Goal: Communication & Community: Answer question/provide support

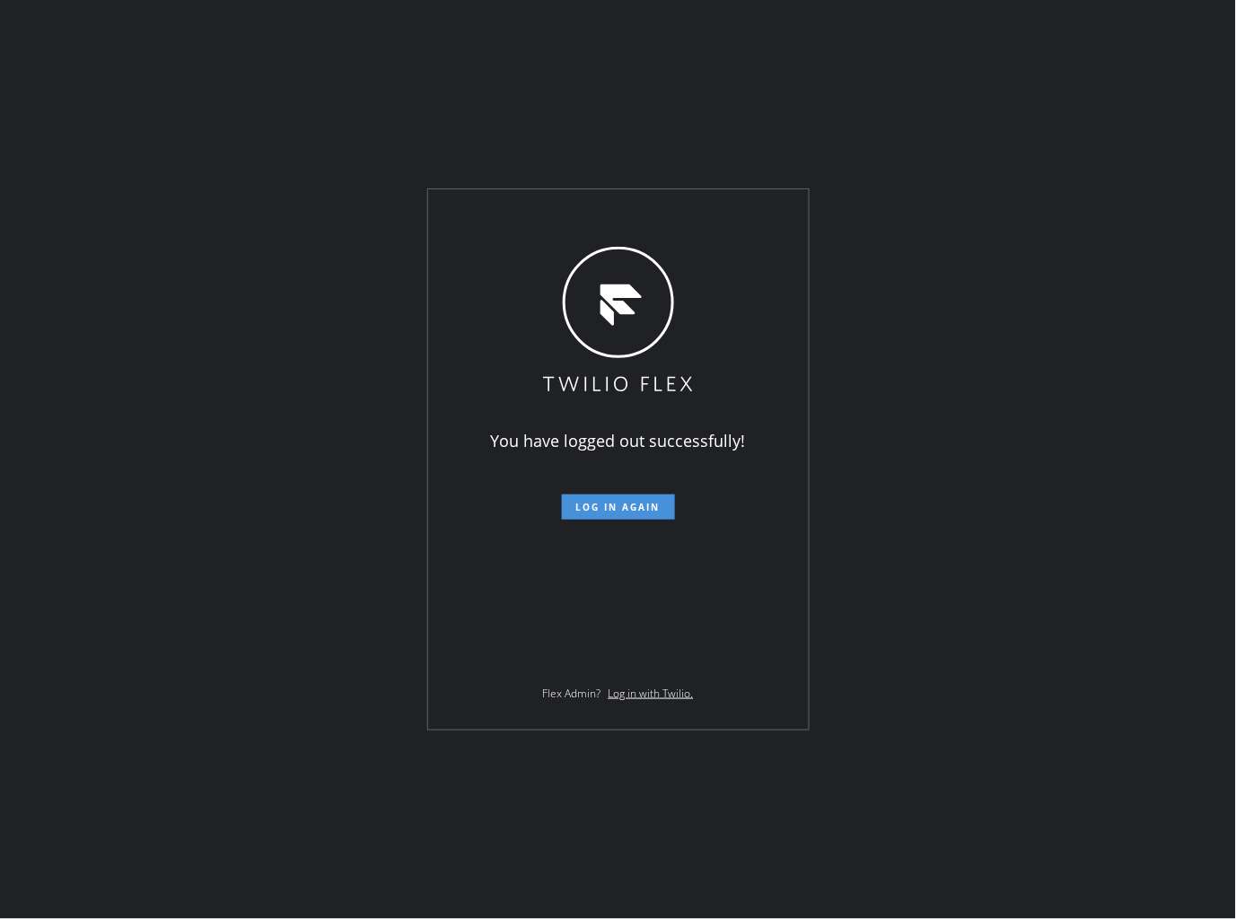
click at [625, 505] on span "Log in again" at bounding box center [618, 507] width 84 height 13
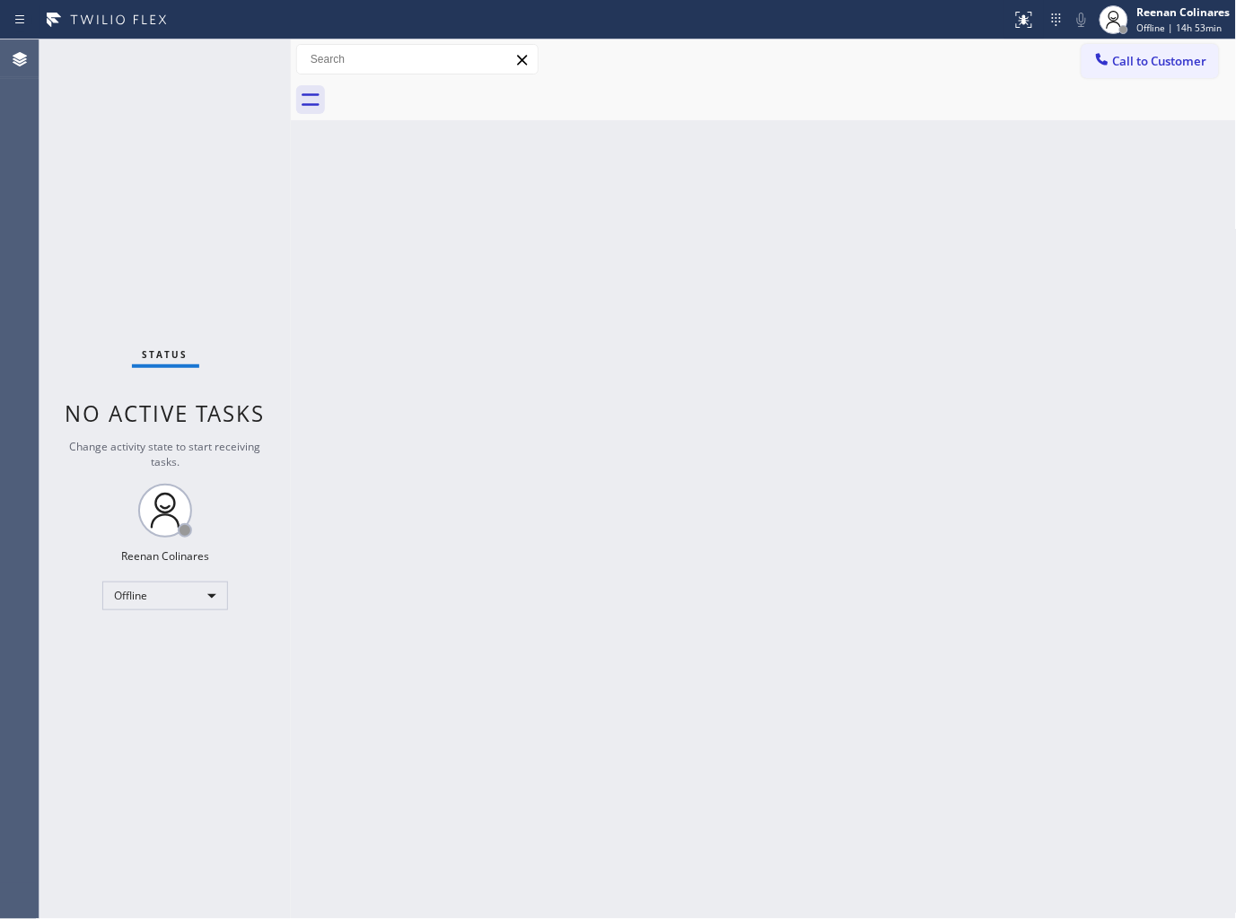
click at [707, 244] on div "Back to Dashboard Change Sender ID Customers Technicians Select a contact Outbo…" at bounding box center [764, 480] width 946 height 880
click at [144, 590] on div "Offline" at bounding box center [165, 596] width 126 height 29
click at [138, 644] on li "Available" at bounding box center [164, 643] width 122 height 22
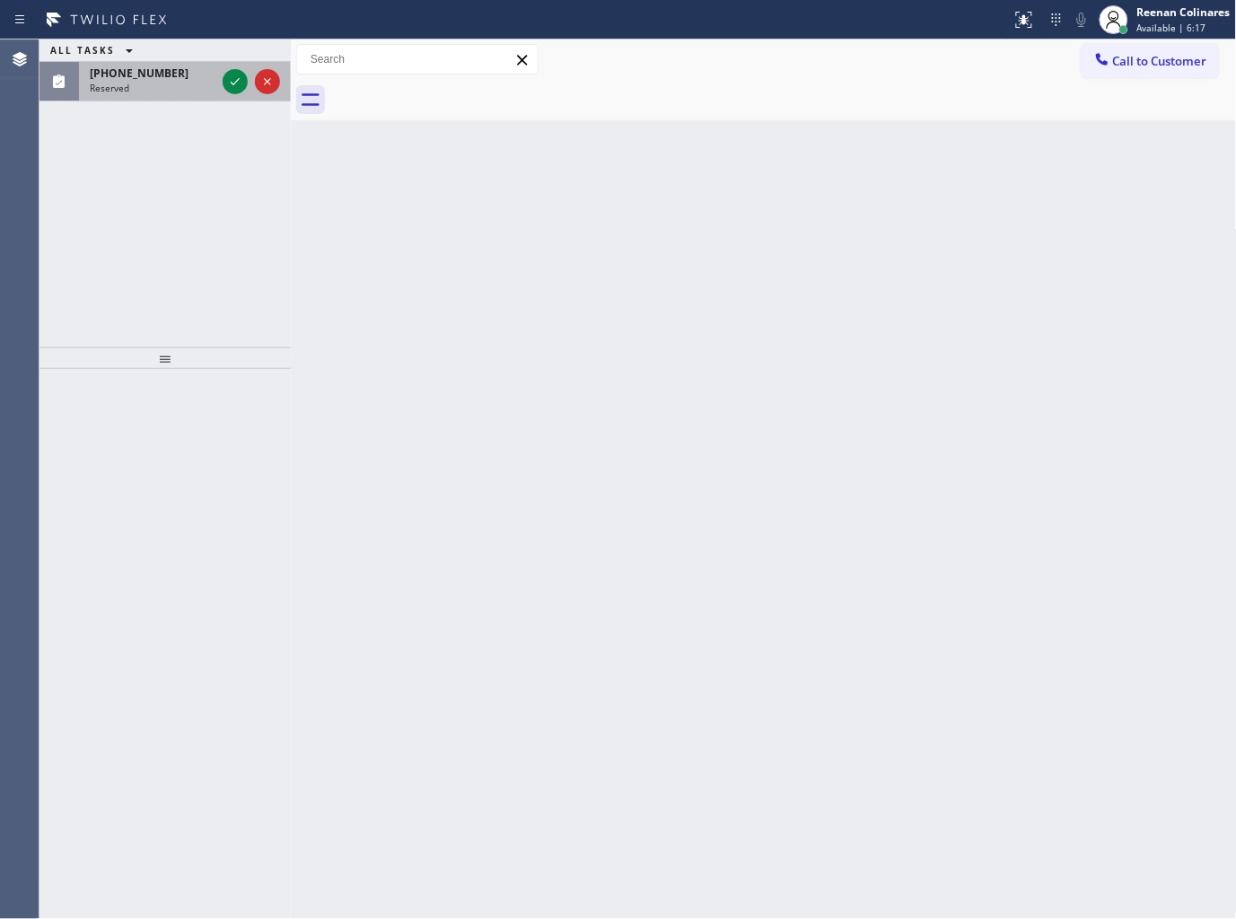
click at [149, 100] on div "(917) 783-6474 Reserved" at bounding box center [165, 82] width 251 height 40
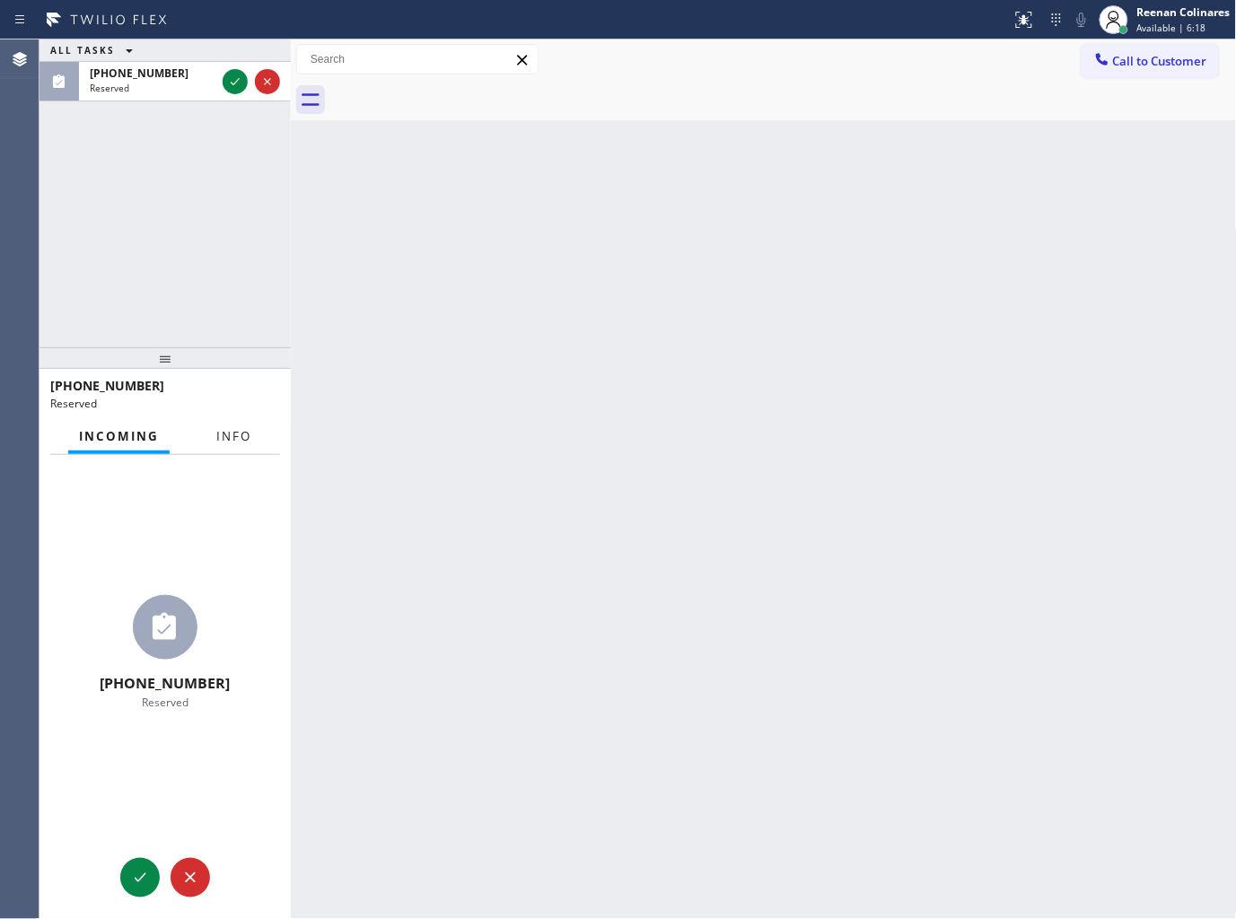
click at [235, 426] on button "Info" at bounding box center [234, 436] width 57 height 35
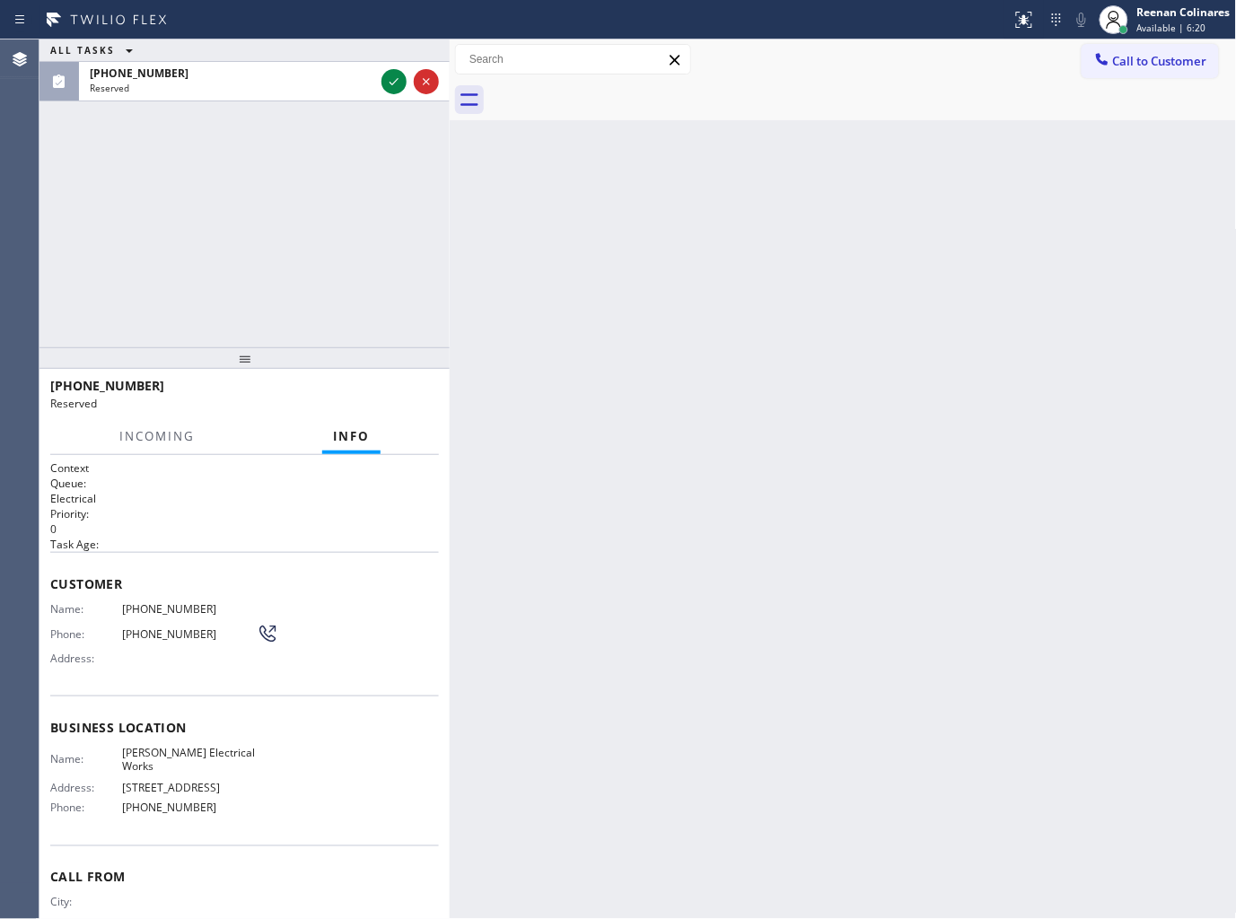
drag, startPoint x: 294, startPoint y: 243, endPoint x: 453, endPoint y: 266, distance: 160.5
click at [450, 266] on div at bounding box center [450, 480] width 0 height 880
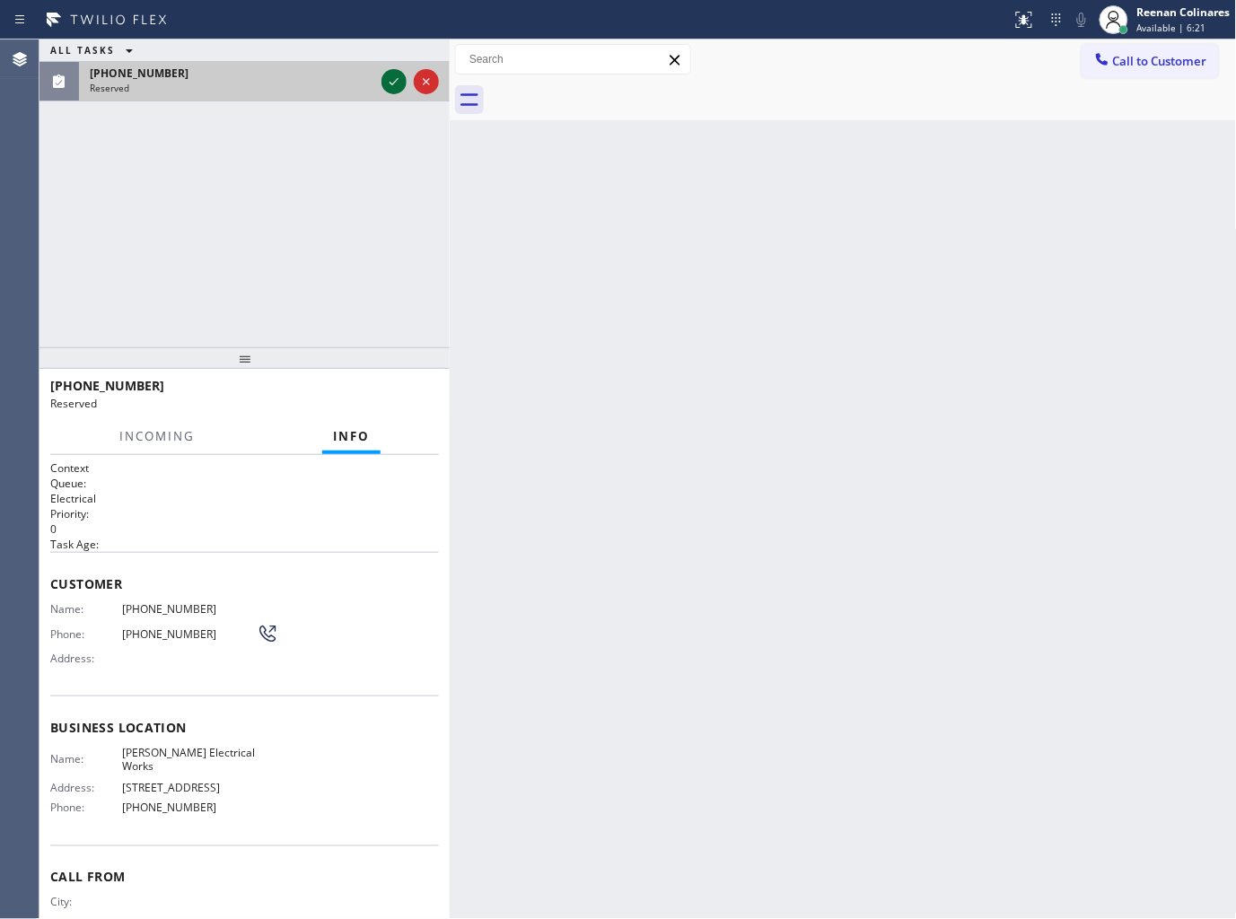
click at [389, 84] on icon at bounding box center [394, 82] width 22 height 22
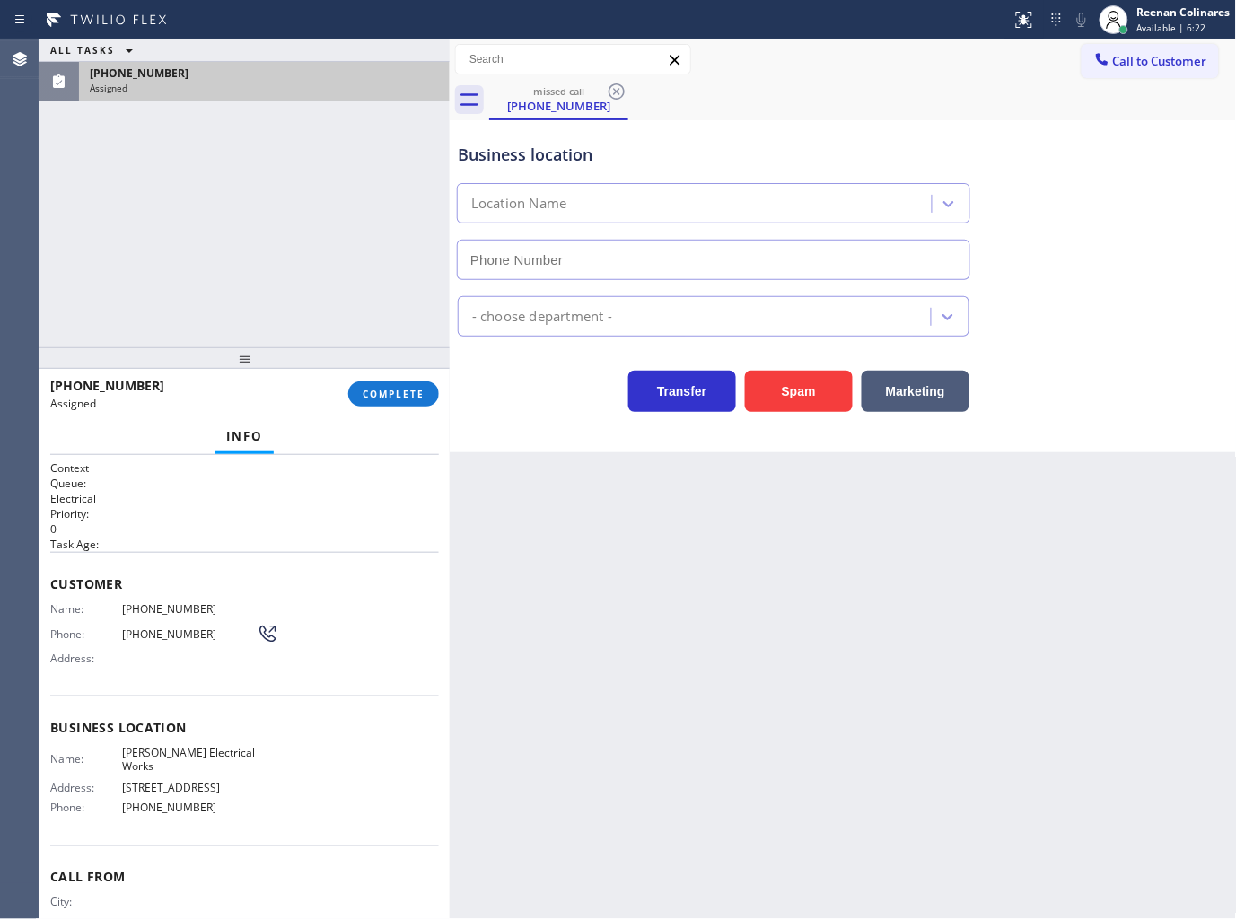
type input "(646) 859-1093"
click at [391, 392] on span "COMPLETE" at bounding box center [394, 394] width 62 height 13
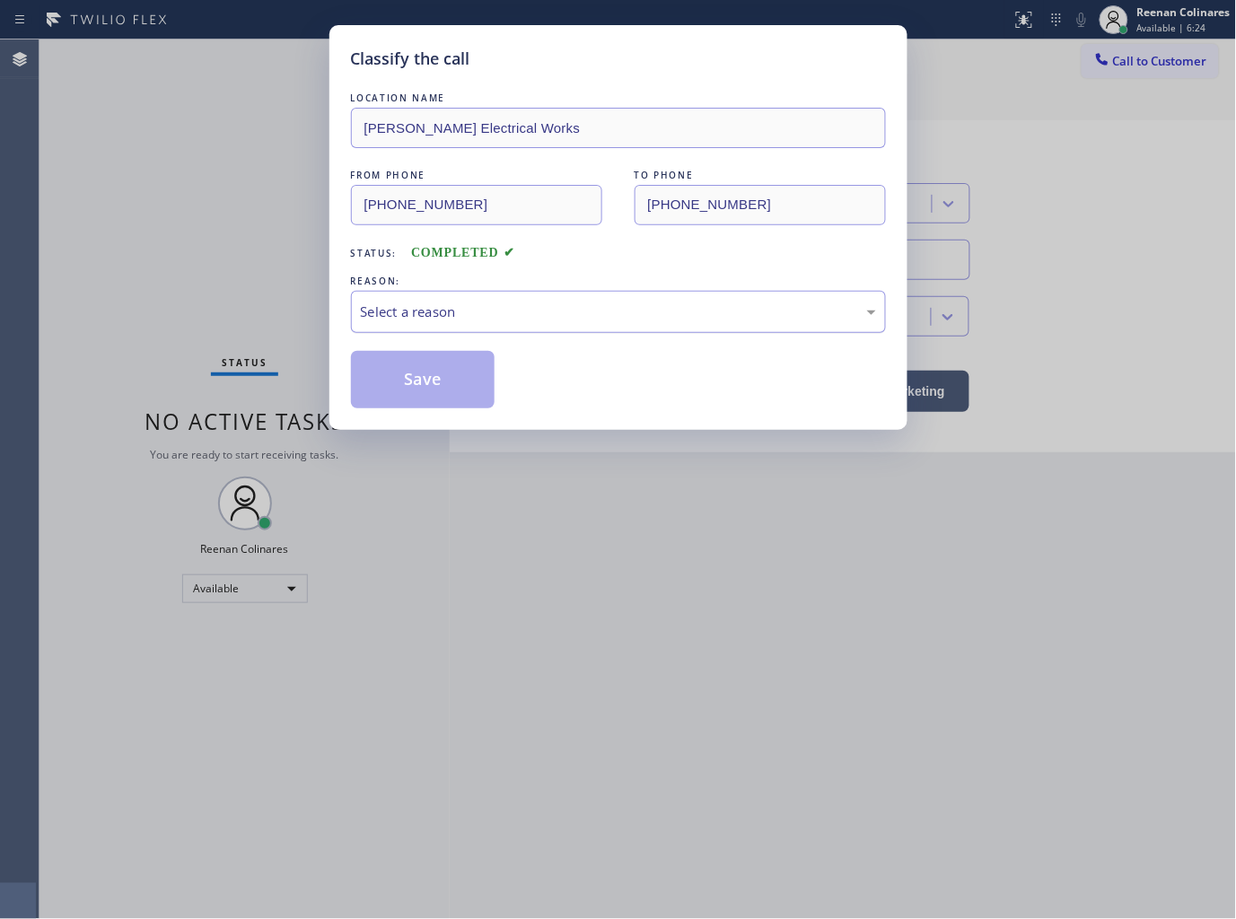
click at [480, 312] on div "Select a reason" at bounding box center [618, 312] width 515 height 21
click at [397, 383] on button "Save" at bounding box center [423, 379] width 145 height 57
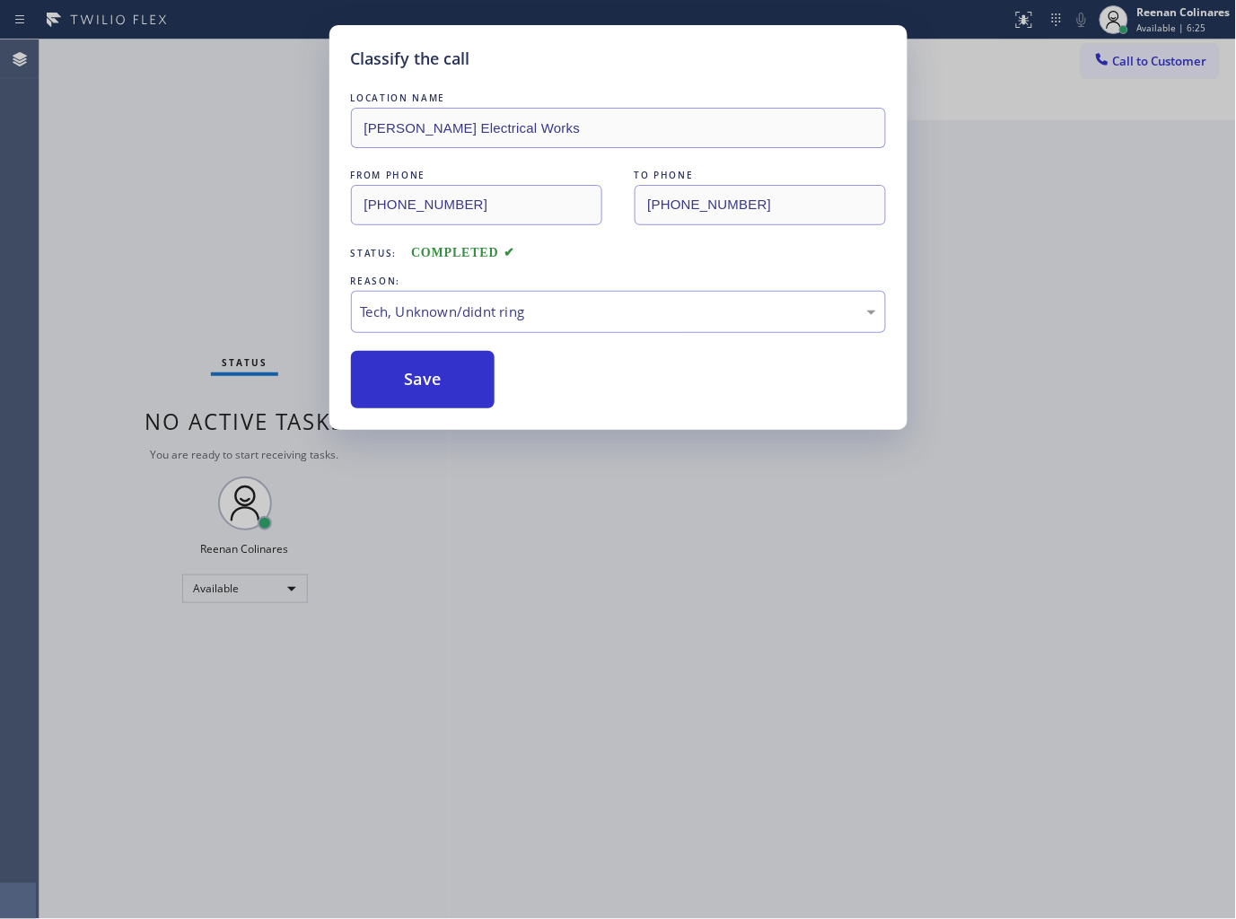
click at [157, 278] on div "Classify the call LOCATION NAME Francis Electrical Works FROM PHONE (917) 783-6…" at bounding box center [618, 459] width 1236 height 919
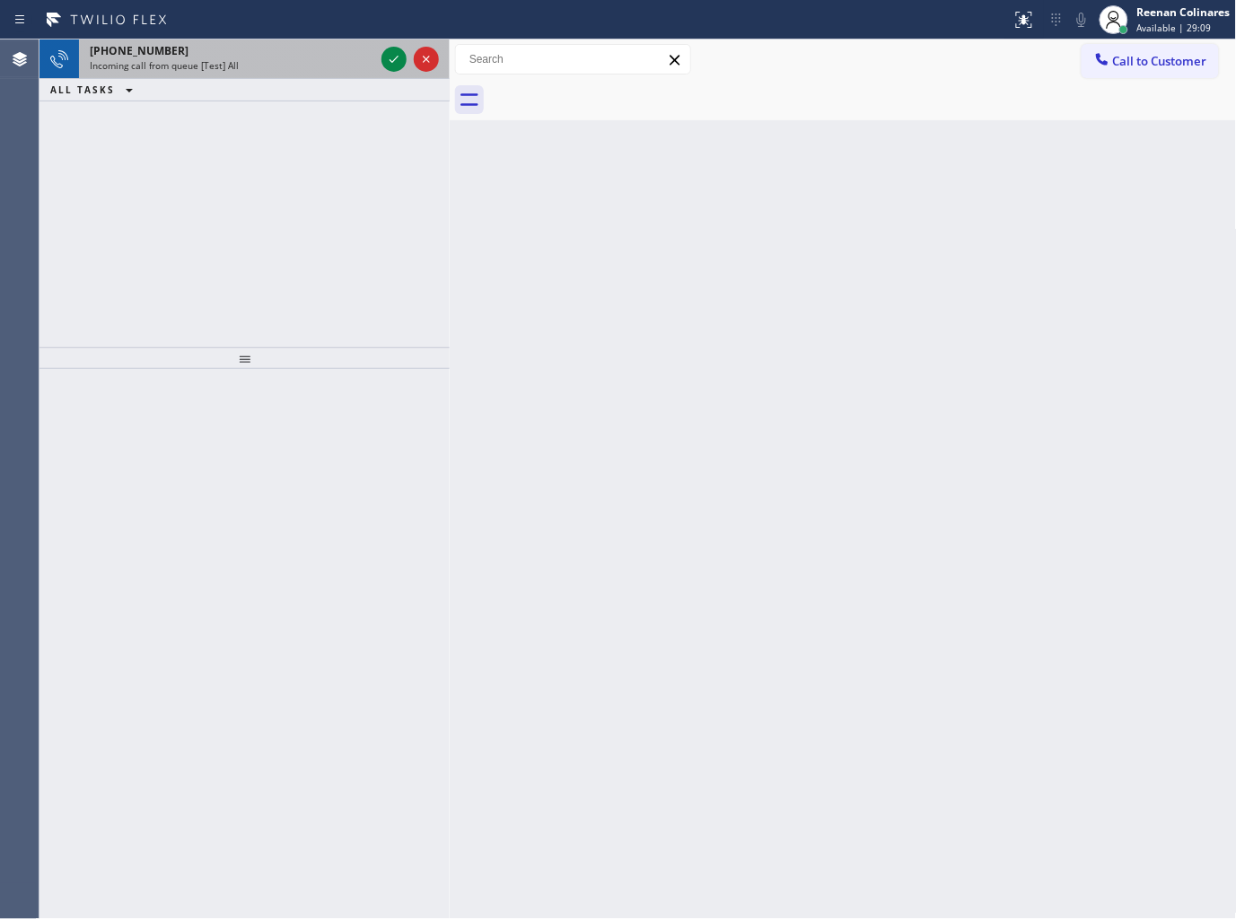
click at [264, 66] on div "Incoming call from queue [Test] All" at bounding box center [232, 65] width 285 height 13
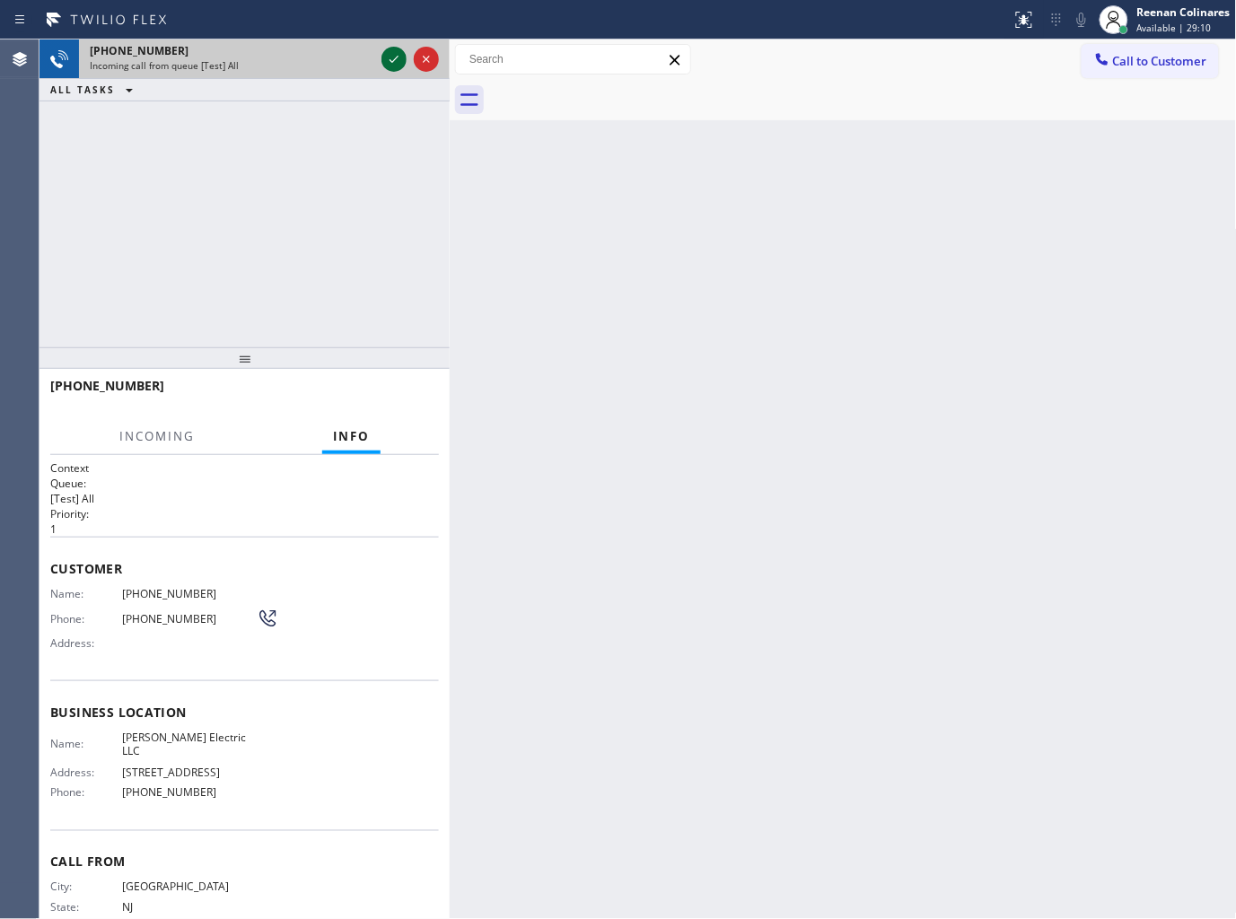
click at [391, 59] on icon at bounding box center [394, 59] width 22 height 22
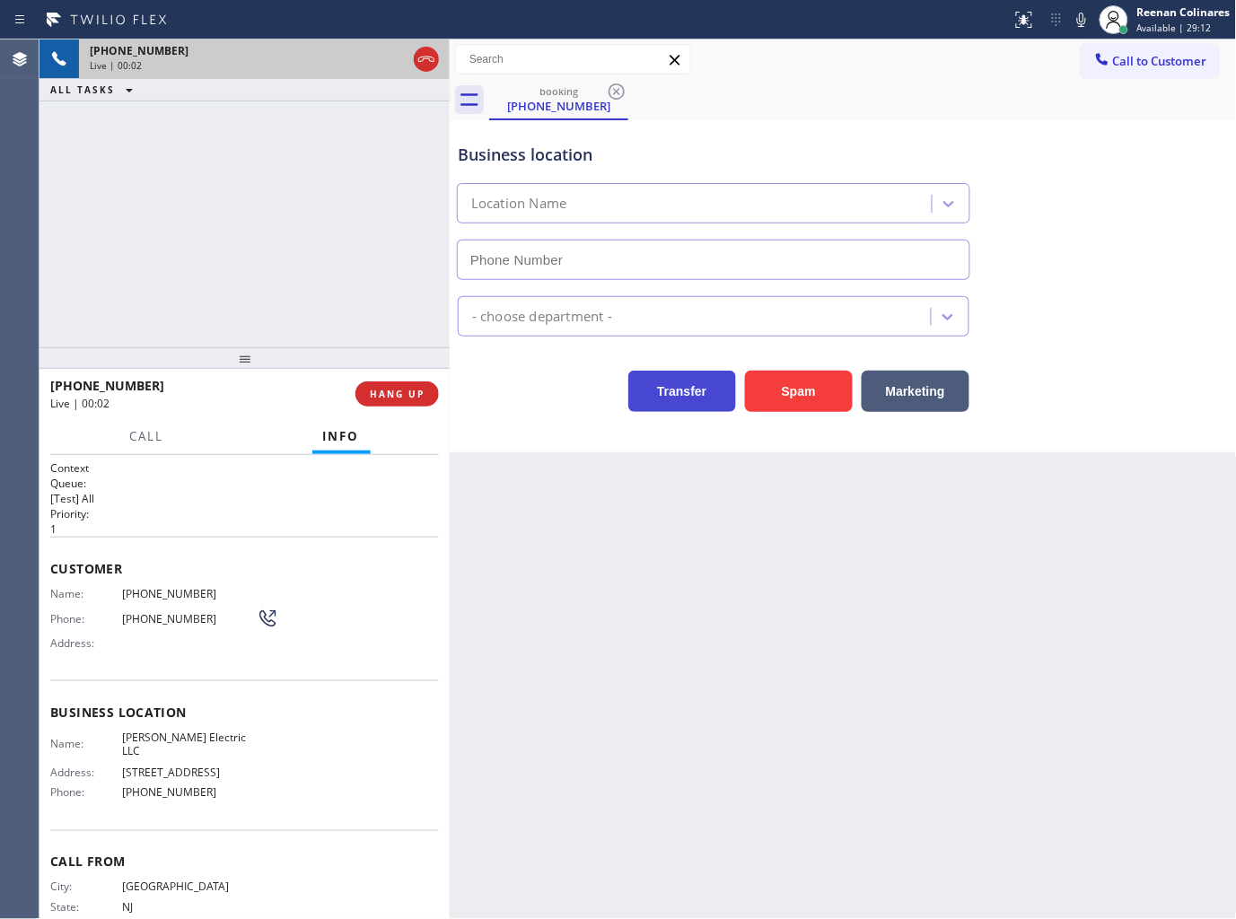
type input "(848) 331-2769"
click at [793, 395] on button "Spam" at bounding box center [799, 391] width 108 height 41
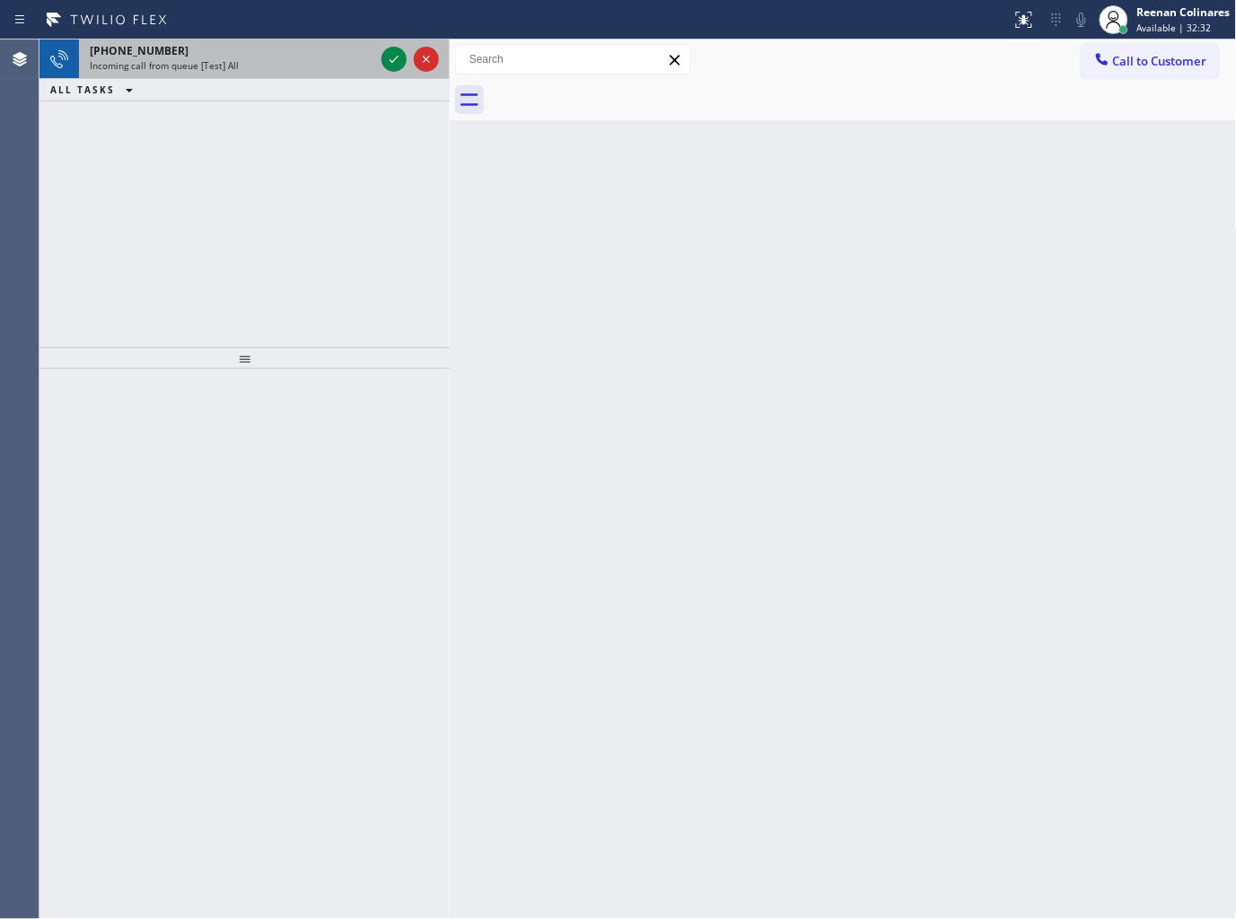
click at [318, 70] on div "Incoming call from queue [Test] All" at bounding box center [232, 65] width 285 height 13
click at [346, 59] on div "Incoming call from queue [Test] All" at bounding box center [232, 65] width 285 height 13
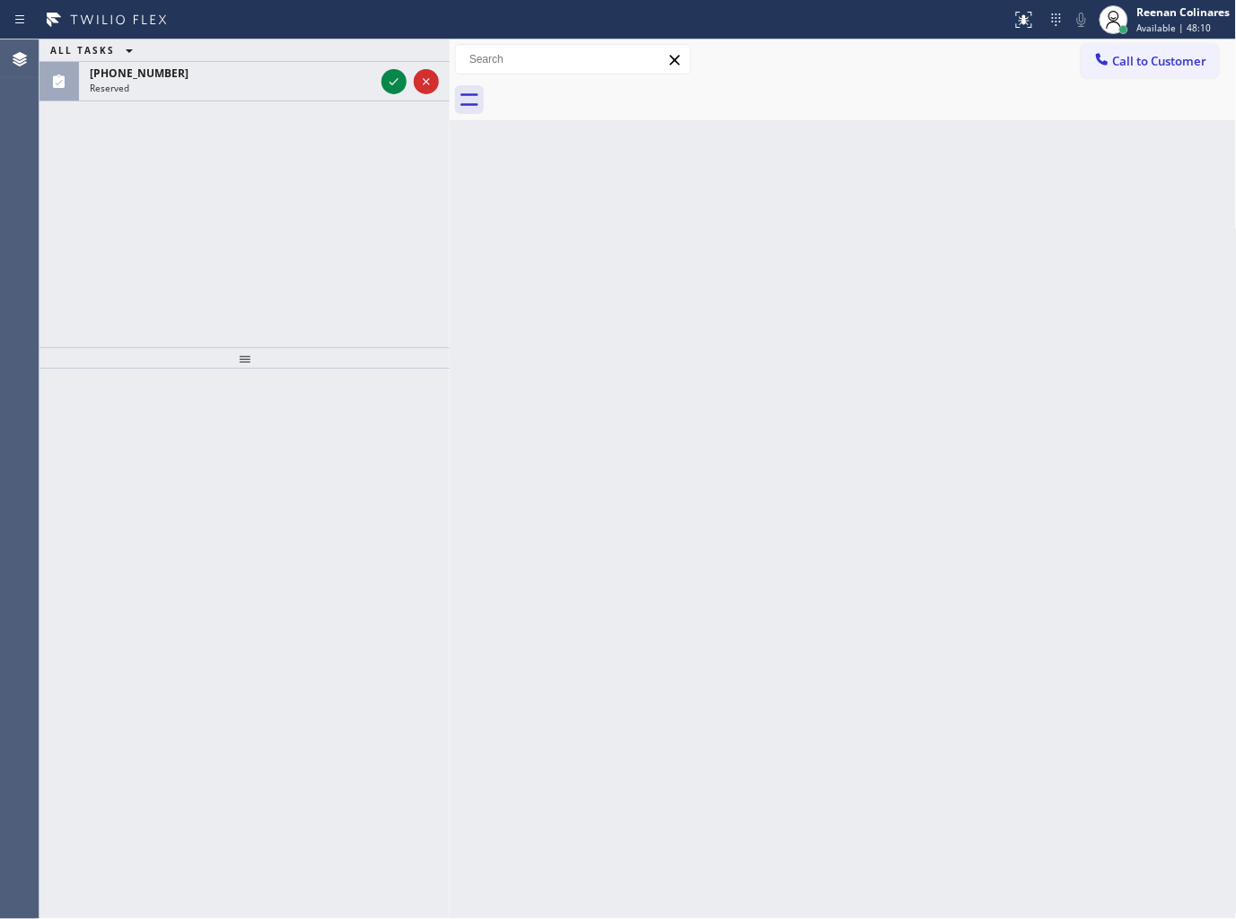
click at [308, 75] on div "(813) 210-5417" at bounding box center [232, 73] width 285 height 15
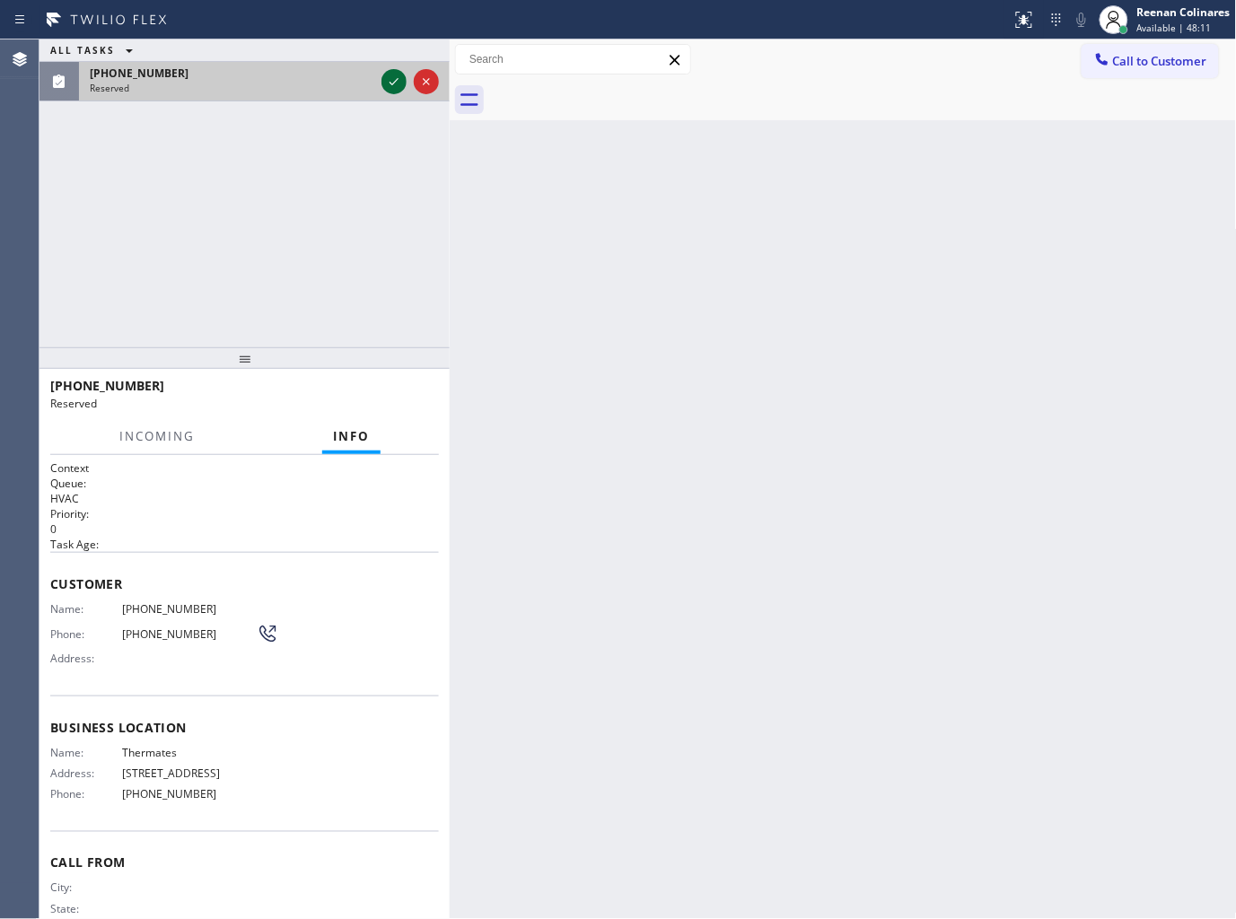
click at [397, 91] on icon at bounding box center [394, 82] width 22 height 22
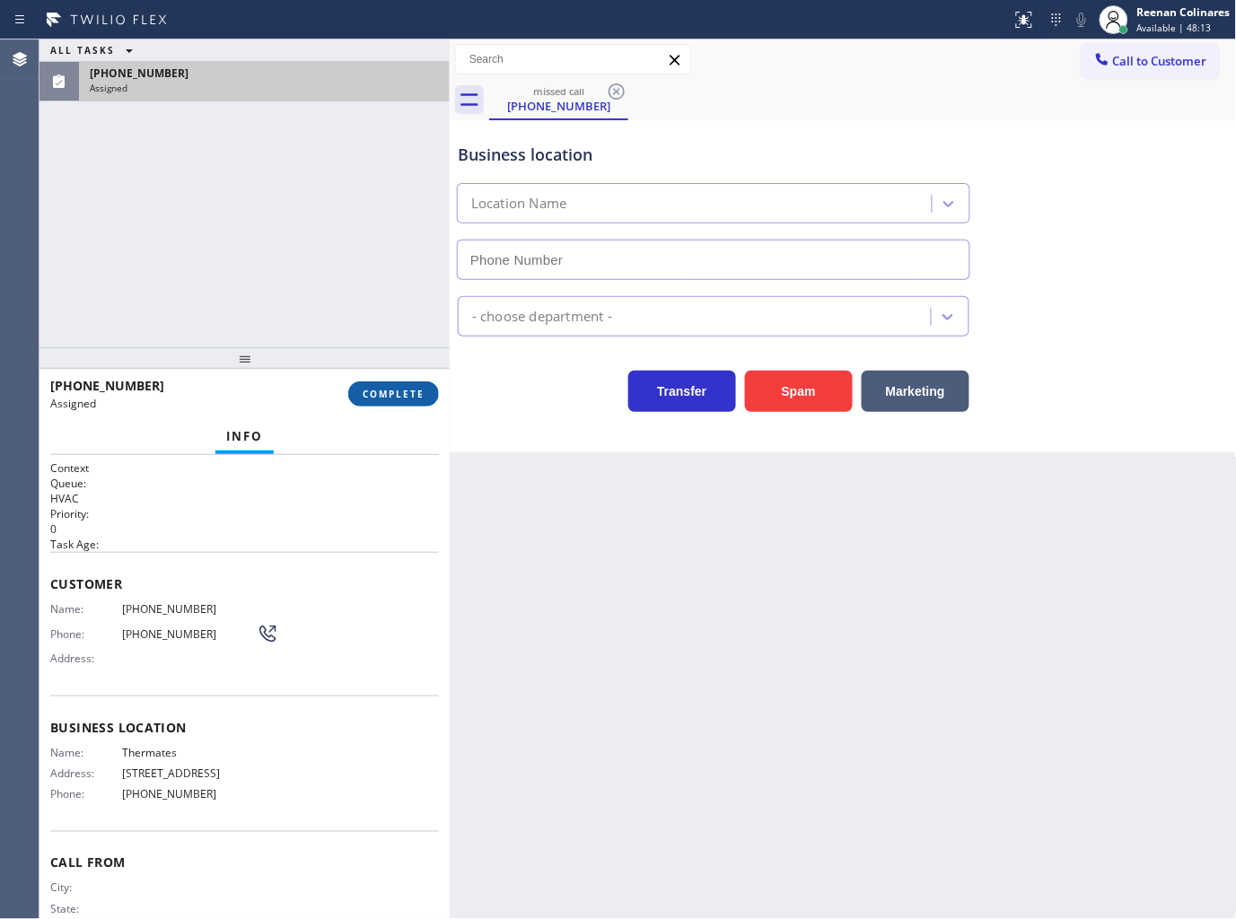
type input "(813) 957-9406"
click at [363, 400] on span "COMPLETE" at bounding box center [394, 394] width 62 height 13
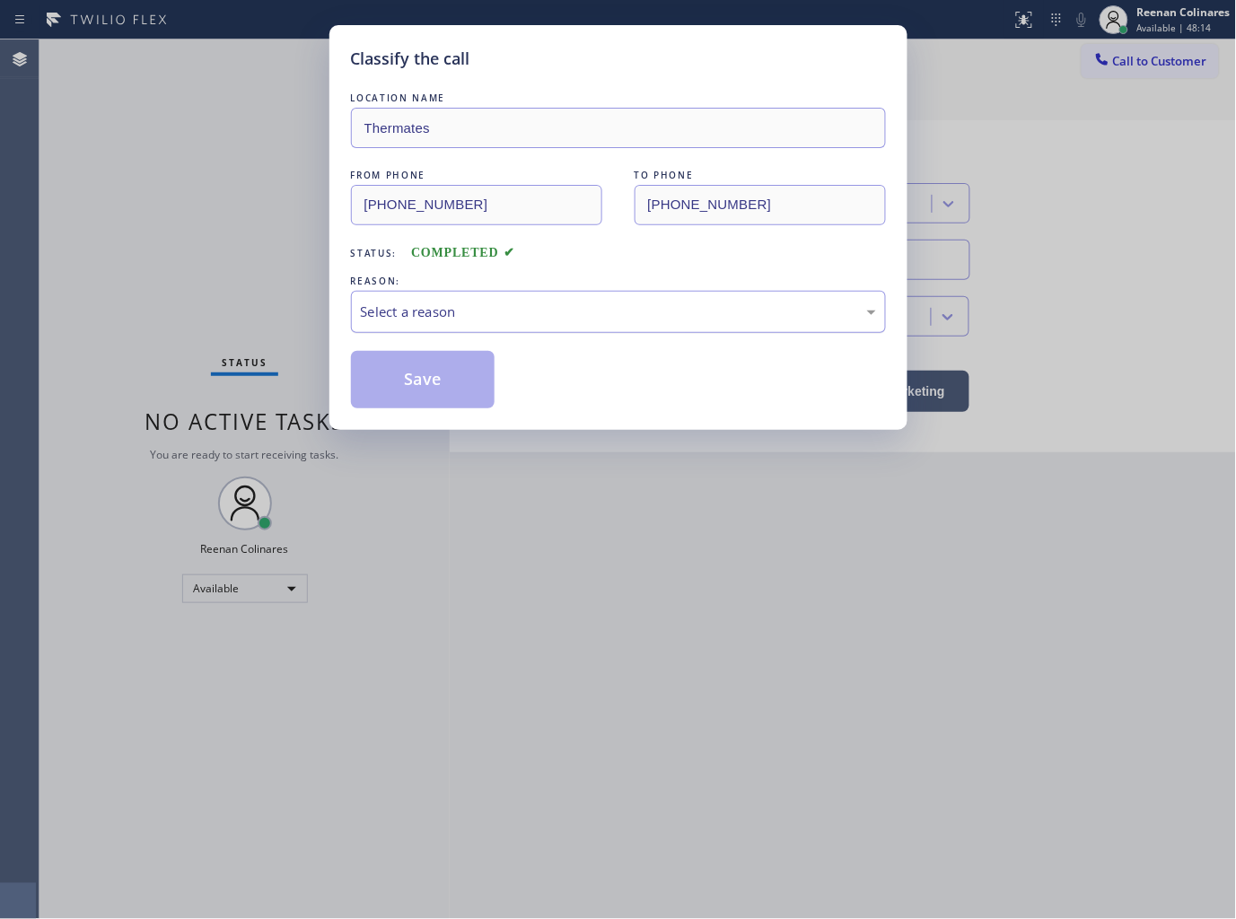
click at [461, 306] on div "Select a reason" at bounding box center [618, 312] width 515 height 21
click at [399, 386] on button "Save" at bounding box center [423, 379] width 145 height 57
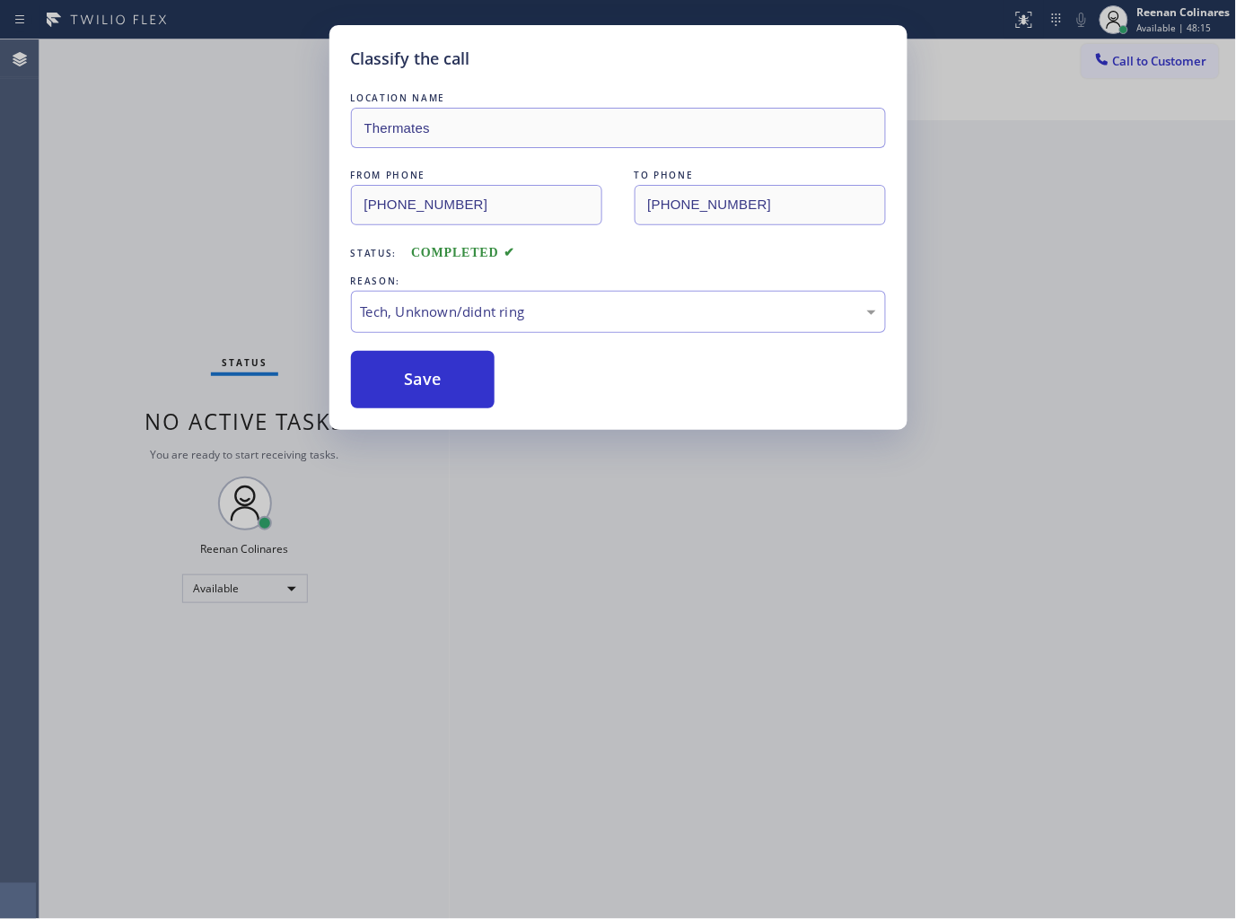
click at [164, 292] on div "Classify the call LOCATION NAME Thermates FROM PHONE (813) 210-5417 TO PHONE (8…" at bounding box center [618, 459] width 1236 height 919
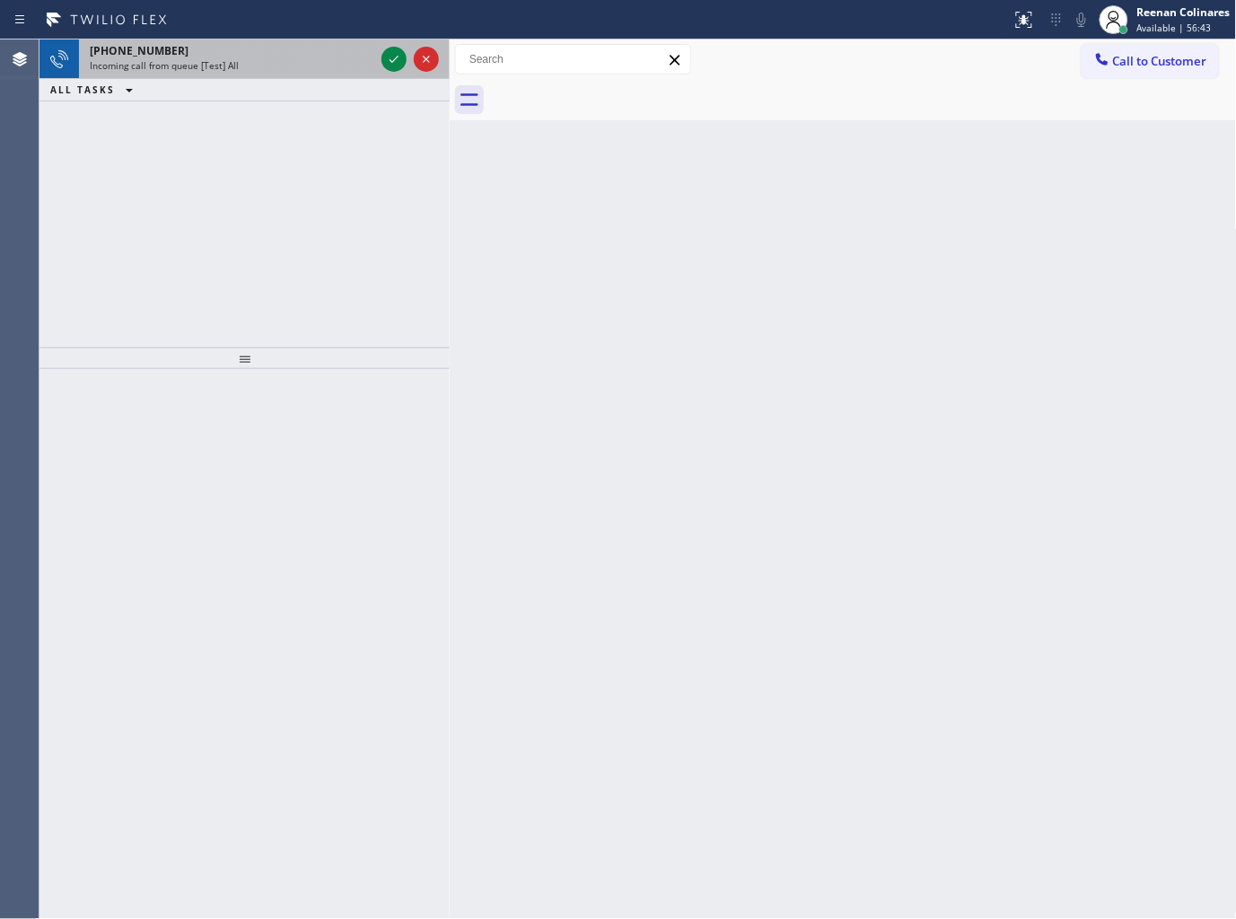
click at [290, 67] on div "Incoming call from queue [Test] All" at bounding box center [232, 65] width 285 height 13
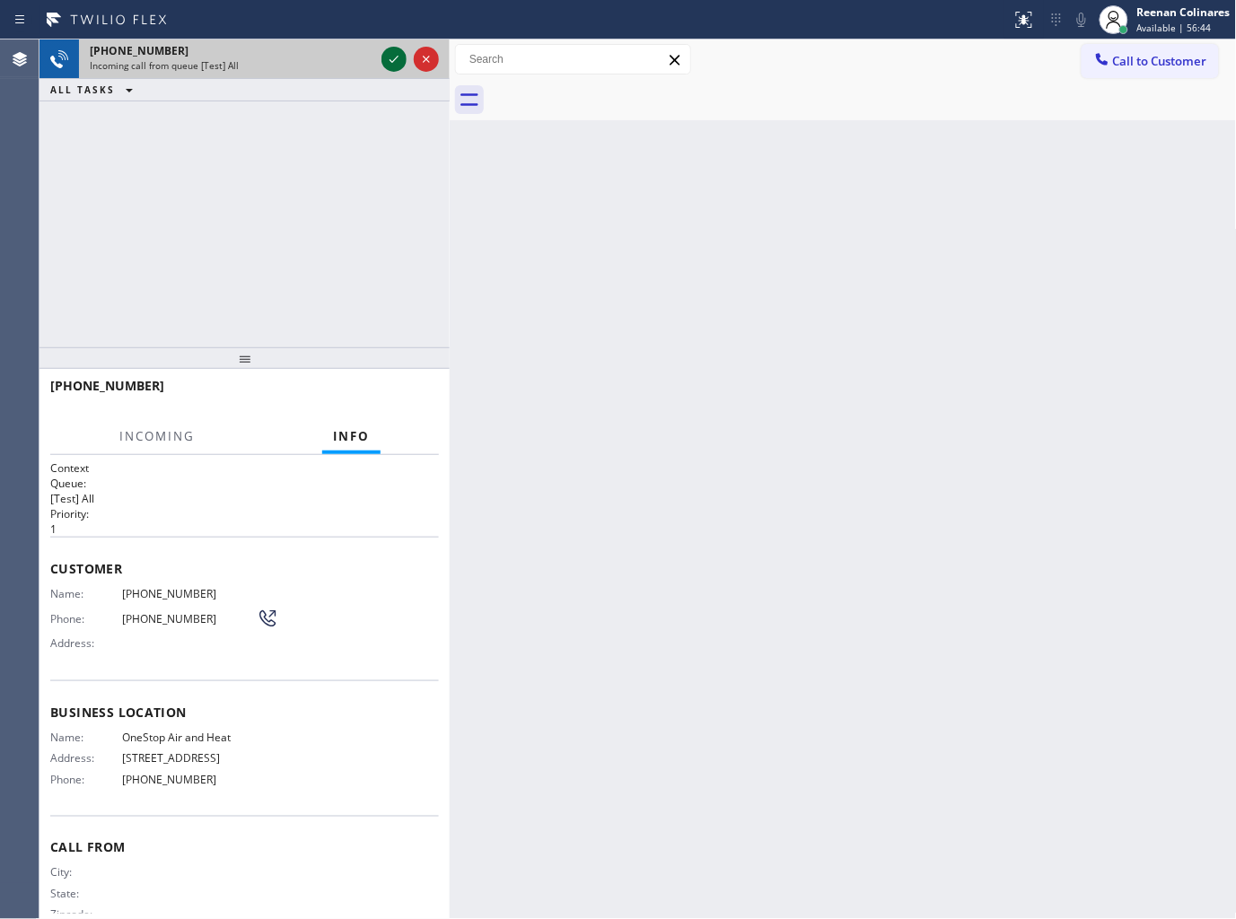
click at [397, 55] on icon at bounding box center [394, 59] width 22 height 22
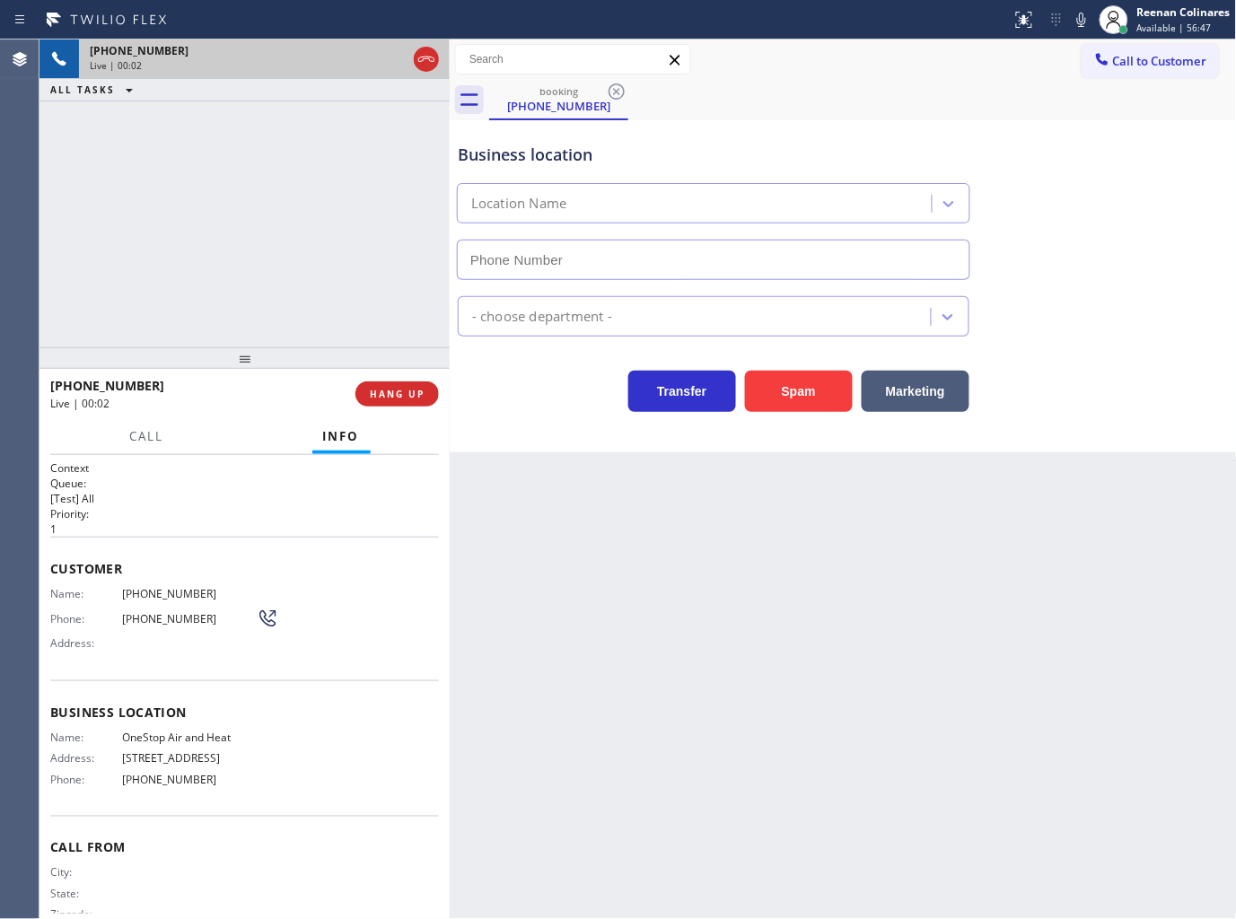
type input "(305) 615-1292"
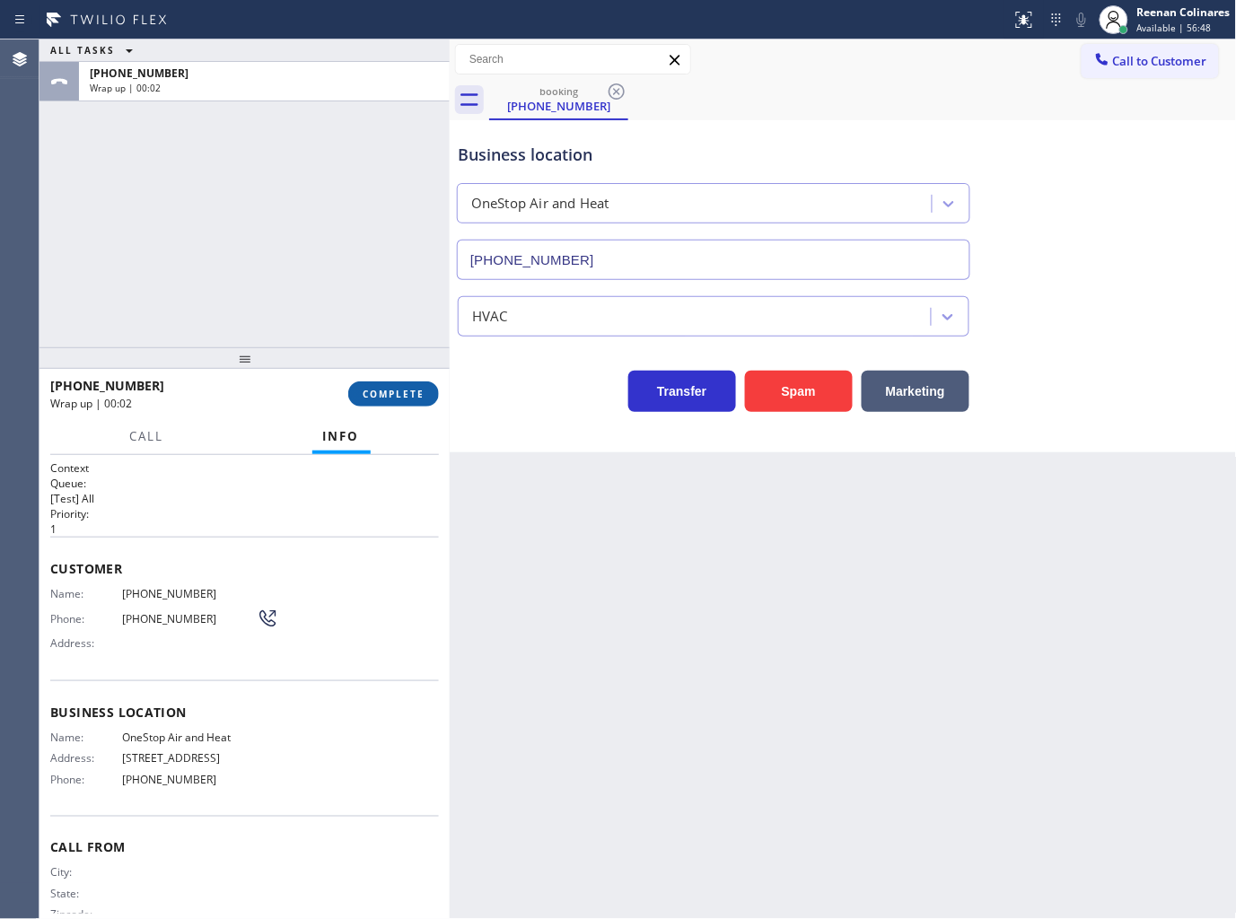
click at [374, 400] on span "COMPLETE" at bounding box center [394, 394] width 62 height 13
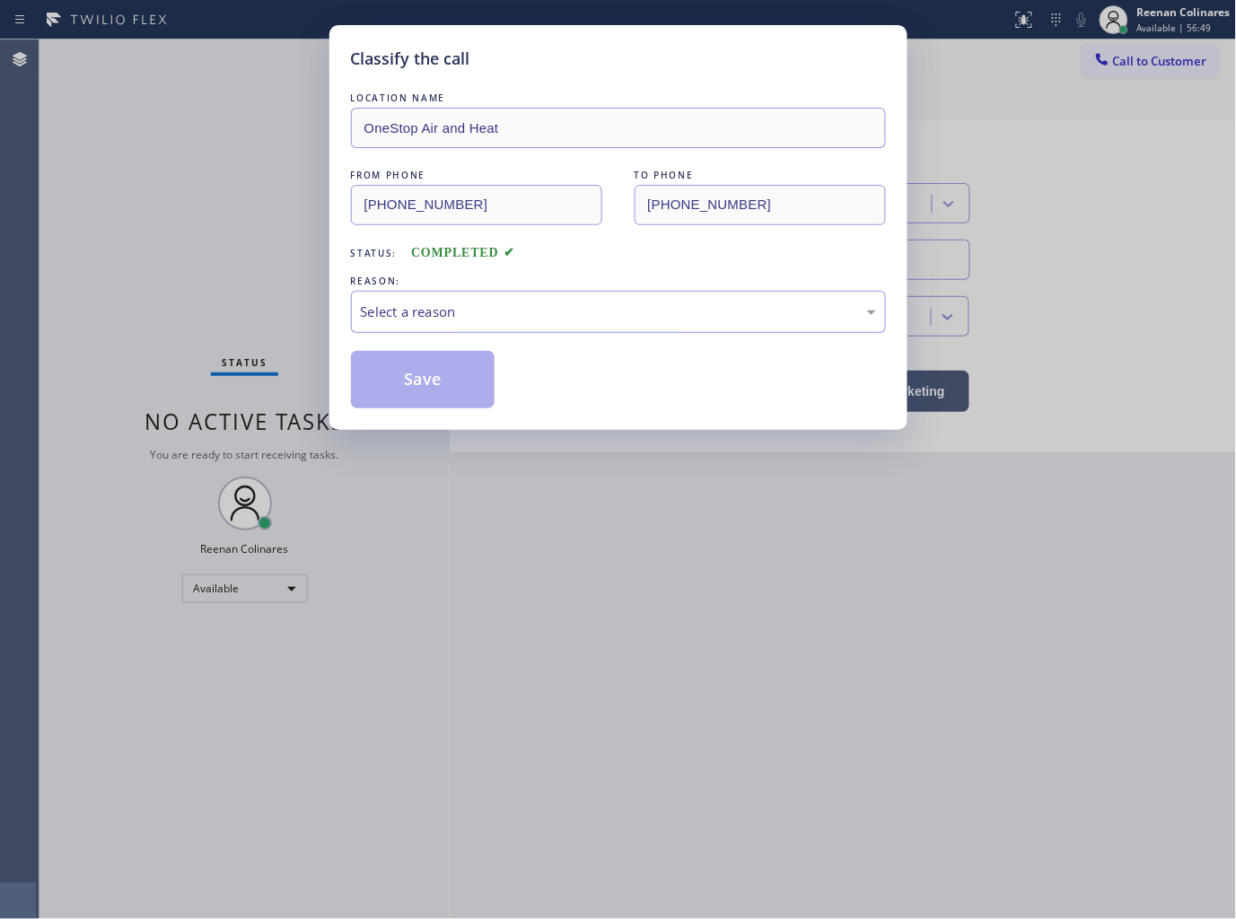
click at [453, 312] on div "Select a reason" at bounding box center [618, 312] width 515 height 21
click at [422, 377] on button "Save" at bounding box center [423, 379] width 145 height 57
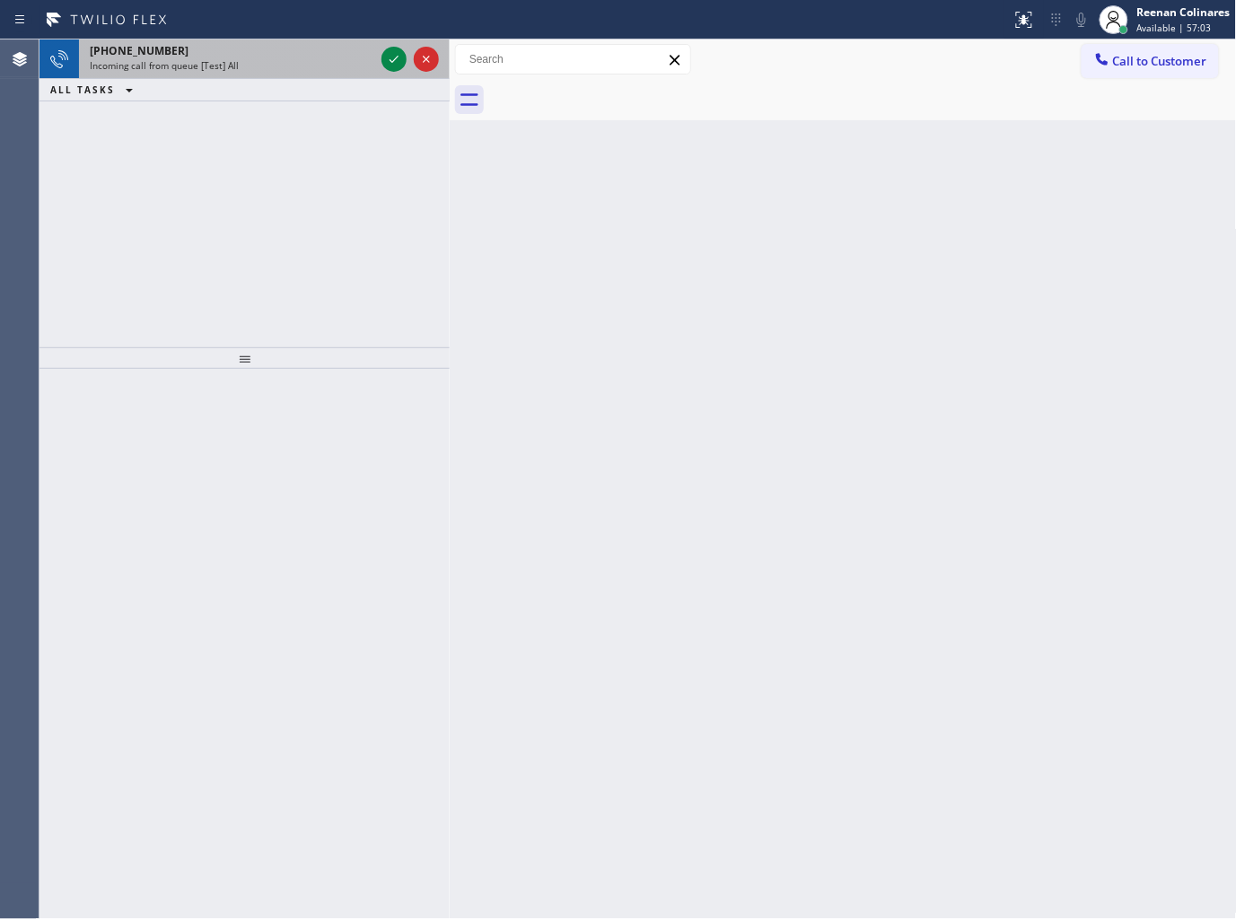
click at [263, 73] on div "+18884150268 Incoming call from queue [Test] All" at bounding box center [228, 60] width 299 height 40
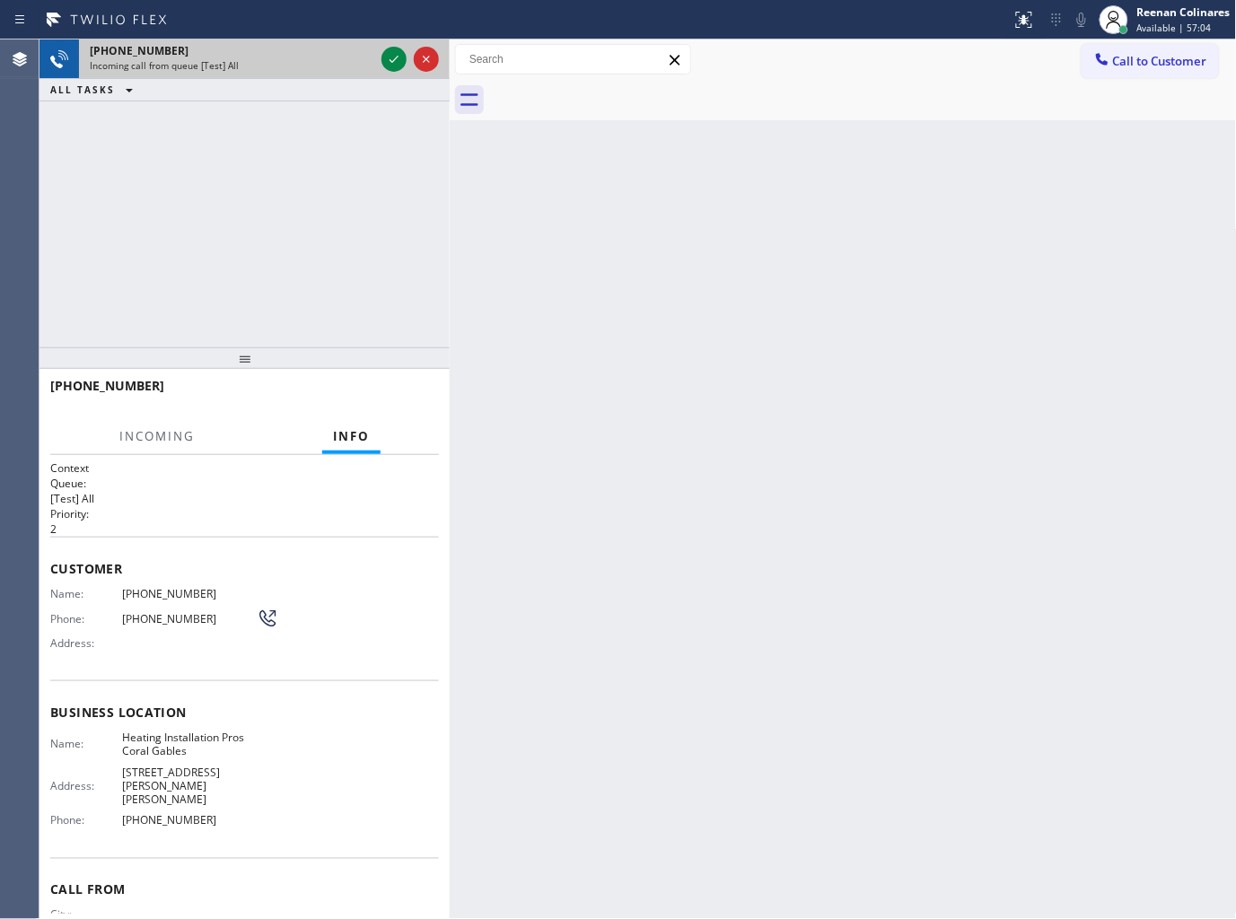
click at [268, 61] on div "Incoming call from queue [Test] All" at bounding box center [232, 65] width 285 height 13
click at [384, 63] on icon at bounding box center [394, 59] width 22 height 22
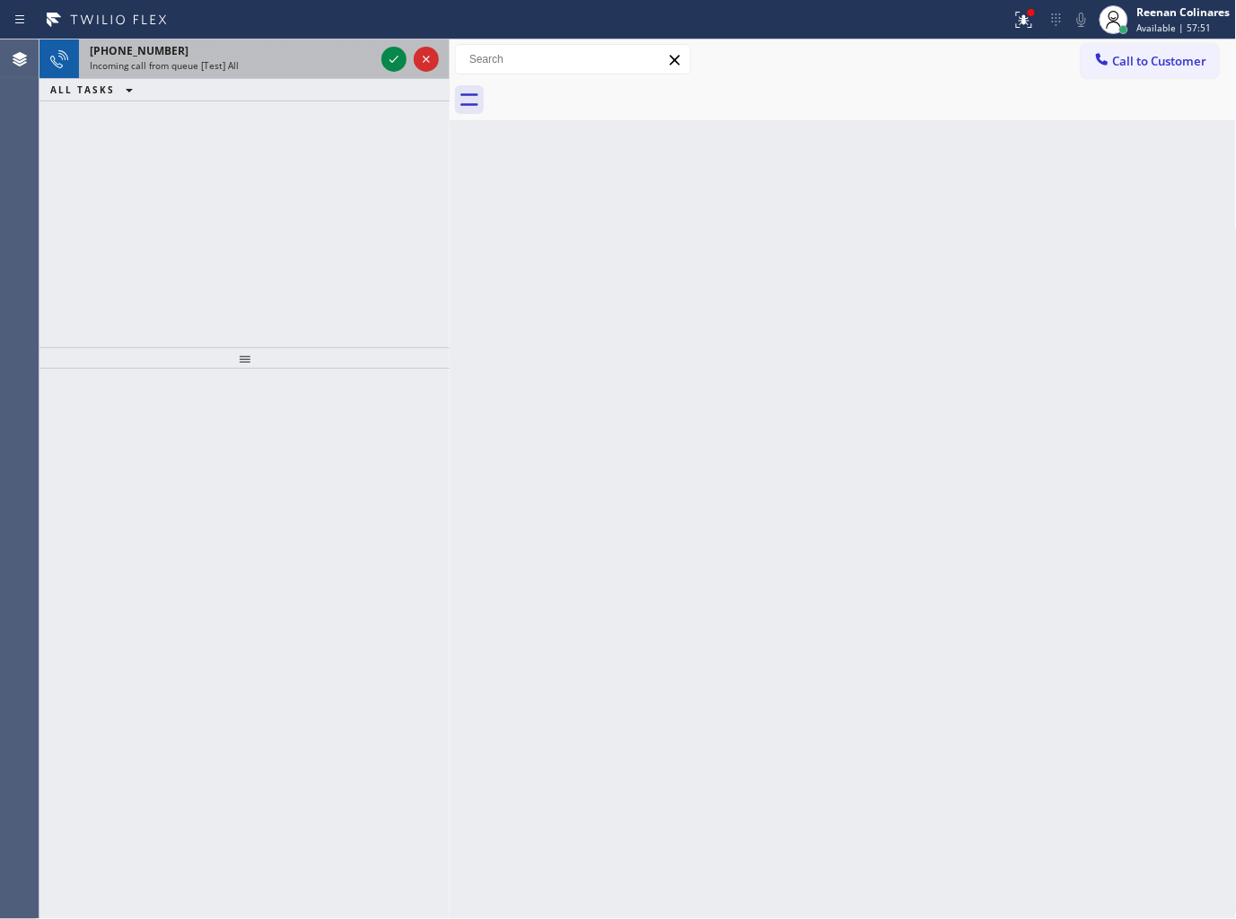
click at [306, 75] on div "+18669467195 Incoming call from queue [Test] All" at bounding box center [228, 60] width 299 height 40
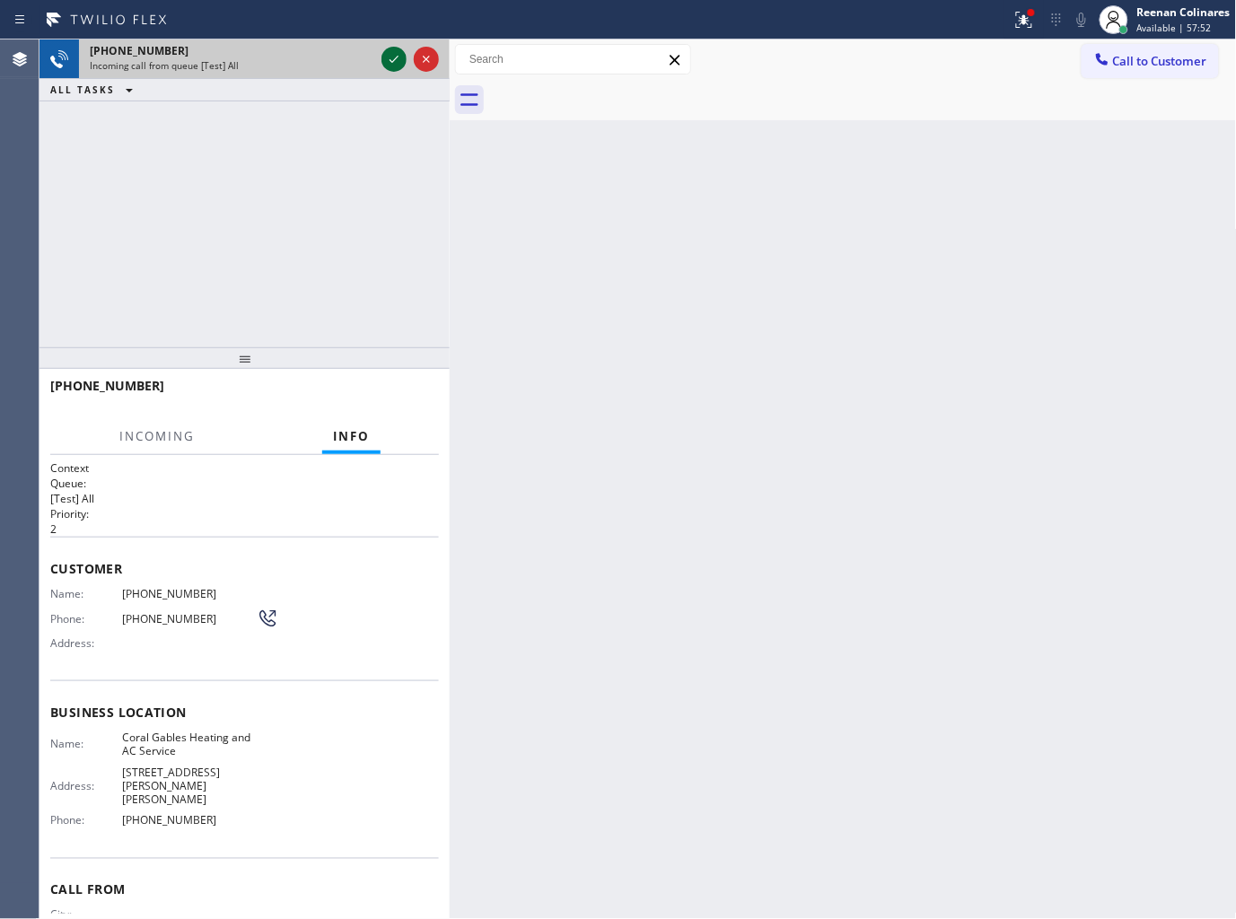
click at [386, 56] on icon at bounding box center [394, 59] width 22 height 22
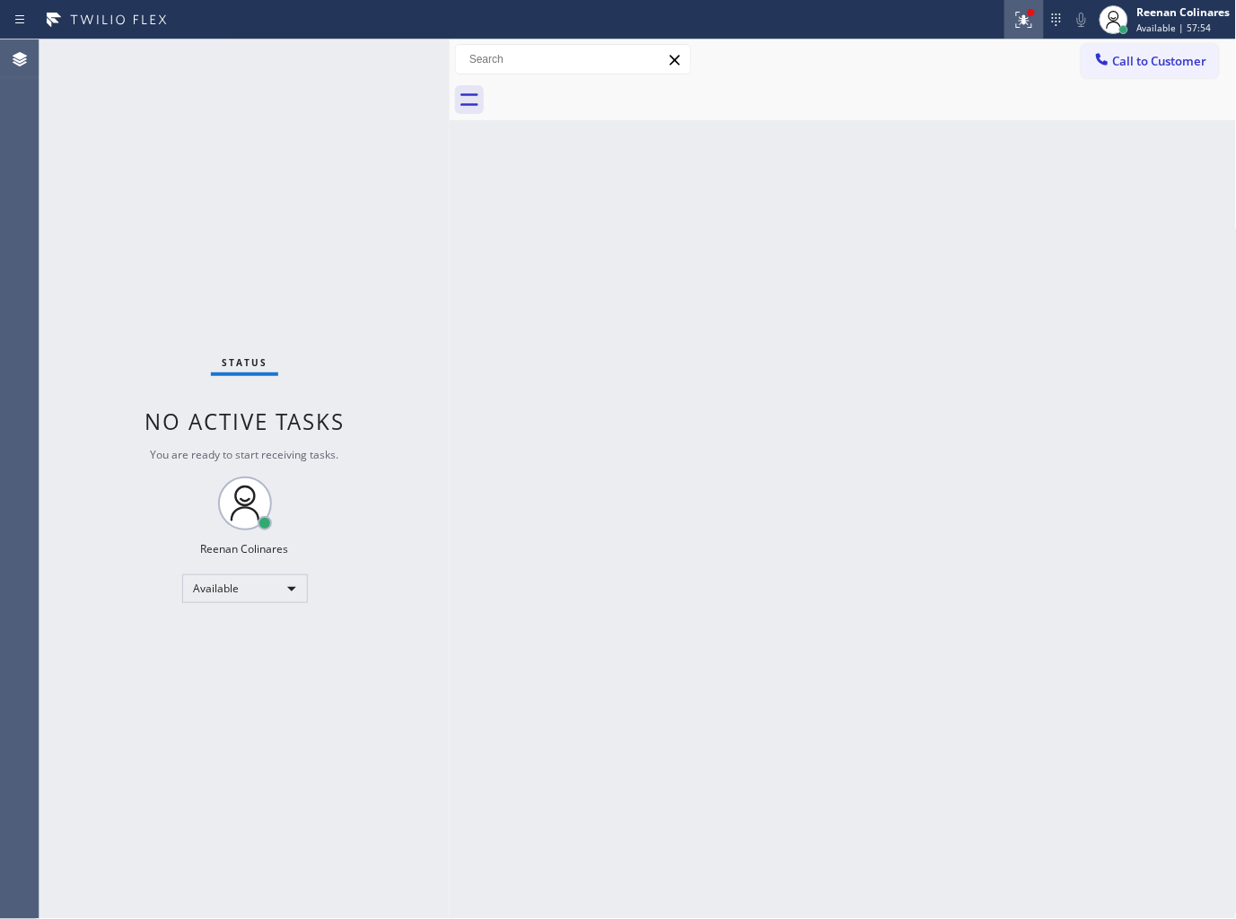
click at [1015, 19] on icon at bounding box center [1025, 20] width 22 height 22
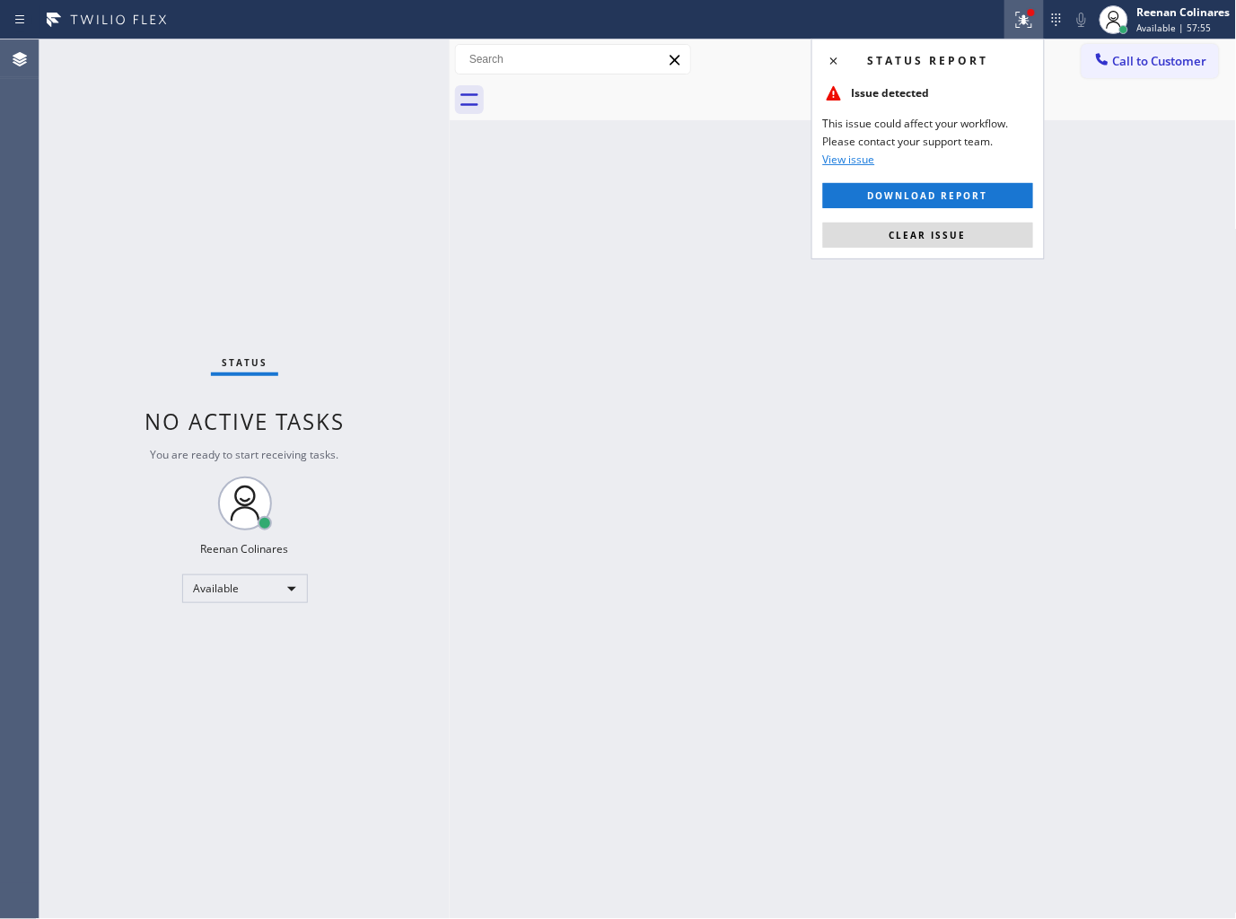
click at [860, 228] on button "Clear issue" at bounding box center [928, 235] width 210 height 25
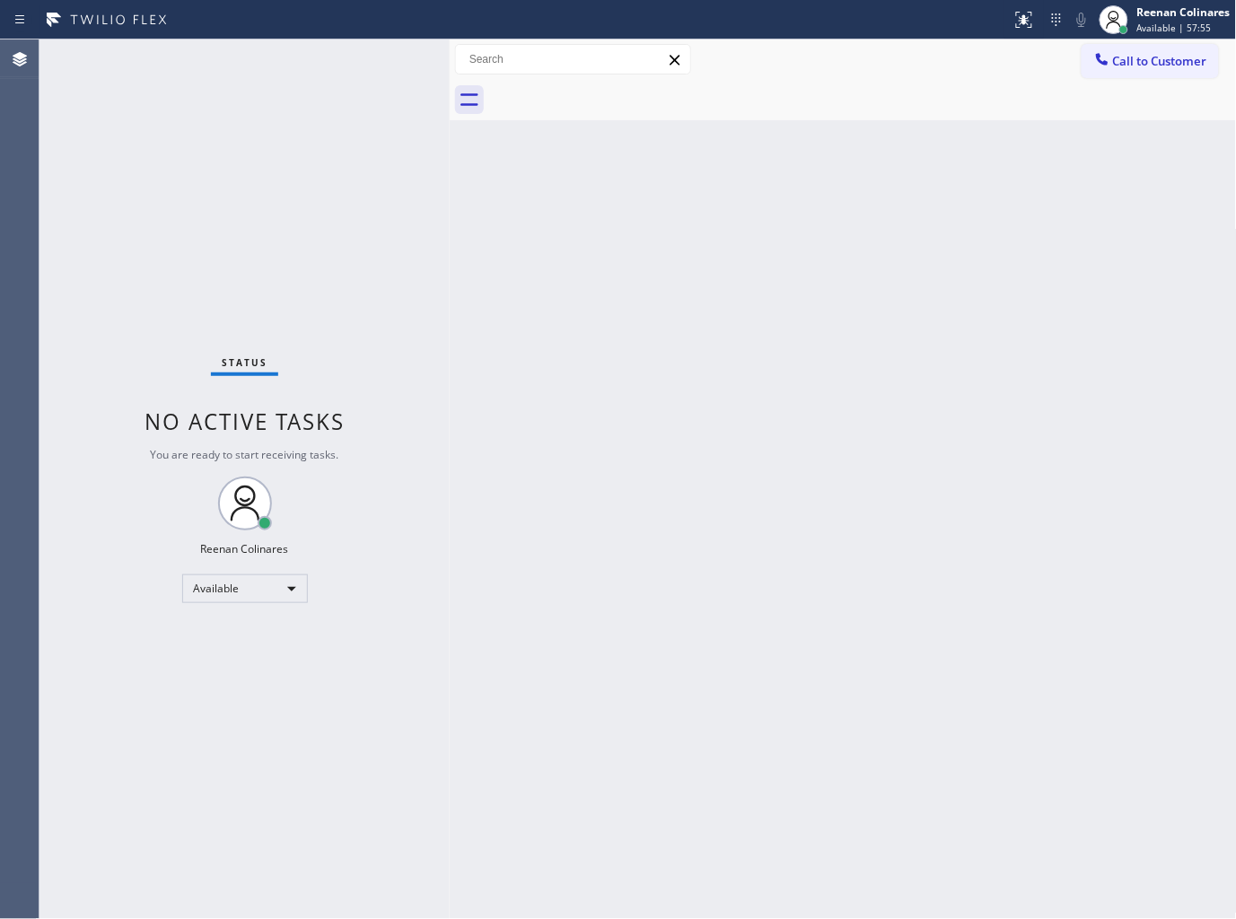
click at [578, 239] on div "Back to Dashboard Change Sender ID Customers Technicians Select a contact Outbo…" at bounding box center [843, 480] width 787 height 880
click at [687, 198] on div "Back to Dashboard Change Sender ID Customers Technicians Select a contact Outbo…" at bounding box center [843, 480] width 787 height 880
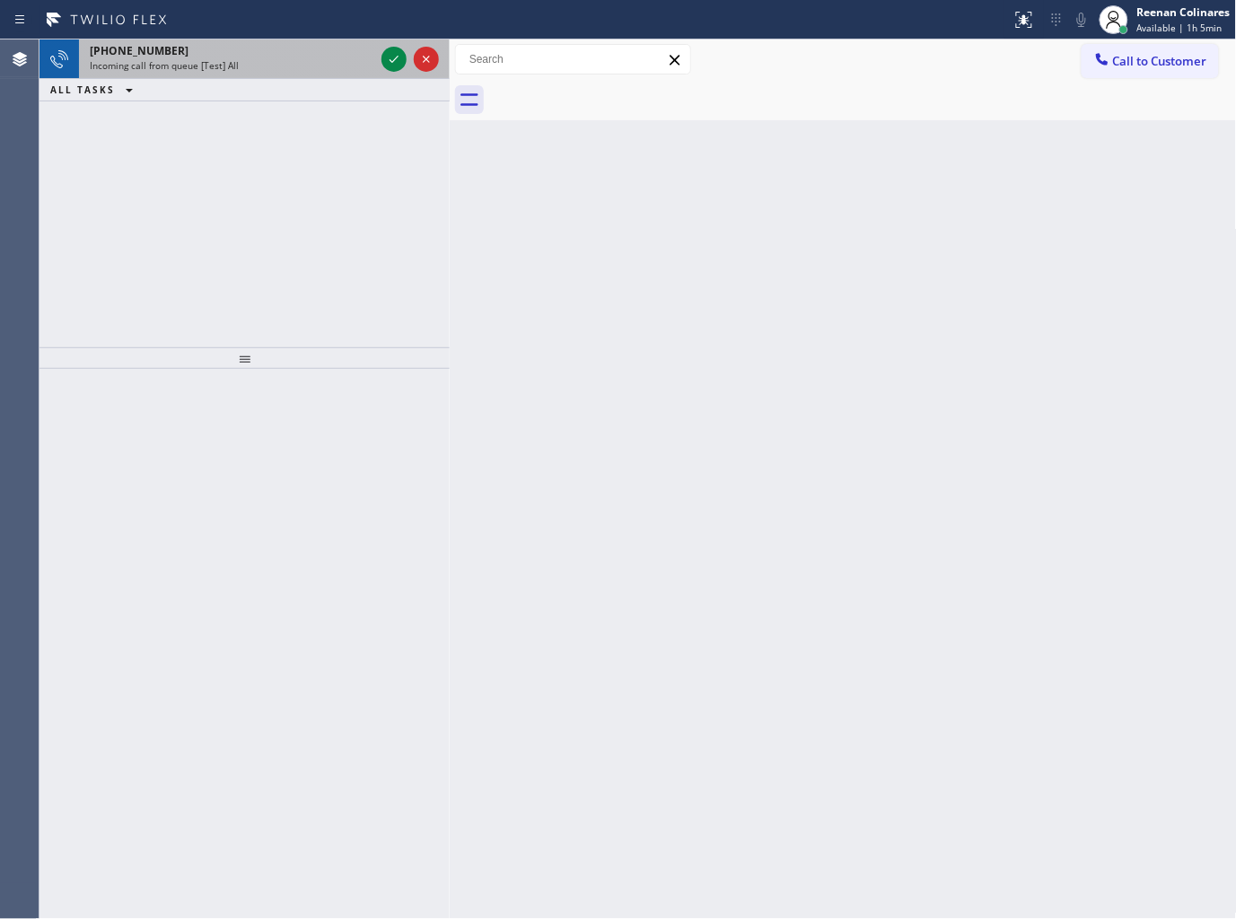
click at [255, 55] on div "+18337167362" at bounding box center [232, 50] width 285 height 15
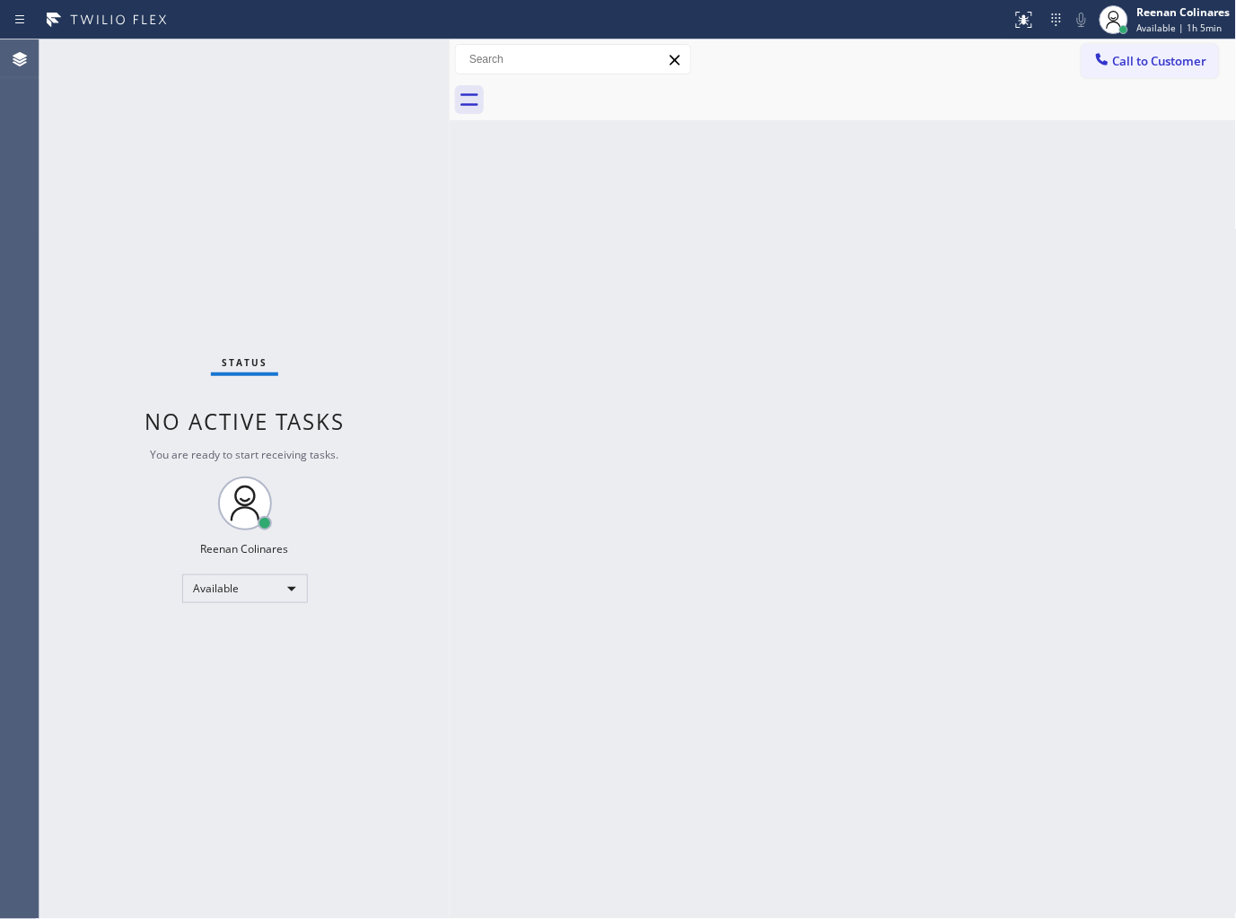
click at [257, 101] on div "Status No active tasks You are ready to start receiving tasks. Reenan Colinares…" at bounding box center [245, 480] width 410 height 880
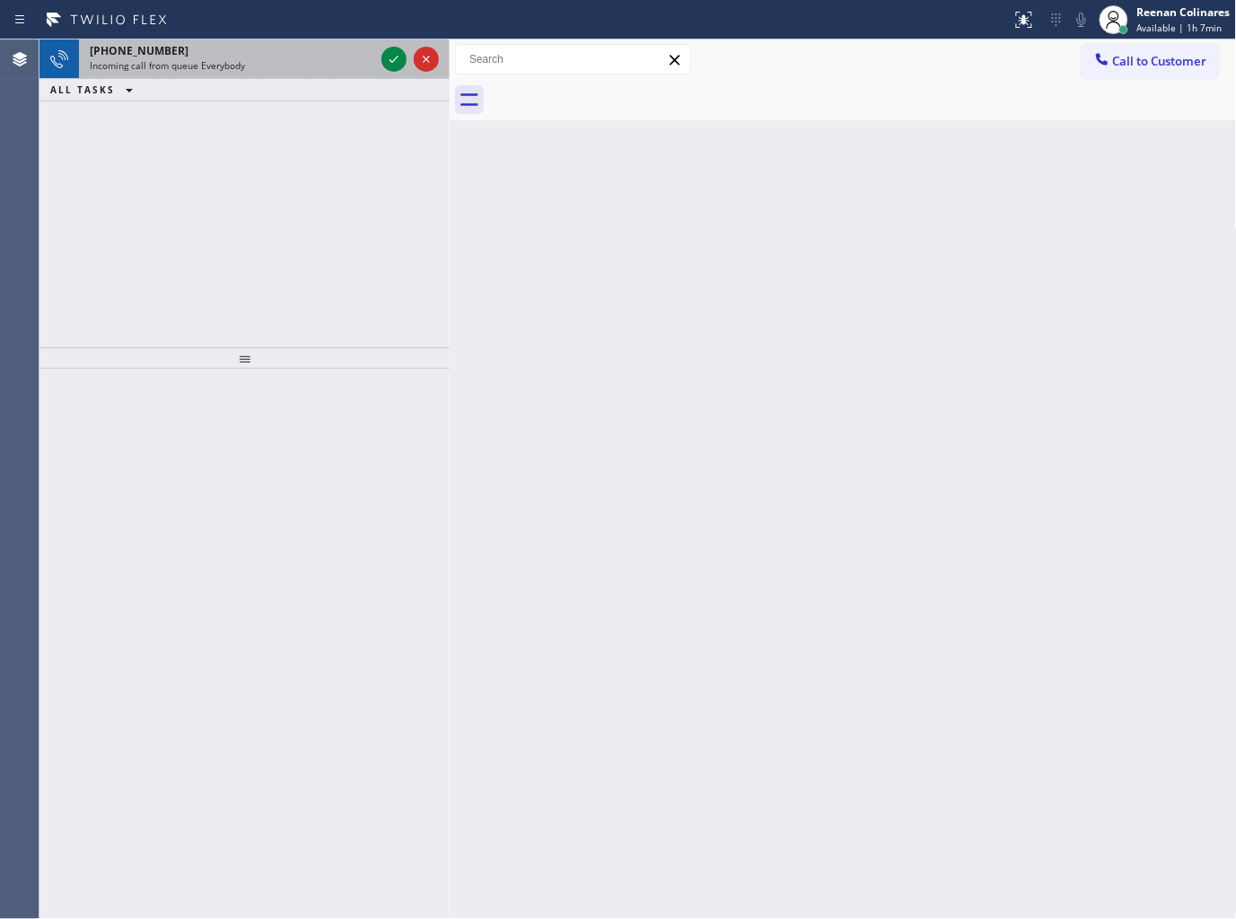
click at [284, 57] on div "+14477669592" at bounding box center [232, 50] width 285 height 15
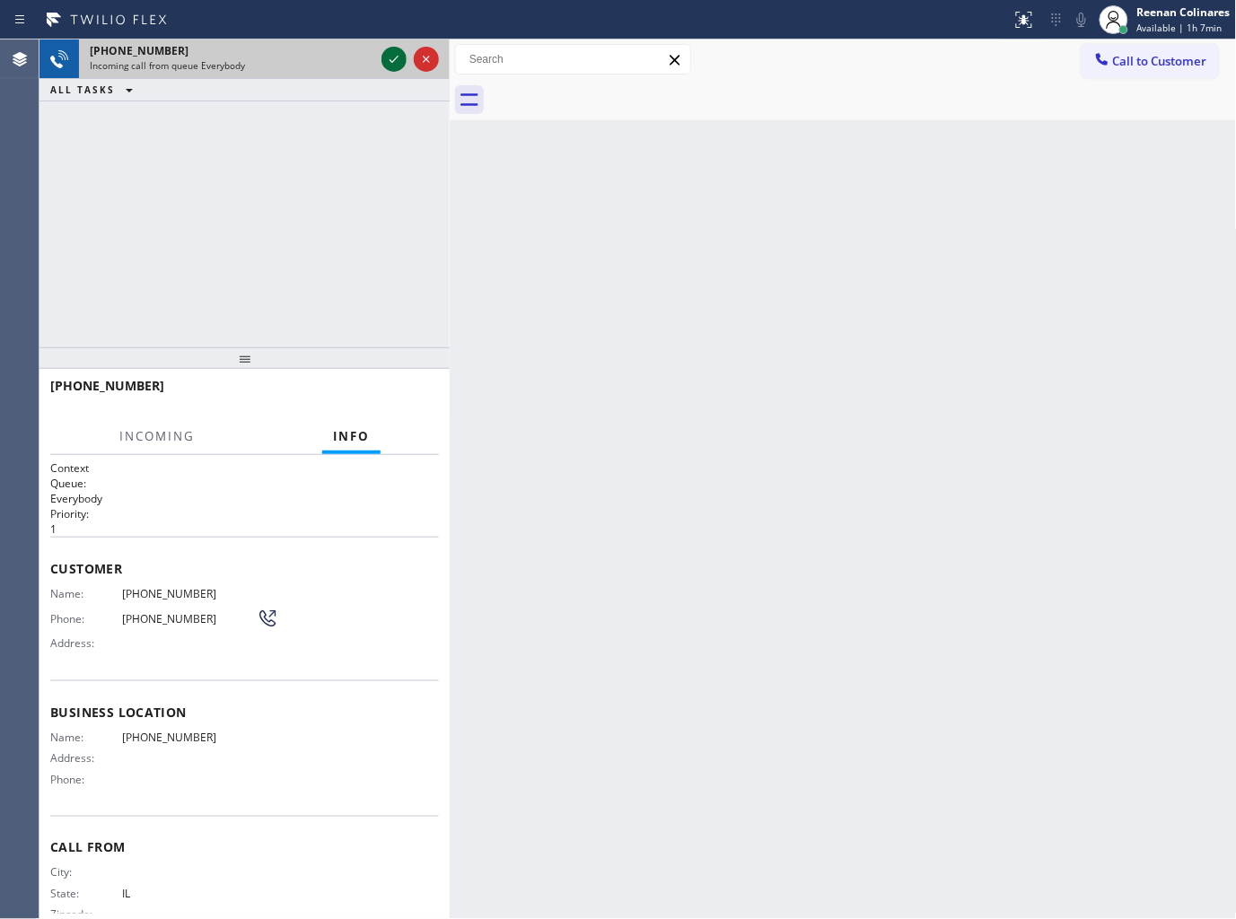
click at [384, 59] on icon at bounding box center [394, 59] width 22 height 22
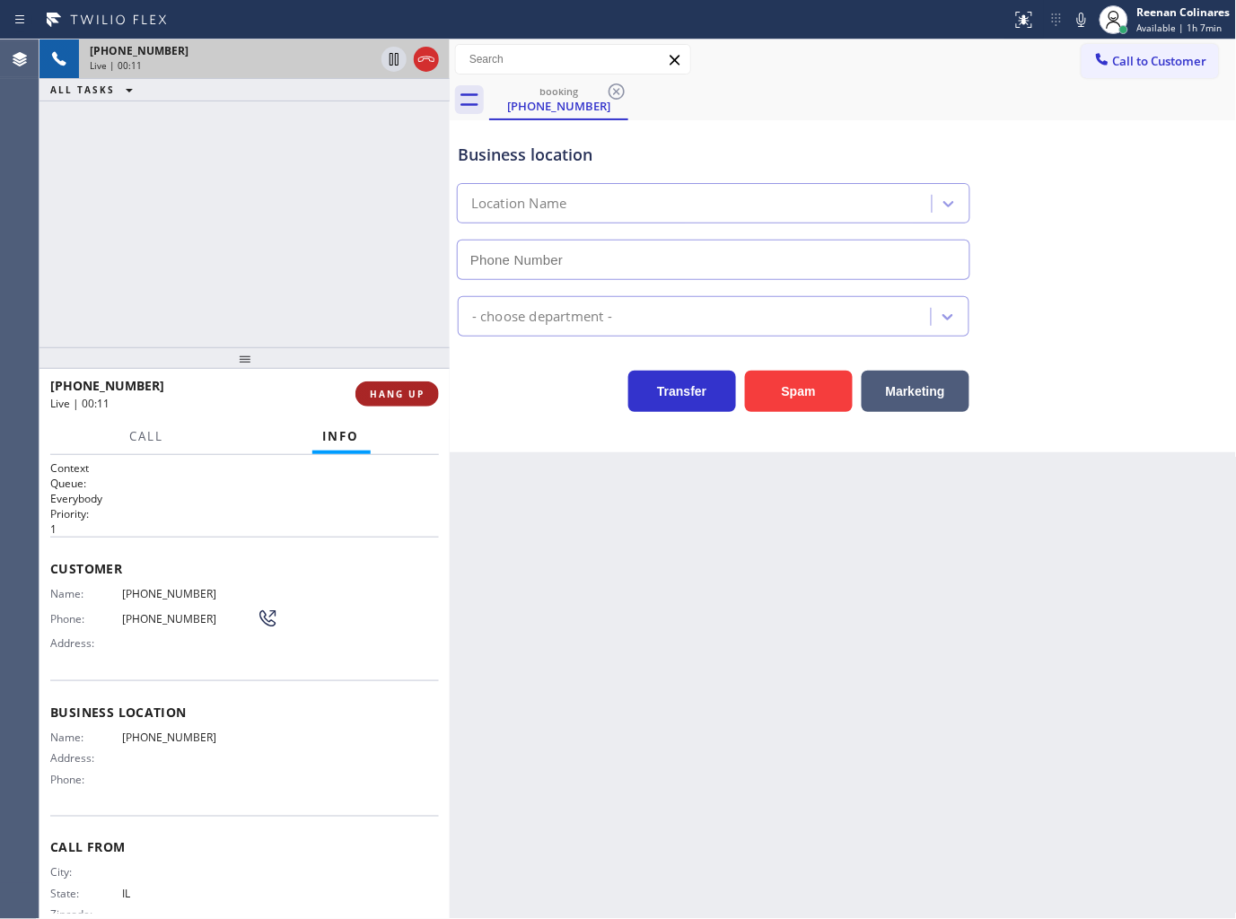
click at [417, 398] on span "HANG UP" at bounding box center [397, 394] width 55 height 13
click at [417, 397] on span "HANG UP" at bounding box center [397, 394] width 55 height 13
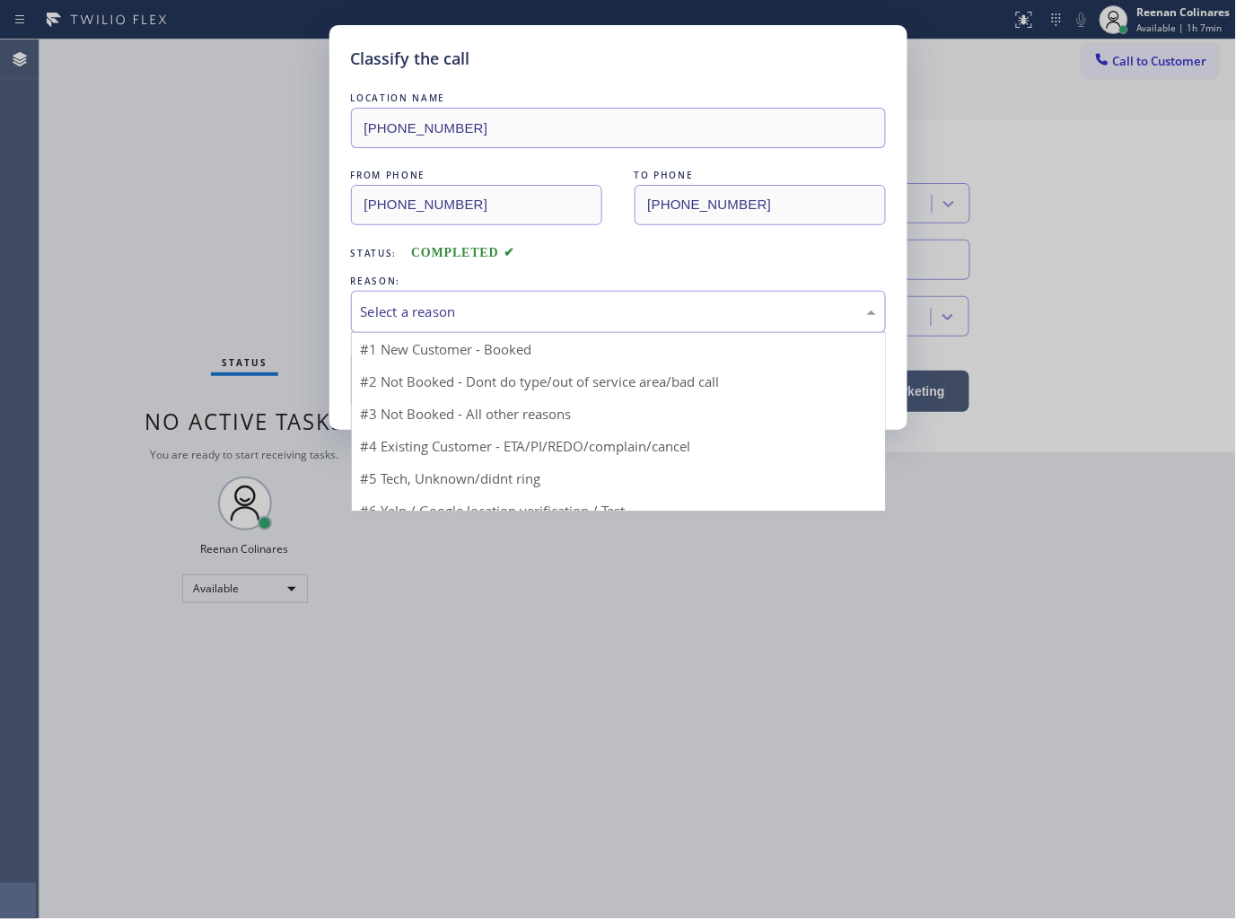
click at [524, 305] on div "Select a reason" at bounding box center [618, 312] width 515 height 21
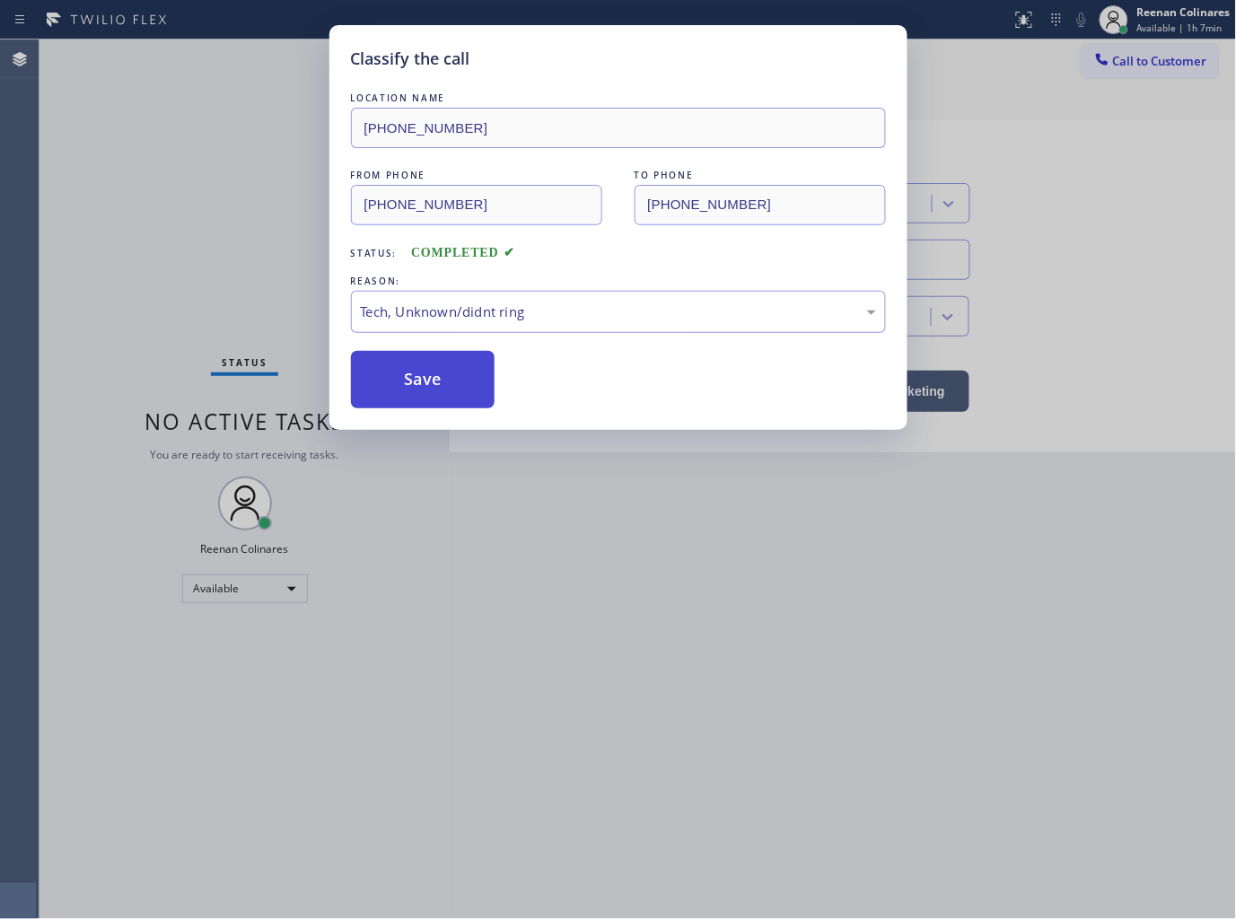
click at [416, 375] on button "Save" at bounding box center [423, 379] width 145 height 57
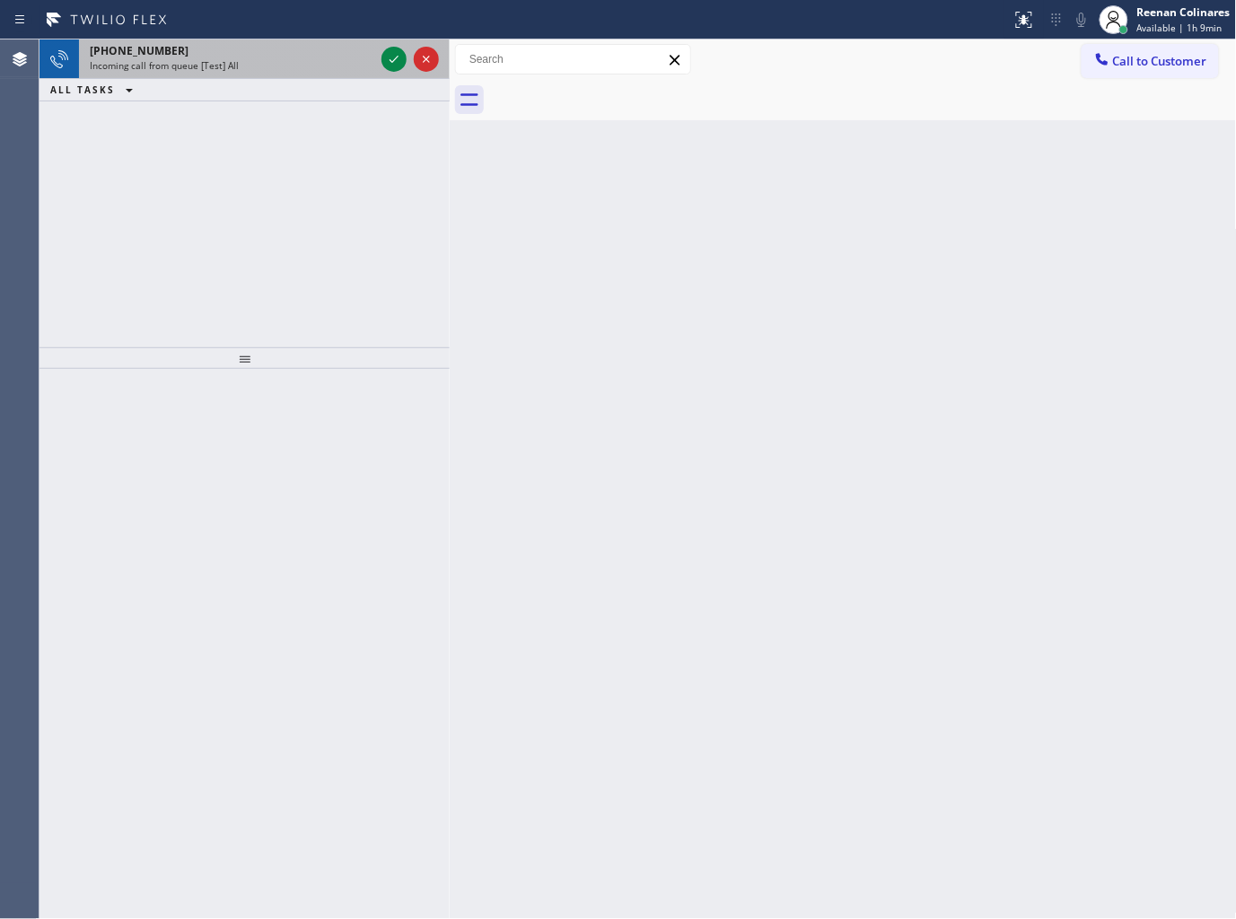
click at [329, 68] on div "Incoming call from queue [Test] All" at bounding box center [232, 65] width 285 height 13
drag, startPoint x: 317, startPoint y: 70, endPoint x: 388, endPoint y: 69, distance: 70.9
click at [320, 70] on div "Incoming call from queue [Test] All" at bounding box center [232, 65] width 285 height 13
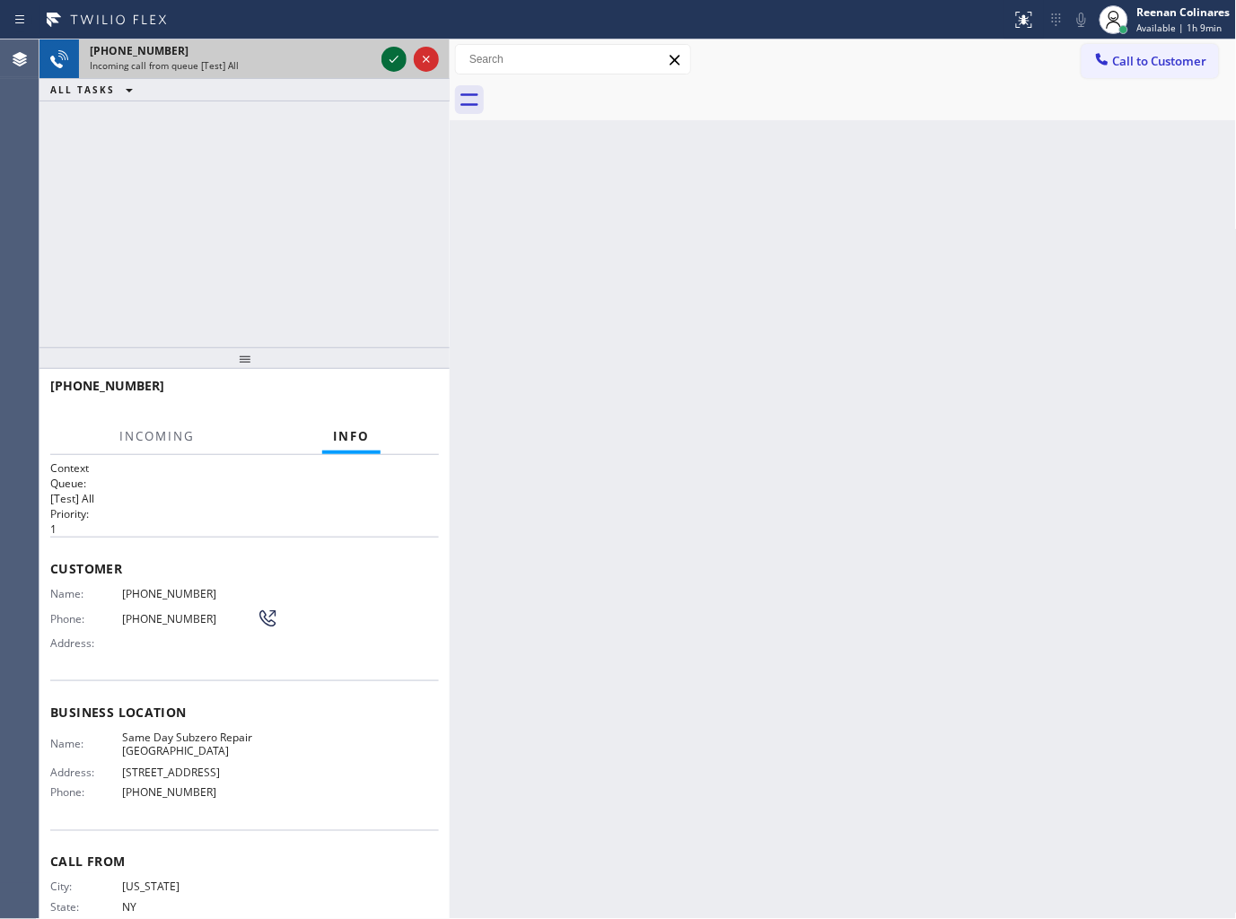
click at [391, 56] on icon at bounding box center [394, 59] width 22 height 22
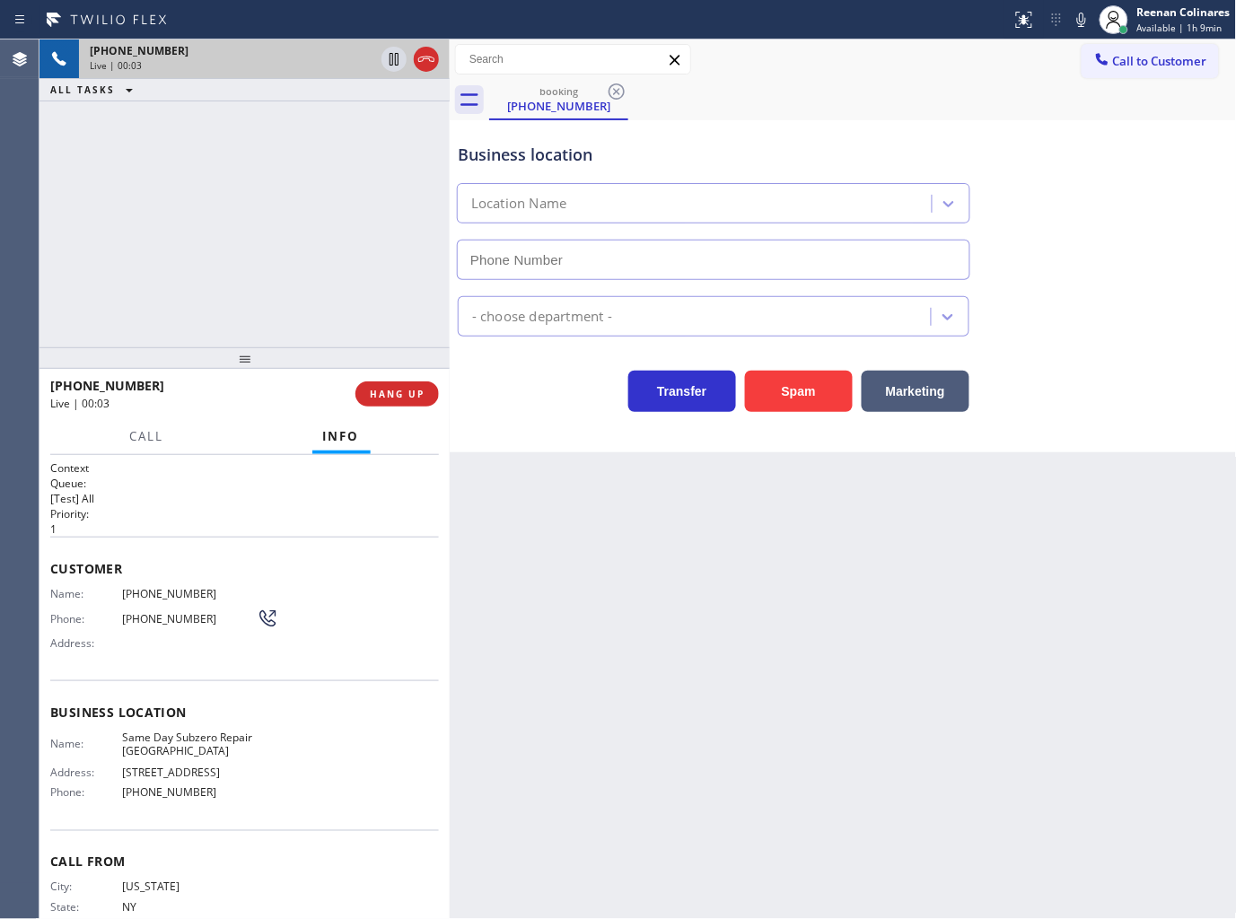
type input "(929) 416-6656"
click at [811, 391] on button "Spam" at bounding box center [799, 391] width 108 height 41
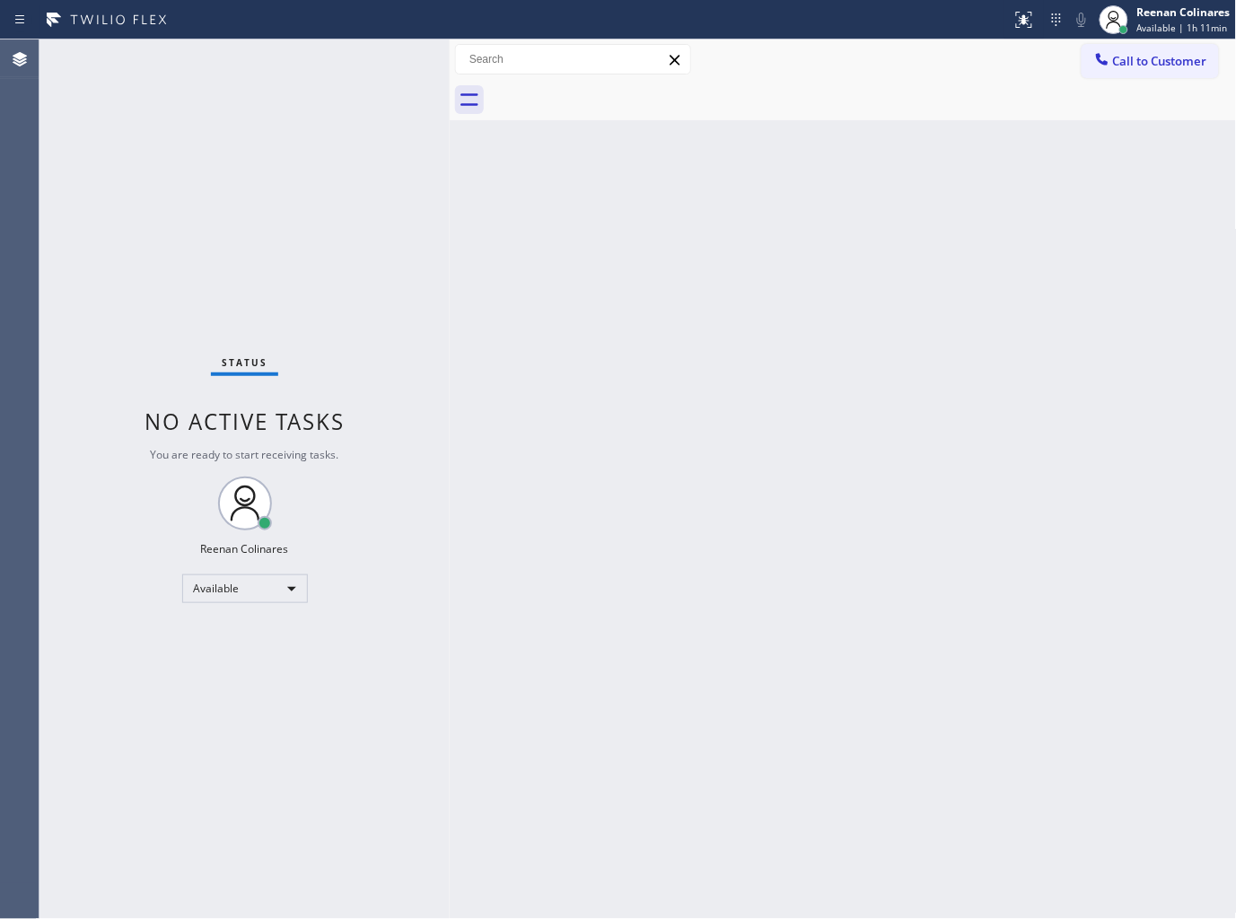
click at [779, 231] on div "Back to Dashboard Change Sender ID Customers Technicians Select a contact Outbo…" at bounding box center [843, 480] width 787 height 880
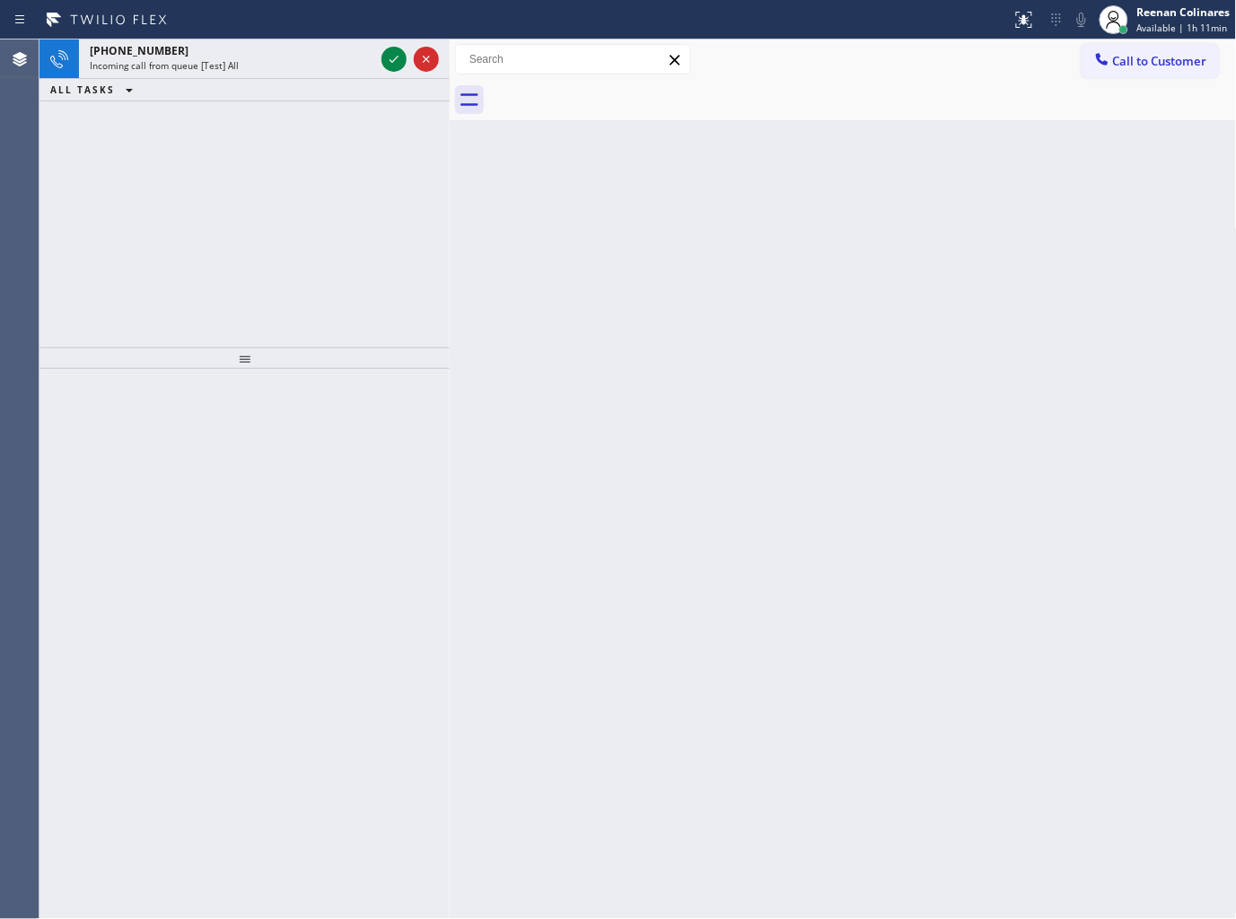
click at [228, 90] on div "ALL TASKS ALL TASKS ACTIVE TASKS TASKS IN WRAP UP" at bounding box center [245, 90] width 410 height 22
click at [237, 69] on div "Incoming call from queue [Test] All" at bounding box center [232, 65] width 285 height 13
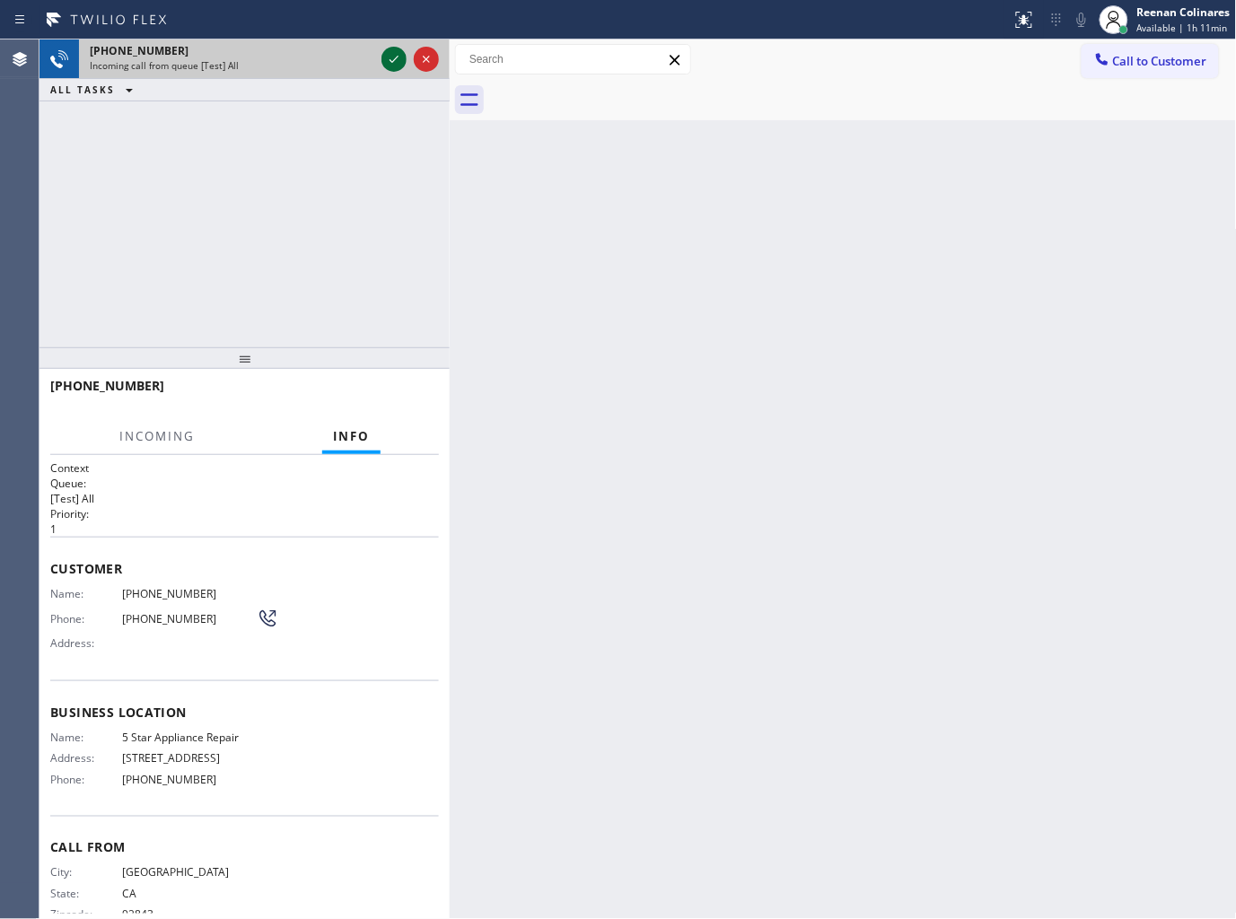
click at [391, 60] on icon at bounding box center [394, 59] width 22 height 22
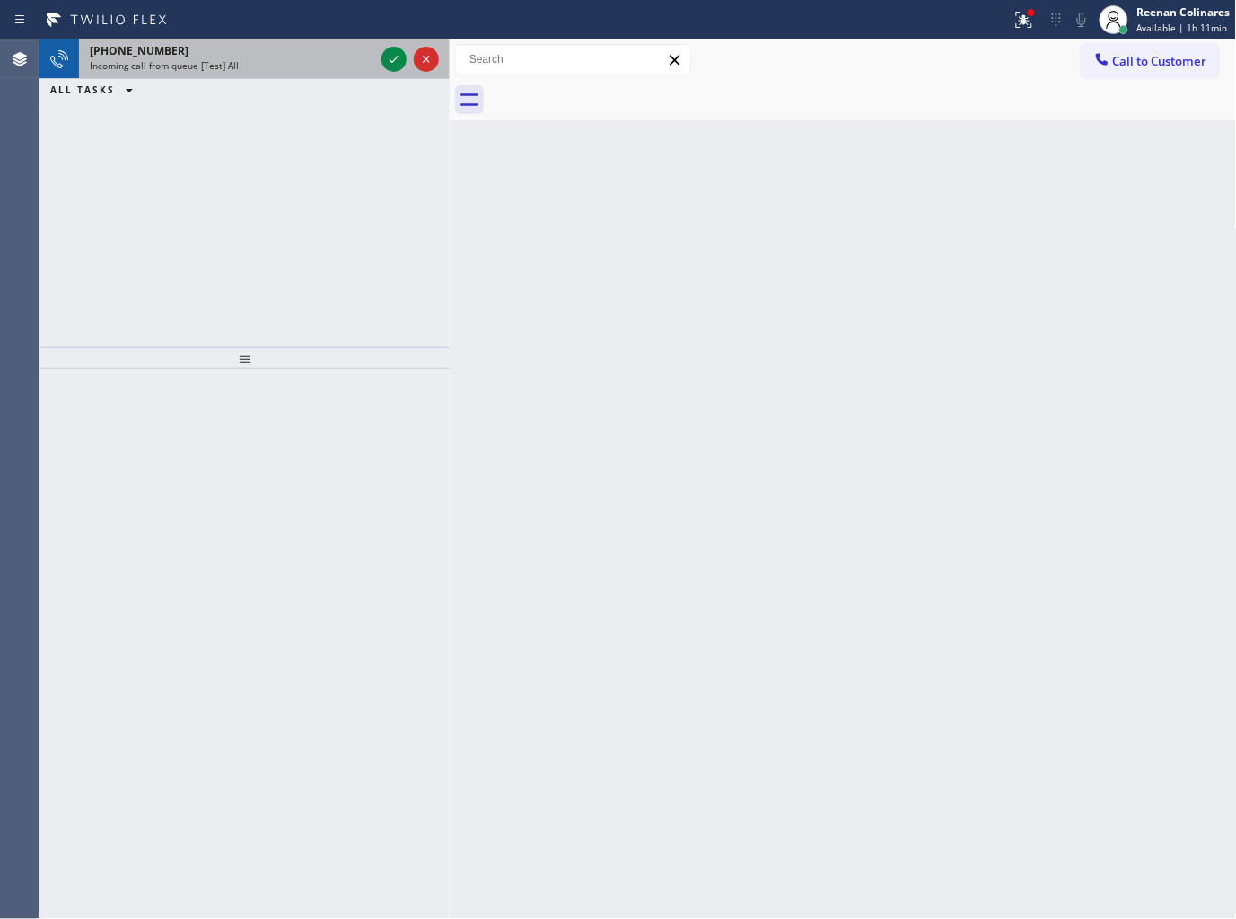
click at [264, 63] on div "Incoming call from queue [Test] All" at bounding box center [232, 65] width 285 height 13
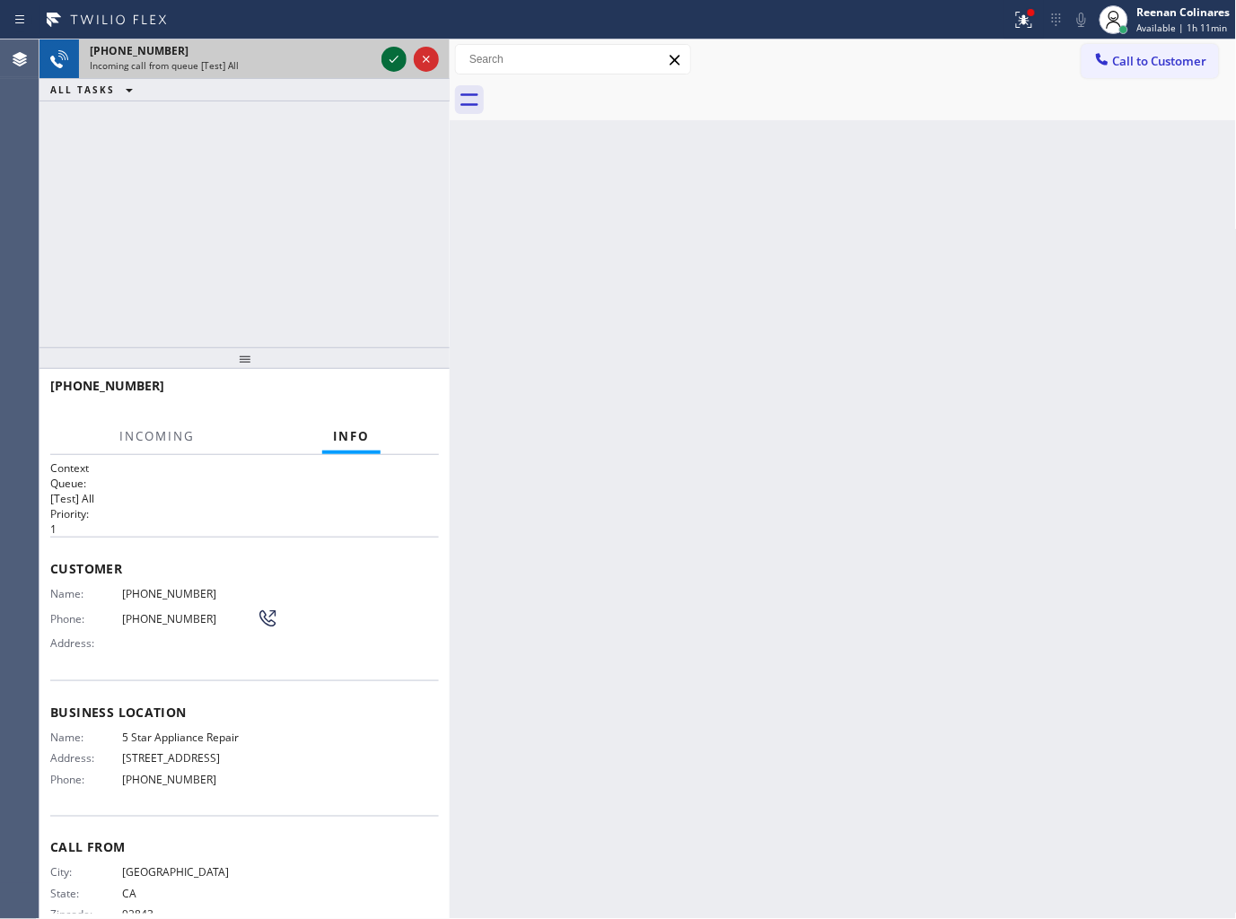
click at [391, 56] on icon at bounding box center [394, 59] width 22 height 22
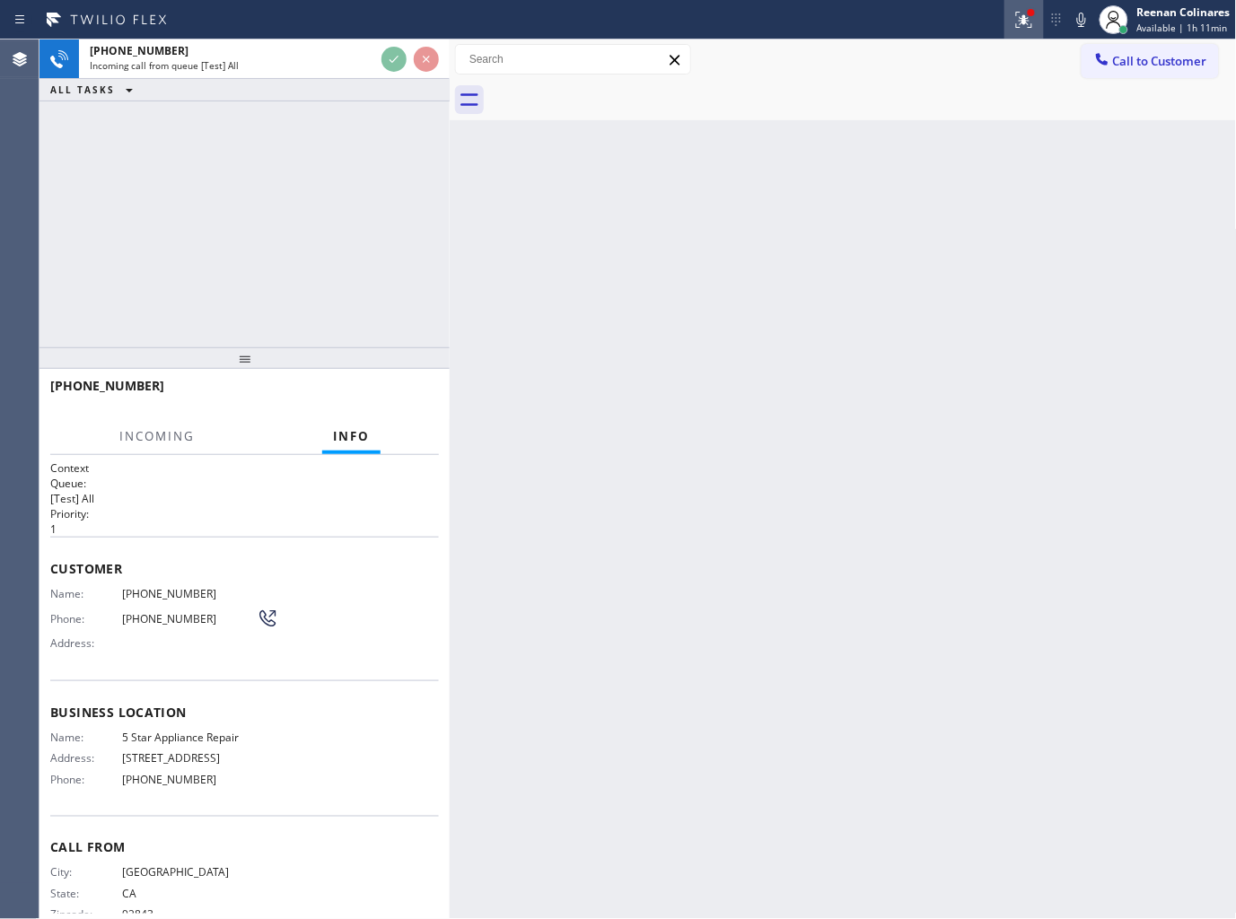
click at [1024, 23] on icon at bounding box center [1021, 18] width 11 height 13
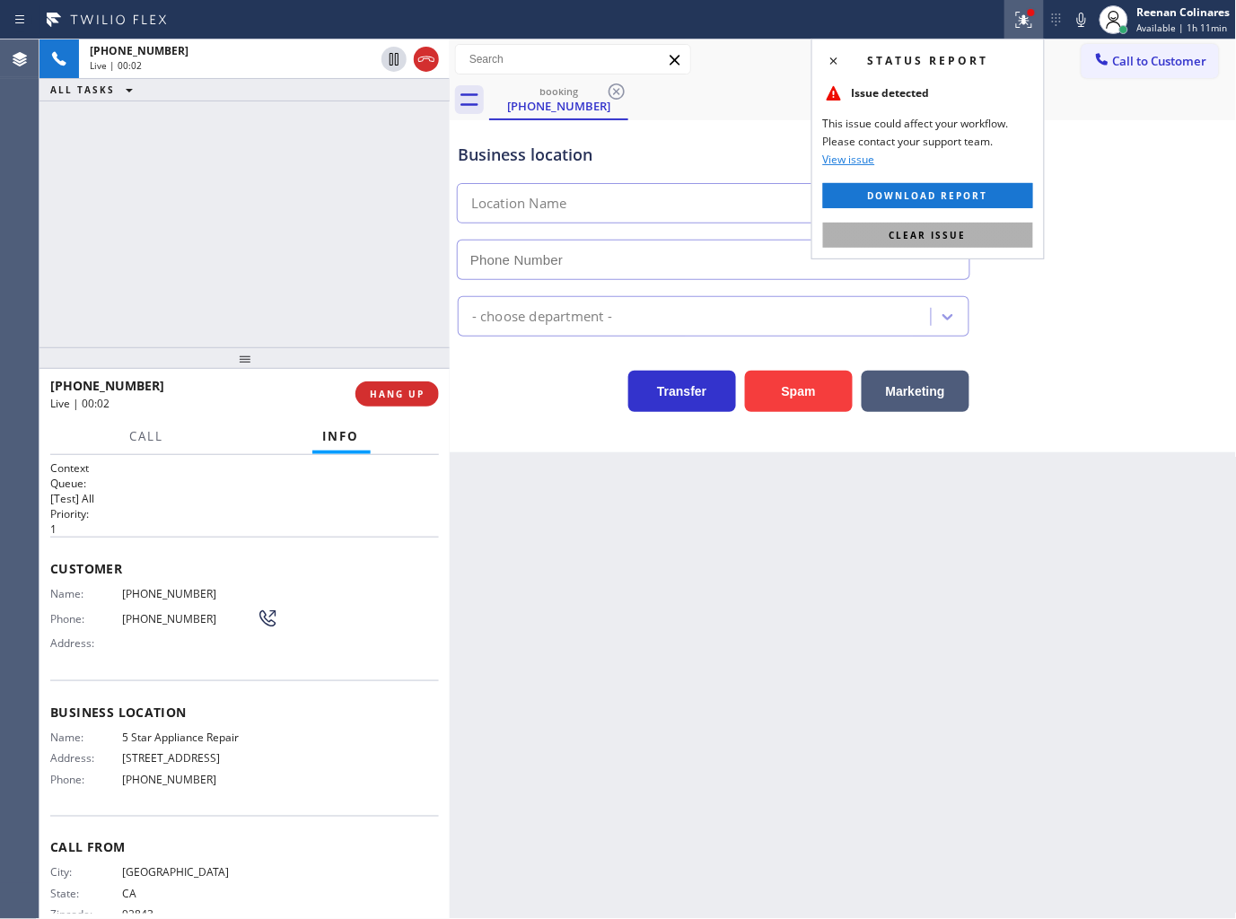
click at [918, 242] on button "Clear issue" at bounding box center [928, 235] width 210 height 25
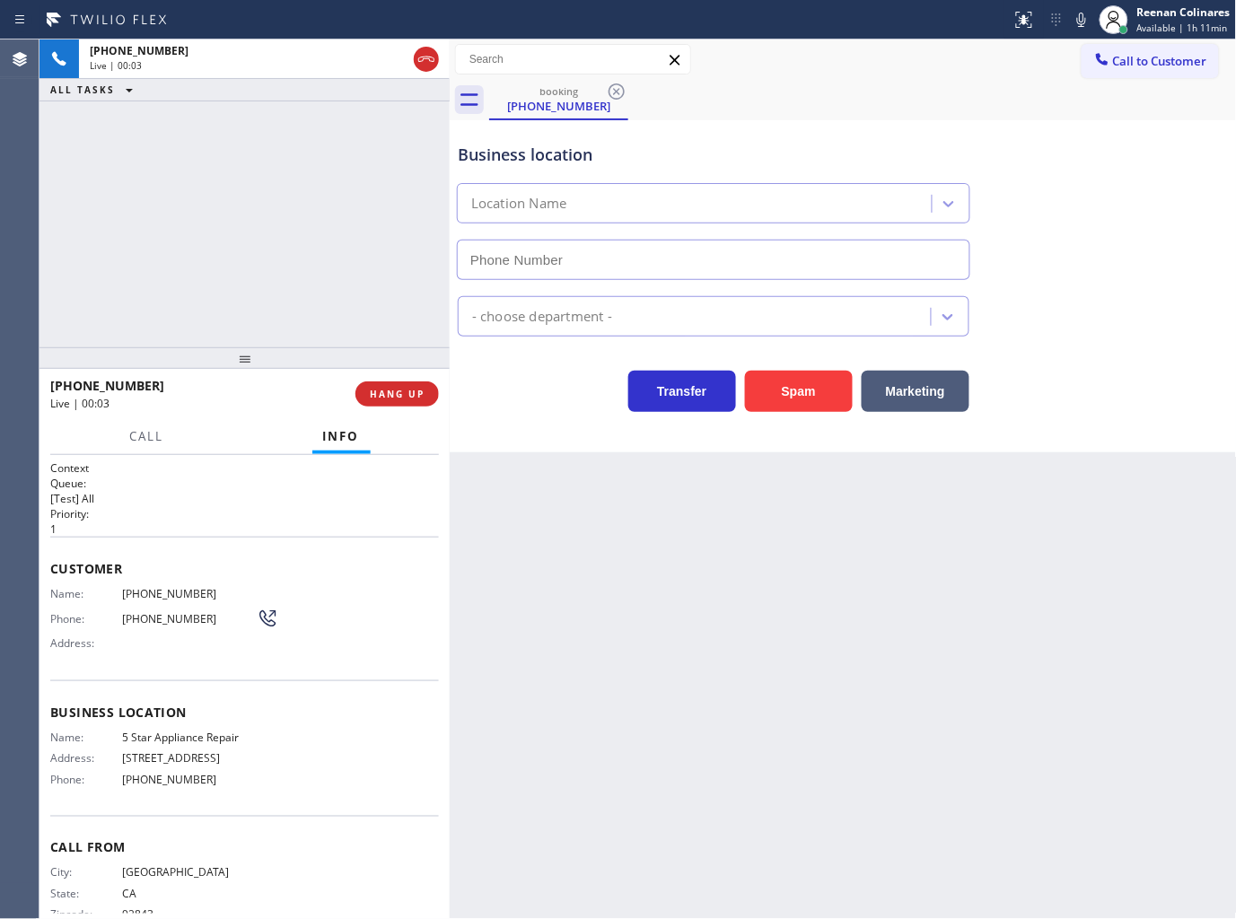
type input "(855) 731-4952"
click at [1084, 20] on icon at bounding box center [1081, 20] width 9 height 14
click at [1083, 22] on icon at bounding box center [1082, 20] width 22 height 22
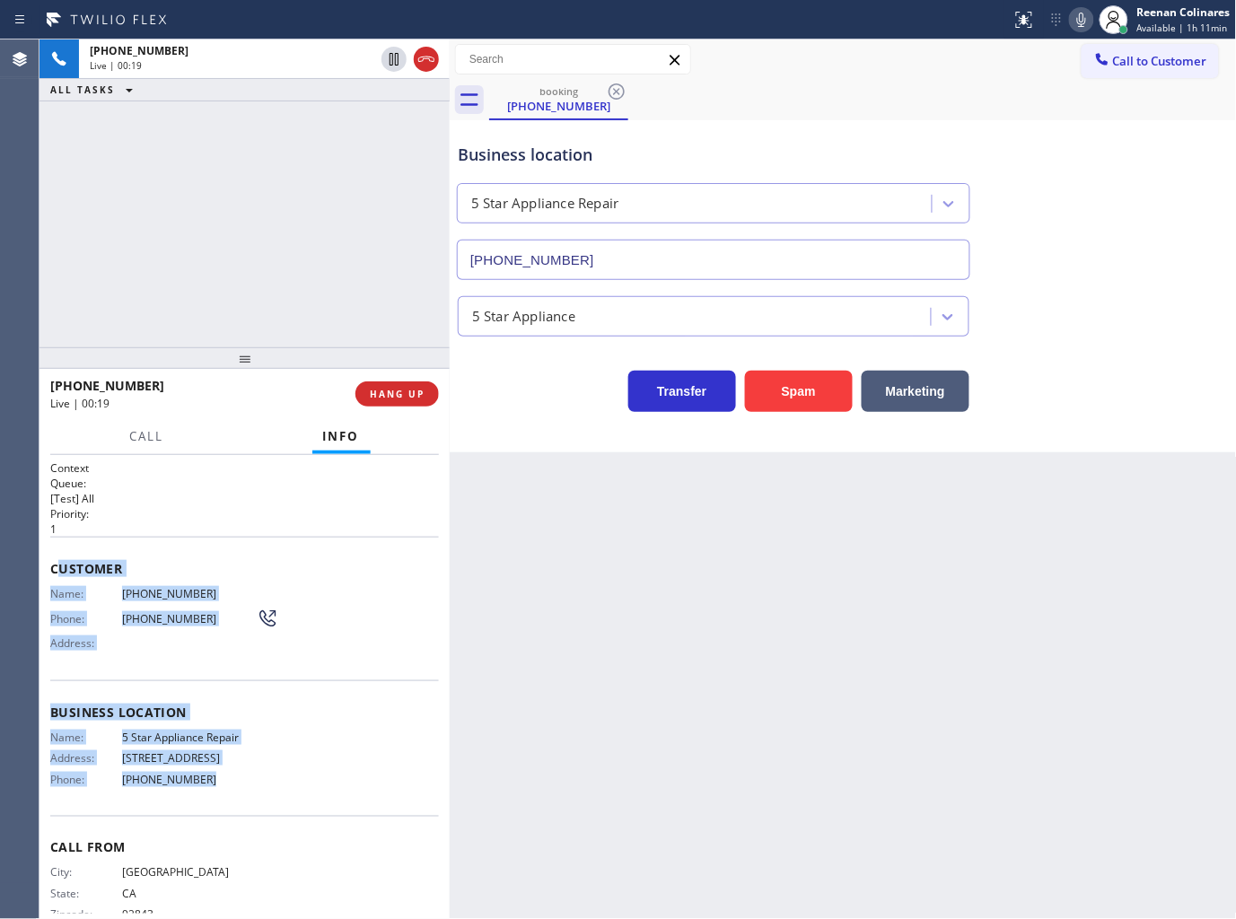
drag, startPoint x: 58, startPoint y: 562, endPoint x: 255, endPoint y: 779, distance: 293.0
click at [255, 779] on div "Context Queue: [Test] All Priority: 1 Customer Name: (714) 397-7299 Phone: (714…" at bounding box center [244, 707] width 389 height 492
copy div "ustomer Name: (714) 397-7299 Phone: (714) 397-7299 Address: Business location N…"
click at [1078, 18] on icon at bounding box center [1081, 20] width 9 height 14
click at [158, 429] on span "Call" at bounding box center [147, 436] width 34 height 16
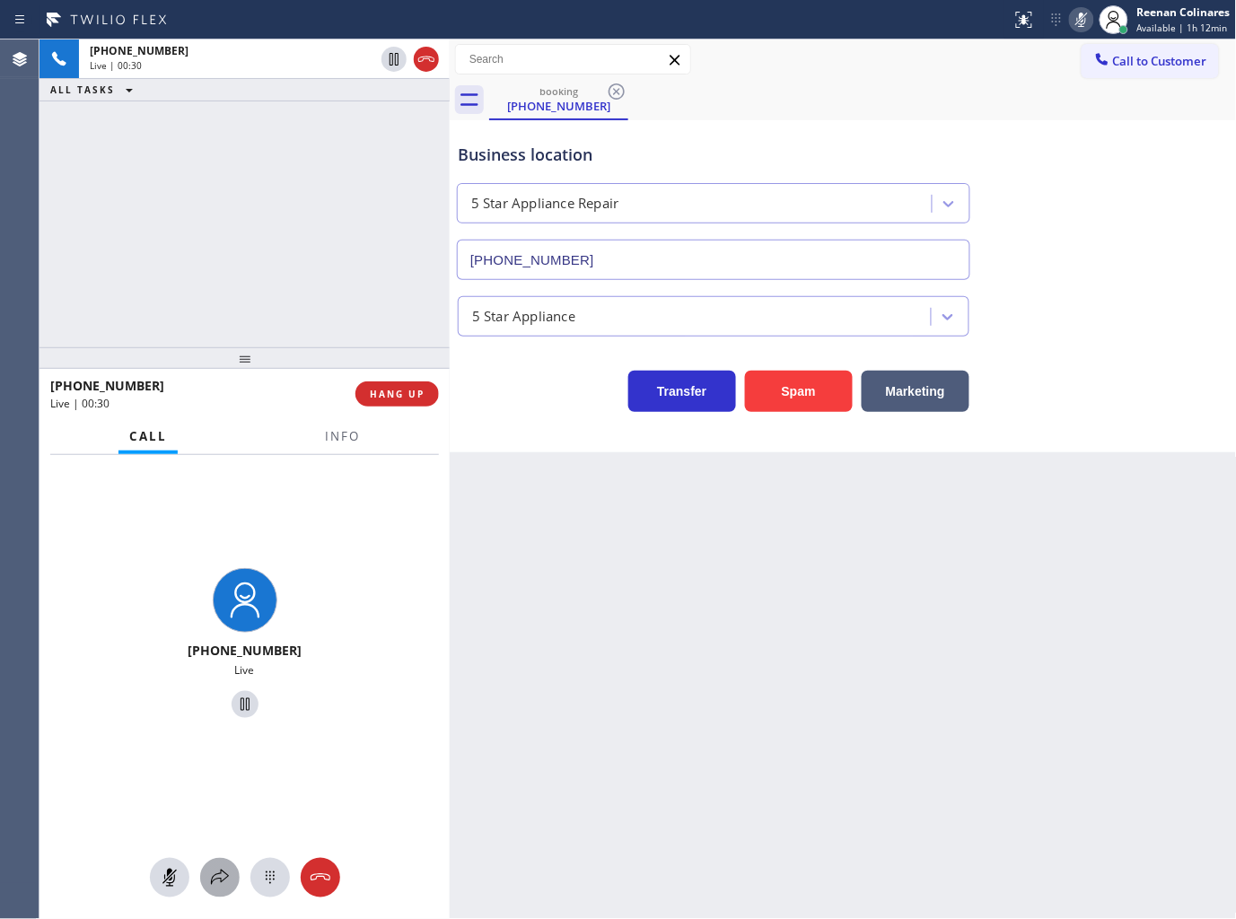
click at [220, 880] on icon at bounding box center [220, 877] width 18 height 15
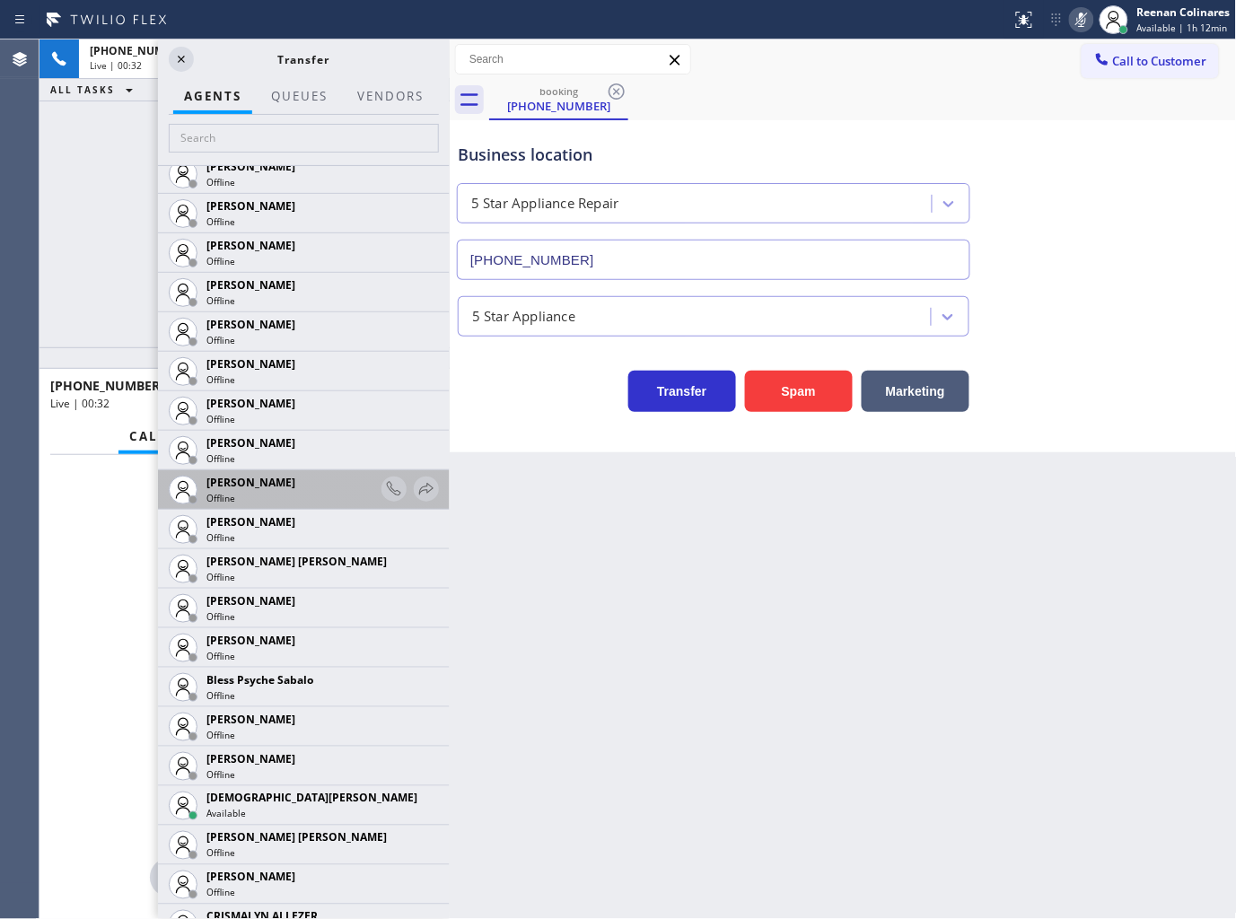
scroll to position [199, 0]
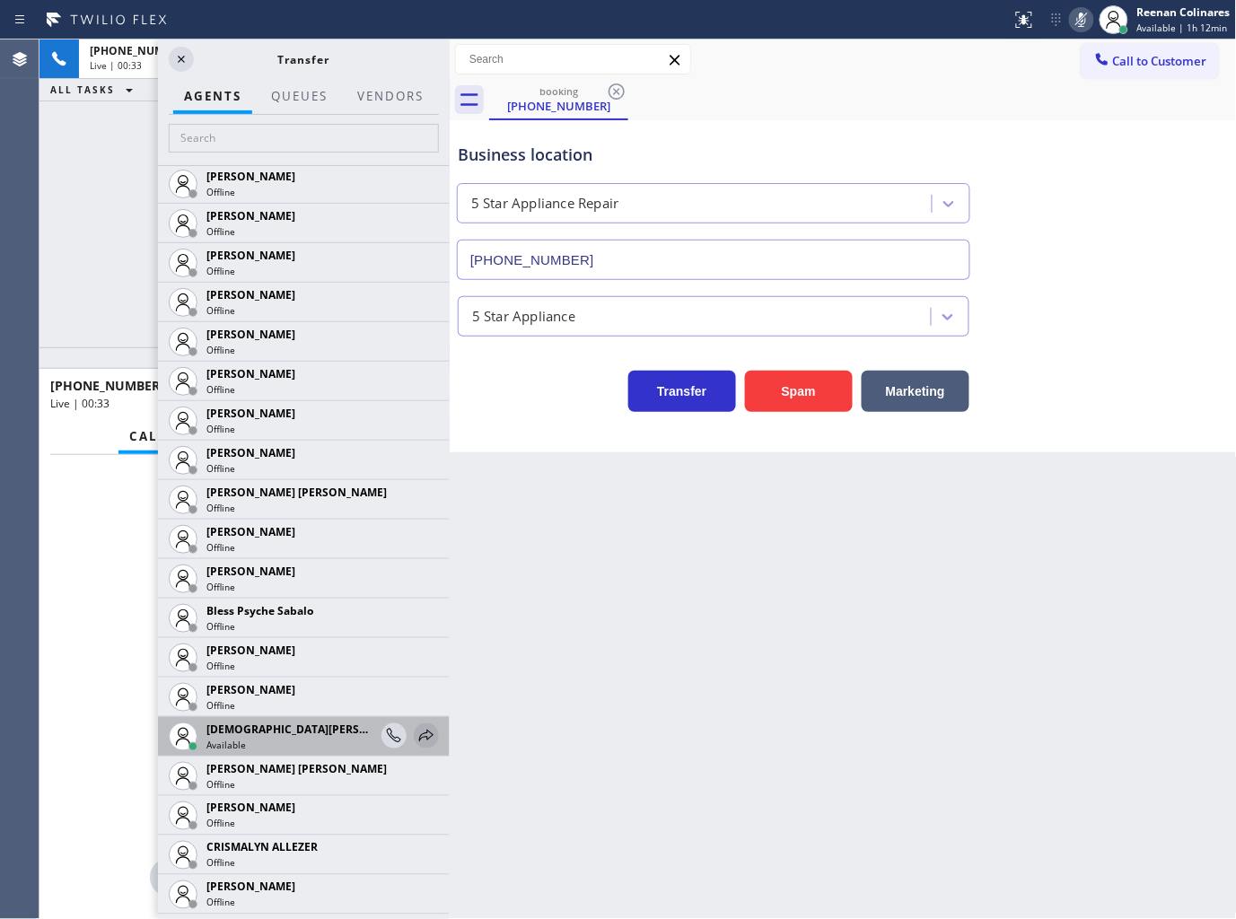
click at [416, 740] on icon at bounding box center [427, 736] width 22 height 22
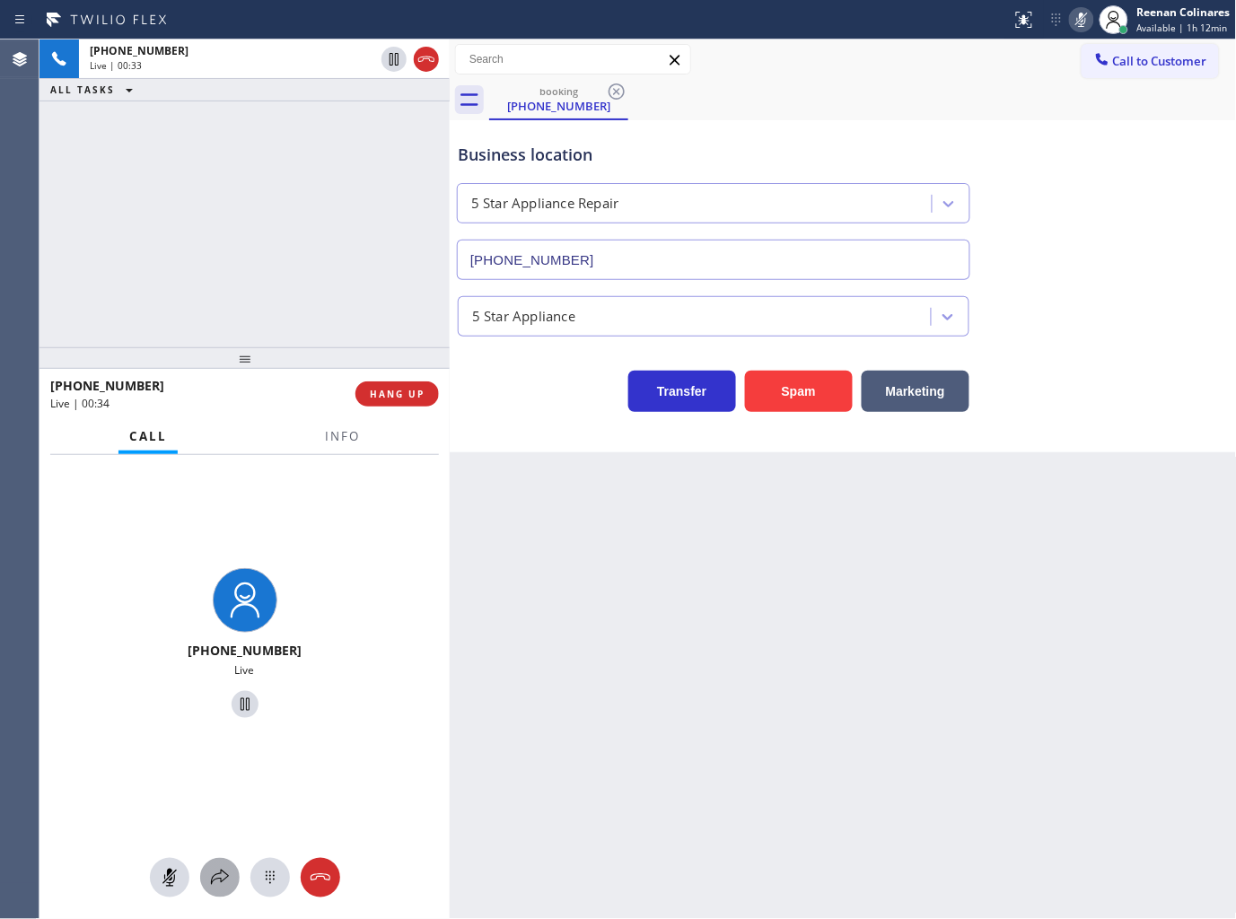
click at [223, 887] on icon at bounding box center [220, 878] width 22 height 22
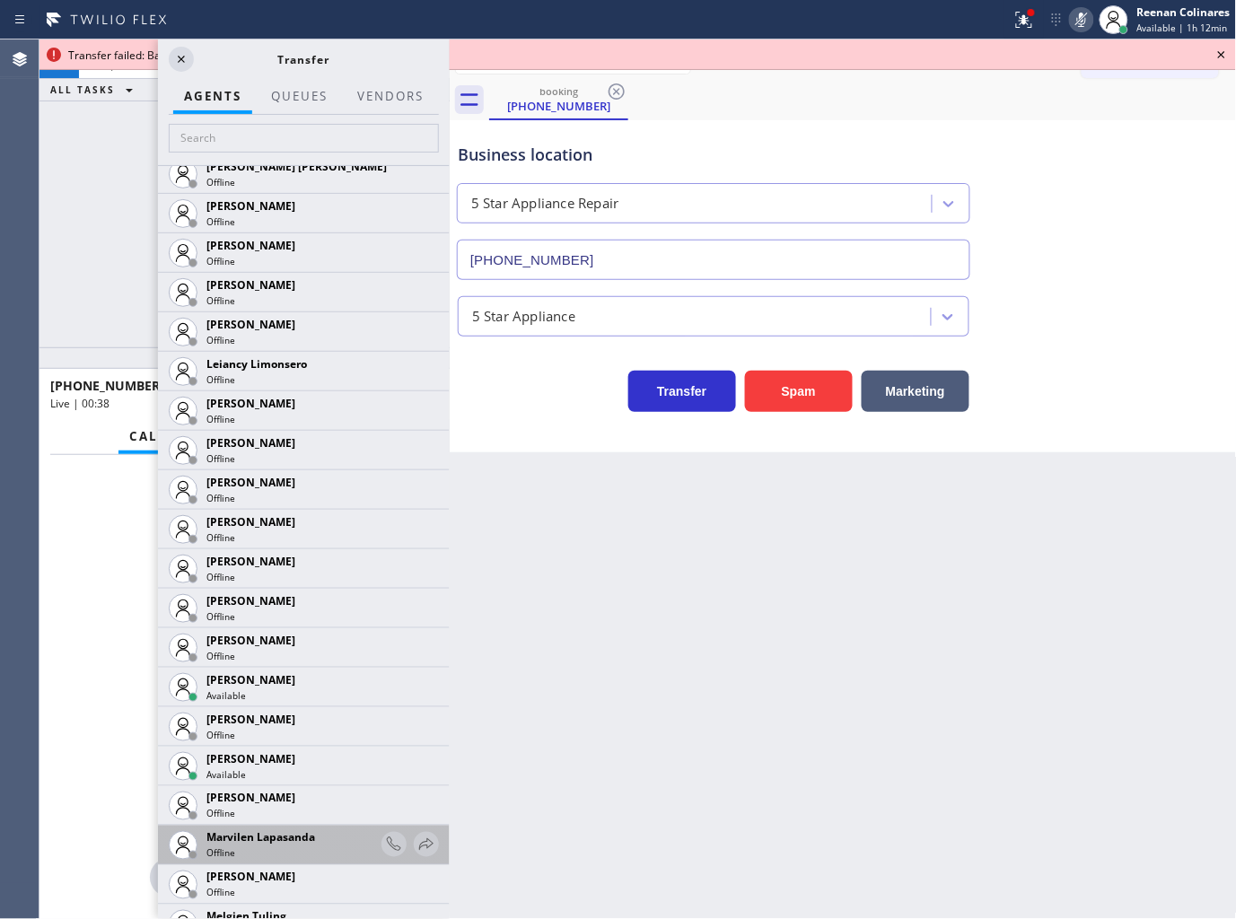
scroll to position [2530, 0]
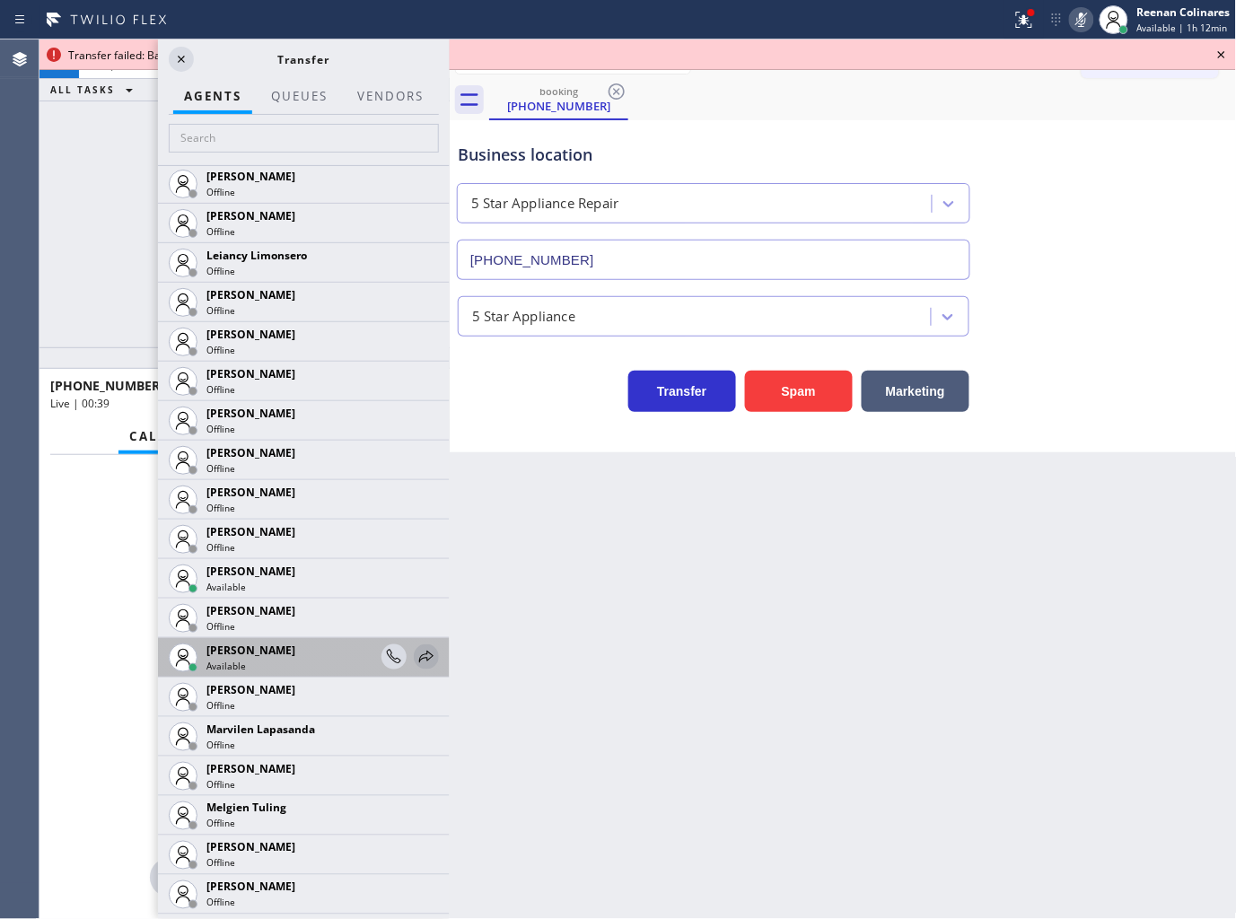
click at [419, 658] on icon at bounding box center [426, 657] width 14 height 12
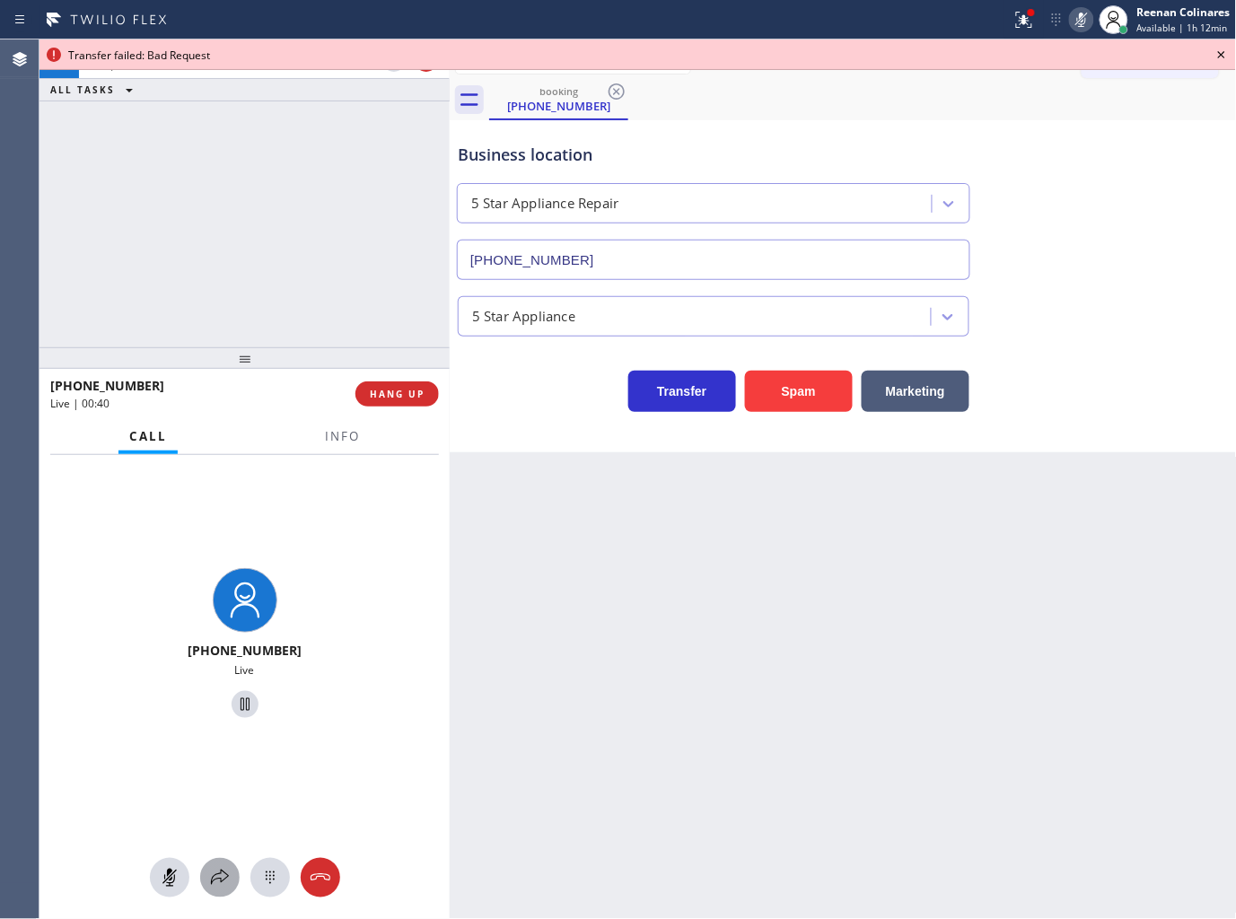
click at [226, 885] on icon at bounding box center [220, 878] width 22 height 22
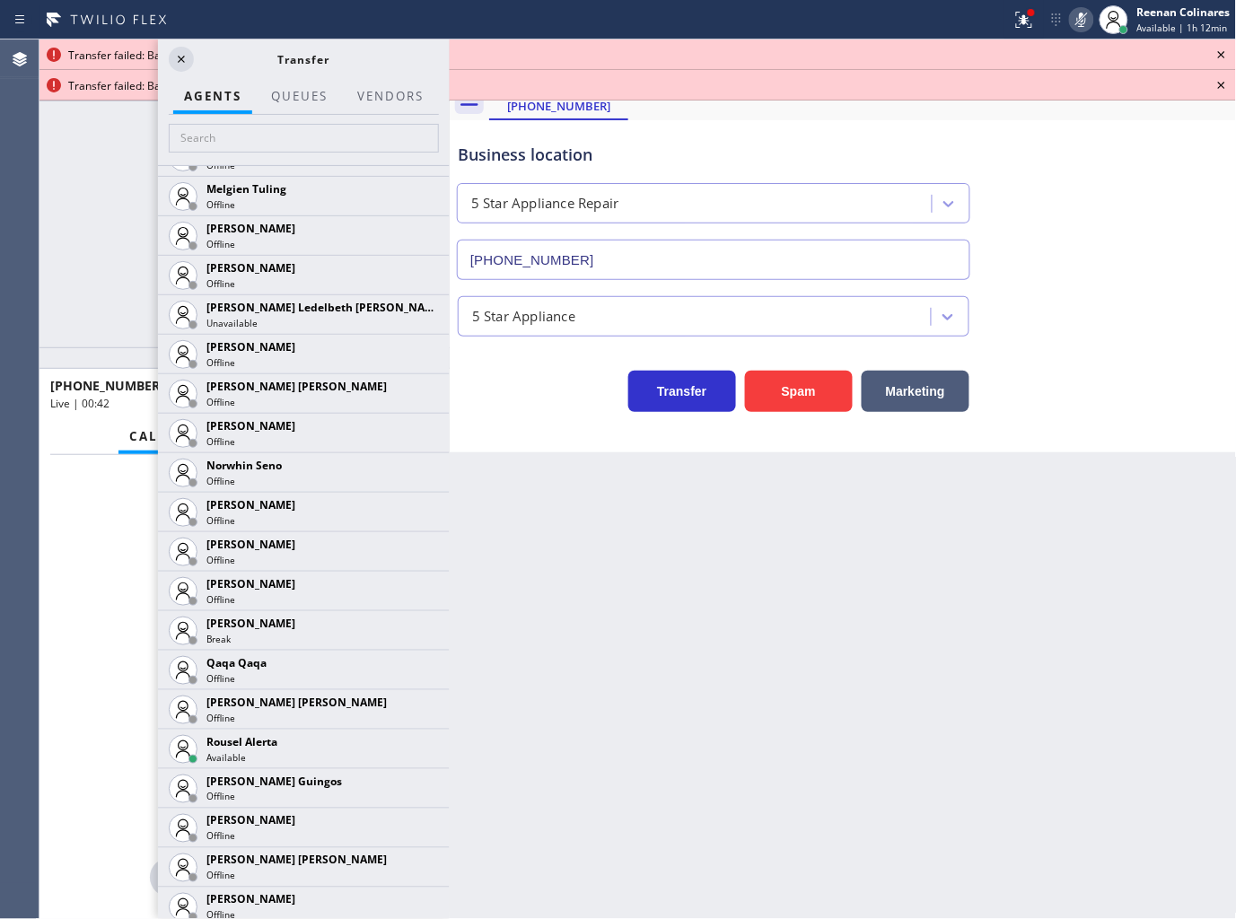
scroll to position [3156, 0]
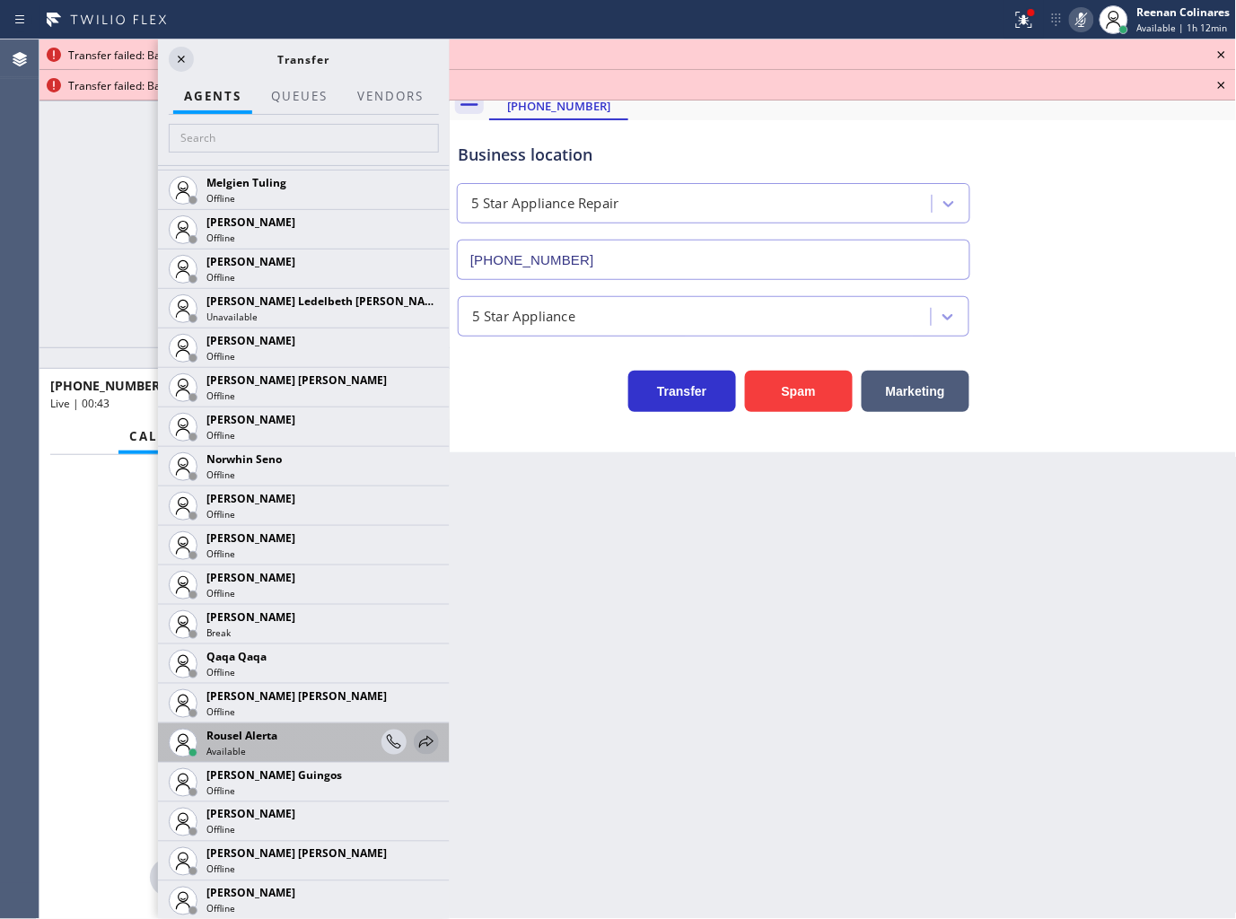
click at [416, 740] on icon at bounding box center [427, 743] width 22 height 22
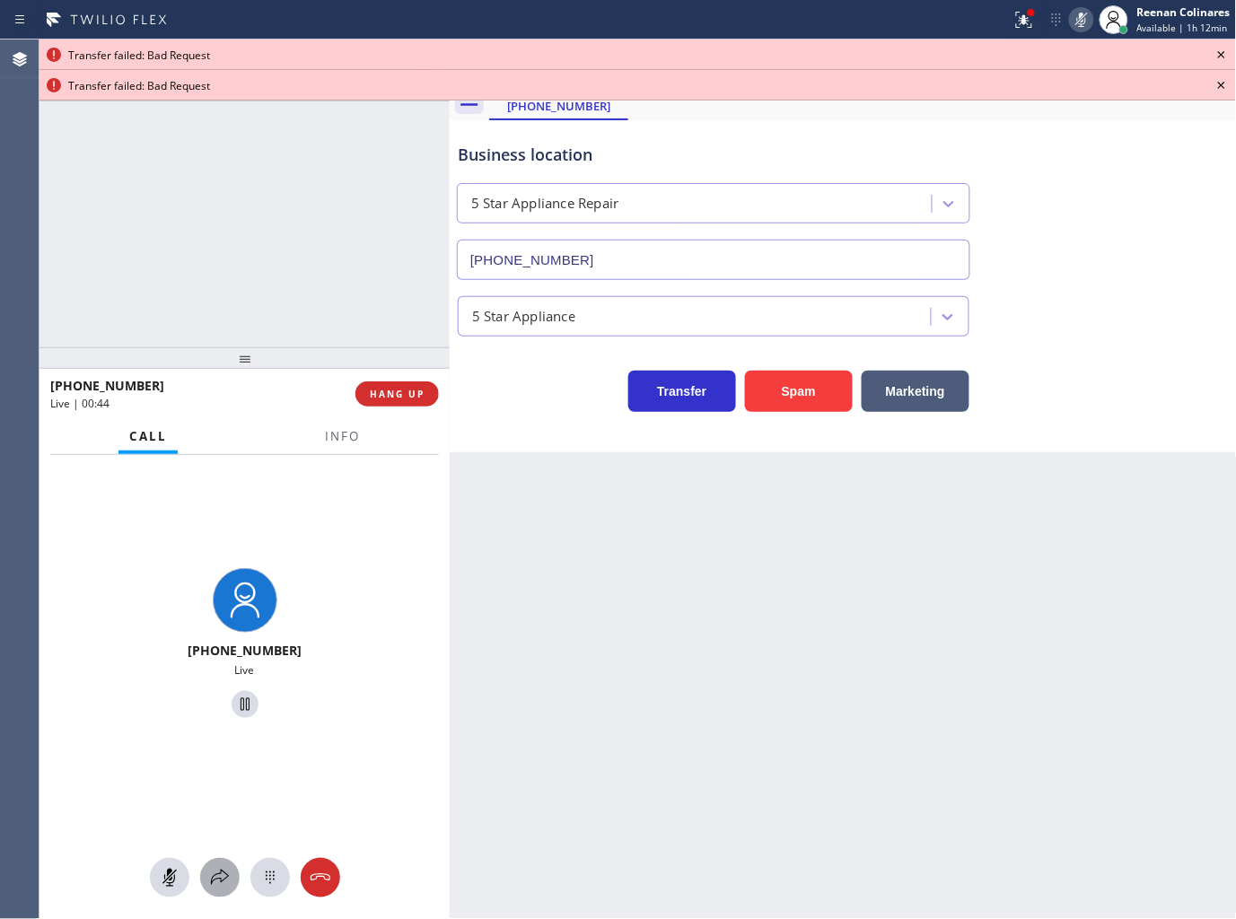
click at [207, 884] on div at bounding box center [220, 878] width 40 height 22
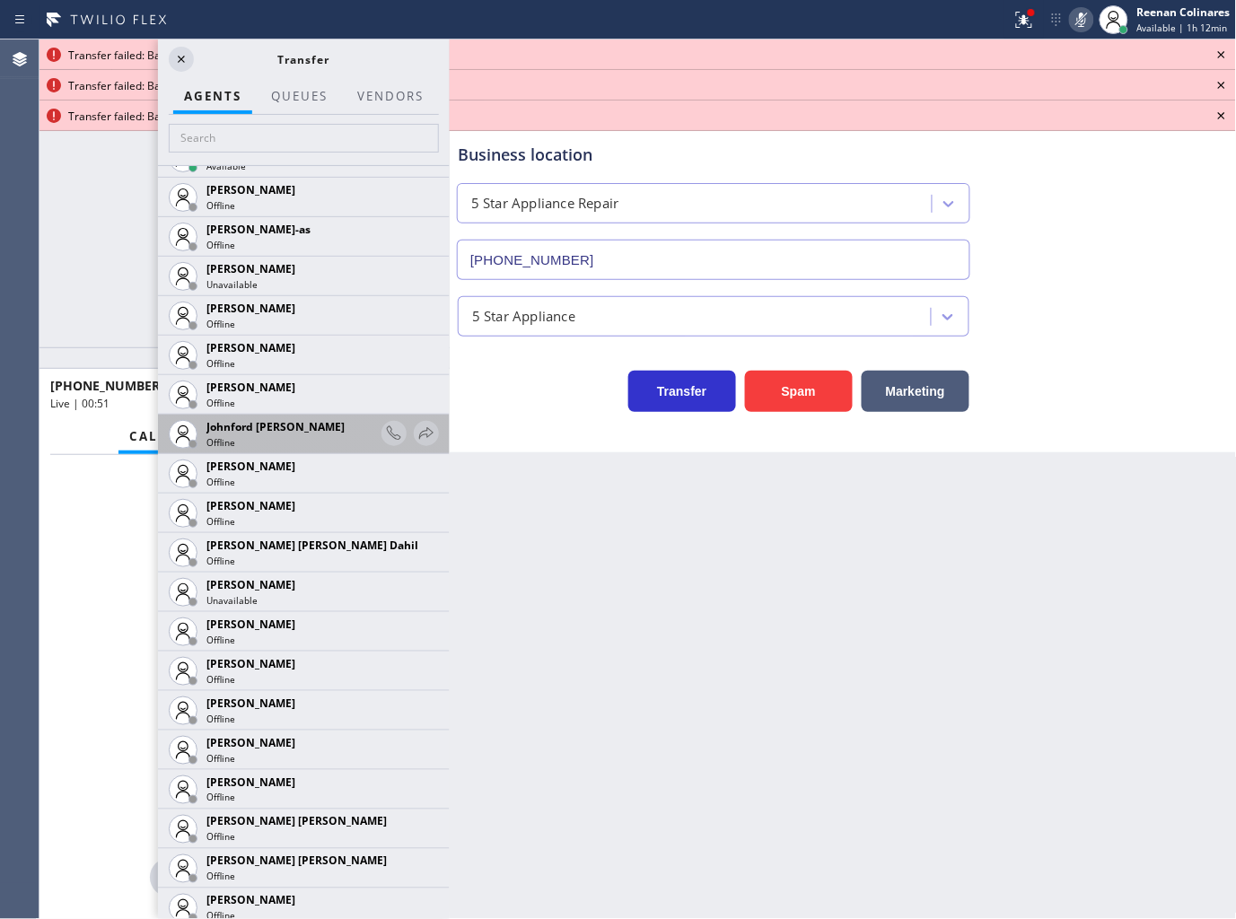
scroll to position [1627, 0]
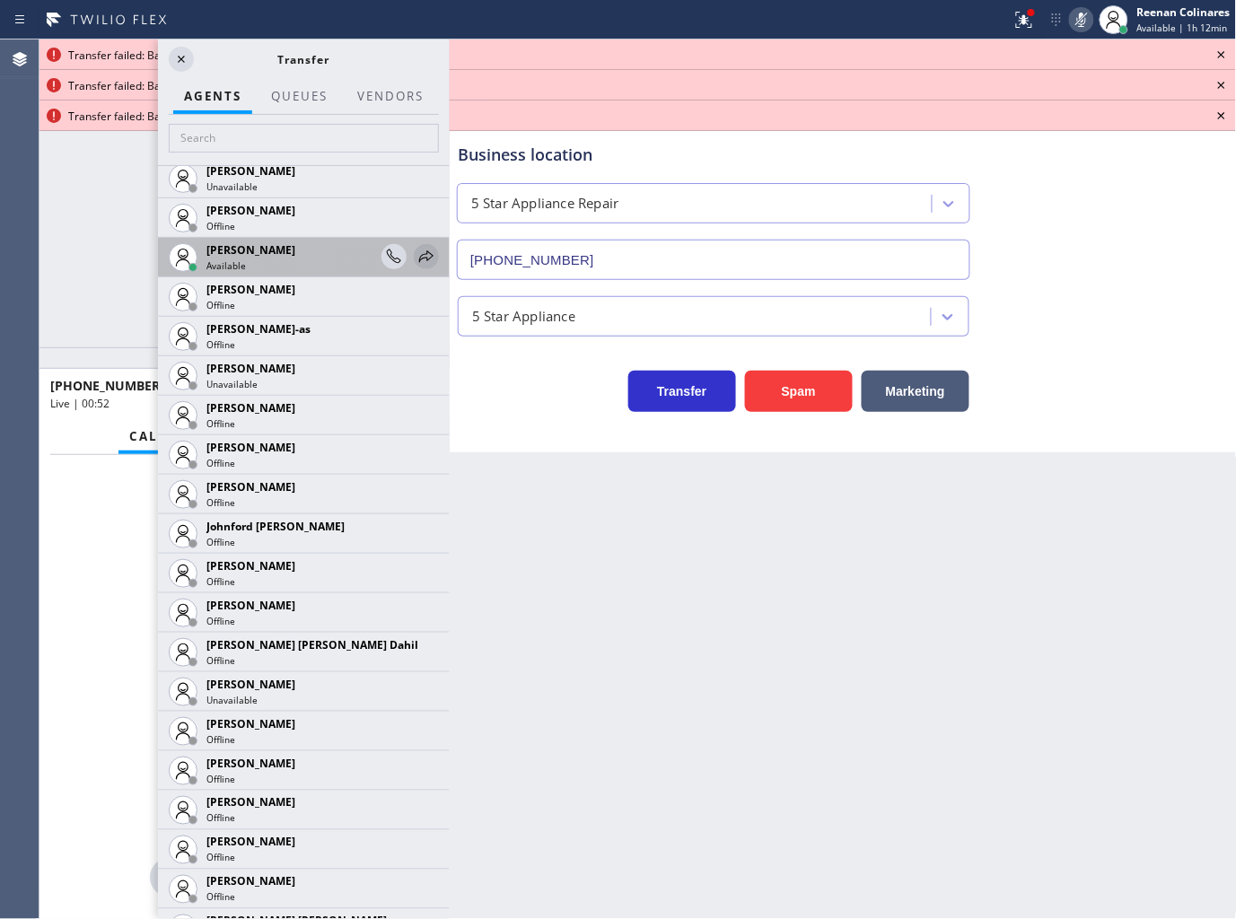
click at [416, 250] on icon at bounding box center [427, 257] width 22 height 22
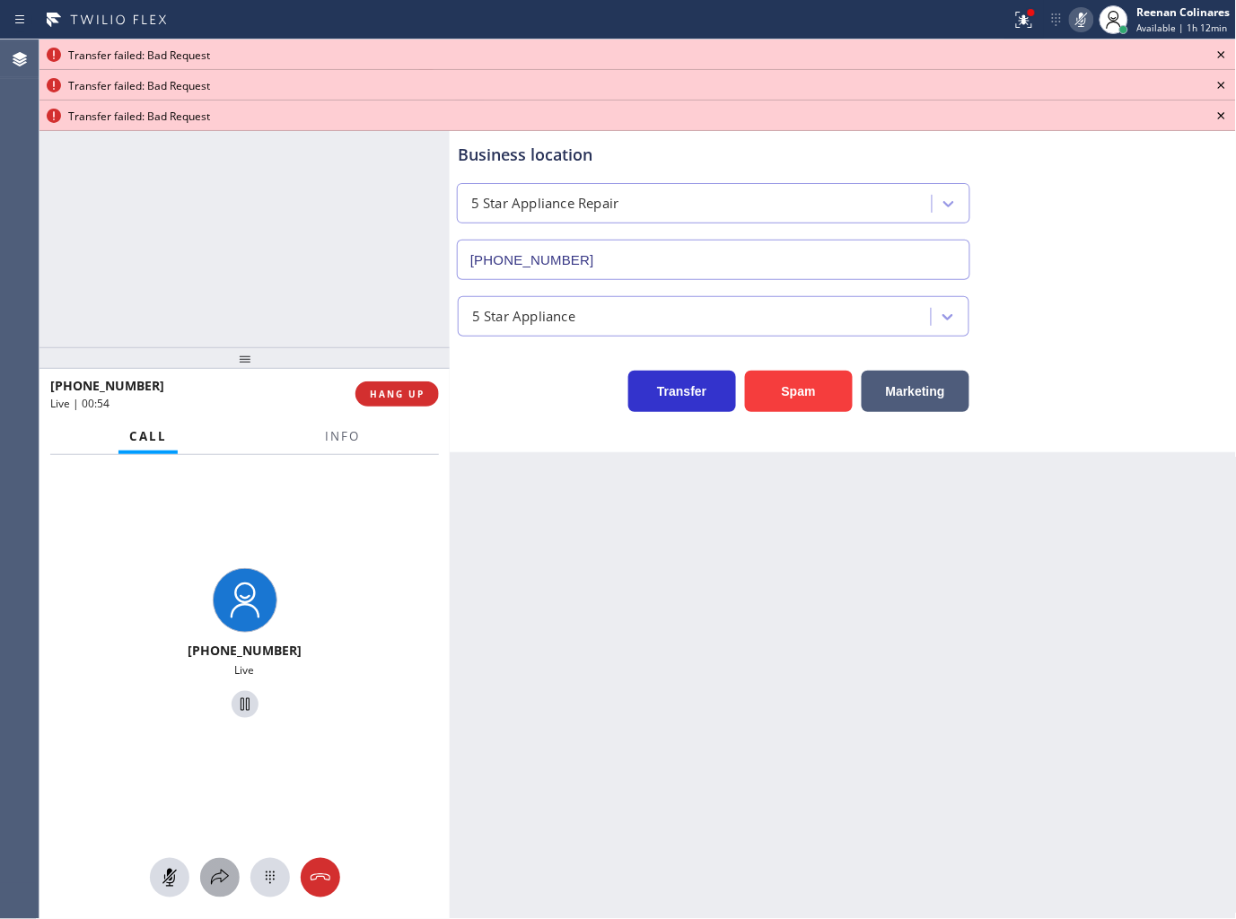
click at [221, 878] on icon at bounding box center [220, 878] width 22 height 22
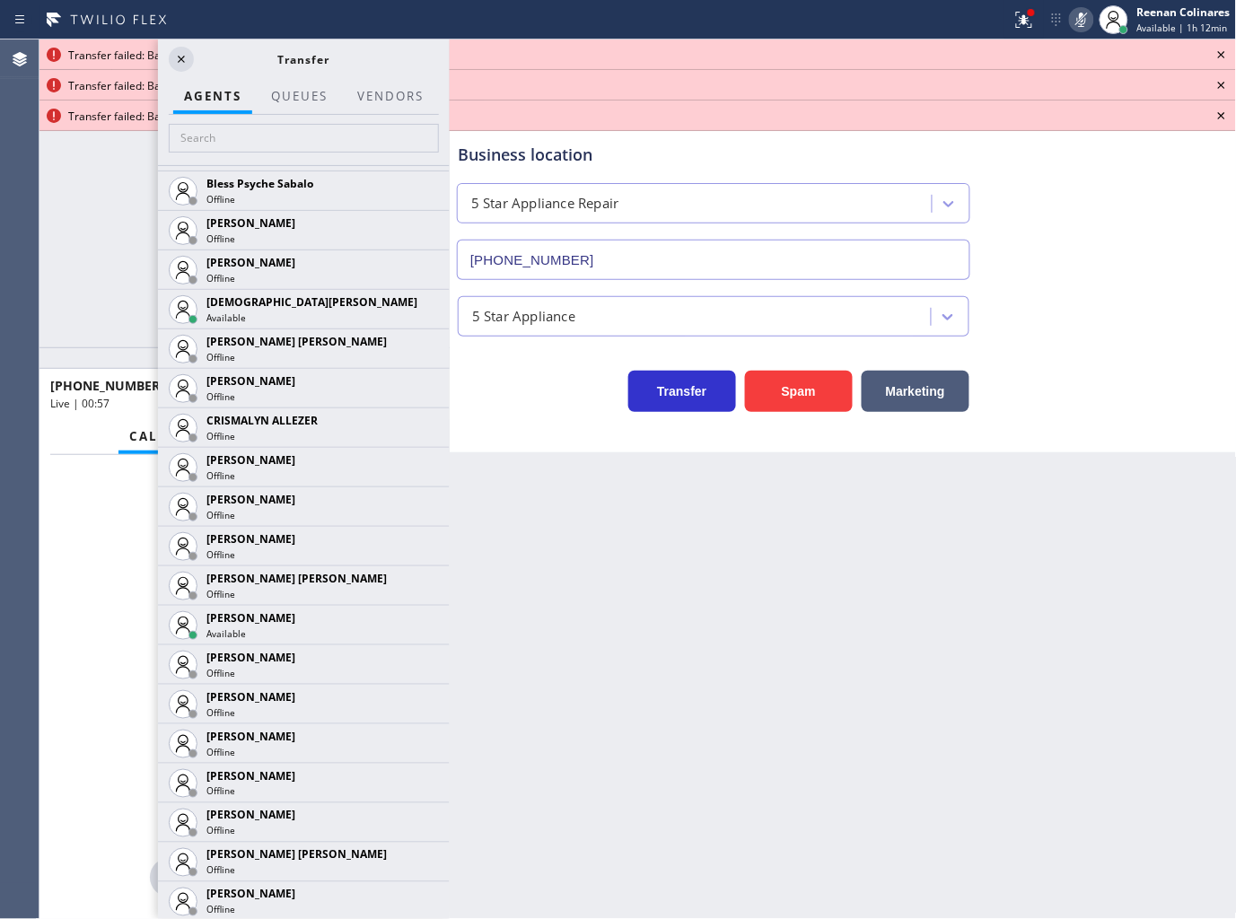
scroll to position [633, 0]
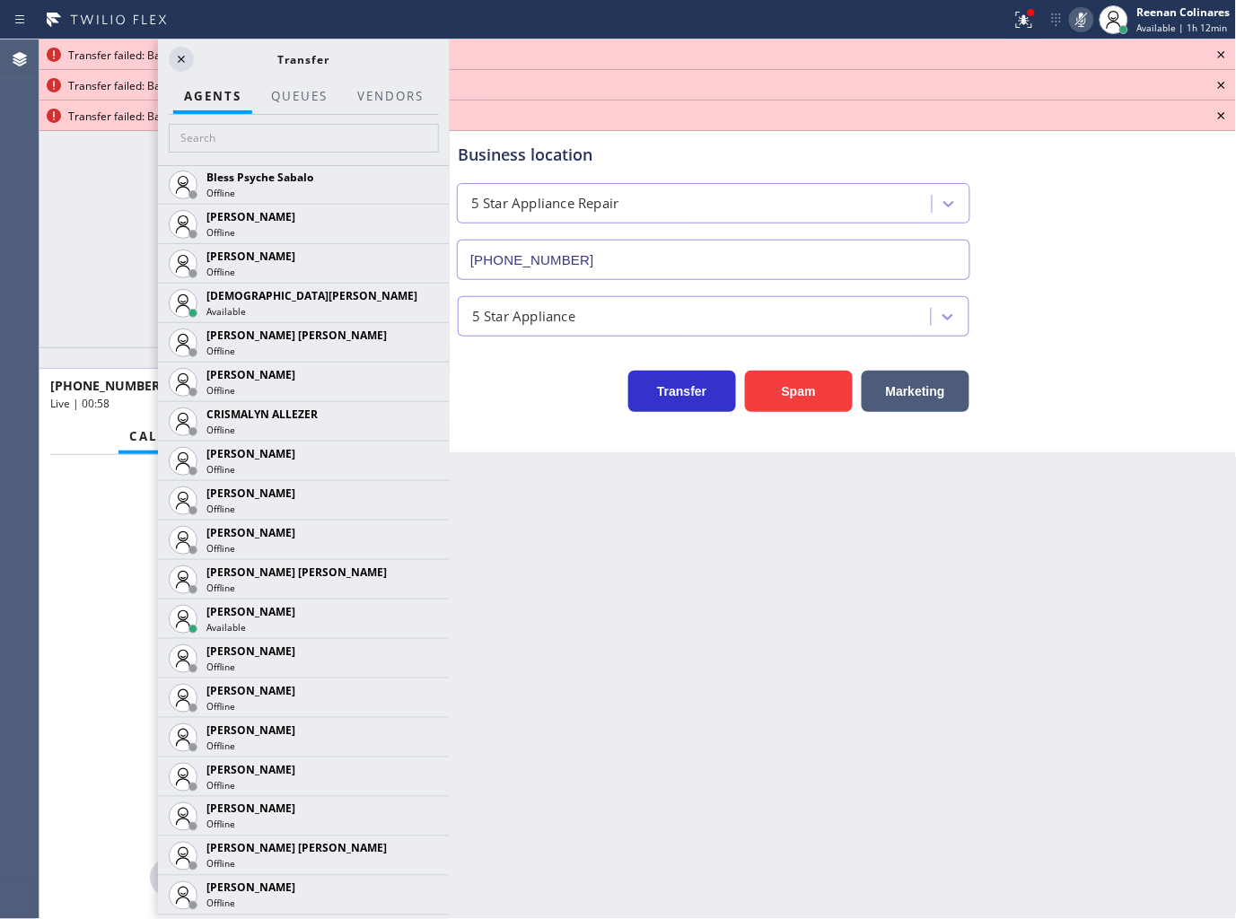
click at [0, 0] on icon at bounding box center [0, 0] width 0 height 0
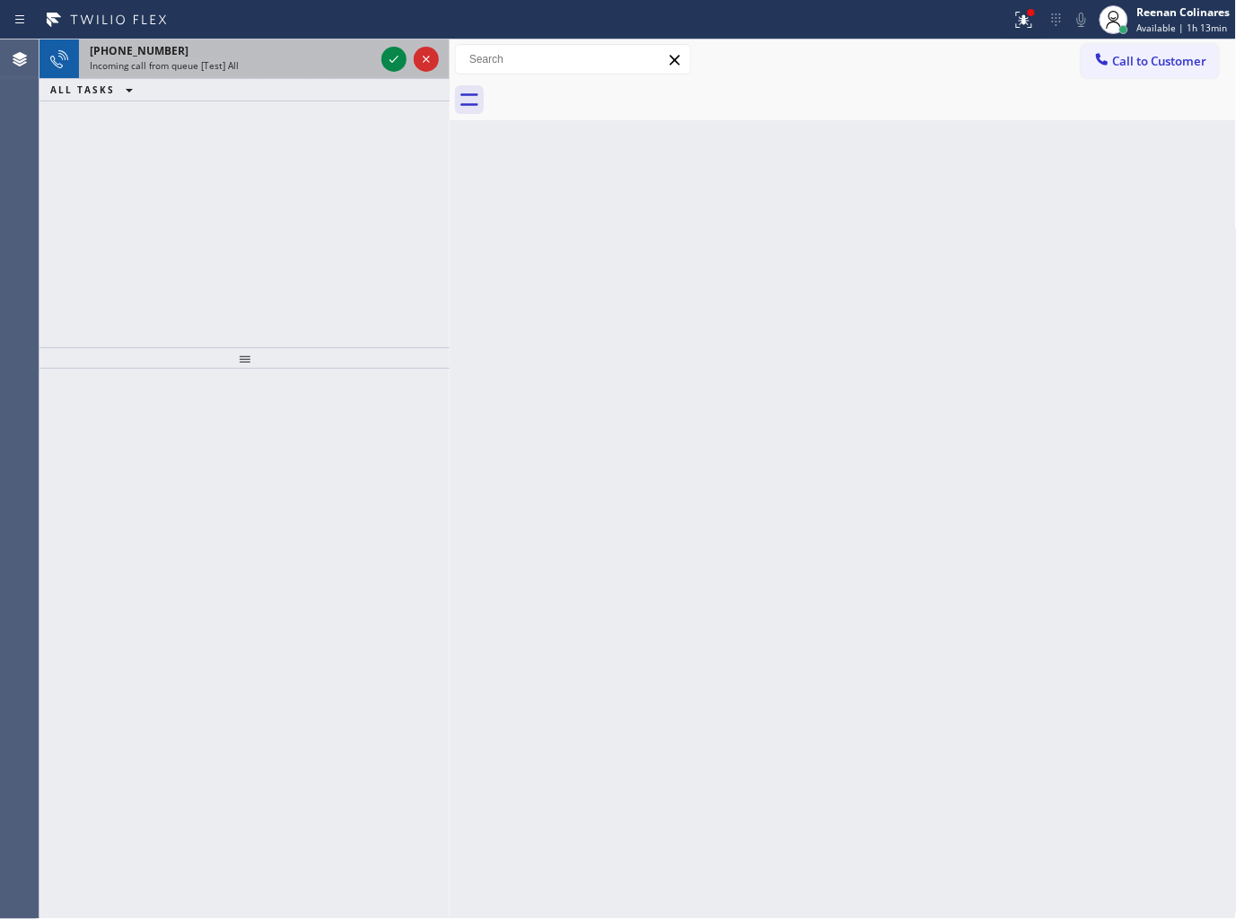
click at [190, 46] on div "+13863810189" at bounding box center [232, 50] width 285 height 15
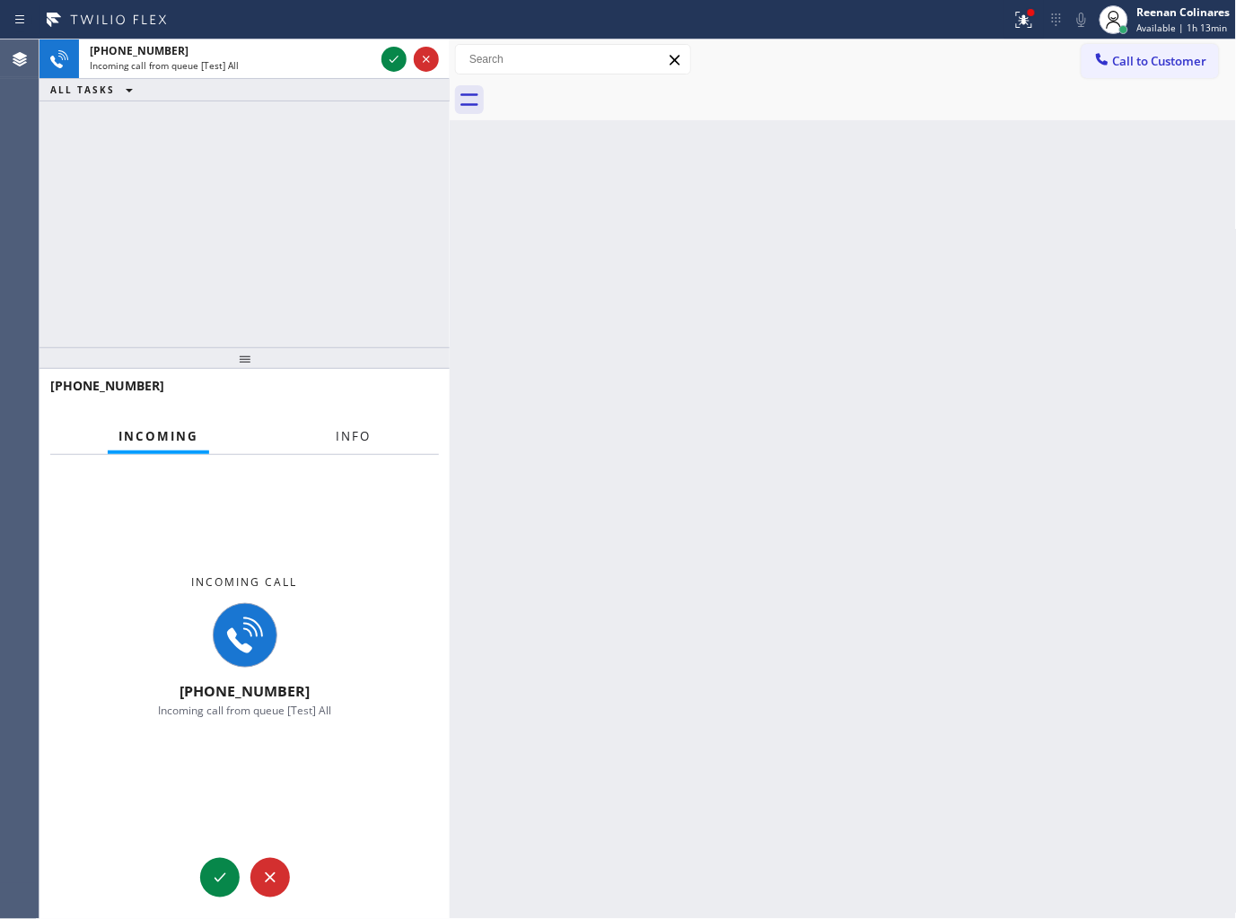
click at [355, 428] on button "Info" at bounding box center [353, 436] width 57 height 35
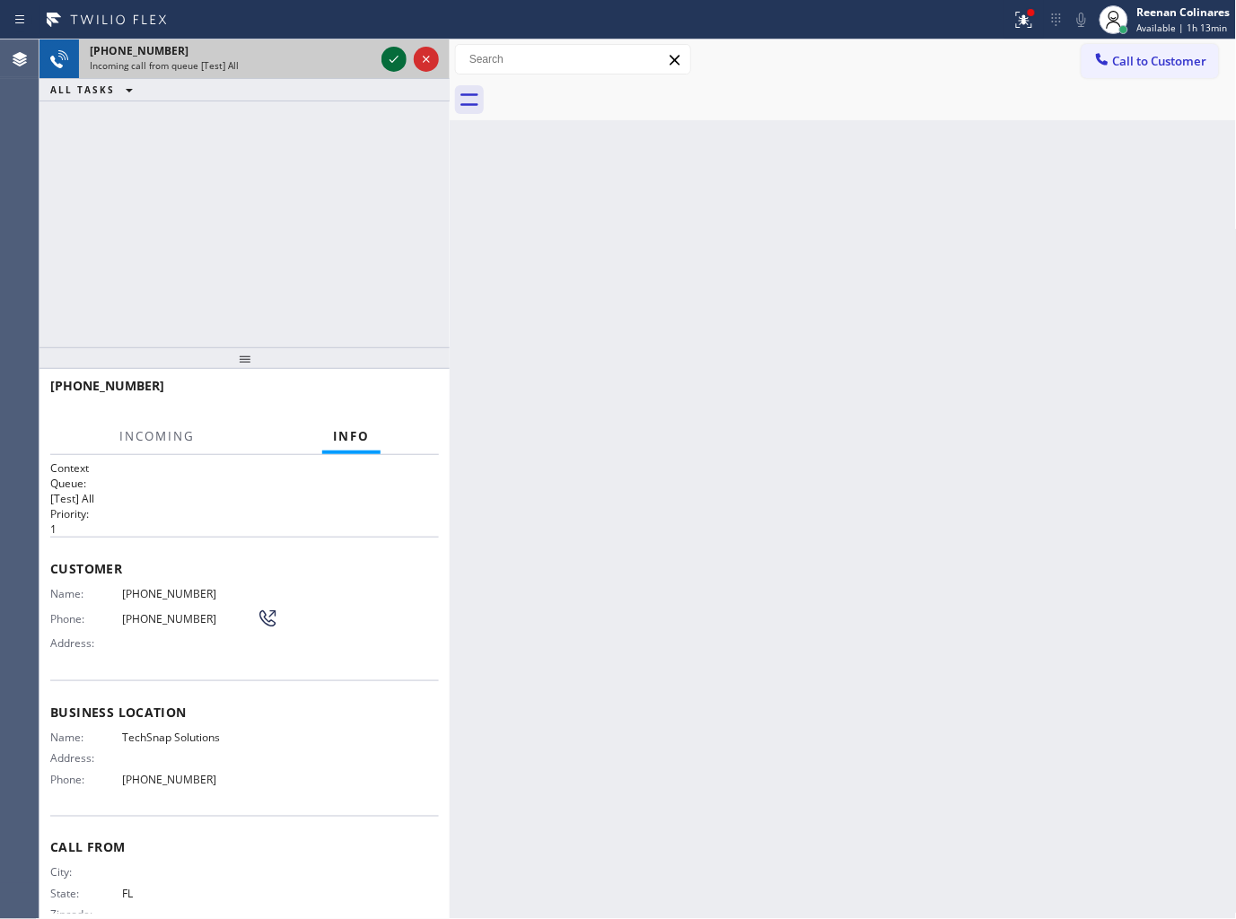
click at [389, 61] on icon at bounding box center [394, 59] width 22 height 22
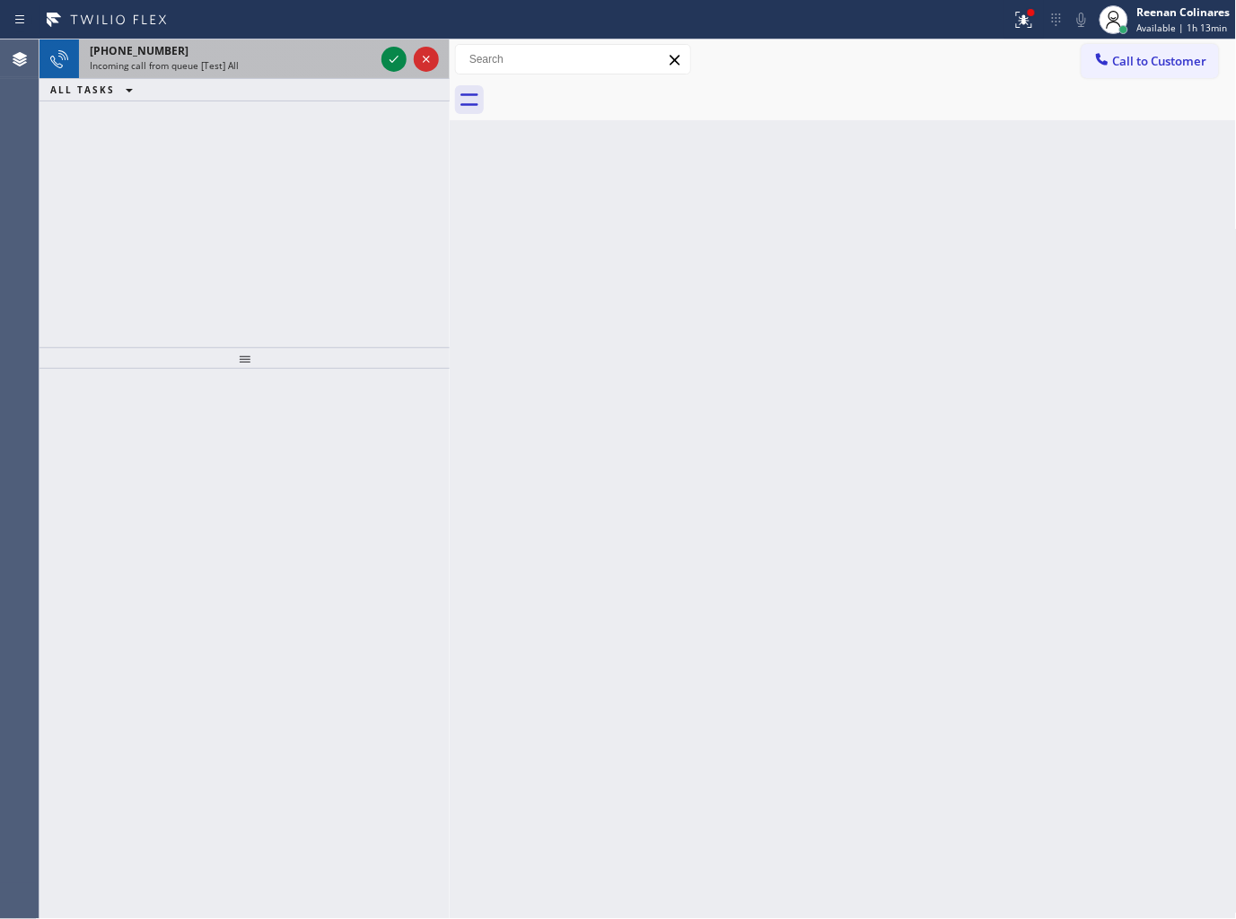
click at [282, 75] on div "+13863810189 Incoming call from queue [Test] All" at bounding box center [228, 60] width 299 height 40
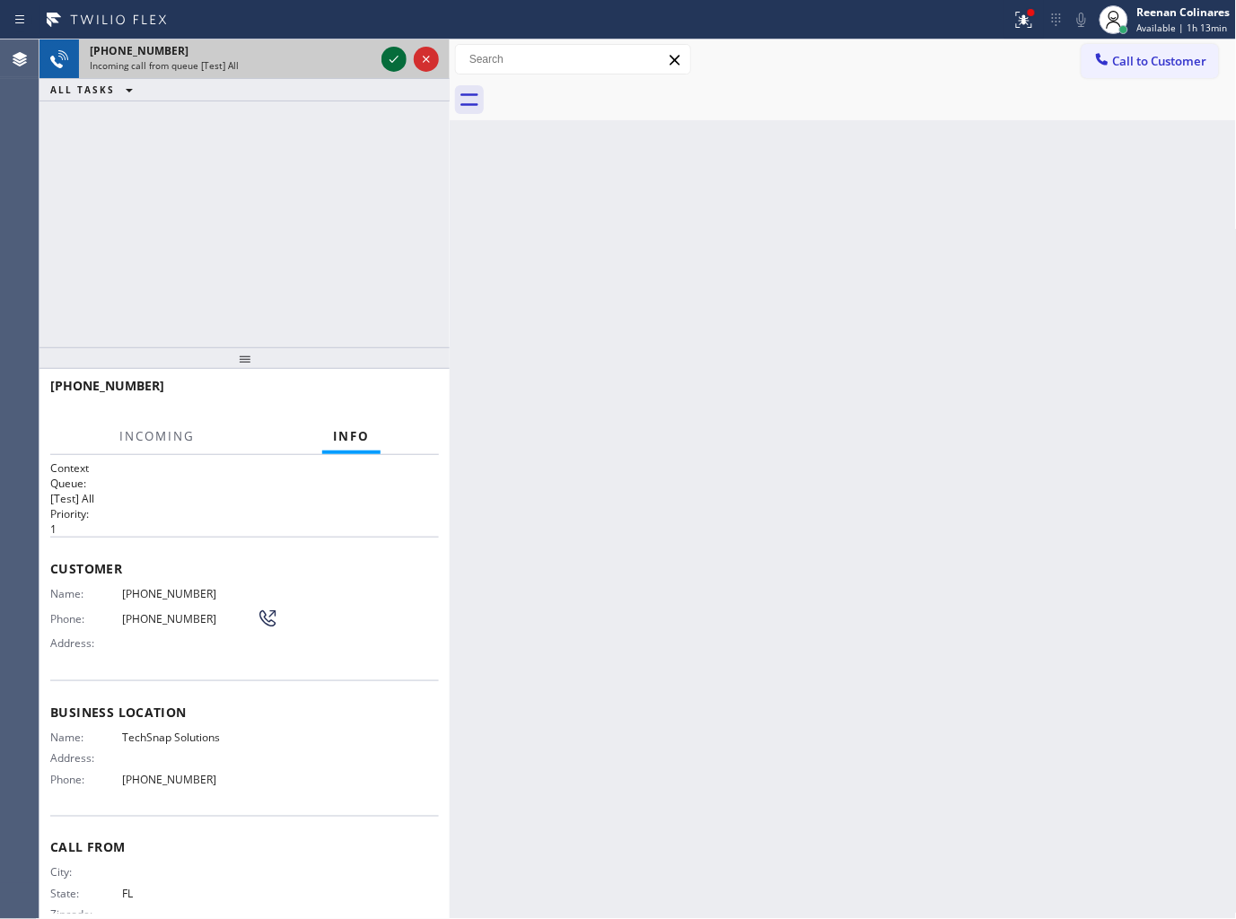
click at [391, 60] on icon at bounding box center [394, 59] width 22 height 22
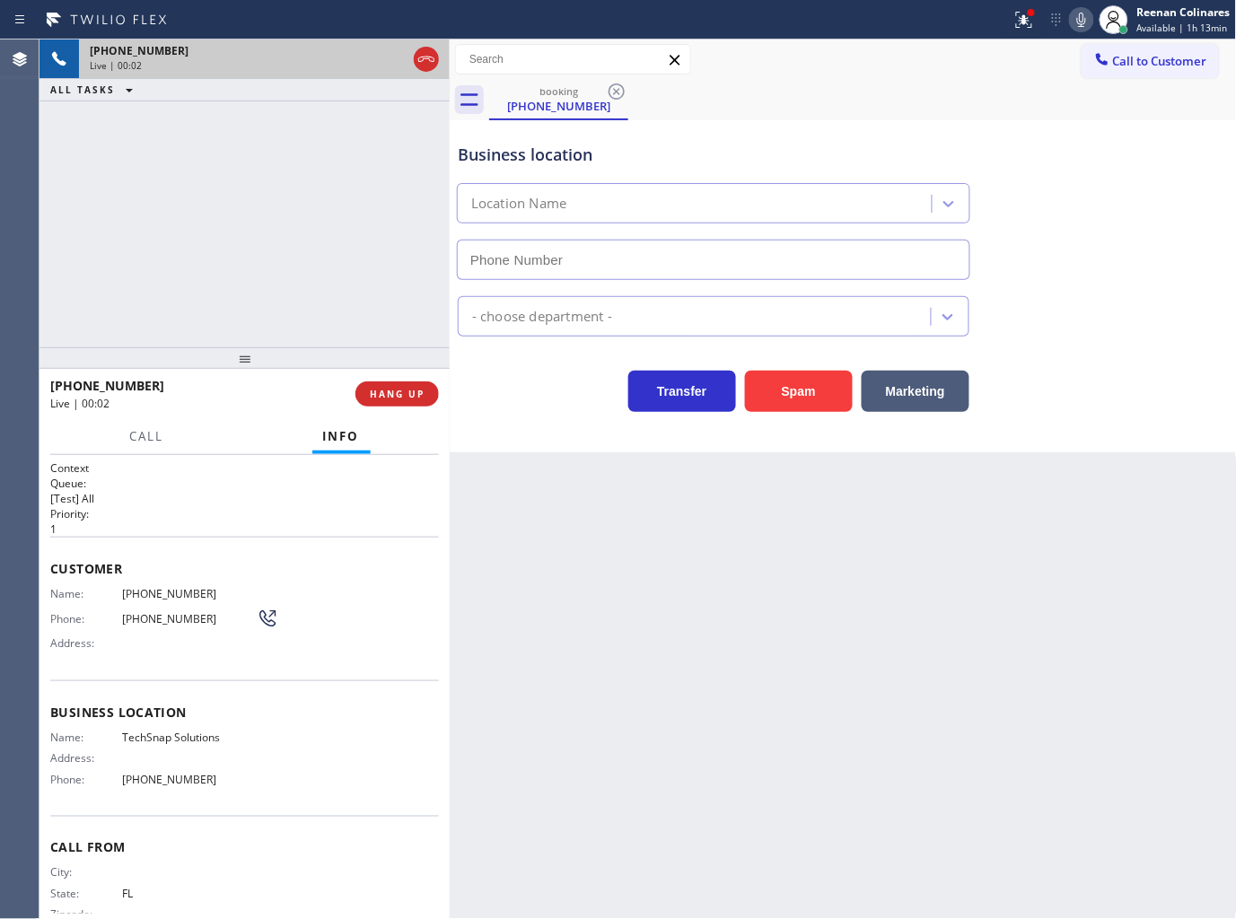
type input "(786) 474-9718"
click at [389, 389] on span "HANG UP" at bounding box center [397, 394] width 55 height 13
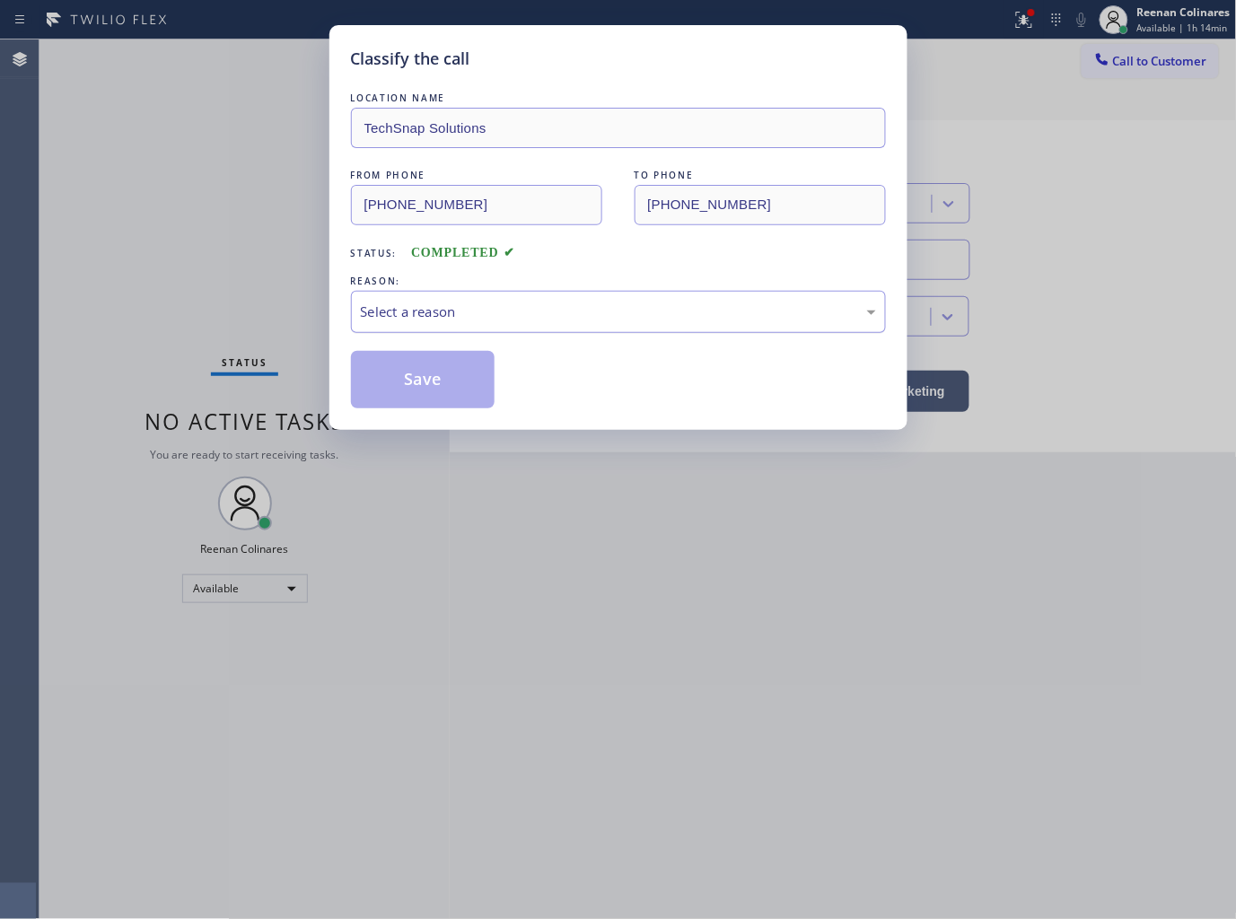
click at [467, 315] on div "Select a reason" at bounding box center [618, 312] width 515 height 21
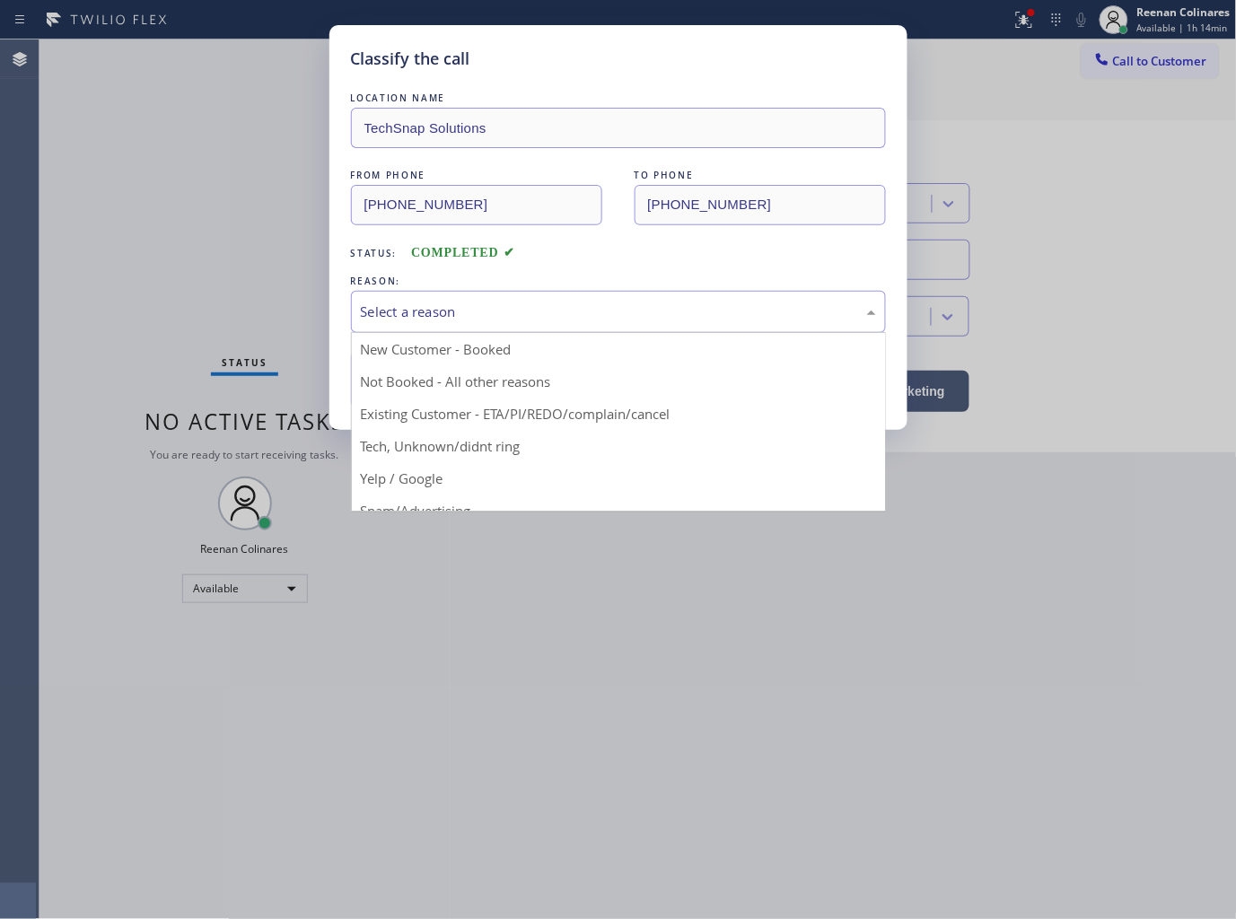
drag, startPoint x: 413, startPoint y: 446, endPoint x: 424, endPoint y: 426, distance: 23.3
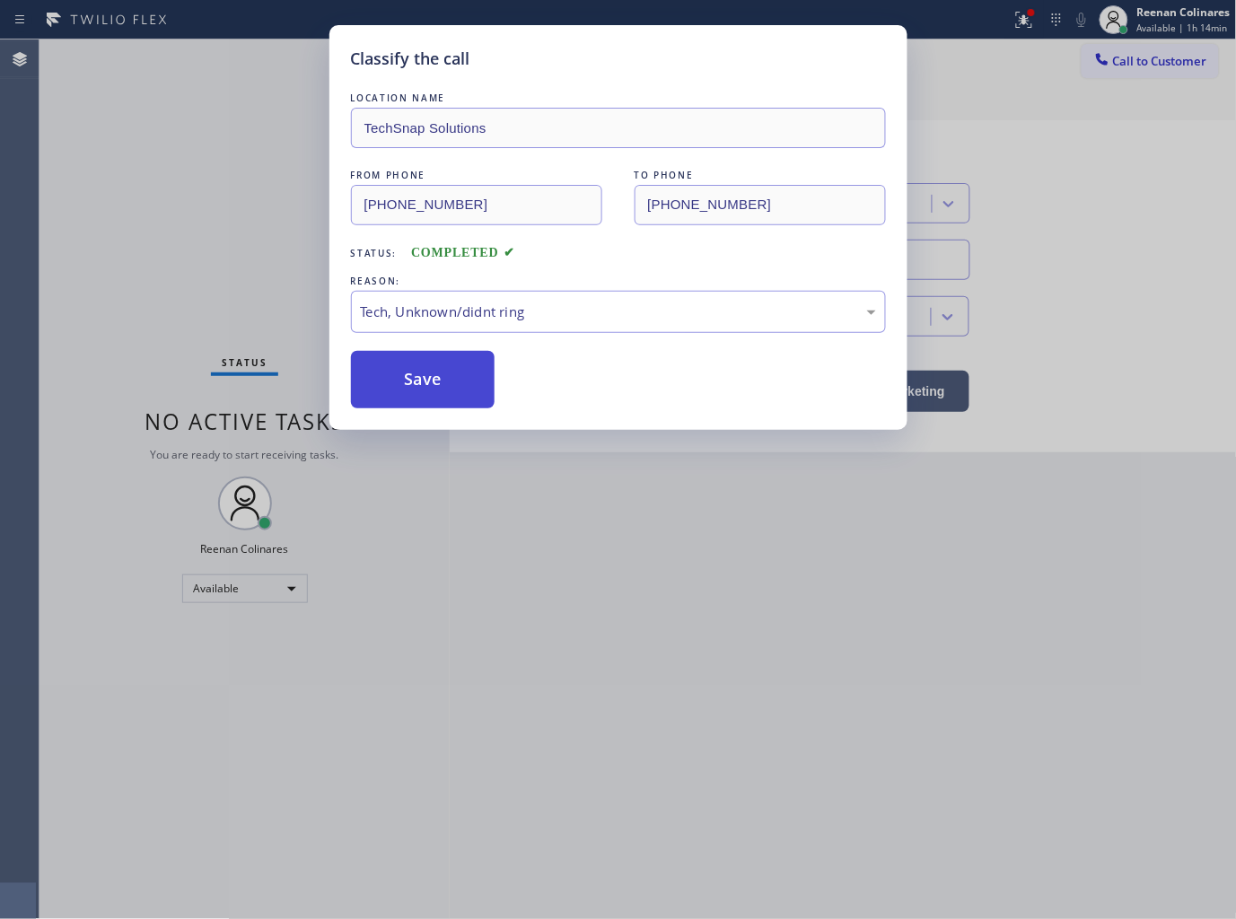
click at [433, 400] on button "Save" at bounding box center [423, 379] width 145 height 57
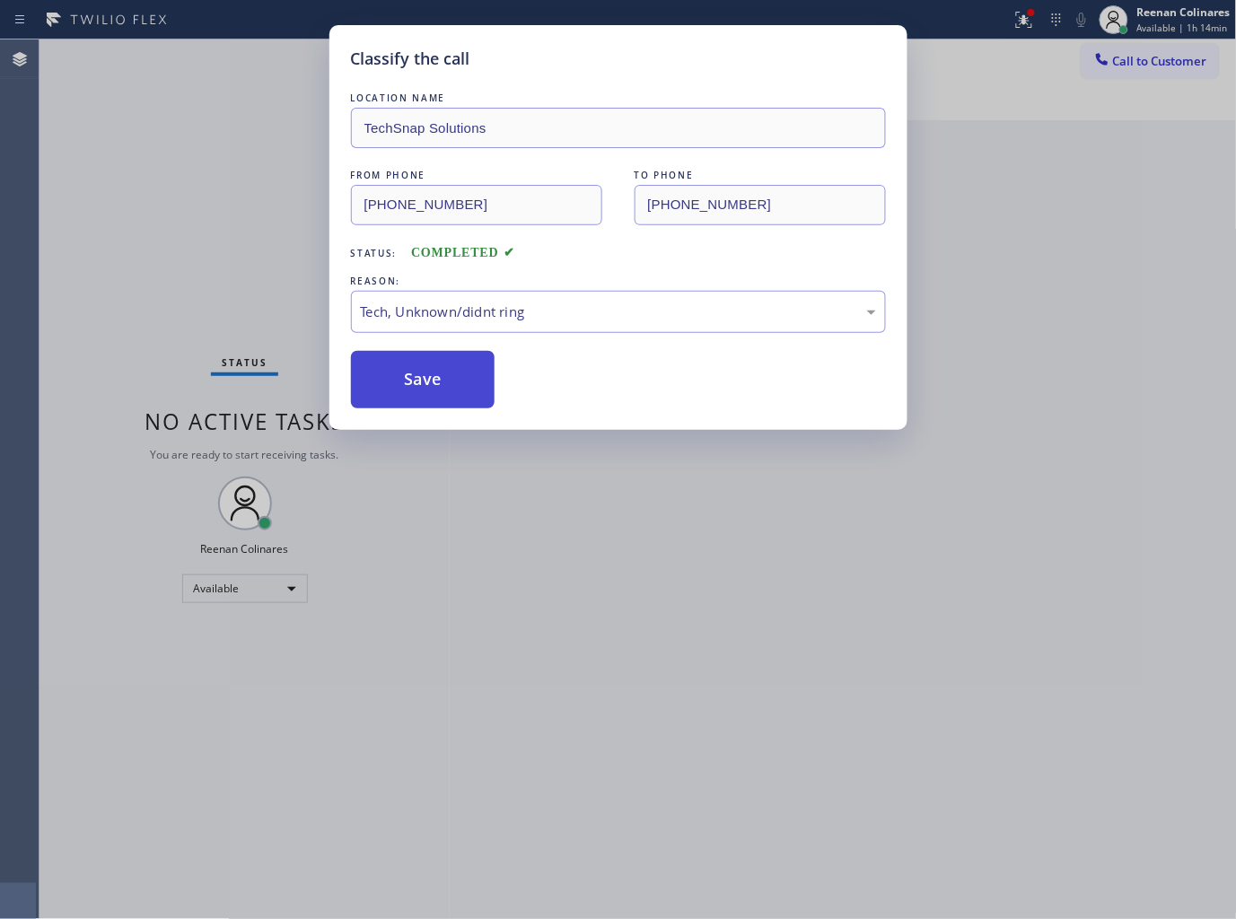
drag, startPoint x: 436, startPoint y: 389, endPoint x: 654, endPoint y: 245, distance: 260.5
click at [436, 388] on button "Save" at bounding box center [423, 379] width 145 height 57
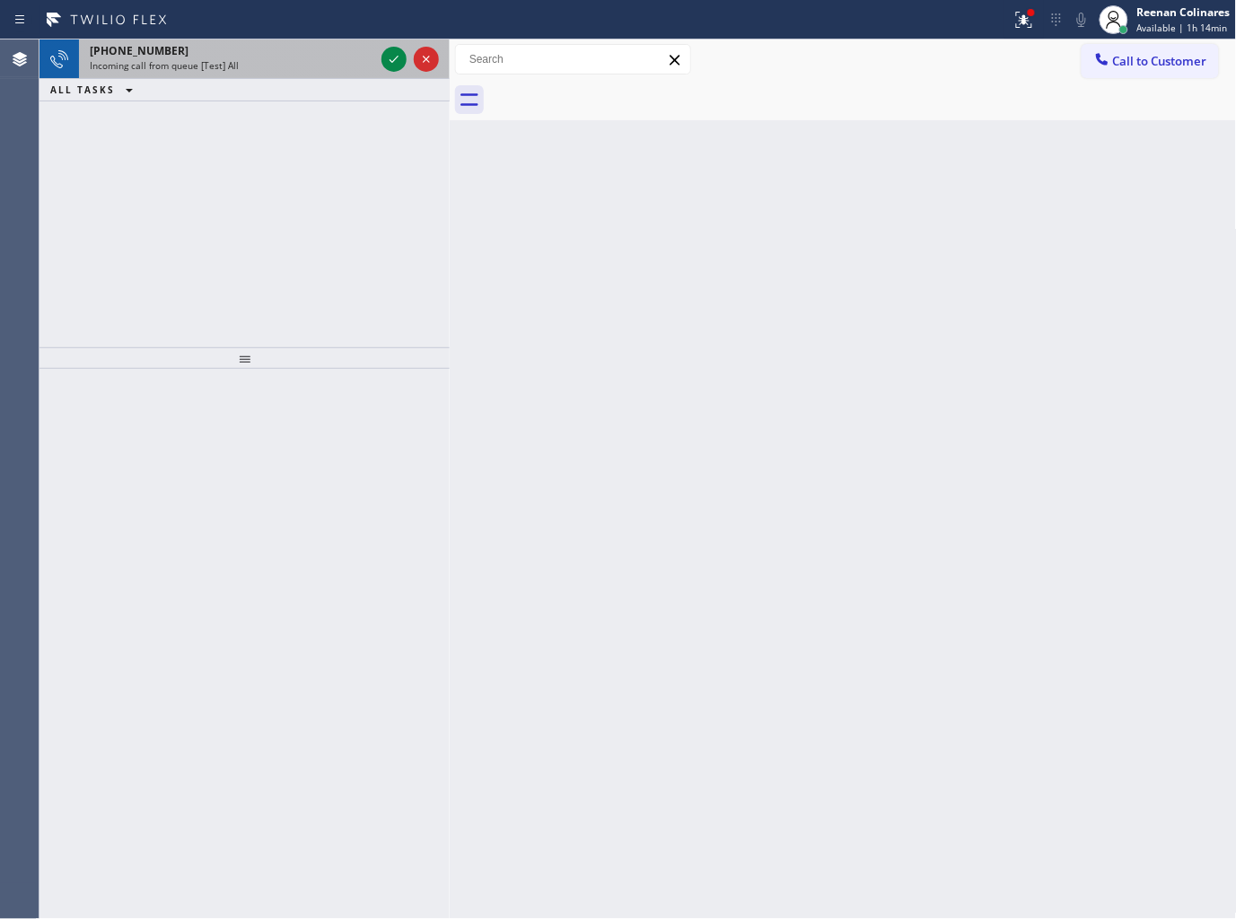
click at [249, 45] on div "+18055007695" at bounding box center [232, 50] width 285 height 15
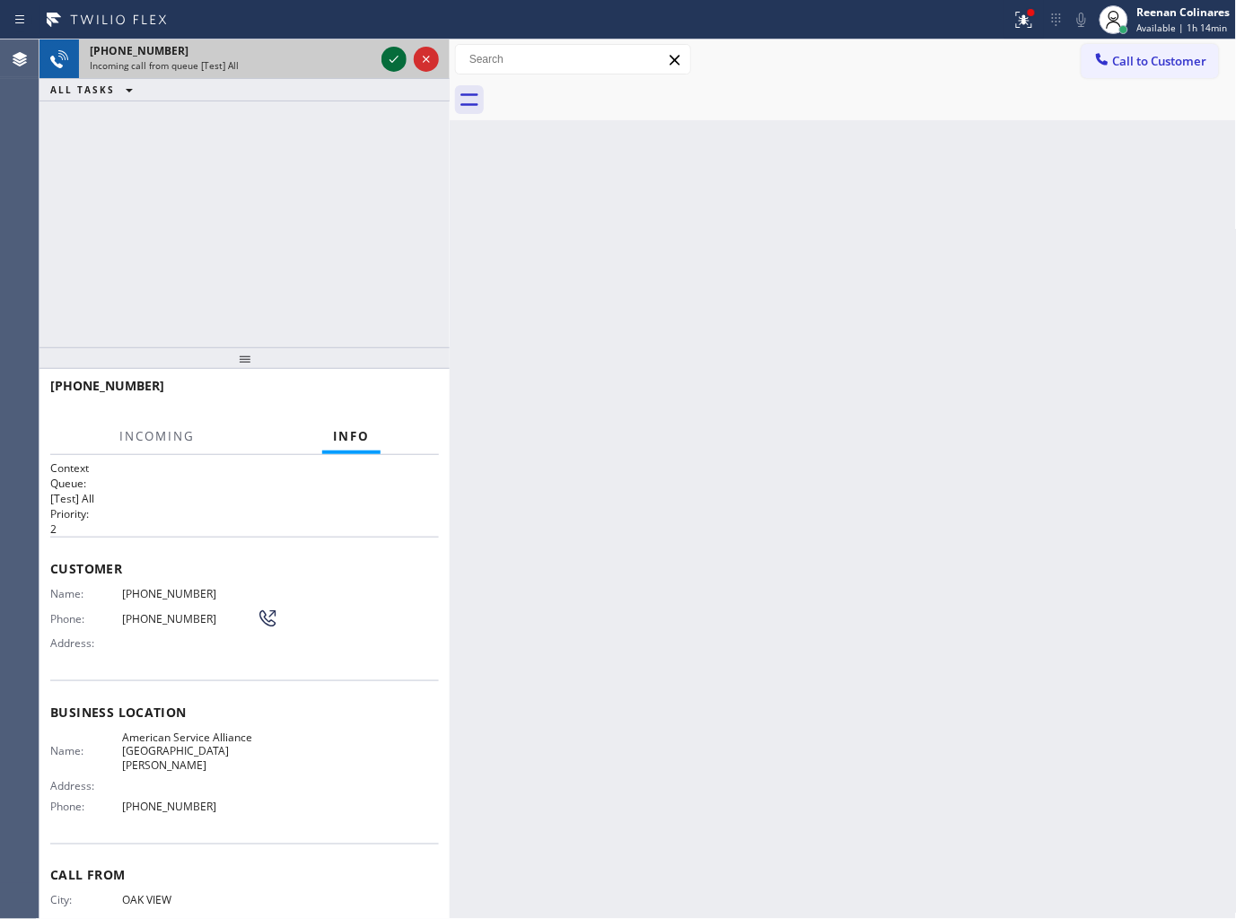
click at [390, 50] on icon at bounding box center [394, 59] width 22 height 22
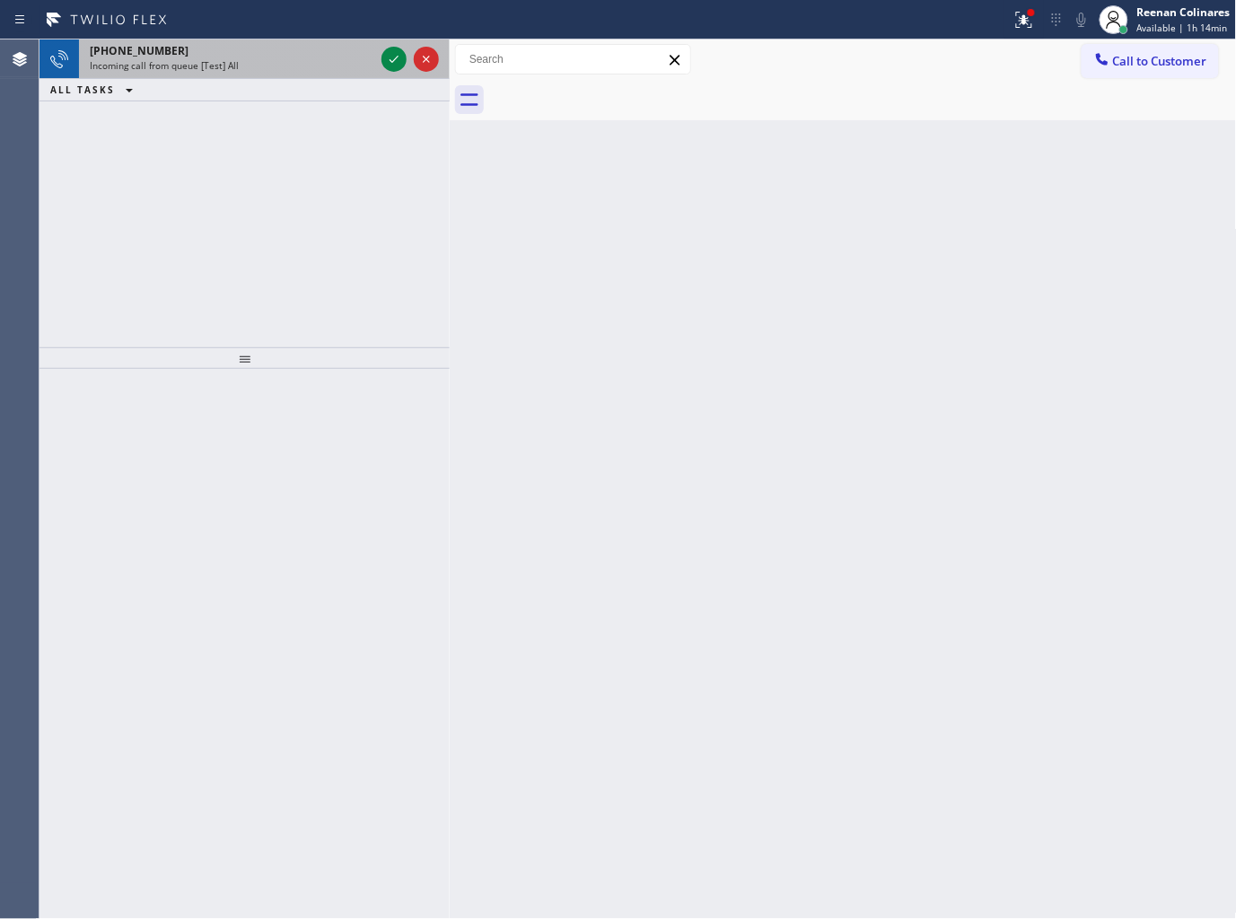
drag, startPoint x: 300, startPoint y: 58, endPoint x: 338, endPoint y: 58, distance: 37.7
click at [303, 59] on div "Incoming call from queue [Test] All" at bounding box center [232, 65] width 285 height 13
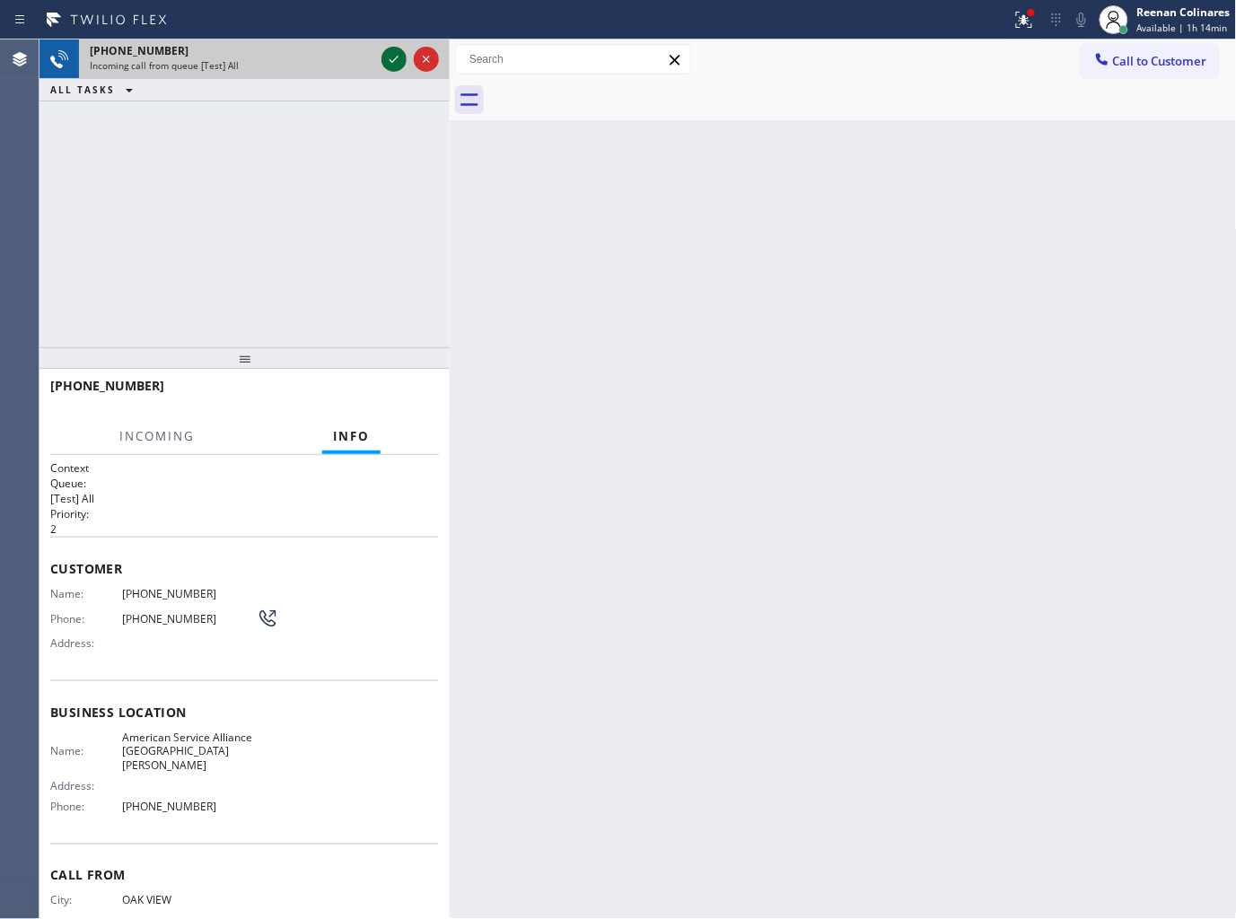
click at [391, 52] on icon at bounding box center [394, 59] width 22 height 22
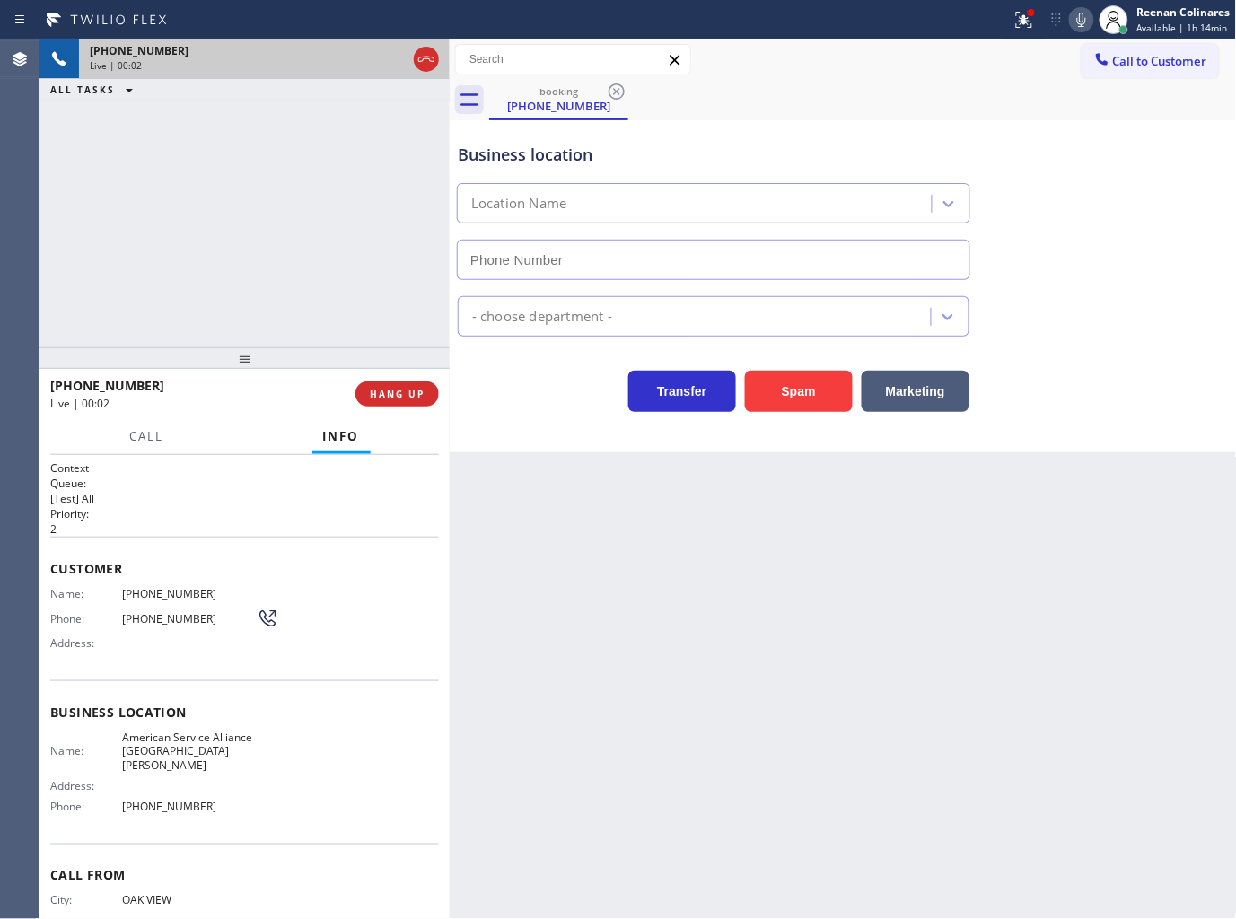
type input "(805) 420-7474"
click at [398, 400] on span "HANG UP" at bounding box center [397, 394] width 55 height 13
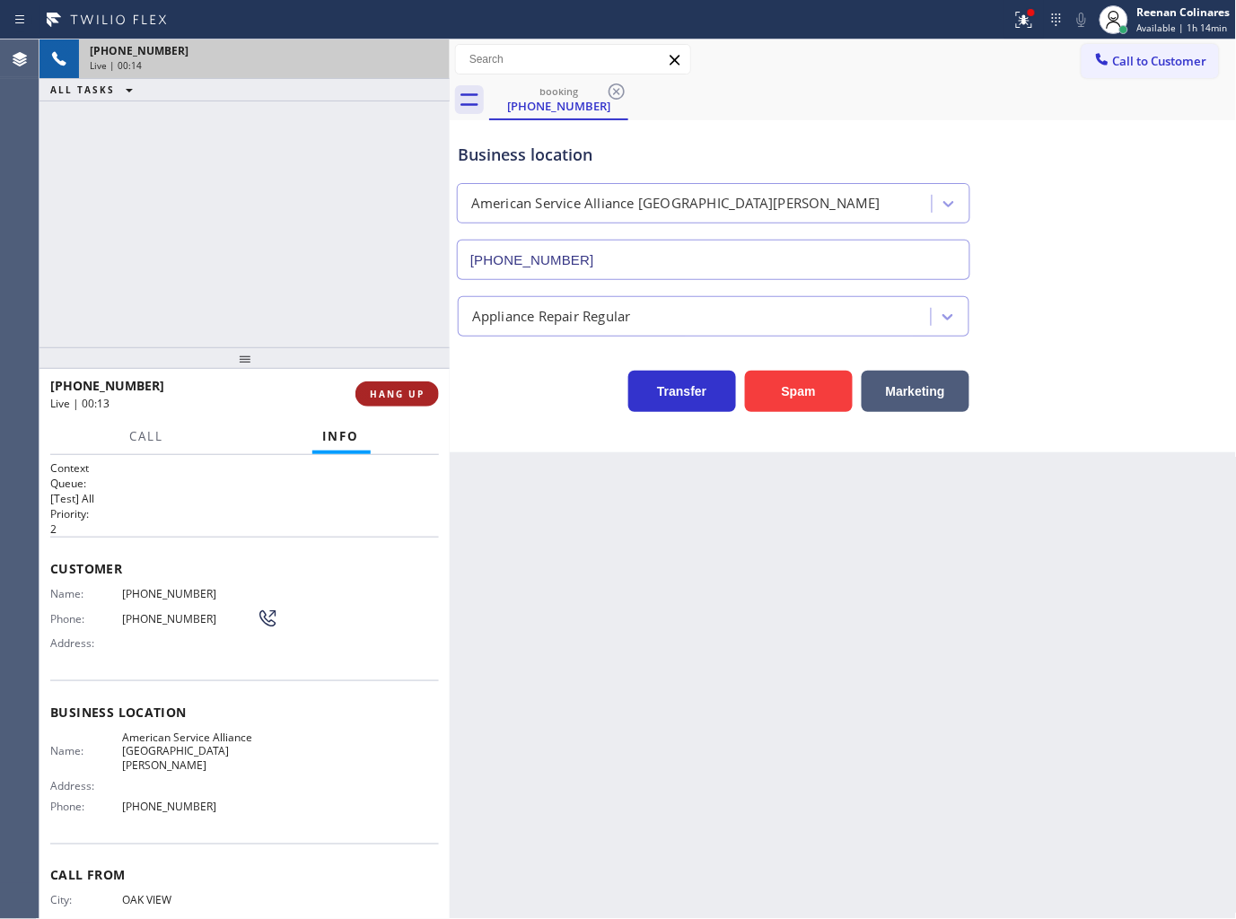
click at [402, 400] on span "HANG UP" at bounding box center [397, 394] width 55 height 13
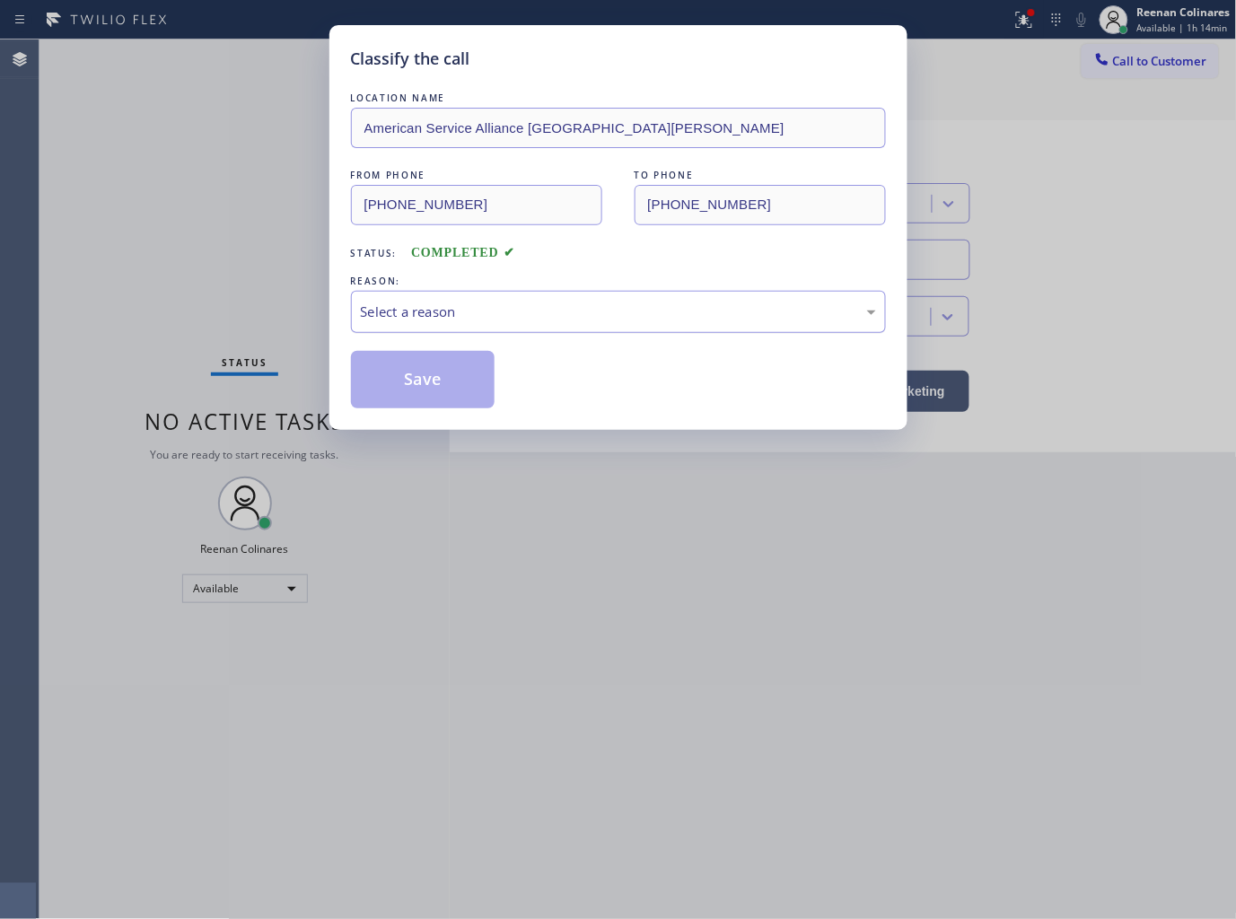
click at [470, 312] on div "Select a reason" at bounding box center [618, 312] width 515 height 21
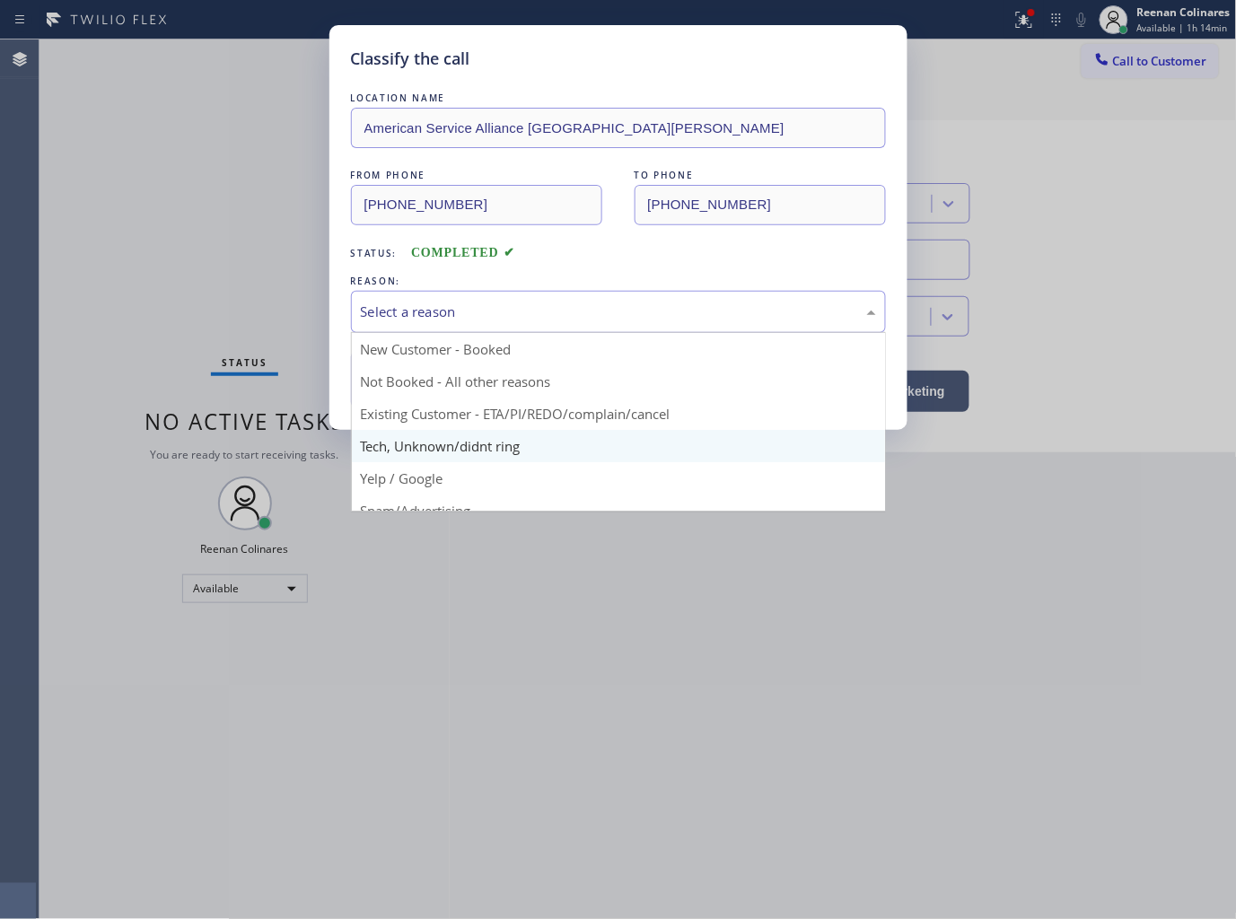
drag, startPoint x: 398, startPoint y: 446, endPoint x: 417, endPoint y: 391, distance: 58.8
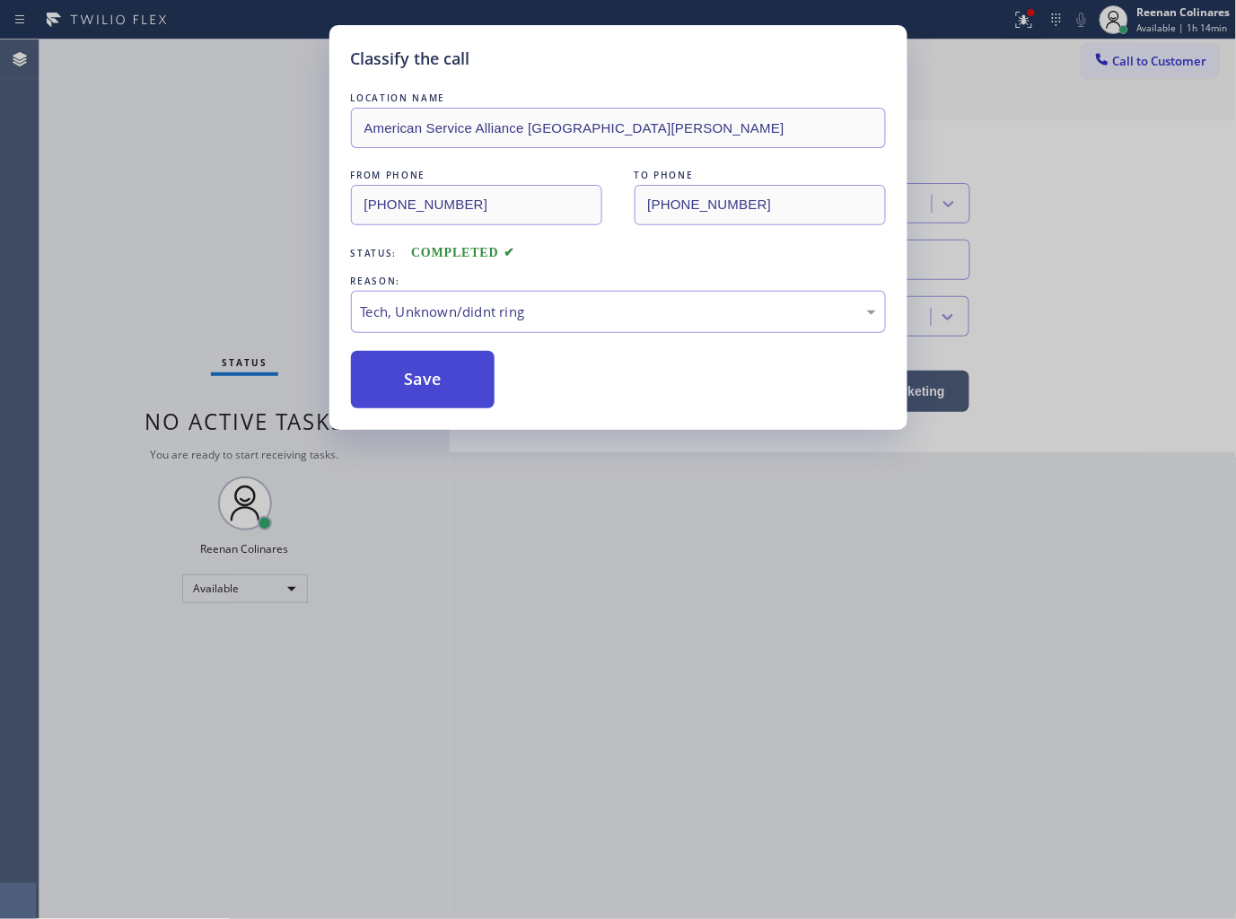
drag, startPoint x: 423, startPoint y: 370, endPoint x: 1040, endPoint y: 122, distance: 664.7
click at [426, 368] on button "Save" at bounding box center [423, 379] width 145 height 57
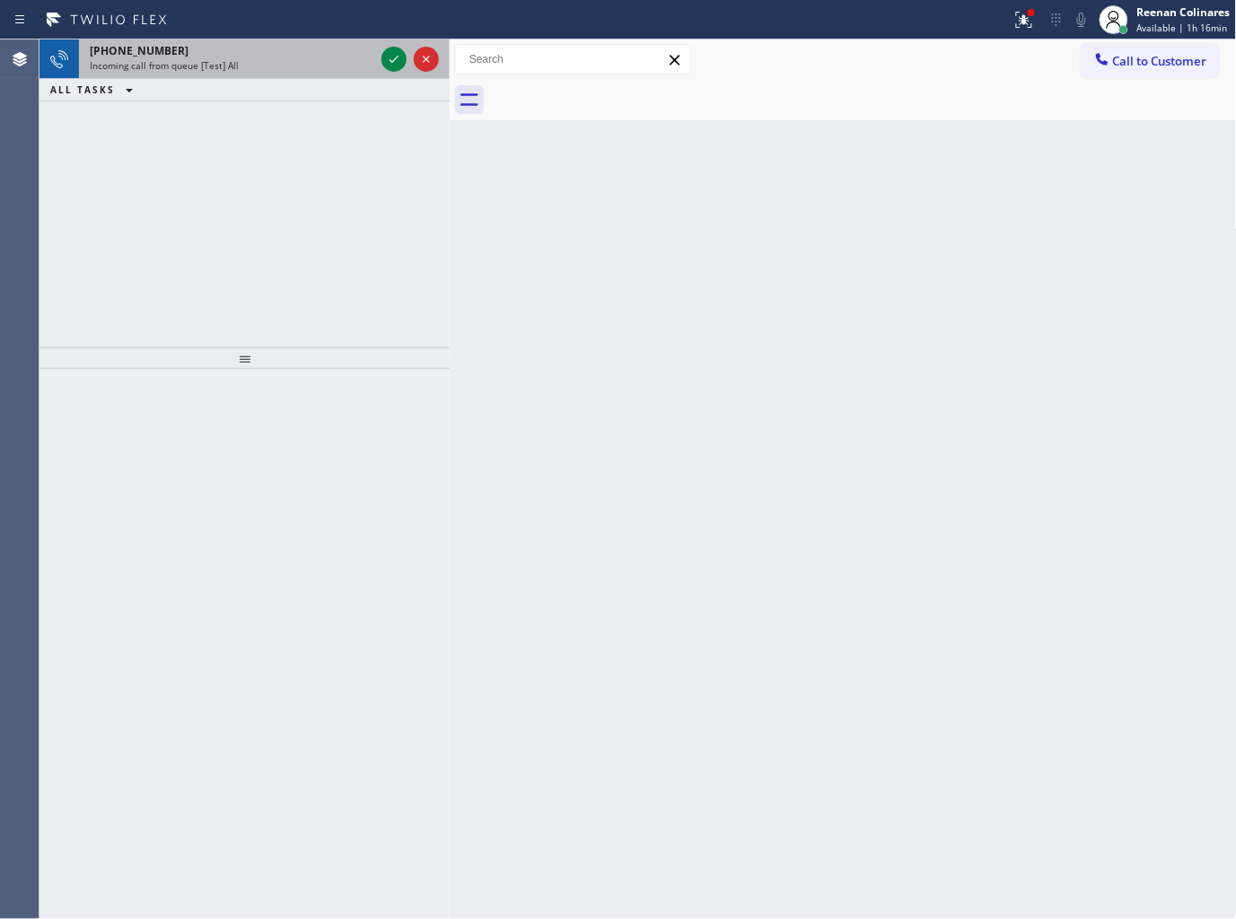
click at [310, 59] on div "Incoming call from queue [Test] All" at bounding box center [232, 65] width 285 height 13
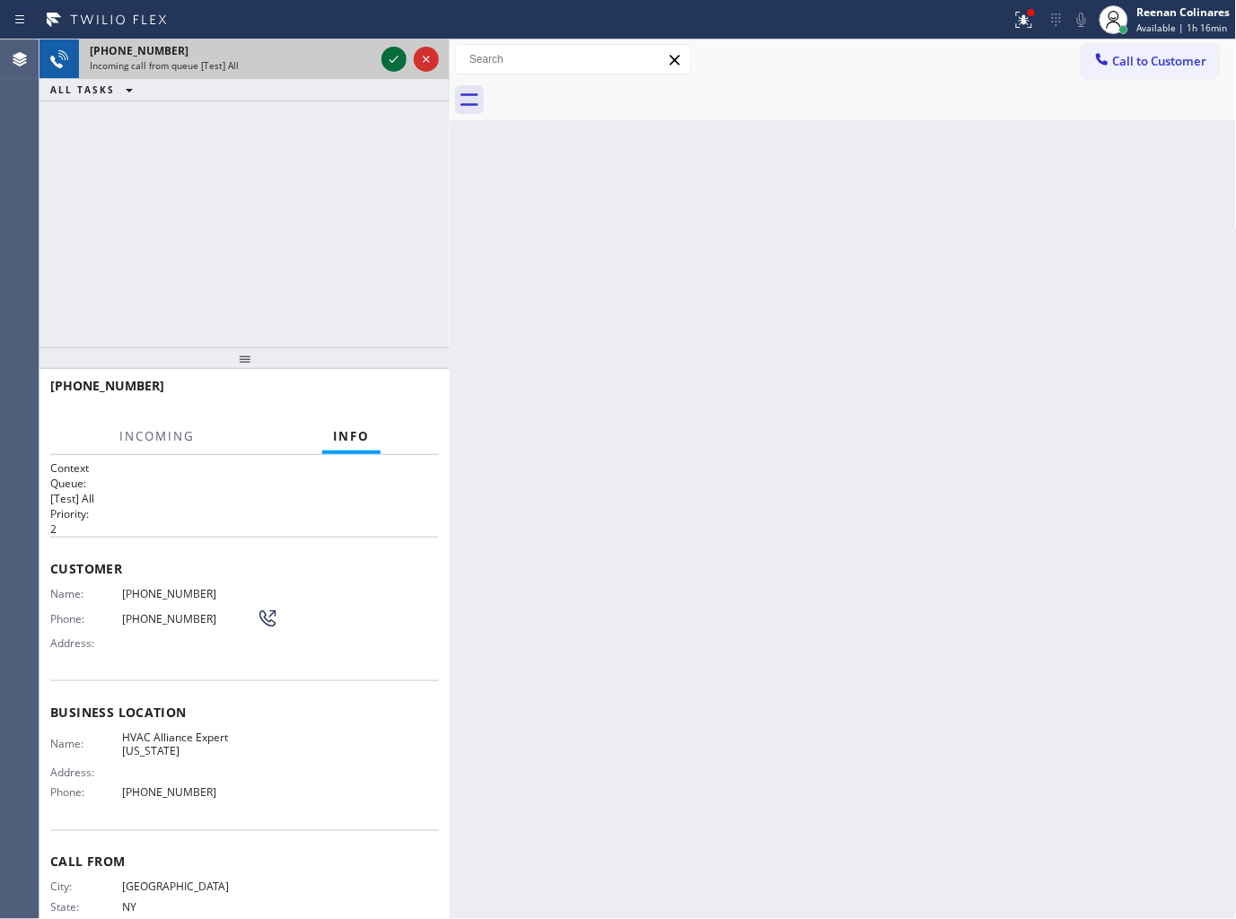
click at [400, 61] on icon at bounding box center [394, 59] width 22 height 22
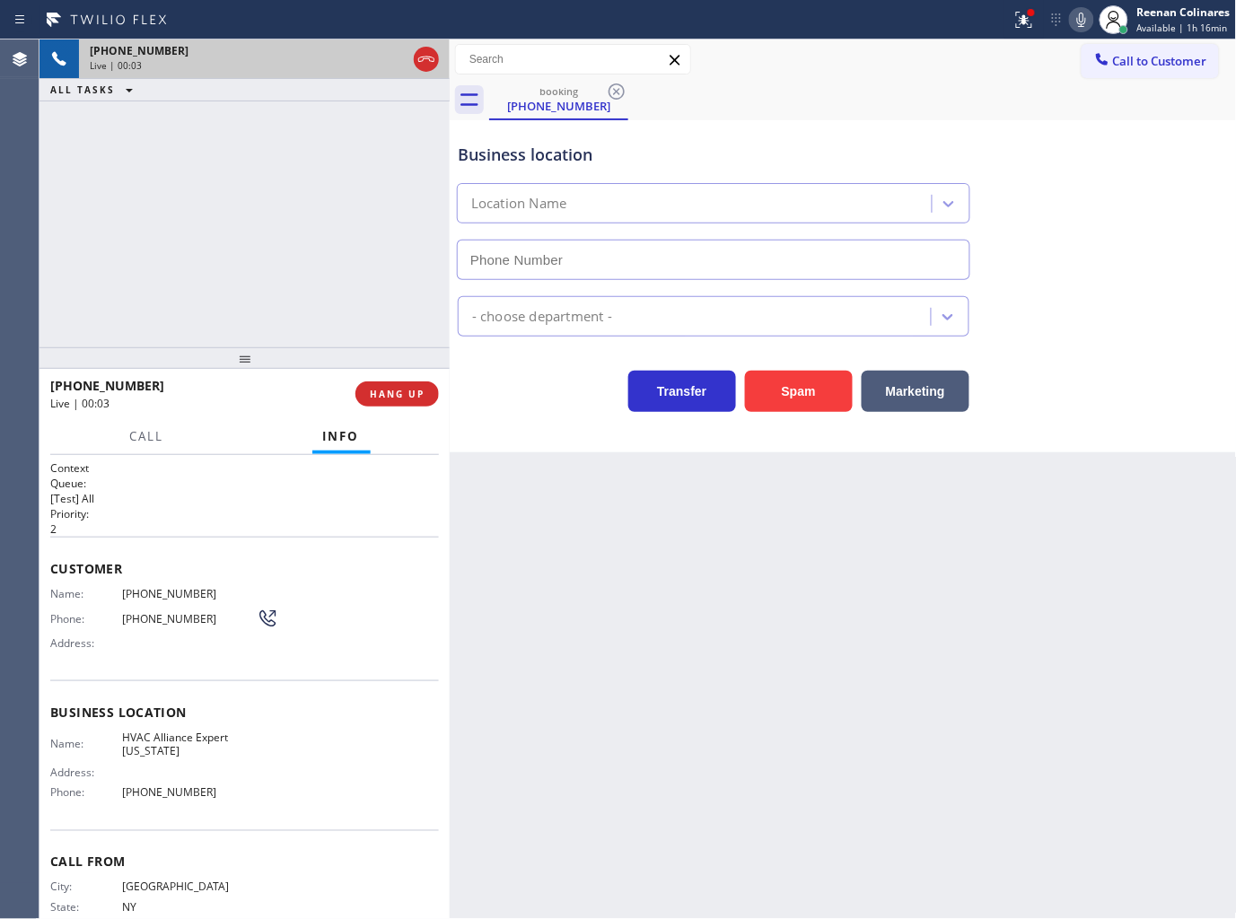
type input "(917) 460-0184"
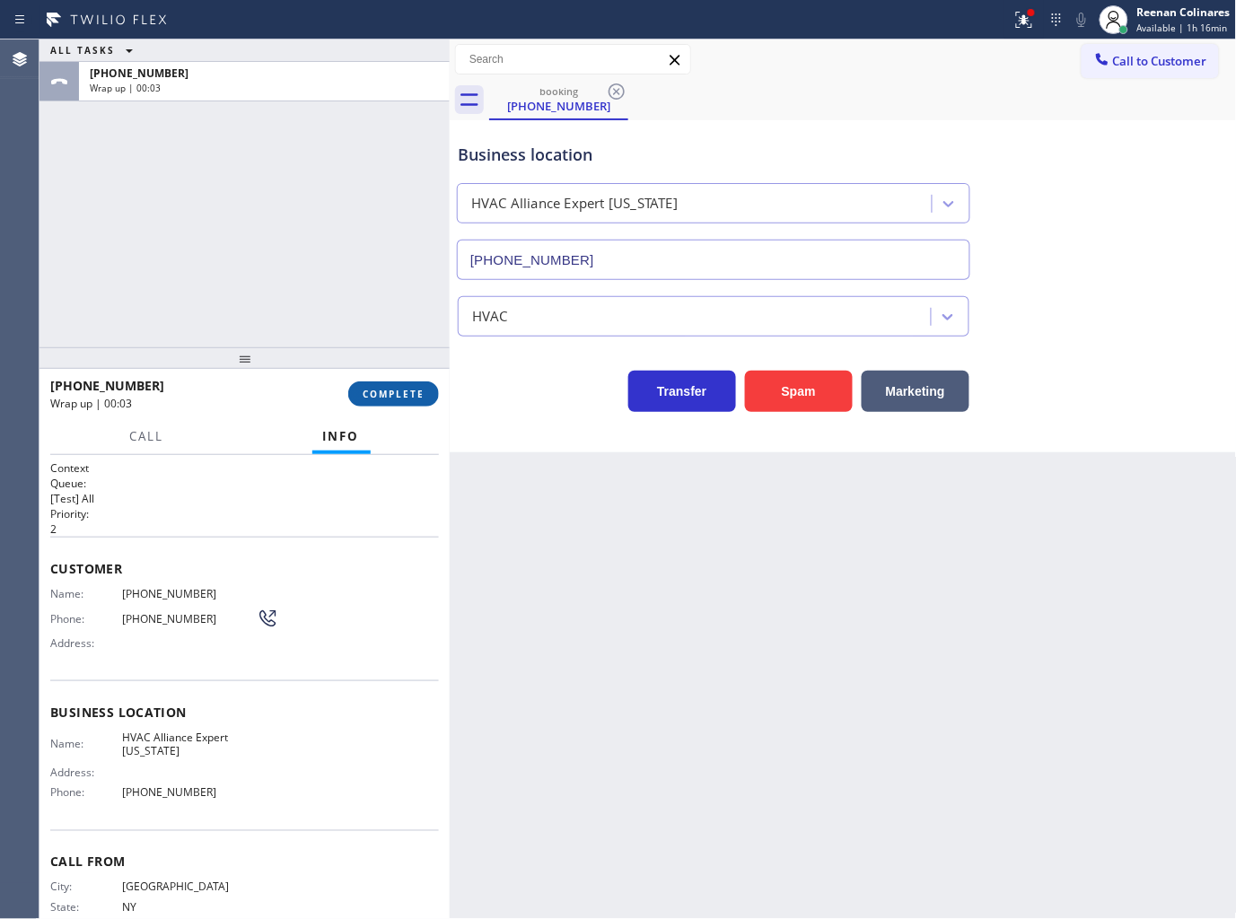
click at [372, 391] on span "COMPLETE" at bounding box center [394, 394] width 62 height 13
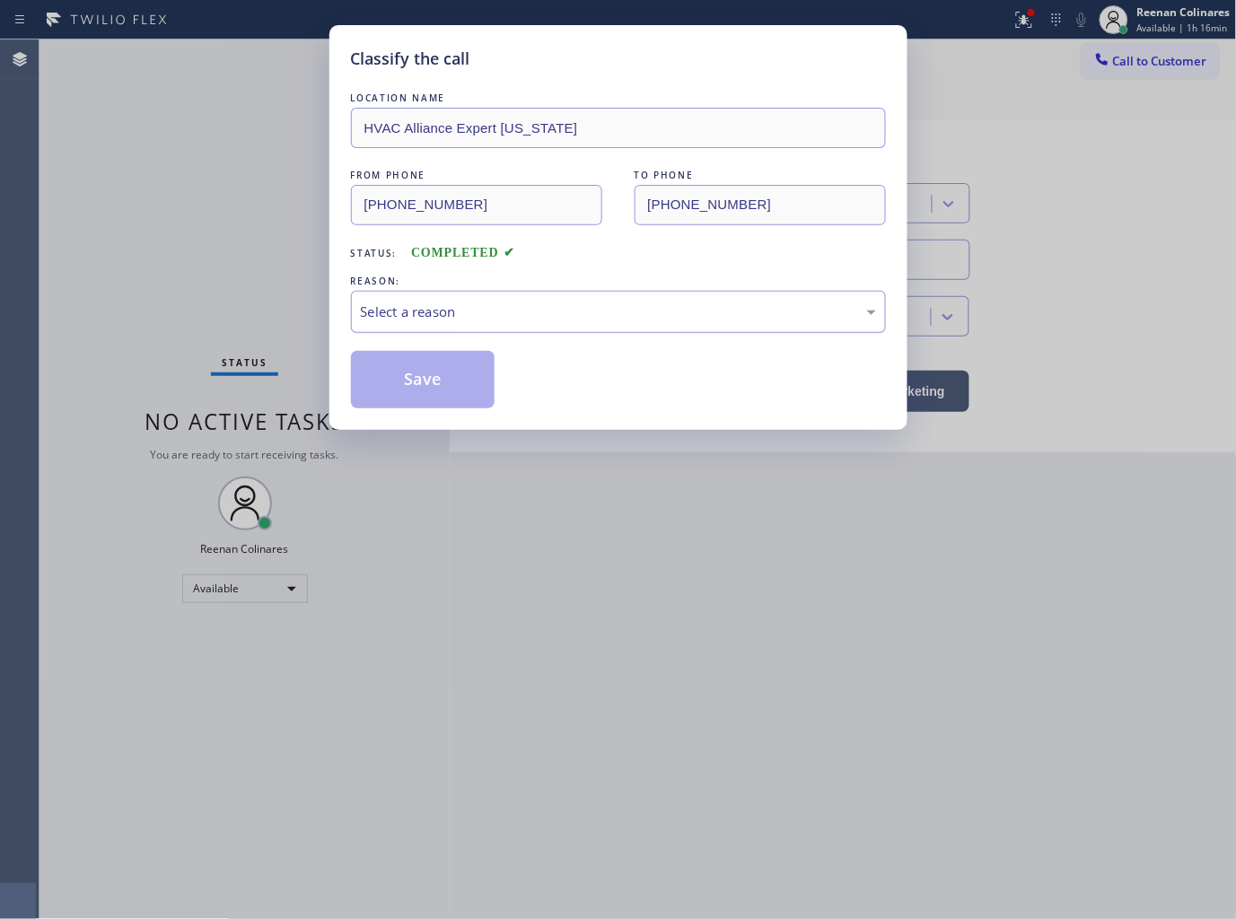
click at [516, 308] on div "Select a reason" at bounding box center [618, 312] width 515 height 21
click at [427, 396] on button "Save" at bounding box center [423, 379] width 145 height 57
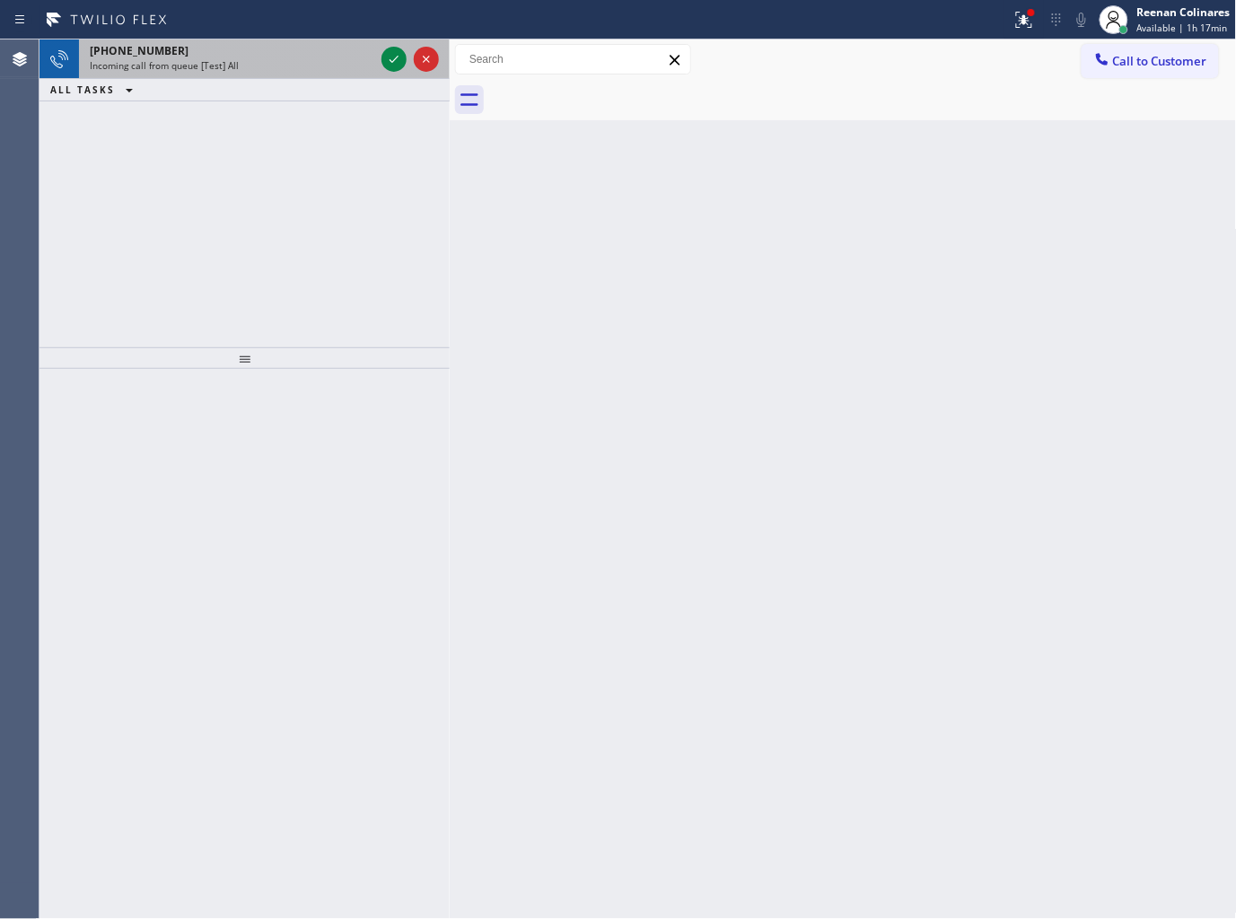
click at [251, 64] on div "Incoming call from queue [Test] All" at bounding box center [232, 65] width 285 height 13
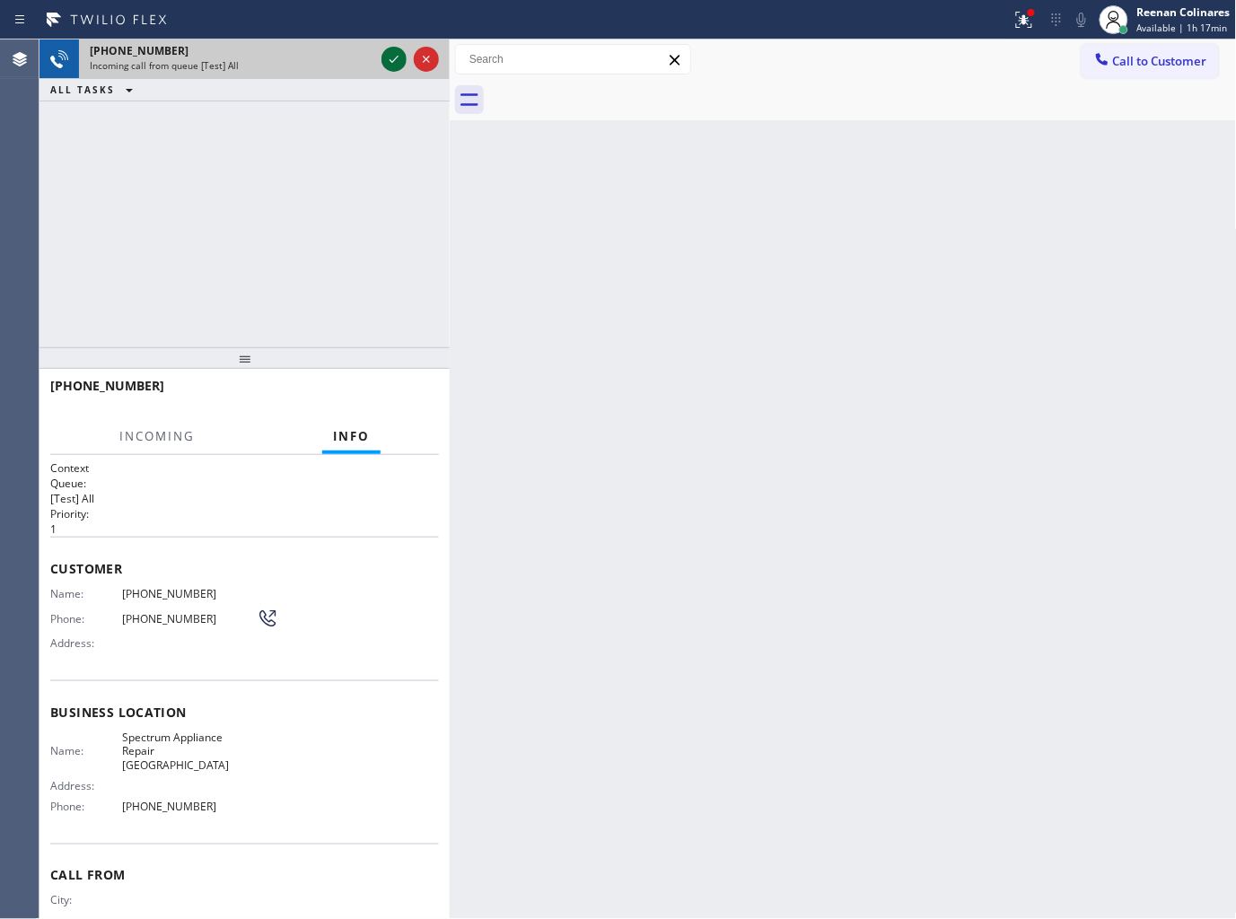
click at [391, 57] on icon at bounding box center [394, 59] width 22 height 22
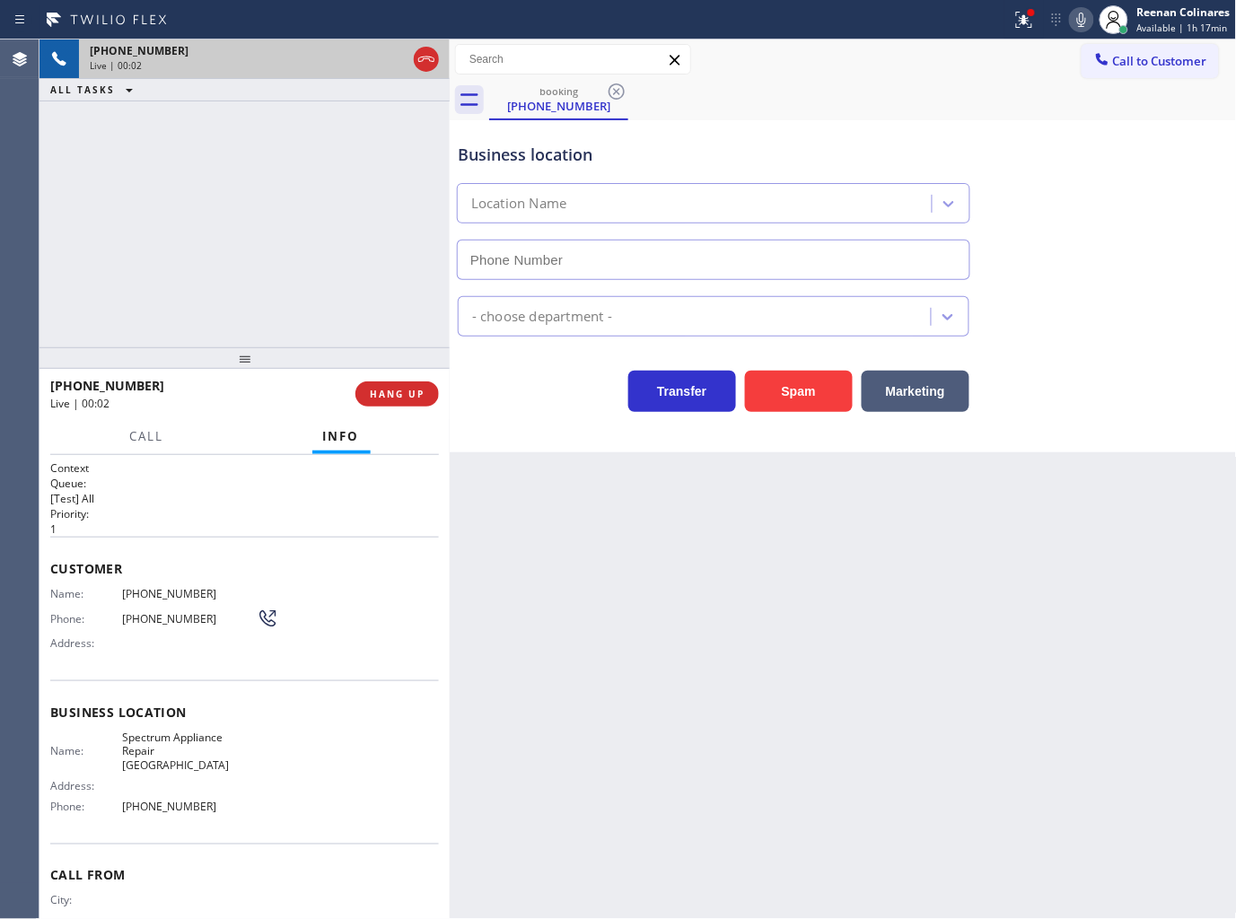
type input "(929) 329-3909"
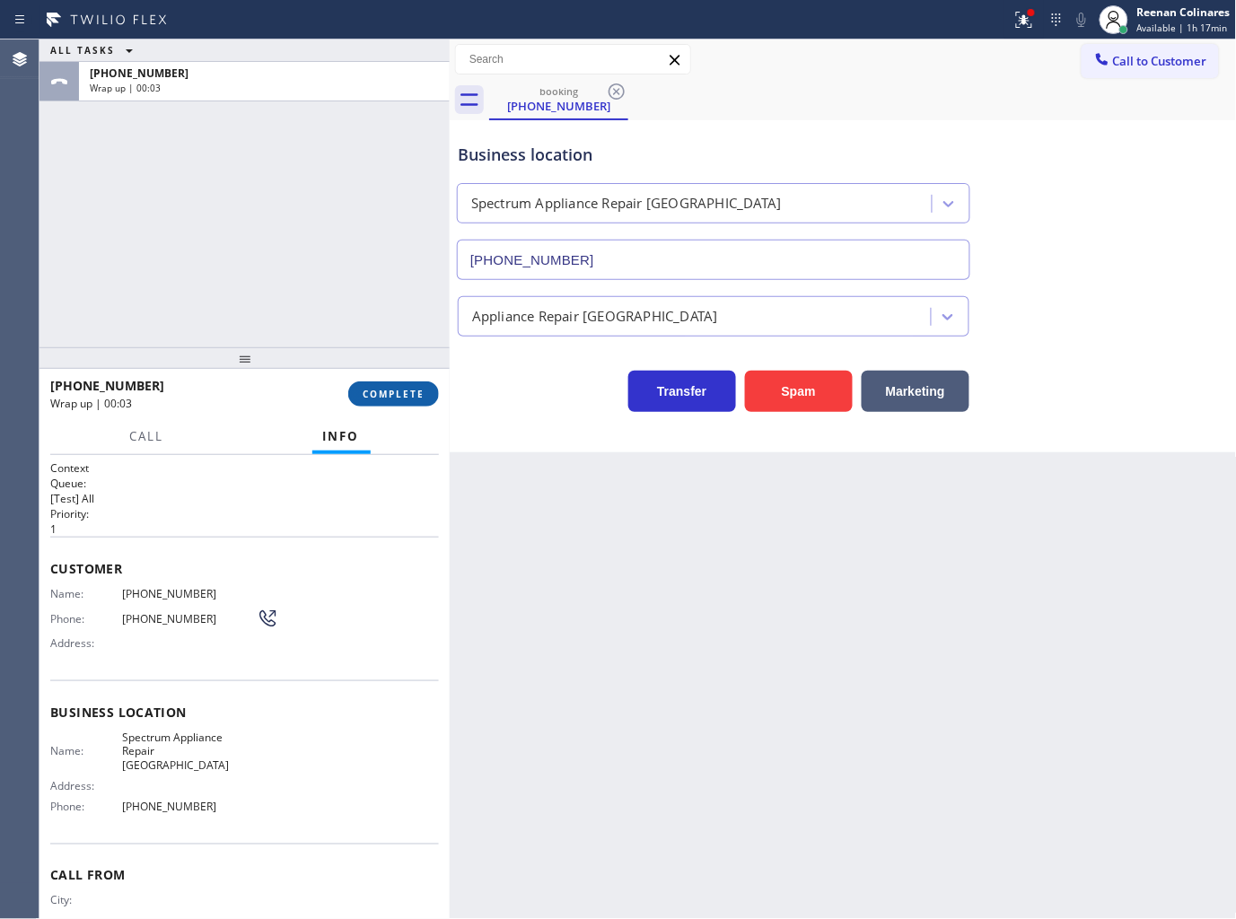
click at [392, 401] on button "COMPLETE" at bounding box center [393, 394] width 91 height 25
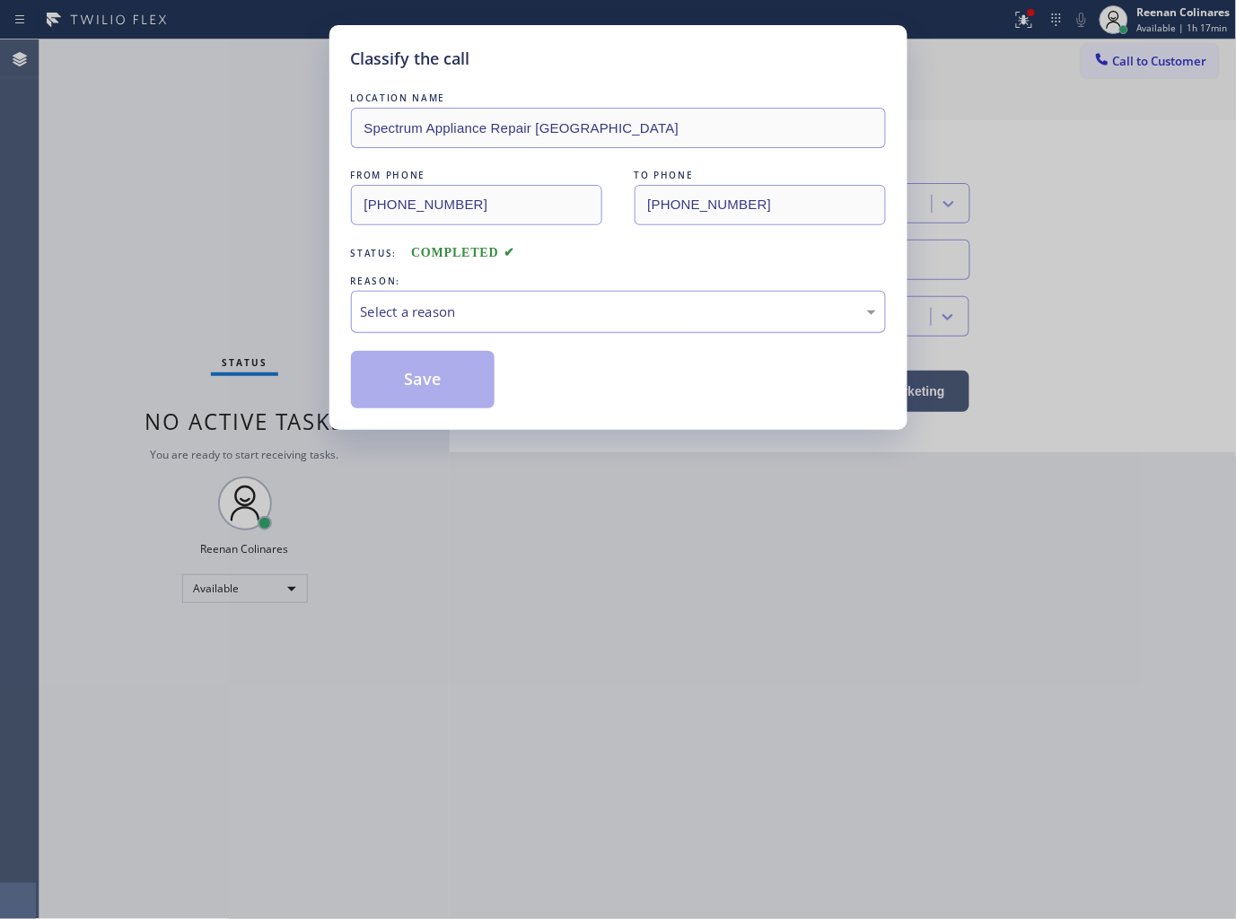
click at [487, 314] on div "Select a reason" at bounding box center [618, 312] width 515 height 21
click at [449, 384] on button "Save" at bounding box center [423, 379] width 145 height 57
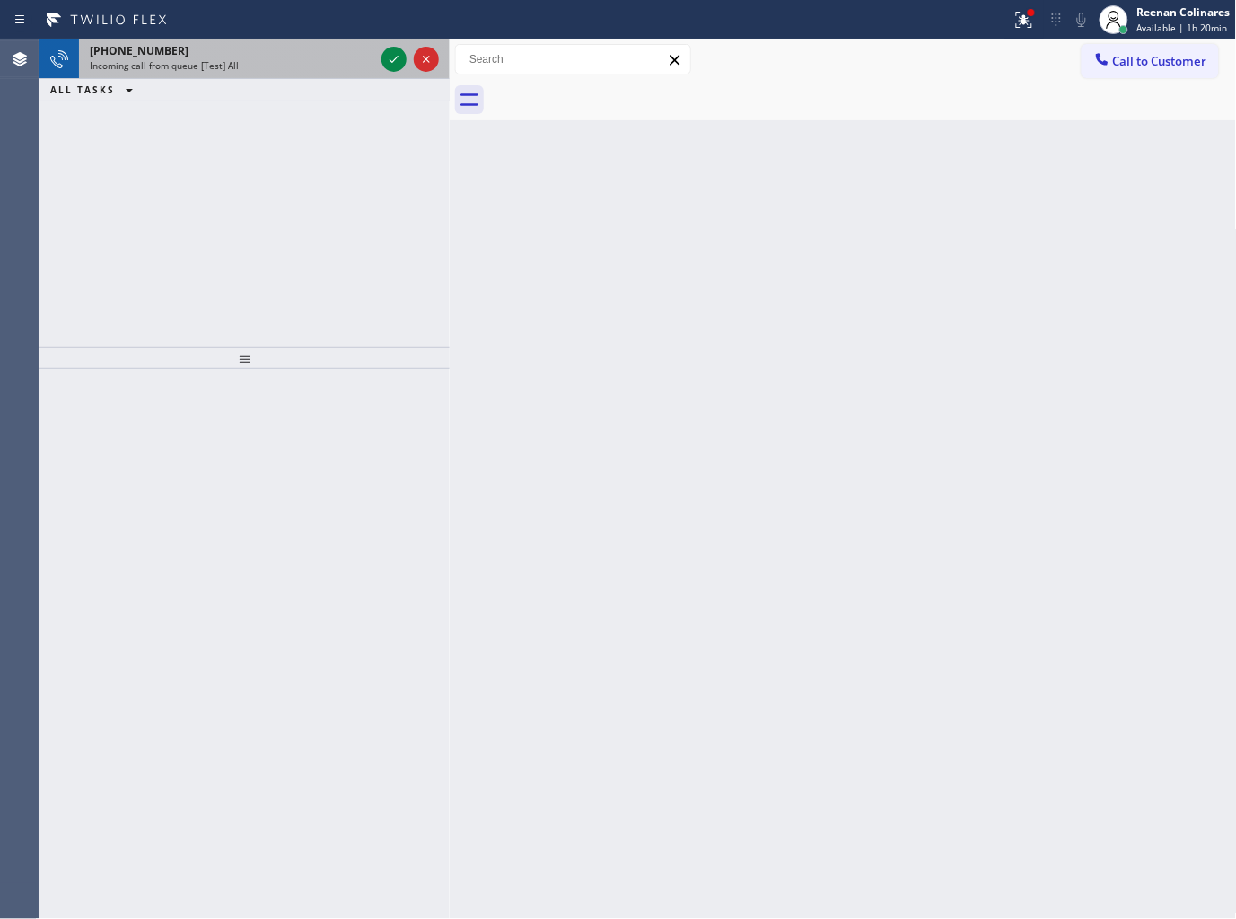
click at [278, 68] on div "Incoming call from queue [Test] All" at bounding box center [232, 65] width 285 height 13
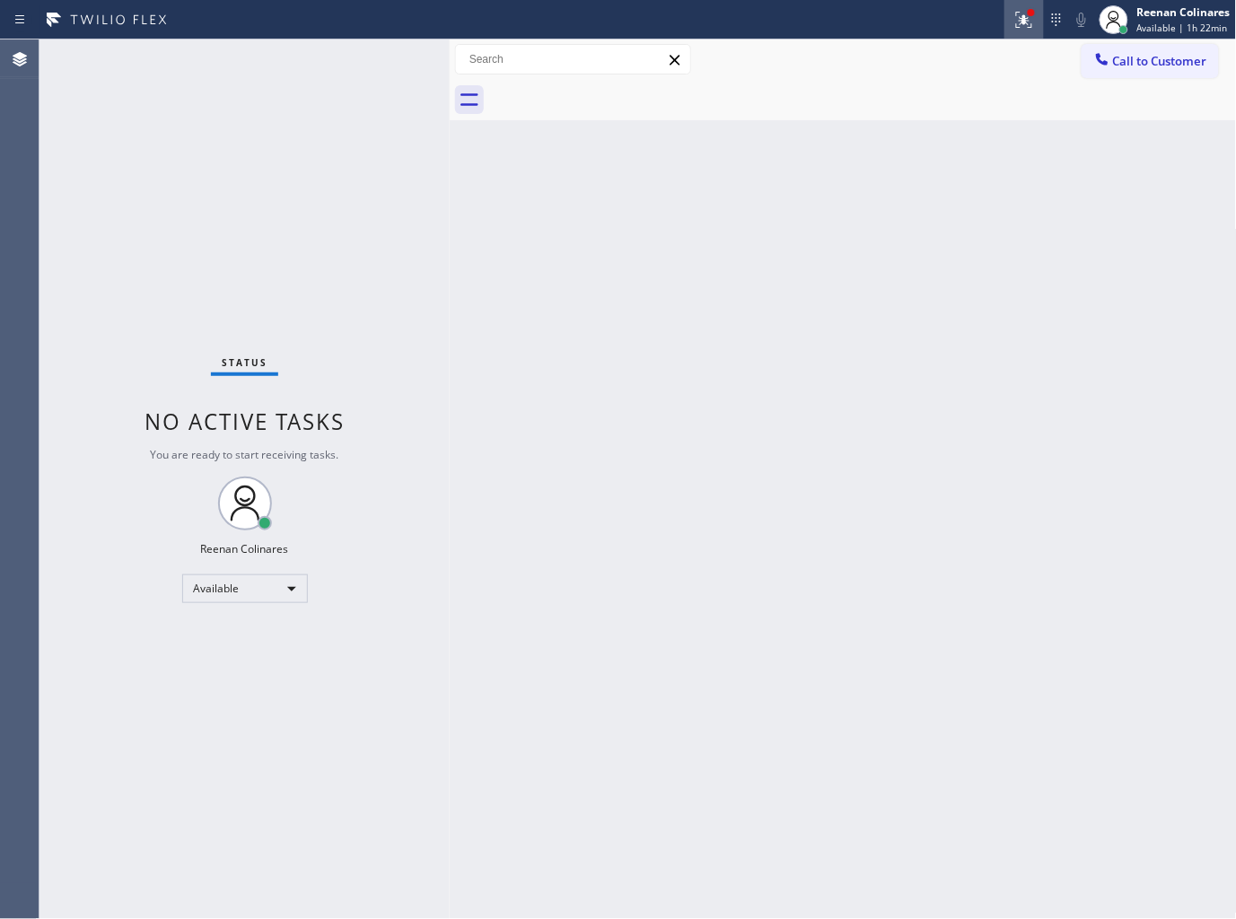
click at [1016, 11] on icon at bounding box center [1025, 20] width 22 height 22
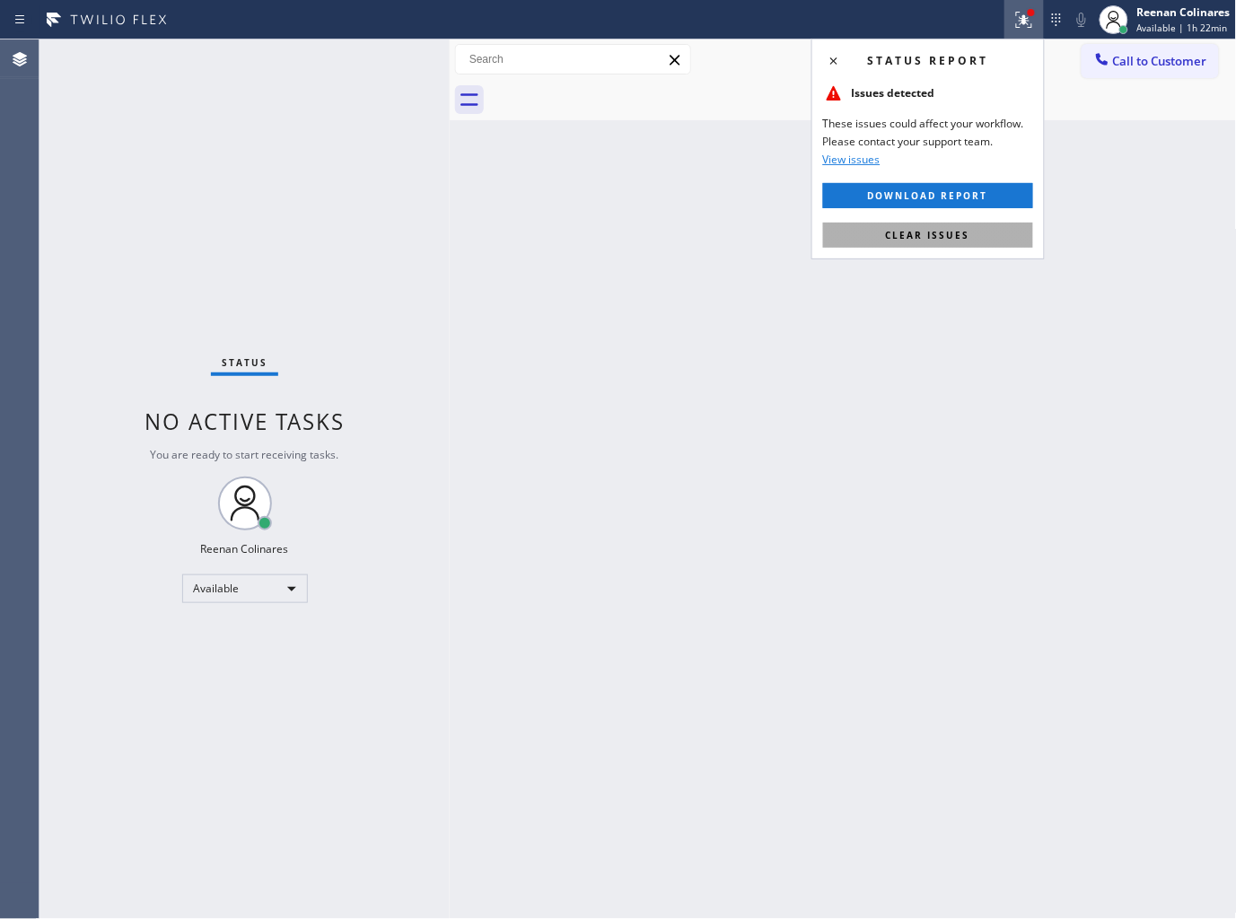
click at [945, 242] on button "Clear issues" at bounding box center [928, 235] width 210 height 25
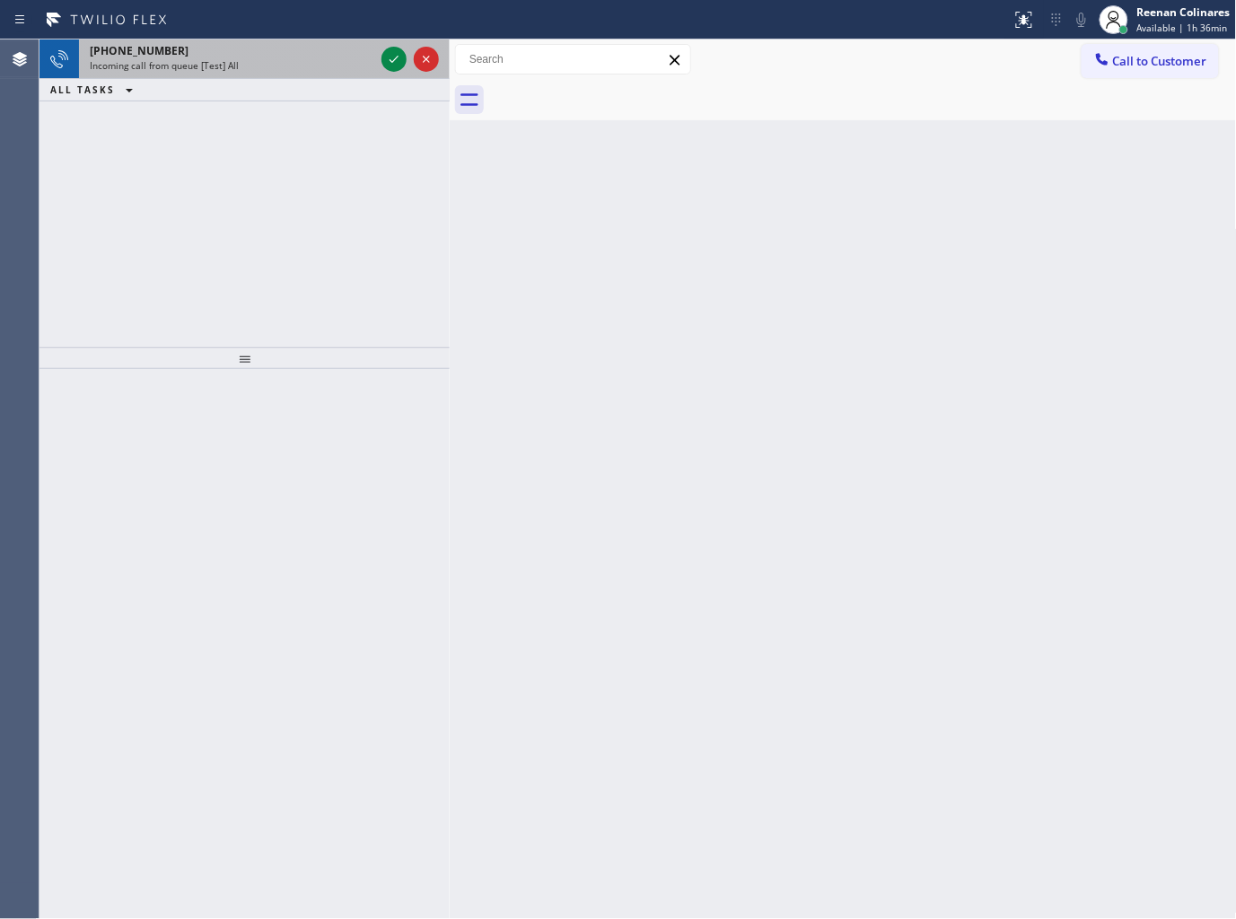
click at [267, 50] on div "+13863810189" at bounding box center [232, 50] width 285 height 15
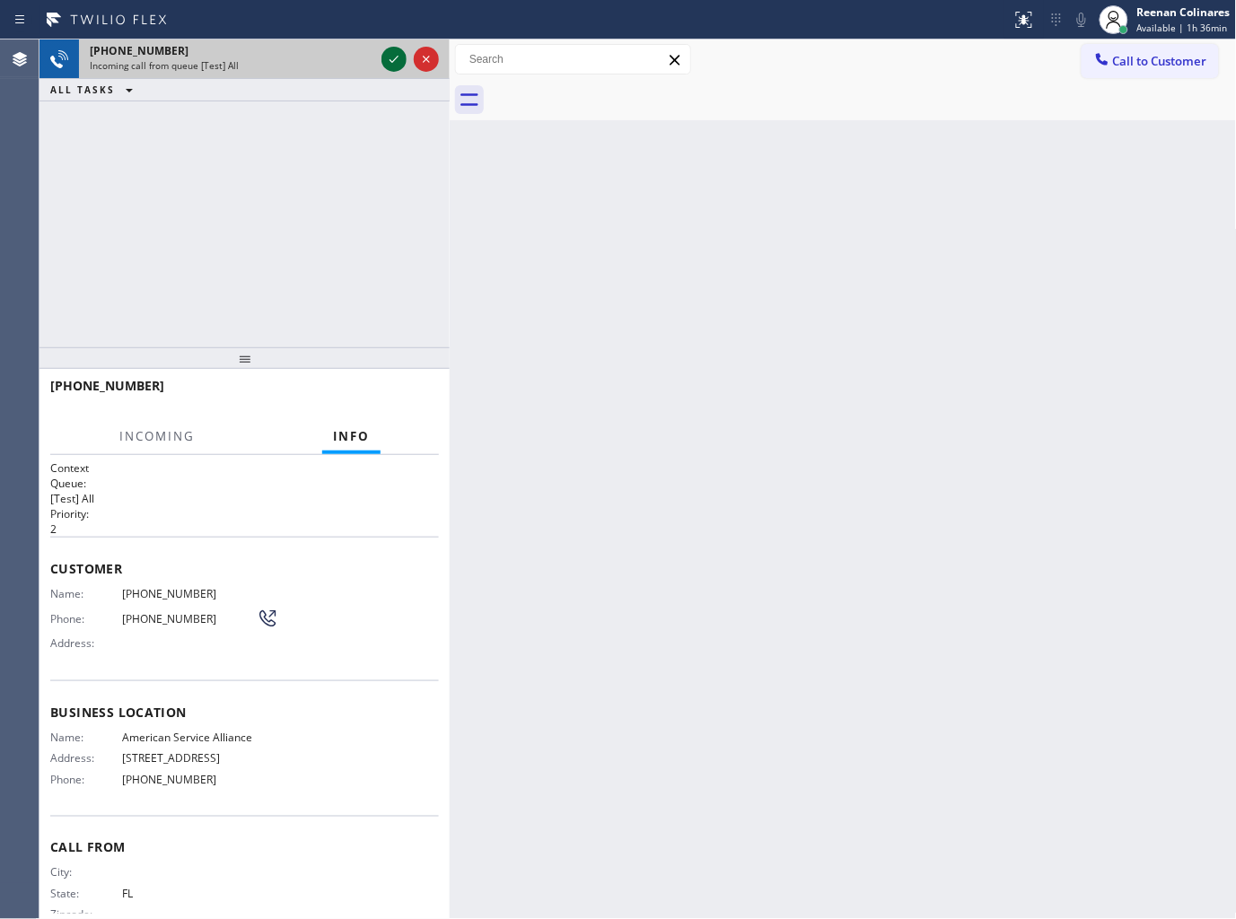
click at [386, 59] on icon at bounding box center [394, 59] width 22 height 22
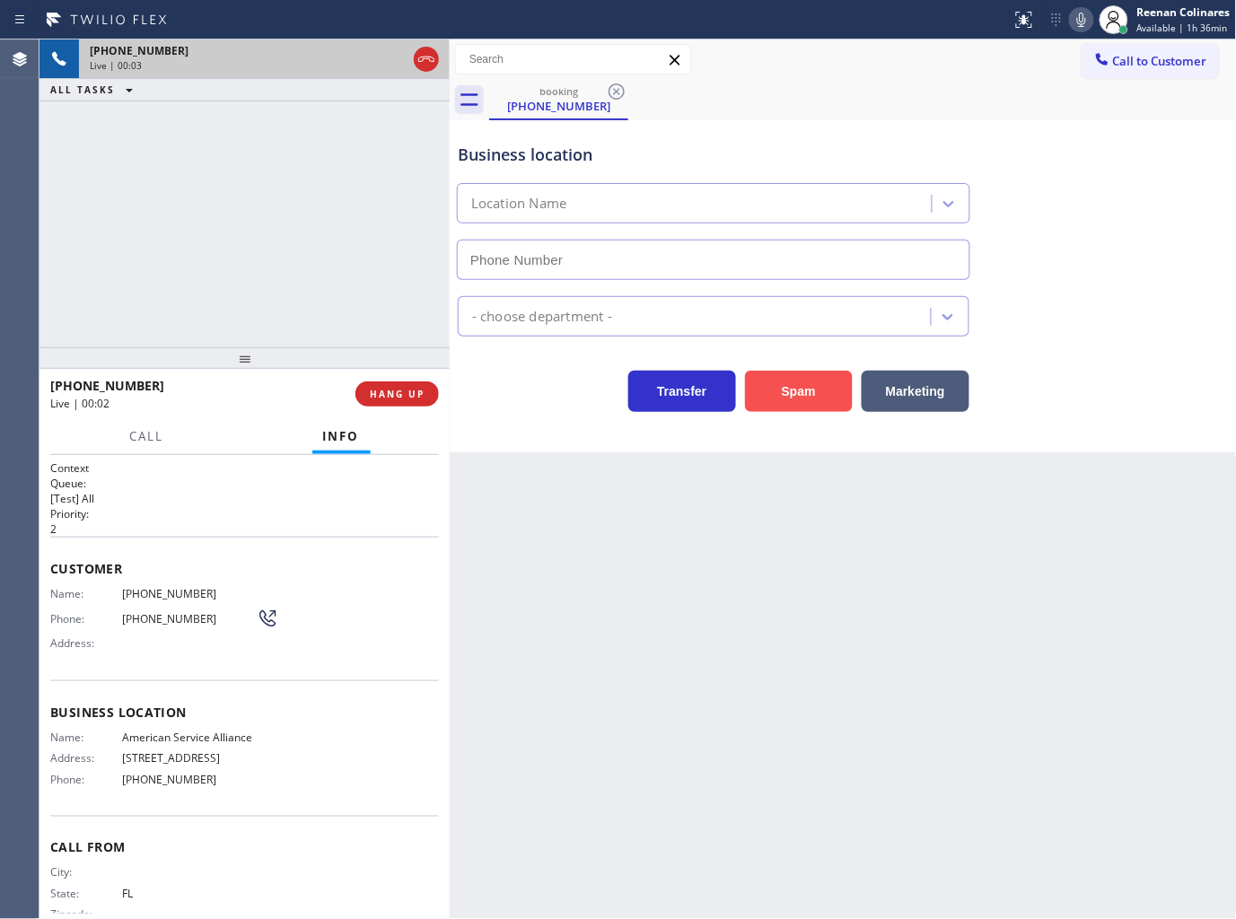
type input "(888) 859-4448"
drag, startPoint x: 790, startPoint y: 386, endPoint x: 1228, endPoint y: 46, distance: 554.8
click at [791, 386] on button "Spam" at bounding box center [799, 391] width 108 height 41
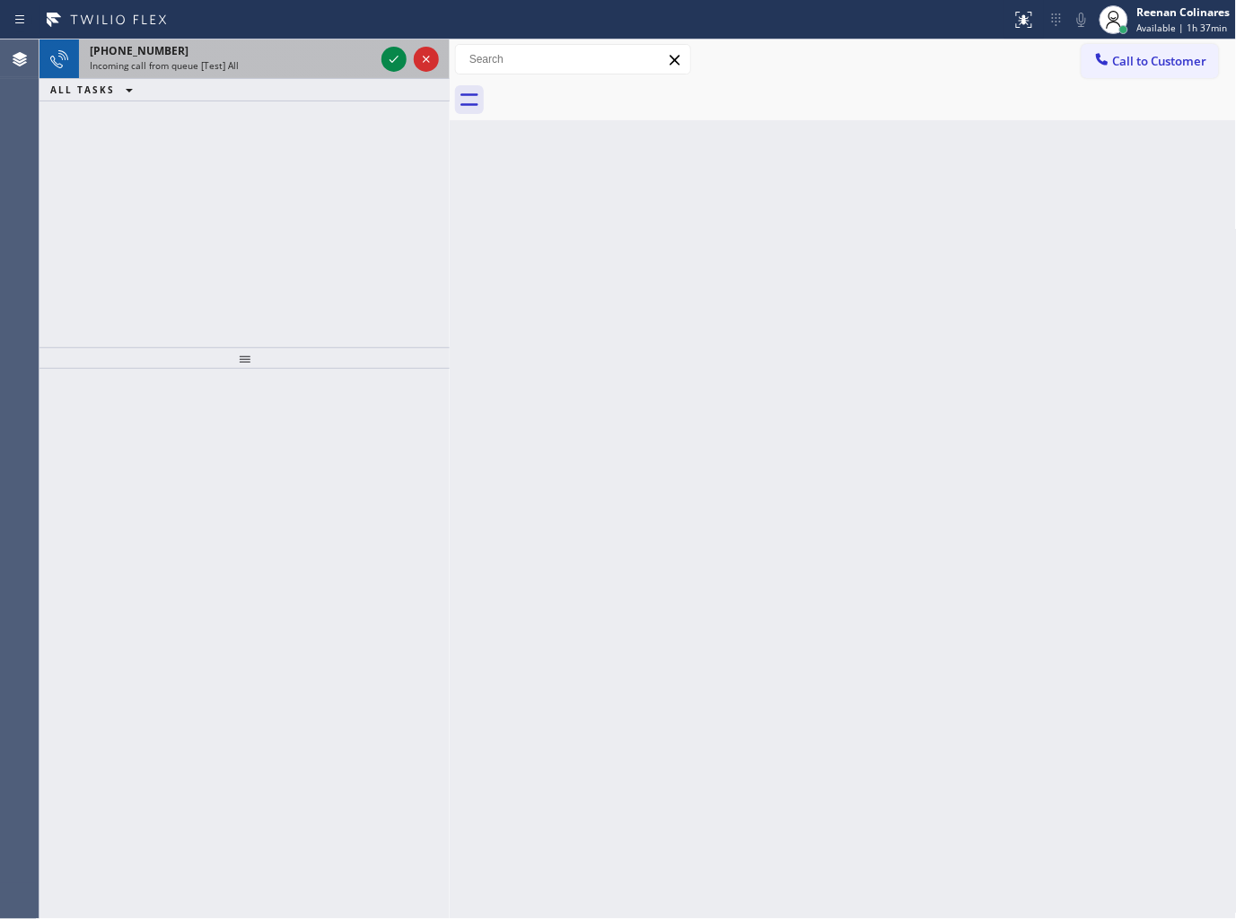
click at [291, 48] on div "+13233385883" at bounding box center [232, 50] width 285 height 15
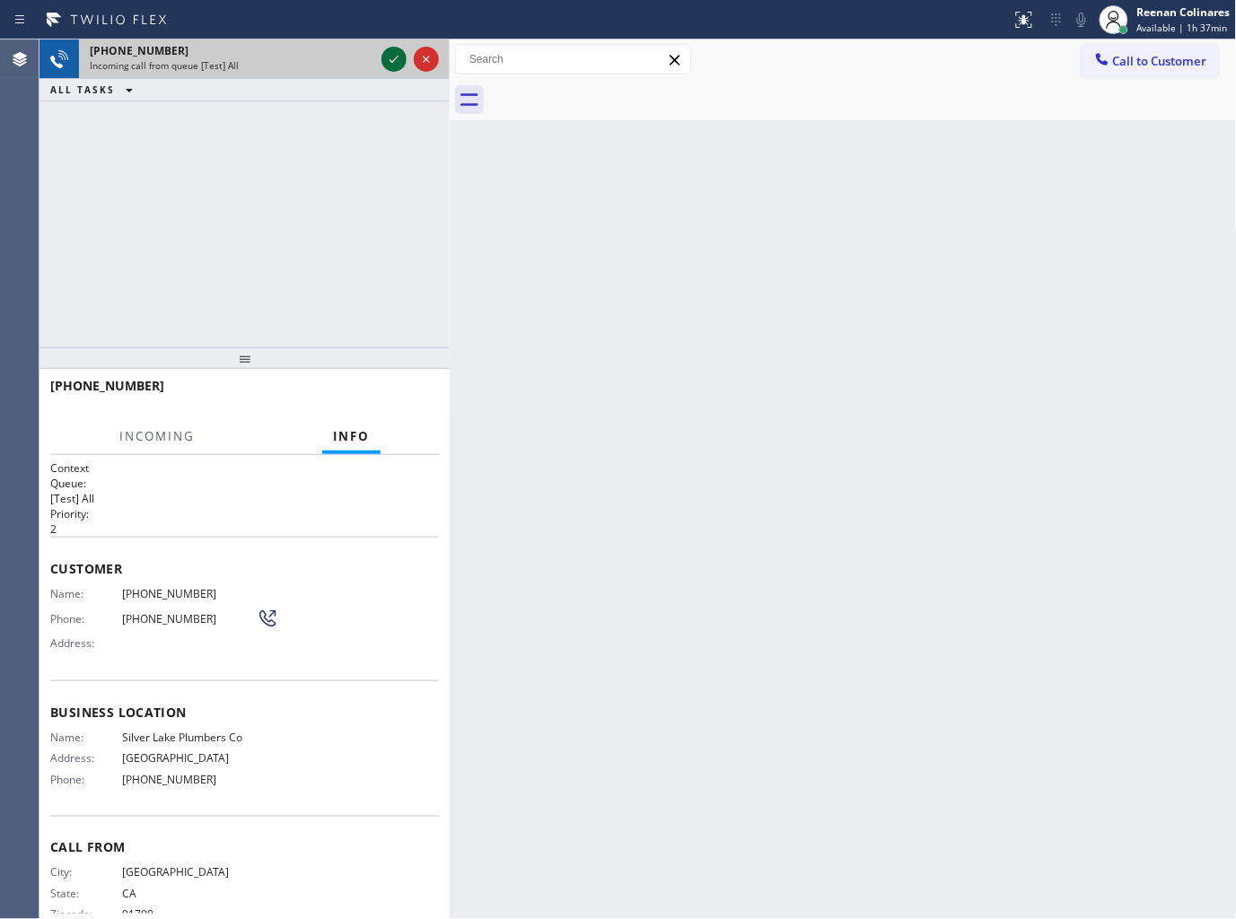
click at [396, 60] on icon at bounding box center [394, 59] width 22 height 22
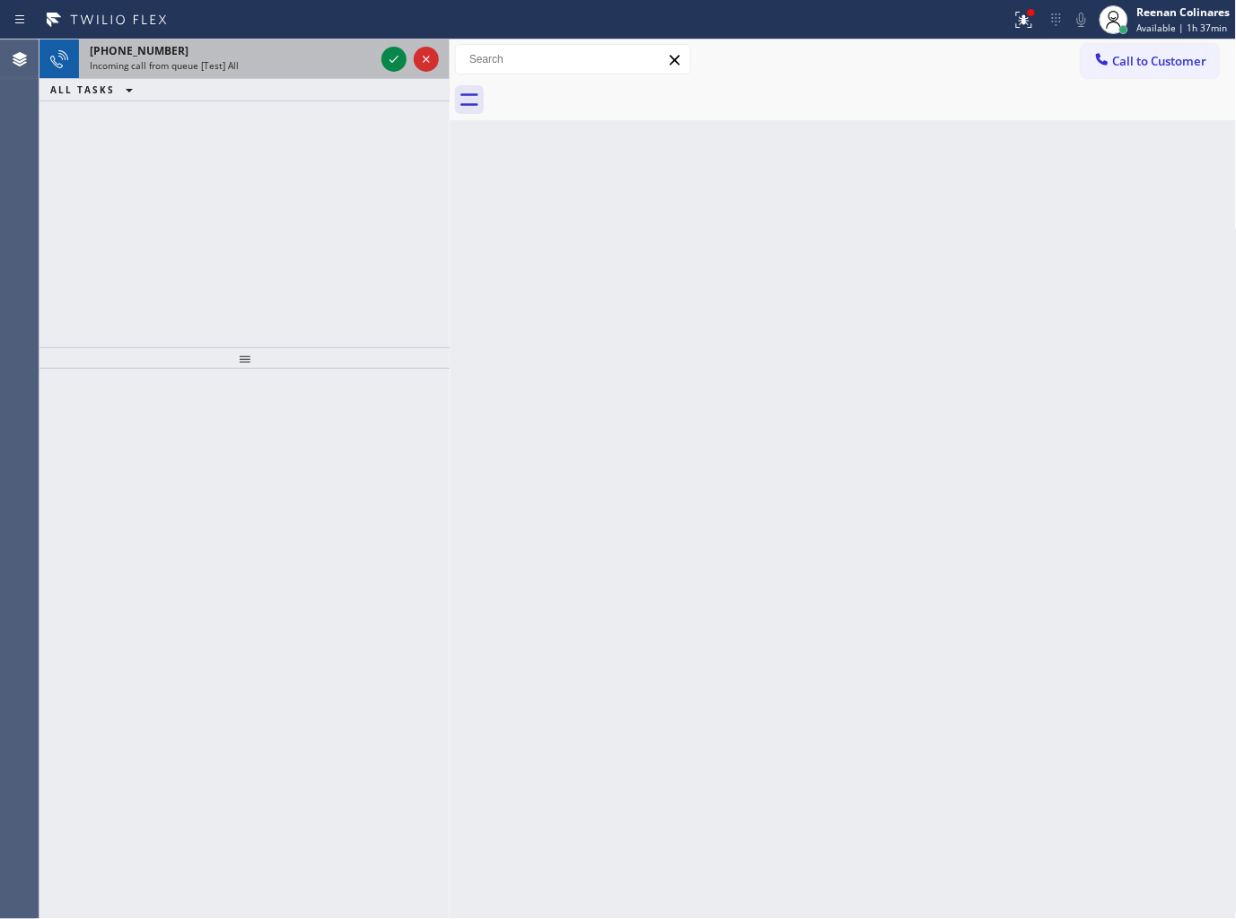
drag, startPoint x: 277, startPoint y: 70, endPoint x: 321, endPoint y: 61, distance: 45.8
click at [278, 70] on div "Incoming call from queue [Test] All" at bounding box center [232, 65] width 285 height 13
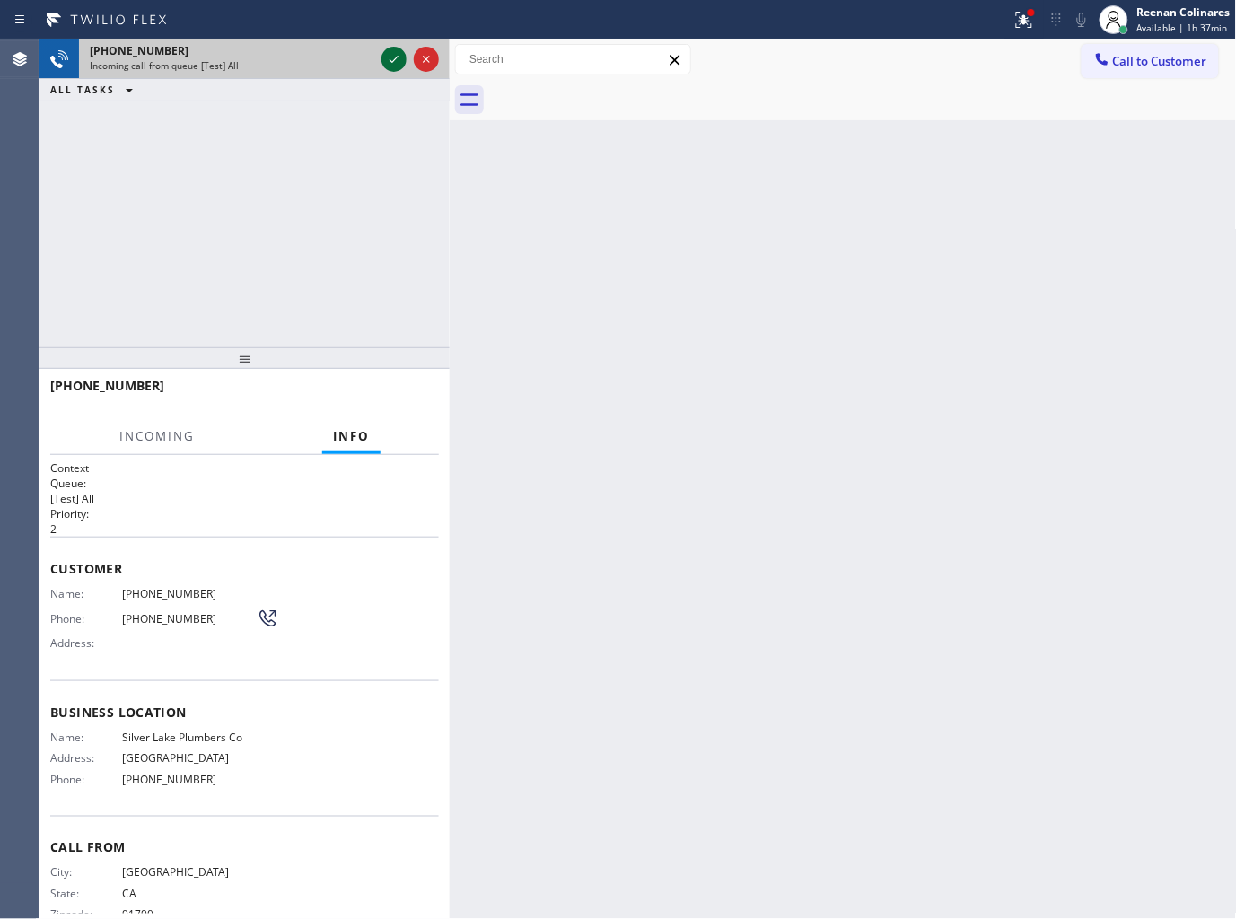
click at [393, 57] on icon at bounding box center [394, 59] width 22 height 22
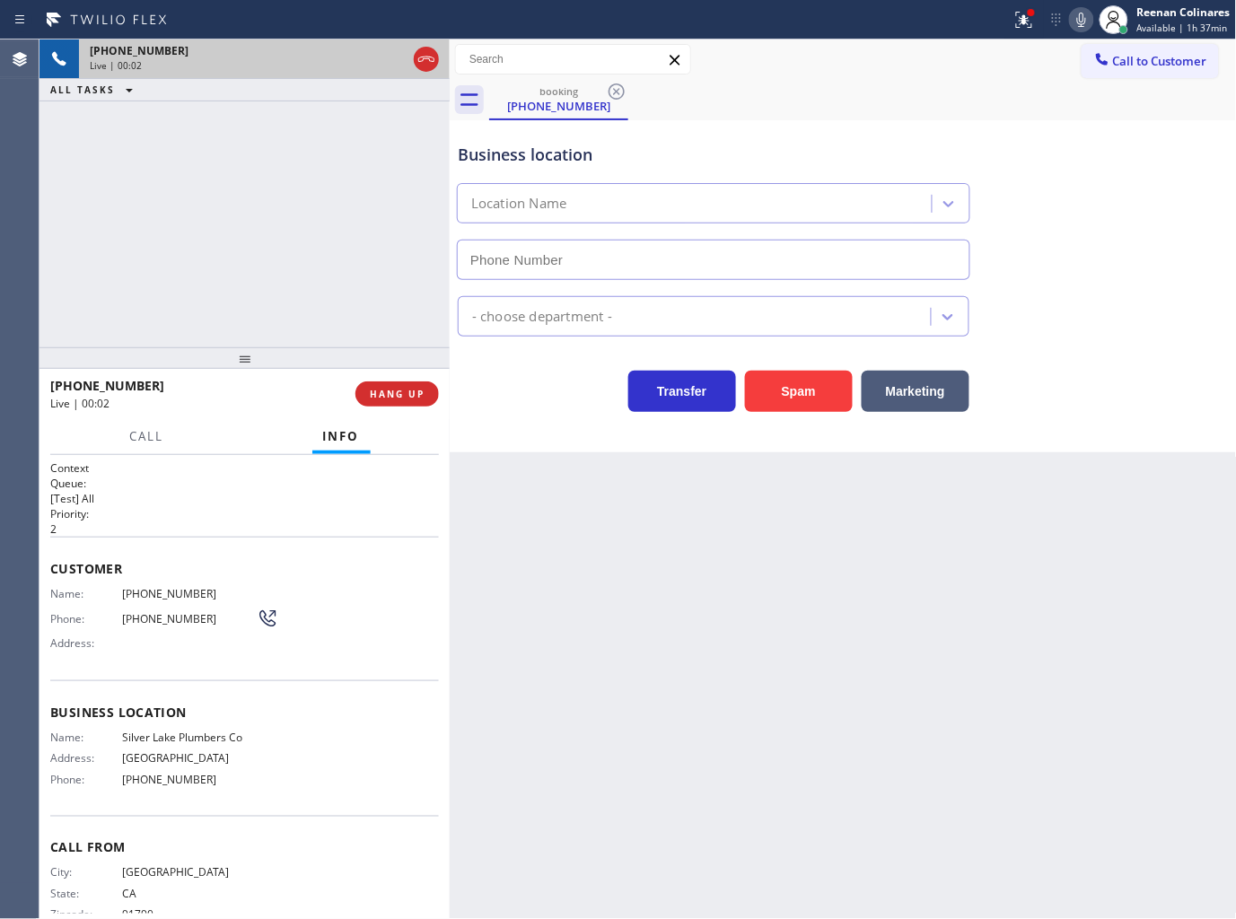
type input "(323) 529-6151"
click at [1082, 21] on icon at bounding box center [1082, 20] width 22 height 22
click at [1079, 22] on rect at bounding box center [1082, 18] width 13 height 13
click at [1026, 19] on icon at bounding box center [1021, 18] width 11 height 13
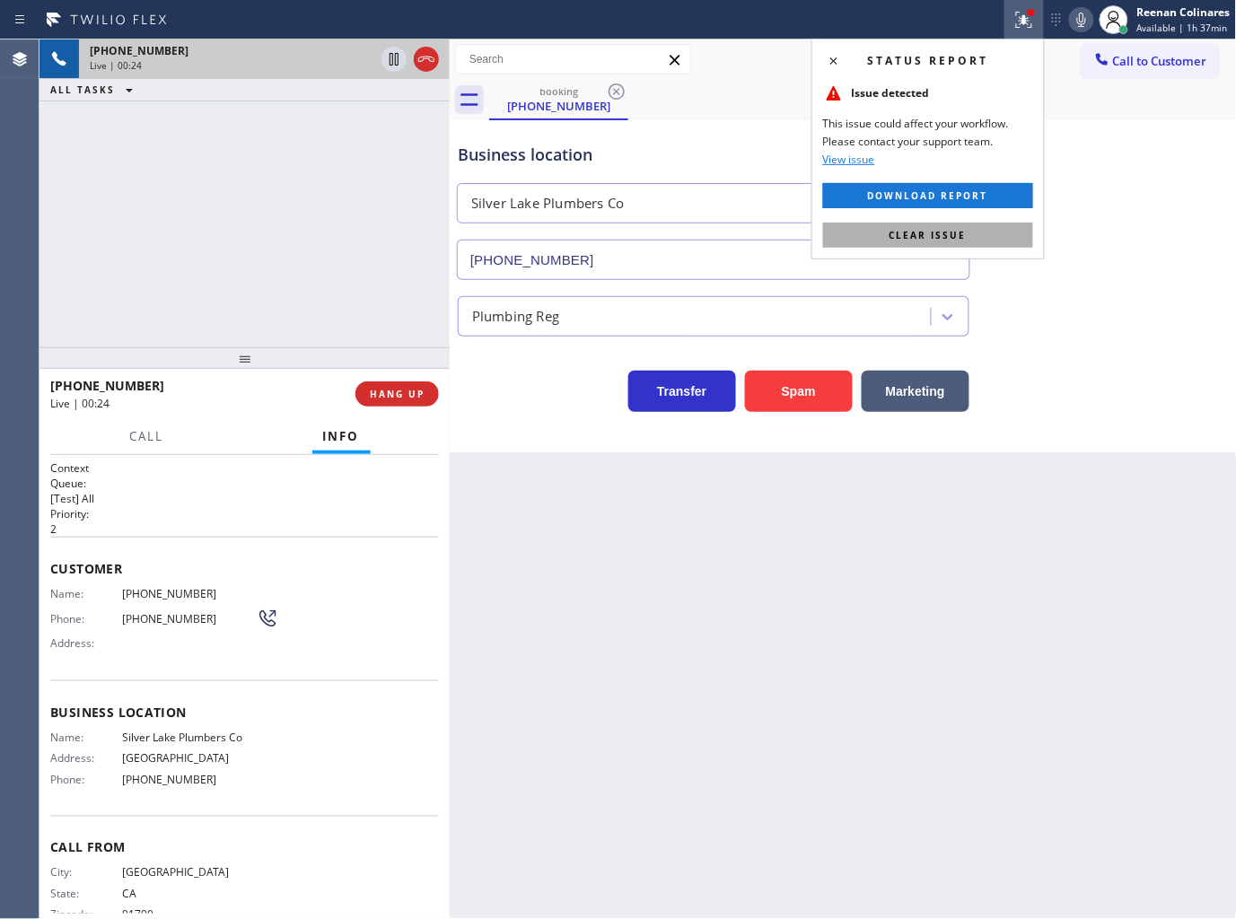
click at [1000, 231] on button "Clear issue" at bounding box center [928, 235] width 210 height 25
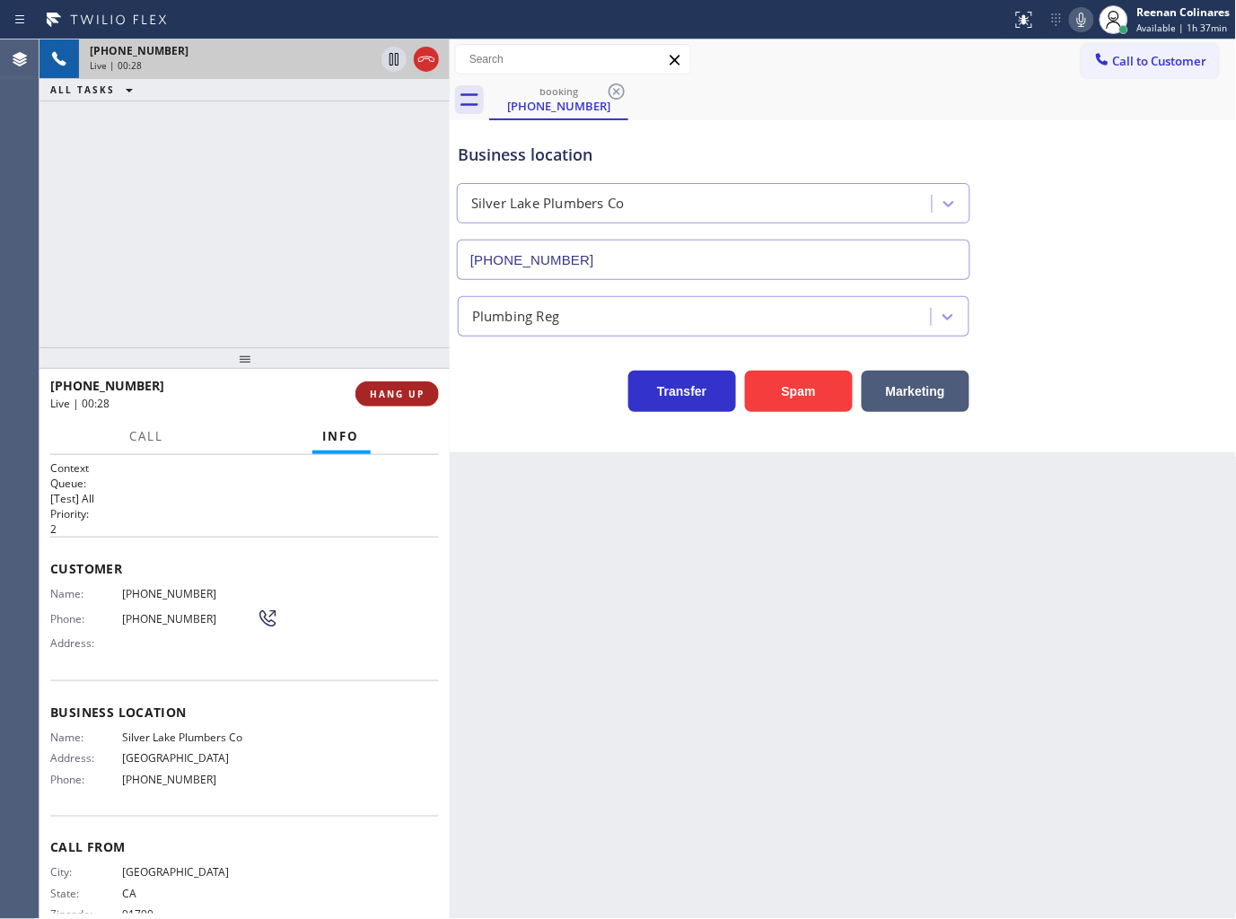
click at [406, 395] on span "HANG UP" at bounding box center [397, 394] width 55 height 13
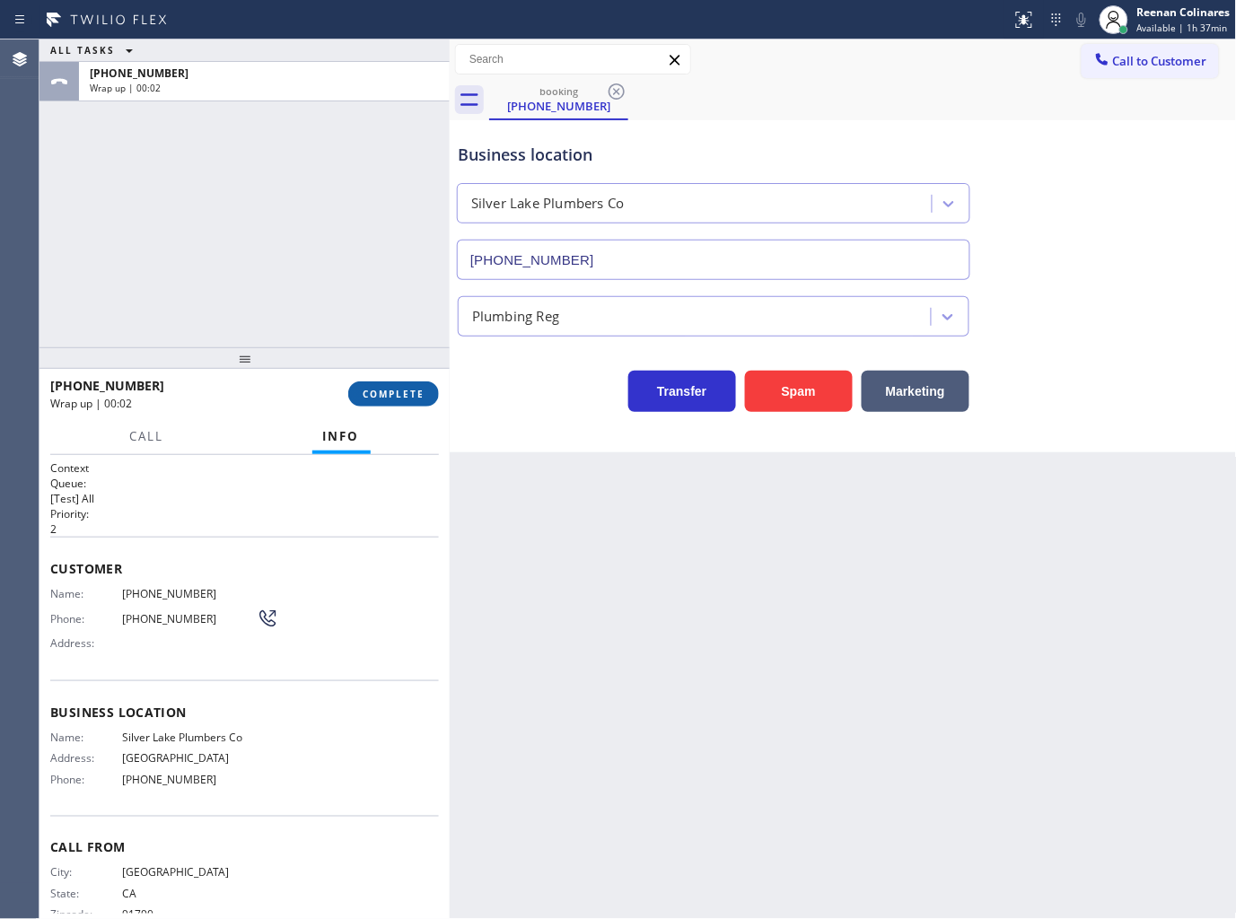
click at [410, 395] on span "COMPLETE" at bounding box center [394, 394] width 62 height 13
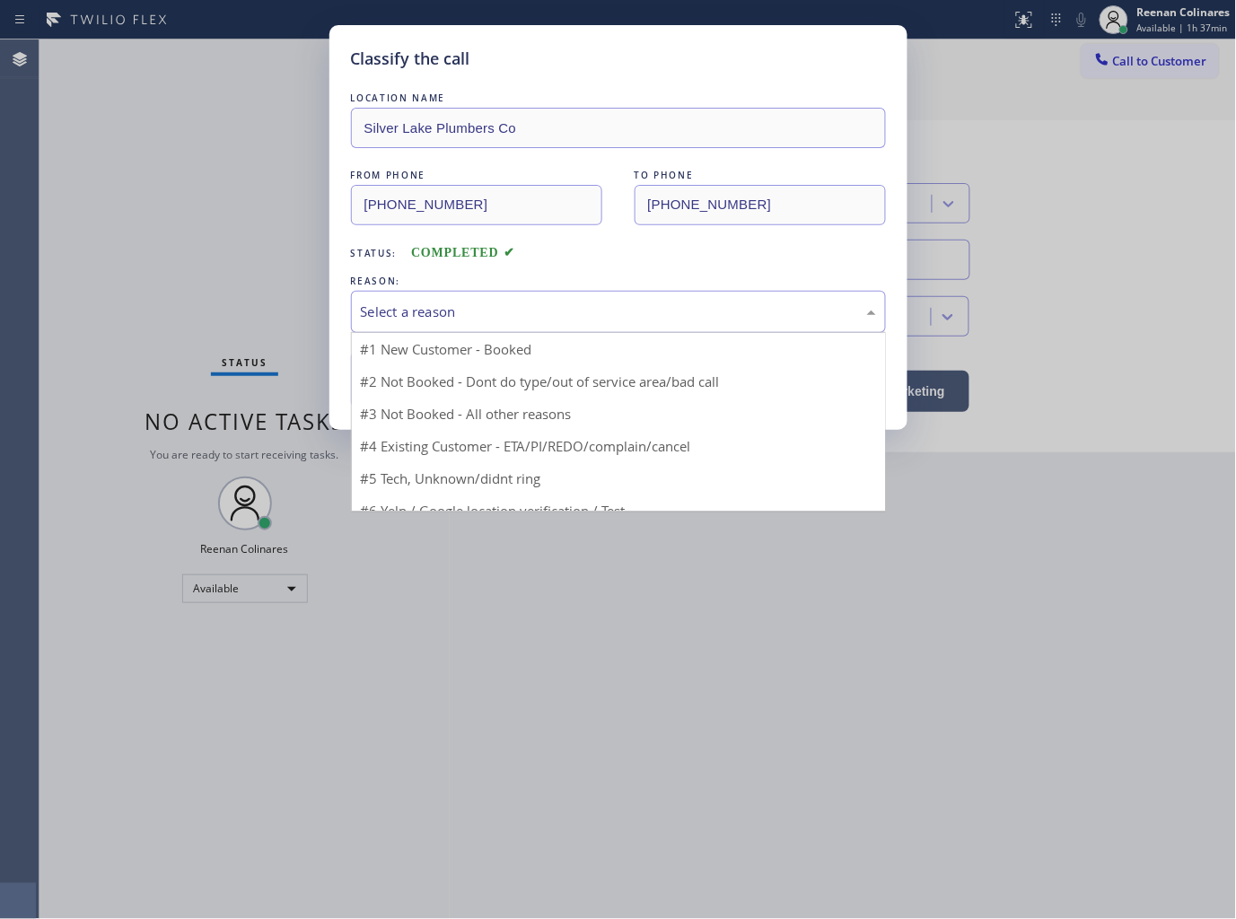
click at [498, 308] on div "Select a reason" at bounding box center [618, 312] width 515 height 21
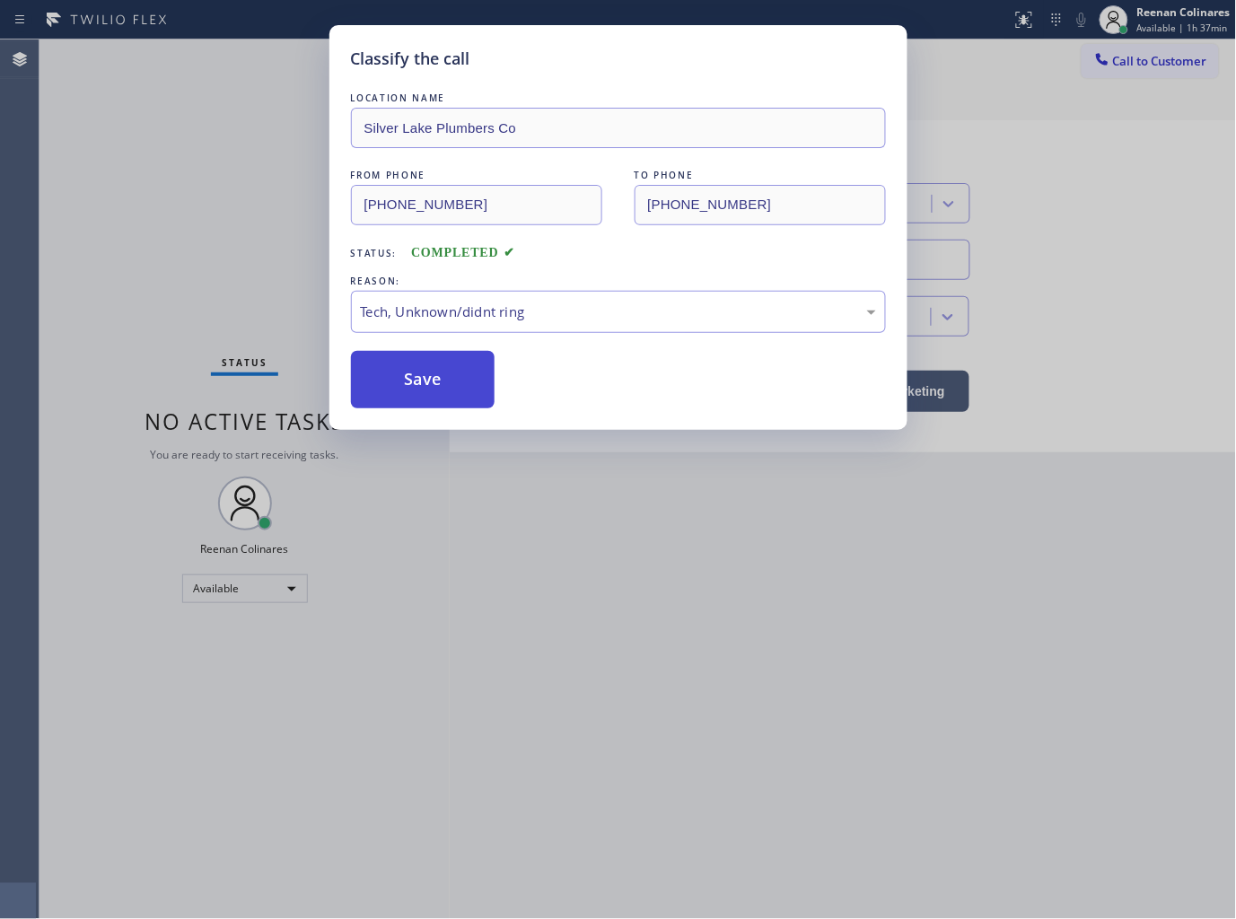
click at [435, 400] on button "Save" at bounding box center [423, 379] width 145 height 57
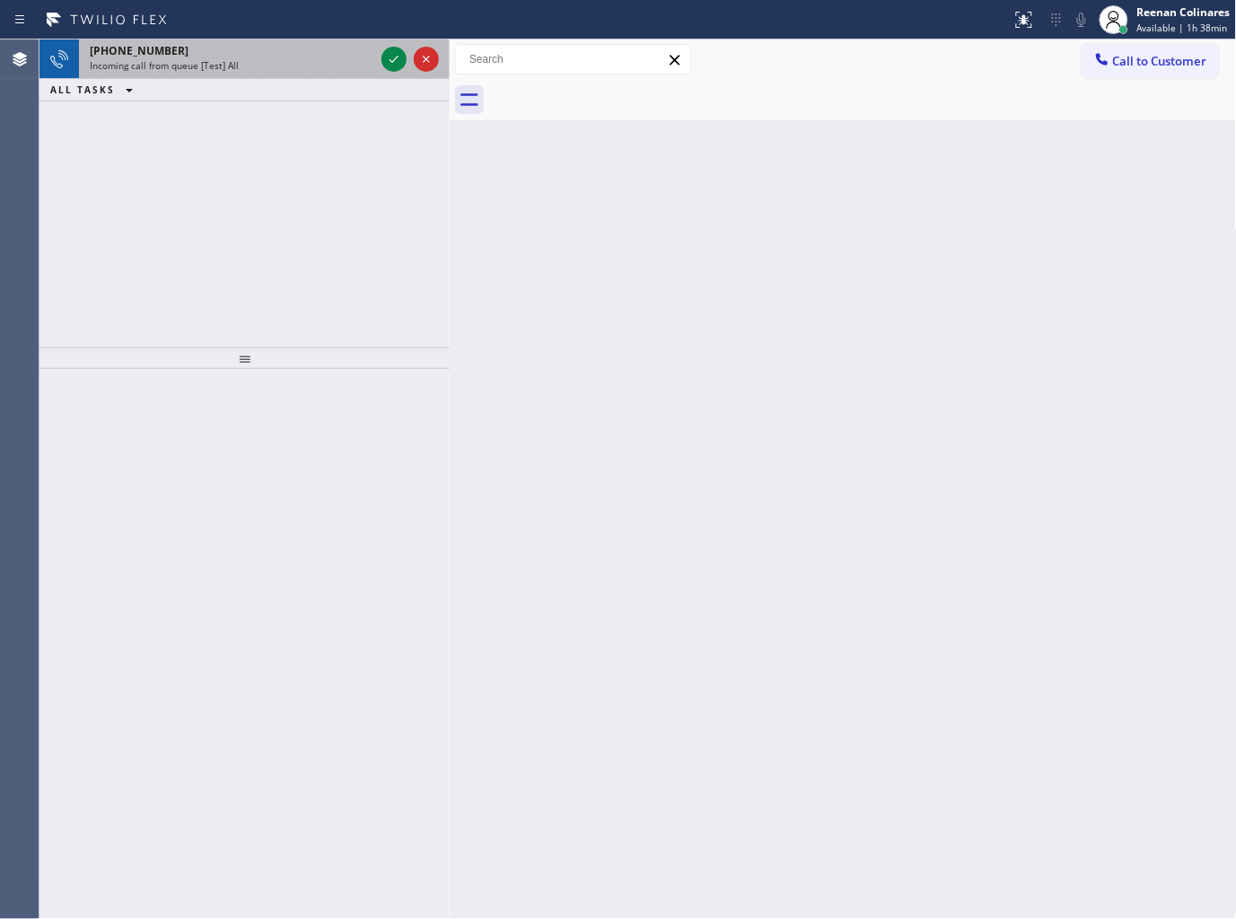
click at [250, 48] on div "+16193685700" at bounding box center [232, 50] width 285 height 15
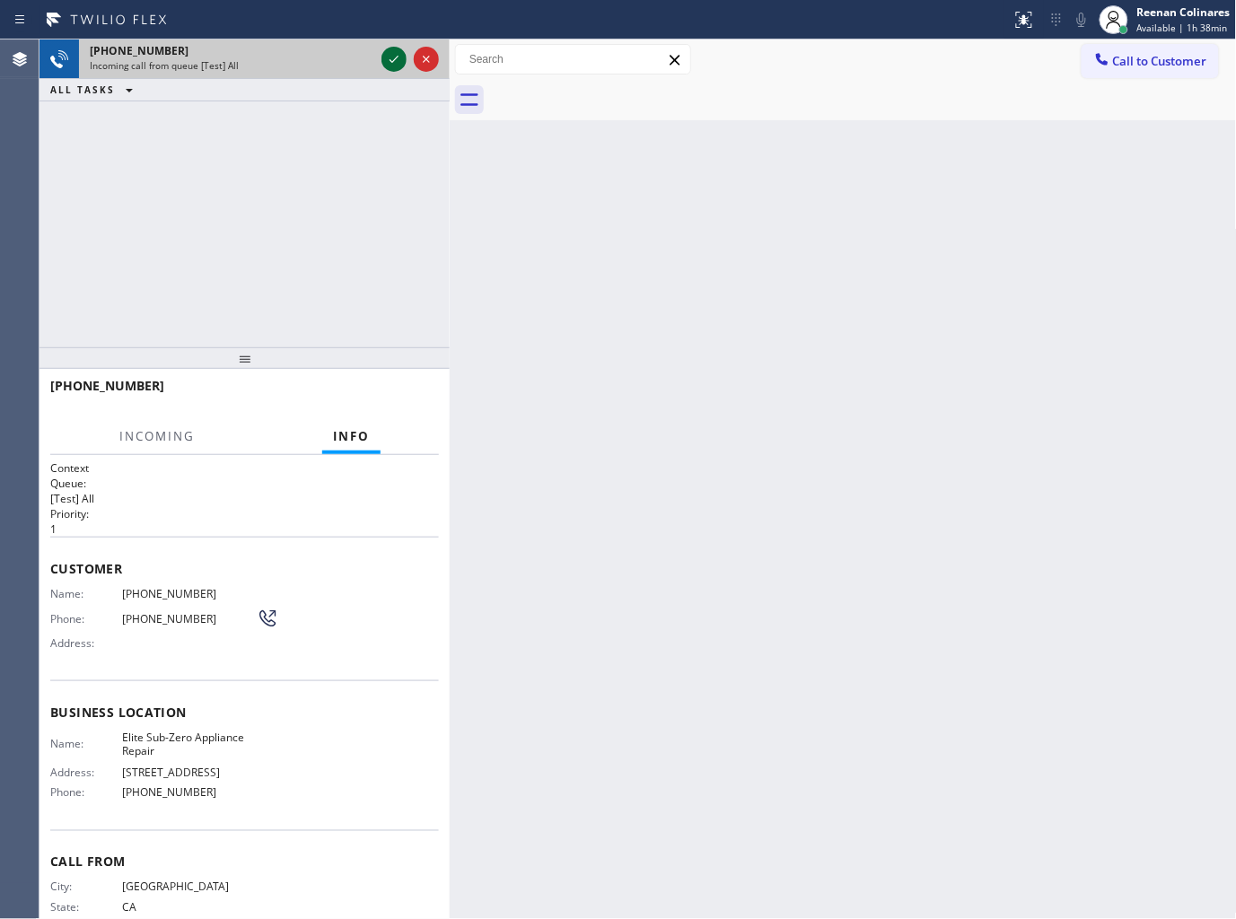
click at [384, 57] on icon at bounding box center [394, 59] width 22 height 22
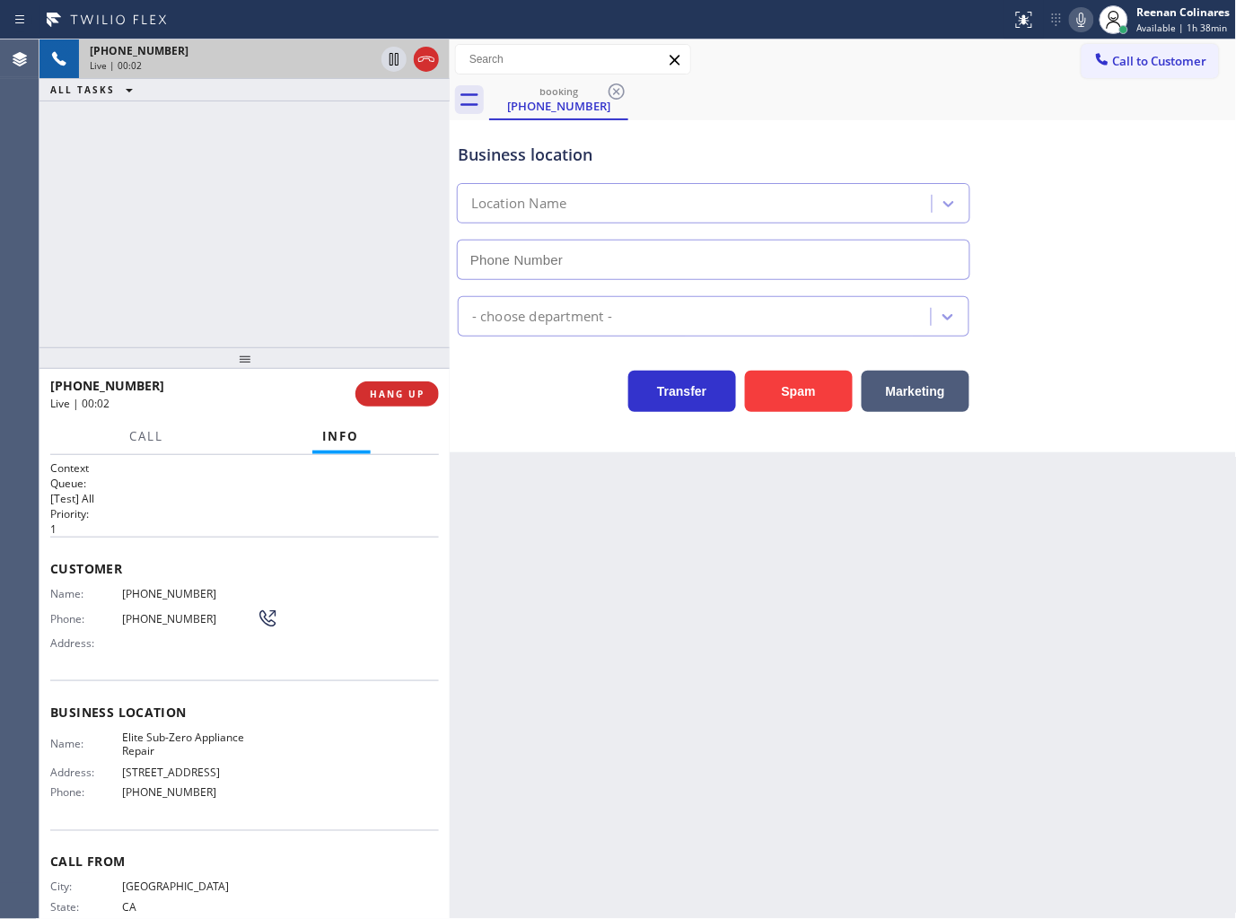
type input "(415) 965-3694"
click at [1078, 22] on icon at bounding box center [1082, 20] width 22 height 22
click at [865, 118] on div "Business location Elite Sub-Zero Appliance Repair (415) 965-3694" at bounding box center [843, 199] width 778 height 163
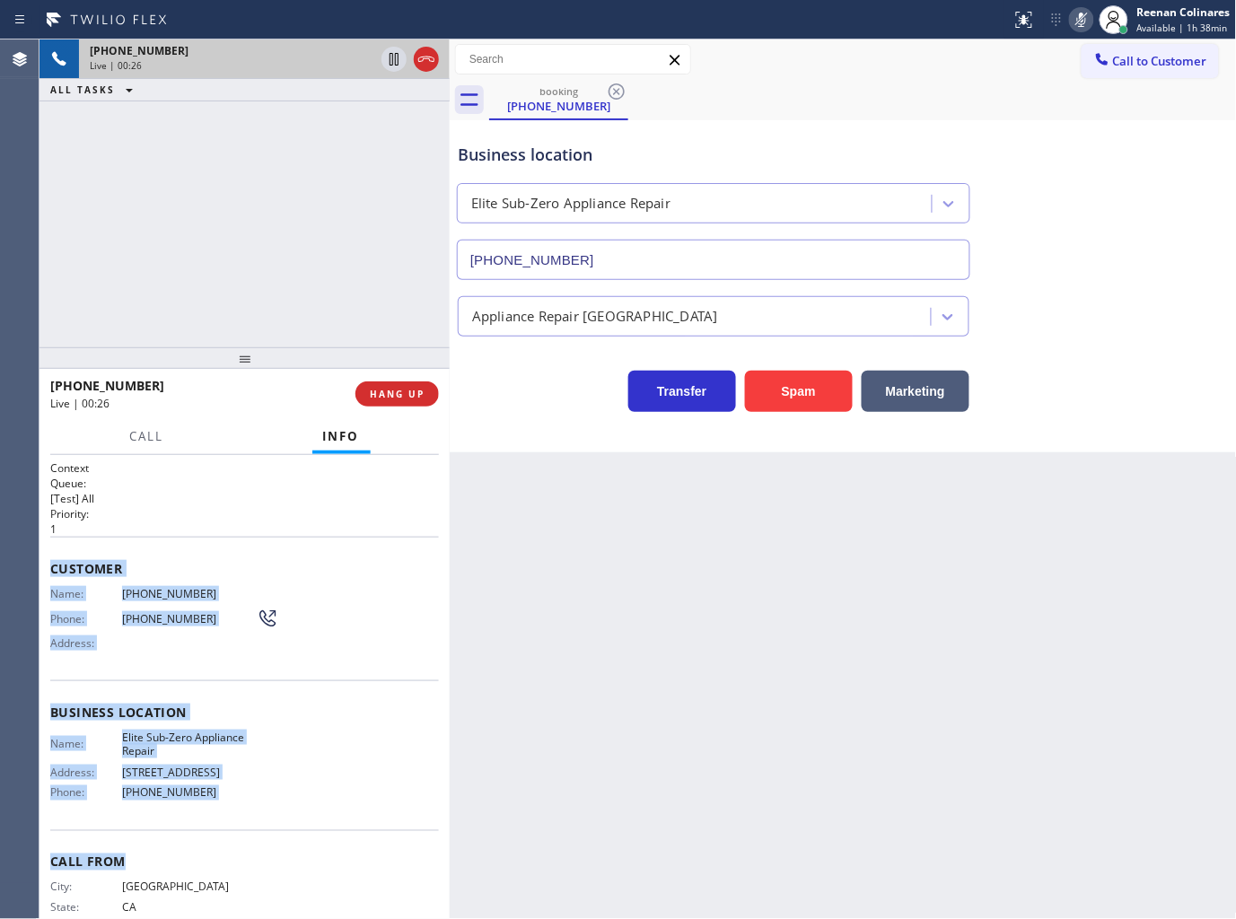
copy div "Customer Name: (619) 368-5700 Phone: (619) 368-5700 Address: Business location …"
drag, startPoint x: 55, startPoint y: 569, endPoint x: 589, endPoint y: 882, distance: 618.9
click at [272, 831] on div "Context Queue: [Test] All Priority: 1 Customer Name: (619) 368-5700 Phone: (619…" at bounding box center [245, 687] width 410 height 465
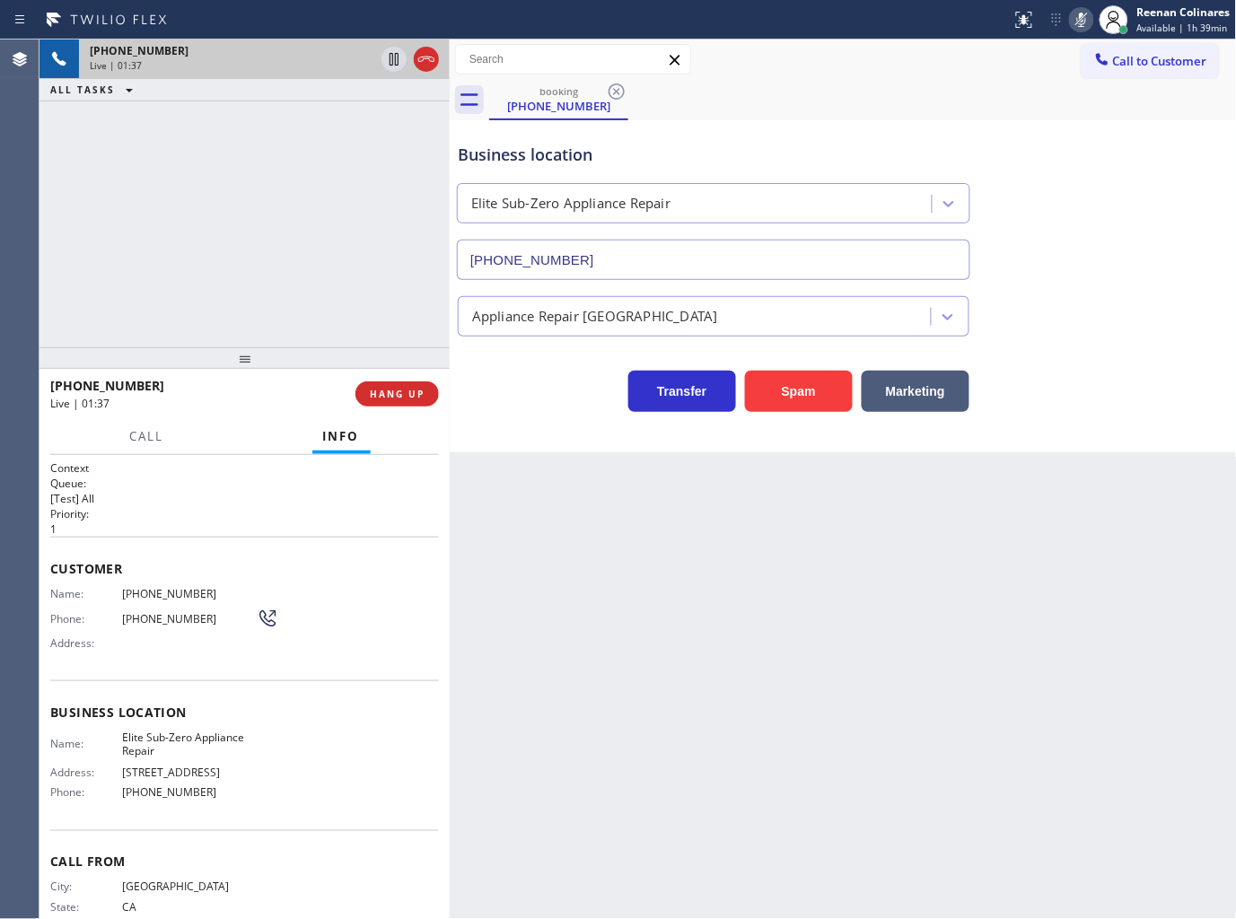
click at [1011, 109] on div "booking (619) 368-5700" at bounding box center [863, 100] width 748 height 40
click at [1074, 14] on icon at bounding box center [1082, 20] width 22 height 22
click at [153, 433] on span "Call" at bounding box center [147, 436] width 34 height 16
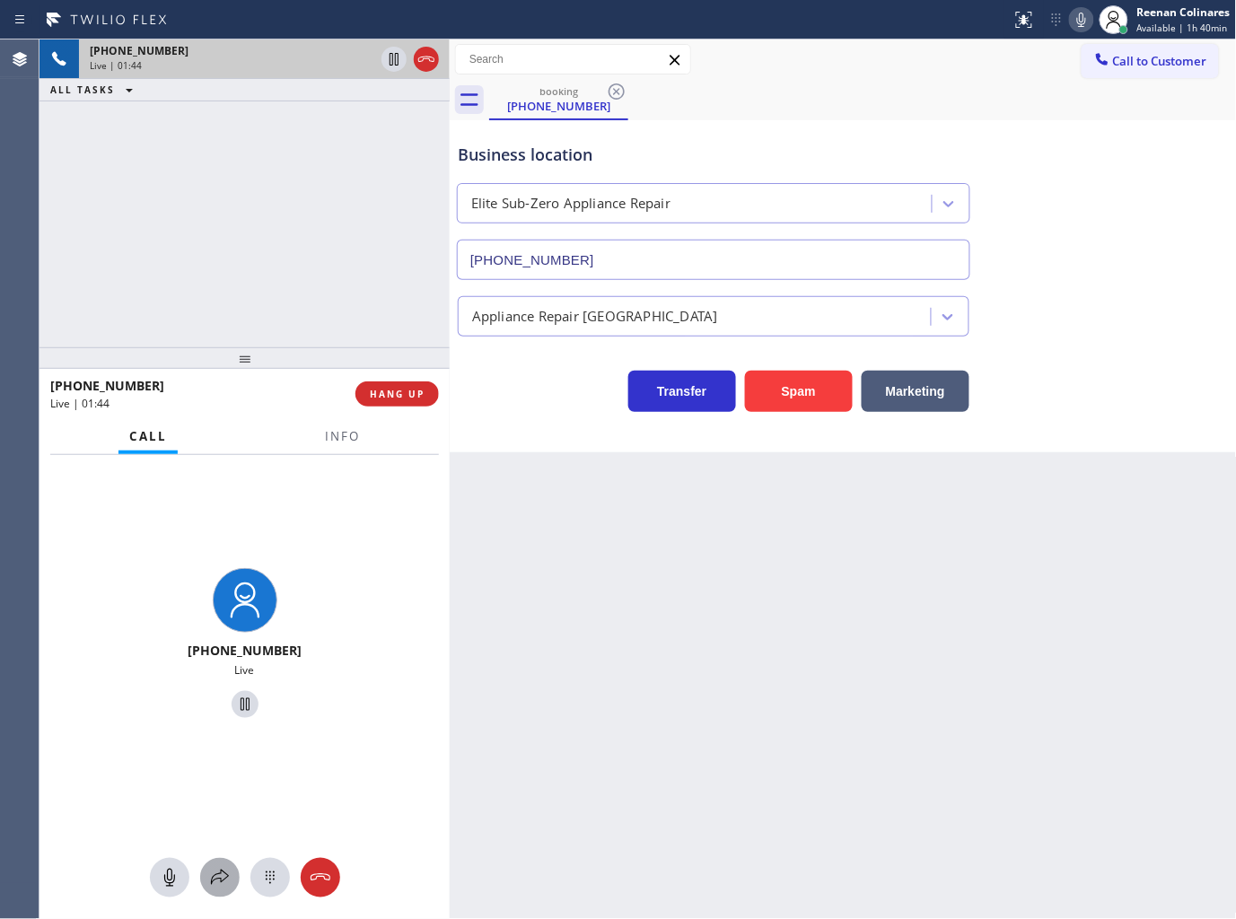
click at [231, 874] on div at bounding box center [220, 878] width 40 height 22
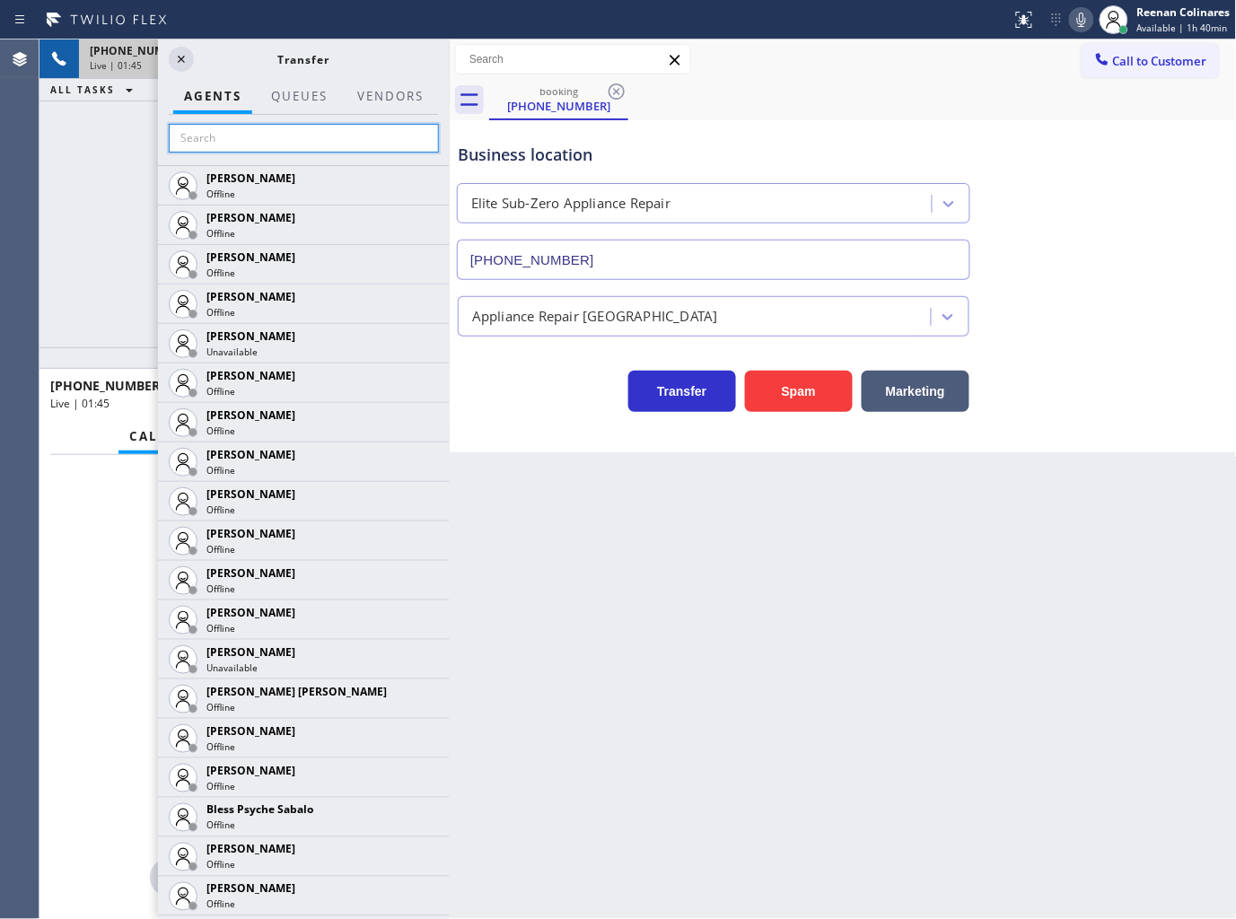
click at [233, 144] on input "text" at bounding box center [304, 138] width 270 height 29
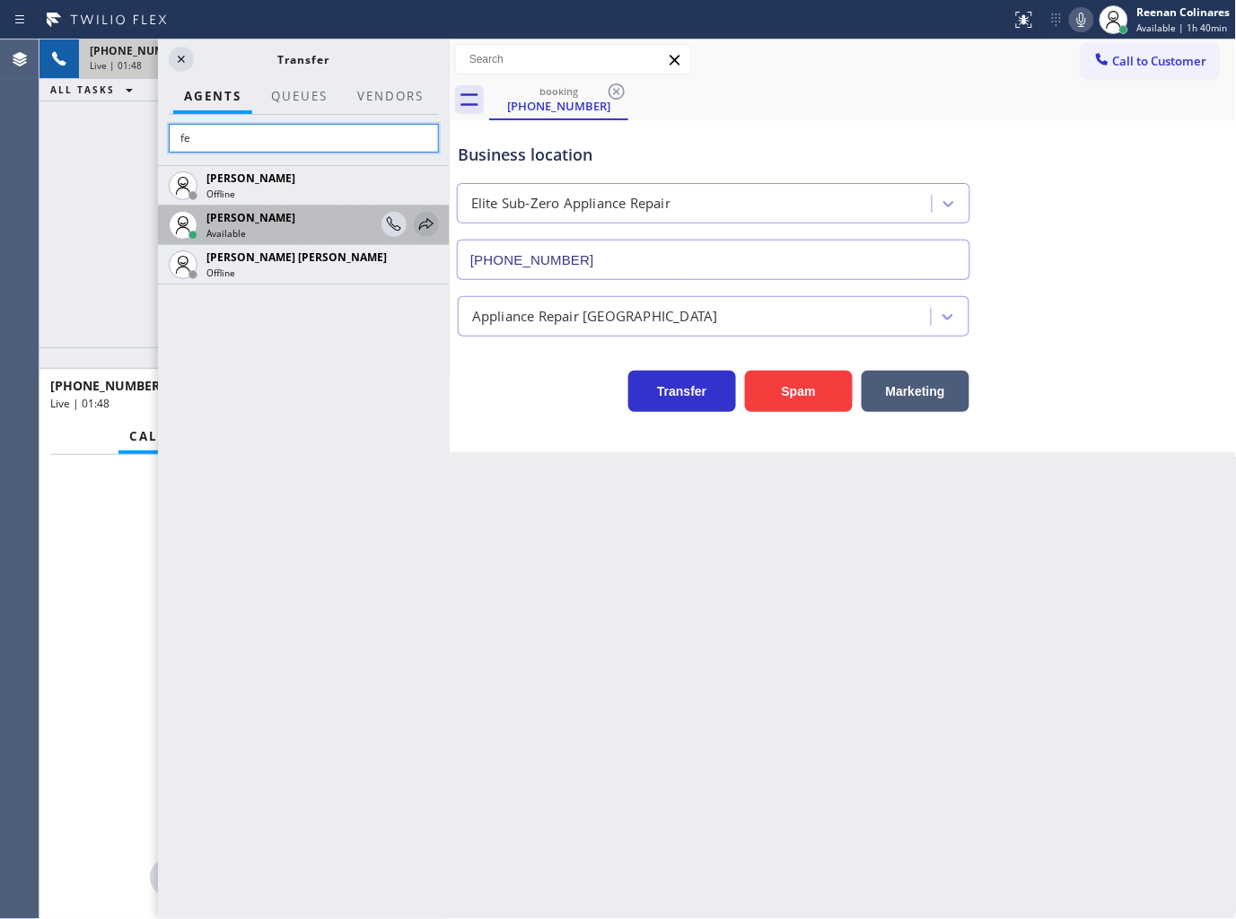
type input "fe"
click at [423, 224] on icon at bounding box center [427, 225] width 22 height 22
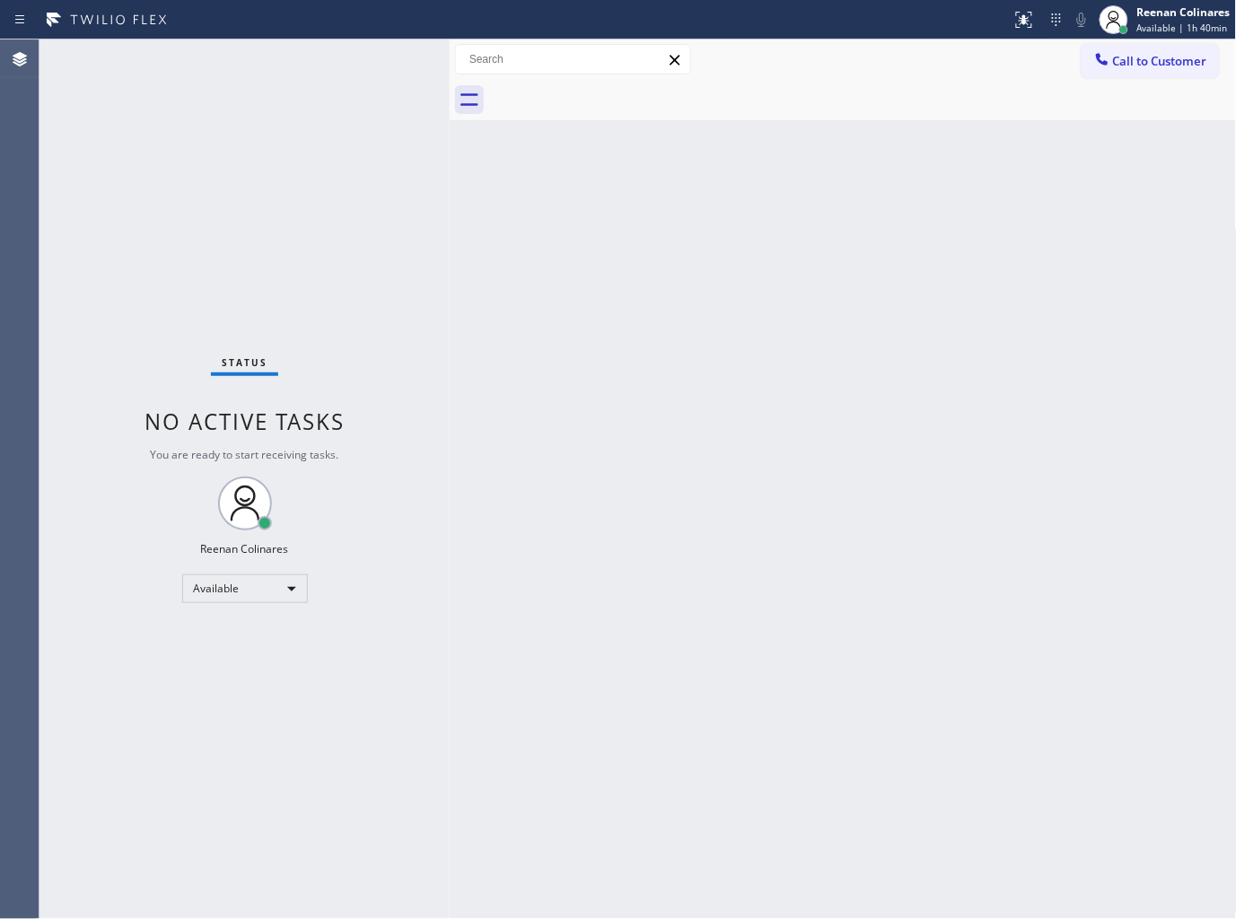
click at [709, 631] on div "Back to Dashboard Change Sender ID Customers Technicians Select a contact Outbo…" at bounding box center [843, 480] width 787 height 880
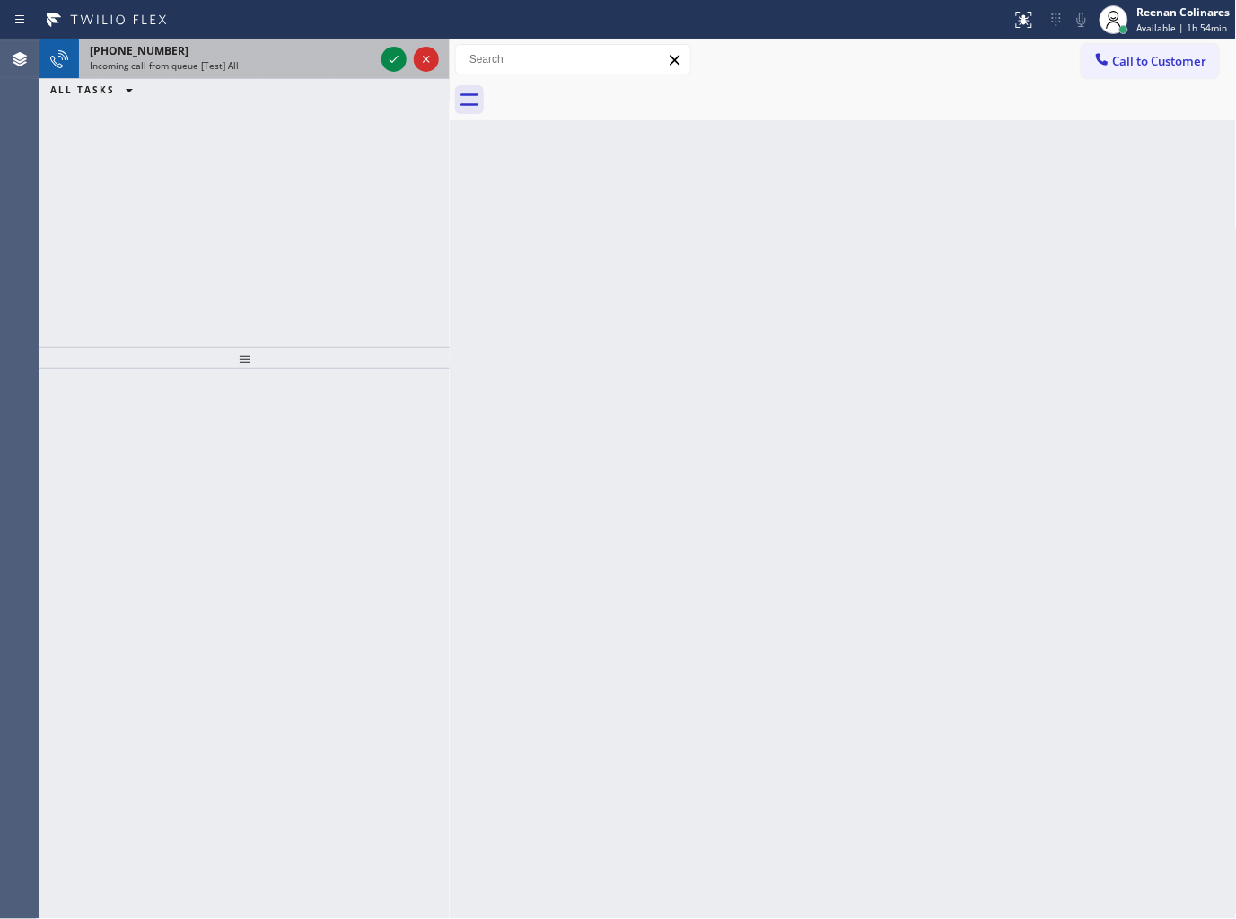
click at [315, 68] on div "Incoming call from queue [Test] All" at bounding box center [232, 65] width 285 height 13
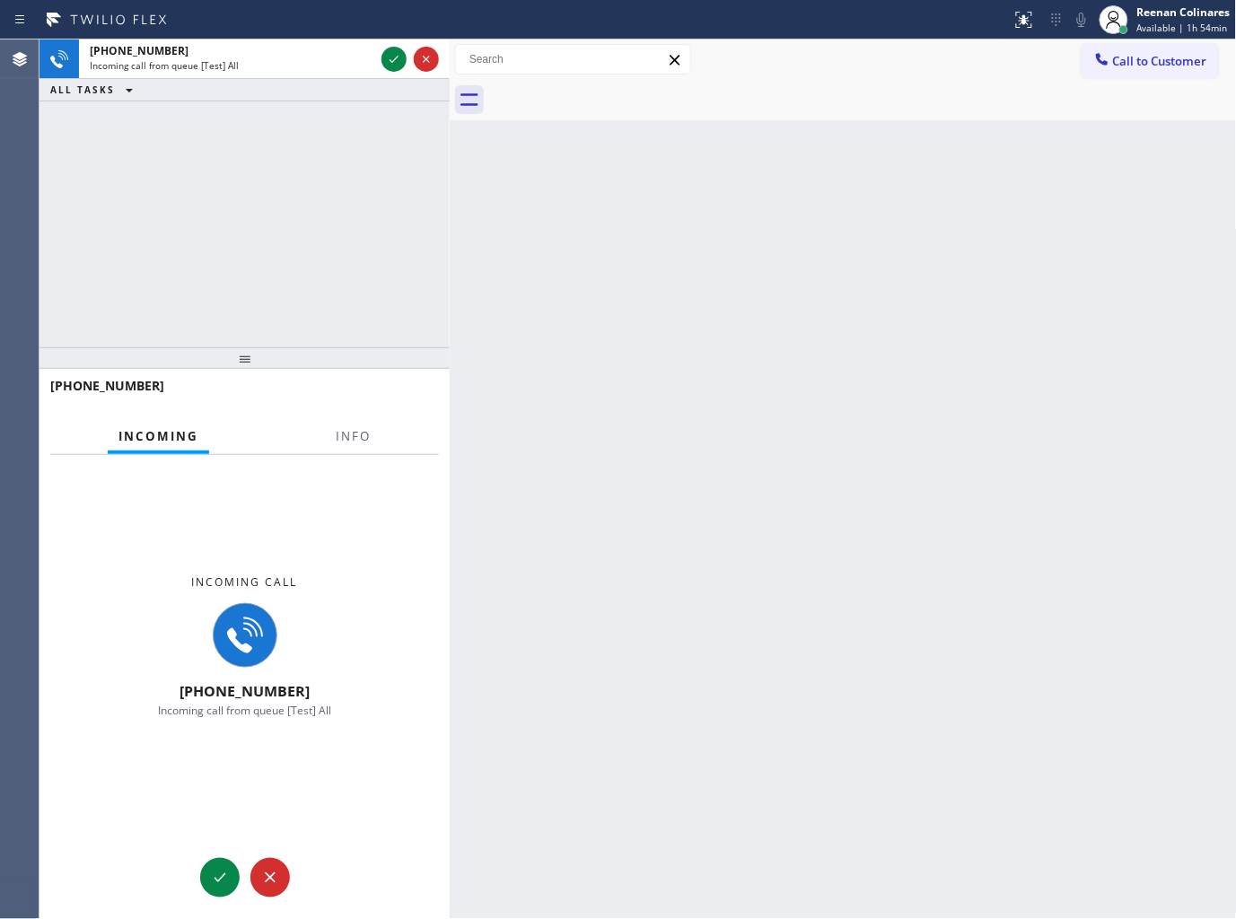
click at [323, 429] on div "Incoming Info" at bounding box center [244, 437] width 389 height 36
click at [360, 434] on span "Info" at bounding box center [353, 436] width 35 height 16
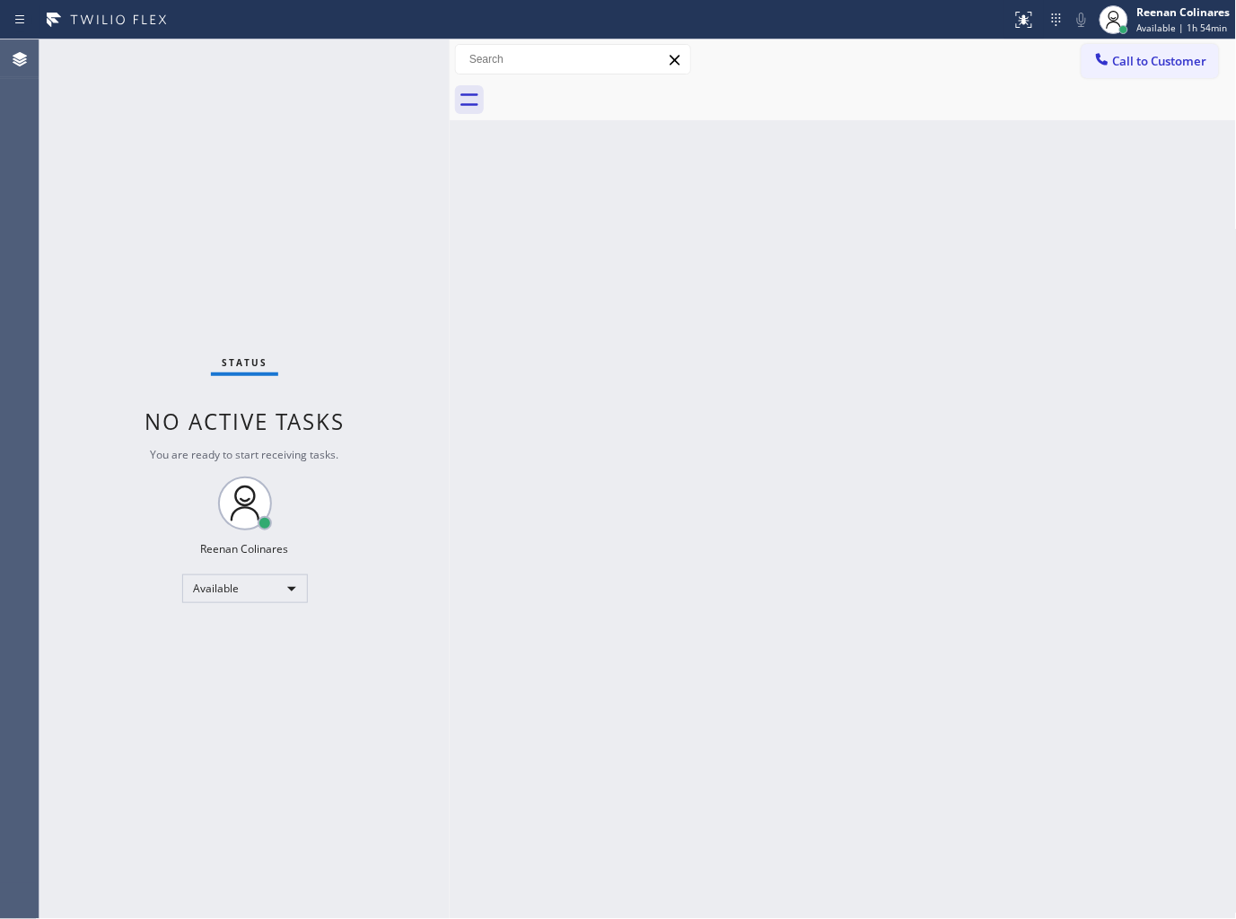
drag, startPoint x: 291, startPoint y: 270, endPoint x: 291, endPoint y: 256, distance: 14.4
click at [291, 261] on div "Status No active tasks You are ready to start receiving tasks. Reenan Colinares…" at bounding box center [245, 480] width 410 height 880
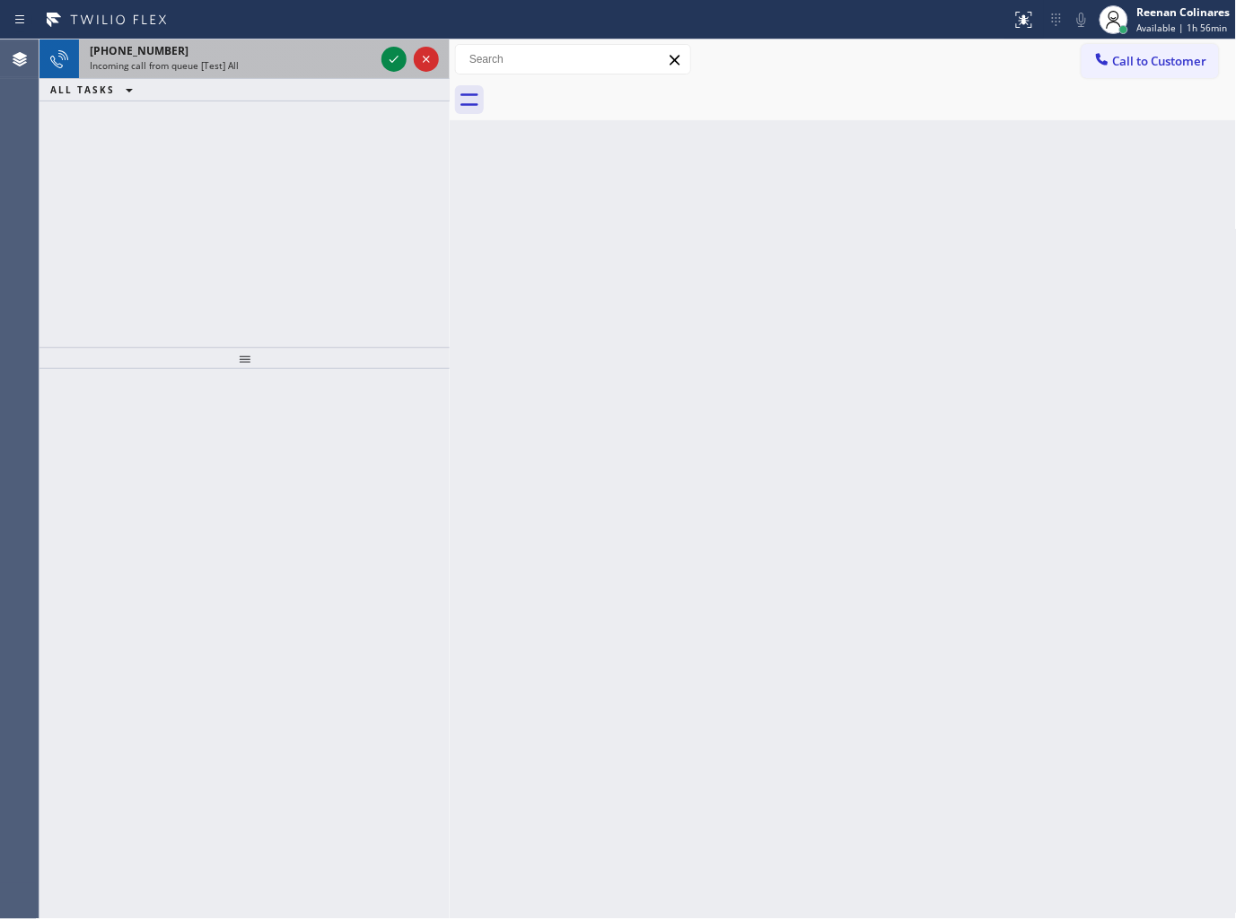
click at [198, 56] on div "+16822822108" at bounding box center [232, 50] width 285 height 15
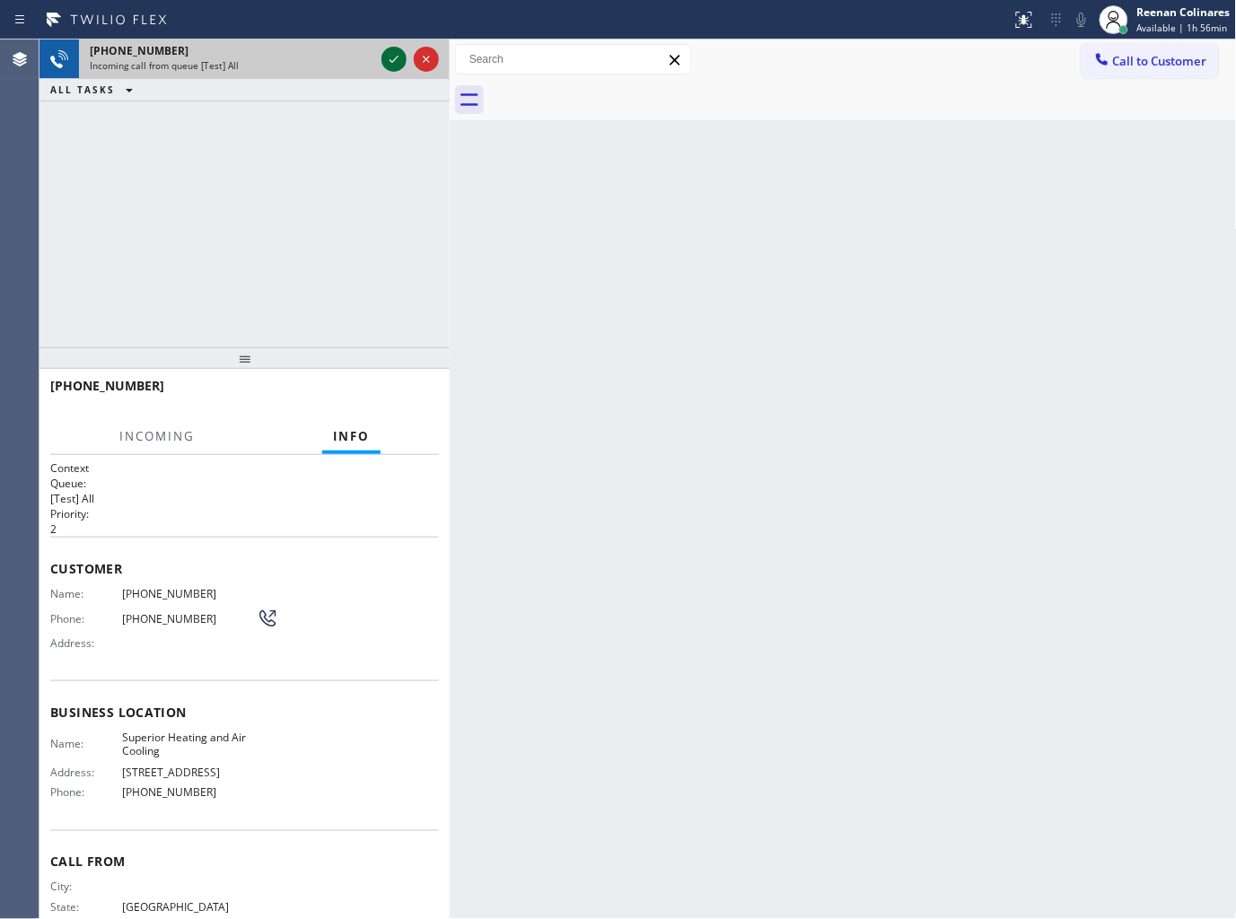
click at [391, 56] on icon at bounding box center [394, 59] width 22 height 22
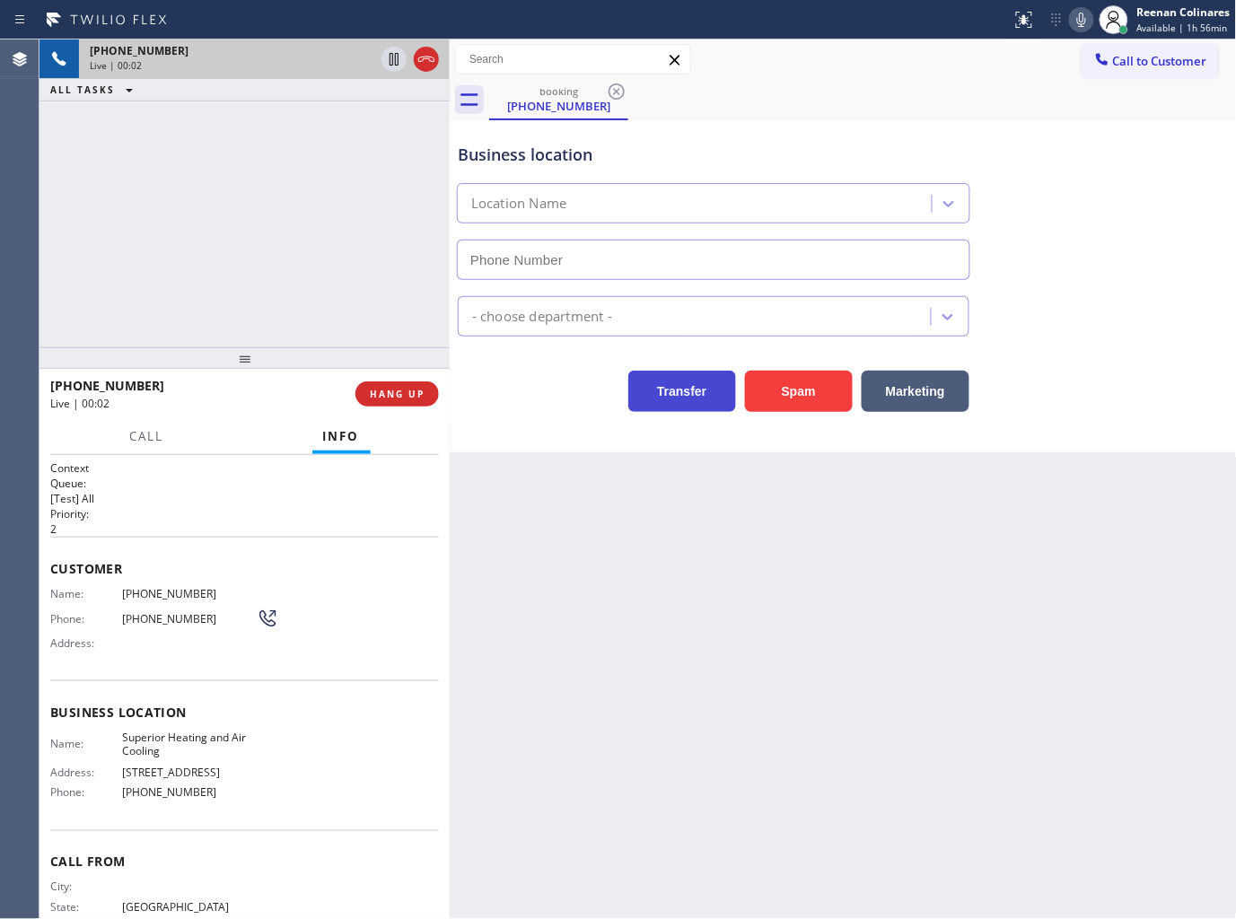
type input "(682) 357-4773"
click at [1090, 22] on icon at bounding box center [1082, 20] width 22 height 22
click at [1081, 19] on rect at bounding box center [1082, 18] width 13 height 13
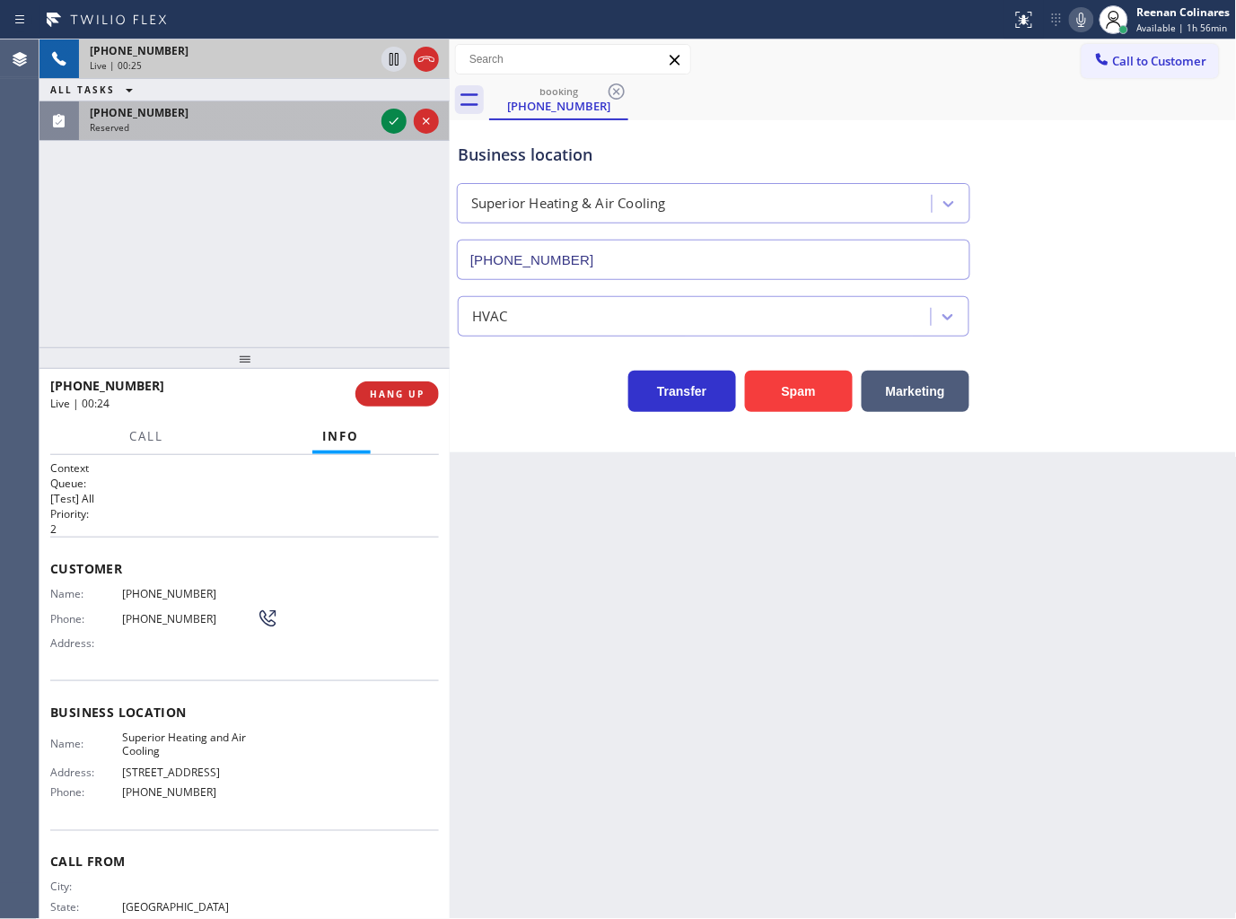
click at [226, 130] on div "Reserved" at bounding box center [232, 127] width 285 height 13
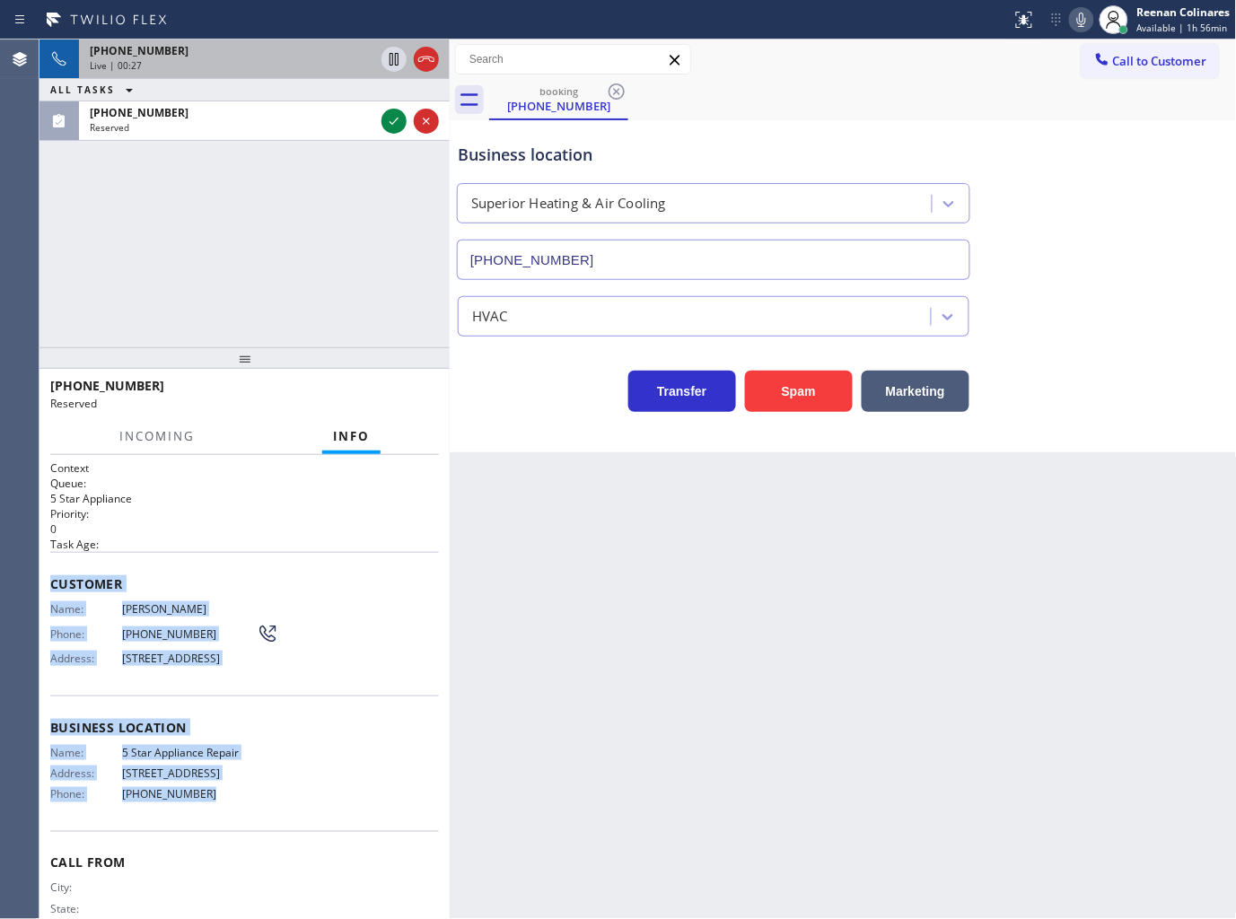
copy div "Customer Name: Bob Riedel Phone: (615) 405-9805 Address: 600 Bolsana Dr, Laguna…"
drag, startPoint x: 52, startPoint y: 570, endPoint x: 404, endPoint y: 819, distance: 431.0
click at [273, 813] on div "Context Queue: 5 Star Appliance Priority: 0 Task Age: Customer Name: Bob Riedel…" at bounding box center [244, 714] width 389 height 507
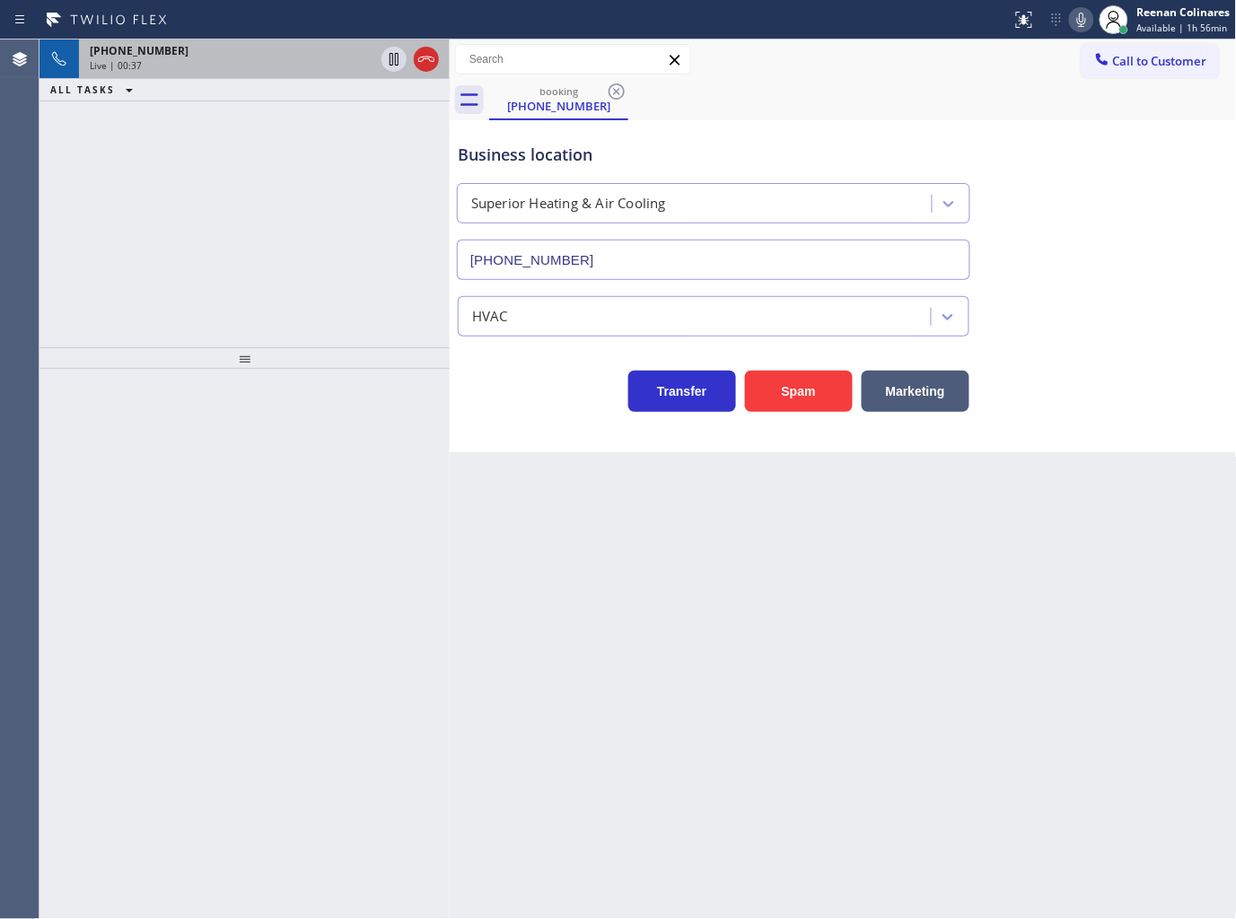
click at [1085, 21] on icon at bounding box center [1082, 20] width 22 height 22
drag, startPoint x: 914, startPoint y: 388, endPoint x: 1125, endPoint y: 219, distance: 270.2
click at [916, 388] on button "Marketing" at bounding box center [916, 391] width 108 height 41
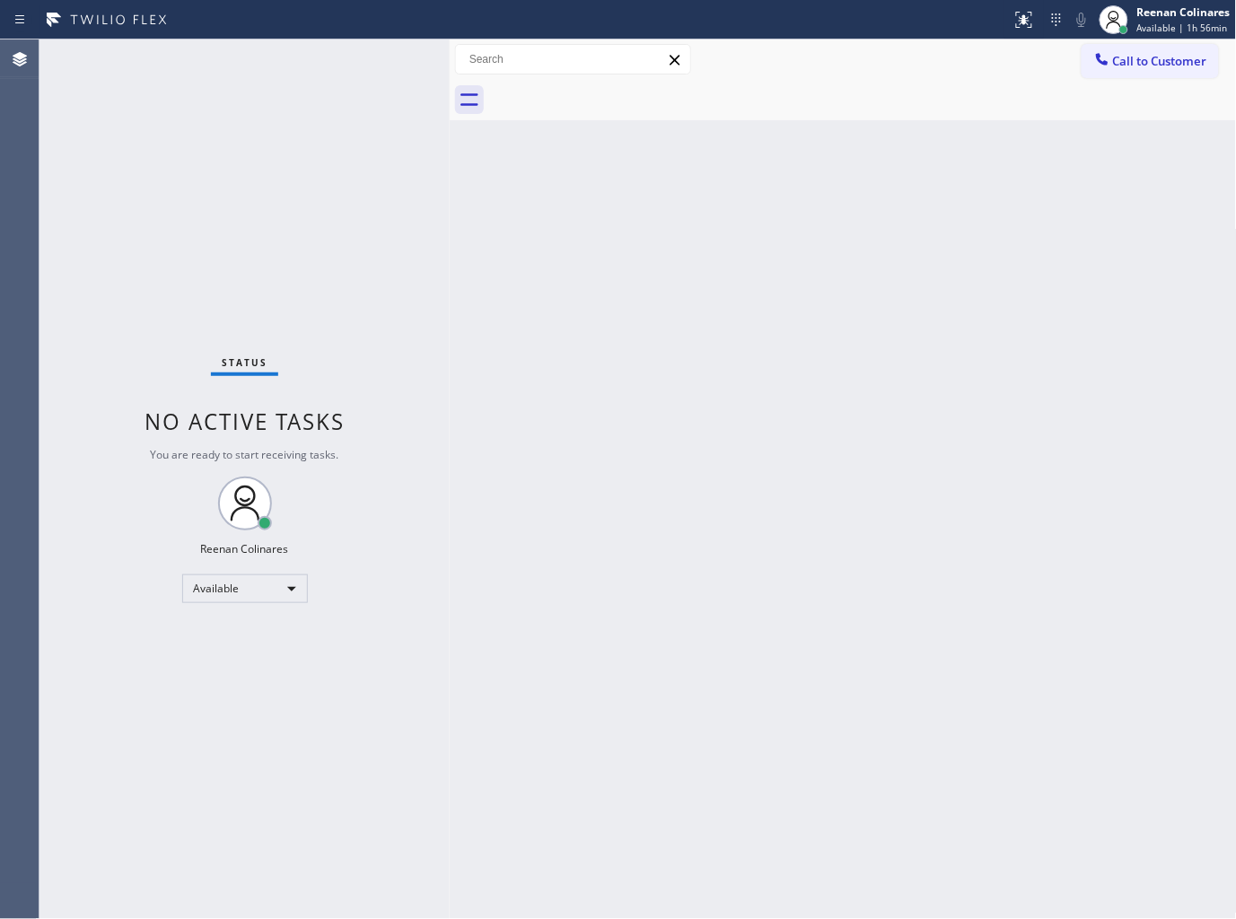
click at [650, 344] on div "Back to Dashboard Change Sender ID Customers Technicians Select a contact Outbo…" at bounding box center [843, 480] width 787 height 880
click at [781, 285] on div "Back to Dashboard Change Sender ID Customers Technicians Select a contact Outbo…" at bounding box center [843, 480] width 787 height 880
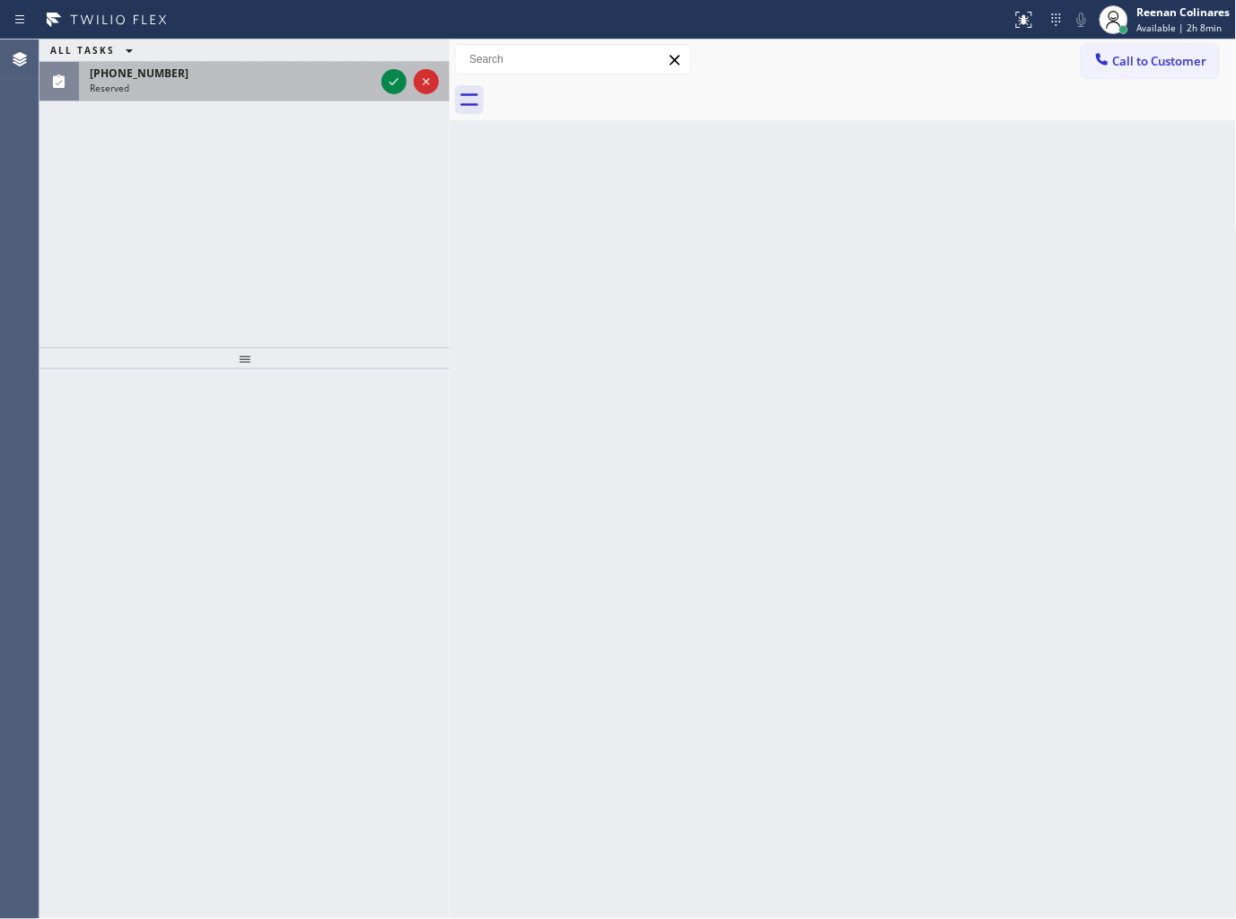
click at [315, 79] on div "(312) 493-1512" at bounding box center [232, 73] width 285 height 15
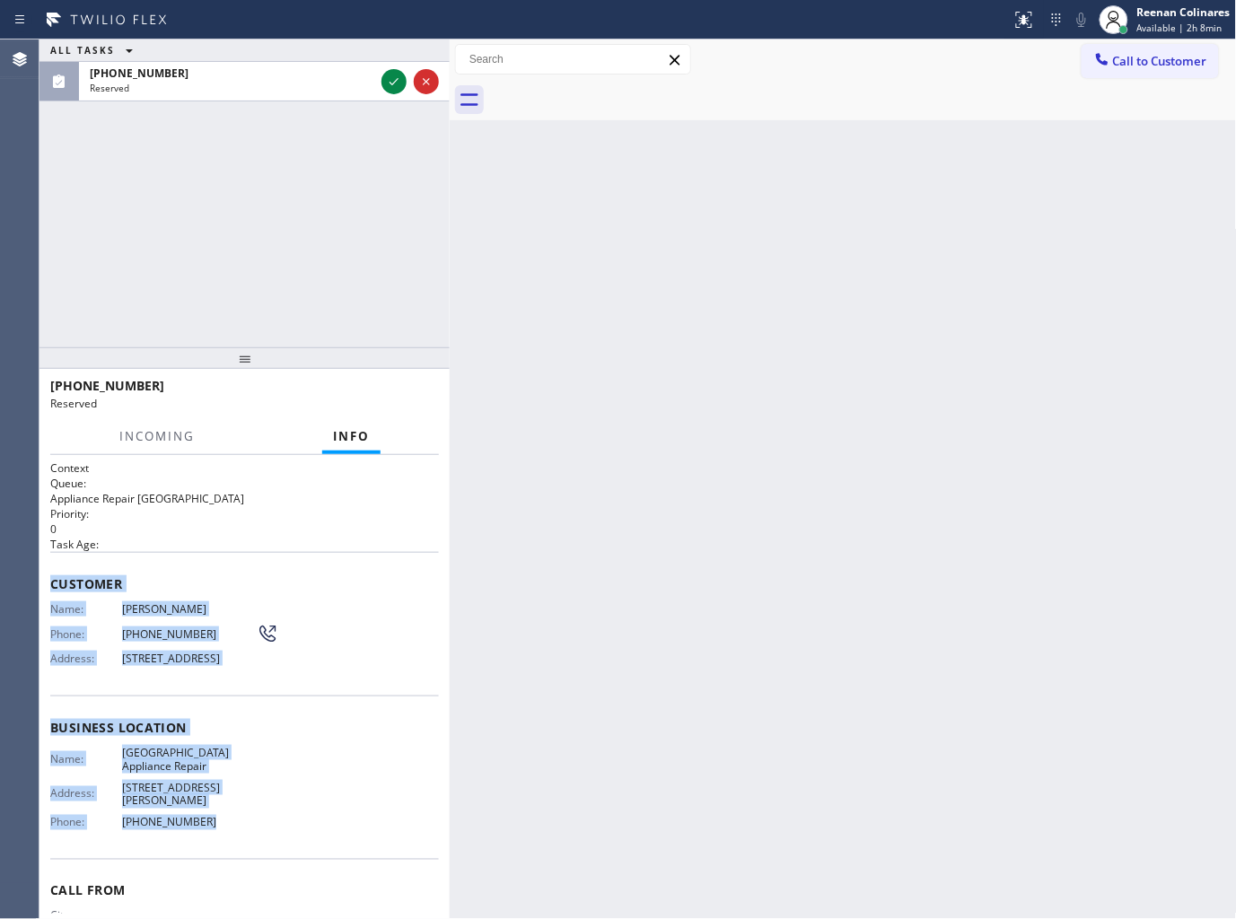
copy div "Customer Name: Yves Capitan Phone: (312) 493-1512 Address: 7718 S Wabash Ave, C…"
drag, startPoint x: 52, startPoint y: 580, endPoint x: 300, endPoint y: 828, distance: 350.4
click at [309, 830] on div "Context Queue: Appliance Repair High End Priority: 0 Task Age: Customer Name: Y…" at bounding box center [244, 728] width 389 height 535
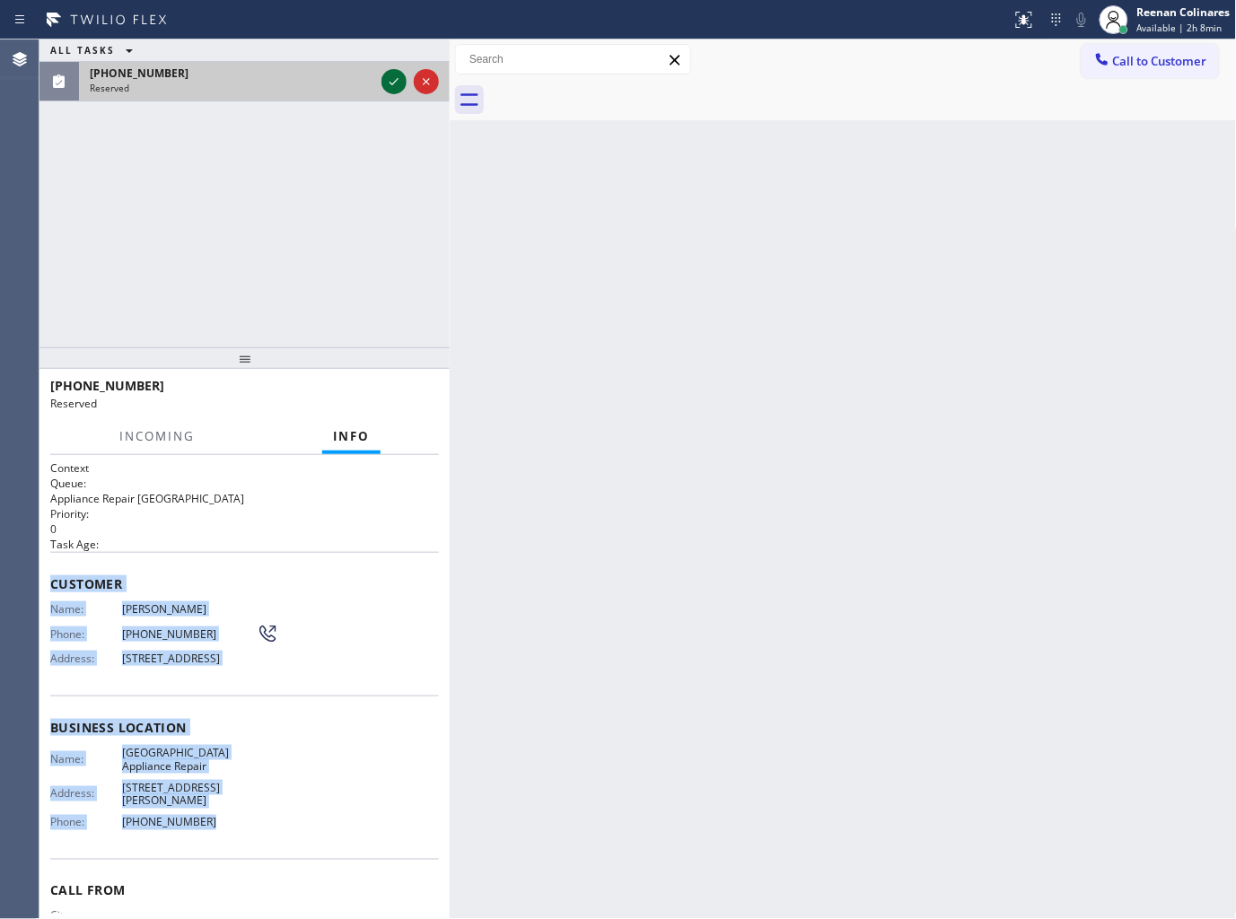
click at [396, 77] on icon at bounding box center [394, 82] width 22 height 22
click at [395, 404] on button "COMPLETE" at bounding box center [393, 394] width 91 height 25
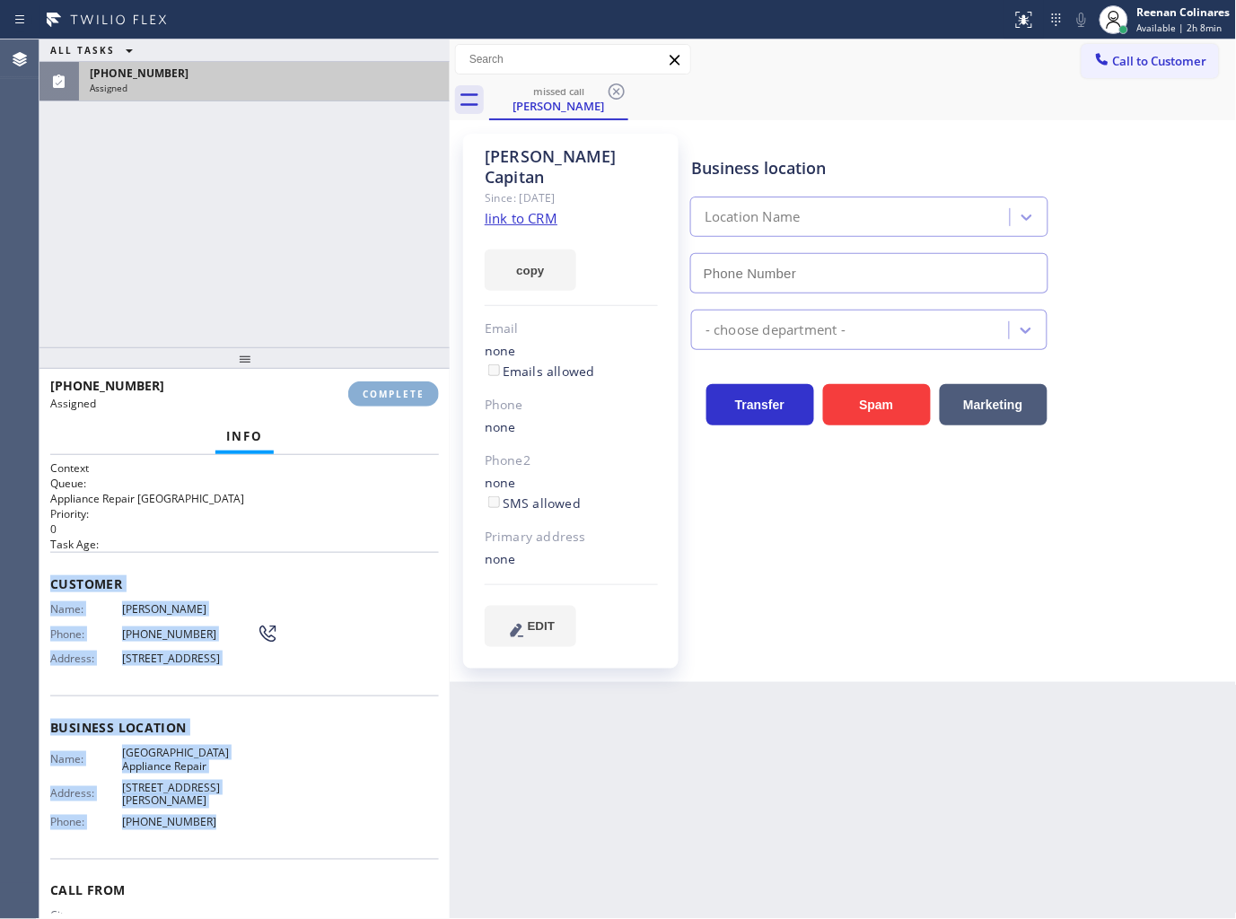
type input "(773) 830-4668"
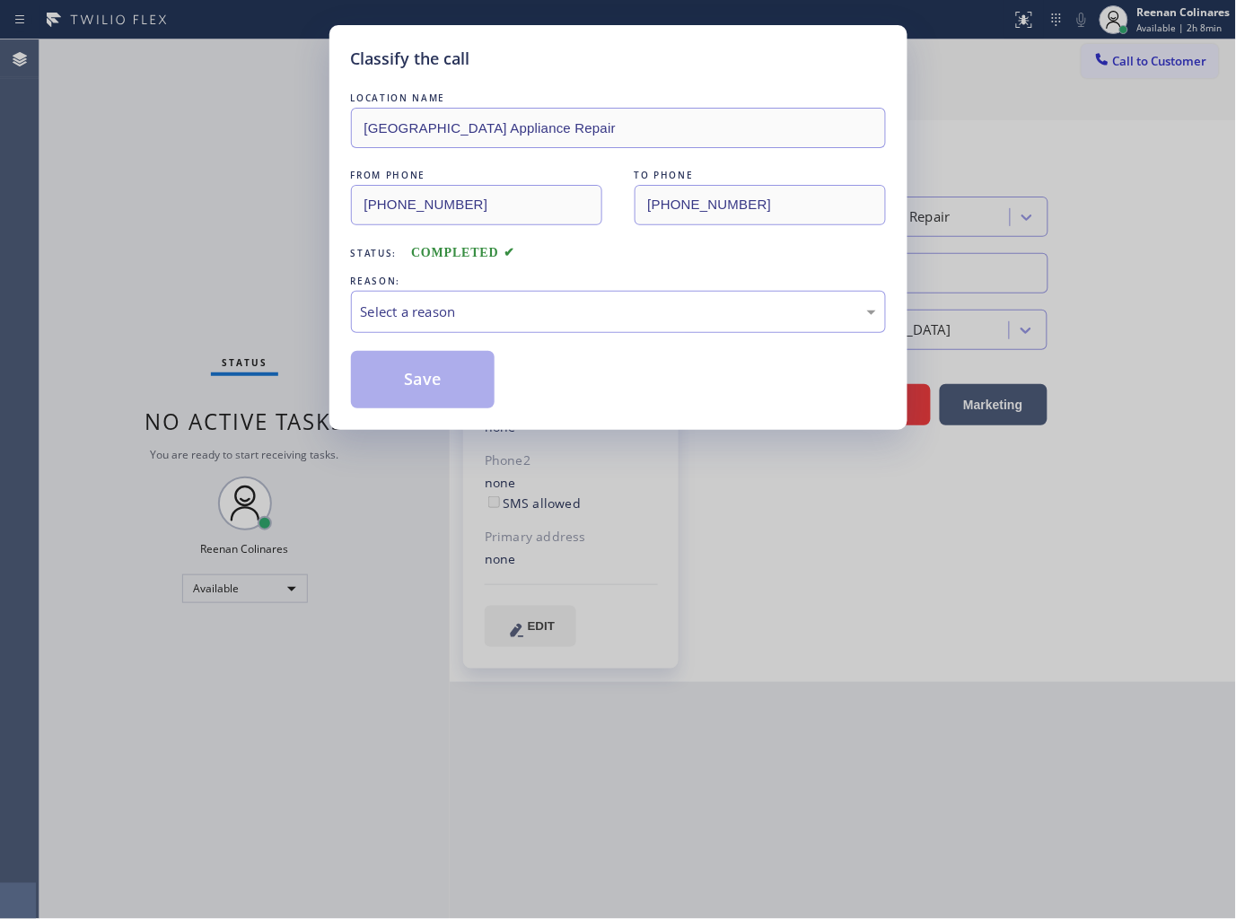
click at [525, 277] on div "REASON:" at bounding box center [618, 281] width 535 height 19
click at [513, 302] on div "Select a reason" at bounding box center [618, 312] width 515 height 21
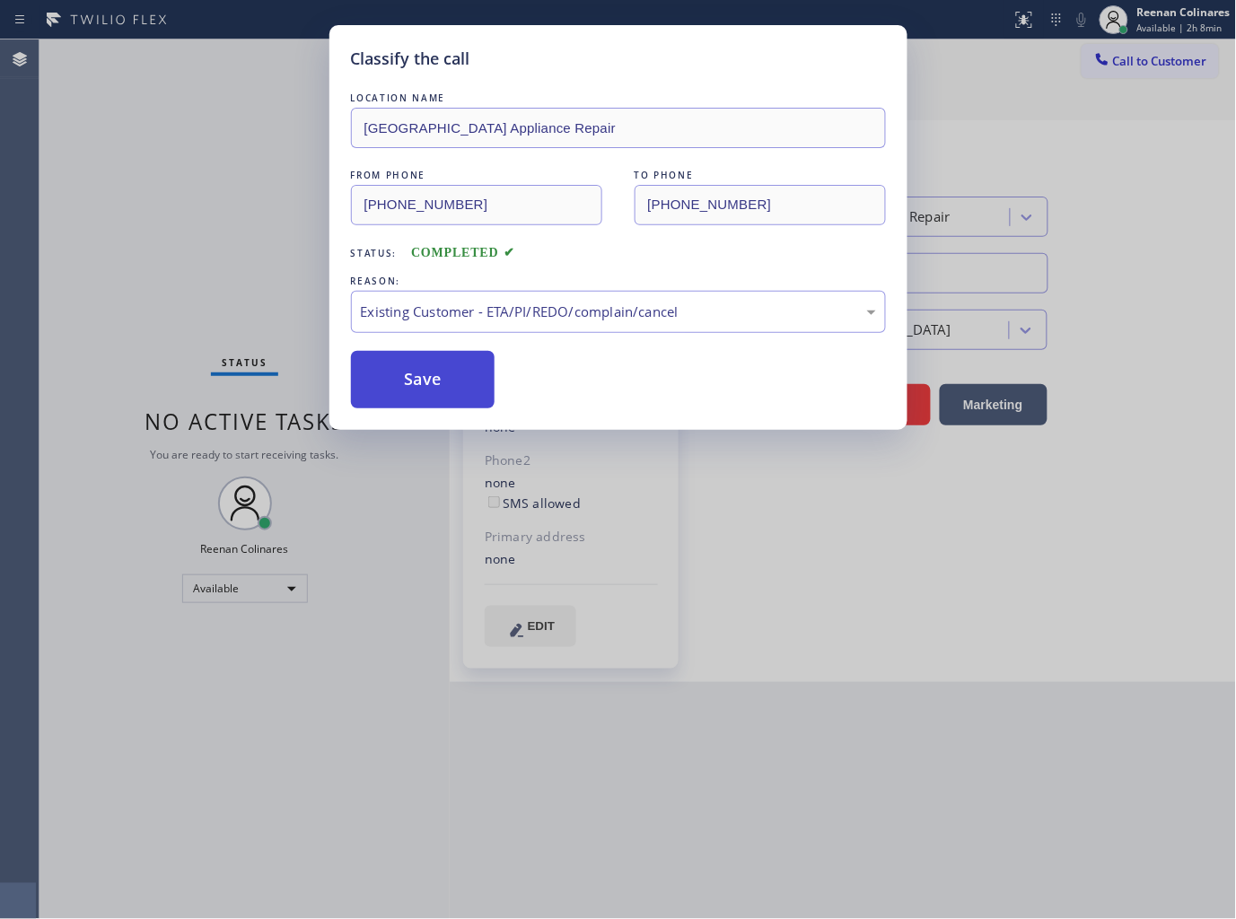
click at [393, 353] on button "Save" at bounding box center [423, 379] width 145 height 57
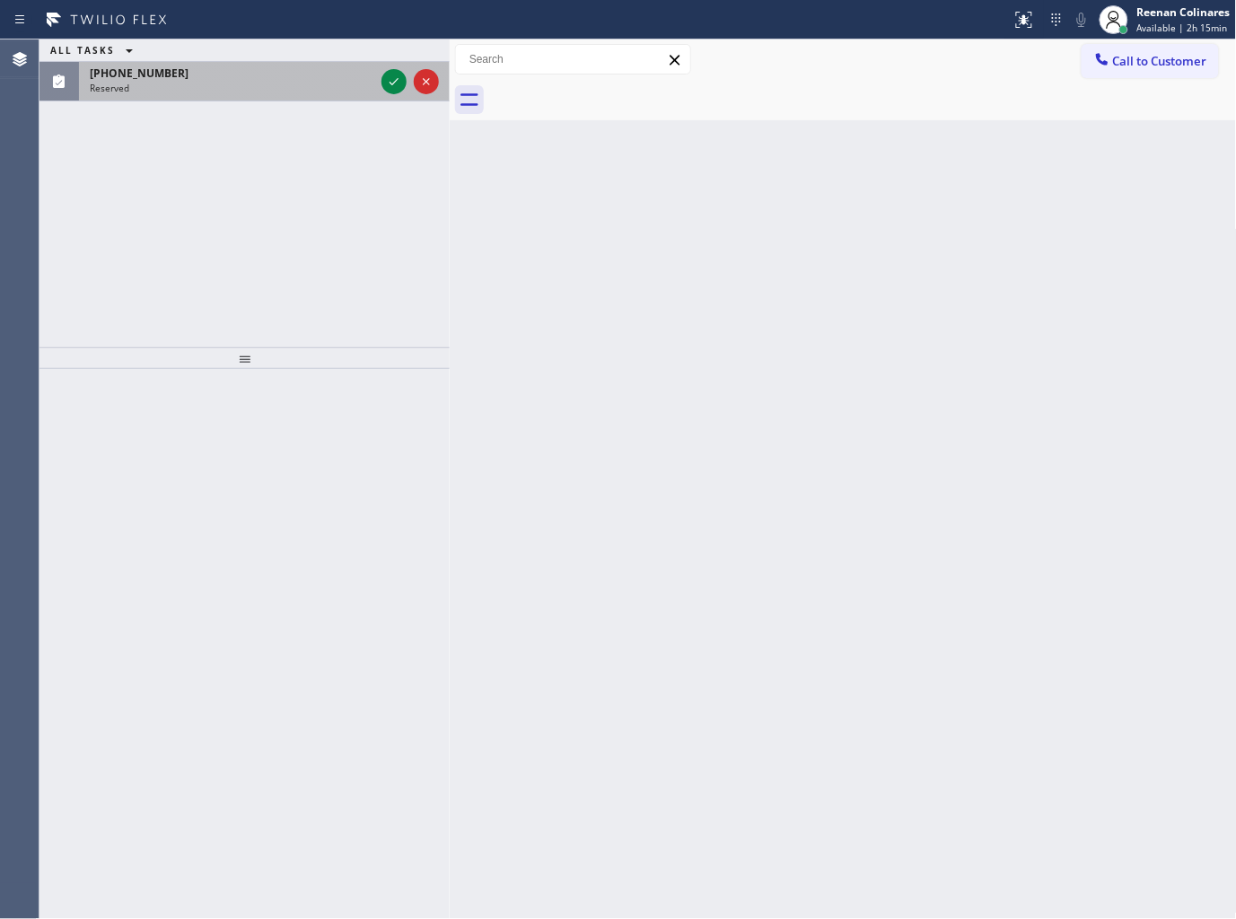
click at [308, 77] on div "(209) 595-3388" at bounding box center [232, 73] width 285 height 15
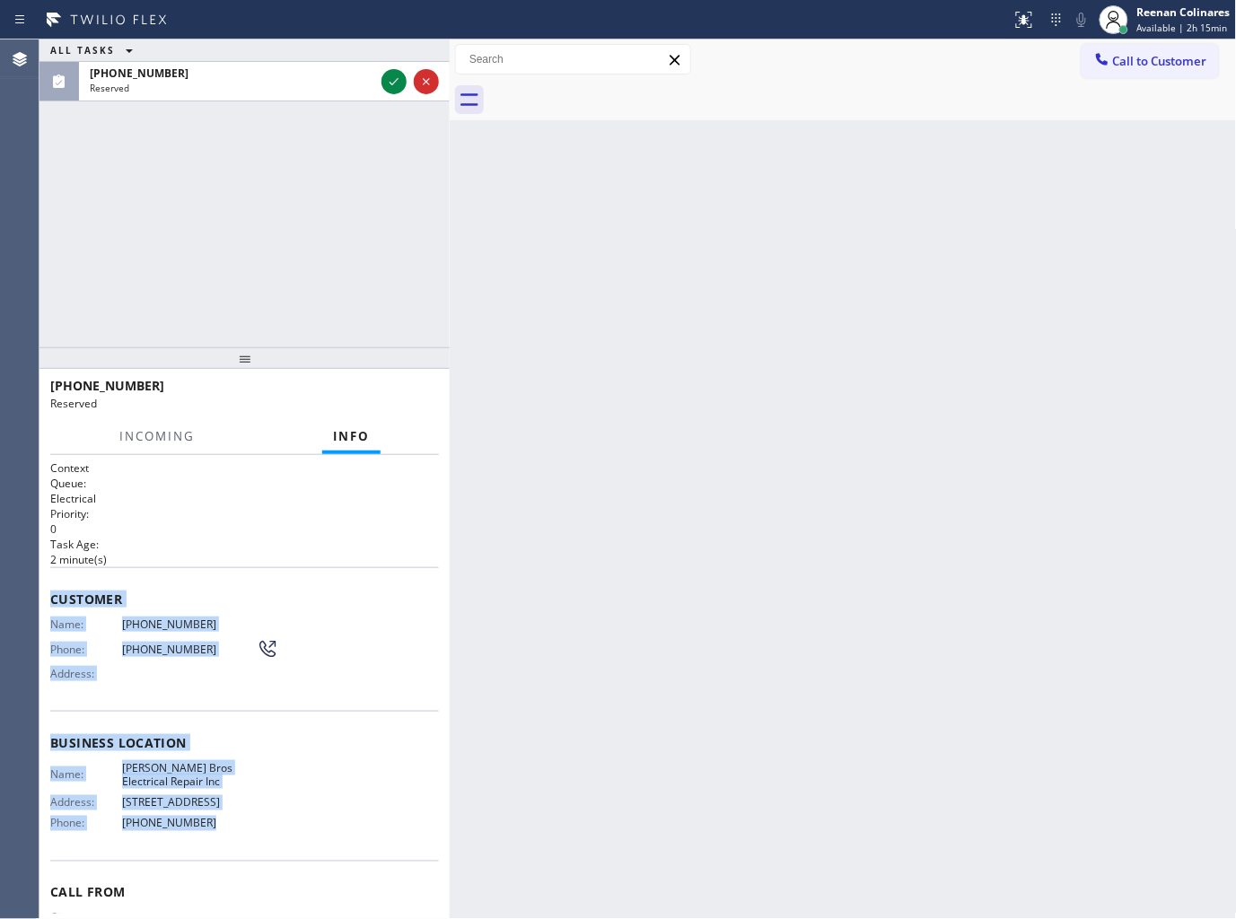
copy div "Customer Name: (209) 595-3388 Phone: (209) 595-3388 Address: Business location …"
drag, startPoint x: 48, startPoint y: 593, endPoint x: 362, endPoint y: 324, distance: 412.6
click at [264, 797] on div "Context Queue: Electrical Priority: 0 Task Age: 2 minute(s) Customer Name: (209…" at bounding box center [245, 687] width 410 height 465
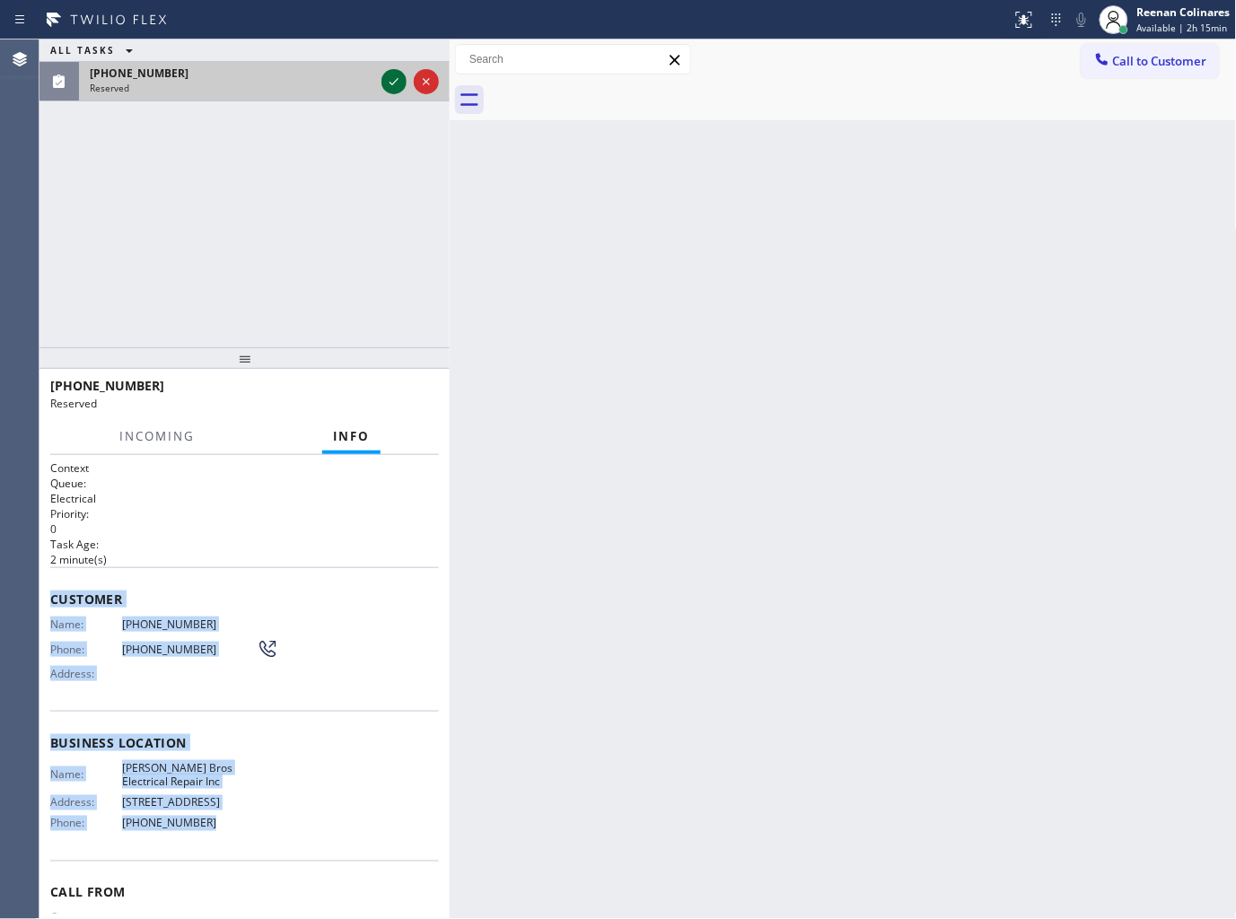
click at [388, 79] on icon at bounding box center [394, 82] width 22 height 22
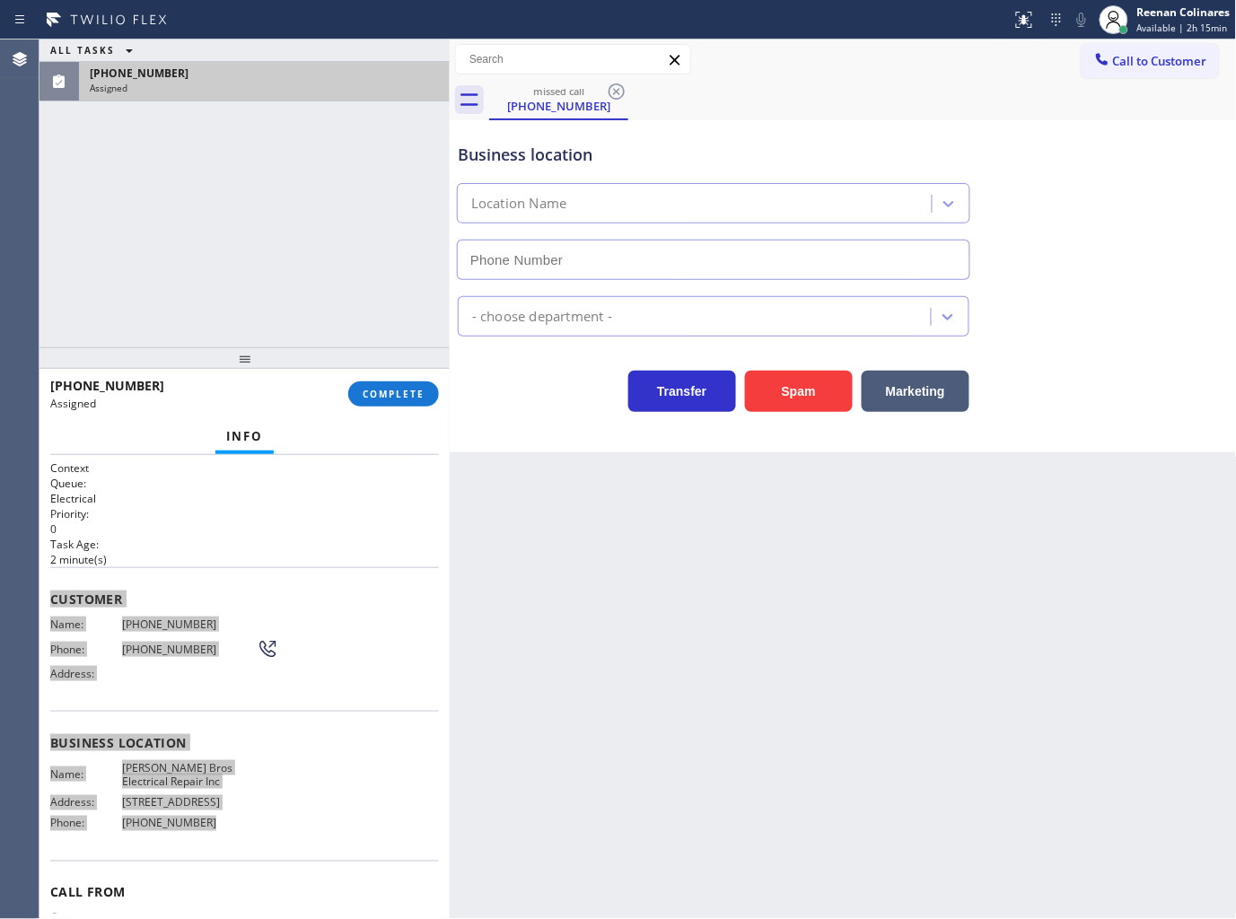
type input "(510) 738-3017"
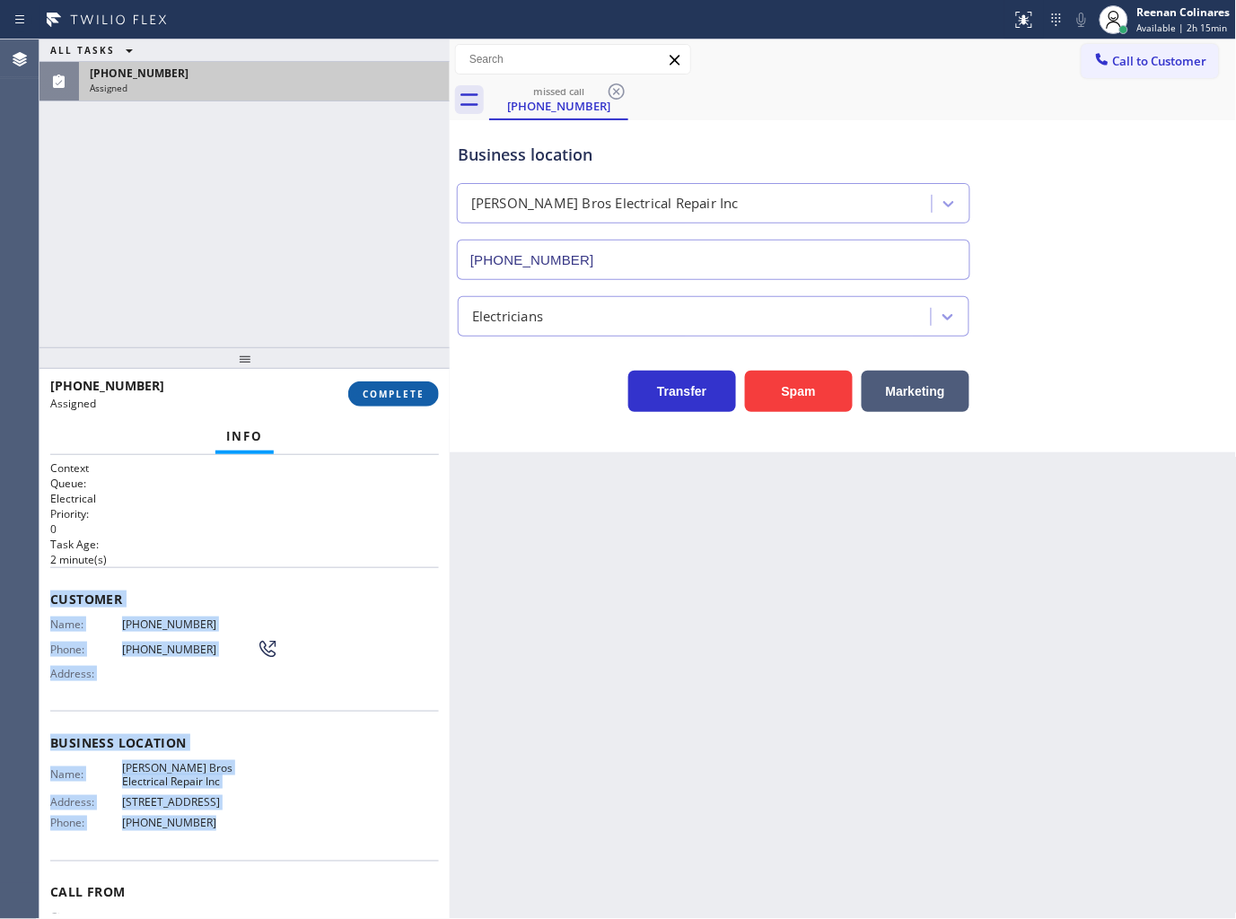
click at [386, 402] on button "COMPLETE" at bounding box center [393, 394] width 91 height 25
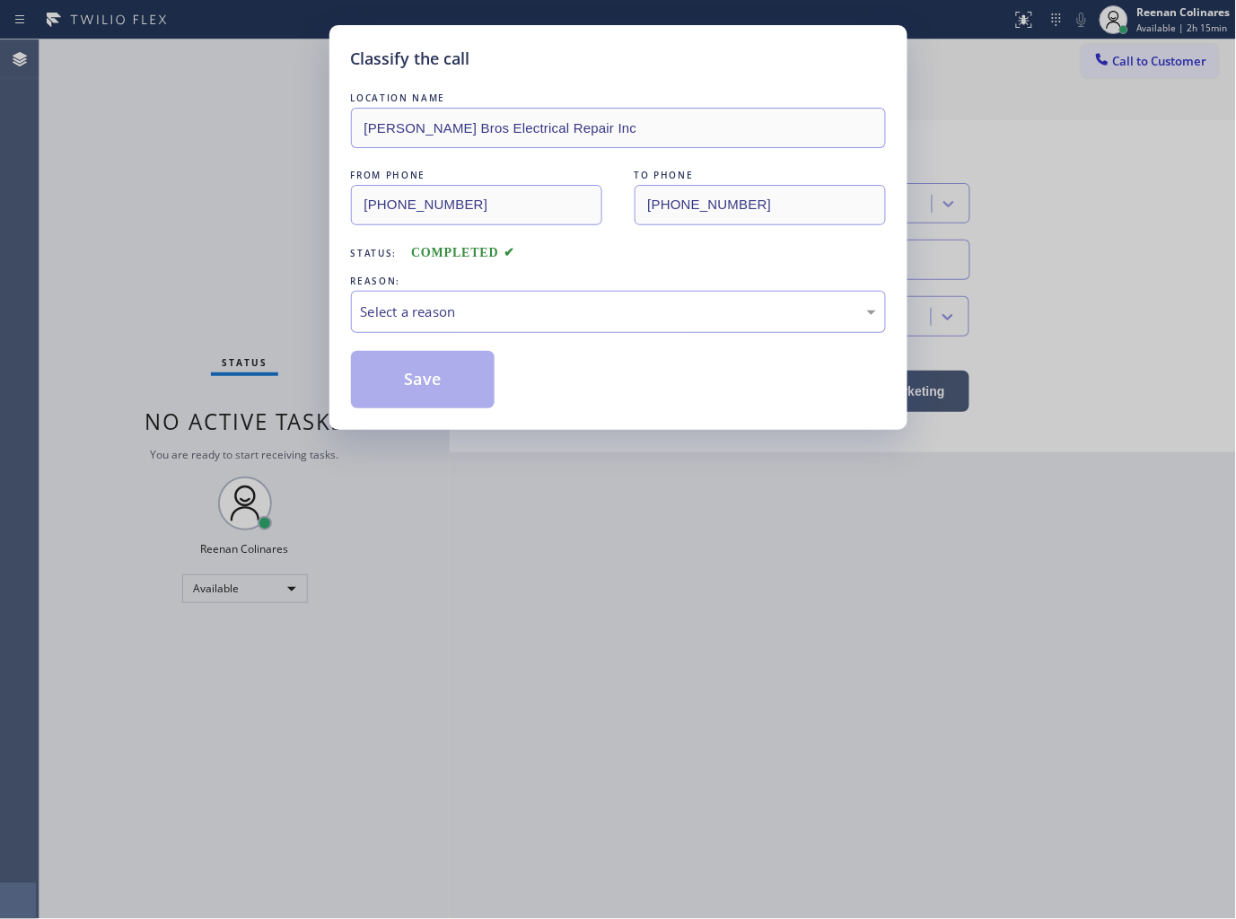
click at [1045, 114] on div "Classify the call LOCATION NAME Thomas Bros Electrical Repair Inc FROM PHONE (2…" at bounding box center [618, 459] width 1236 height 919
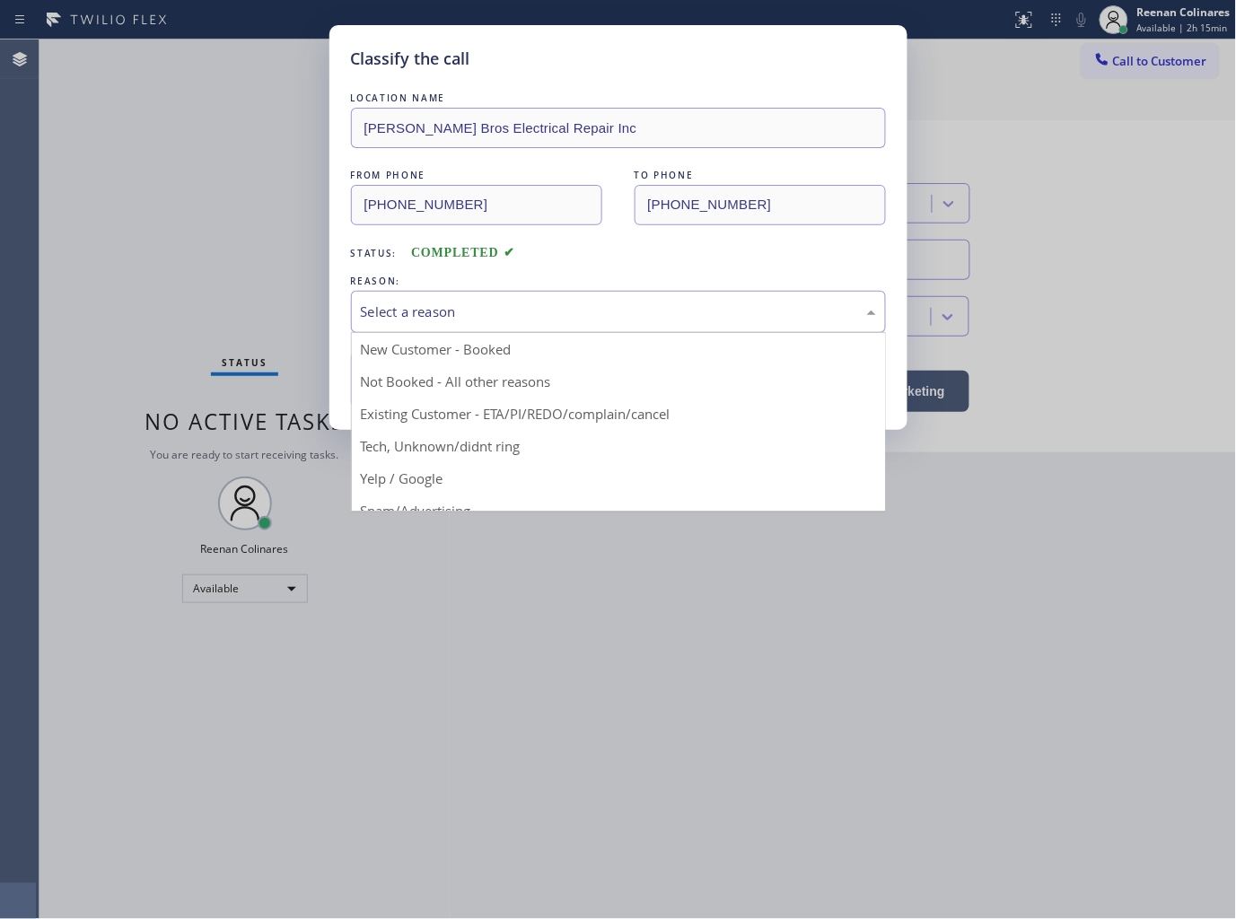
click at [436, 310] on div "Select a reason" at bounding box center [618, 312] width 515 height 21
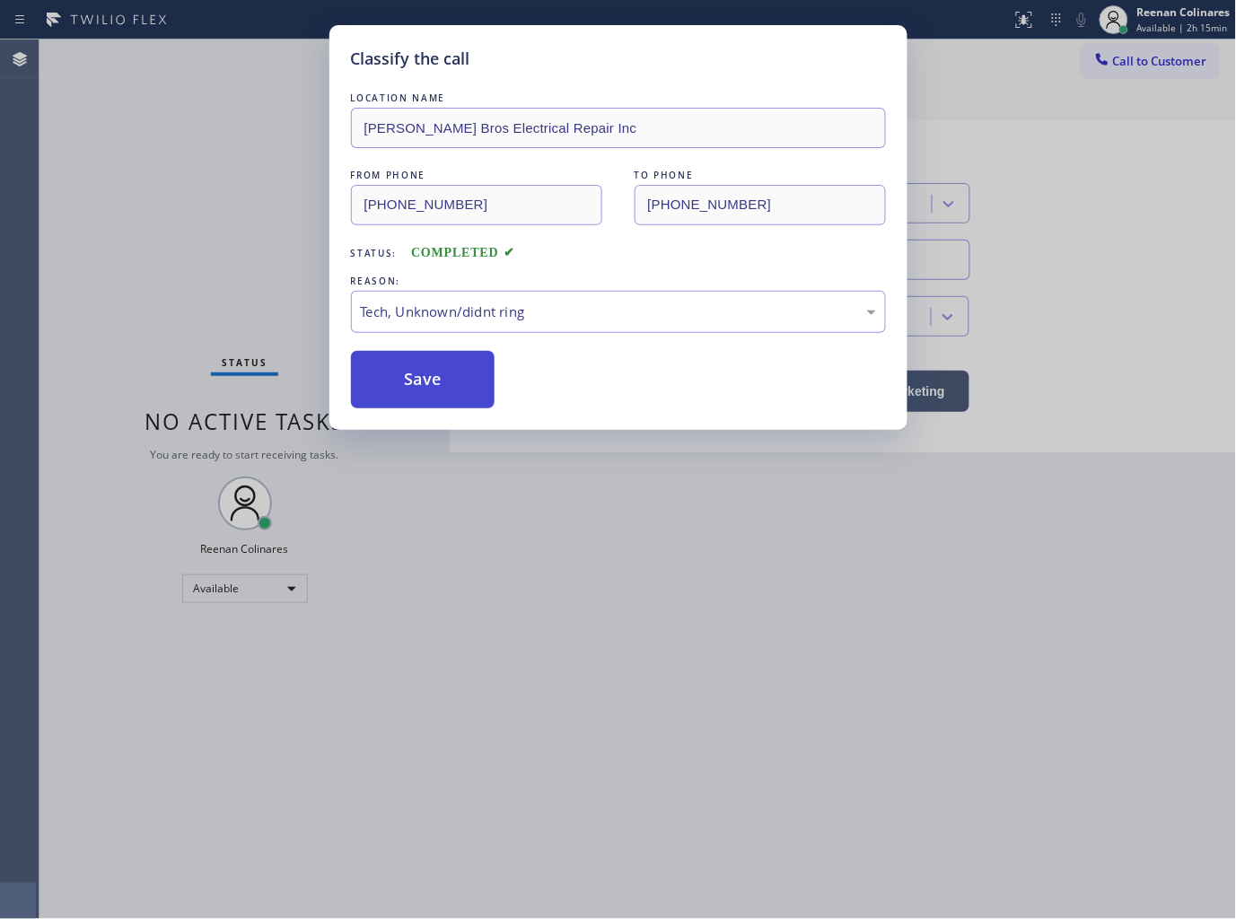
click at [408, 392] on button "Save" at bounding box center [423, 379] width 145 height 57
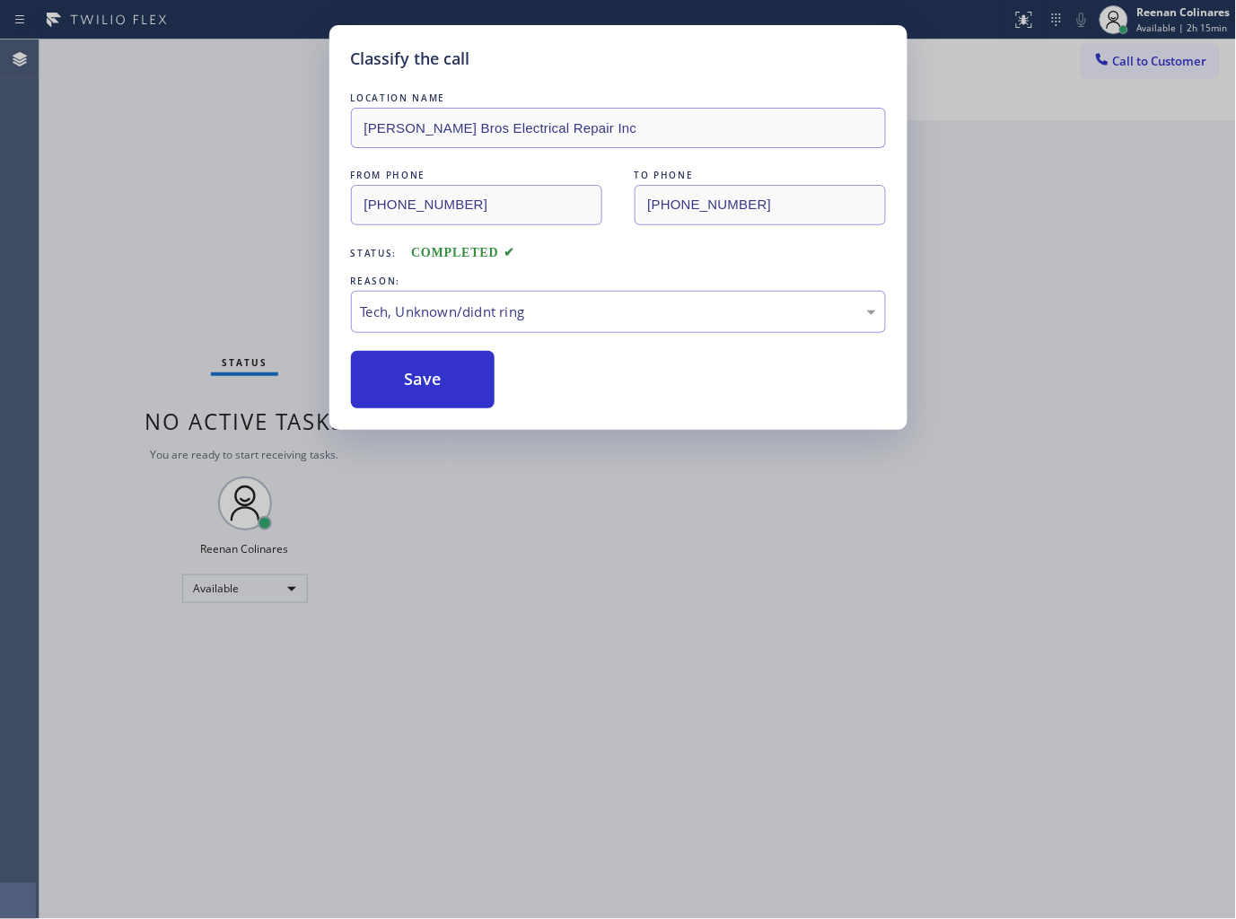
click at [285, 286] on div "Classify the call LOCATION NAME Thomas Bros Electrical Repair Inc FROM PHONE (2…" at bounding box center [618, 459] width 1236 height 919
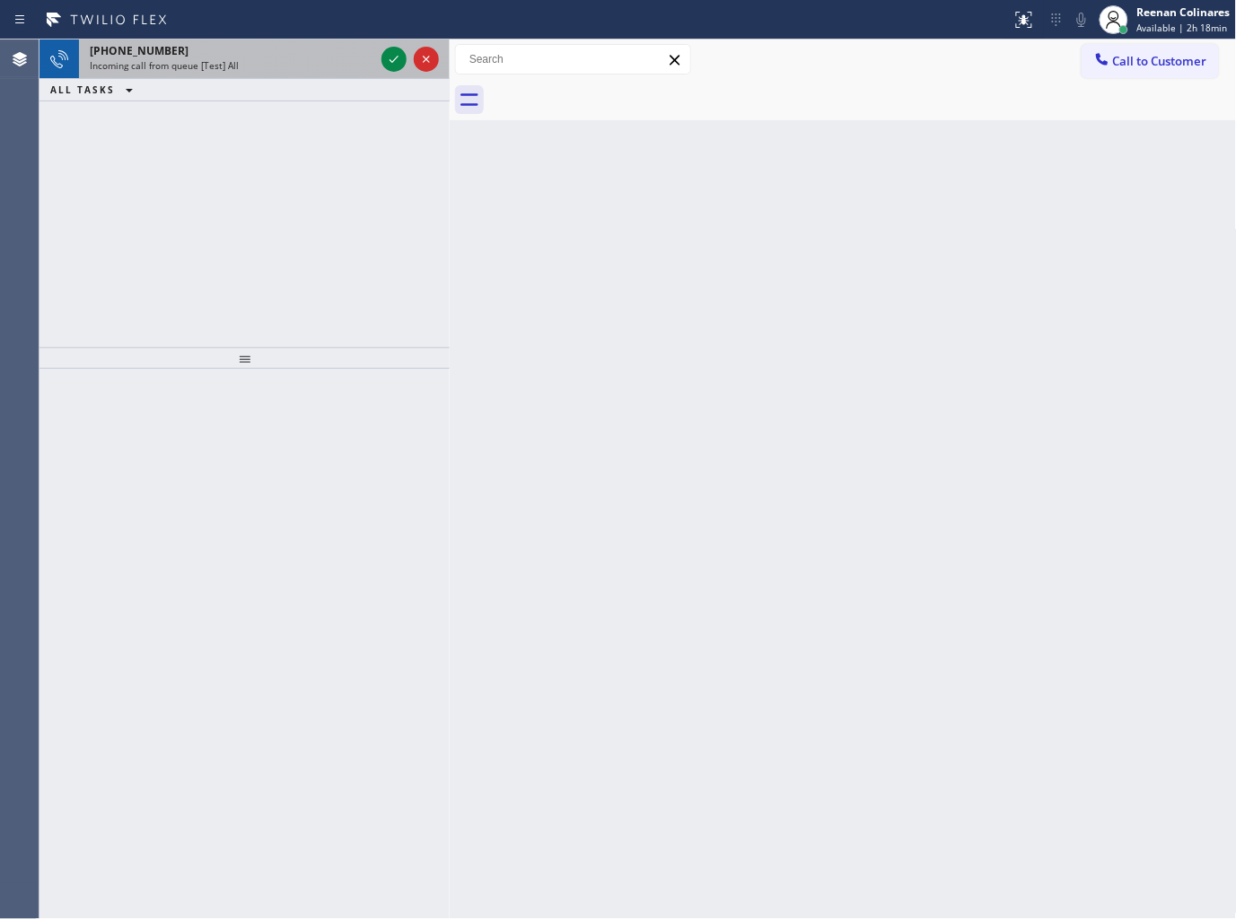
click at [303, 43] on div "+12122900682" at bounding box center [232, 50] width 285 height 15
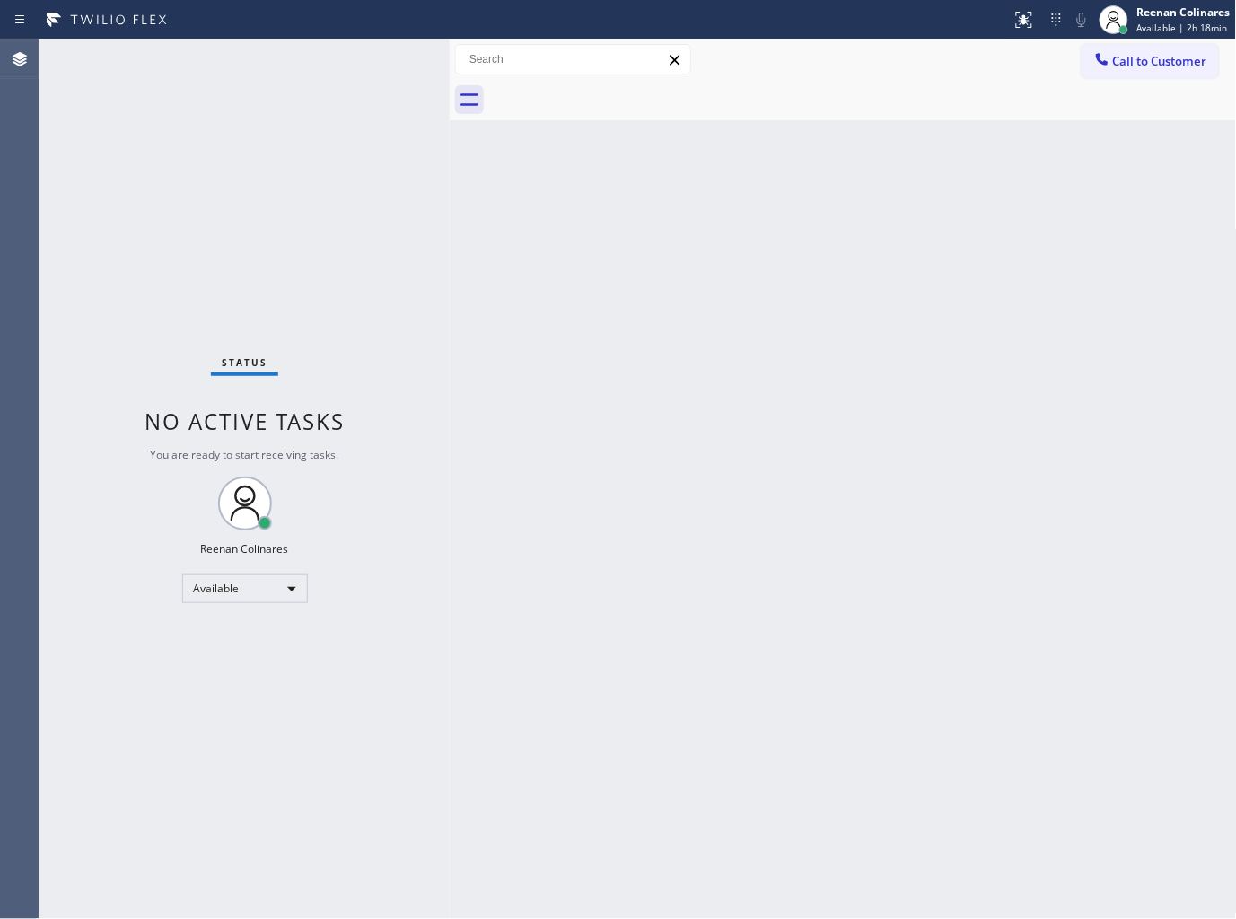
click at [386, 60] on div "Status No active tasks You are ready to start receiving tasks. Reenan Colinares…" at bounding box center [245, 480] width 410 height 880
click at [311, 72] on div "Status No active tasks You are ready to start receiving tasks. Reenan Colinares…" at bounding box center [245, 480] width 410 height 880
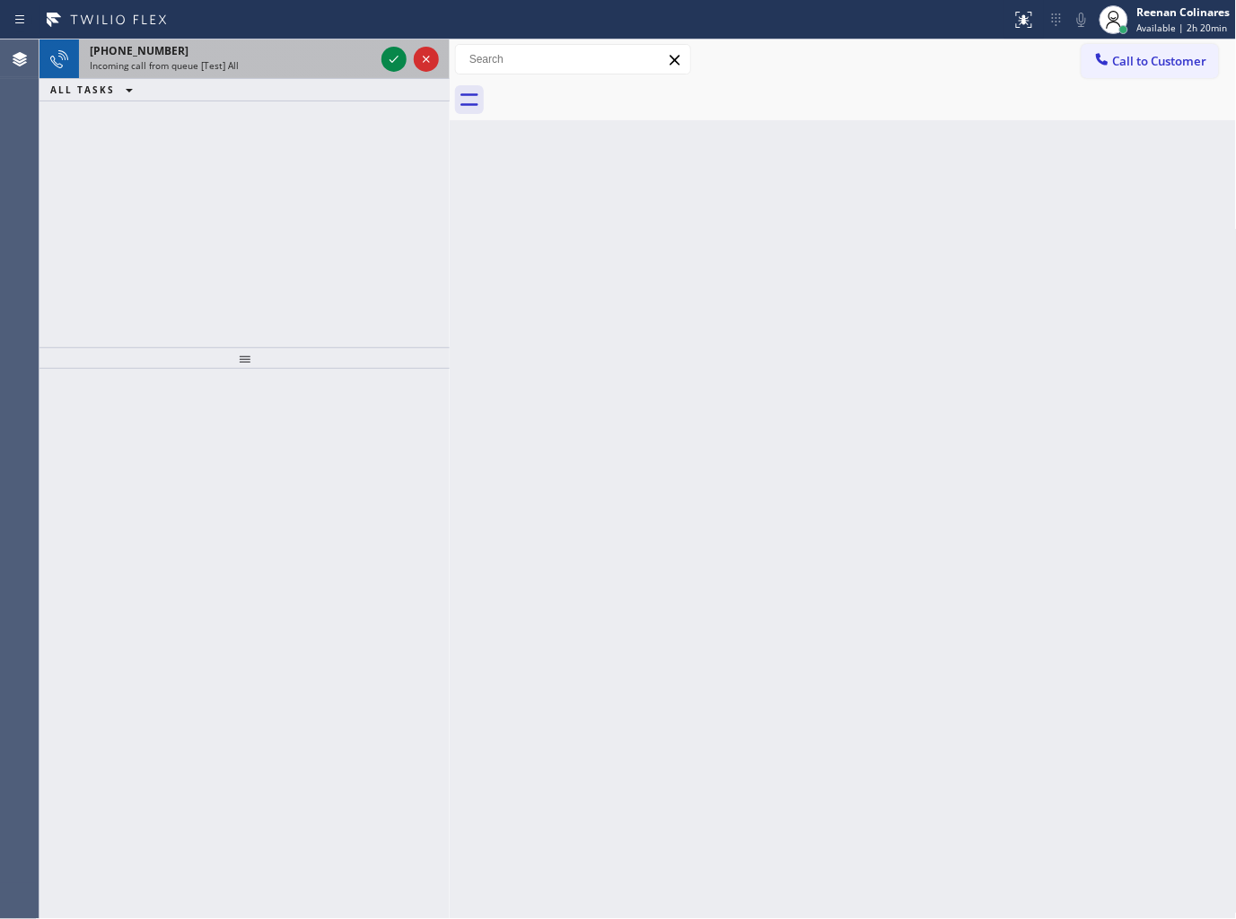
click at [307, 73] on div "+19144277104 Incoming call from queue [Test] All" at bounding box center [228, 60] width 299 height 40
click at [307, 65] on div "Incoming call from queue [Test] All" at bounding box center [232, 65] width 285 height 13
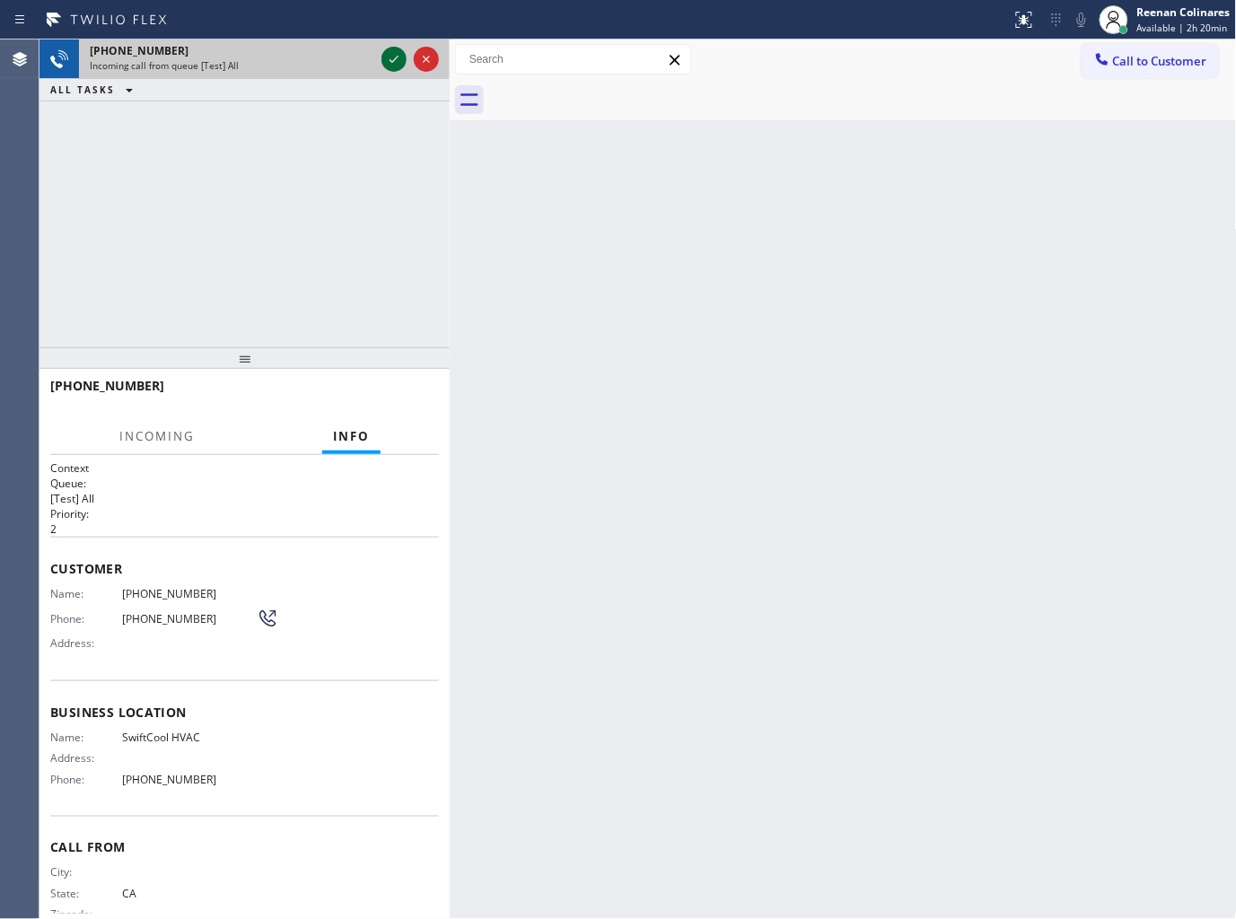
click at [390, 57] on icon at bounding box center [394, 59] width 22 height 22
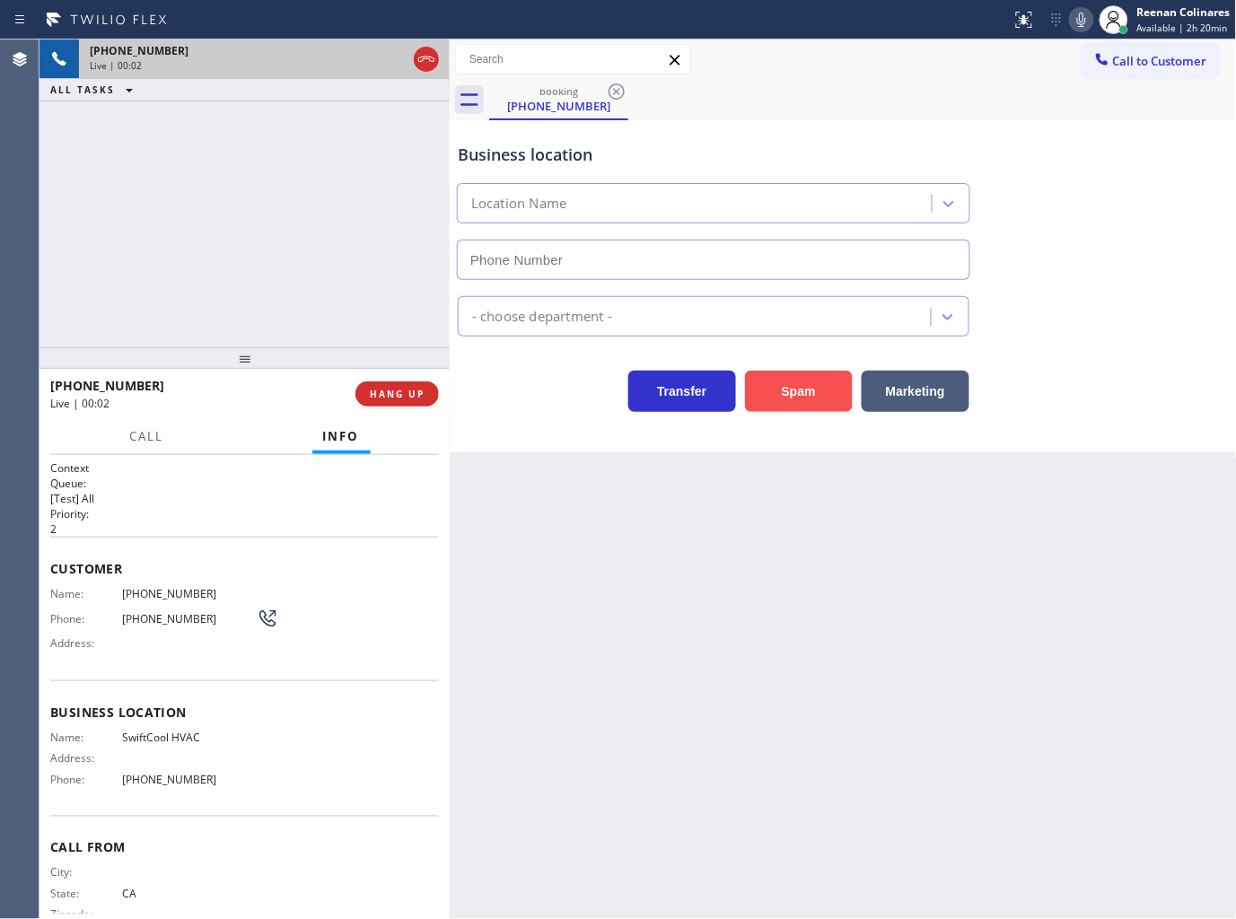
type input "(951) 783-3053"
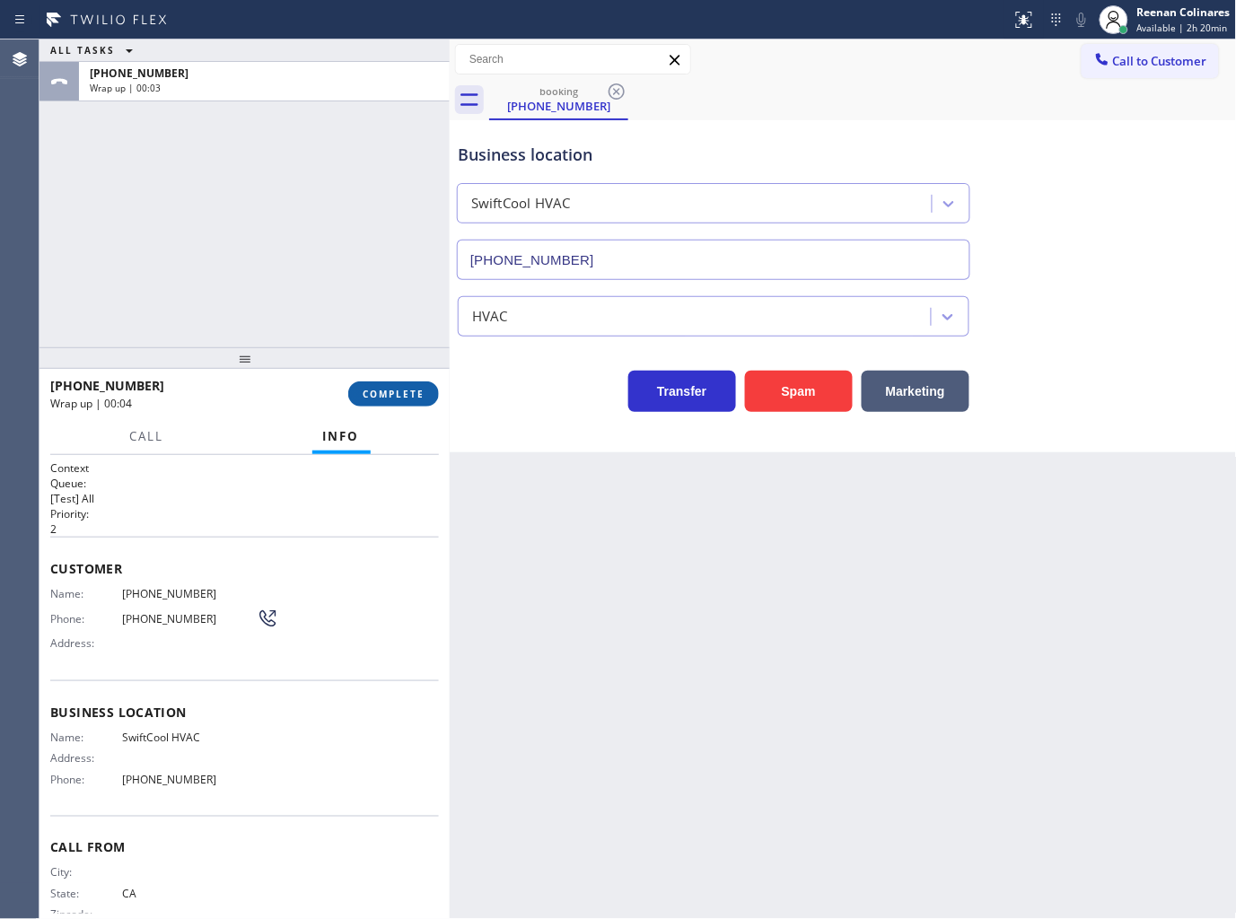
click at [426, 395] on button "COMPLETE" at bounding box center [393, 394] width 91 height 25
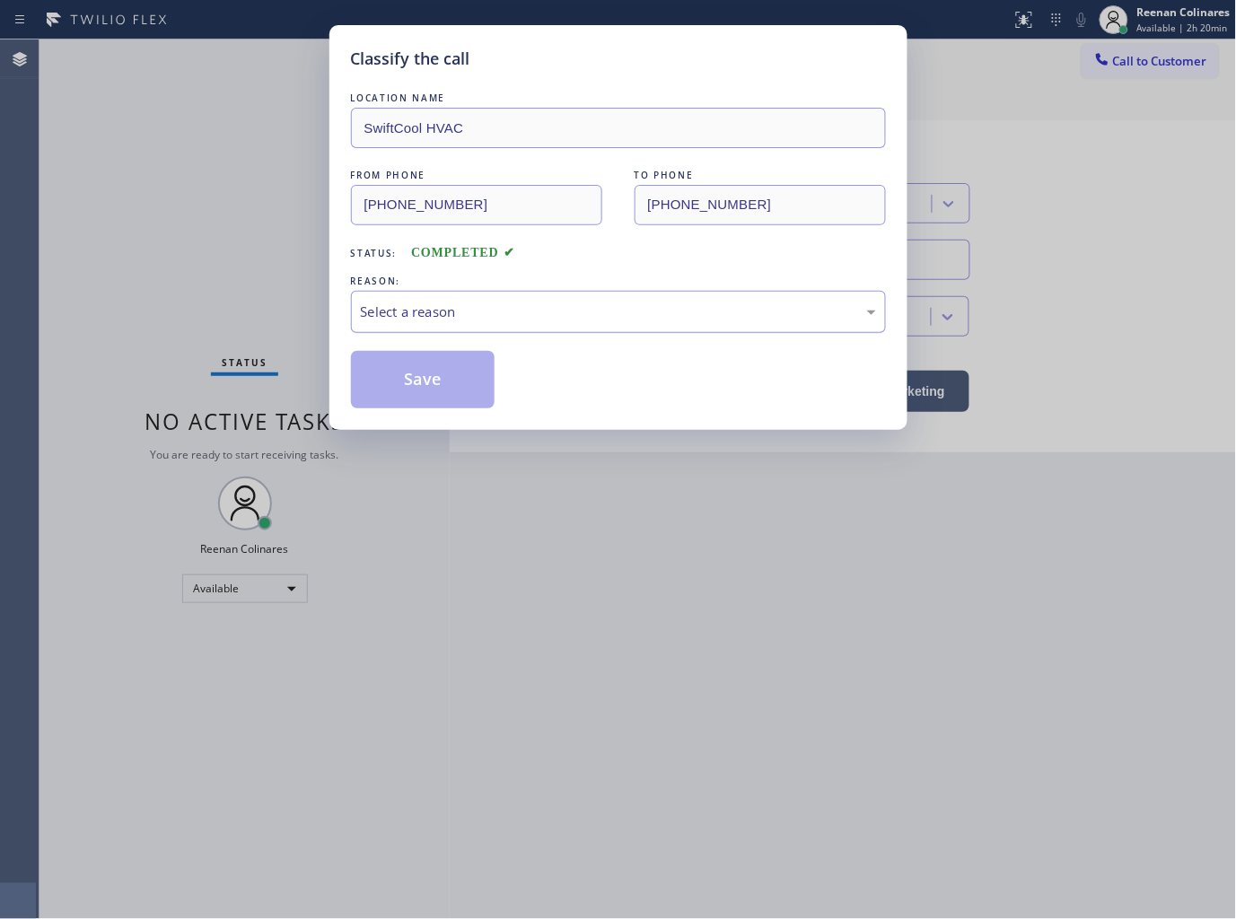
click at [508, 310] on div "Select a reason" at bounding box center [618, 312] width 515 height 21
click at [409, 396] on button "Save" at bounding box center [423, 379] width 145 height 57
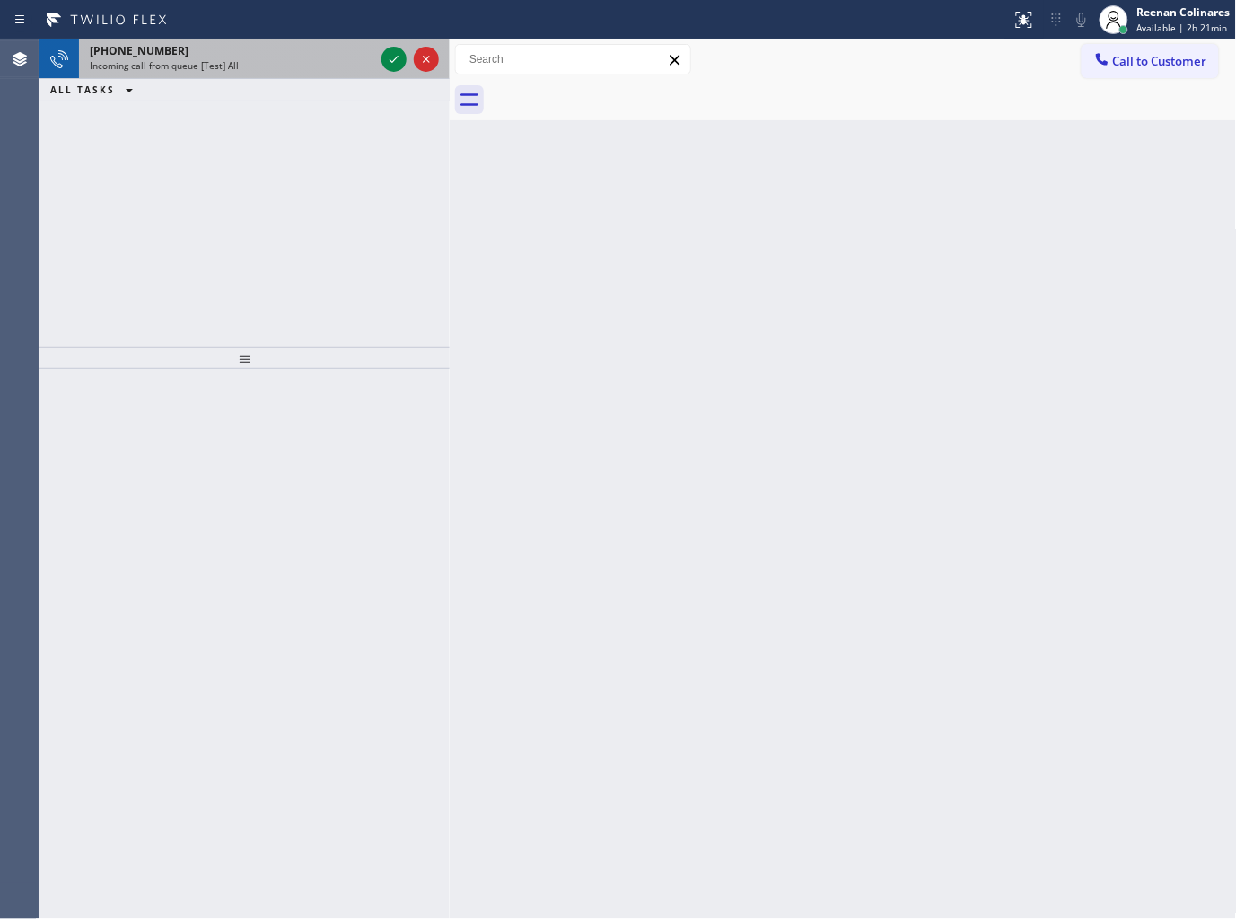
click at [234, 73] on div "+16099388262 Incoming call from queue [Test] All" at bounding box center [228, 60] width 299 height 40
click at [210, 68] on span "Incoming call from queue [Test] All" at bounding box center [164, 65] width 149 height 13
click at [213, 61] on span "Incoming call from queue [Test] All" at bounding box center [164, 65] width 149 height 13
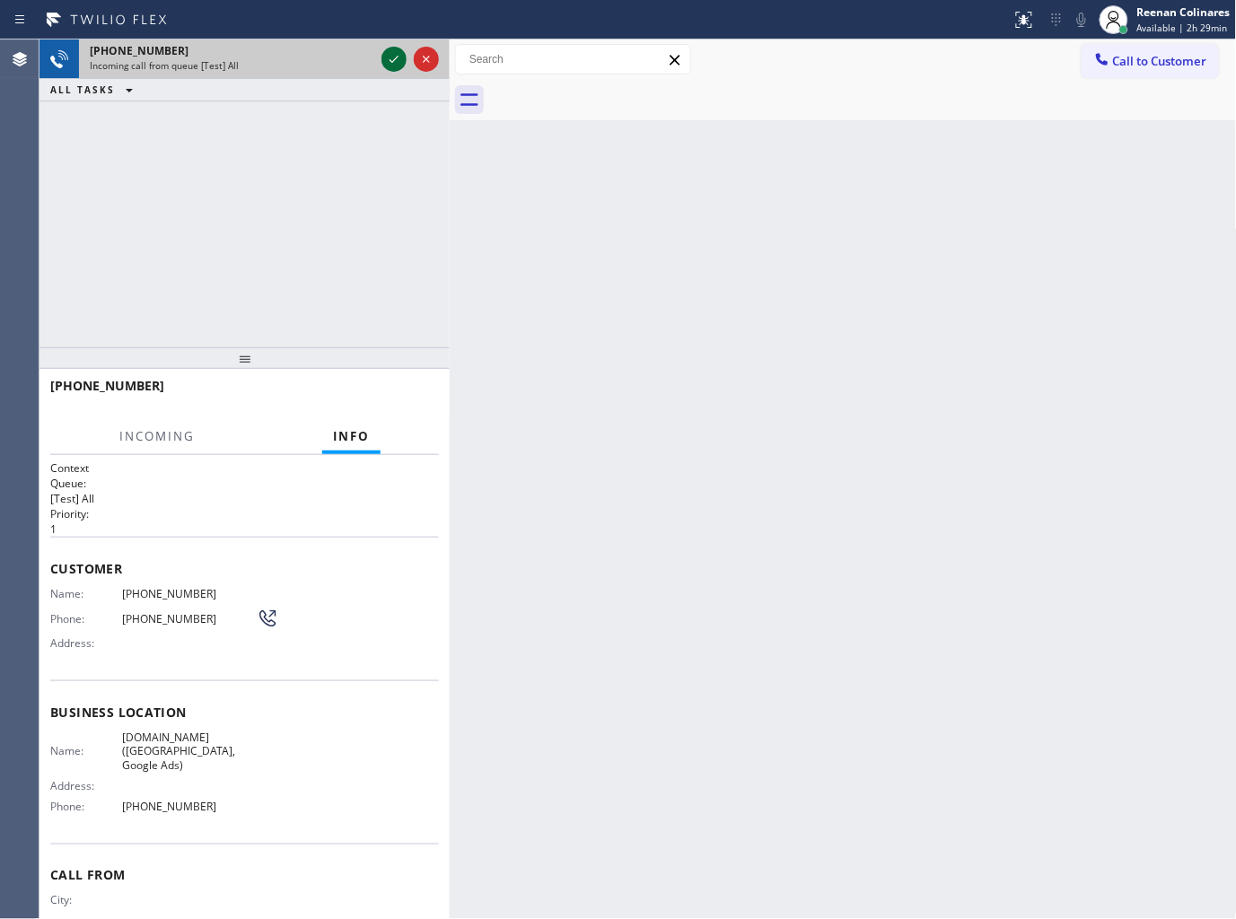
click at [391, 60] on icon at bounding box center [394, 59] width 22 height 22
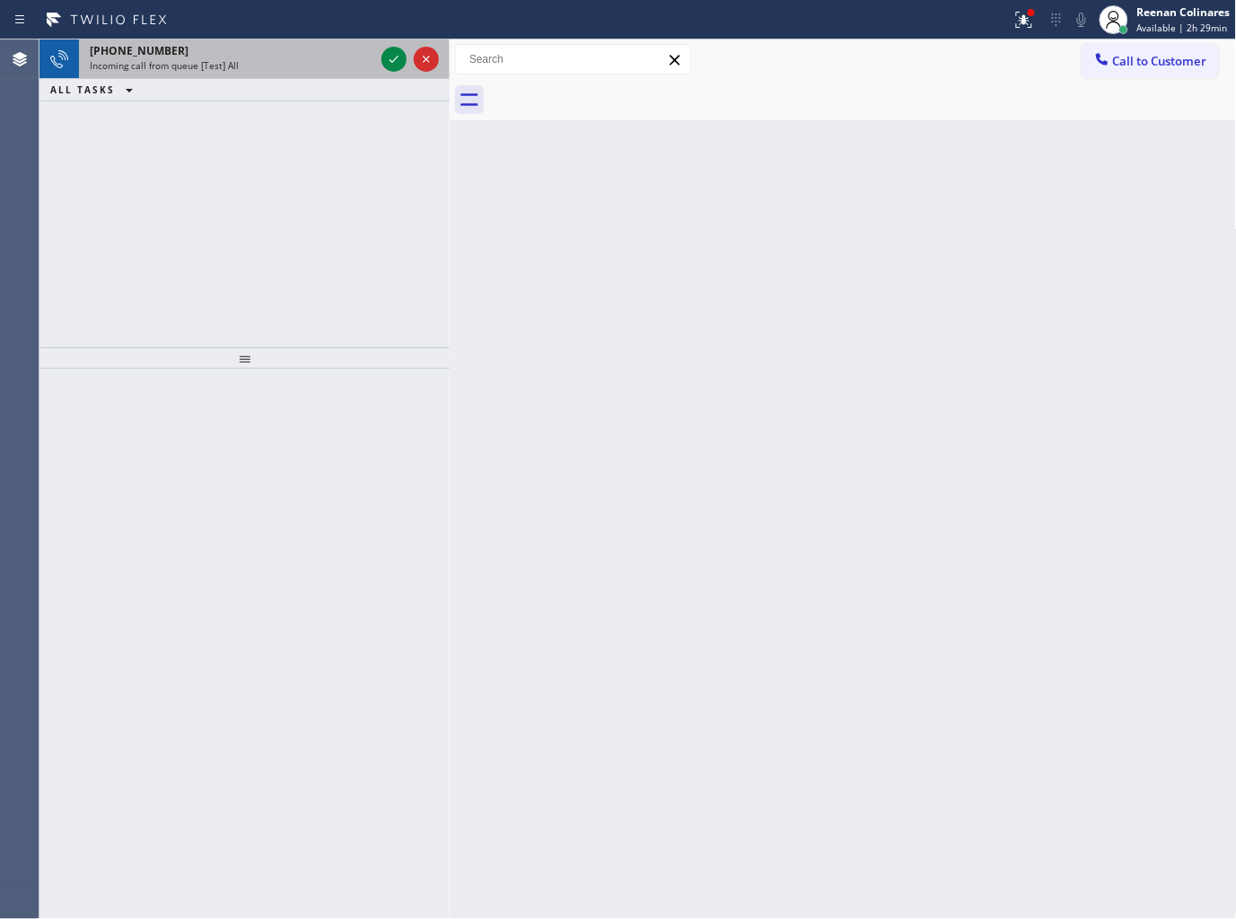
drag, startPoint x: 324, startPoint y: 65, endPoint x: 378, endPoint y: 59, distance: 54.1
click at [327, 65] on div "Incoming call from queue [Test] All" at bounding box center [232, 65] width 285 height 13
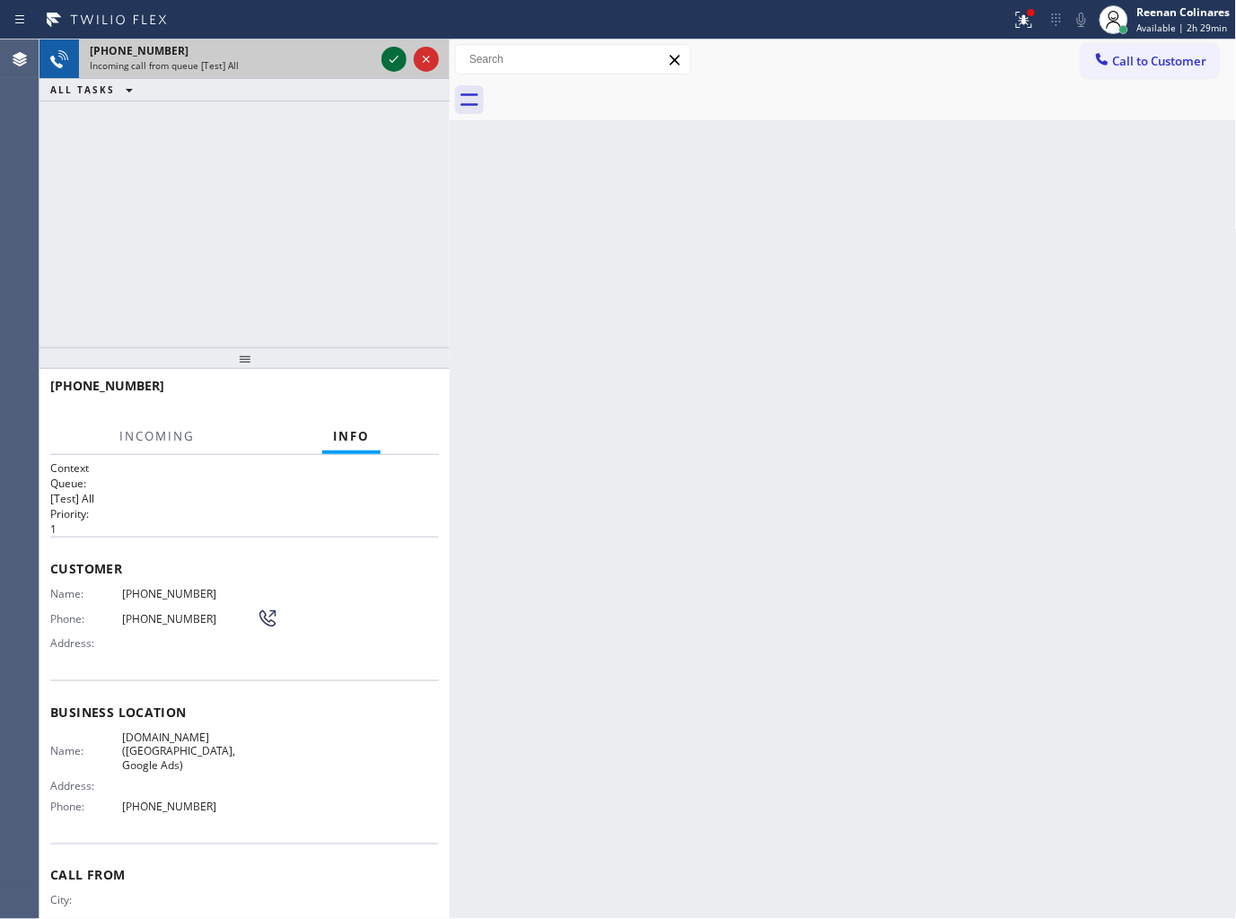
click at [391, 59] on icon at bounding box center [394, 59] width 22 height 22
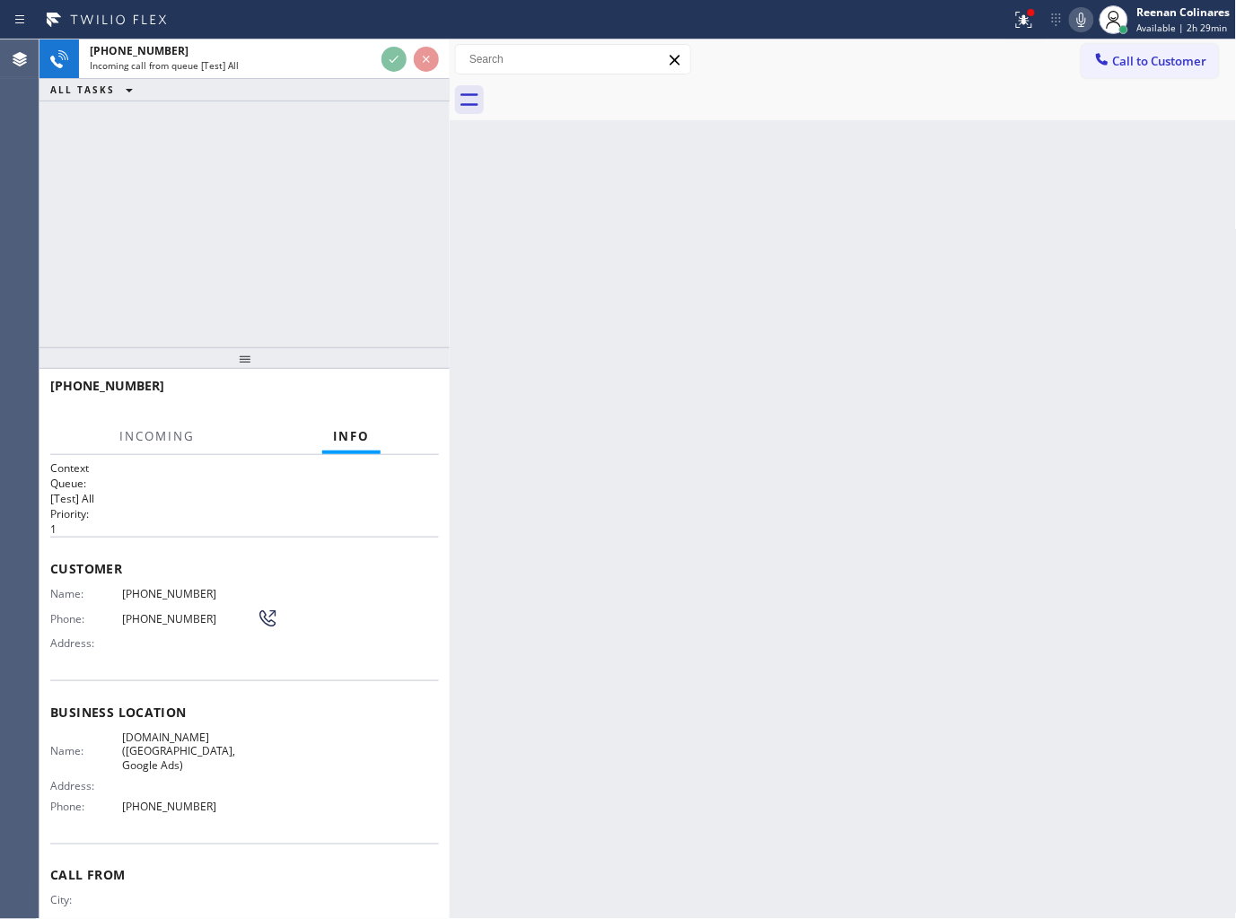
click at [1025, 40] on div "Call to Customer Outbound call Location Search location Your caller id phone nu…" at bounding box center [843, 60] width 787 height 40
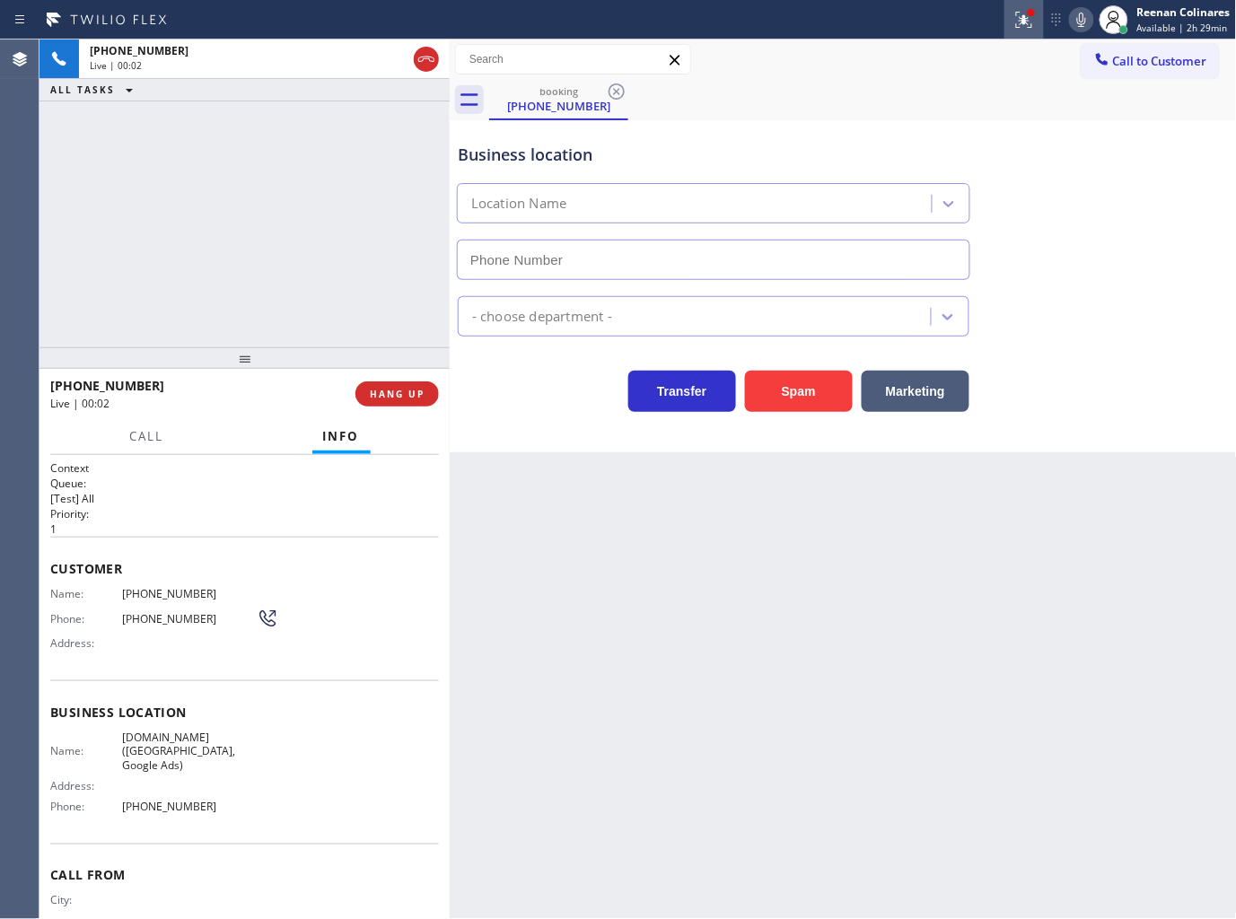
click at [1022, 31] on button at bounding box center [1025, 20] width 40 height 40
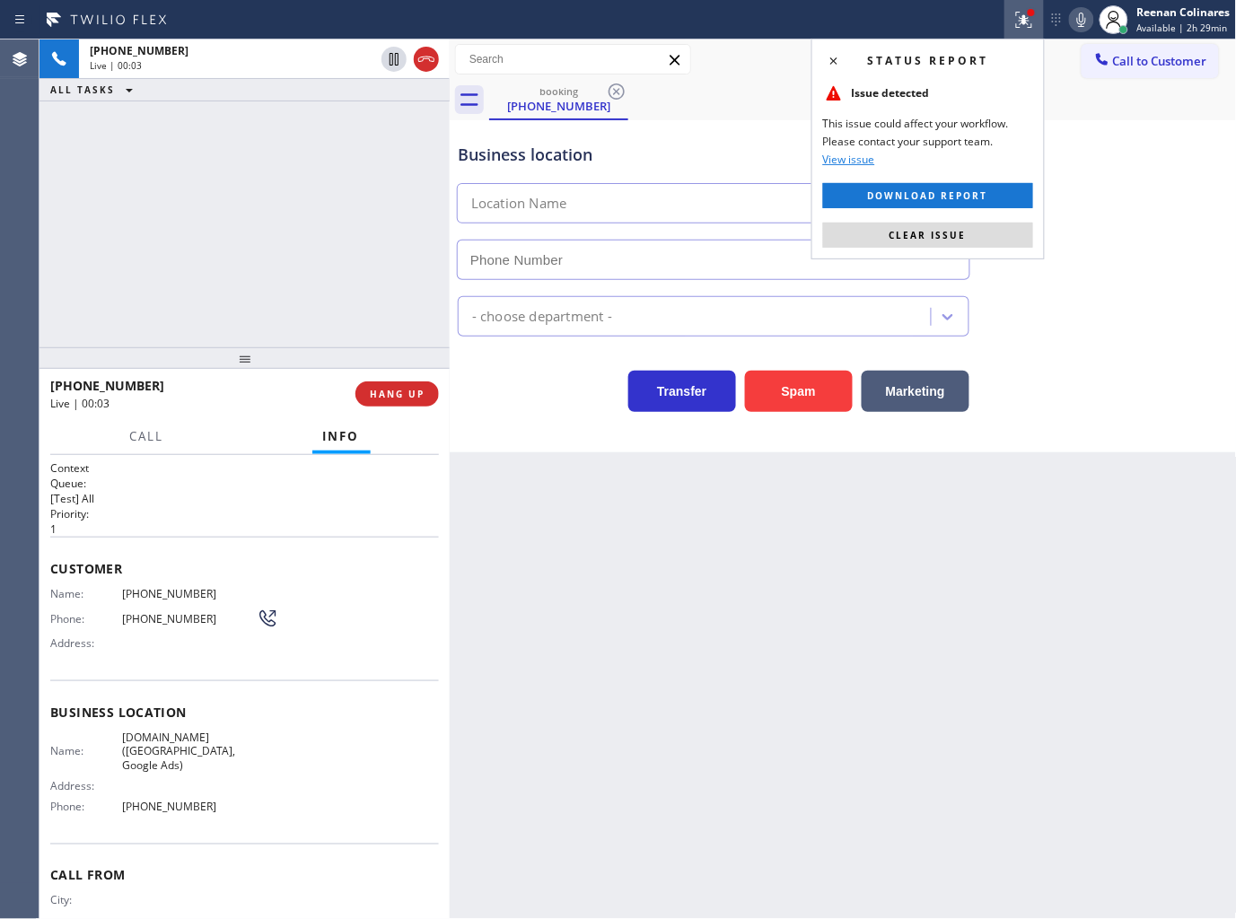
type input "(213) 277-7844"
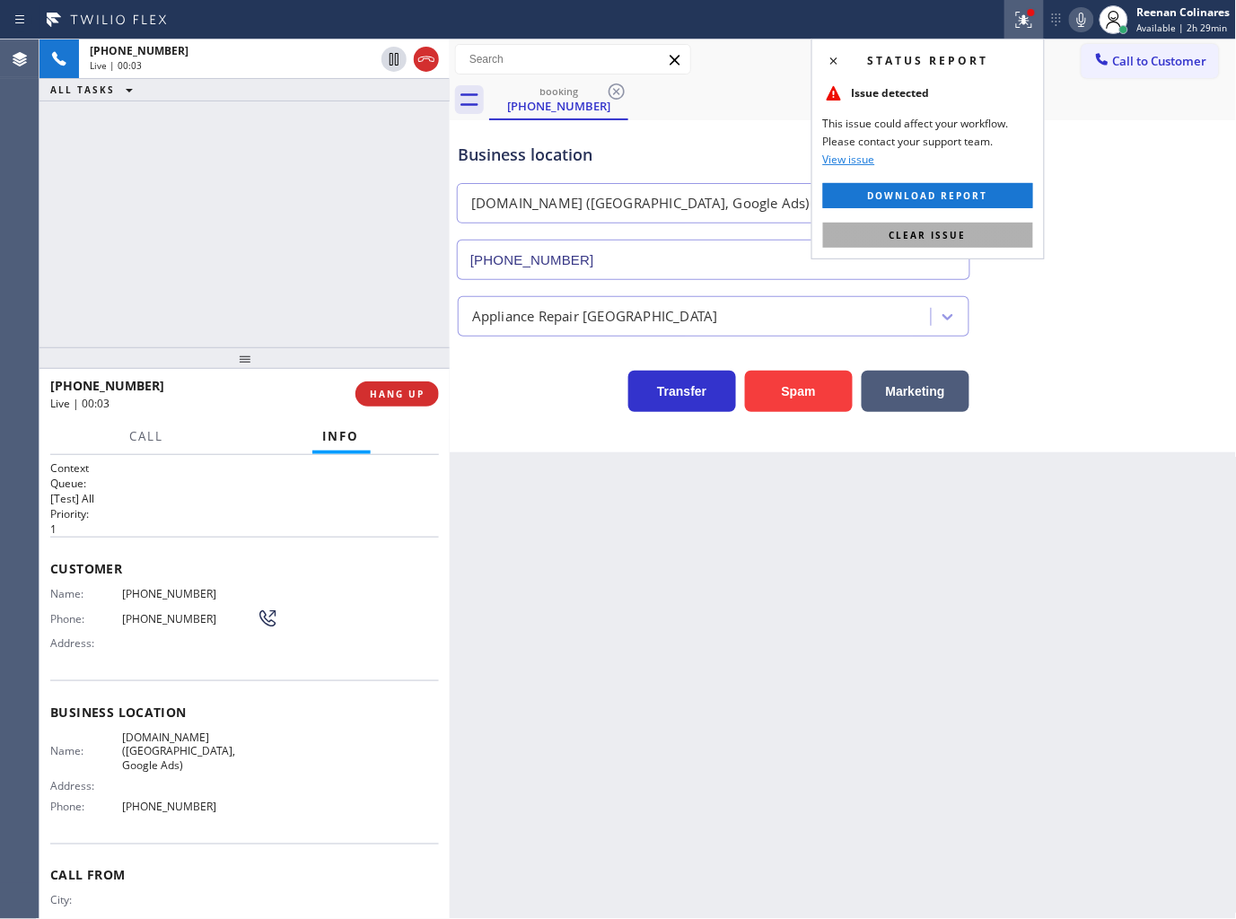
click at [961, 235] on span "Clear issue" at bounding box center [928, 235] width 77 height 13
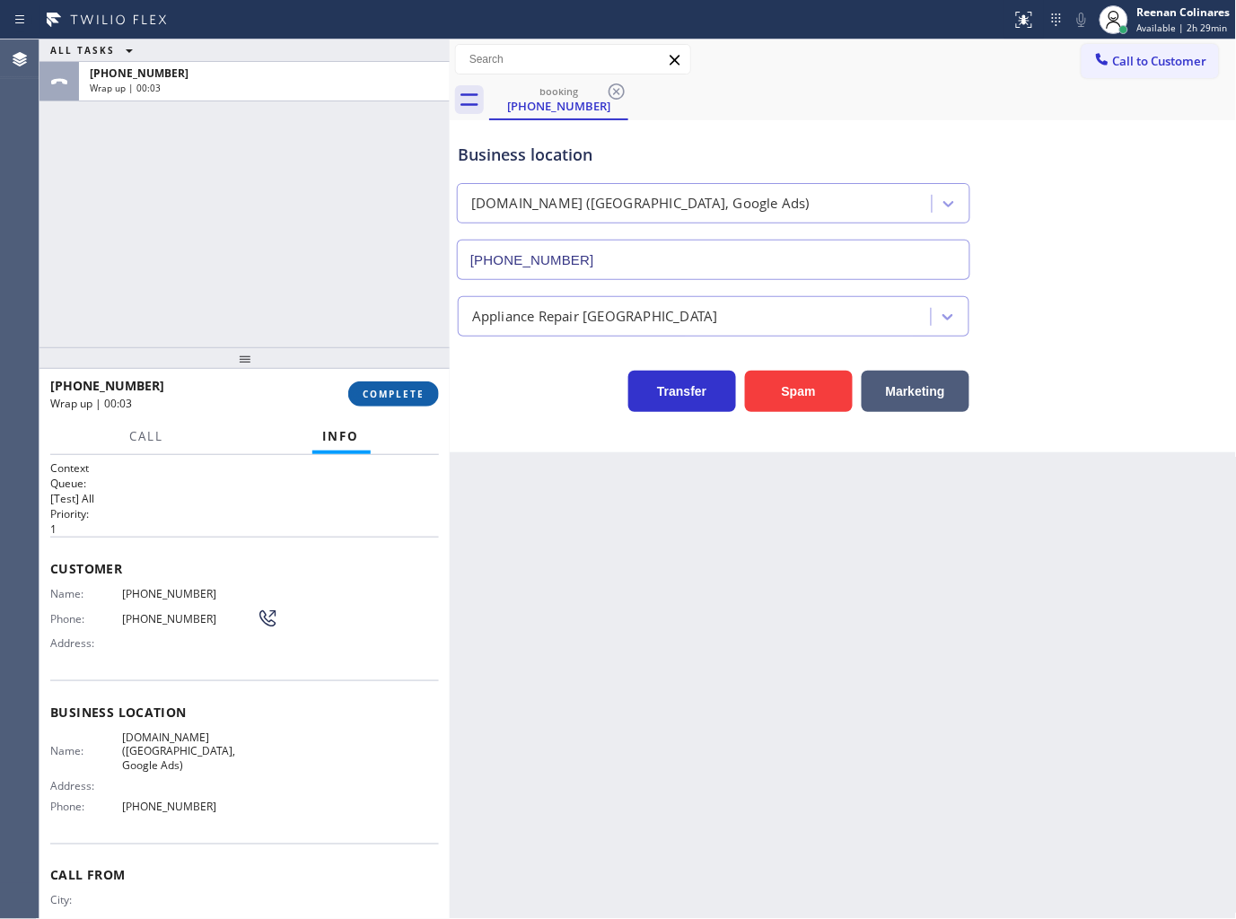
click at [402, 400] on span "COMPLETE" at bounding box center [394, 394] width 62 height 13
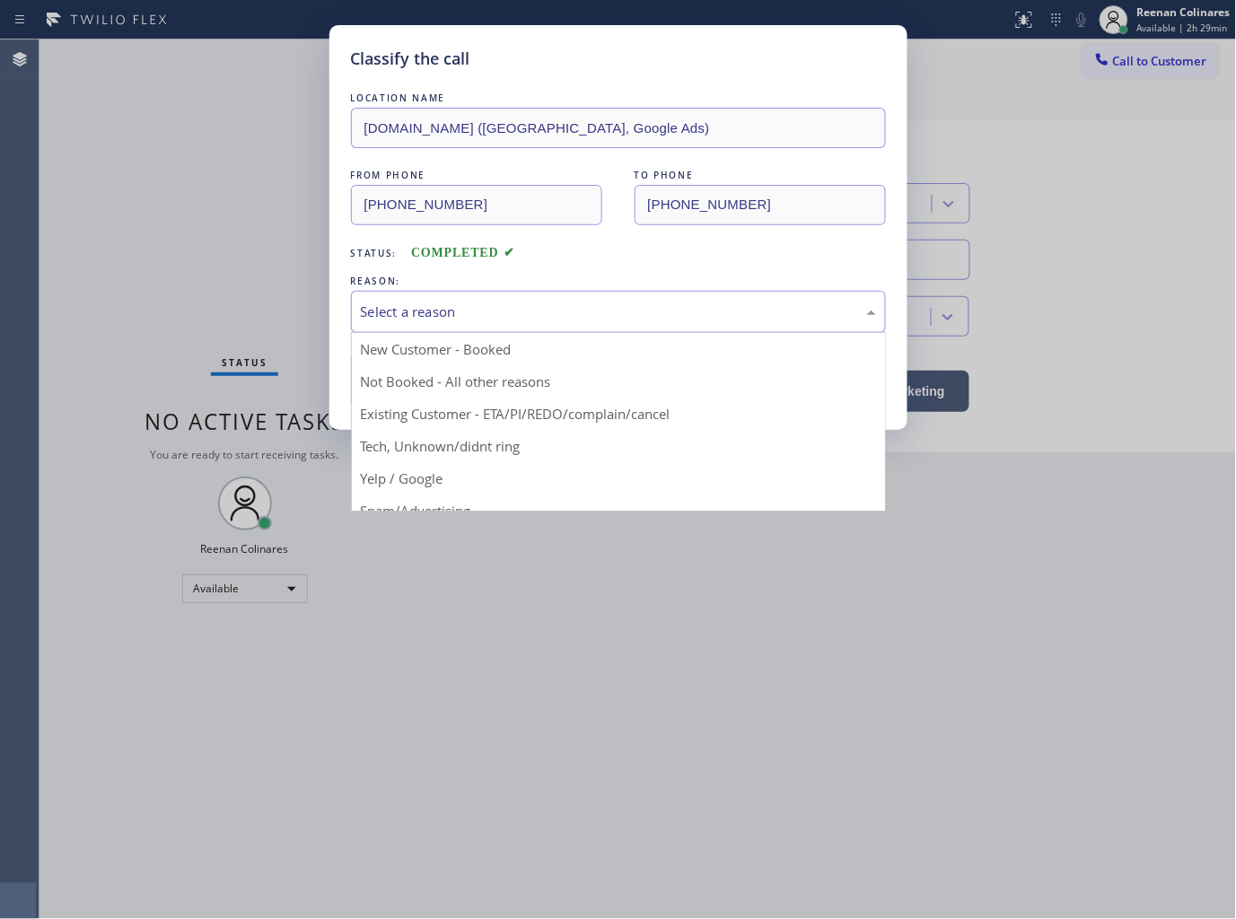
click at [514, 309] on div "Select a reason" at bounding box center [618, 312] width 515 height 21
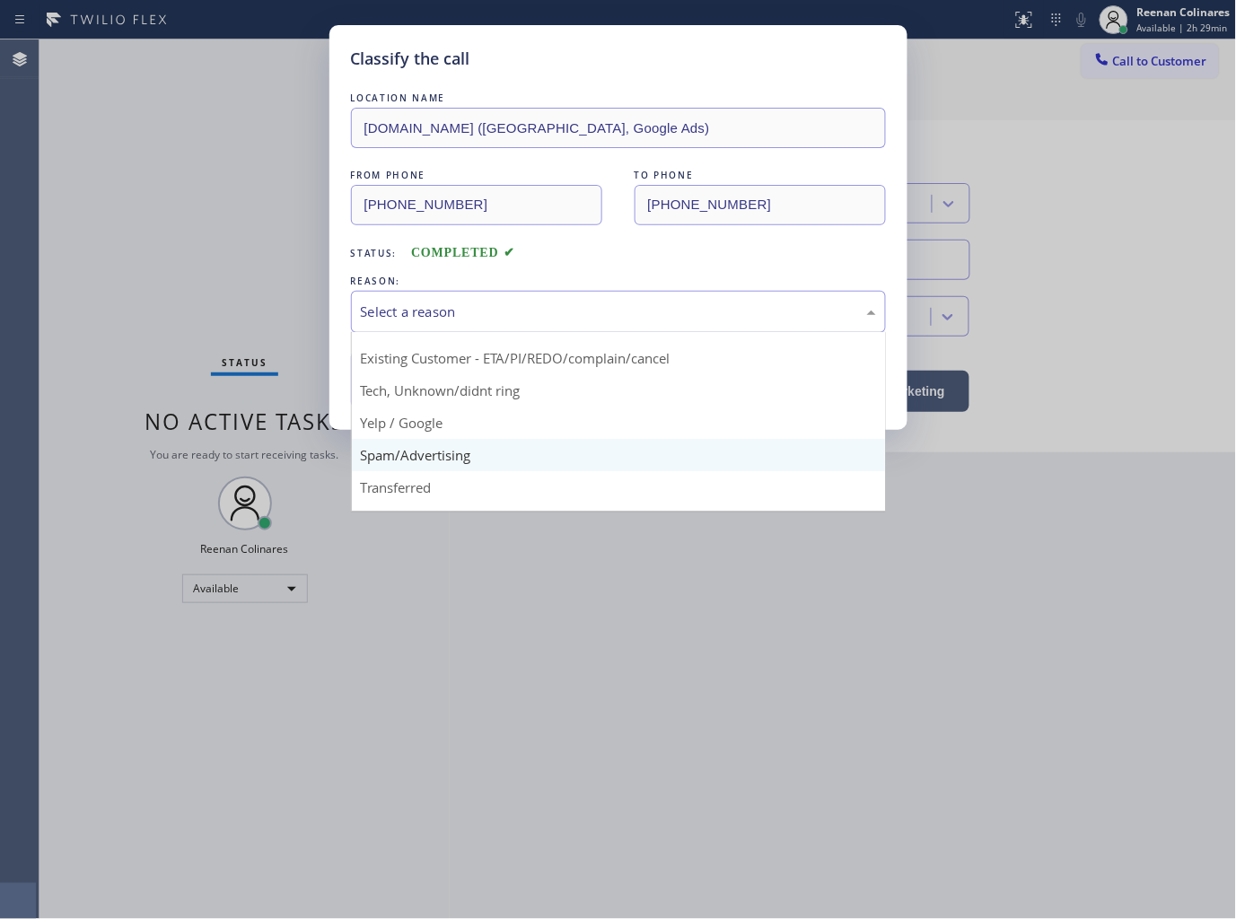
scroll to position [112, 0]
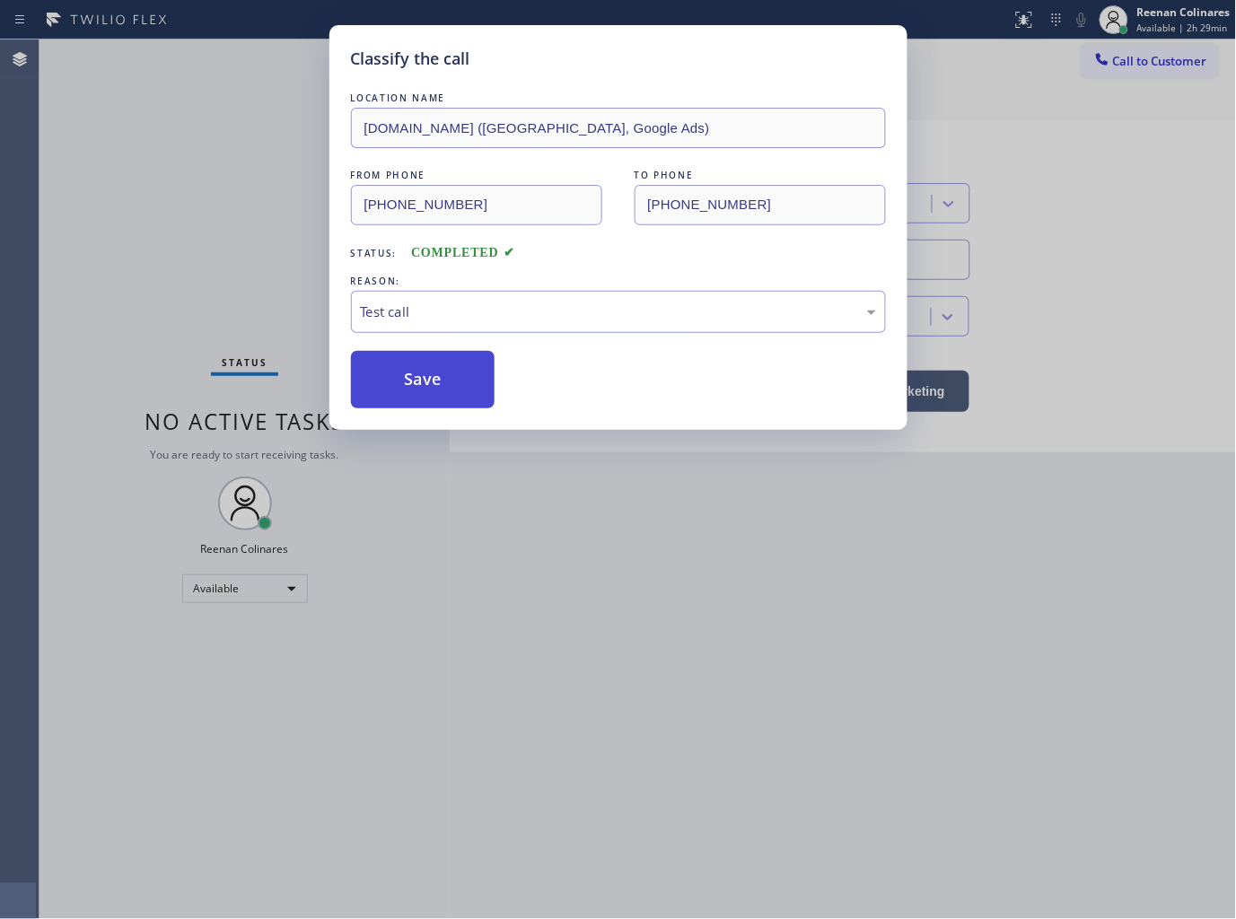
click at [409, 379] on button "Save" at bounding box center [423, 379] width 145 height 57
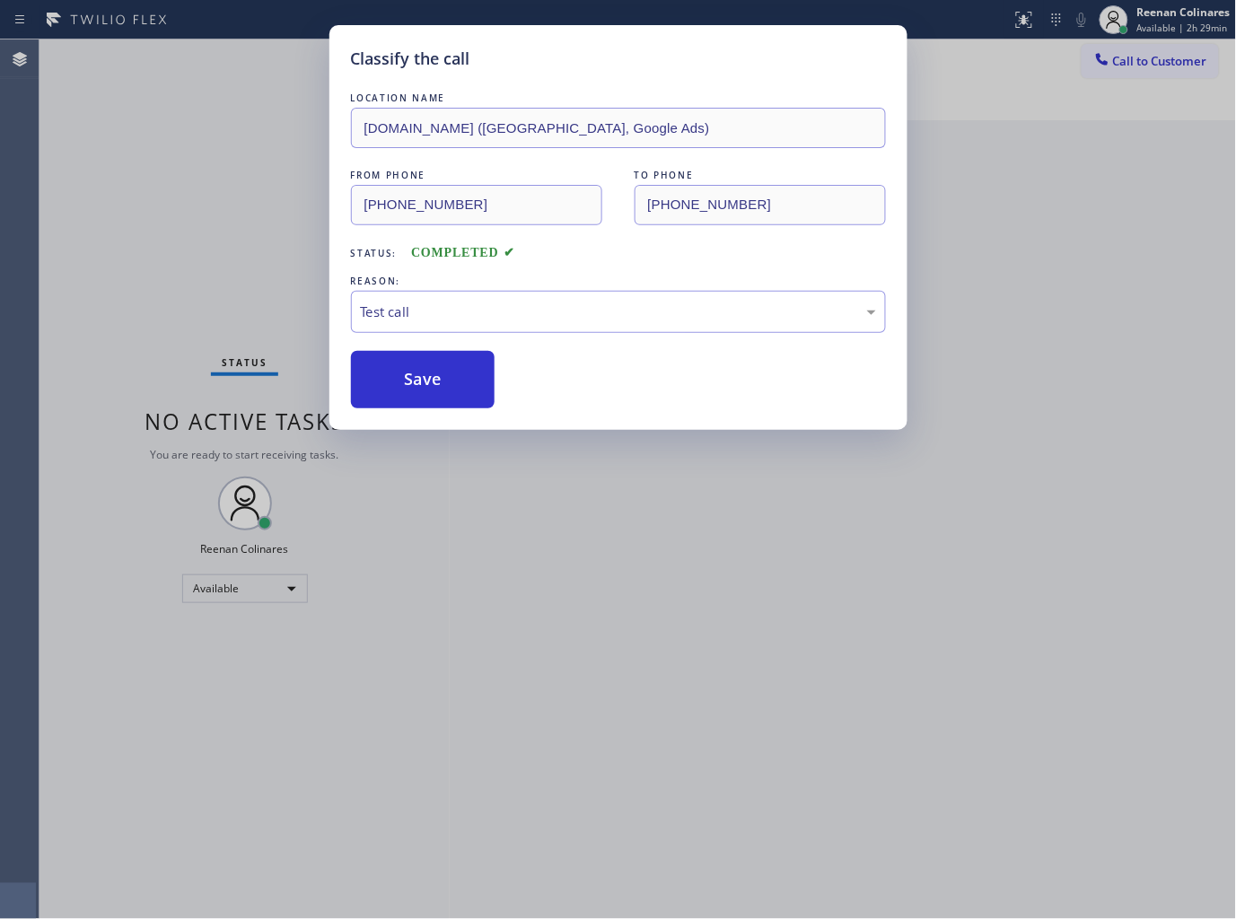
click at [259, 227] on div "Classify the call LOCATION NAME SubzeroTechs.online (Los Angeles, Google Ads) F…" at bounding box center [618, 459] width 1236 height 919
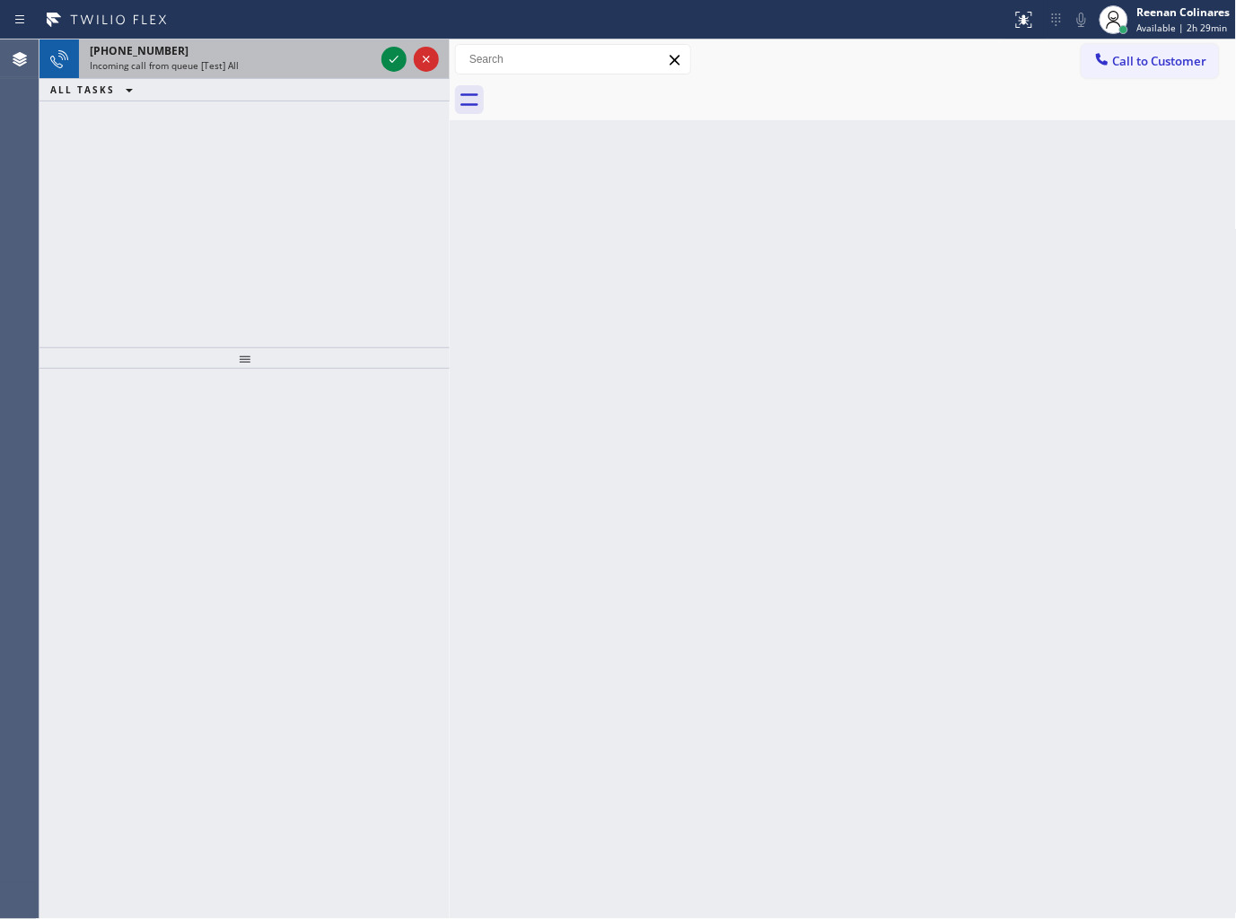
click at [289, 48] on div "+18777770796" at bounding box center [232, 50] width 285 height 15
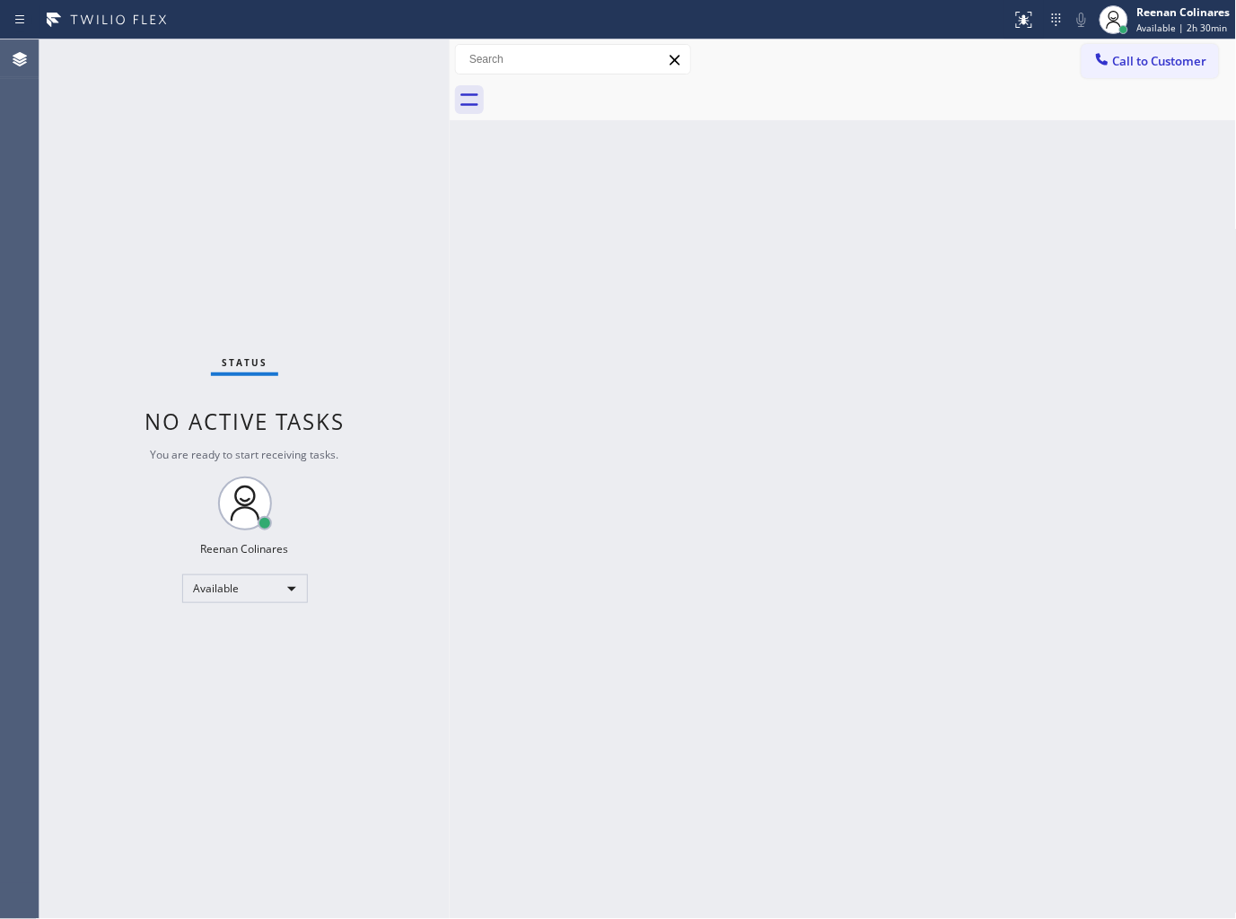
click at [276, 66] on div "Status No active tasks You are ready to start receiving tasks. Reenan Colinares…" at bounding box center [245, 480] width 410 height 880
click at [1173, 23] on span "Available | 2h 30min" at bounding box center [1183, 28] width 91 height 13
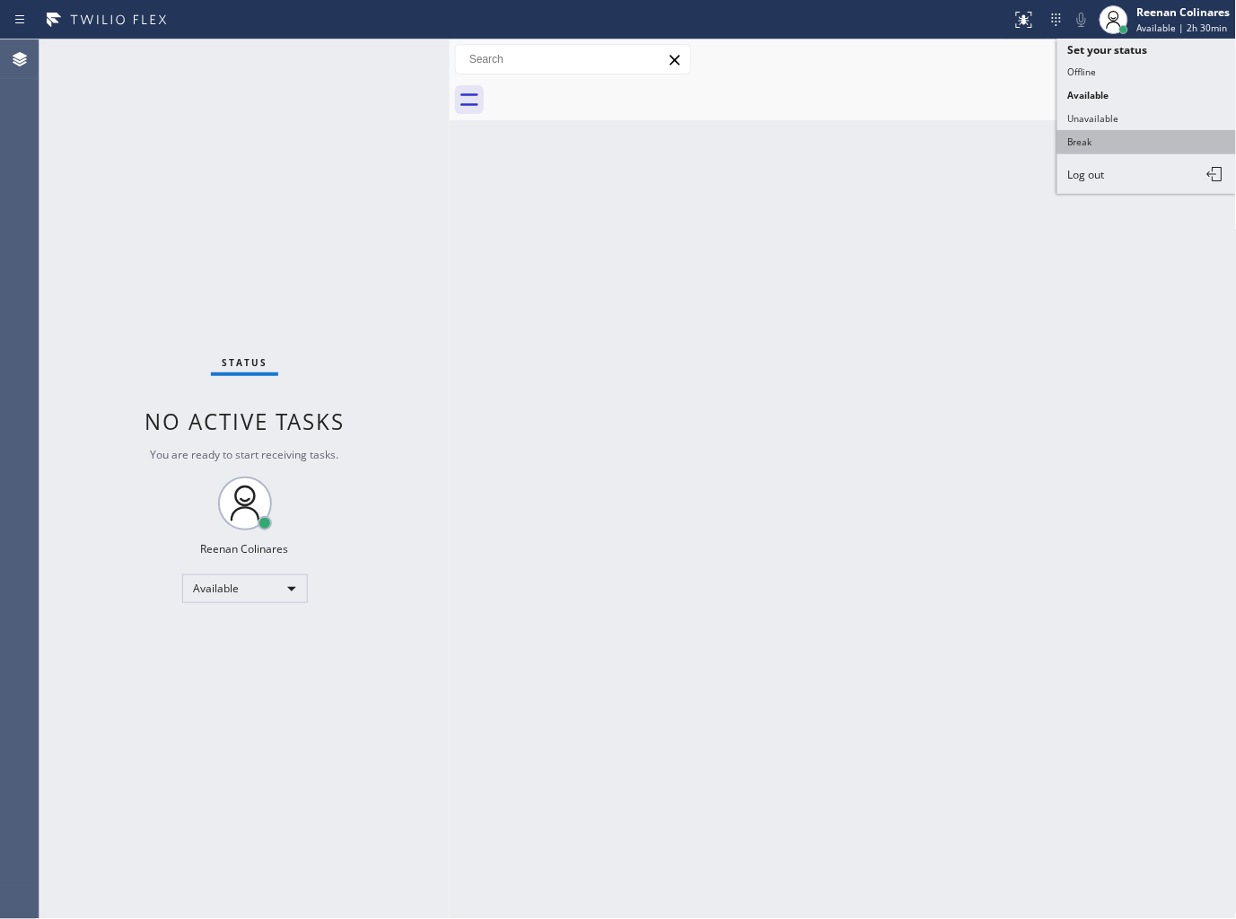
click at [1088, 130] on button "Break" at bounding box center [1148, 141] width 180 height 23
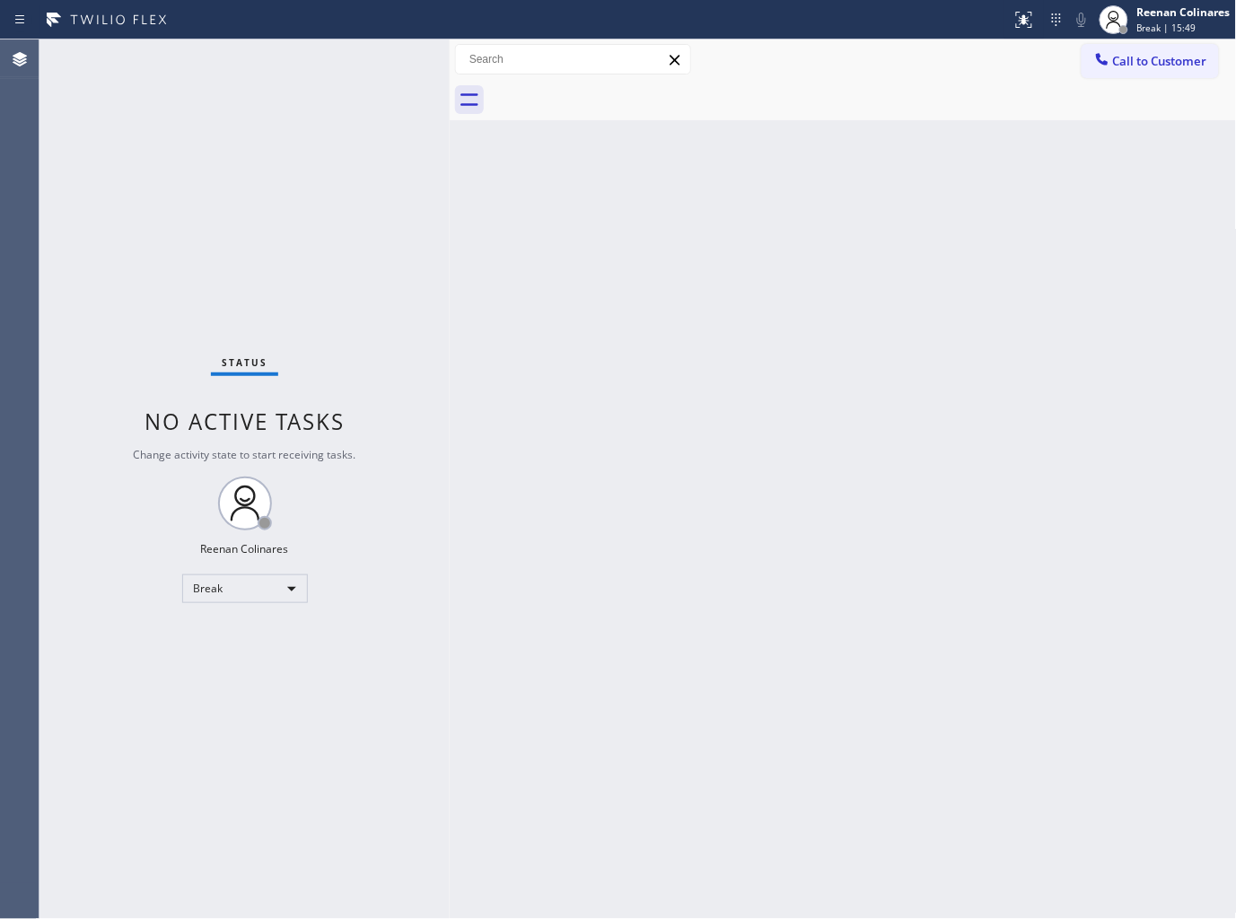
drag, startPoint x: 1102, startPoint y: 120, endPoint x: 1149, endPoint y: 61, distance: 76.0
click at [1107, 119] on div "Back to Dashboard Change Sender ID Customers Technicians Select a contact Outbo…" at bounding box center [843, 480] width 787 height 880
click at [1167, 23] on span "Break | 15:49" at bounding box center [1167, 28] width 59 height 13
click at [1099, 95] on button "Available" at bounding box center [1148, 94] width 180 height 23
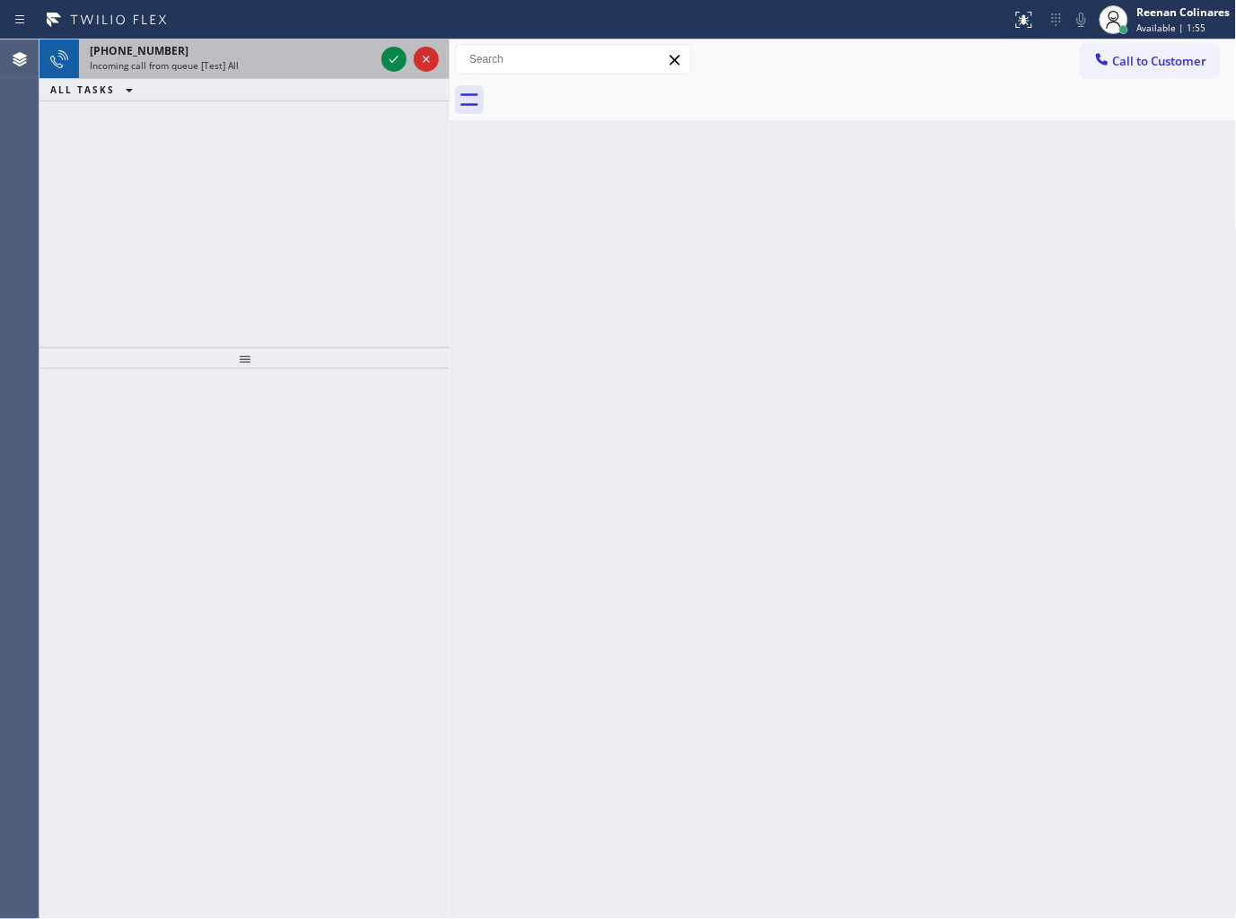
click at [265, 59] on div "Incoming call from queue [Test] All" at bounding box center [232, 65] width 285 height 13
click at [336, 45] on div "+18336773287" at bounding box center [232, 50] width 285 height 15
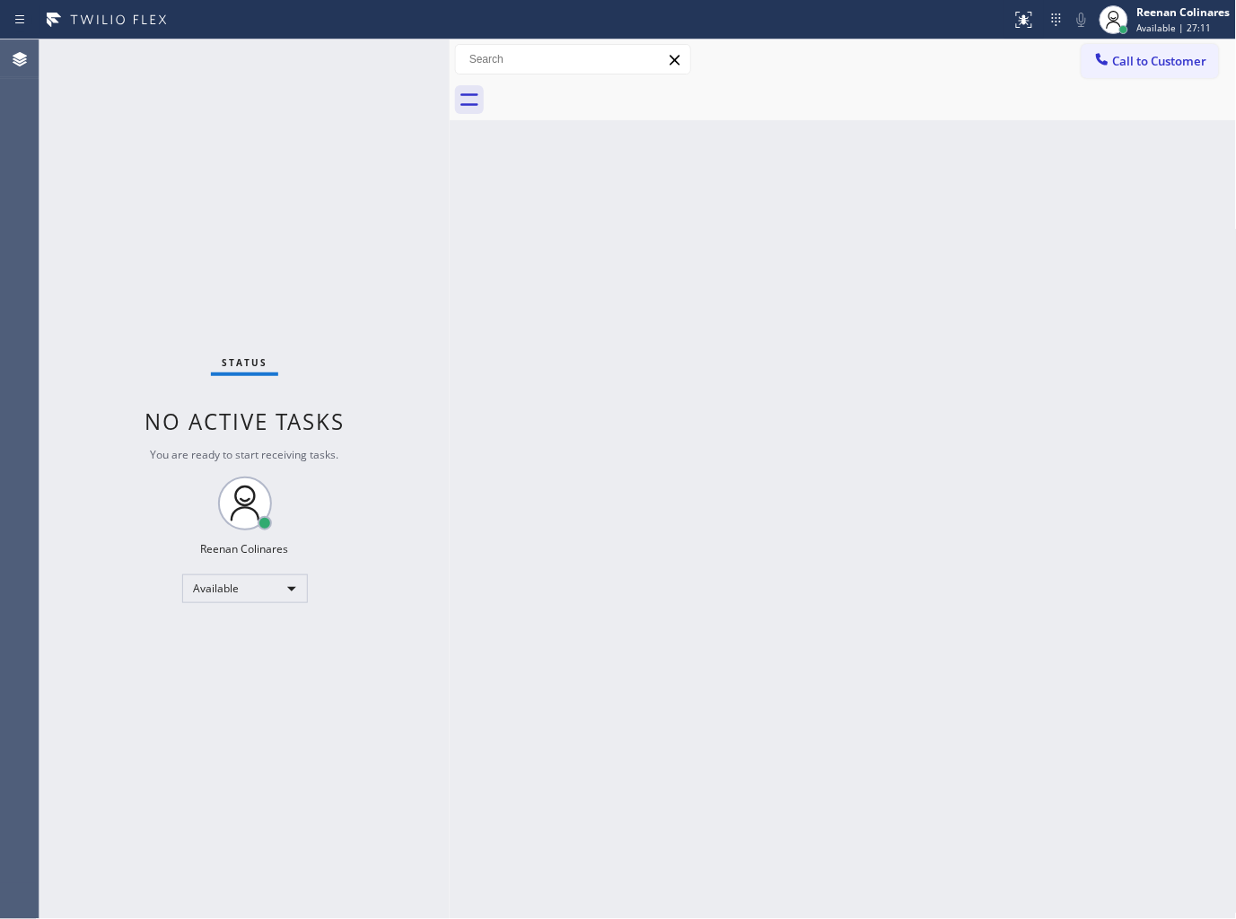
click at [764, 222] on div "Back to Dashboard Change Sender ID Customers Technicians Select a contact Outbo…" at bounding box center [843, 480] width 787 height 880
click at [250, 79] on div "Status No active tasks You are ready to start receiving tasks. Reenan Colinares…" at bounding box center [245, 480] width 410 height 880
click at [265, 66] on div "Status No active tasks You are ready to start receiving tasks. Reenan Colinares…" at bounding box center [245, 480] width 410 height 880
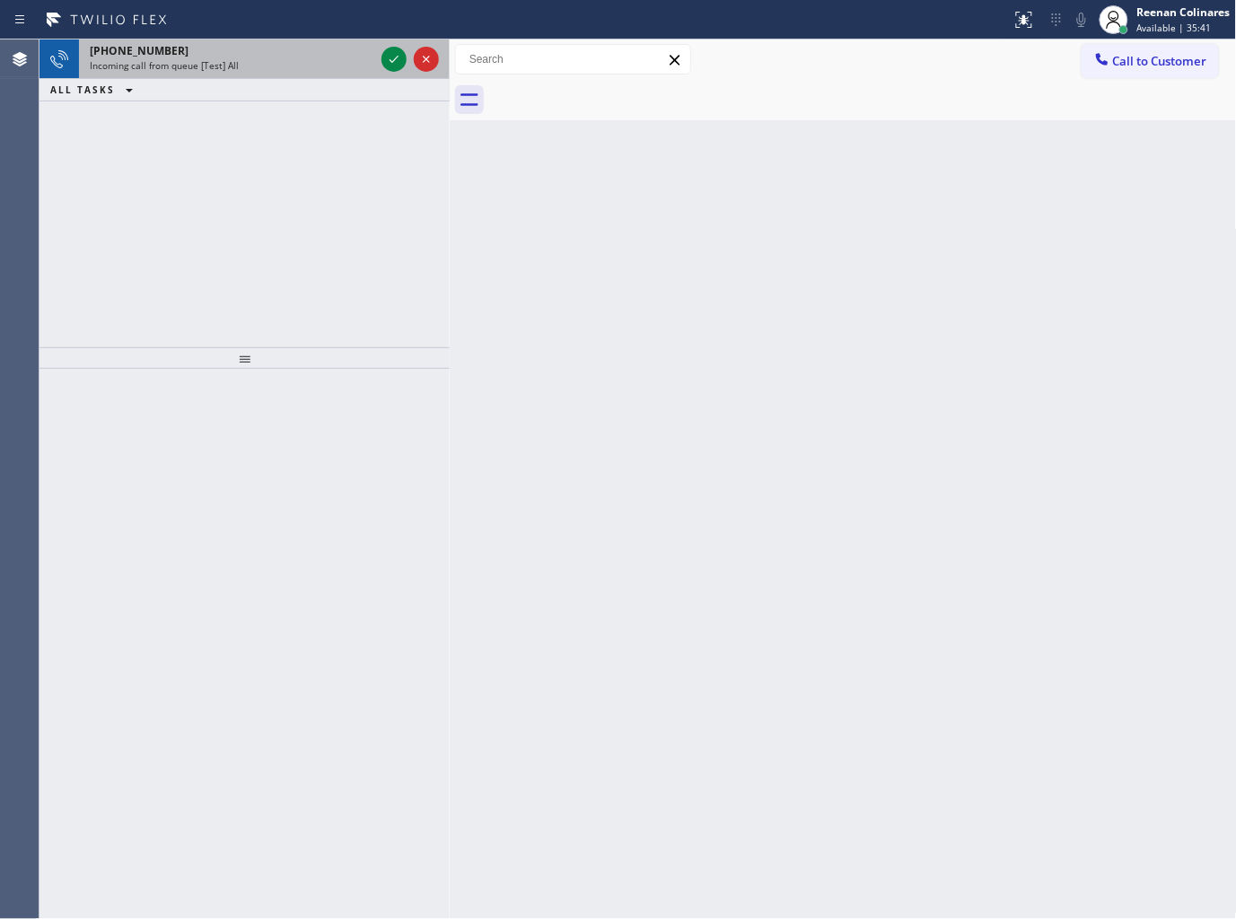
click at [265, 66] on div "Incoming call from queue [Test] All" at bounding box center [232, 65] width 285 height 13
click at [325, 43] on div "+18446793652" at bounding box center [232, 50] width 285 height 15
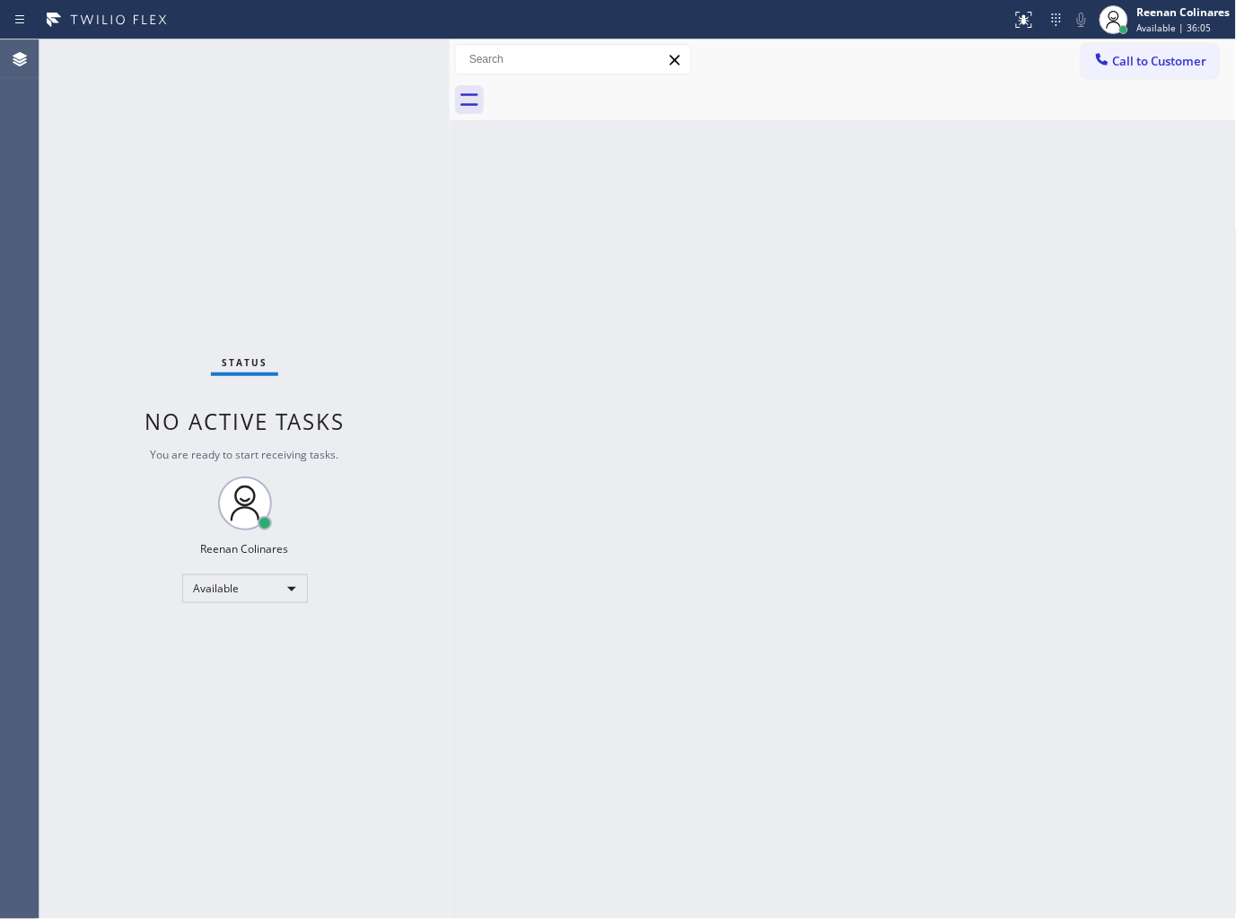
click at [389, 63] on div "Status No active tasks You are ready to start receiving tasks. Reenan Colinares…" at bounding box center [245, 480] width 410 height 880
click at [360, 63] on div "Status No active tasks You are ready to start receiving tasks. Reenan Colinares…" at bounding box center [245, 480] width 410 height 880
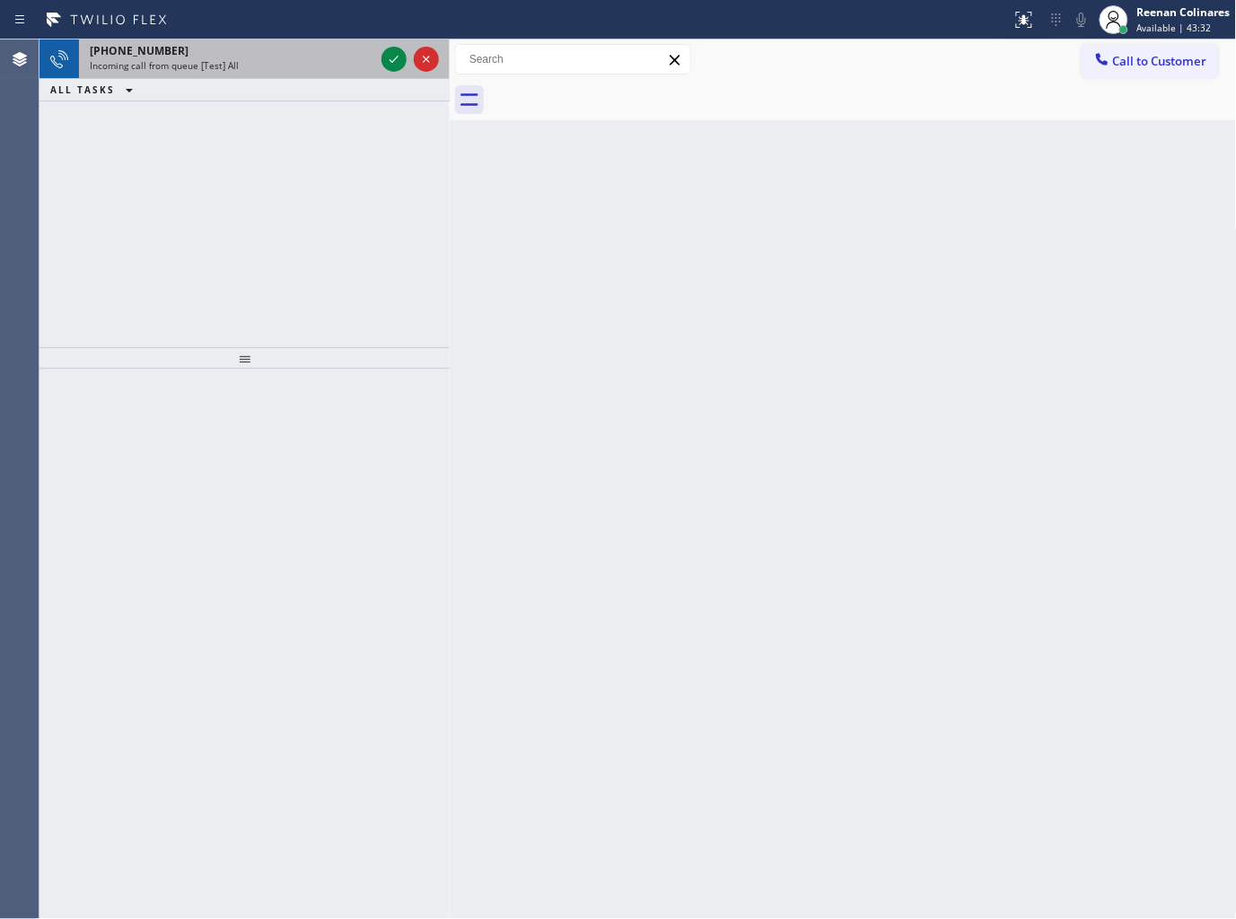
click at [347, 57] on div "+18777770796" at bounding box center [232, 50] width 285 height 15
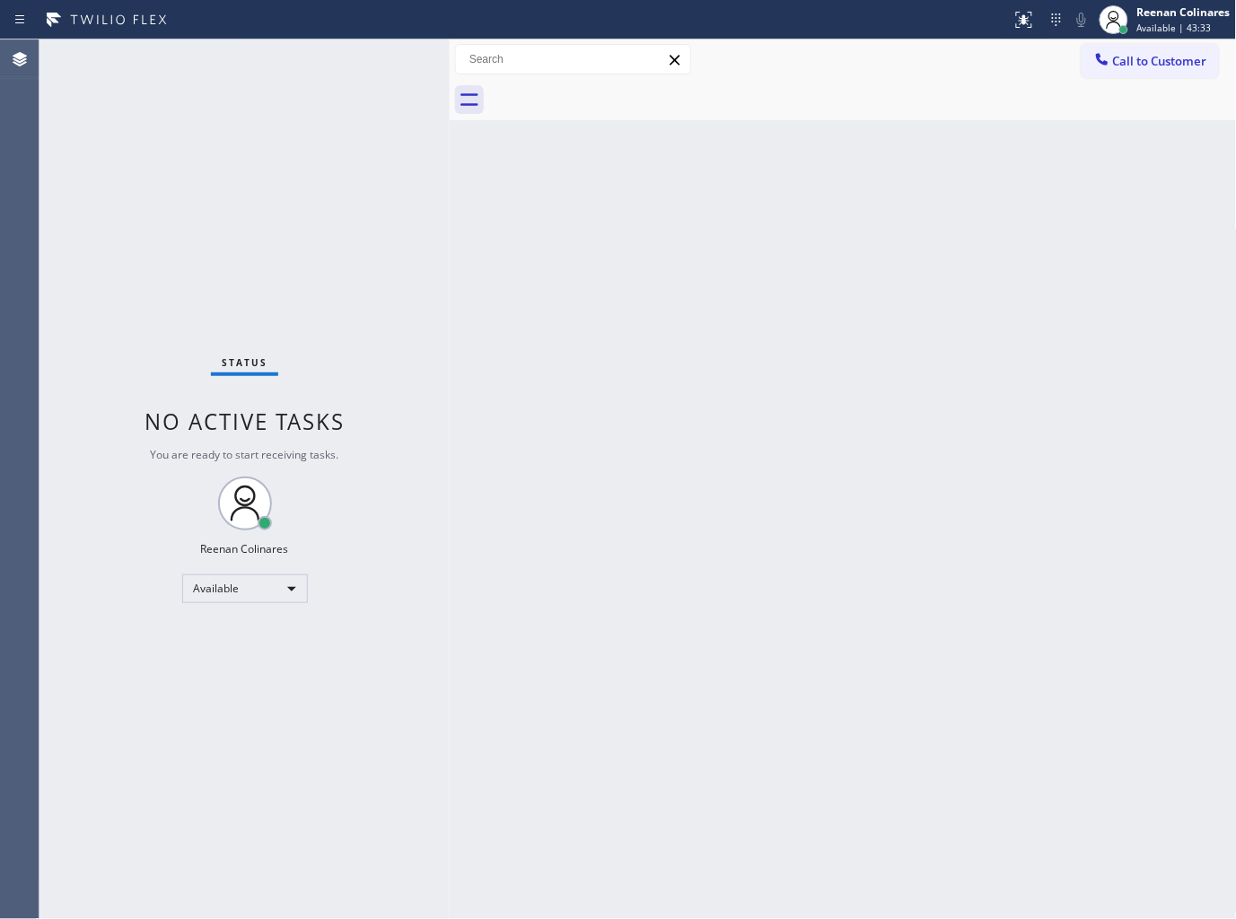
click at [354, 66] on div "Status No active tasks You are ready to start receiving tasks. Reenan Colinares…" at bounding box center [245, 480] width 410 height 880
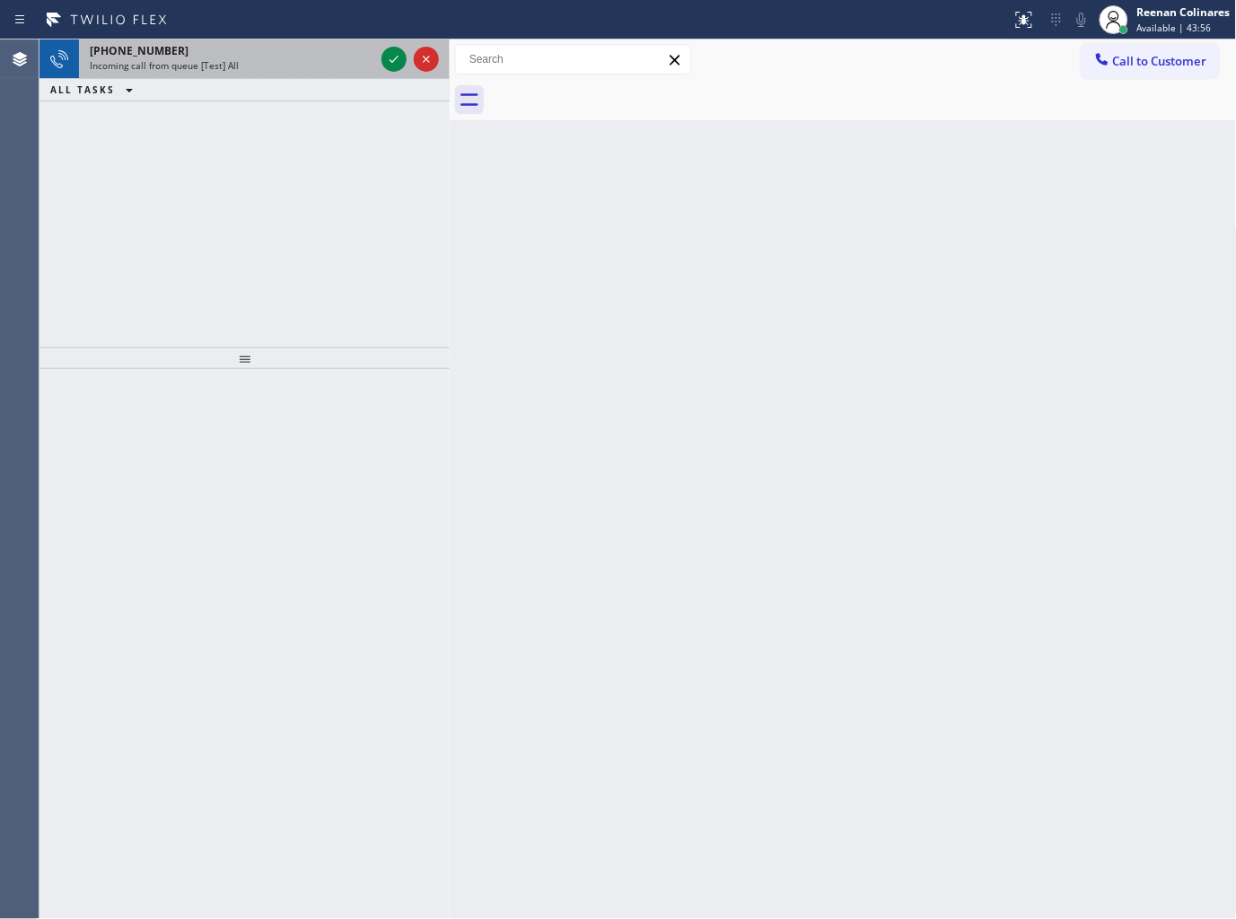
click at [294, 61] on div "Incoming call from queue [Test] All" at bounding box center [232, 65] width 285 height 13
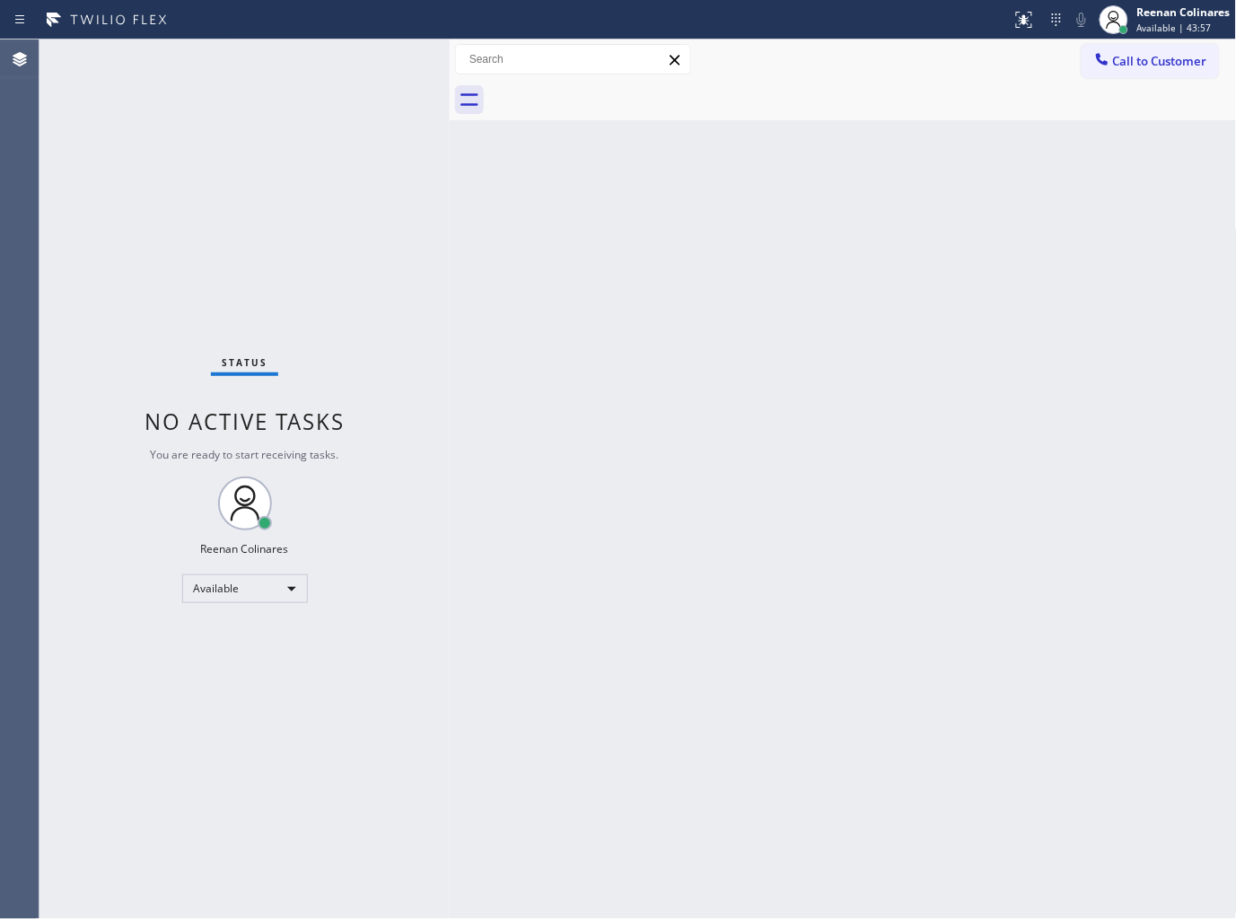
click at [329, 103] on div "Status No active tasks You are ready to start receiving tasks. Reenan Colinares…" at bounding box center [245, 480] width 410 height 880
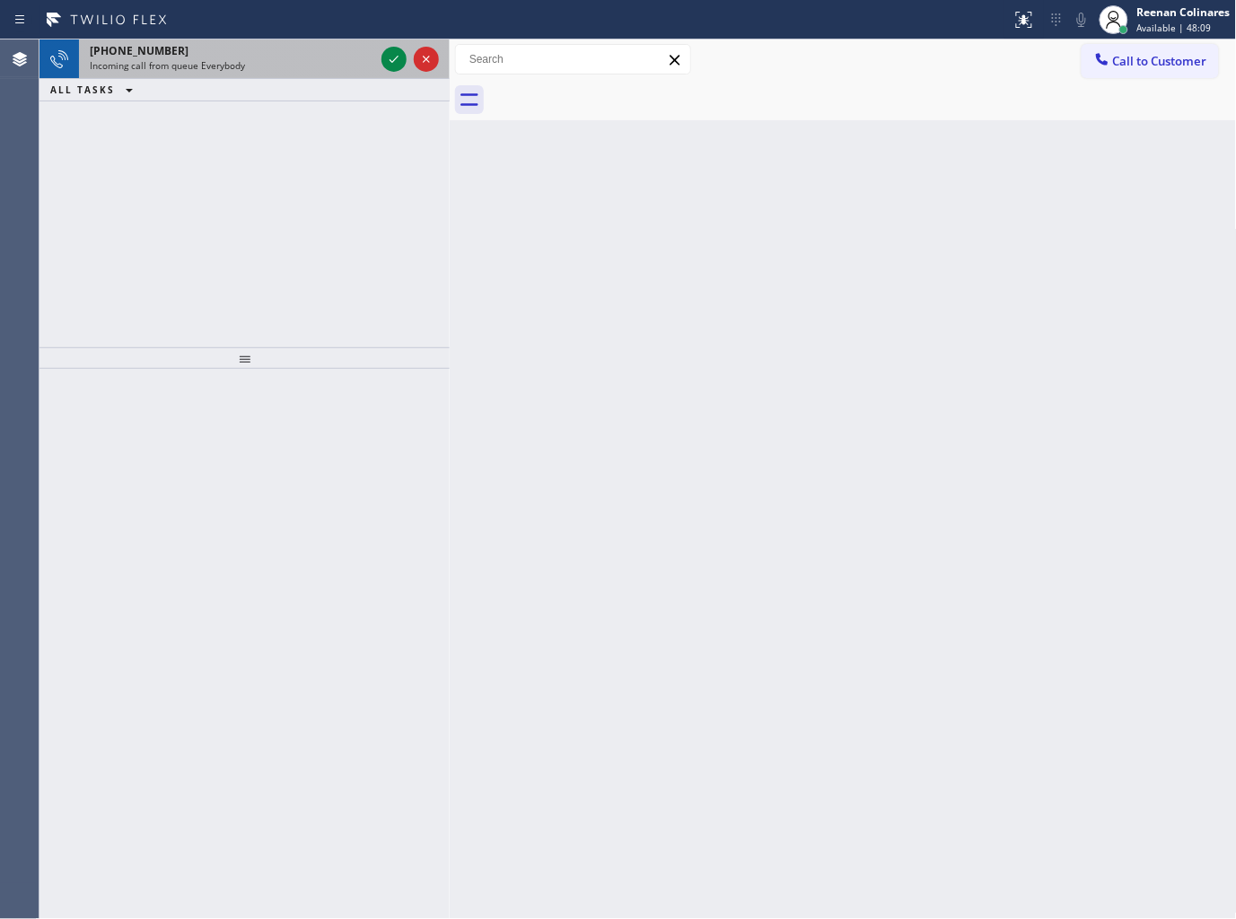
click at [284, 64] on div "Incoming call from queue Everybody" at bounding box center [232, 65] width 285 height 13
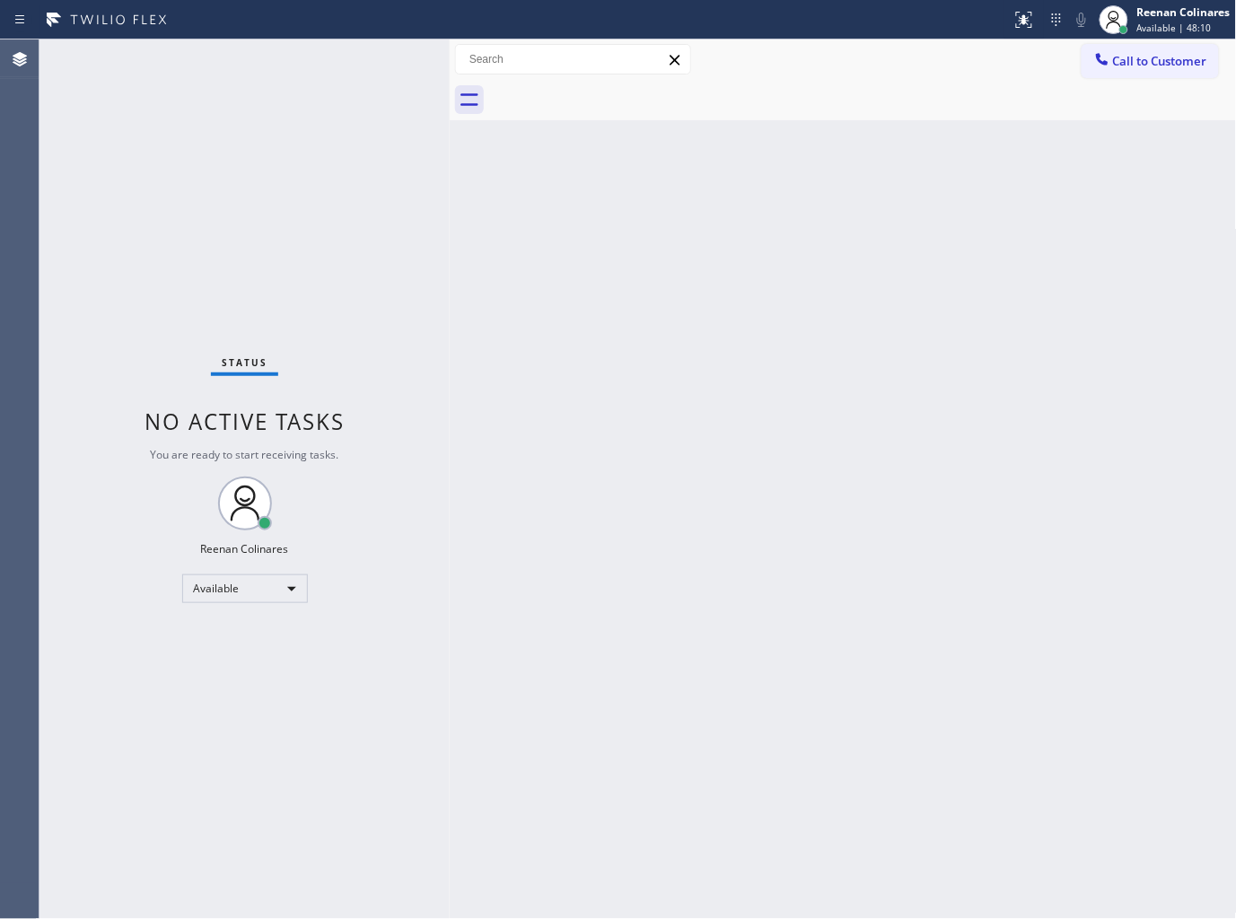
drag, startPoint x: 289, startPoint y: 66, endPoint x: 335, endPoint y: 66, distance: 45.8
click at [332, 66] on div "Status No active tasks You are ready to start receiving tasks. Reenan Colinares…" at bounding box center [245, 480] width 410 height 880
click at [335, 66] on div "Status No active tasks You are ready to start receiving tasks. Reenan Colinares…" at bounding box center [245, 480] width 410 height 880
click at [336, 66] on div "Status No active tasks You are ready to start receiving tasks. Reenan Colinares…" at bounding box center [245, 480] width 410 height 880
click at [287, 66] on div "Status No active tasks You are ready to start receiving tasks. Reenan Colinares…" at bounding box center [245, 480] width 410 height 880
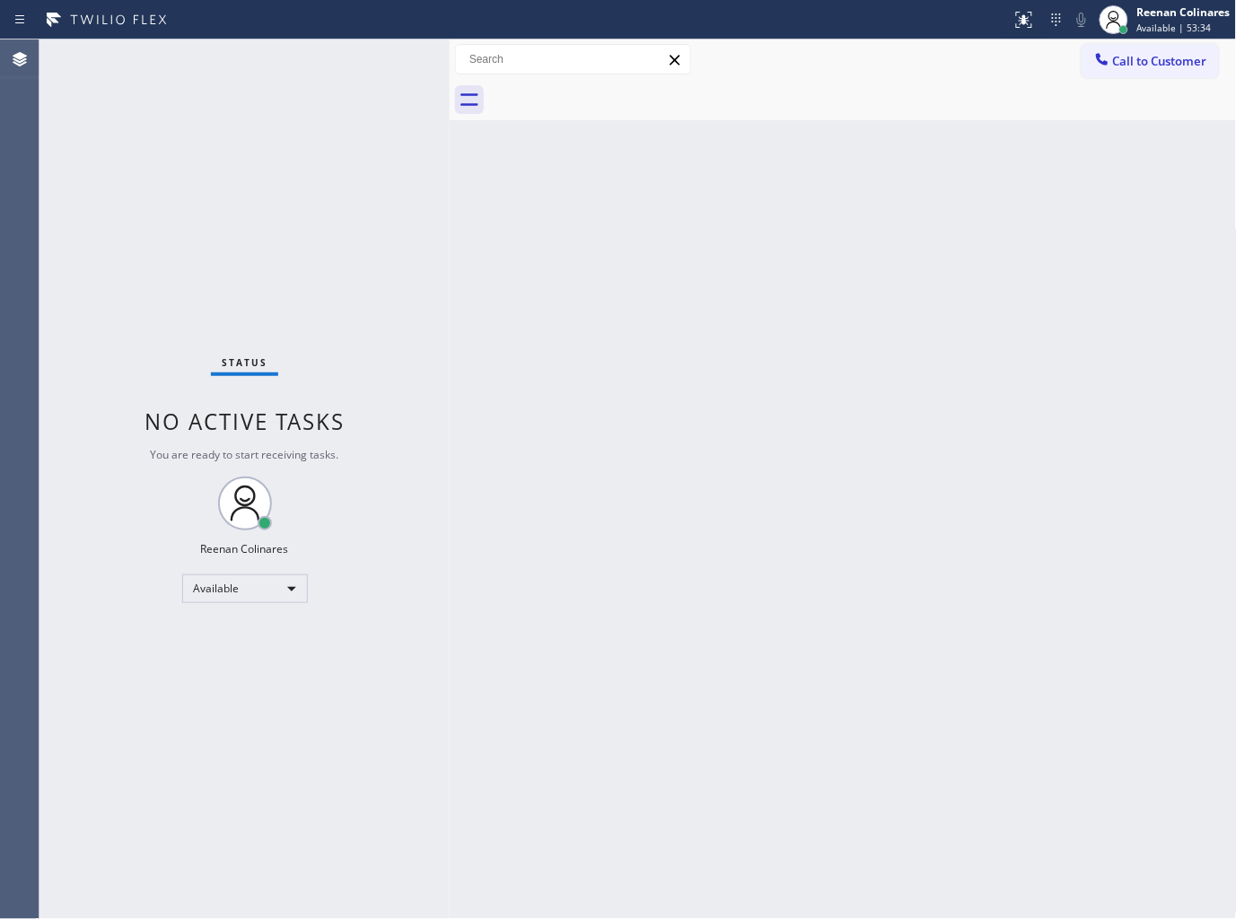
click at [330, 48] on div "Status No active tasks You are ready to start receiving tasks. Reenan Colinares…" at bounding box center [245, 480] width 410 height 880
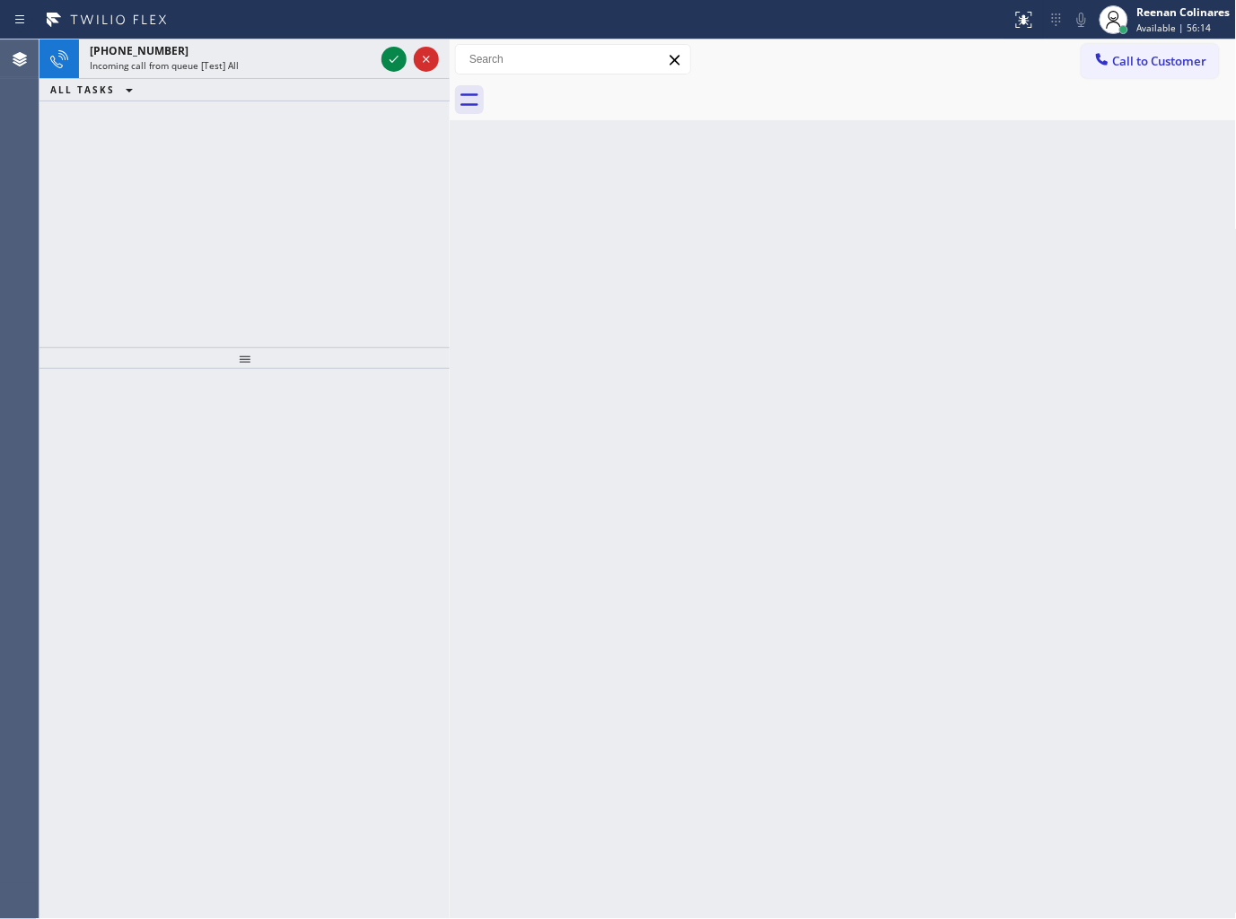
click at [330, 48] on div "+16616536838" at bounding box center [232, 50] width 285 height 15
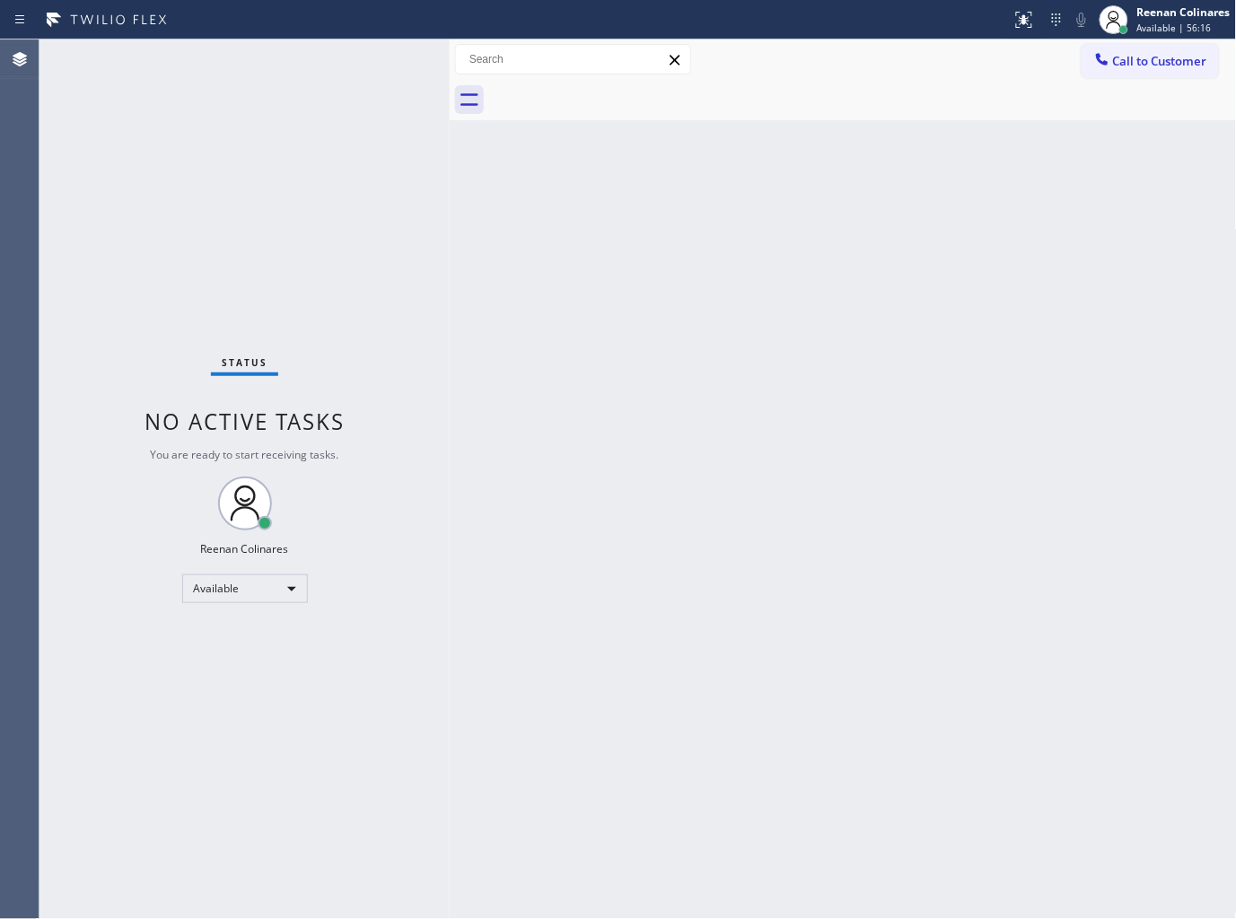
click at [389, 59] on div "Status No active tasks You are ready to start receiving tasks. Reenan Colinares…" at bounding box center [245, 480] width 410 height 880
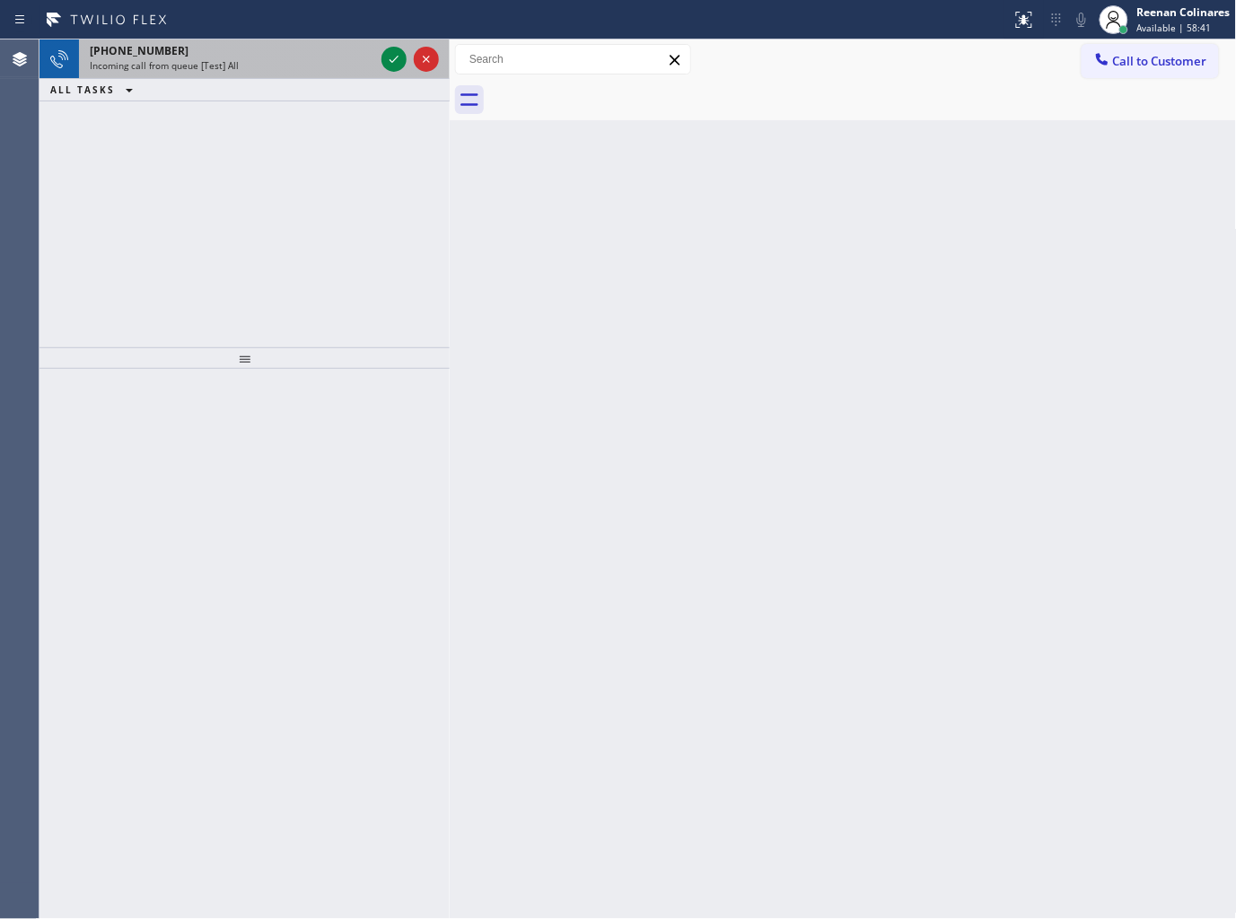
click at [365, 59] on div "Incoming call from queue [Test] All" at bounding box center [232, 65] width 285 height 13
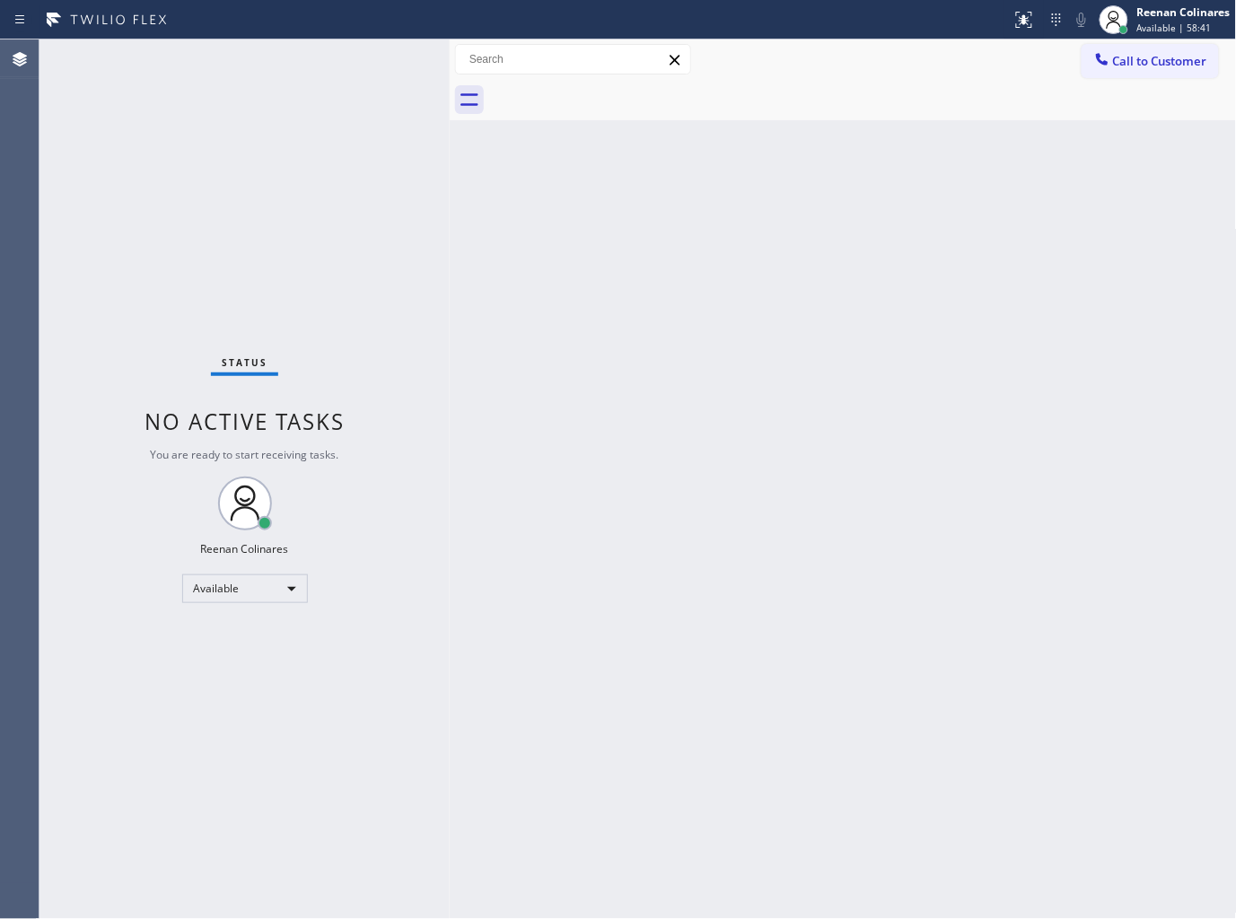
click at [384, 52] on div "Status No active tasks You are ready to start receiving tasks. Reenan Colinares…" at bounding box center [245, 480] width 410 height 880
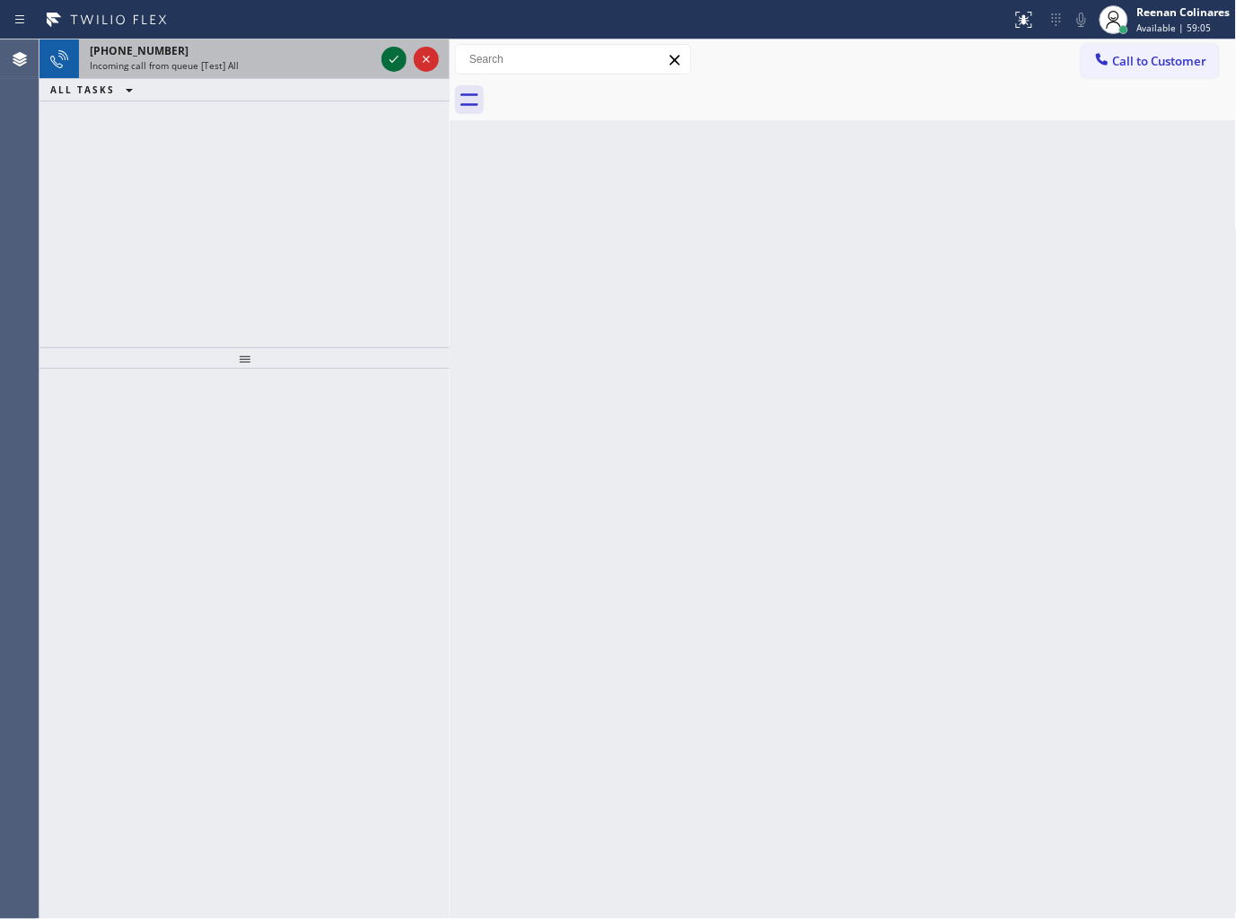
click at [383, 52] on icon at bounding box center [394, 59] width 22 height 22
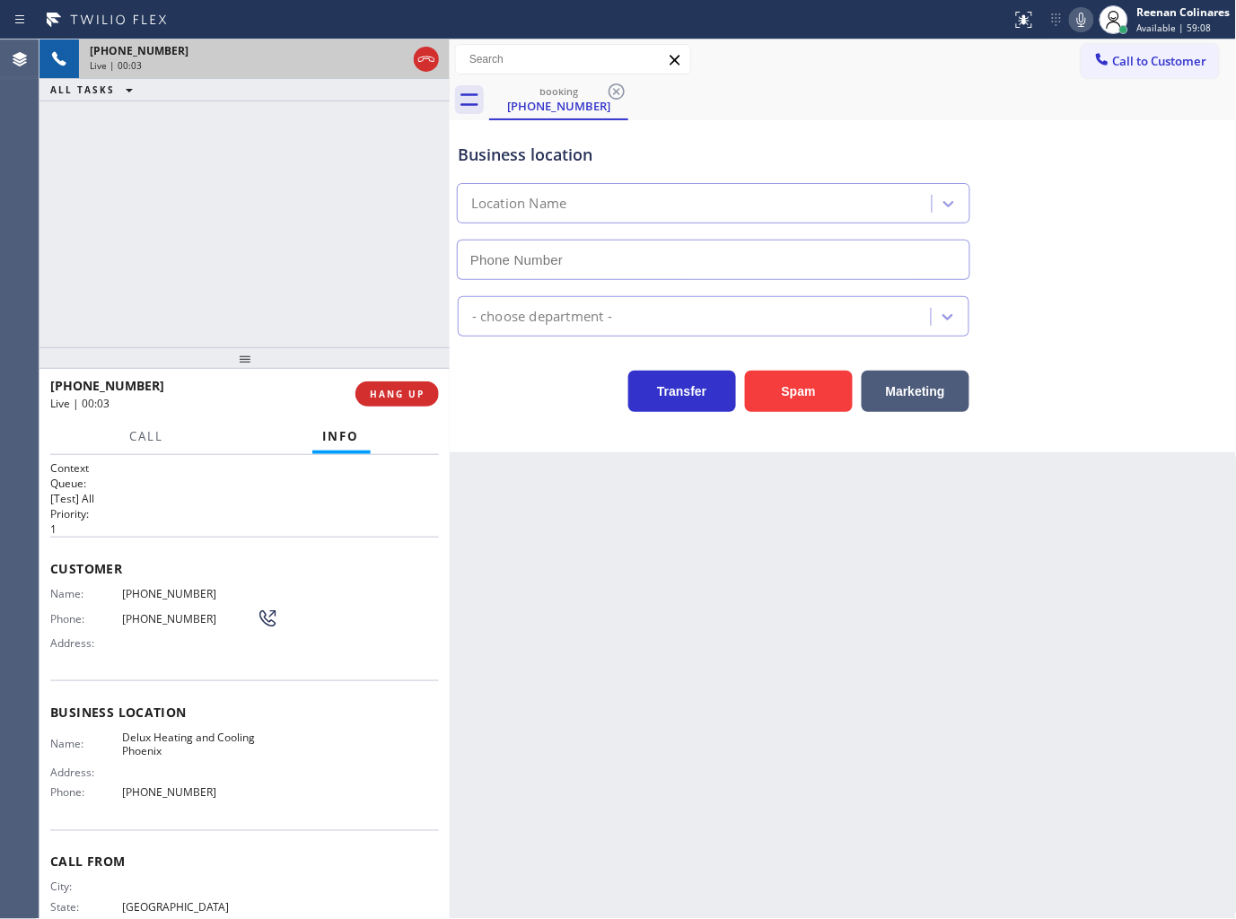
type input "(602) 926-7787"
drag, startPoint x: 779, startPoint y: 386, endPoint x: 1210, endPoint y: 157, distance: 488.0
click at [779, 386] on button "Spam" at bounding box center [799, 391] width 108 height 41
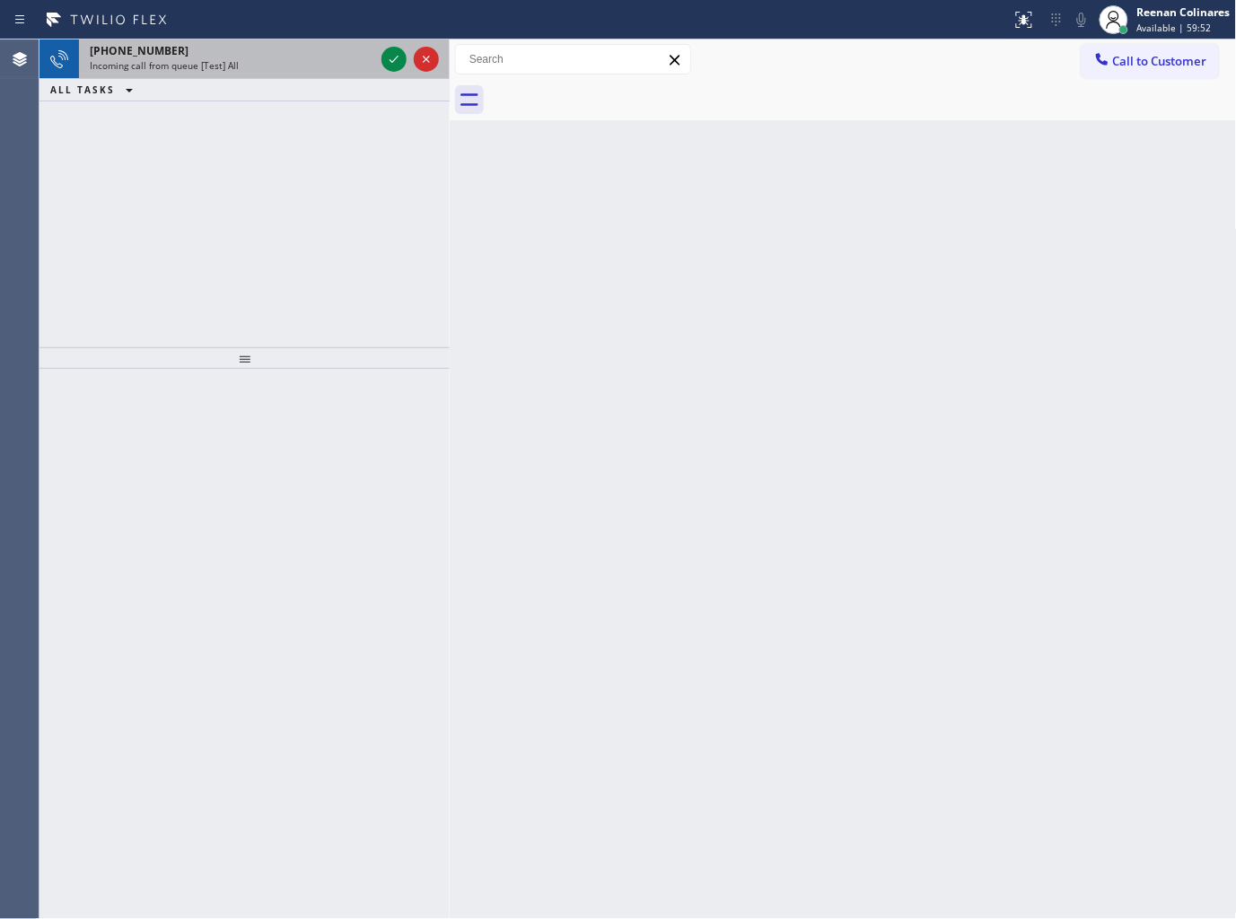
click at [223, 41] on div "+17472274775 Incoming call from queue [Test] All" at bounding box center [228, 60] width 299 height 40
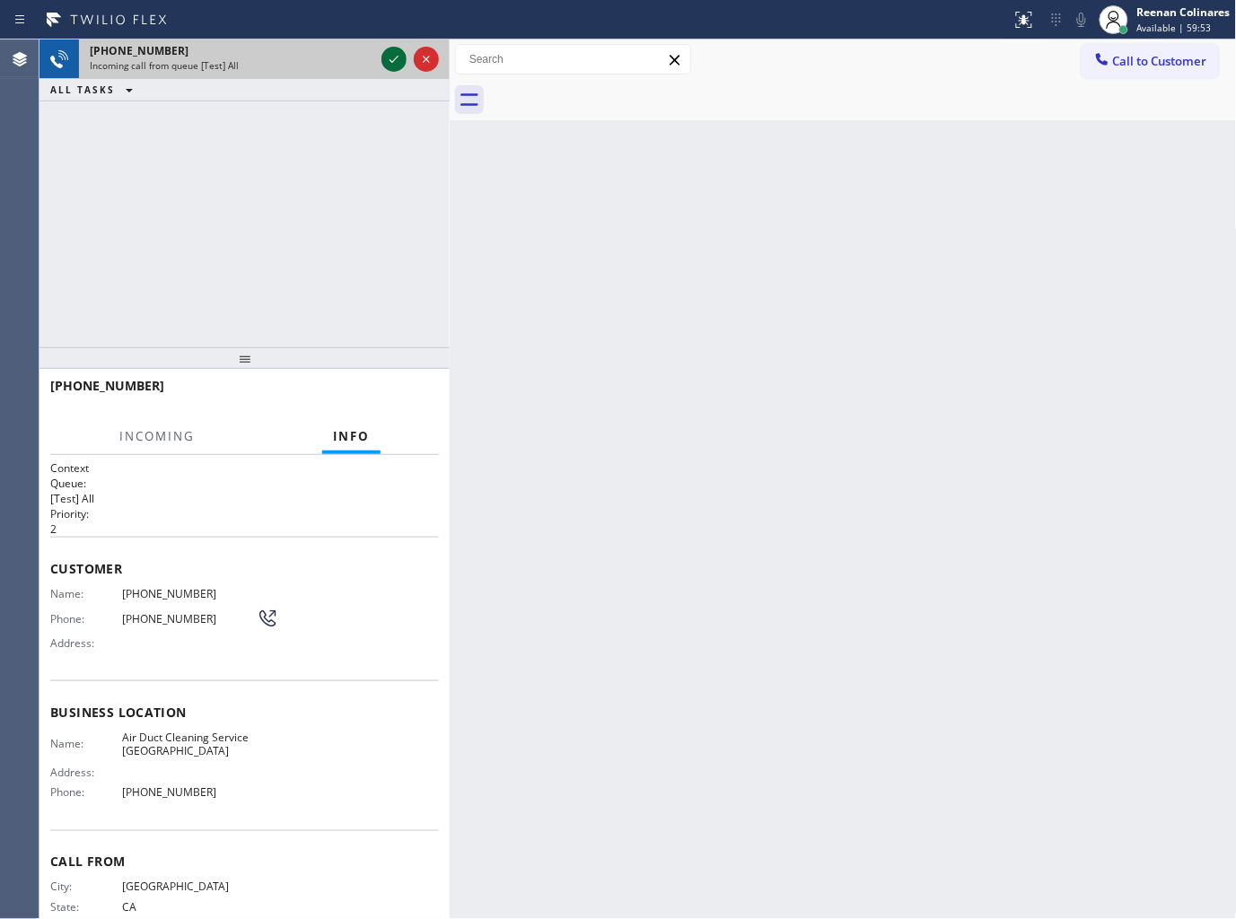
click at [391, 64] on icon at bounding box center [394, 59] width 22 height 22
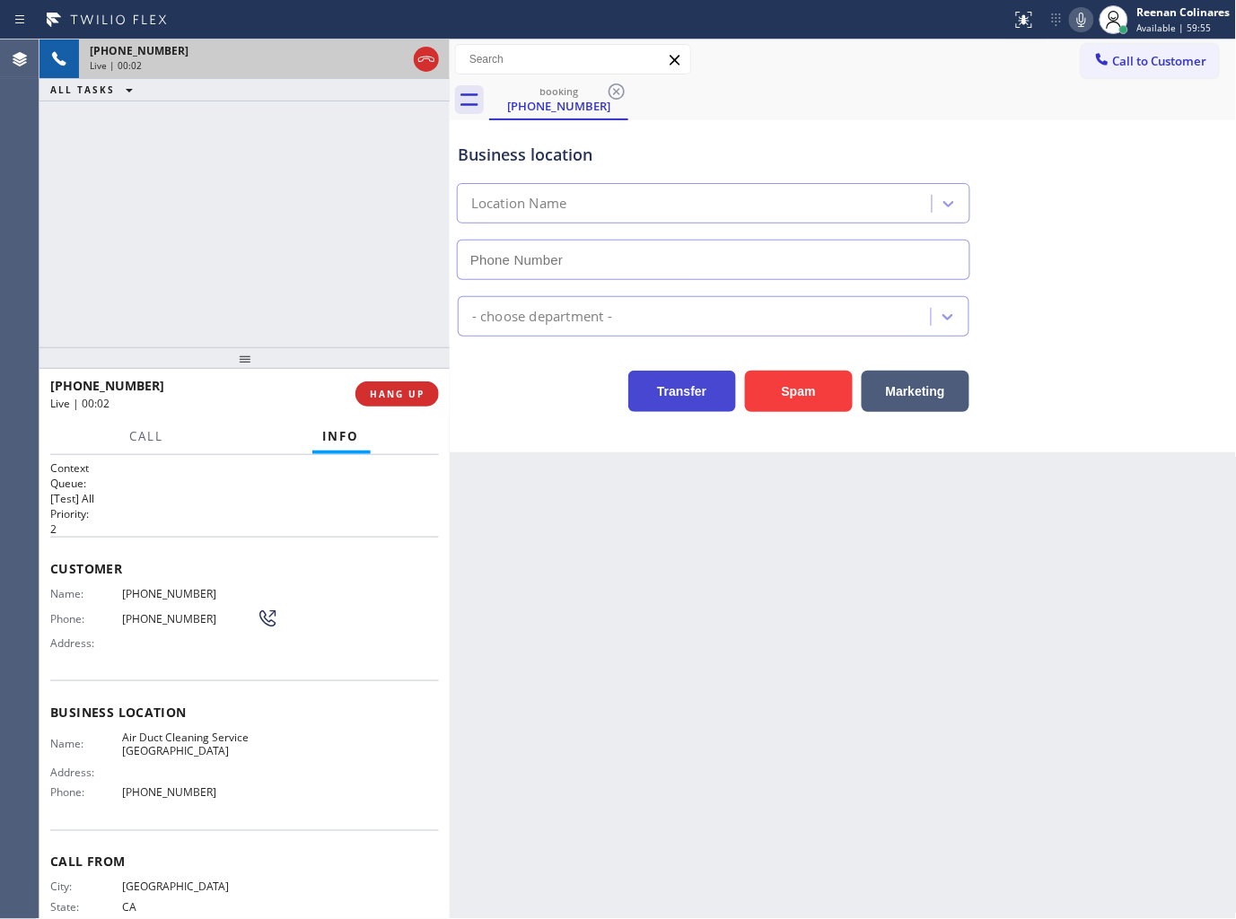
type input "(747) 223-8611"
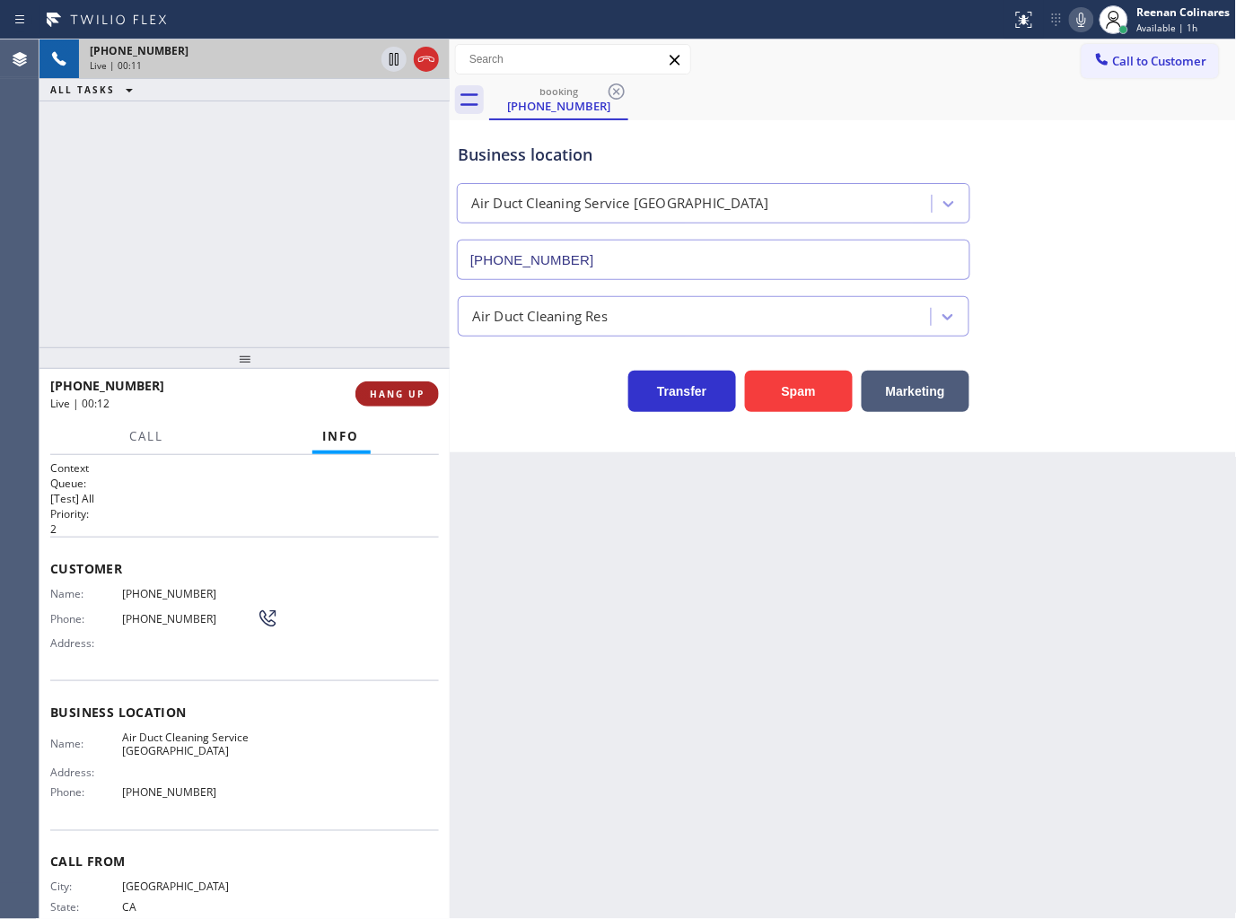
click at [407, 402] on button "HANG UP" at bounding box center [397, 394] width 83 height 25
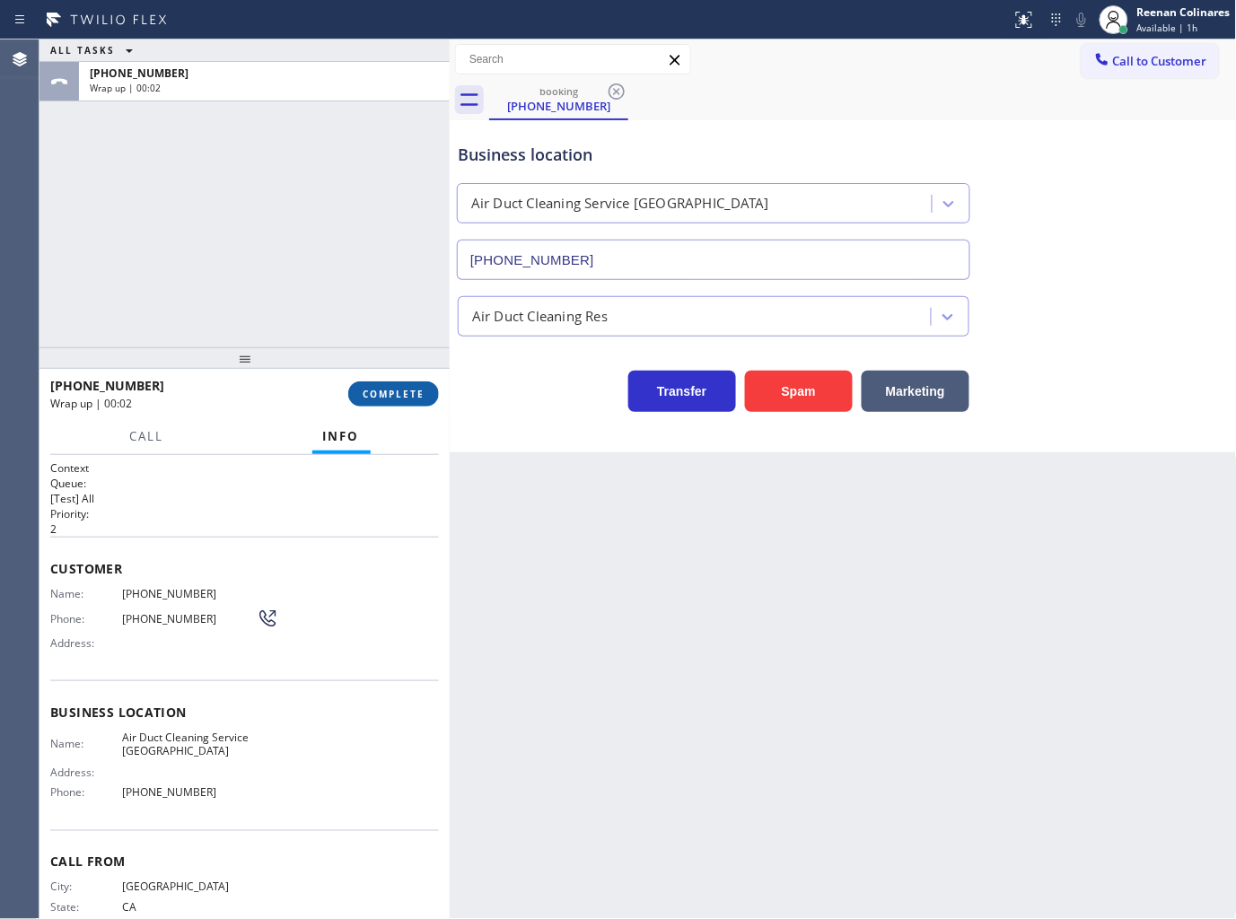
click at [408, 400] on button "COMPLETE" at bounding box center [393, 394] width 91 height 25
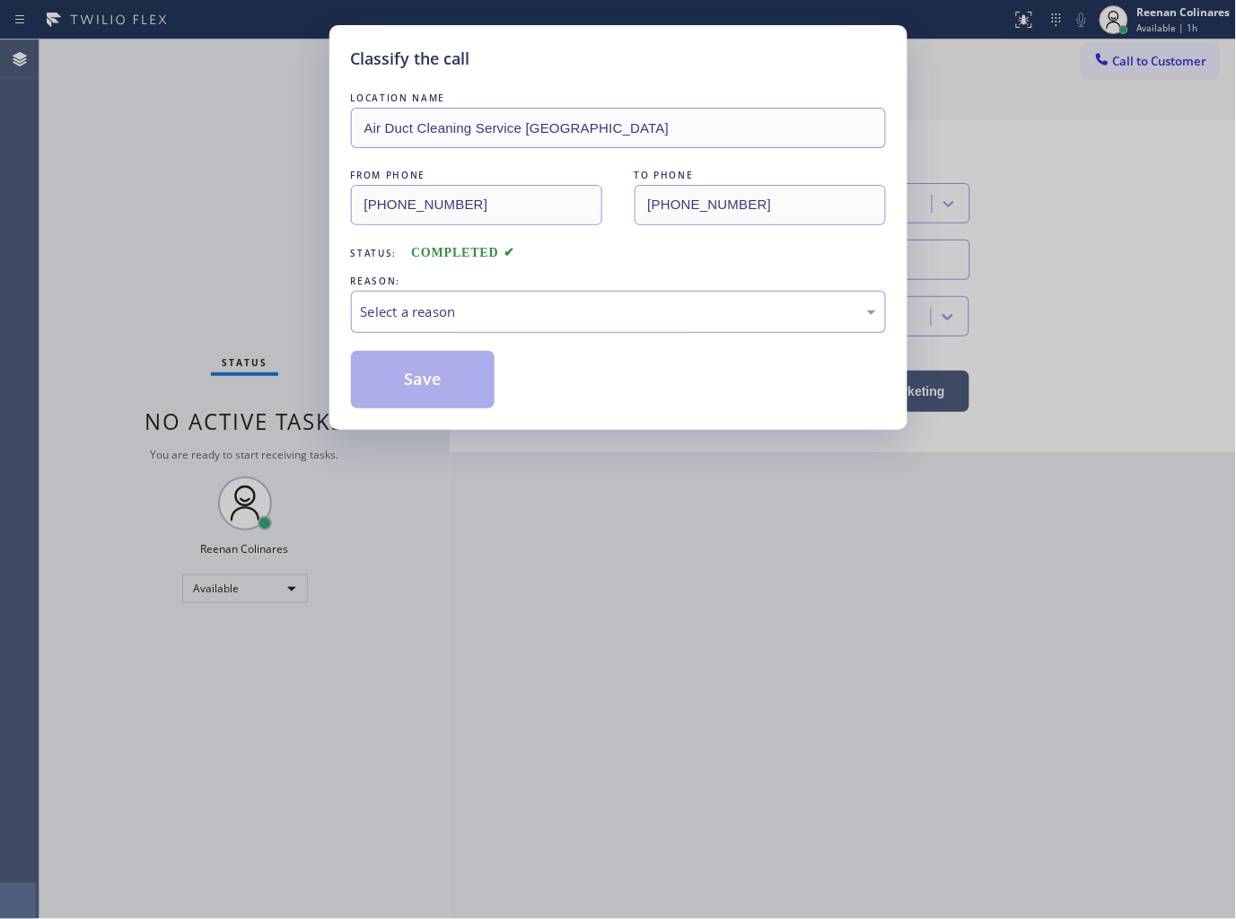
click at [500, 323] on div "Select a reason" at bounding box center [618, 312] width 535 height 42
click at [420, 397] on button "Save" at bounding box center [423, 379] width 145 height 57
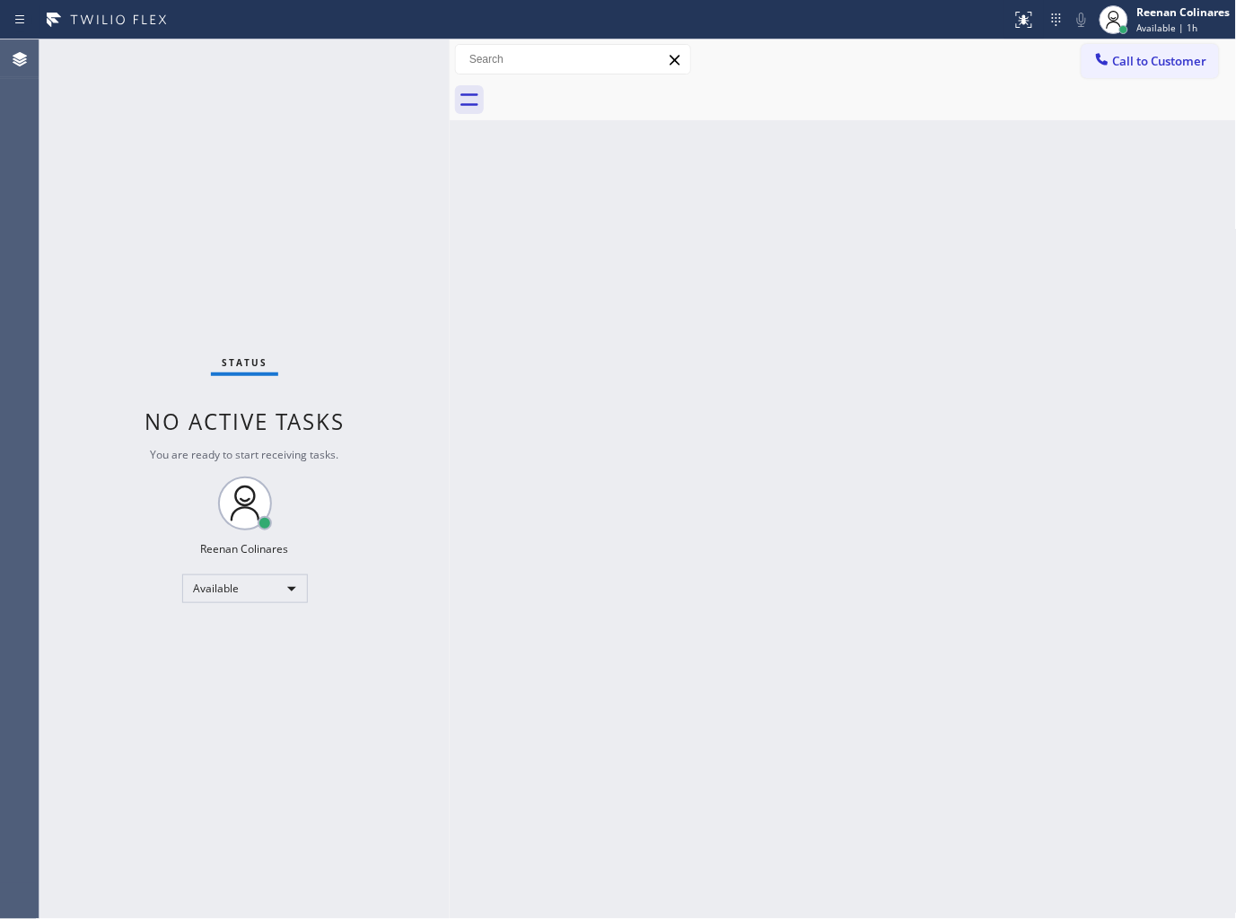
click at [776, 201] on div "Back to Dashboard Change Sender ID Customers Technicians Select a contact Outbo…" at bounding box center [843, 480] width 787 height 880
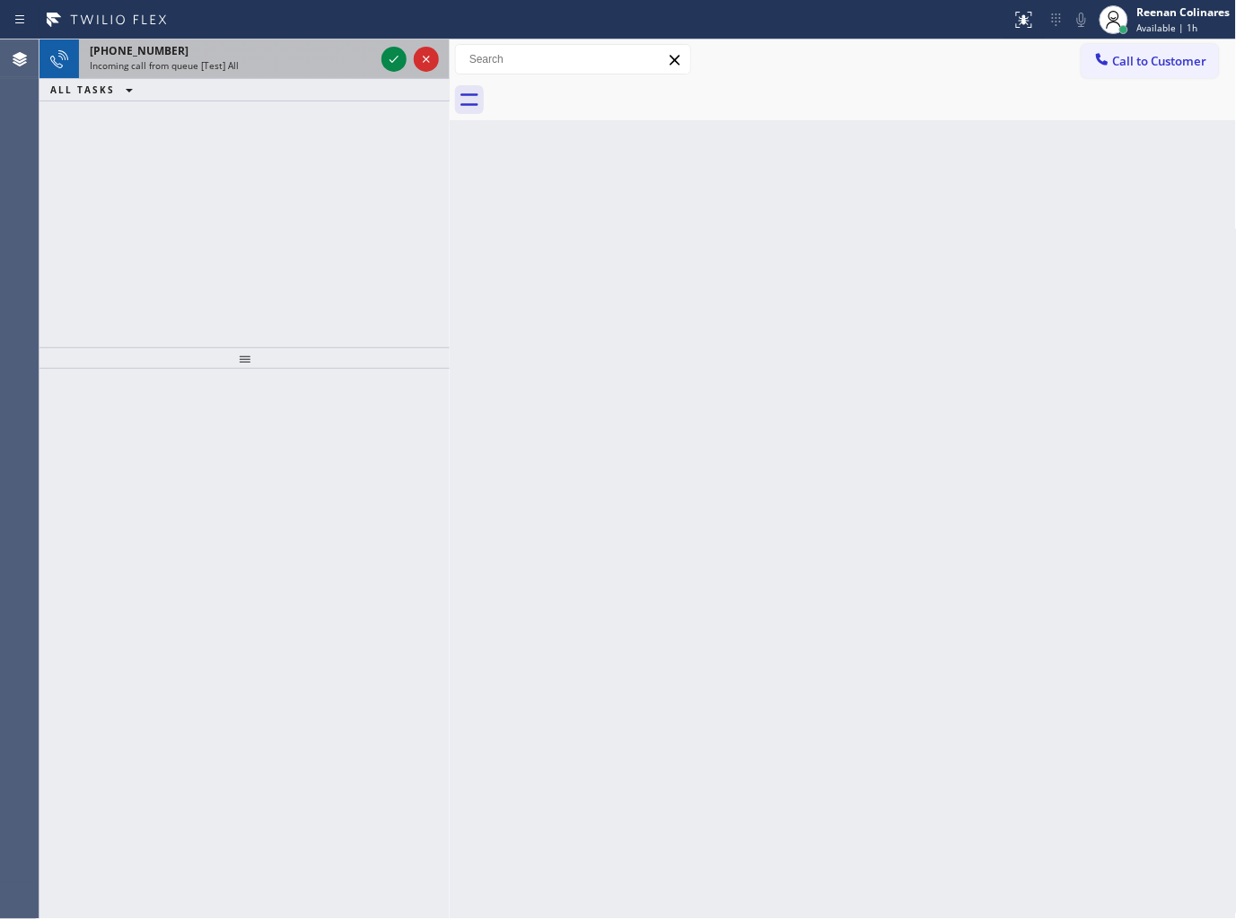
click at [286, 66] on div "Incoming call from queue [Test] All" at bounding box center [232, 65] width 285 height 13
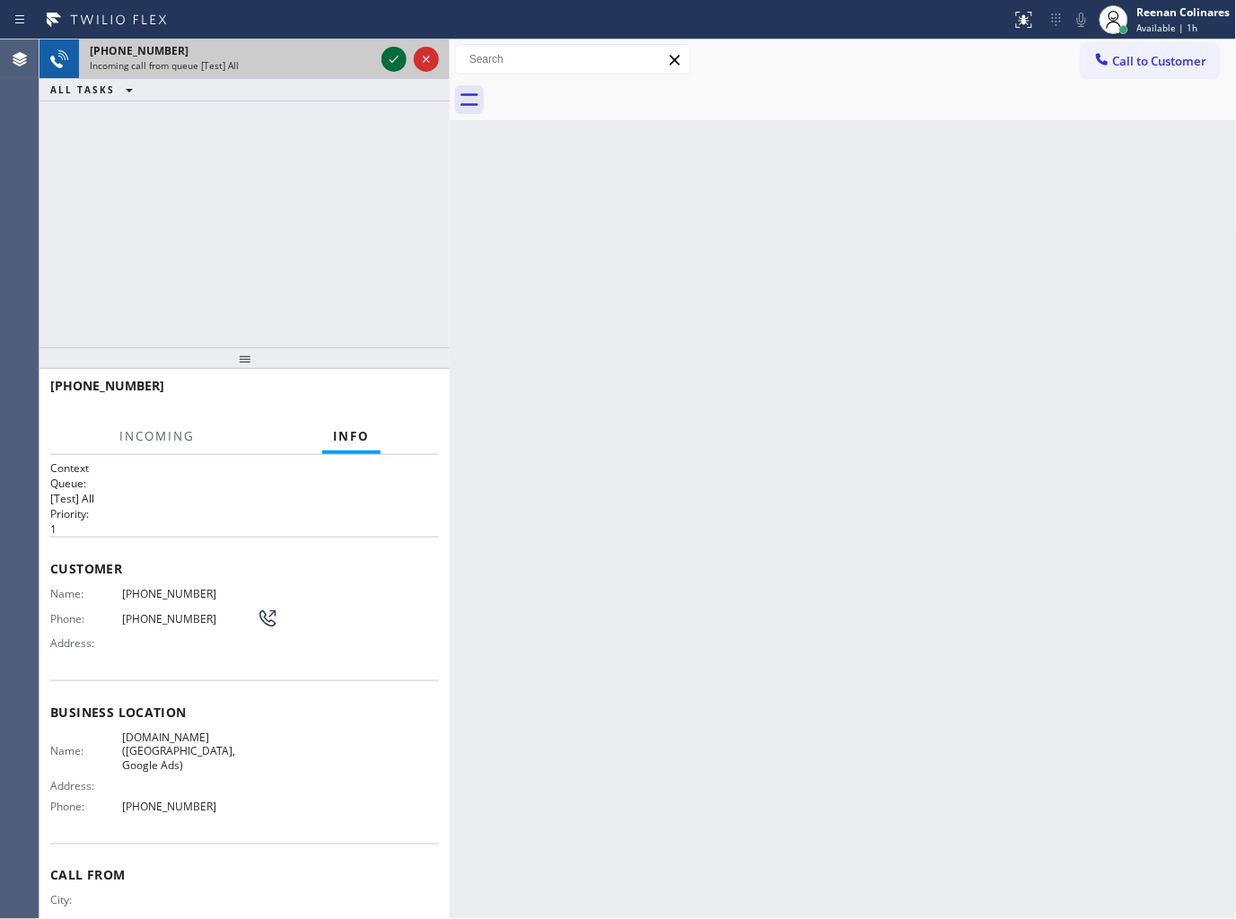
click at [391, 54] on icon at bounding box center [394, 59] width 22 height 22
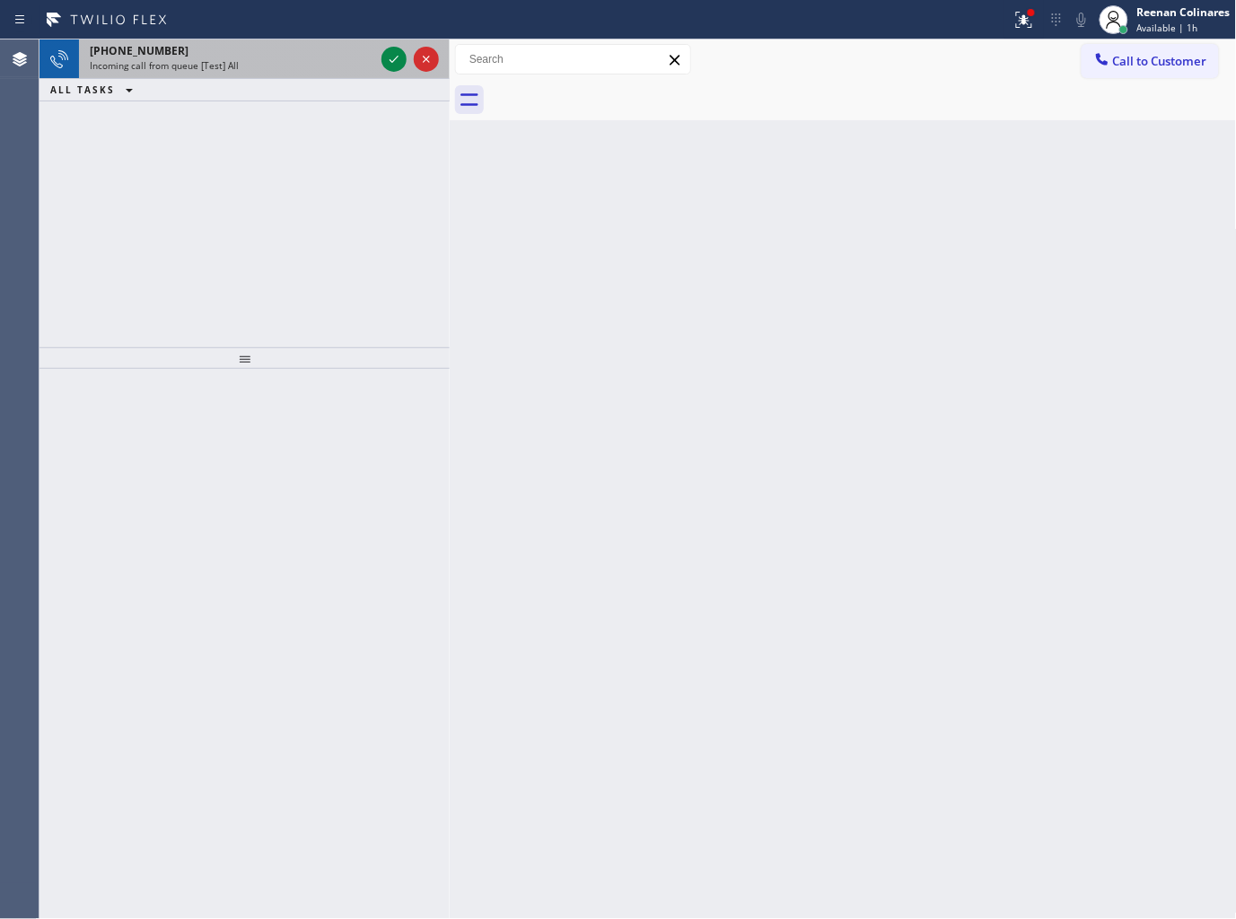
drag, startPoint x: 324, startPoint y: 60, endPoint x: 363, endPoint y: 57, distance: 38.8
click at [325, 60] on div "Incoming call from queue [Test] All" at bounding box center [232, 65] width 285 height 13
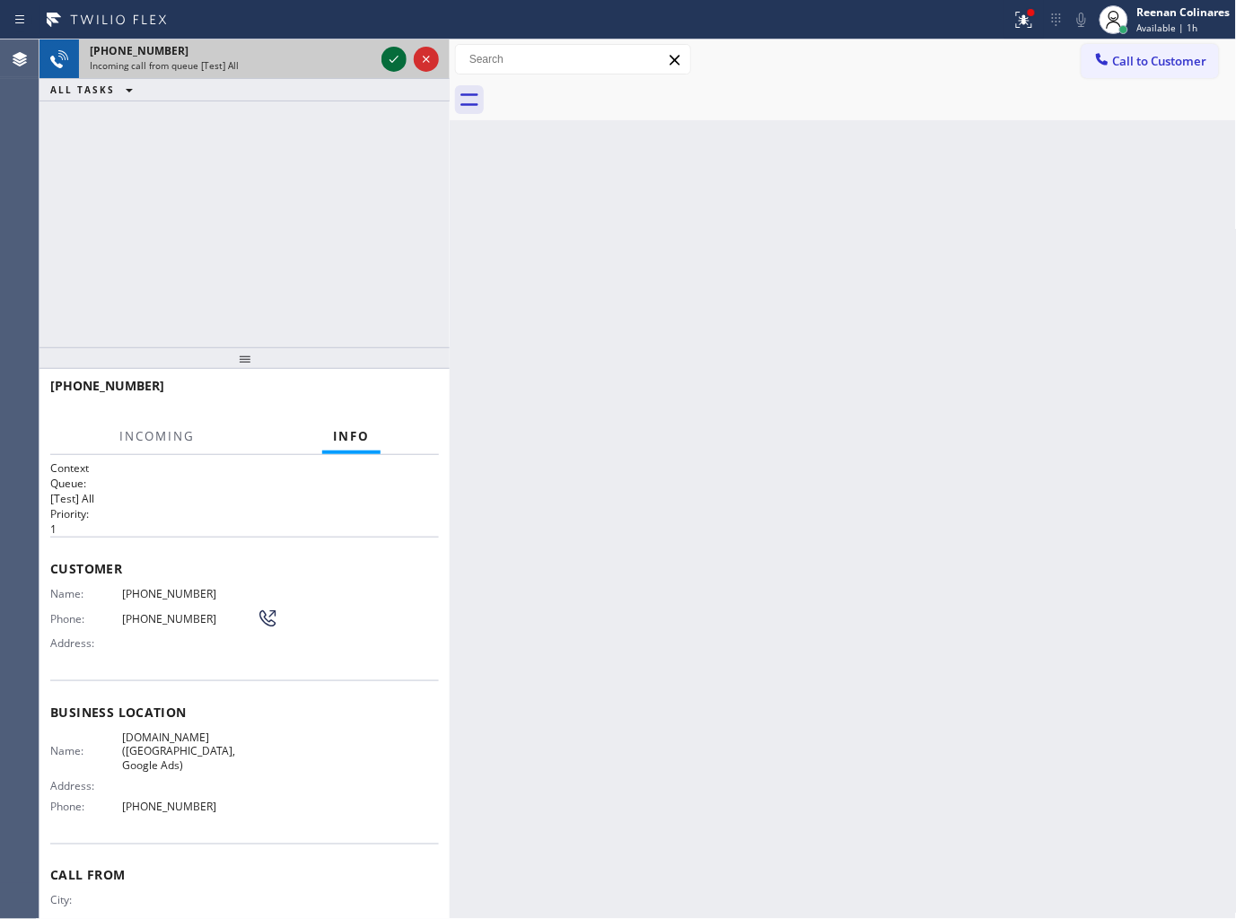
click at [387, 57] on icon at bounding box center [394, 59] width 22 height 22
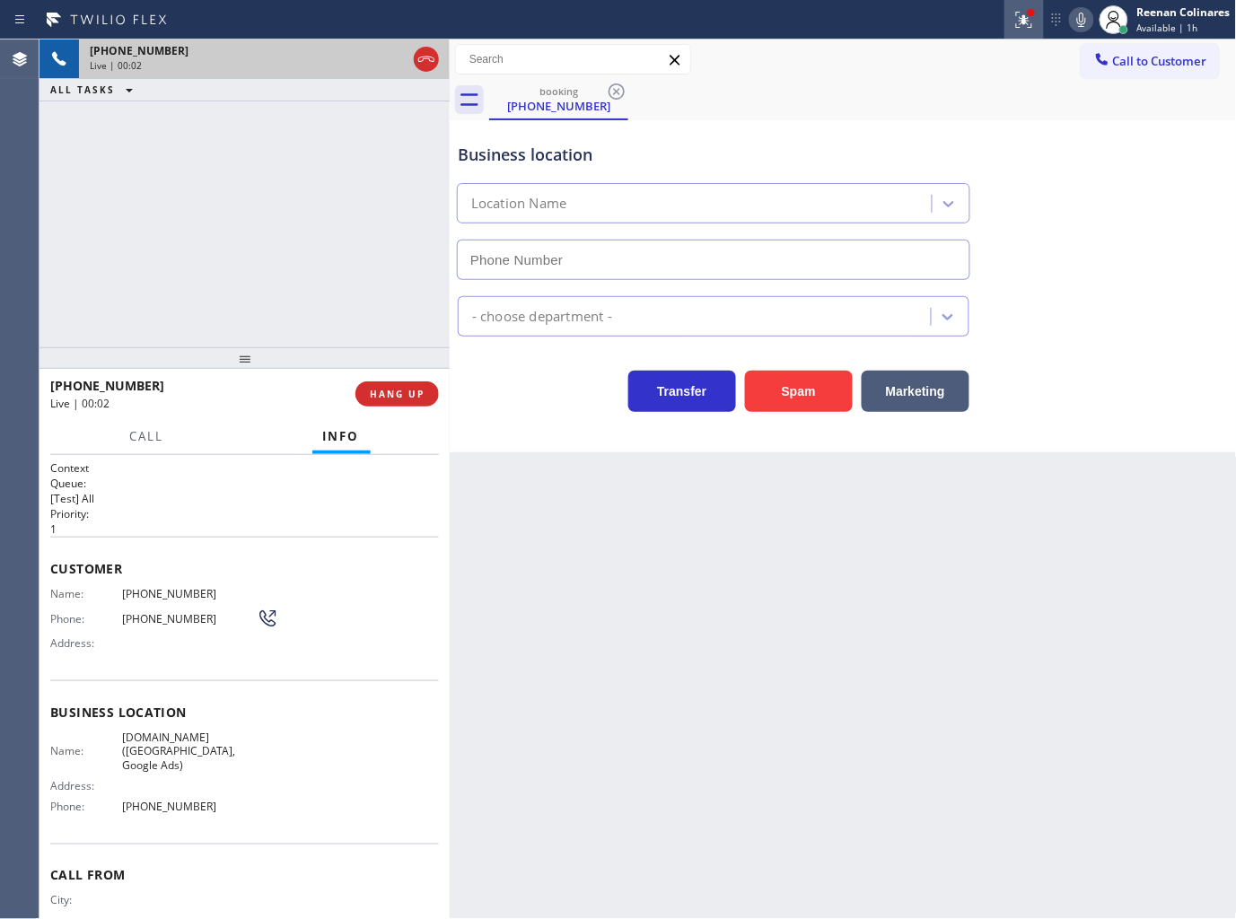
click at [1024, 24] on icon at bounding box center [1025, 20] width 22 height 22
type input "(628) 500-9853"
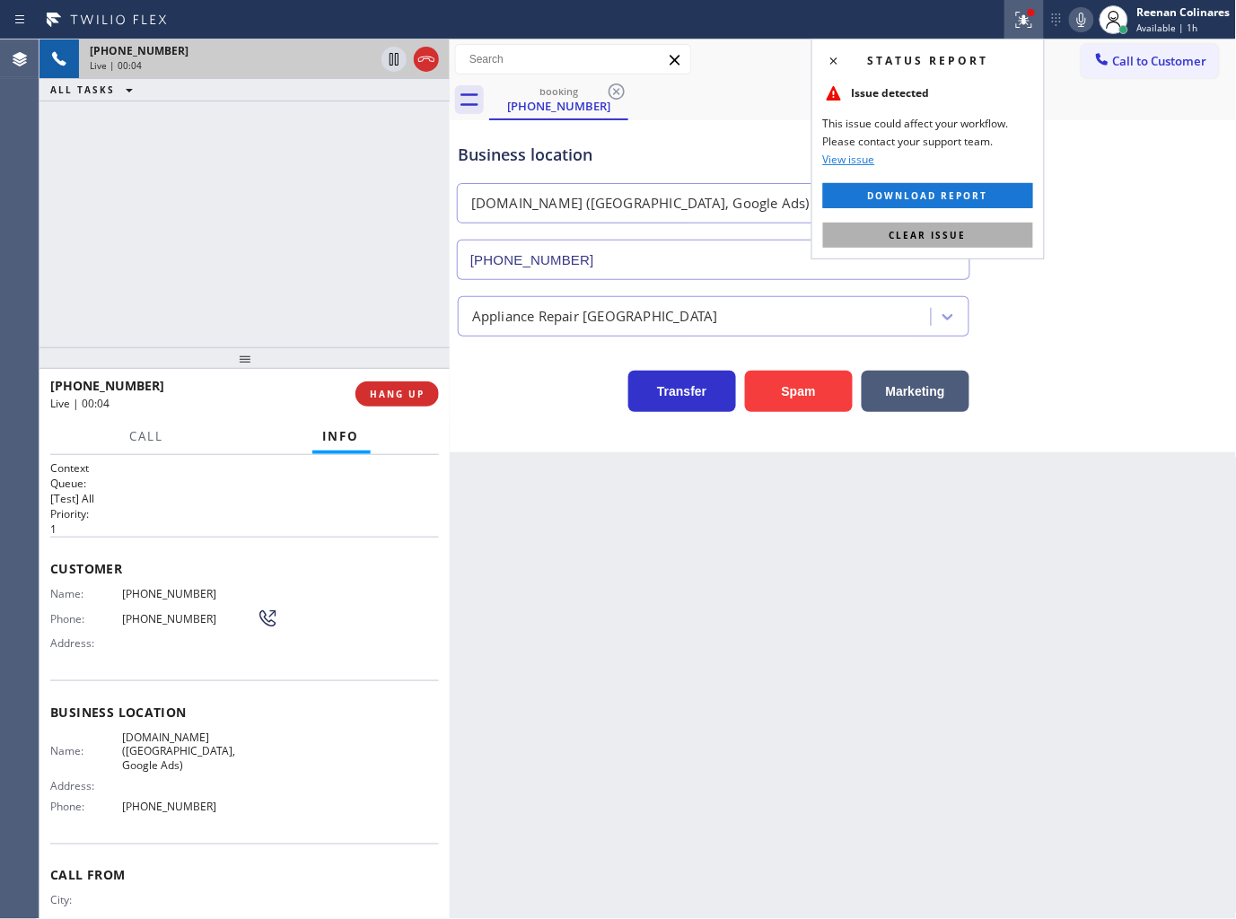
click at [1002, 236] on button "Clear issue" at bounding box center [928, 235] width 210 height 25
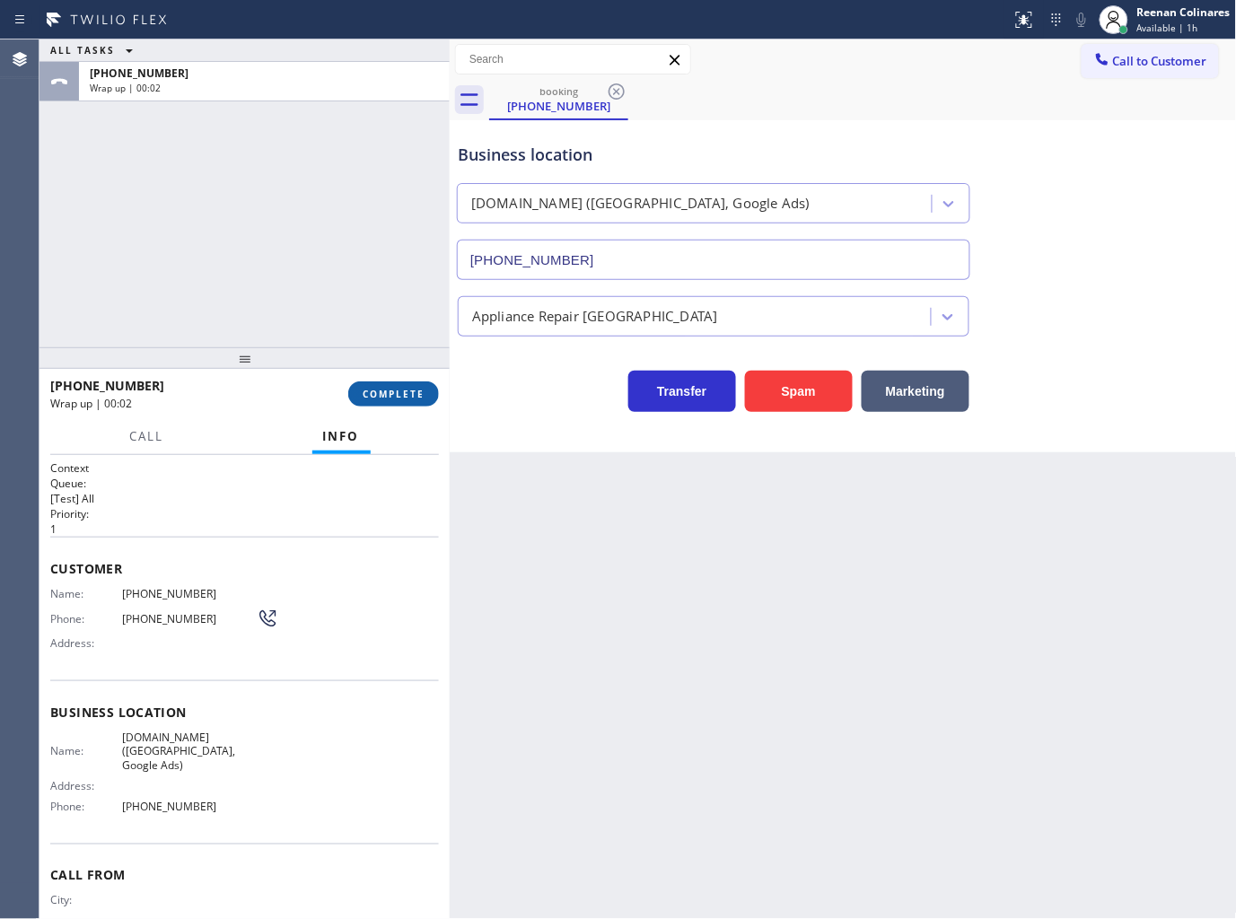
click at [406, 396] on span "COMPLETE" at bounding box center [394, 394] width 62 height 13
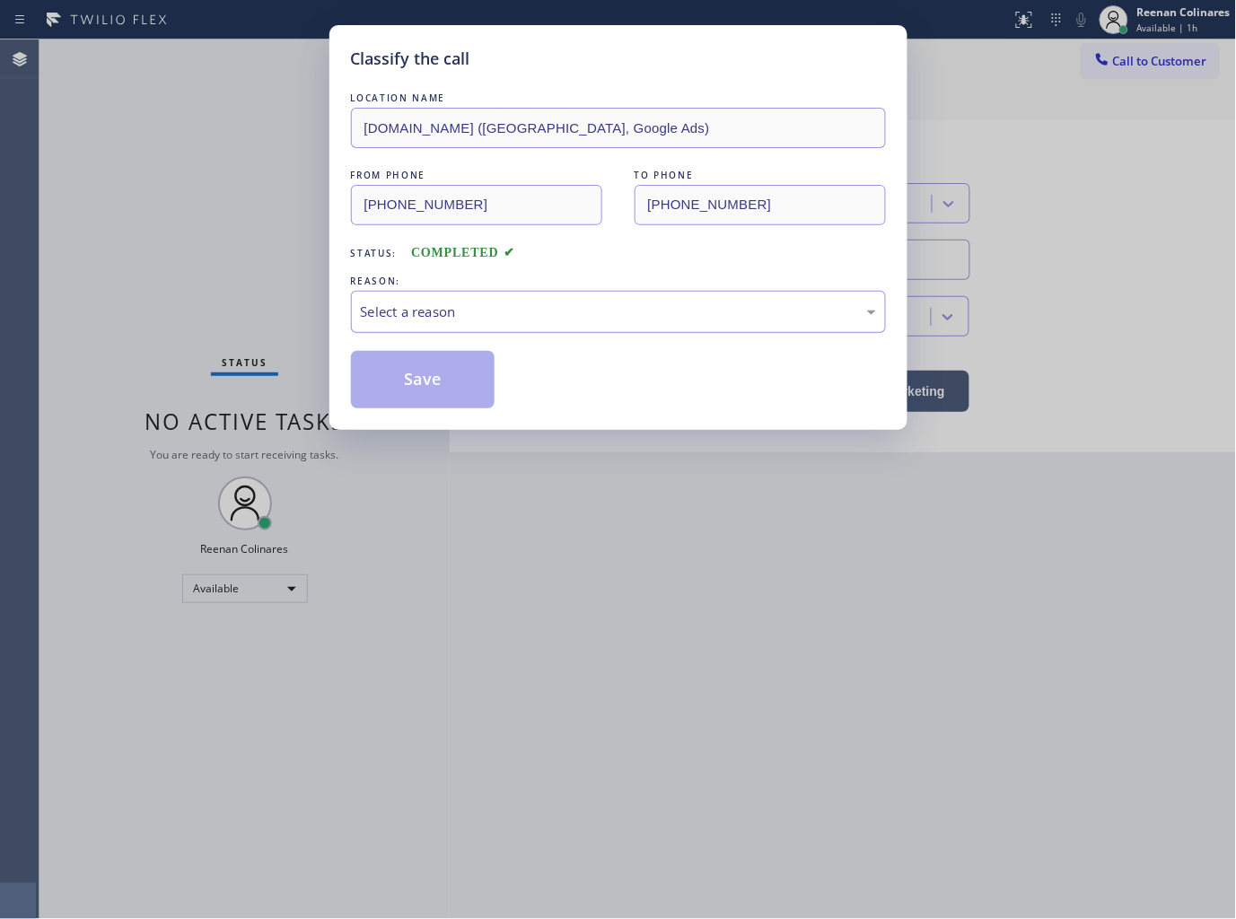
click at [488, 305] on div "Select a reason" at bounding box center [618, 312] width 515 height 21
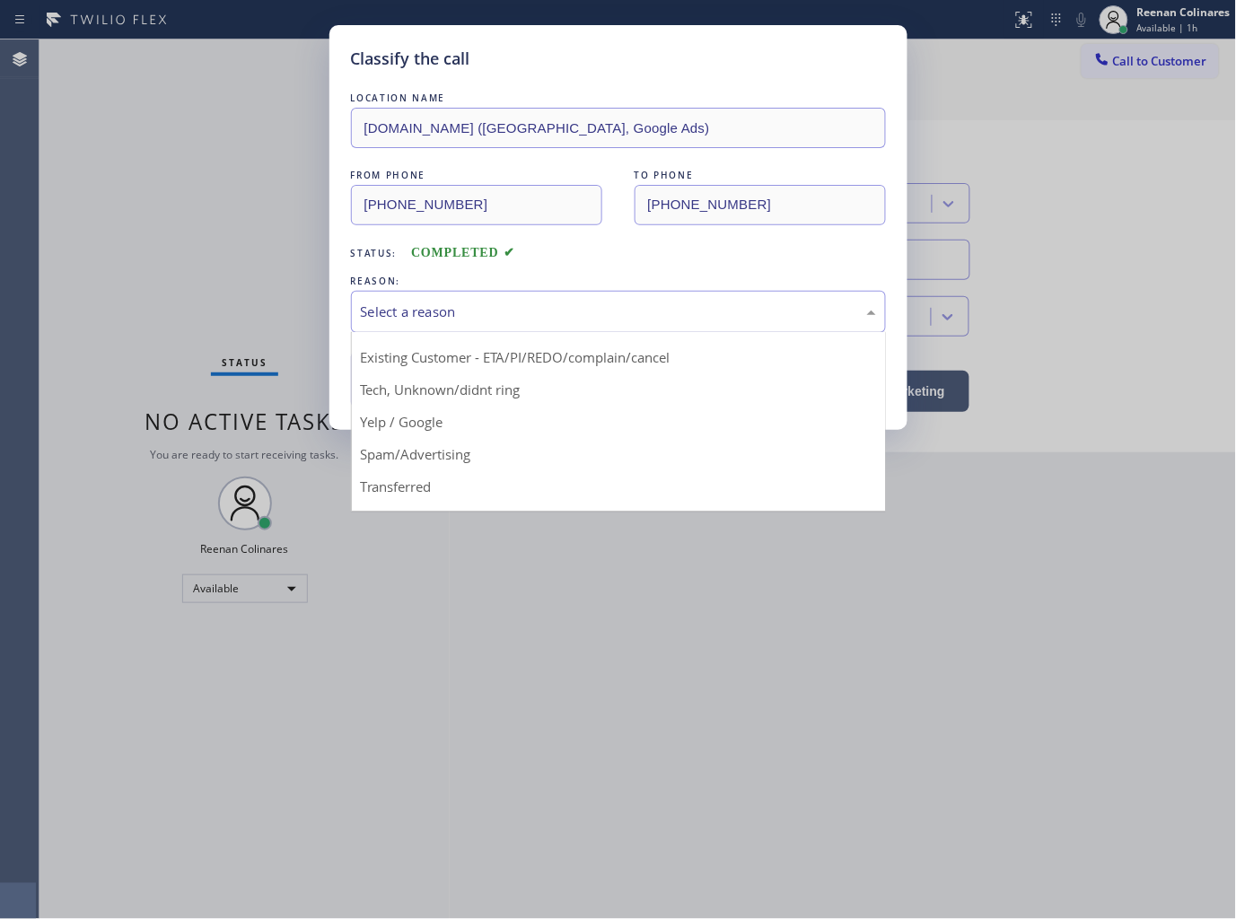
scroll to position [112, 0]
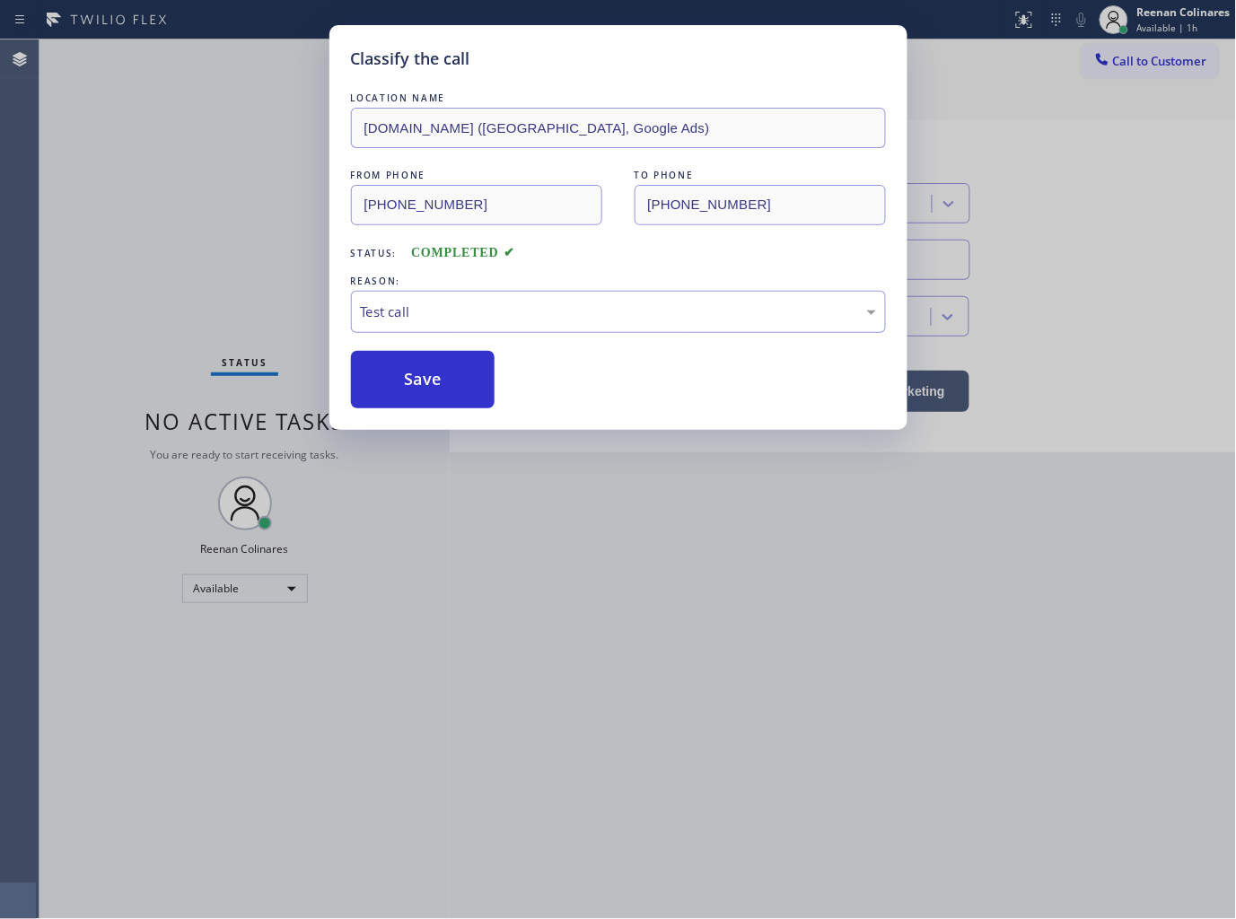
click at [374, 382] on button "Save" at bounding box center [423, 379] width 145 height 57
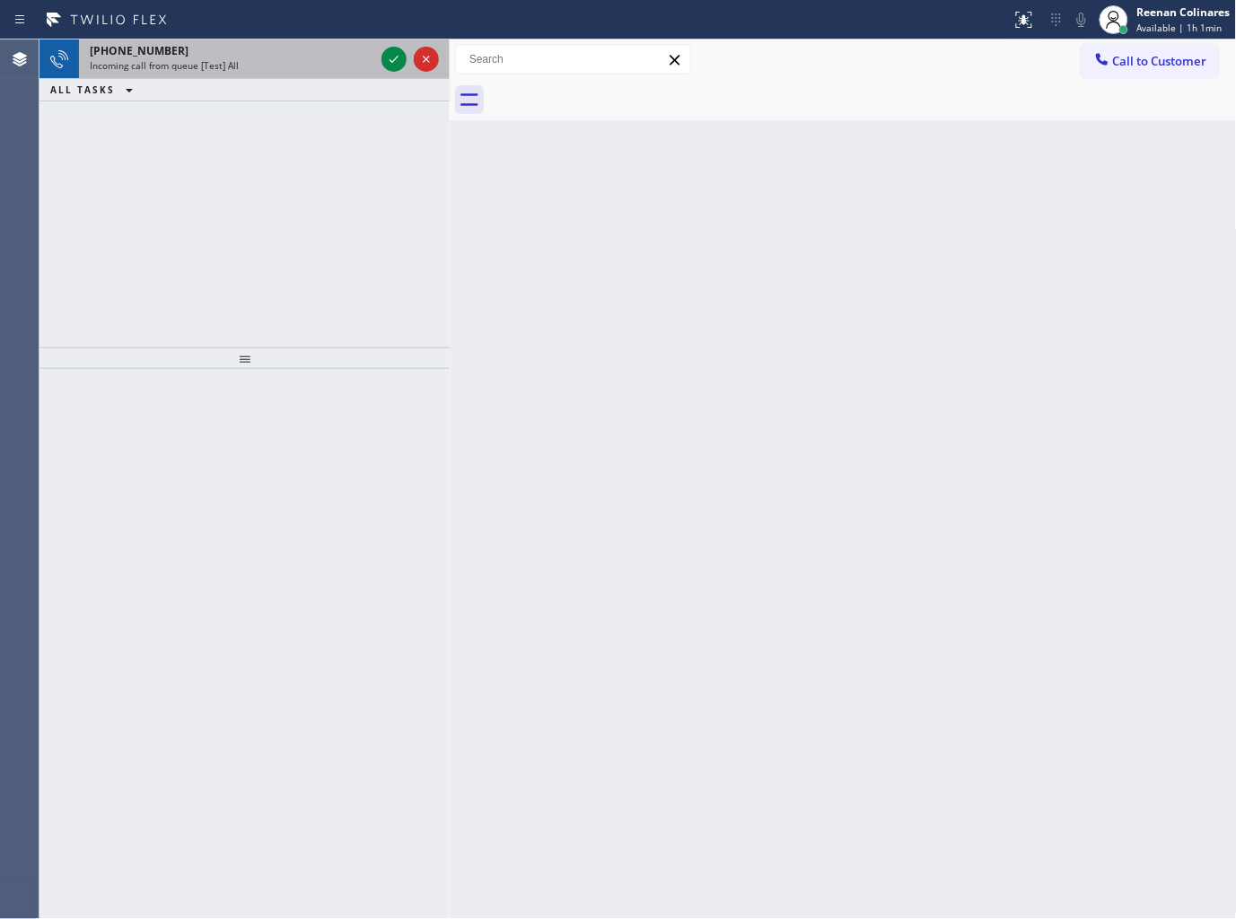
click at [317, 66] on div "Incoming call from queue [Test] All" at bounding box center [232, 65] width 285 height 13
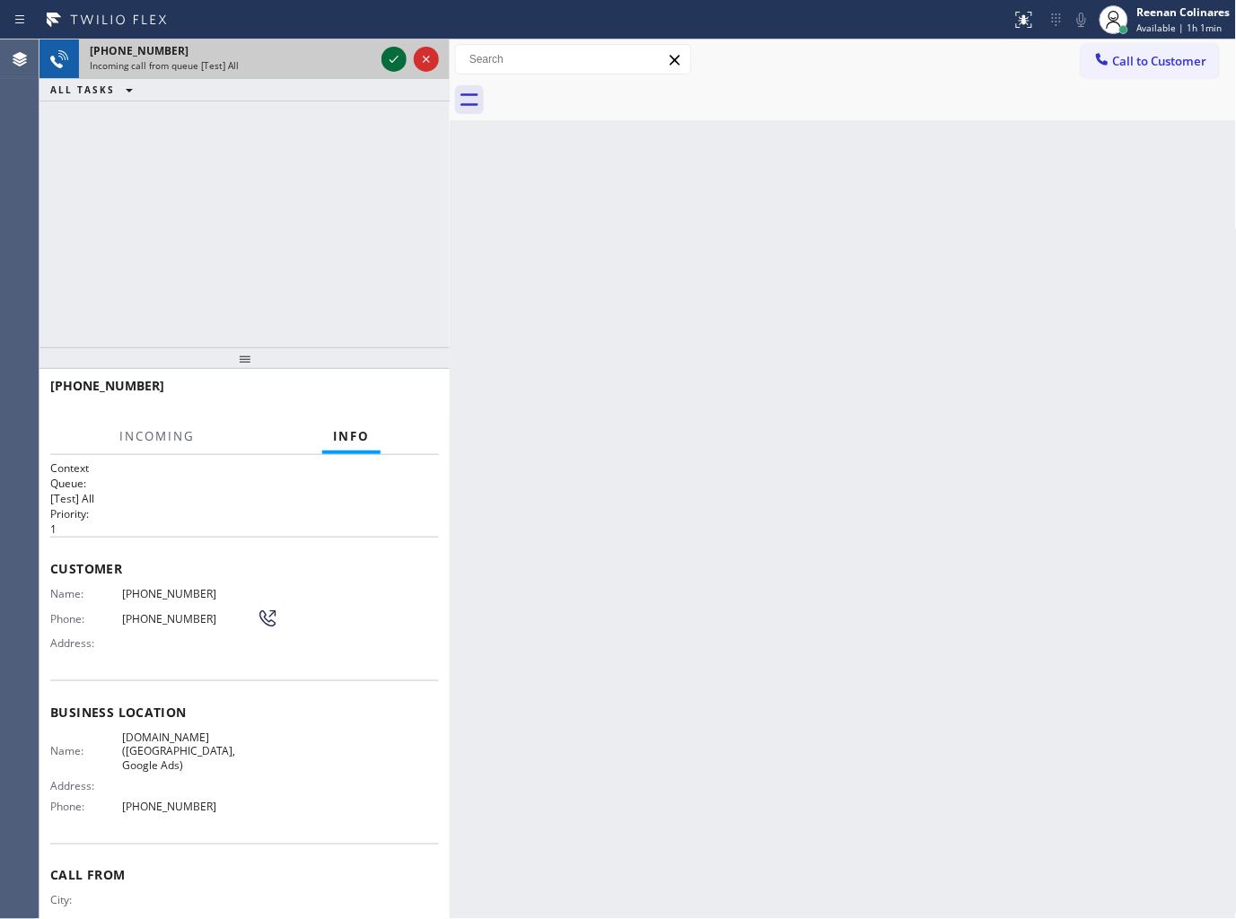
click at [393, 59] on icon at bounding box center [394, 59] width 9 height 7
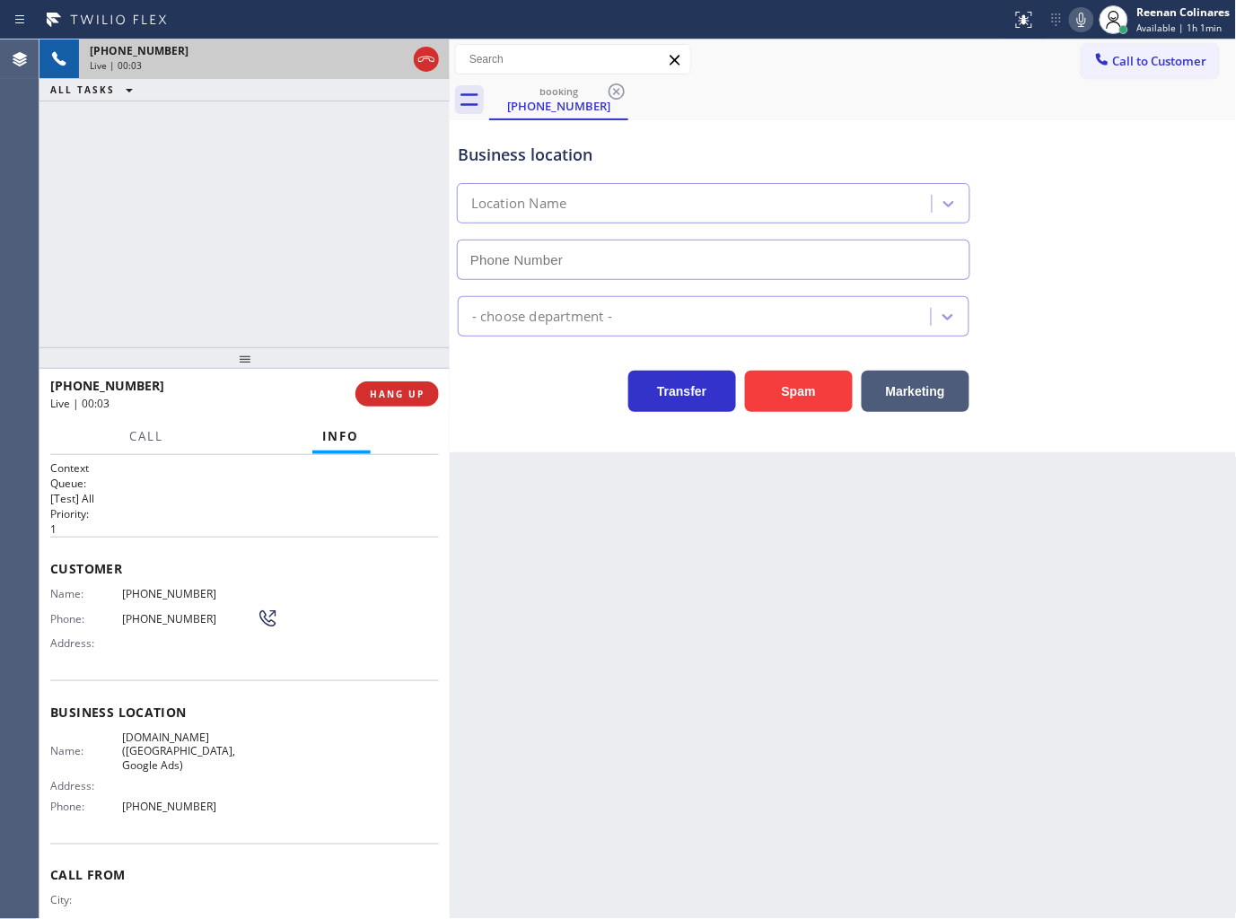
type input "(628) 277-8328"
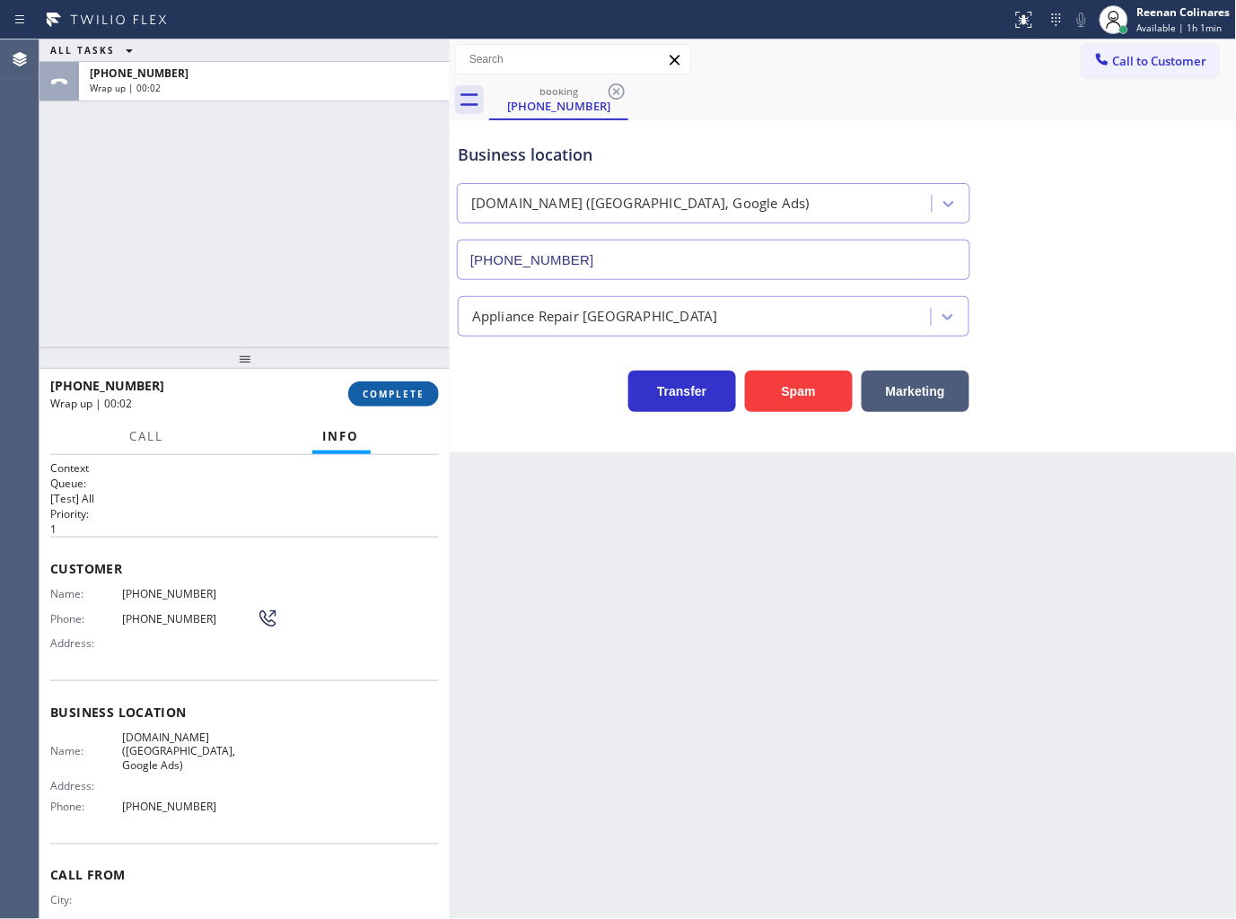
click at [428, 389] on button "COMPLETE" at bounding box center [393, 394] width 91 height 25
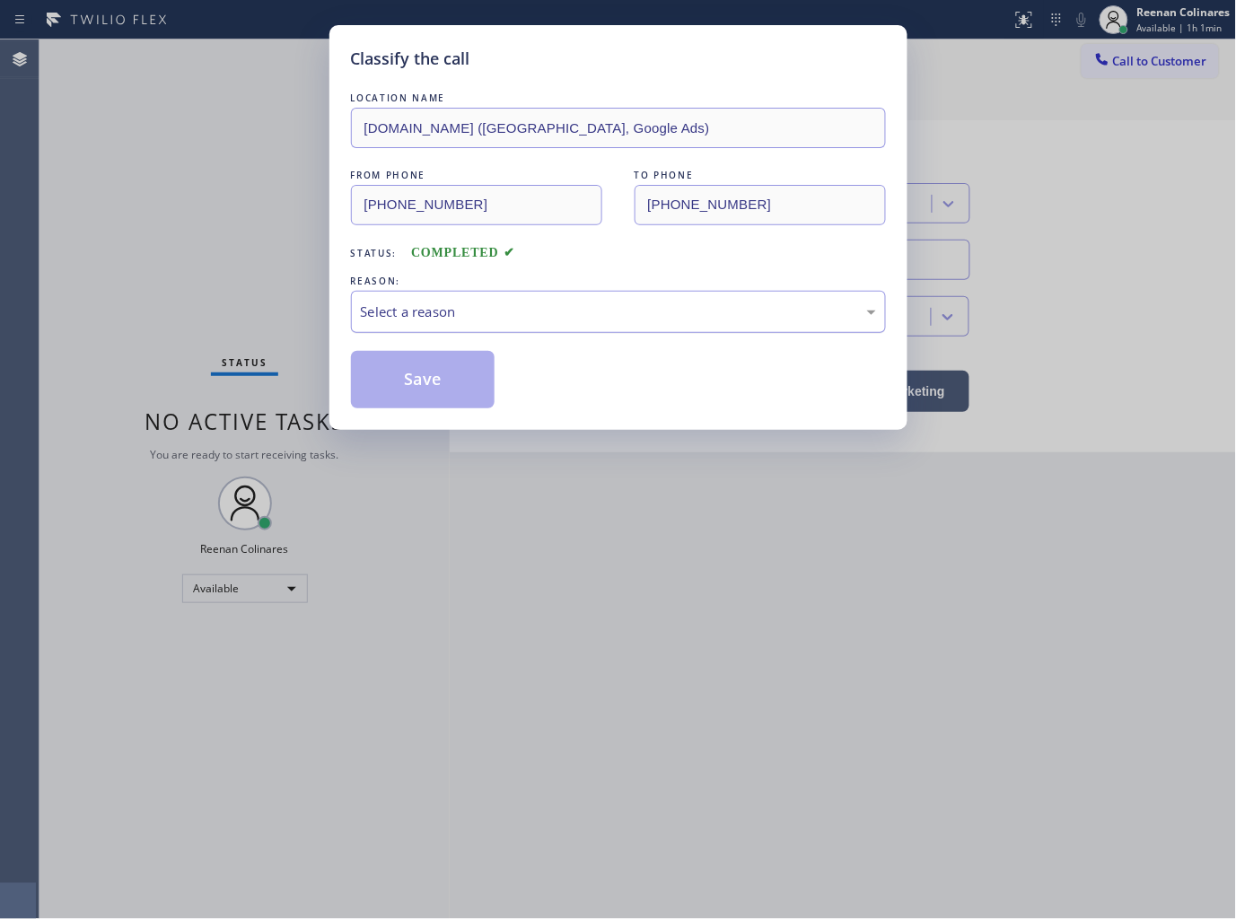
click at [462, 316] on div "Select a reason" at bounding box center [618, 312] width 515 height 21
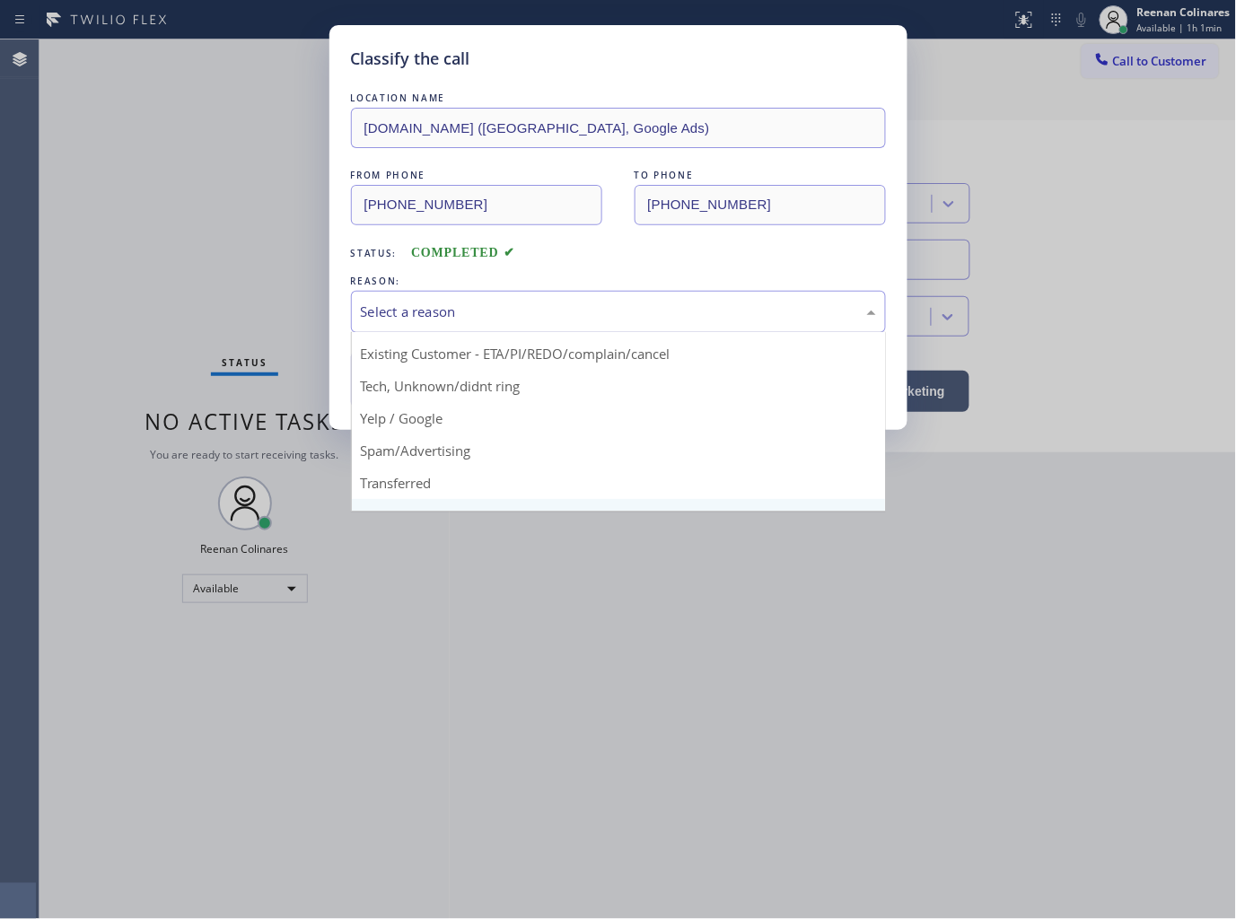
scroll to position [112, 0]
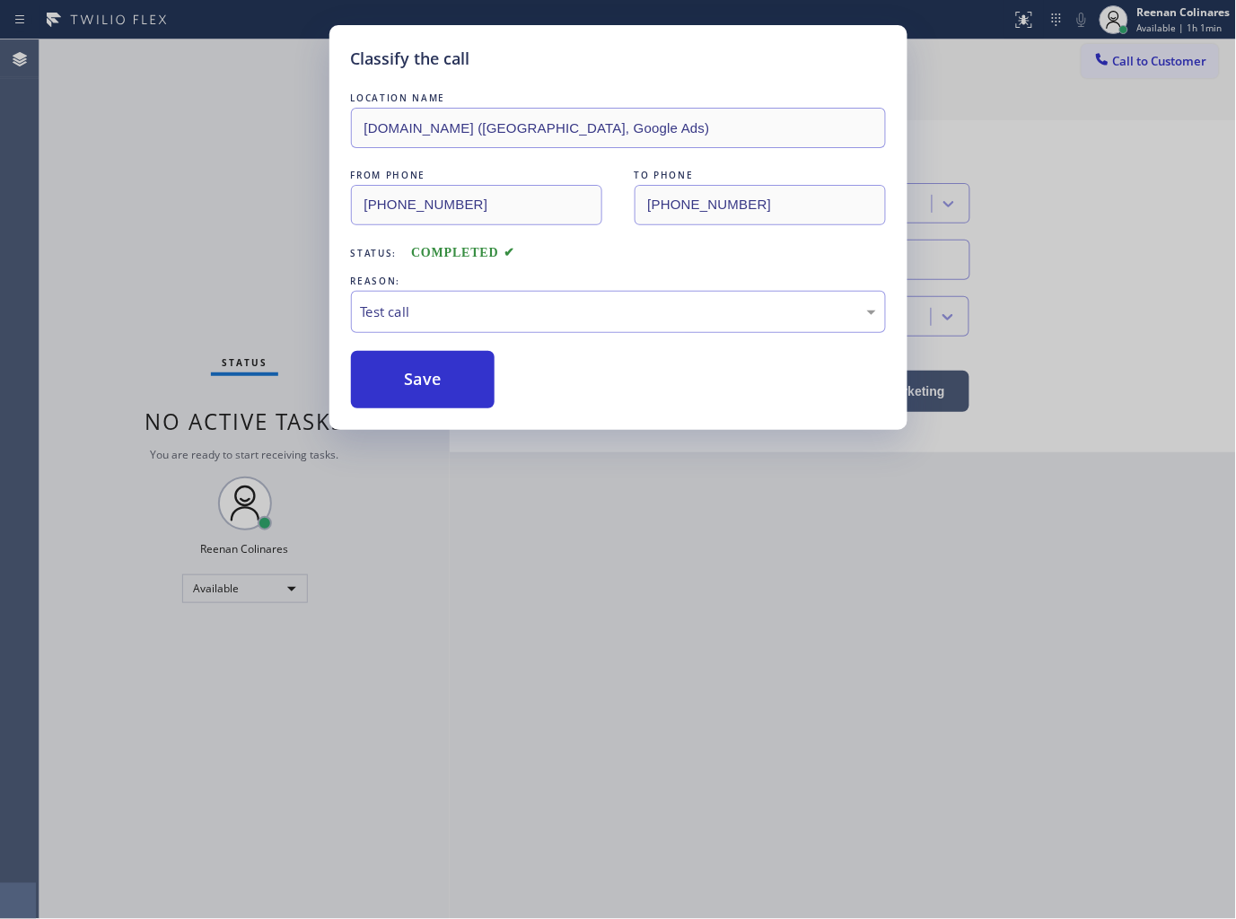
click at [382, 377] on button "Save" at bounding box center [423, 379] width 145 height 57
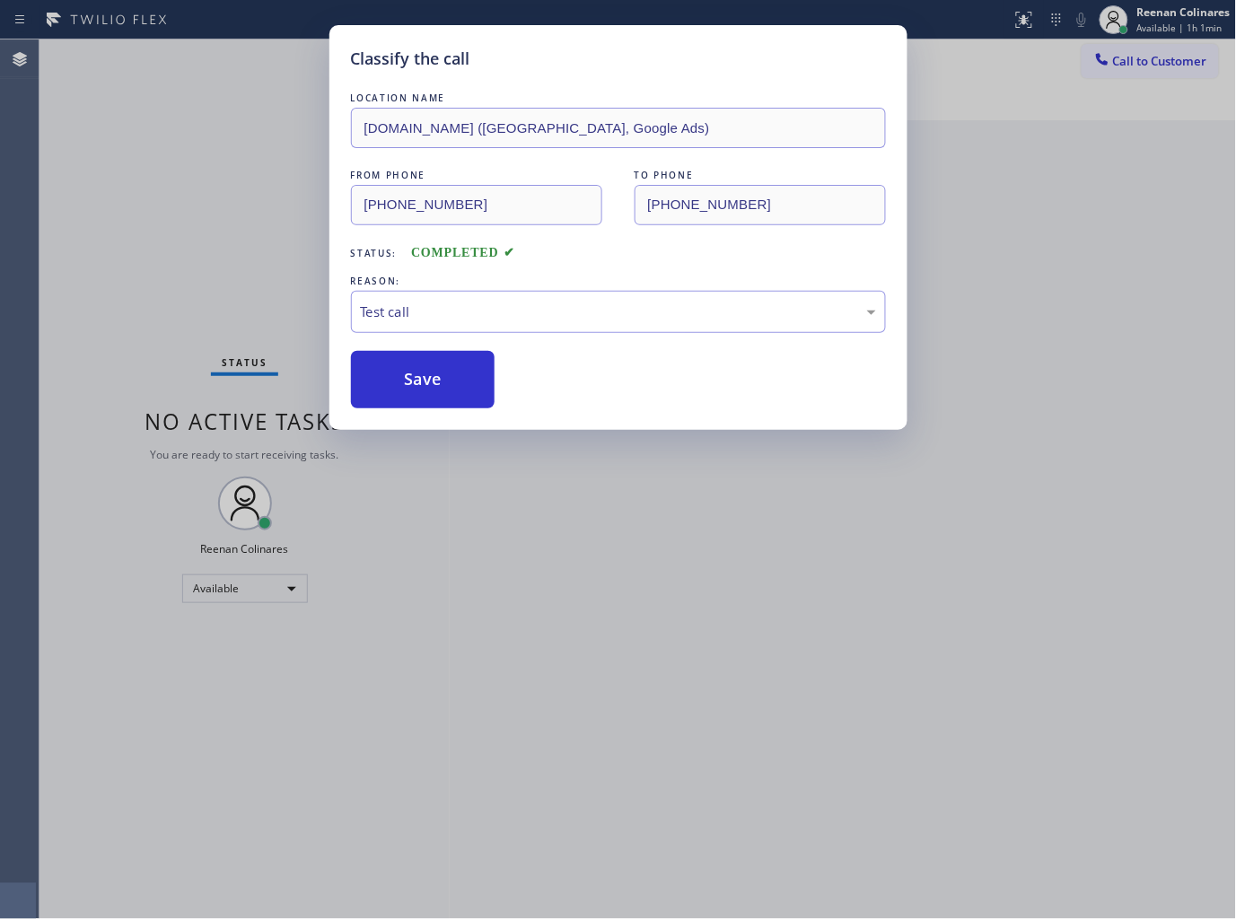
click at [145, 246] on div "Classify the call LOCATION NAME SubzeroExperts.online (San Francisco, Google Ad…" at bounding box center [618, 459] width 1236 height 919
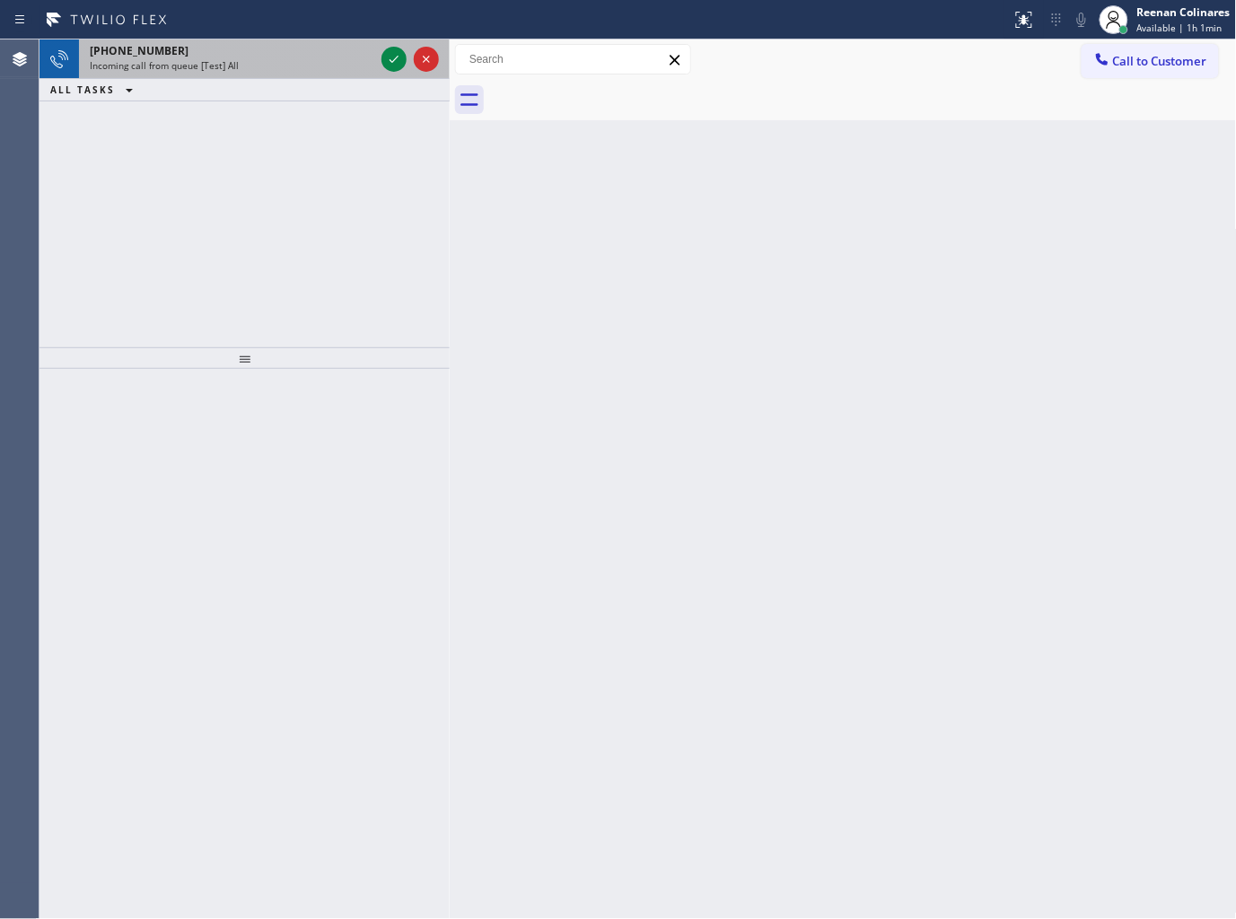
click at [243, 66] on div "Incoming call from queue [Test] All" at bounding box center [232, 65] width 285 height 13
click at [391, 57] on icon at bounding box center [394, 59] width 22 height 22
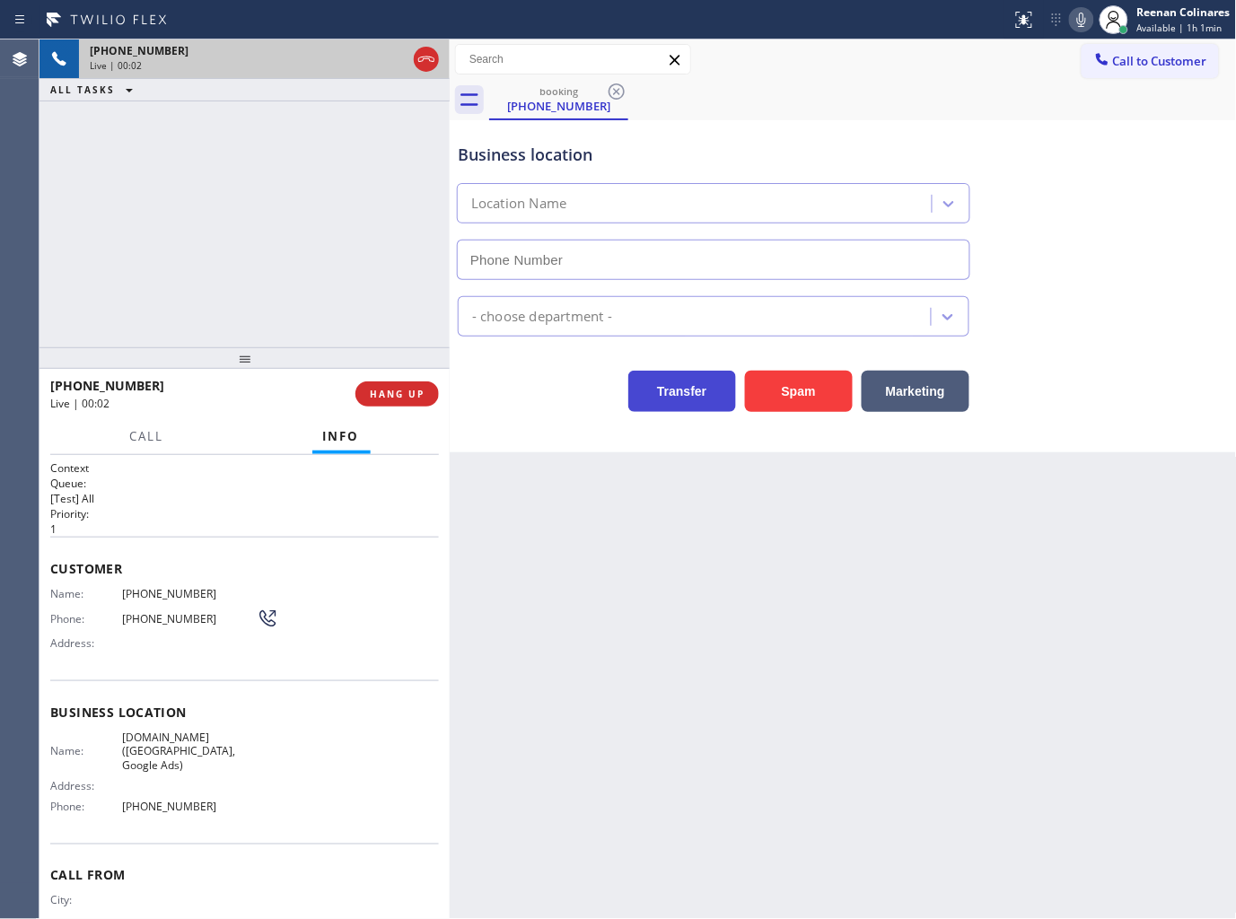
type input "(628) 258-6205"
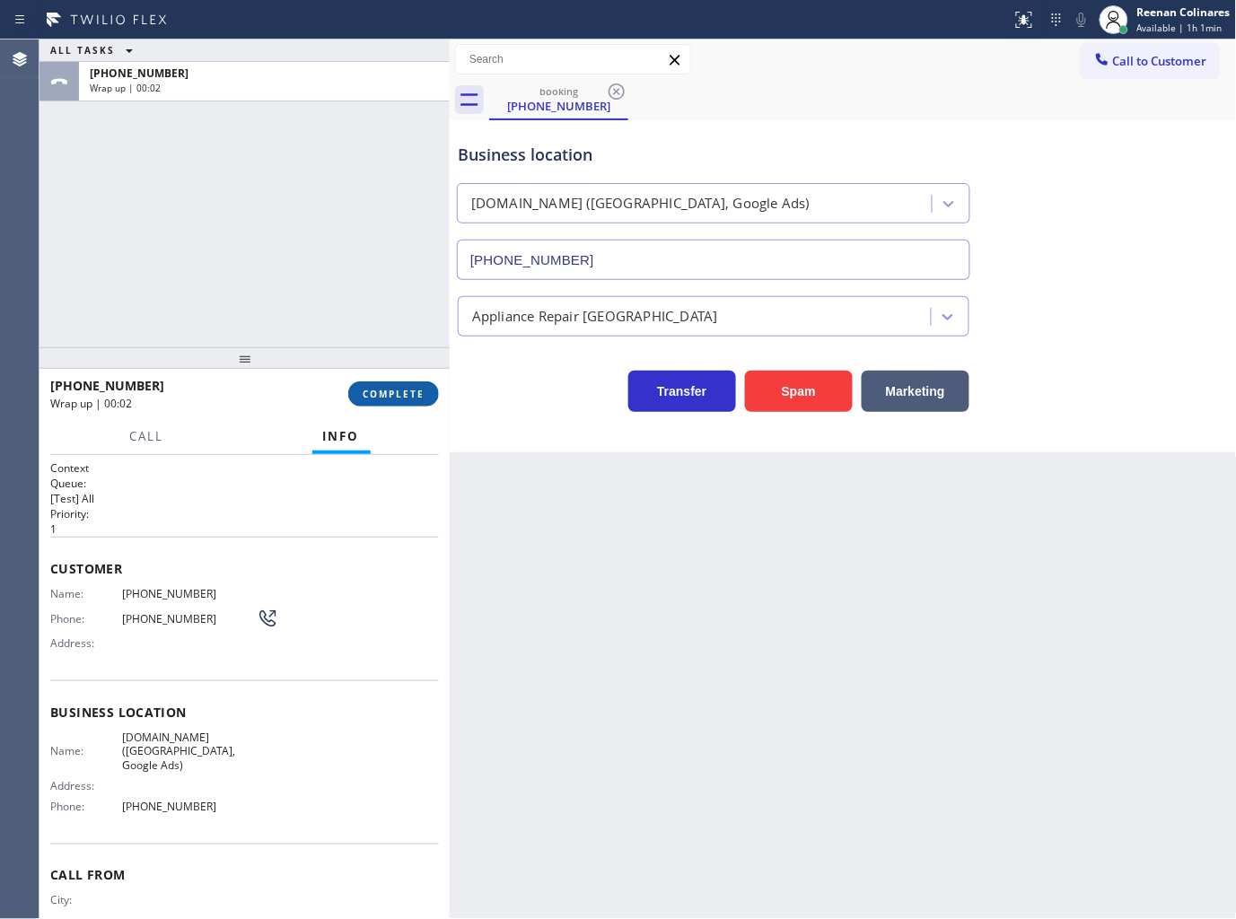
click at [405, 399] on span "COMPLETE" at bounding box center [394, 394] width 62 height 13
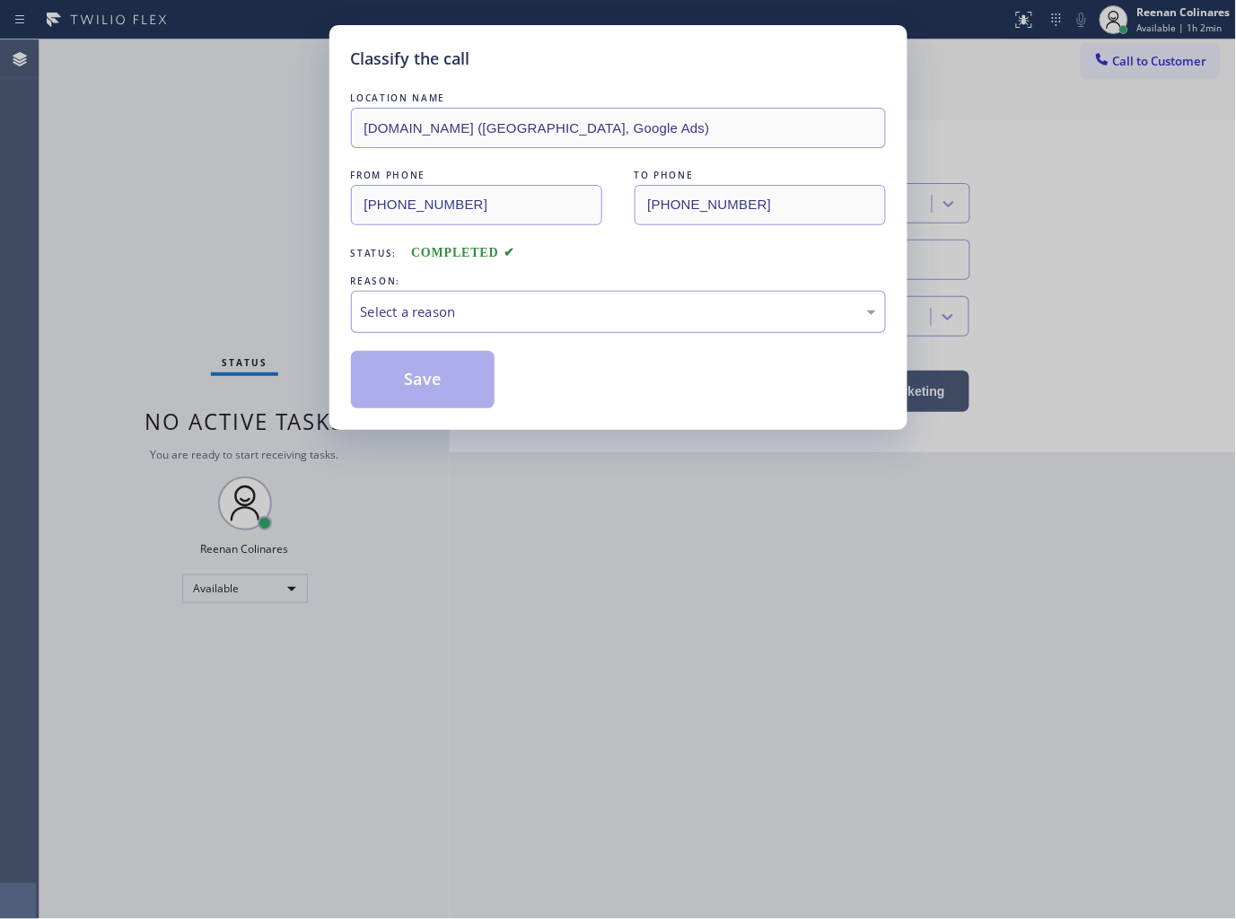
click at [454, 328] on div "Select a reason" at bounding box center [618, 312] width 535 height 42
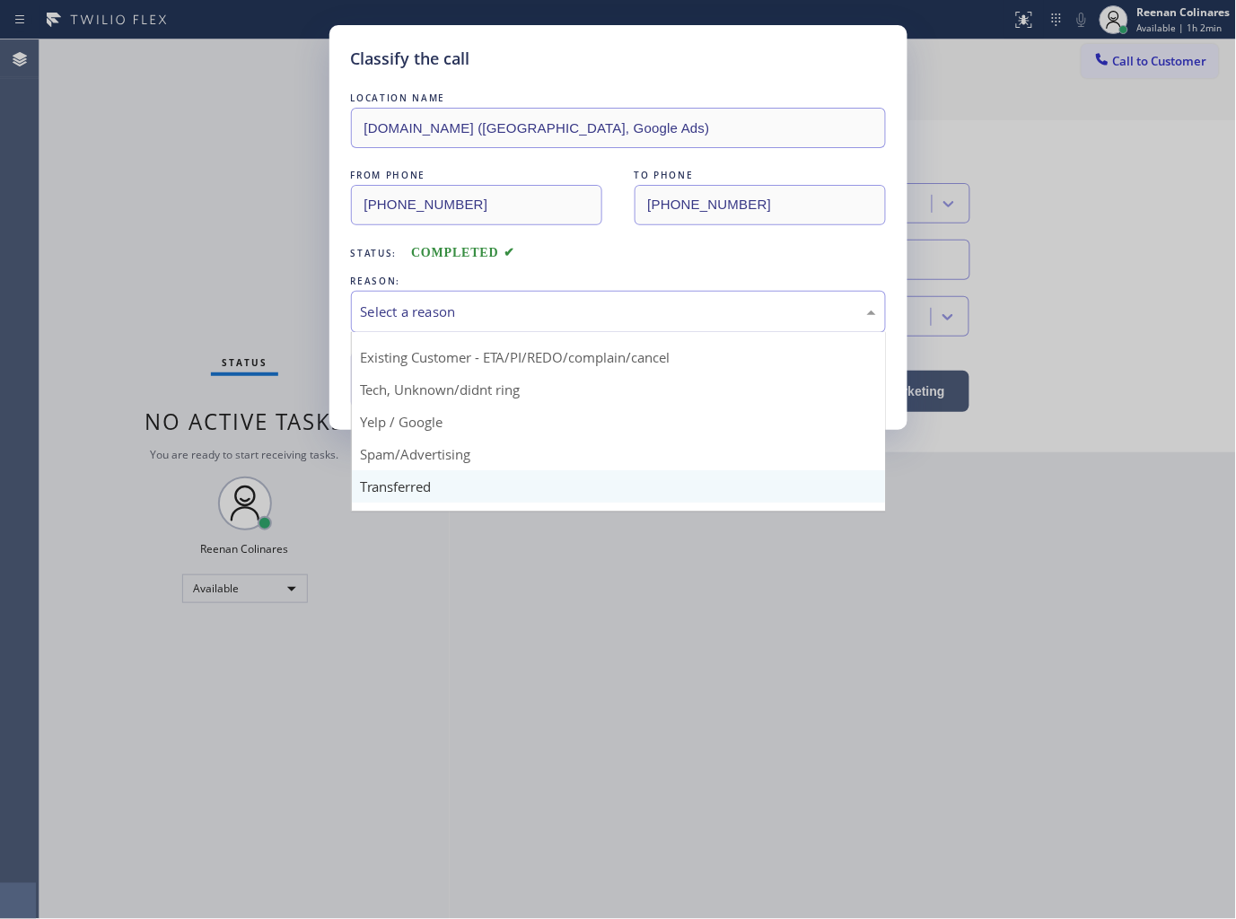
scroll to position [112, 0]
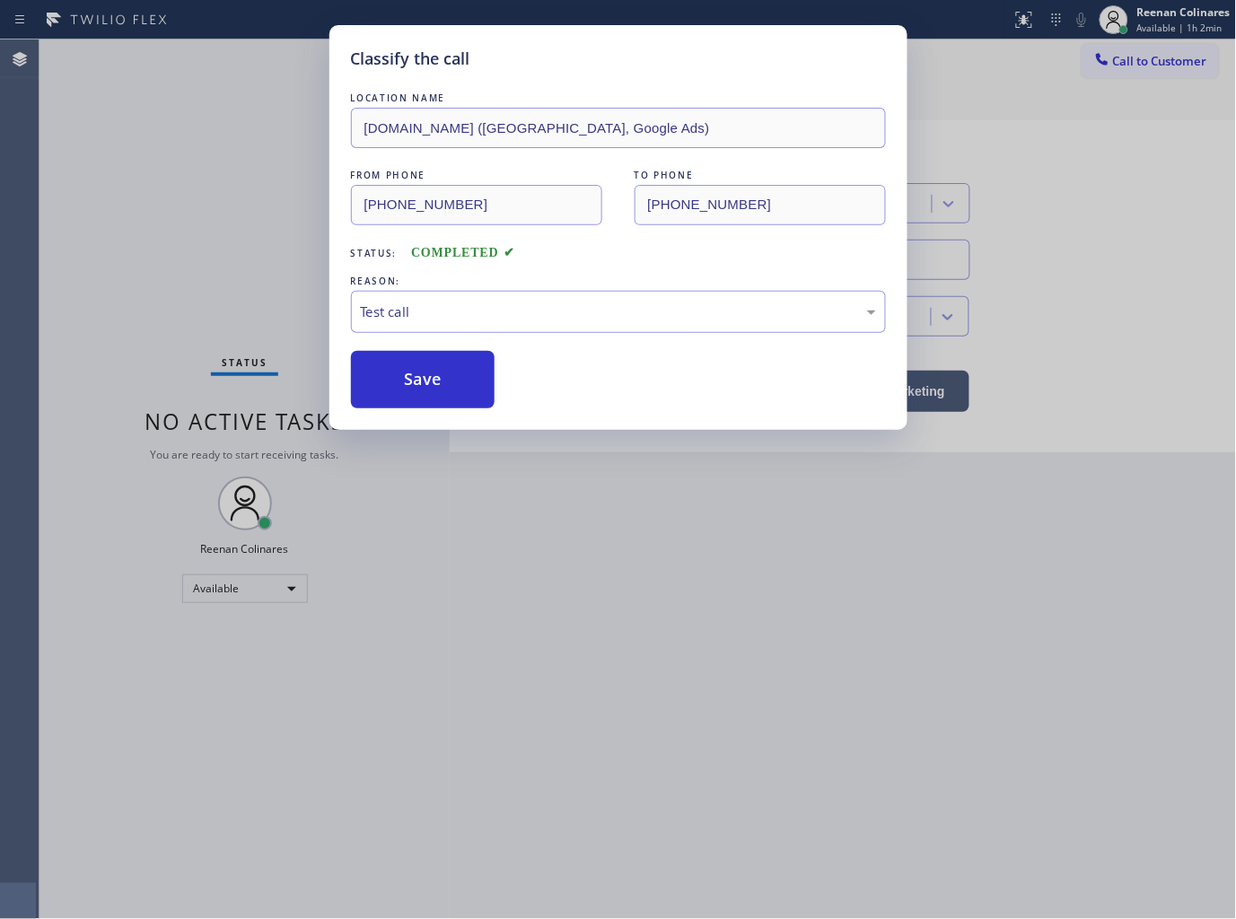
click at [393, 391] on button "Save" at bounding box center [423, 379] width 145 height 57
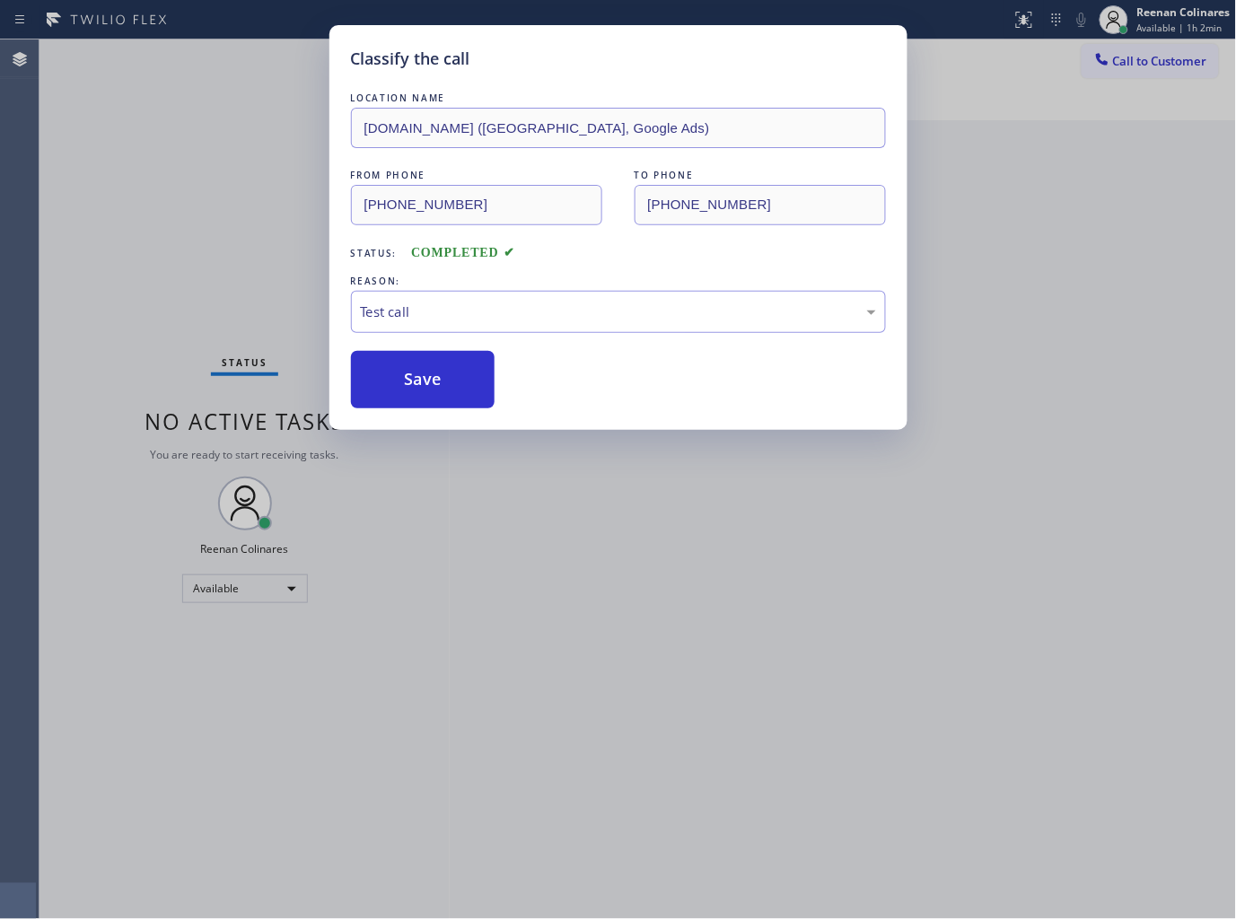
click at [196, 281] on div "Classify the call LOCATION NAME VikingExperts.online (San Francisco, Google Ads…" at bounding box center [618, 459] width 1236 height 919
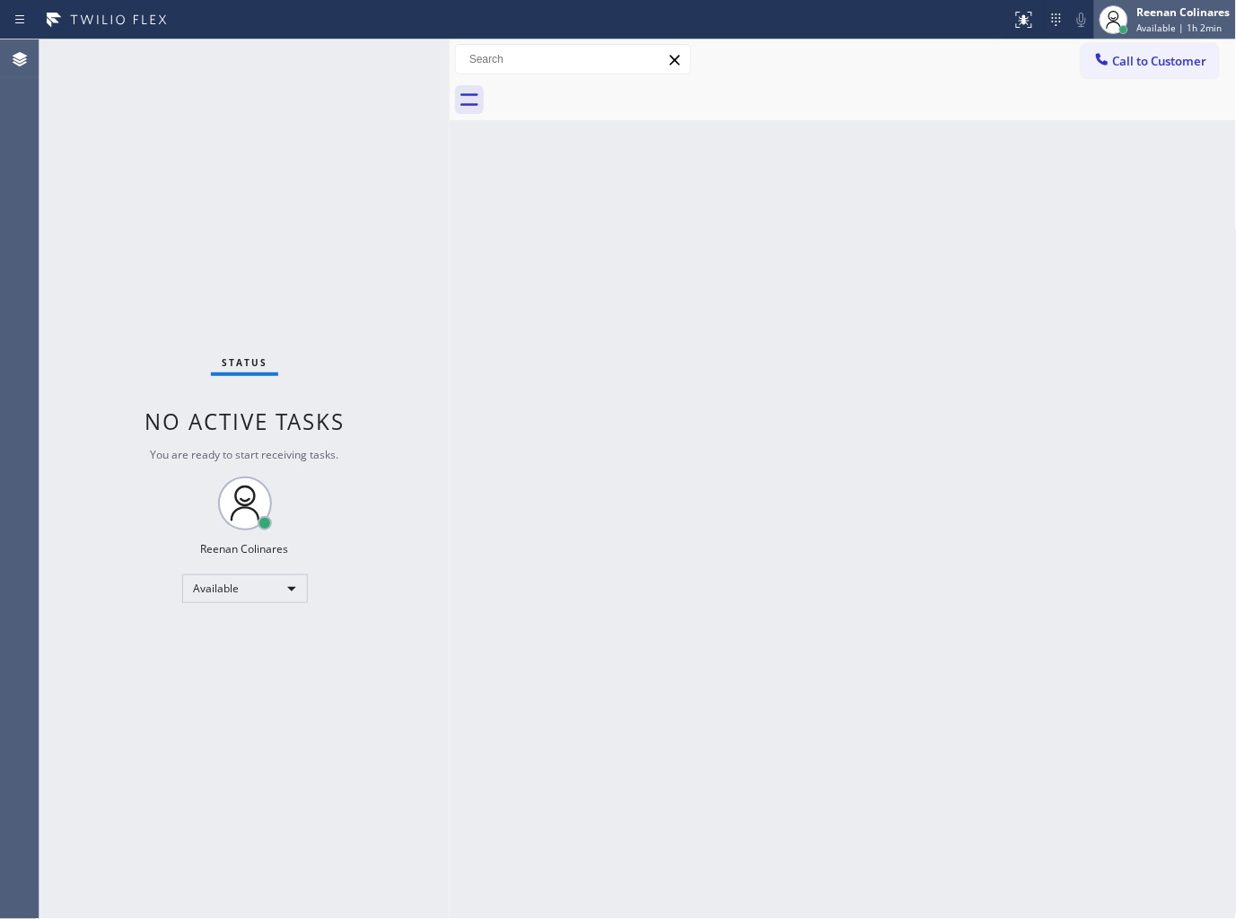
click at [1163, 33] on span "Available | 1h 2min" at bounding box center [1180, 28] width 85 height 13
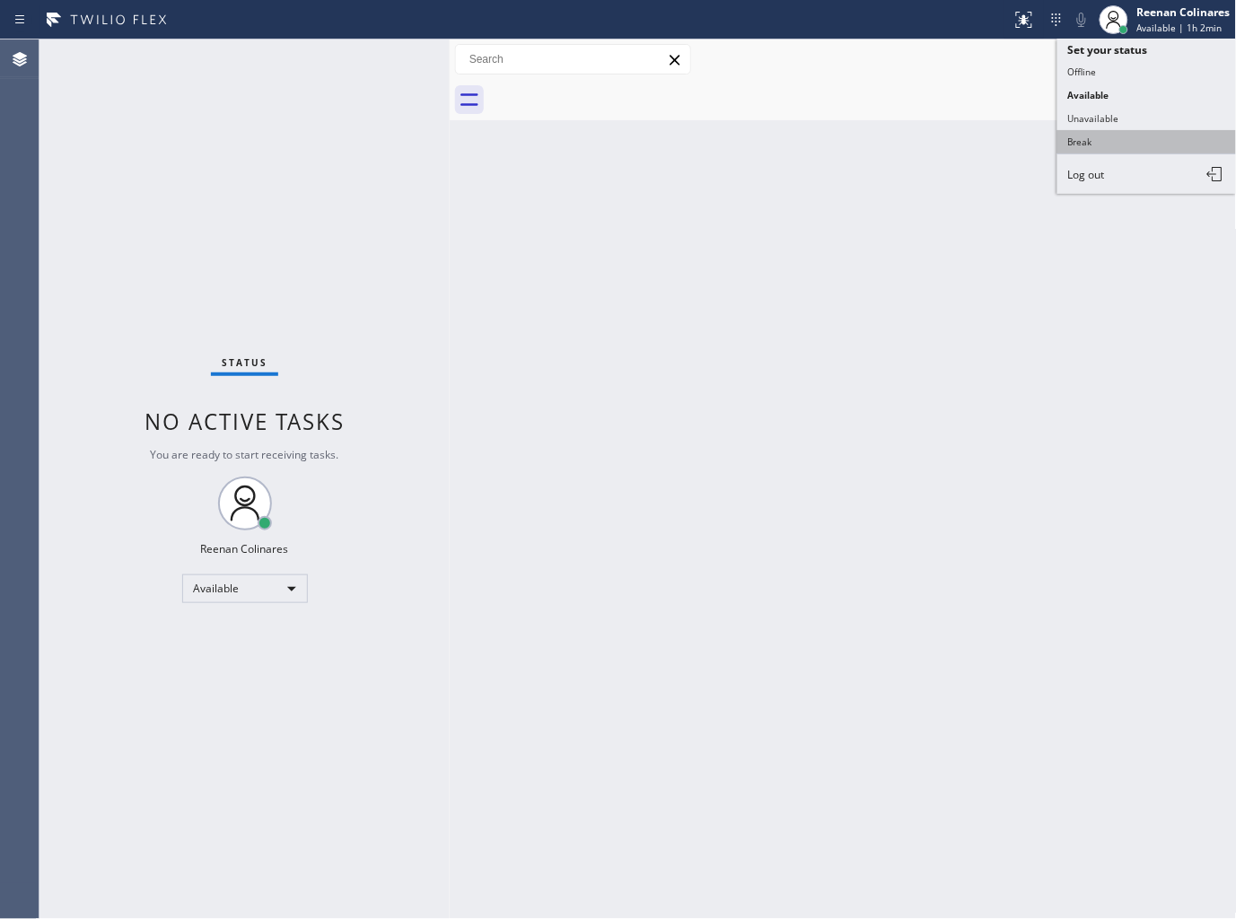
click at [1079, 142] on button "Break" at bounding box center [1148, 141] width 180 height 23
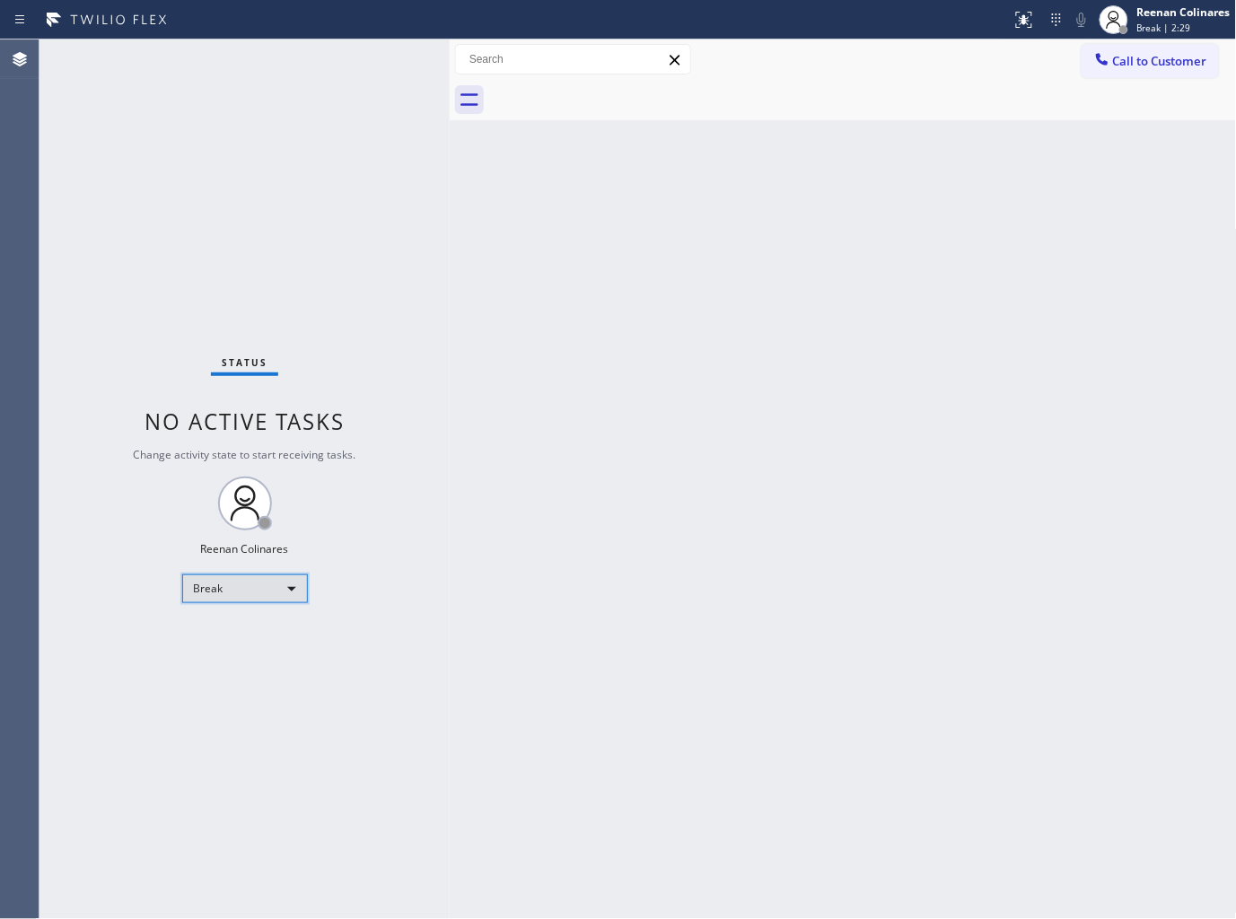
click at [245, 594] on div "Break" at bounding box center [245, 589] width 126 height 29
click at [242, 631] on li "Available" at bounding box center [243, 636] width 122 height 22
click at [302, 56] on div "Status No active tasks You are ready to start receiving tasks. Reenan Colinares…" at bounding box center [245, 480] width 410 height 880
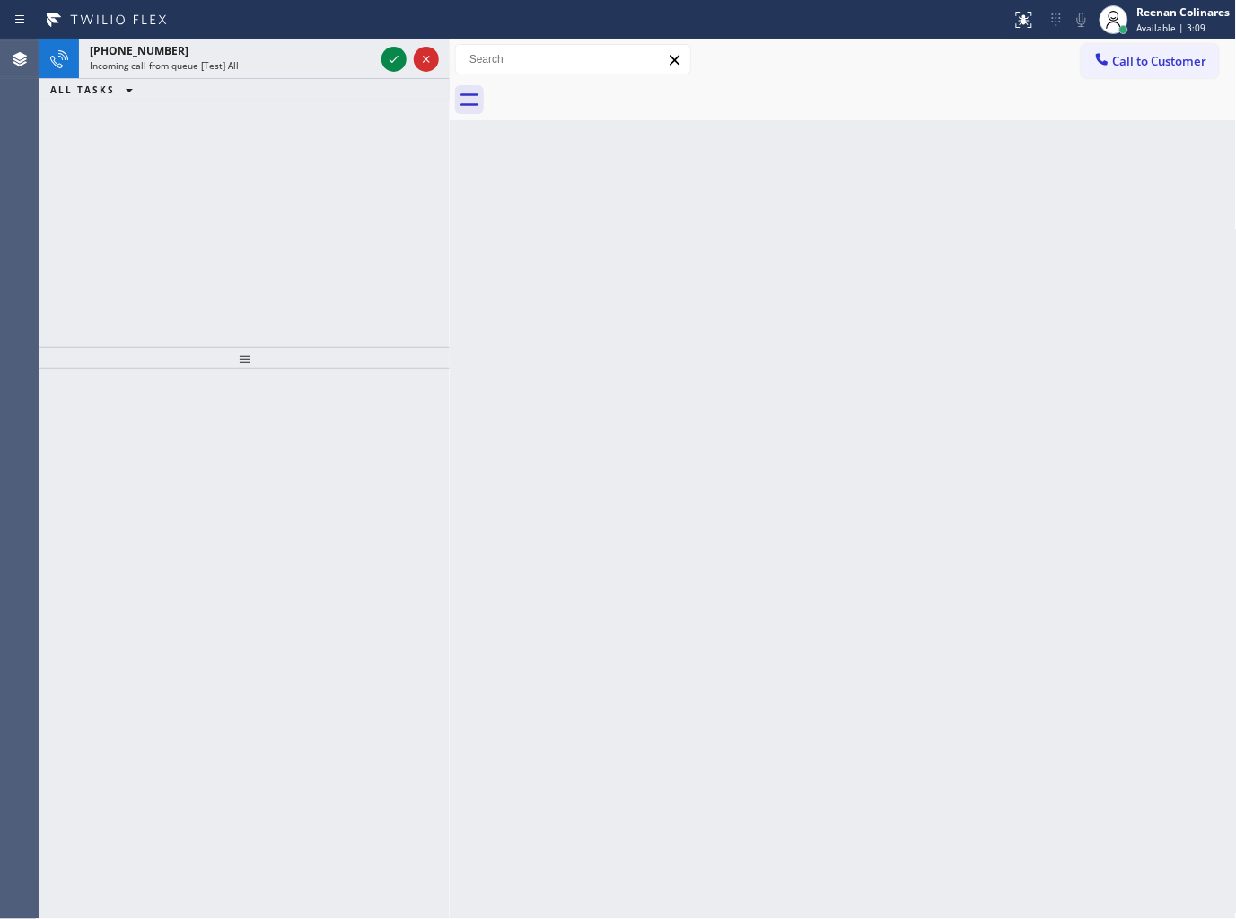
click at [302, 56] on div "+15104065701" at bounding box center [232, 50] width 285 height 15
click at [230, 49] on div "+18664691354" at bounding box center [232, 50] width 285 height 15
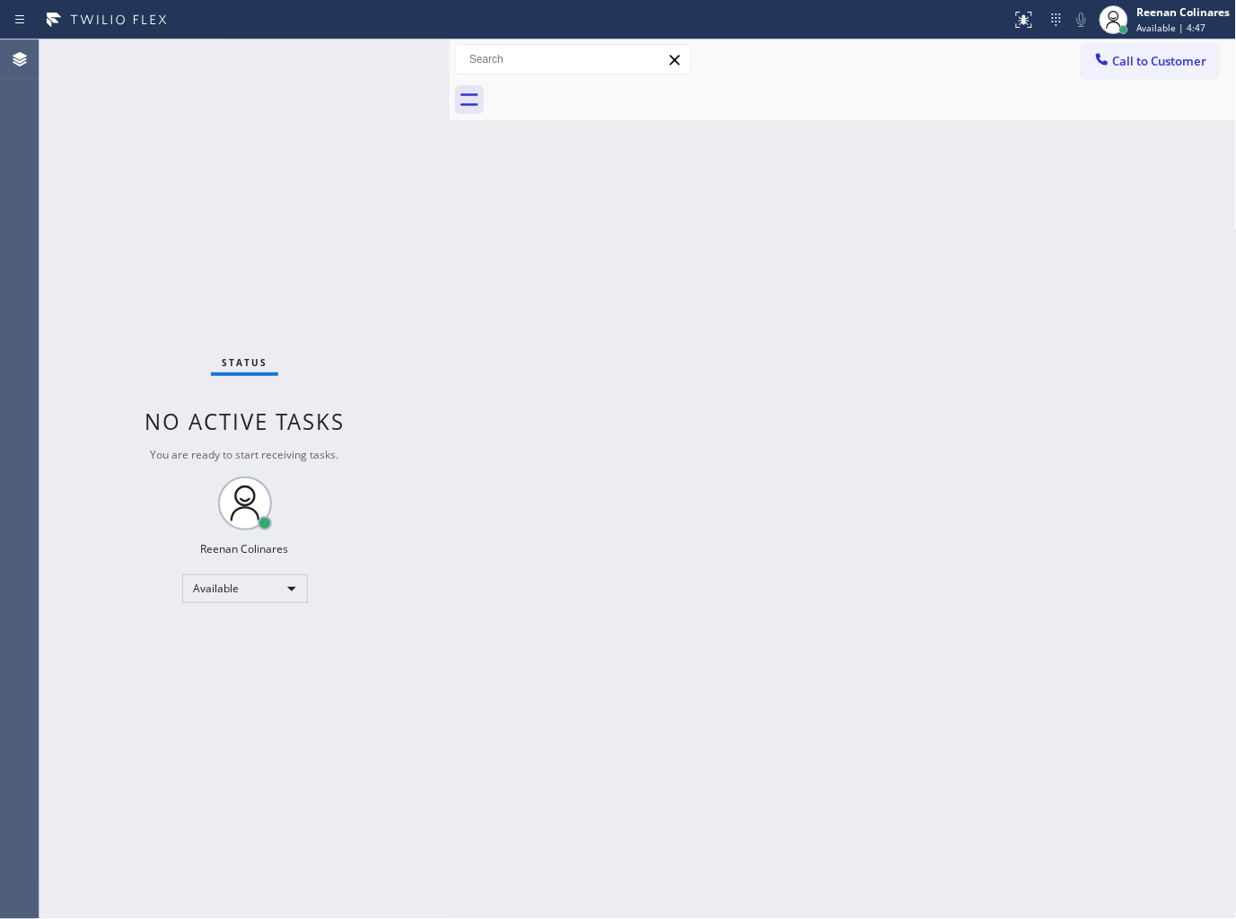
click at [319, 65] on div "Status No active tasks You are ready to start receiving tasks. Reenan Colinares…" at bounding box center [245, 480] width 410 height 880
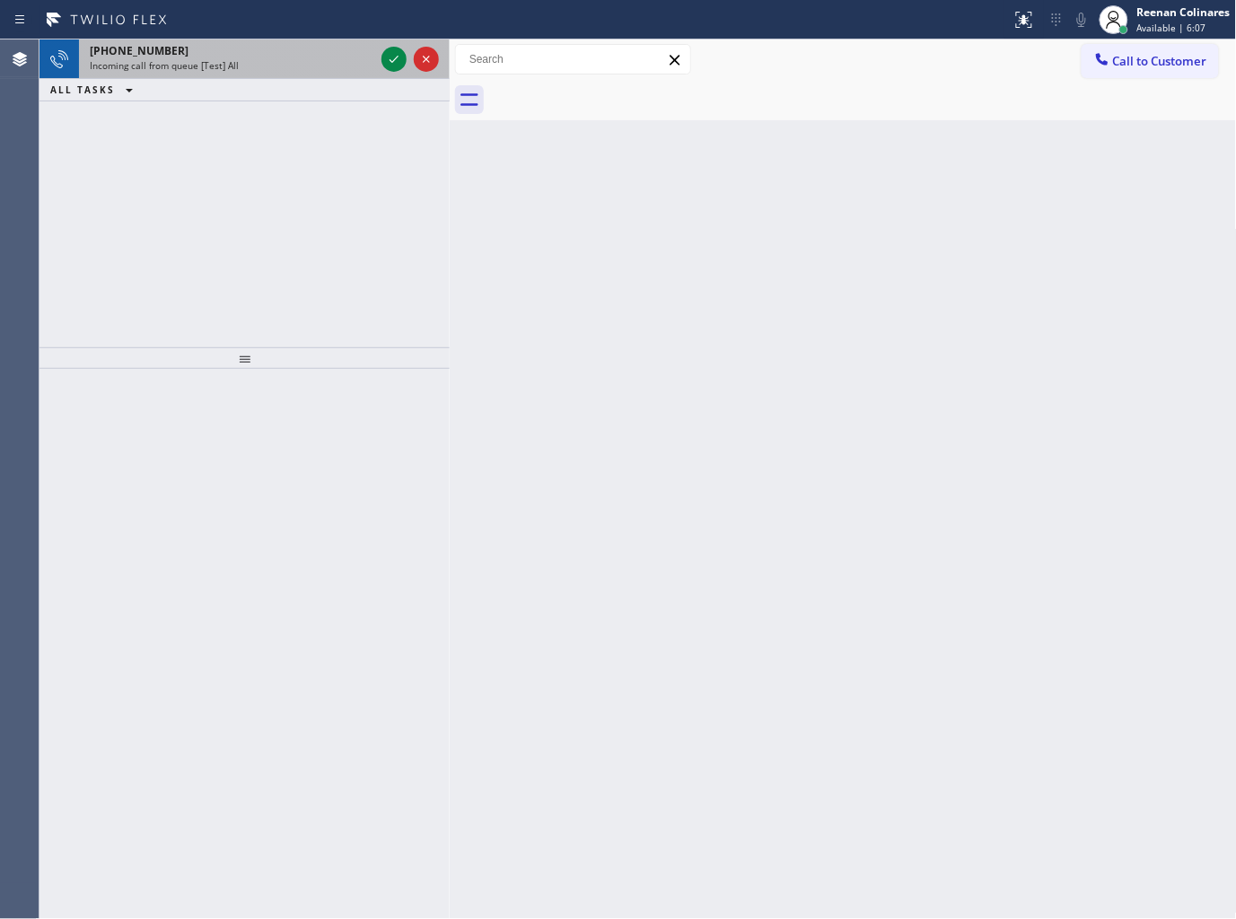
click at [242, 55] on div "+19142636983" at bounding box center [232, 50] width 285 height 15
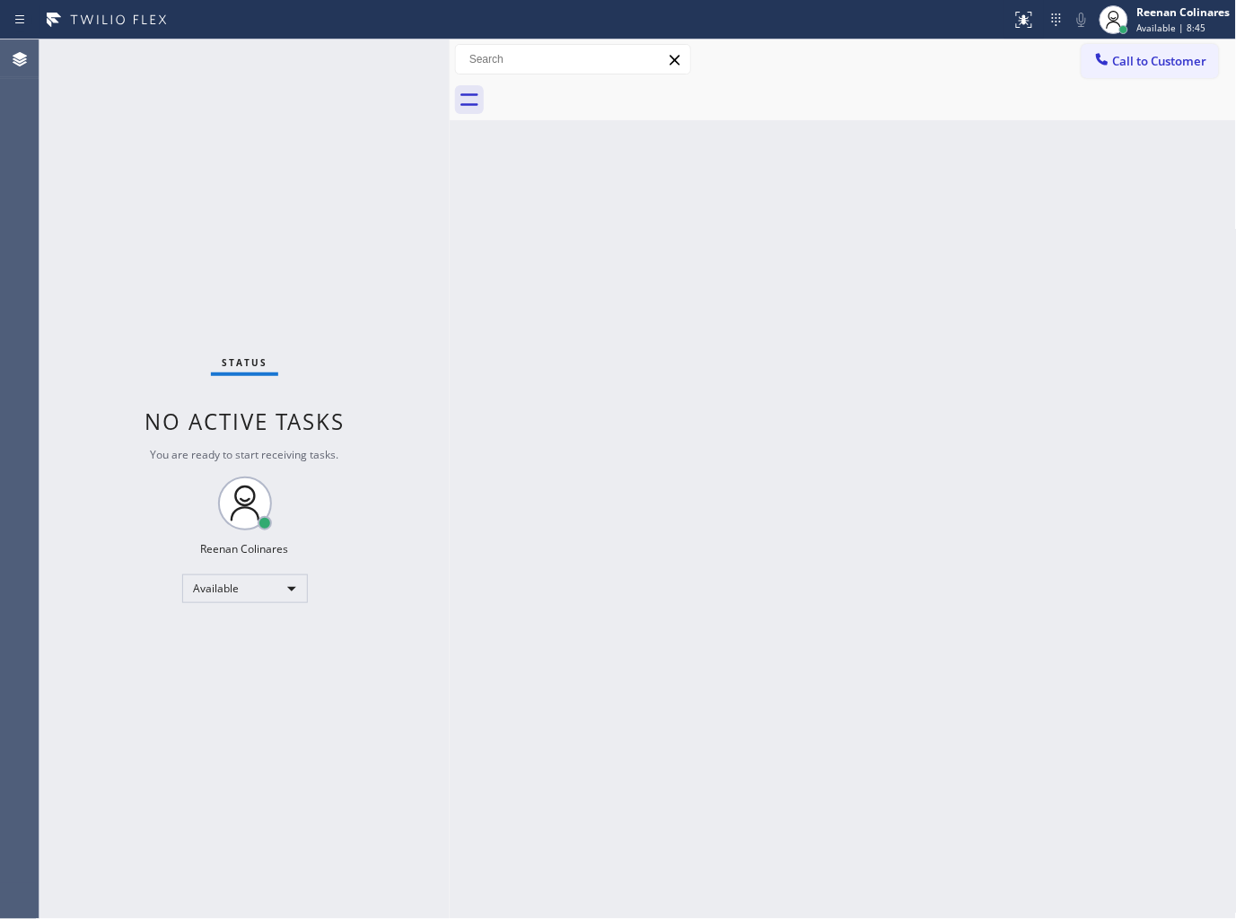
drag, startPoint x: 248, startPoint y: 91, endPoint x: 279, endPoint y: 70, distance: 37.6
click at [279, 70] on div "Status No active tasks You are ready to start receiving tasks. Reenan Colinares…" at bounding box center [245, 480] width 410 height 880
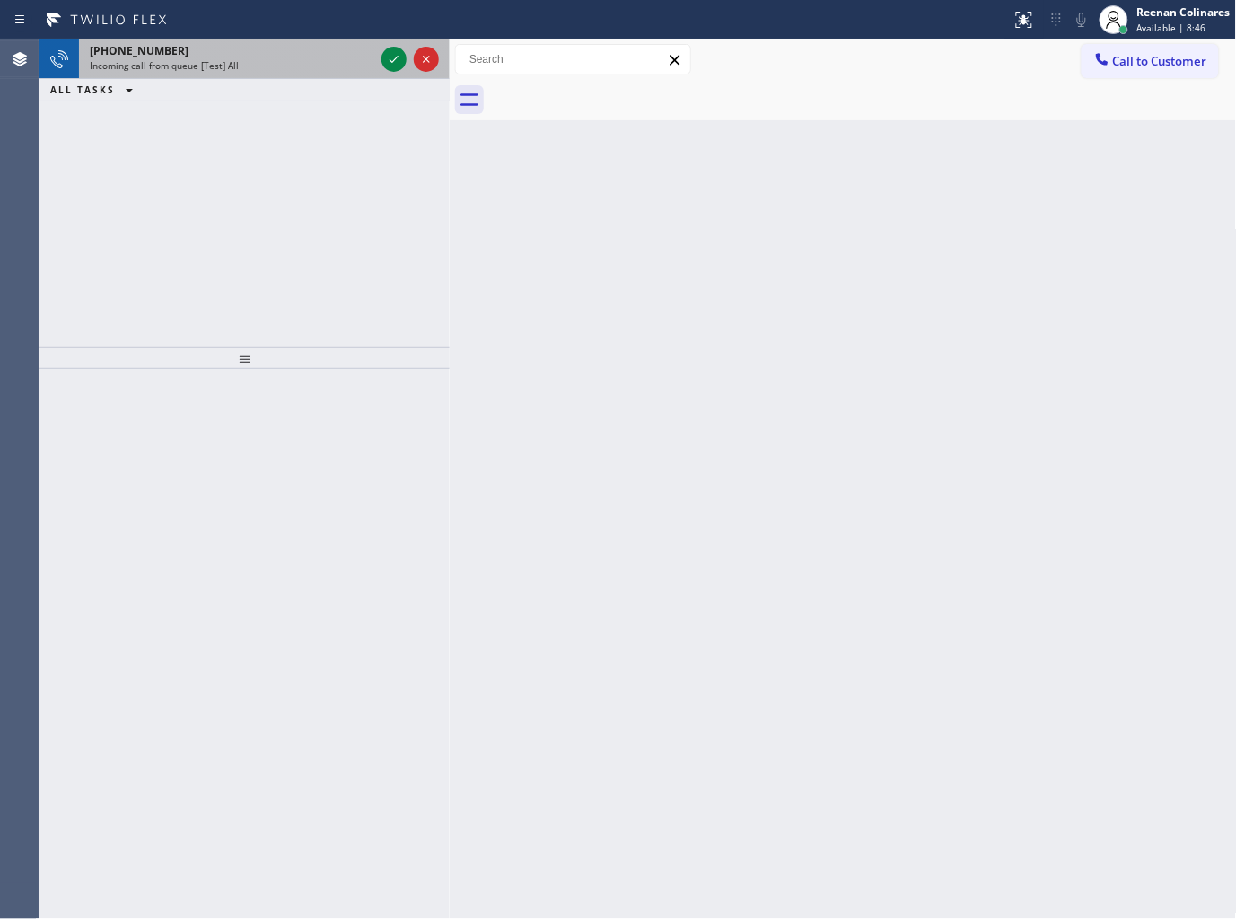
click at [297, 68] on div "Incoming call from queue [Test] All" at bounding box center [232, 65] width 285 height 13
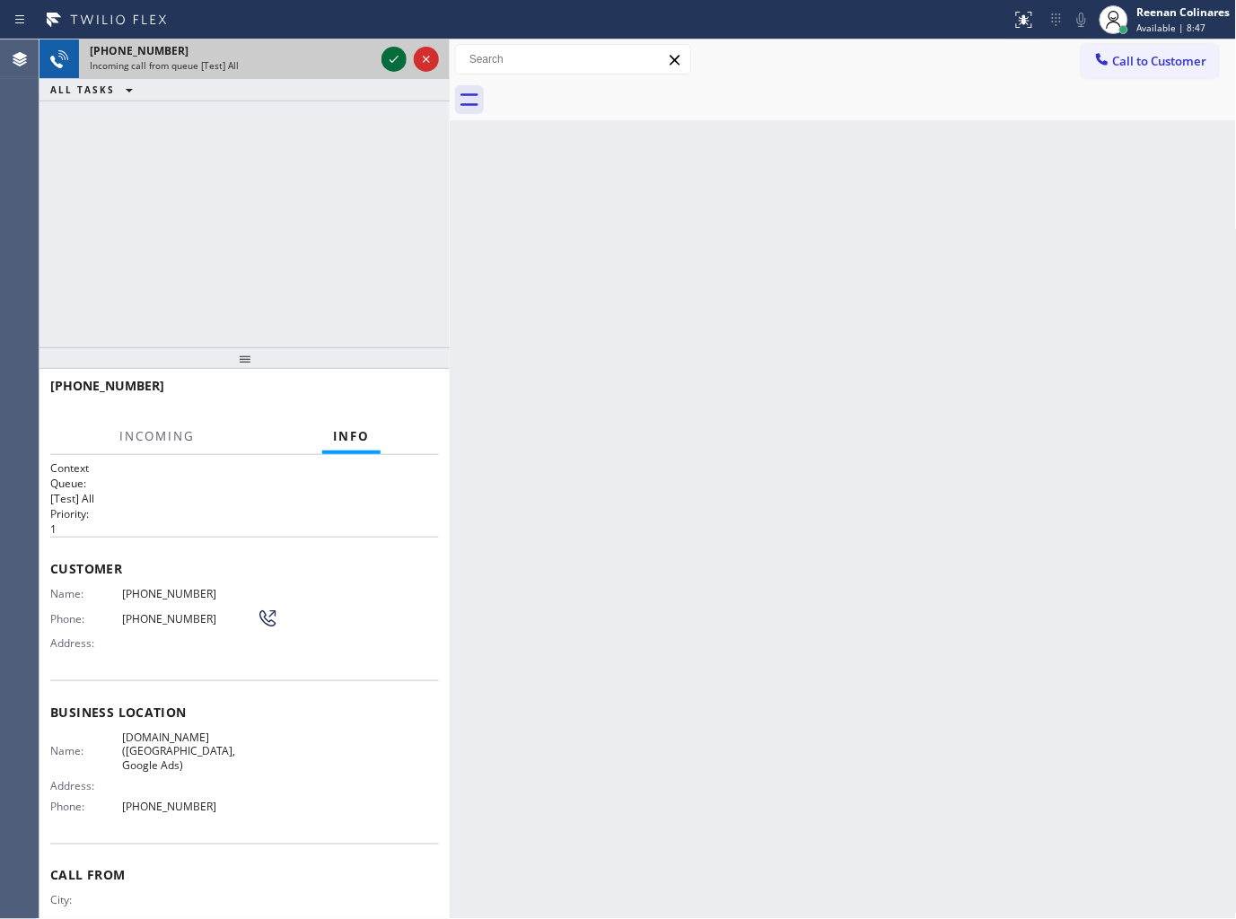
click at [389, 60] on icon at bounding box center [394, 59] width 22 height 22
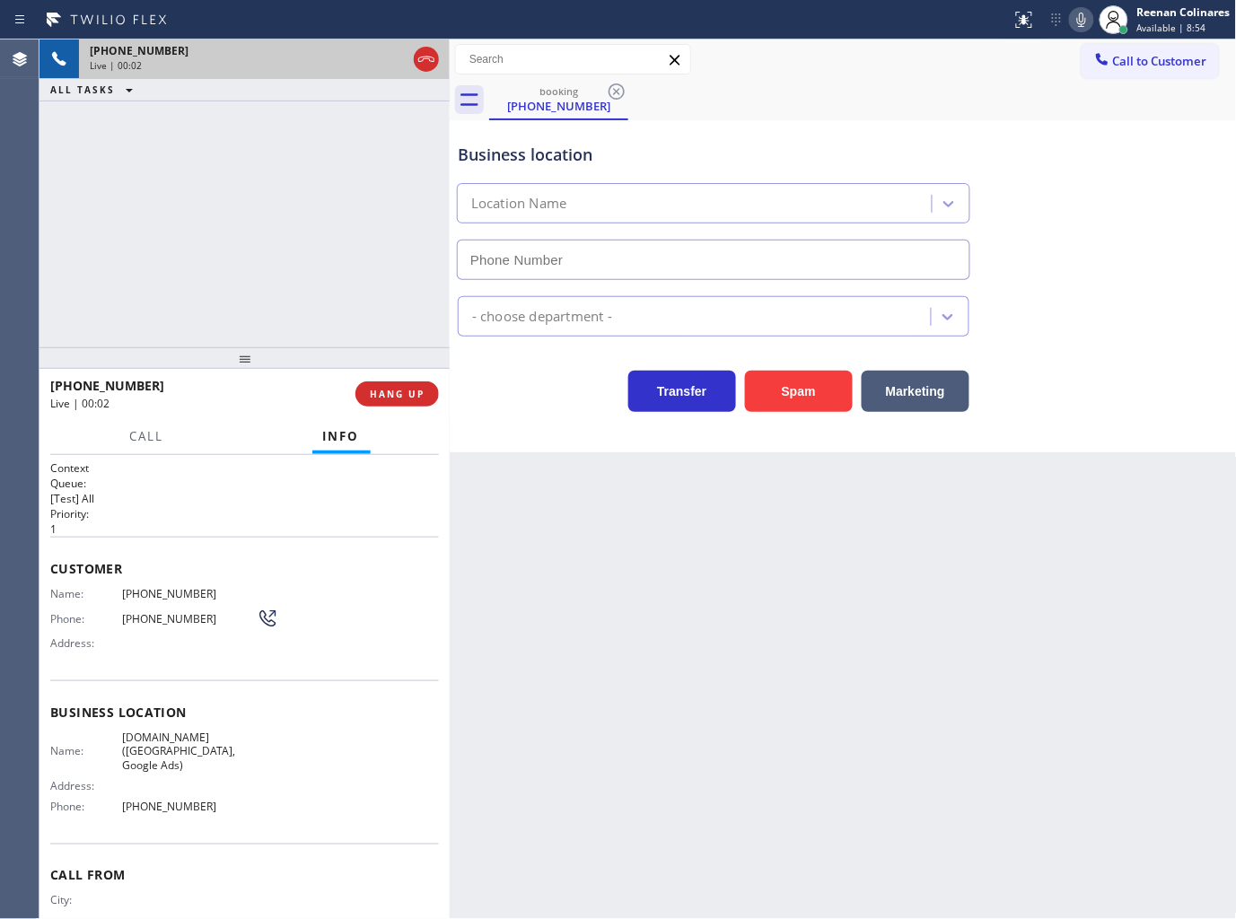
type input "(628) 257-6428"
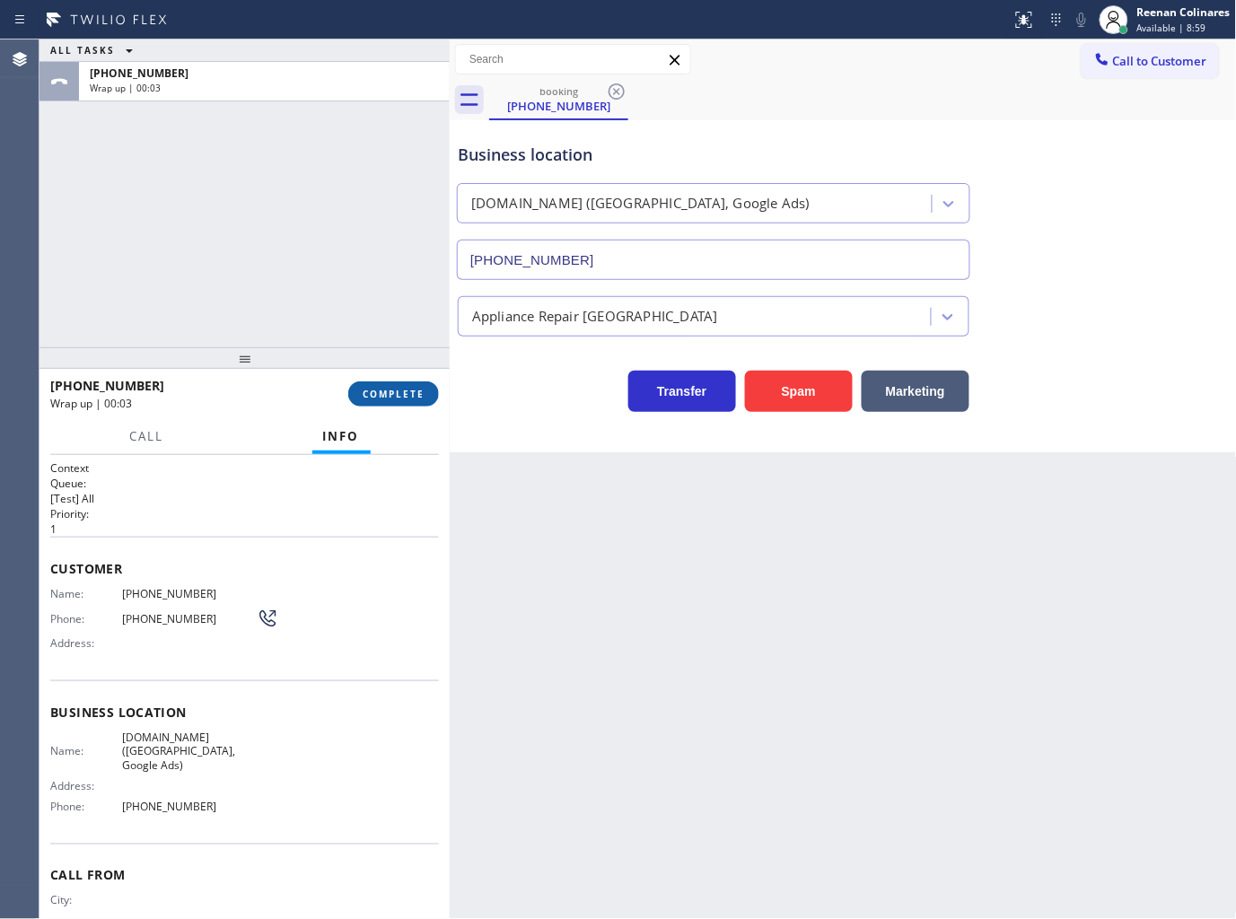
click at [409, 400] on button "COMPLETE" at bounding box center [393, 394] width 91 height 25
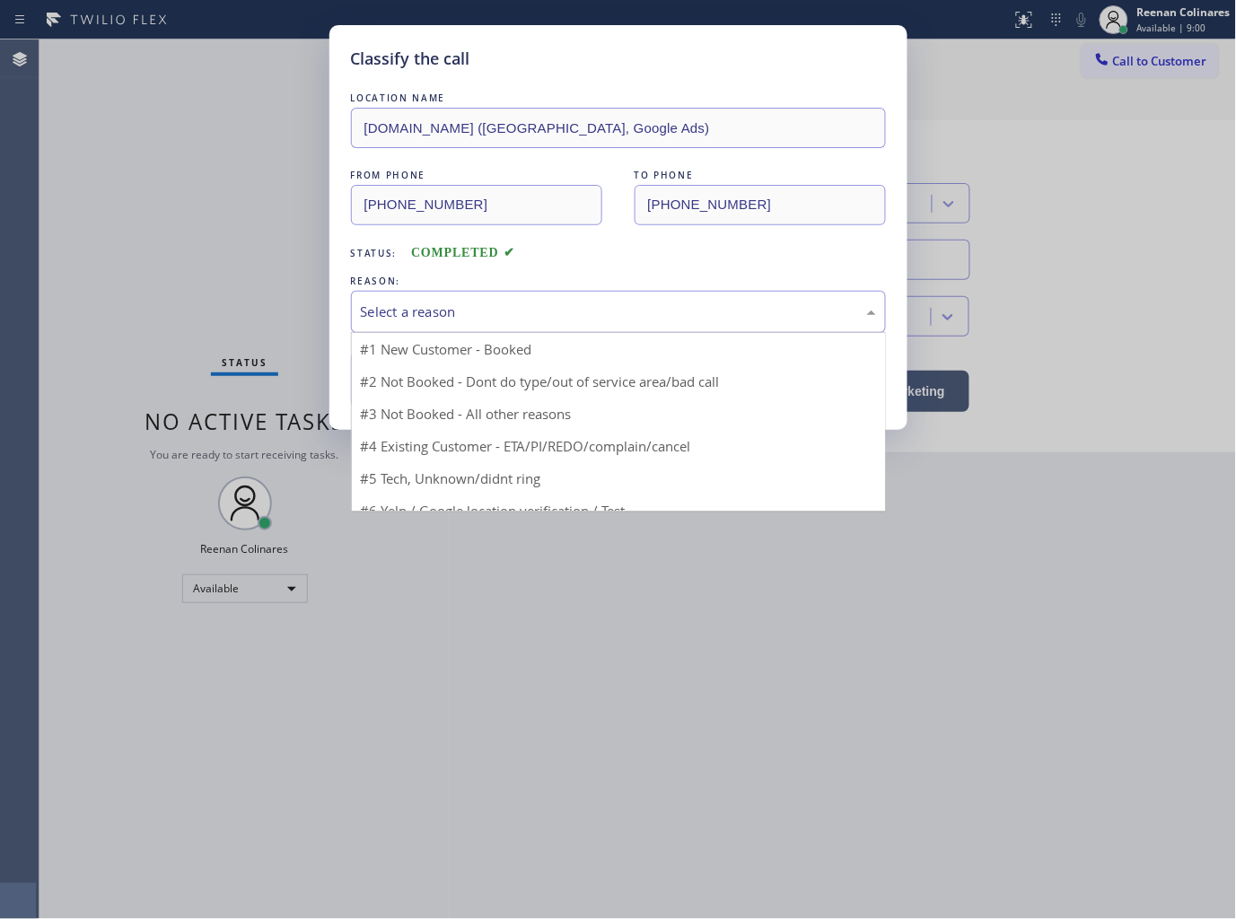
click at [470, 312] on div "Select a reason" at bounding box center [618, 312] width 515 height 21
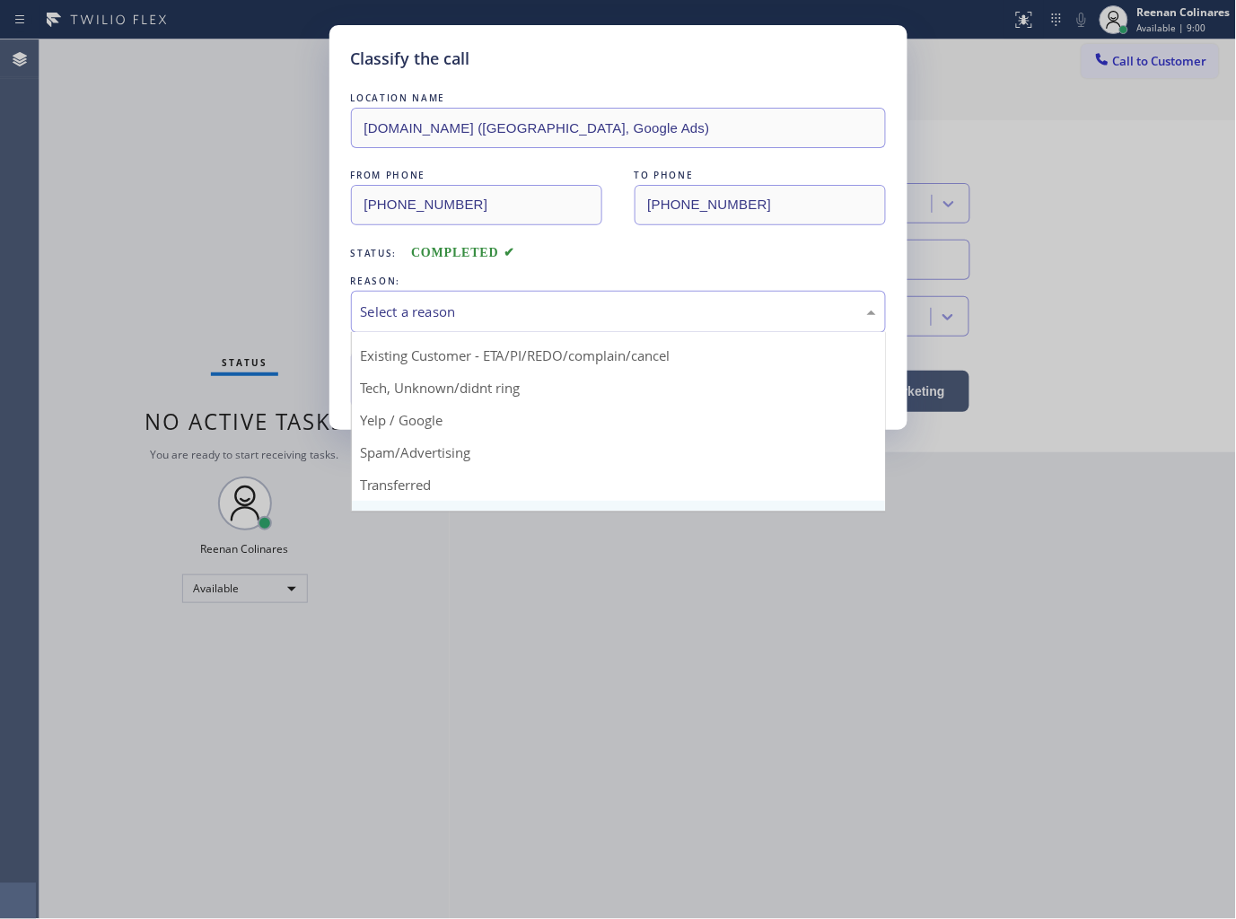
scroll to position [112, 0]
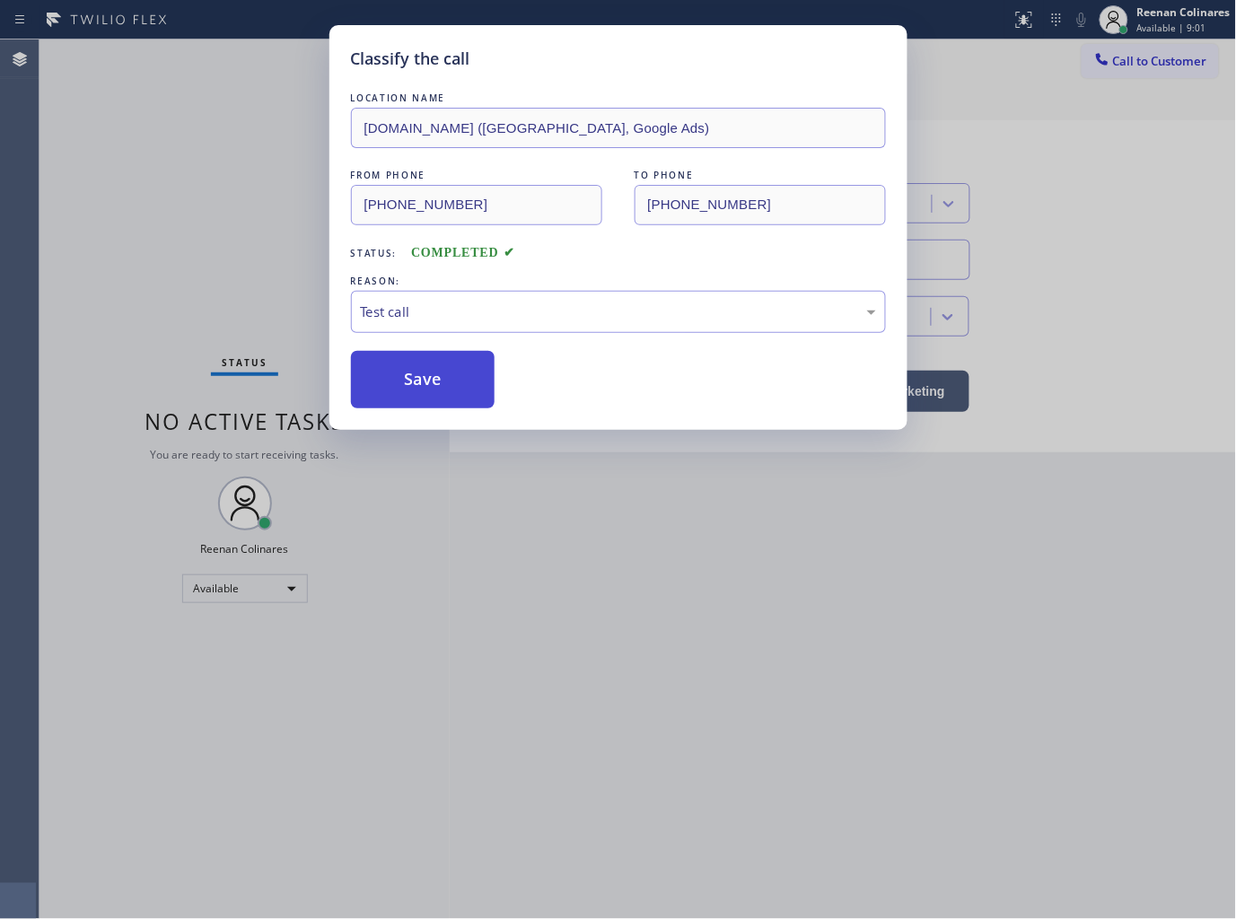
click at [402, 370] on button "Save" at bounding box center [423, 379] width 145 height 57
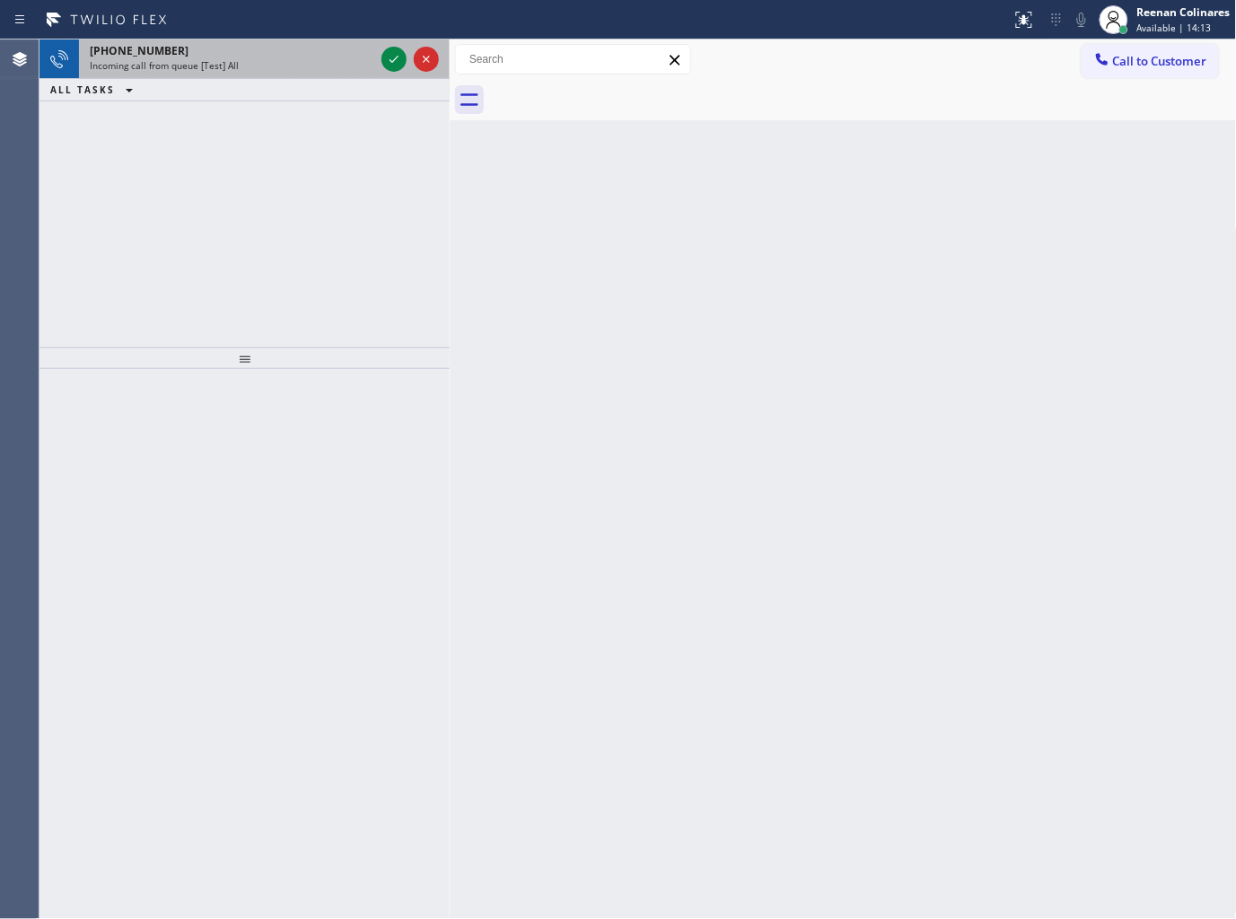
click at [311, 69] on div "Incoming call from queue [Test] All" at bounding box center [232, 65] width 285 height 13
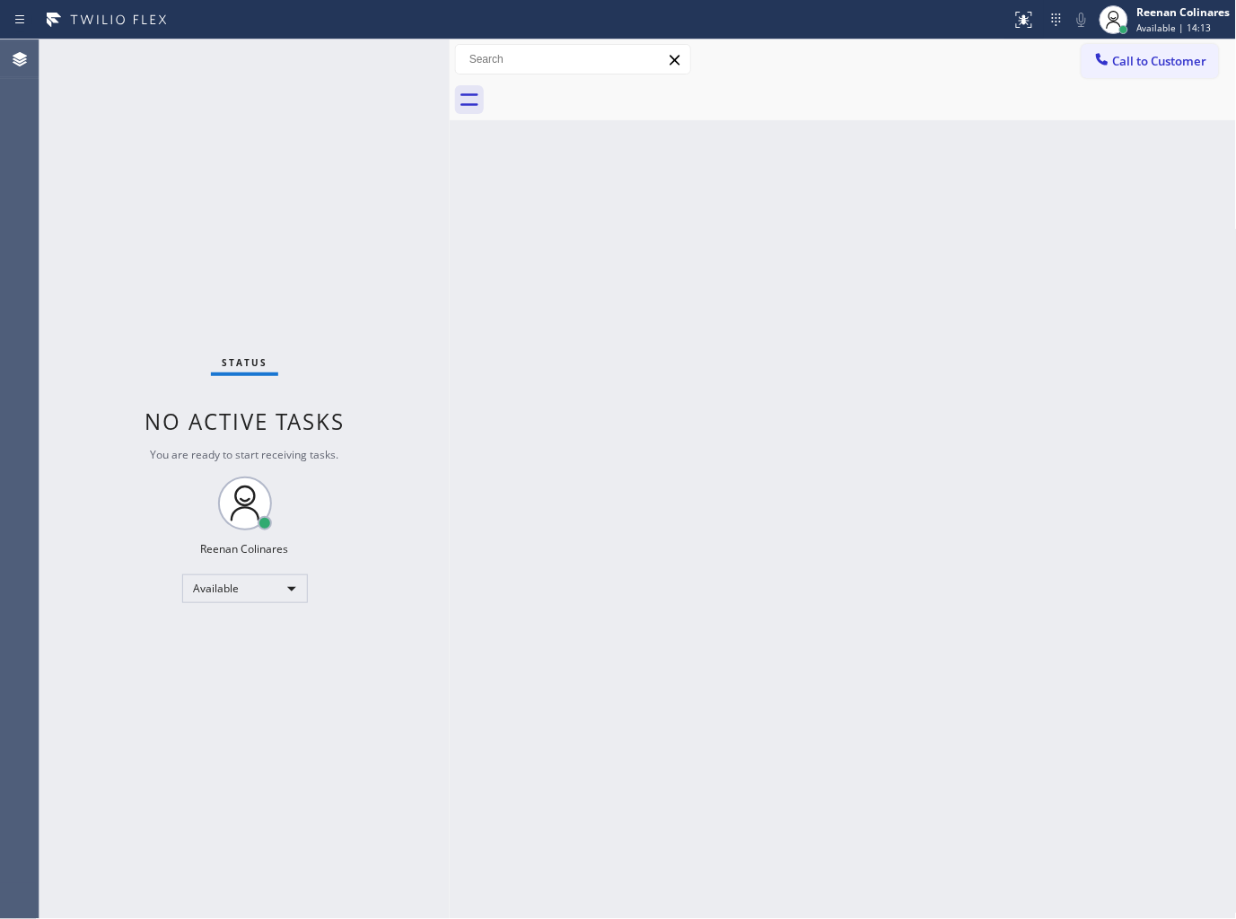
click at [329, 67] on div "Status No active tasks You are ready to start receiving tasks. Reenan Colinares…" at bounding box center [245, 480] width 410 height 880
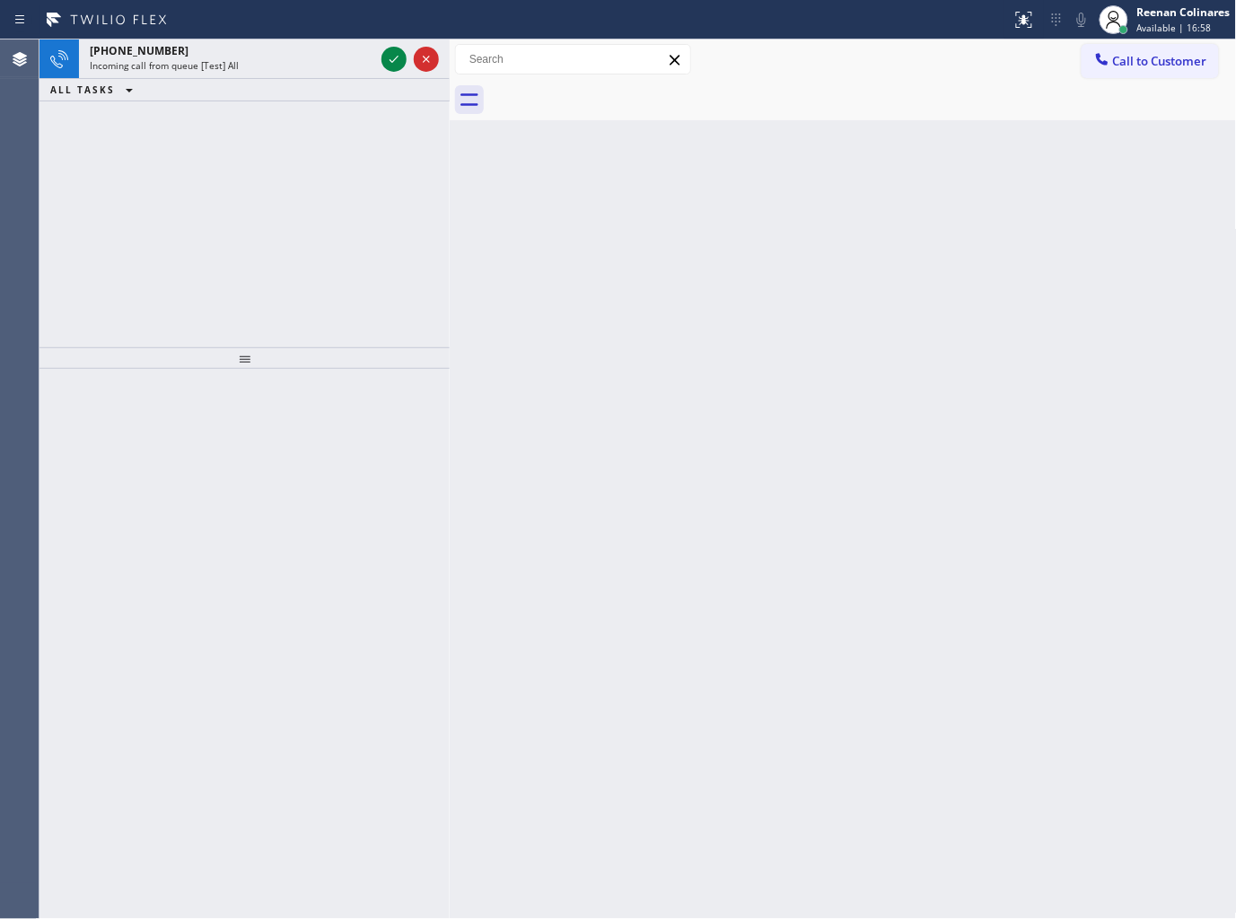
click at [205, 68] on span "Incoming call from queue [Test] All" at bounding box center [164, 65] width 149 height 13
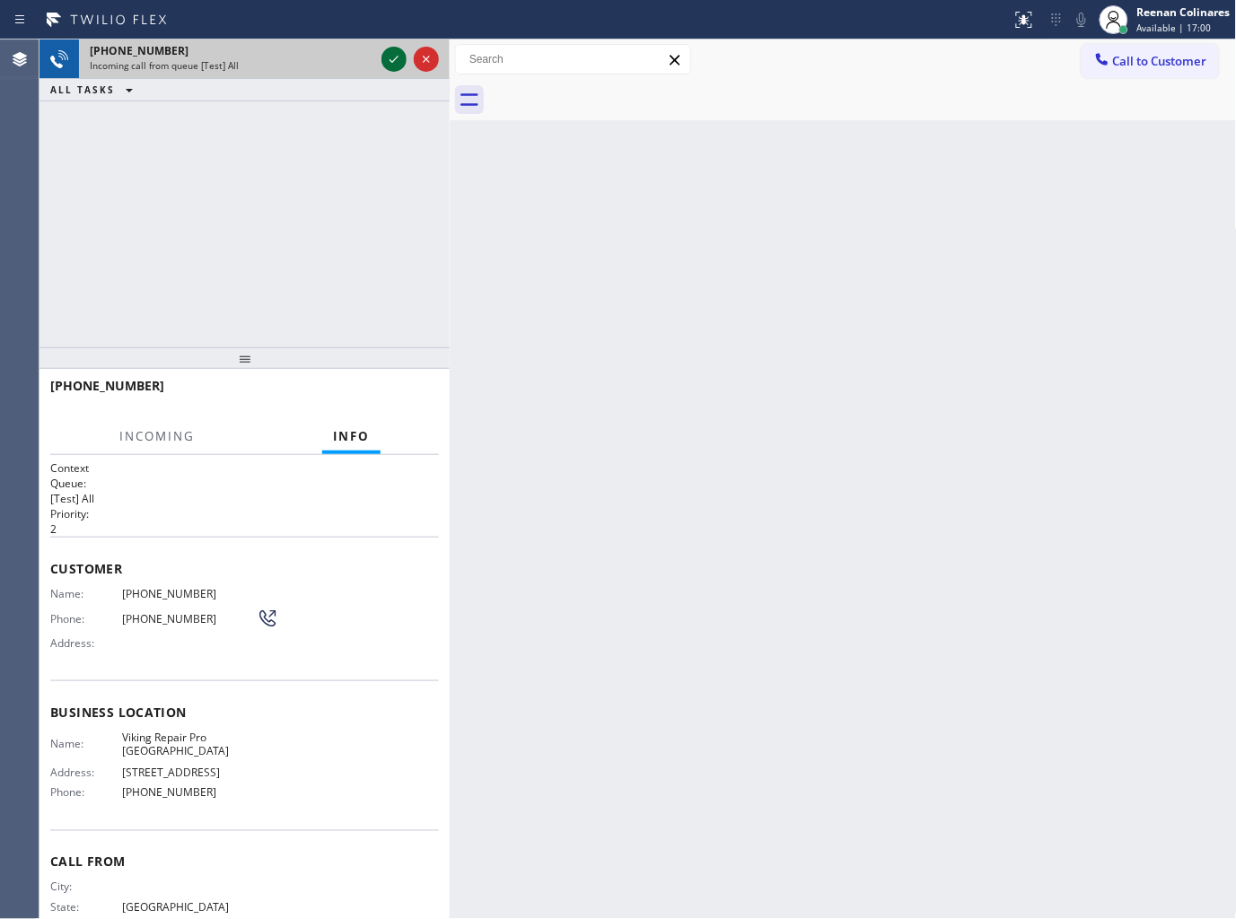
click at [390, 61] on icon at bounding box center [394, 59] width 22 height 22
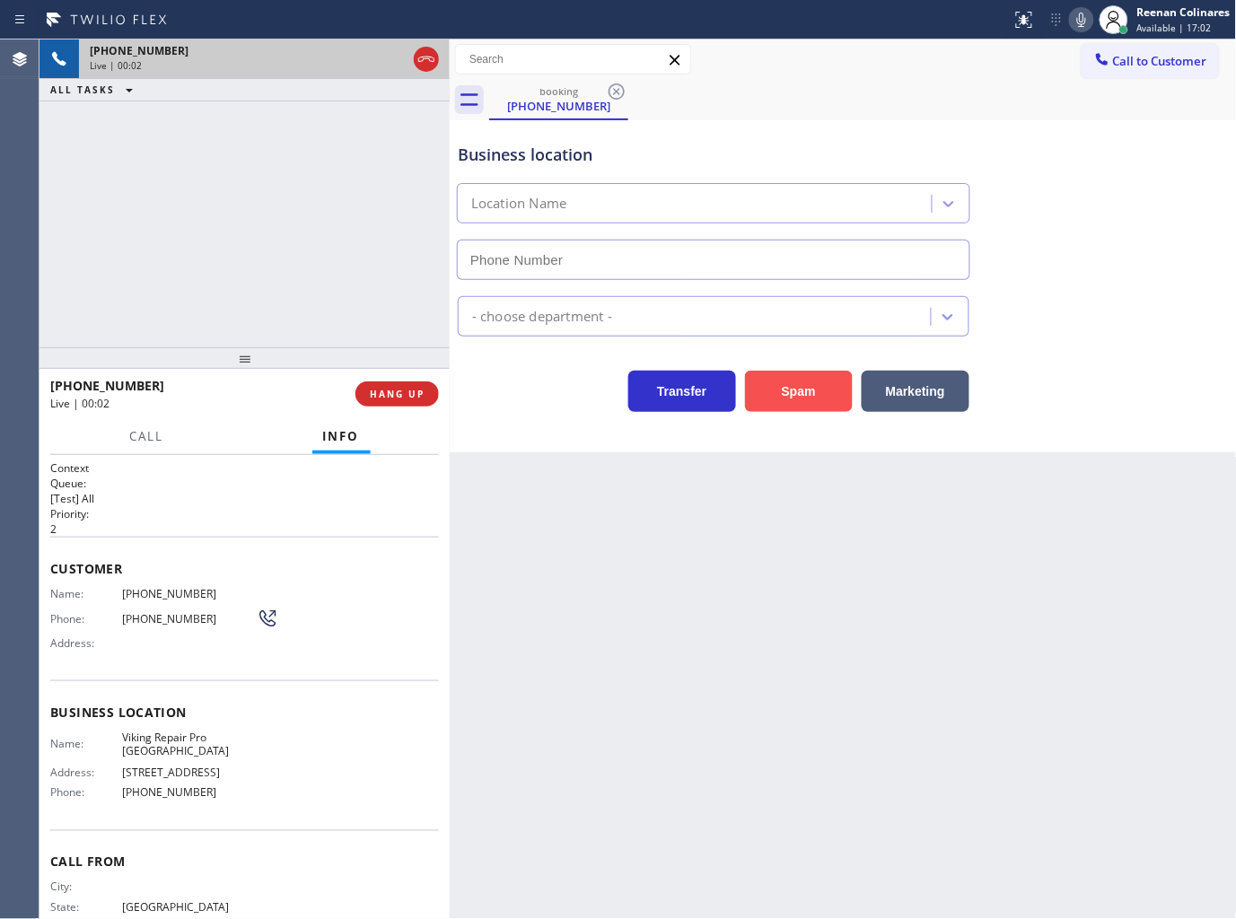
type input "(551) 295-7992"
drag, startPoint x: 783, startPoint y: 396, endPoint x: 905, endPoint y: 319, distance: 144.5
click at [784, 397] on button "Spam" at bounding box center [799, 391] width 108 height 41
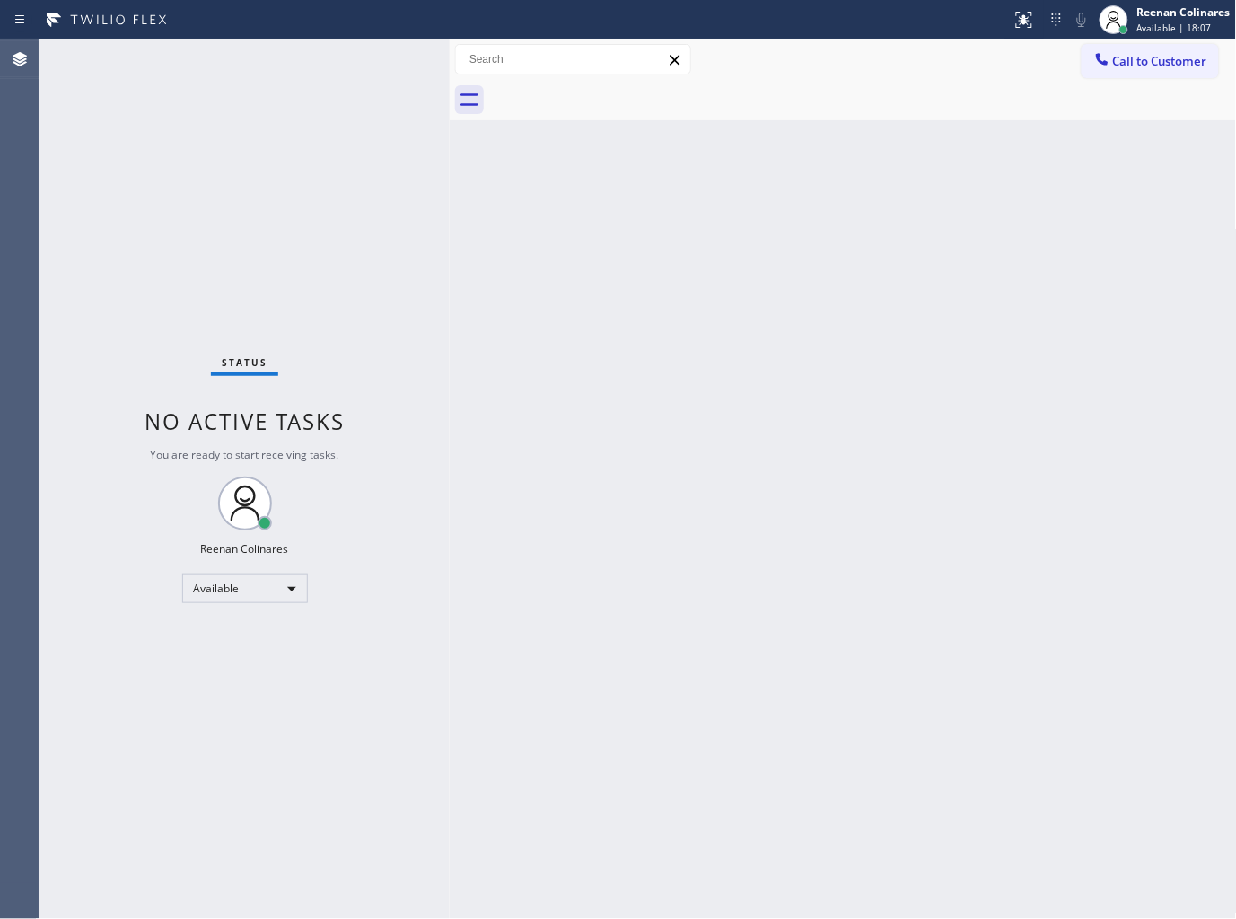
click at [286, 65] on div "Status No active tasks You are ready to start receiving tasks. Reenan Colinares…" at bounding box center [245, 480] width 410 height 880
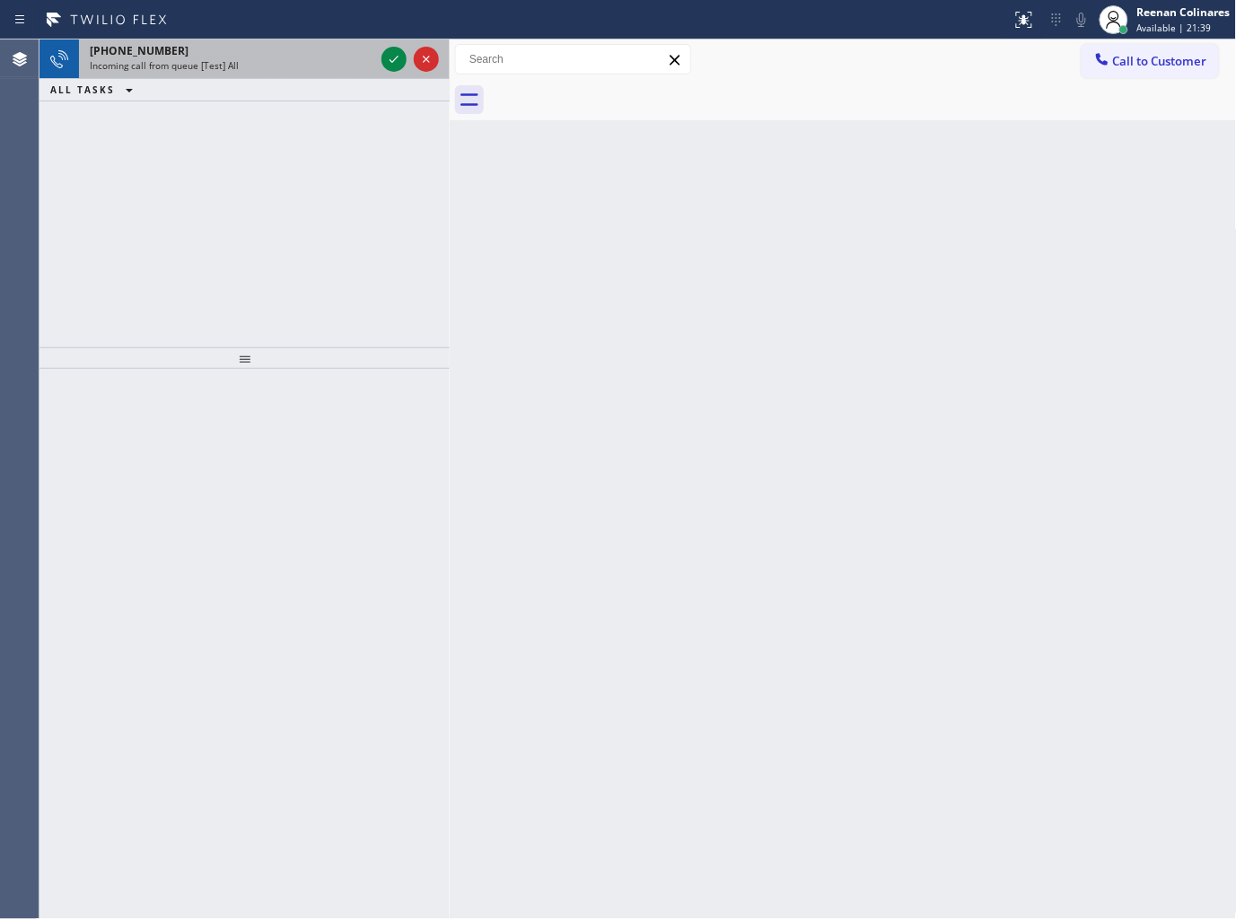
click at [251, 59] on div "Incoming call from queue [Test] All" at bounding box center [232, 65] width 285 height 13
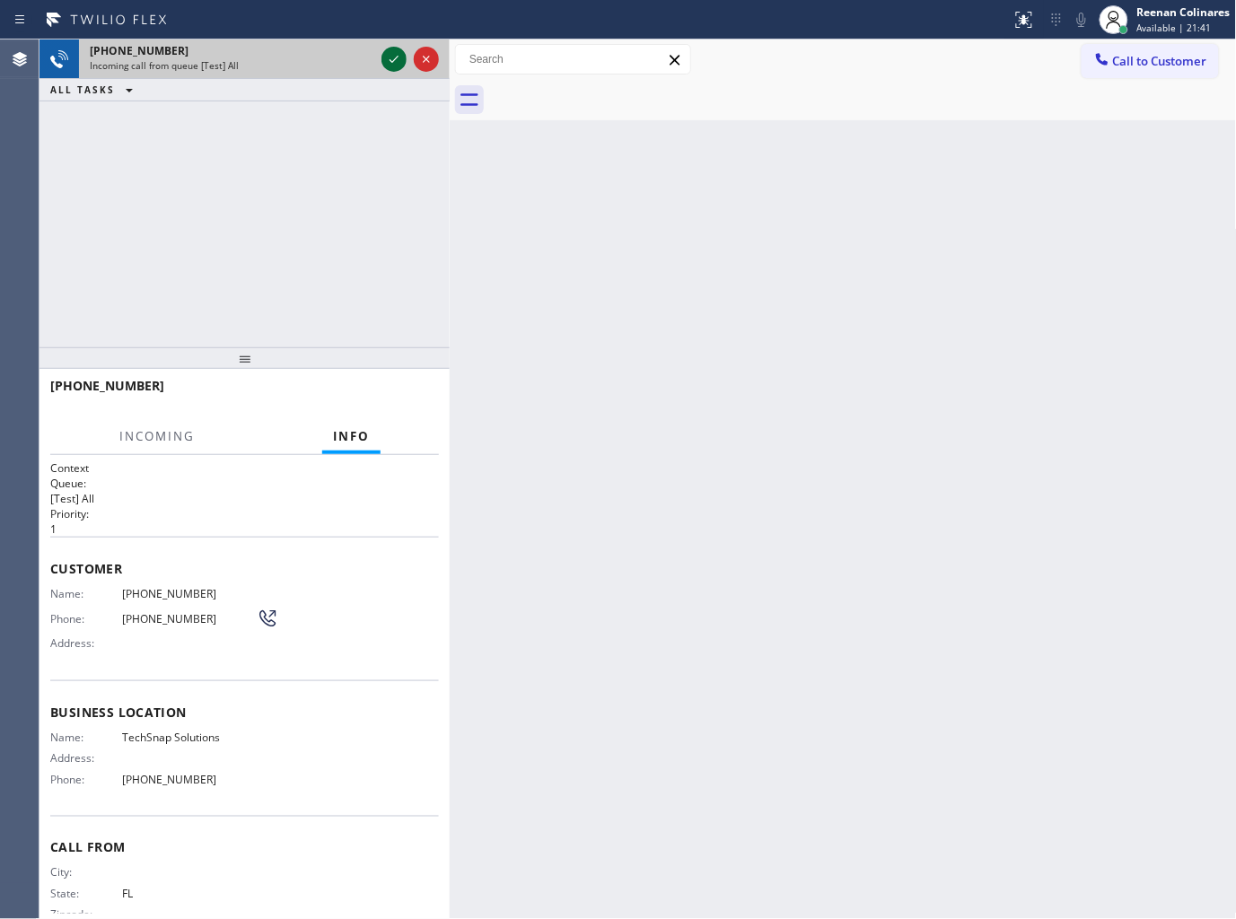
click at [389, 65] on icon at bounding box center [394, 59] width 22 height 22
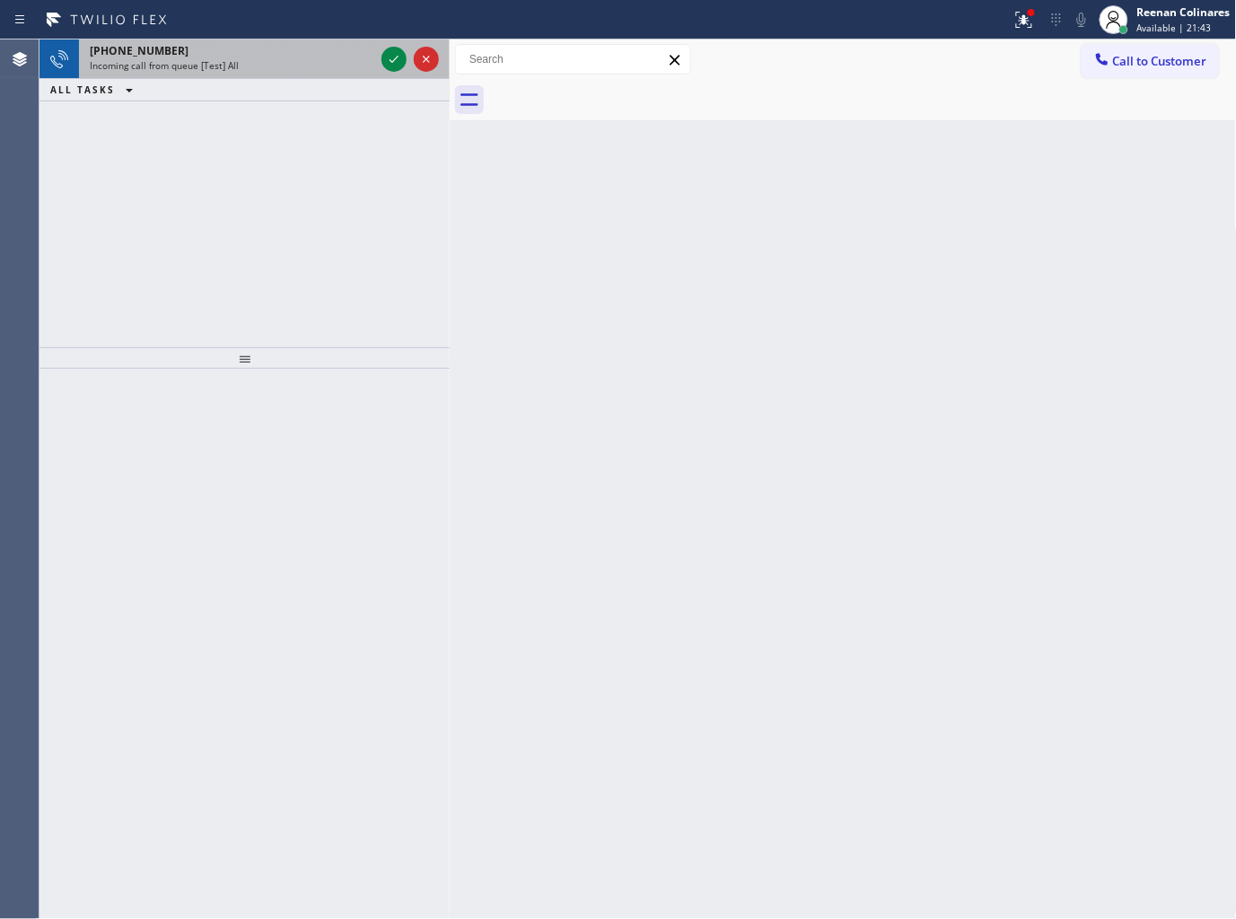
click at [336, 68] on div "Incoming call from queue [Test] All" at bounding box center [232, 65] width 285 height 13
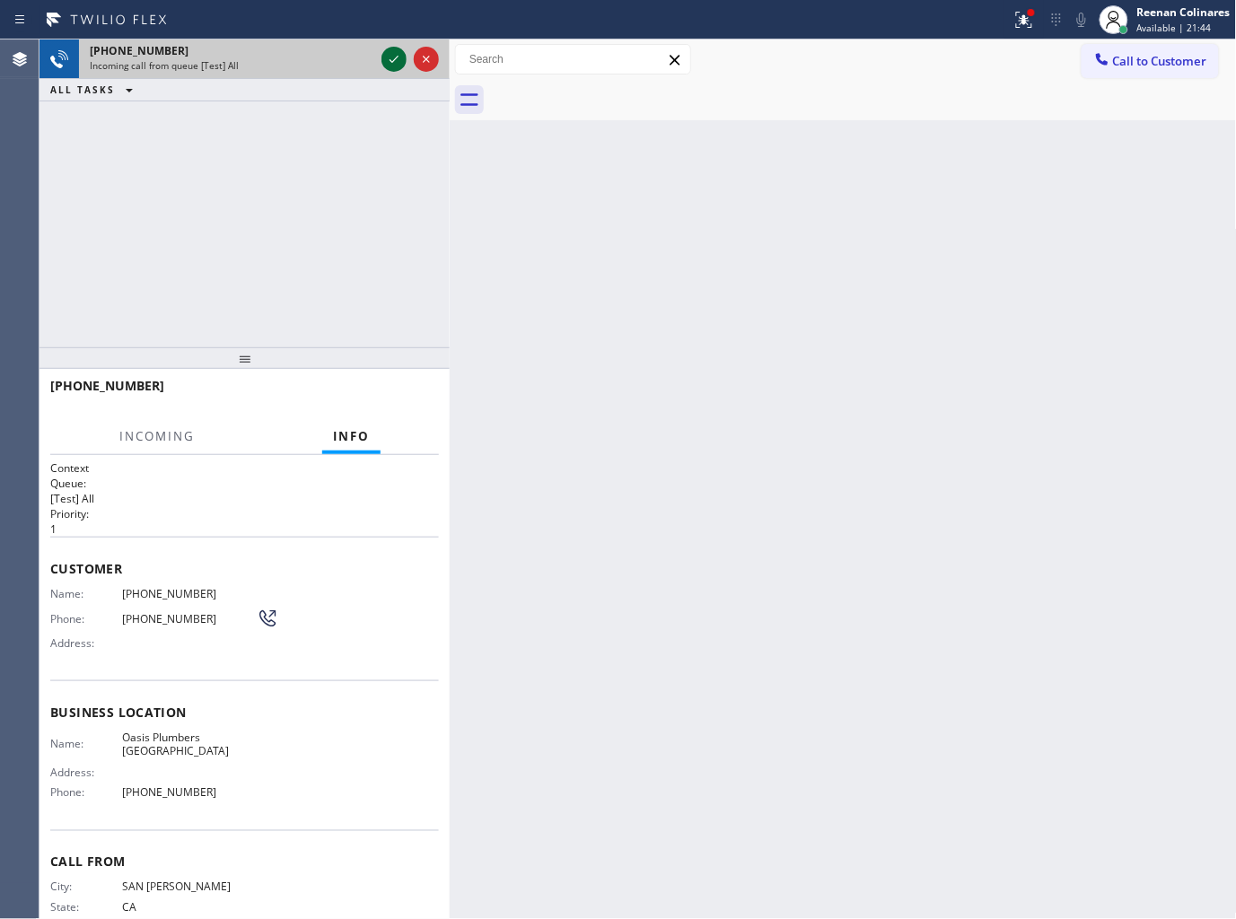
click at [387, 60] on icon at bounding box center [394, 59] width 22 height 22
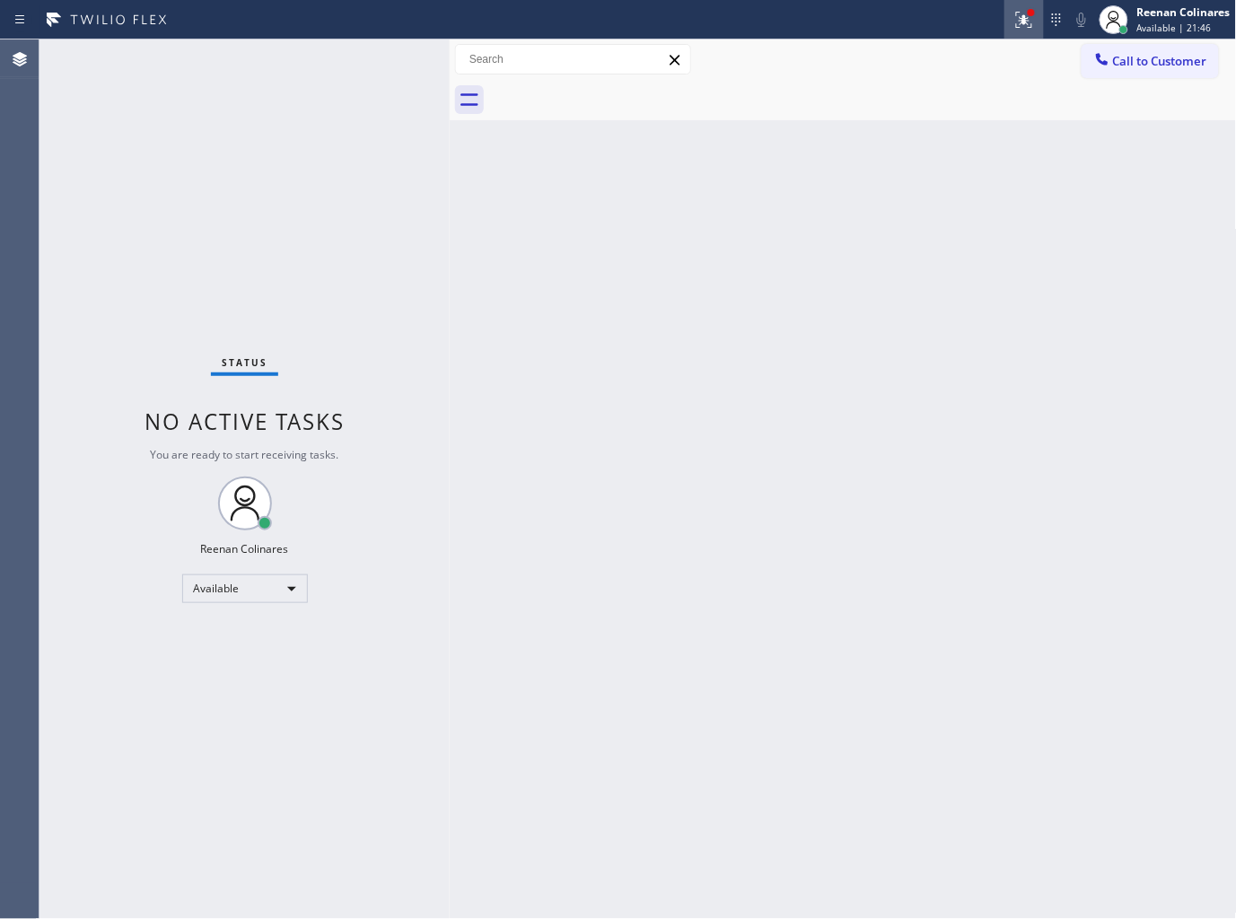
click at [1015, 13] on icon at bounding box center [1025, 20] width 22 height 22
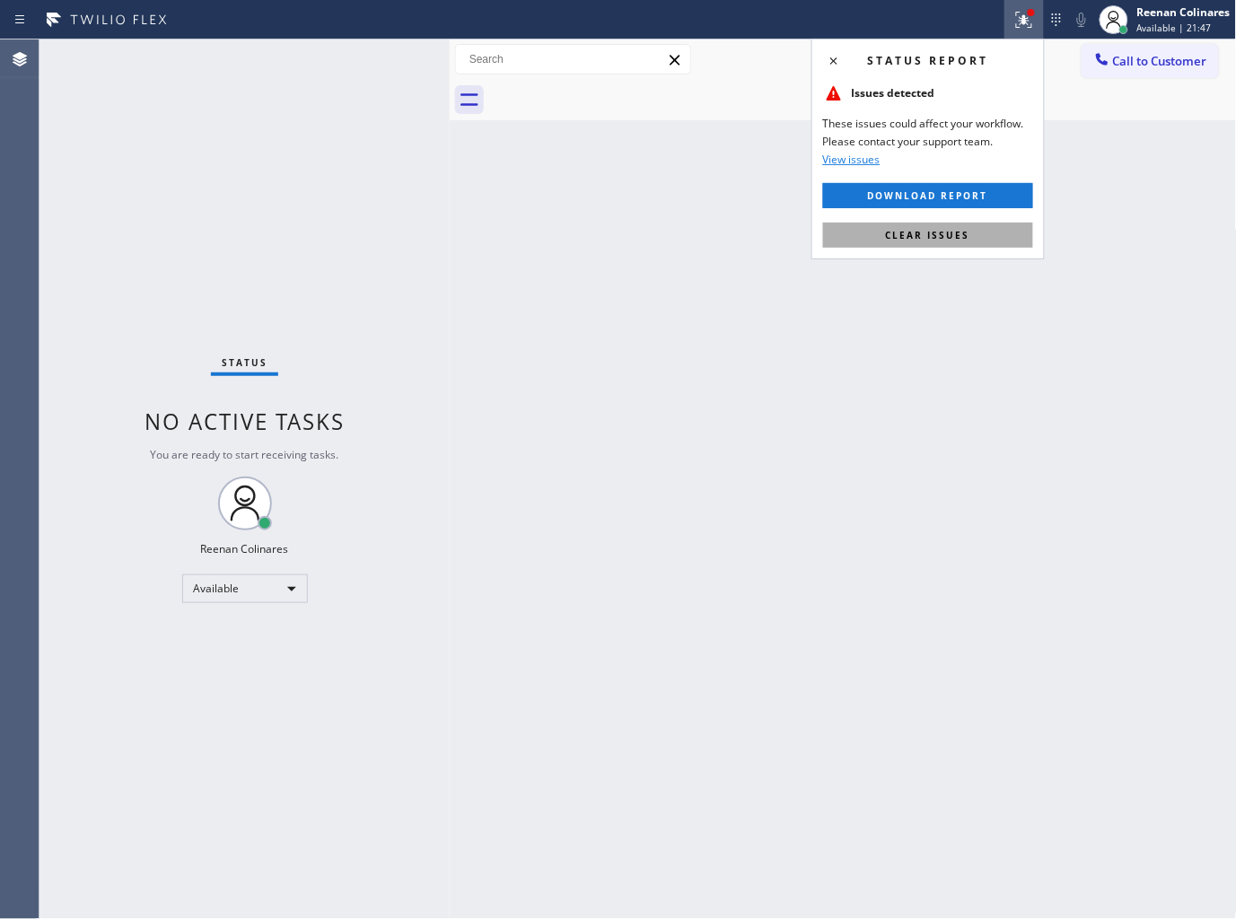
click at [955, 229] on span "Clear issues" at bounding box center [928, 235] width 84 height 13
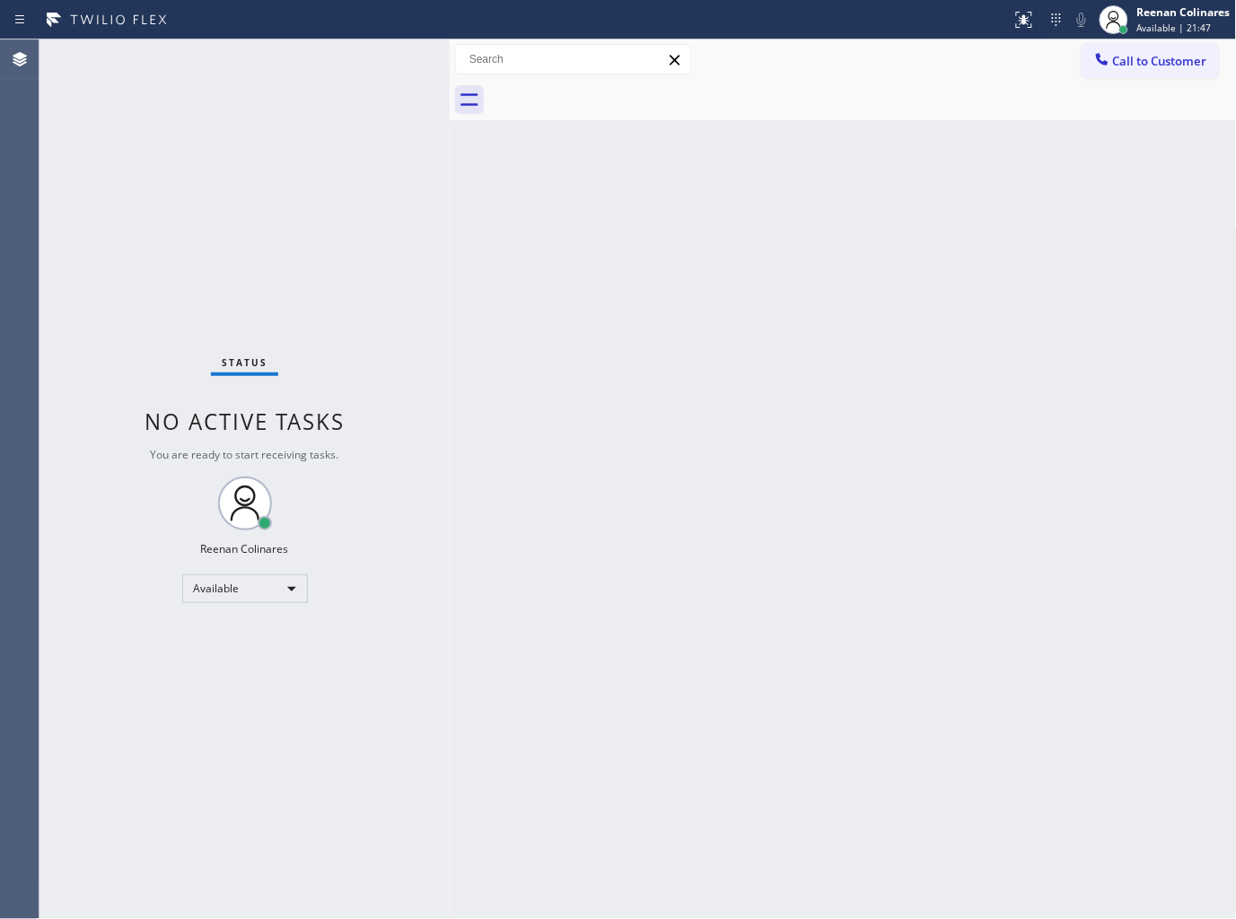
click at [707, 283] on div "Back to Dashboard Change Sender ID Customers Technicians Select a contact Outbo…" at bounding box center [843, 480] width 787 height 880
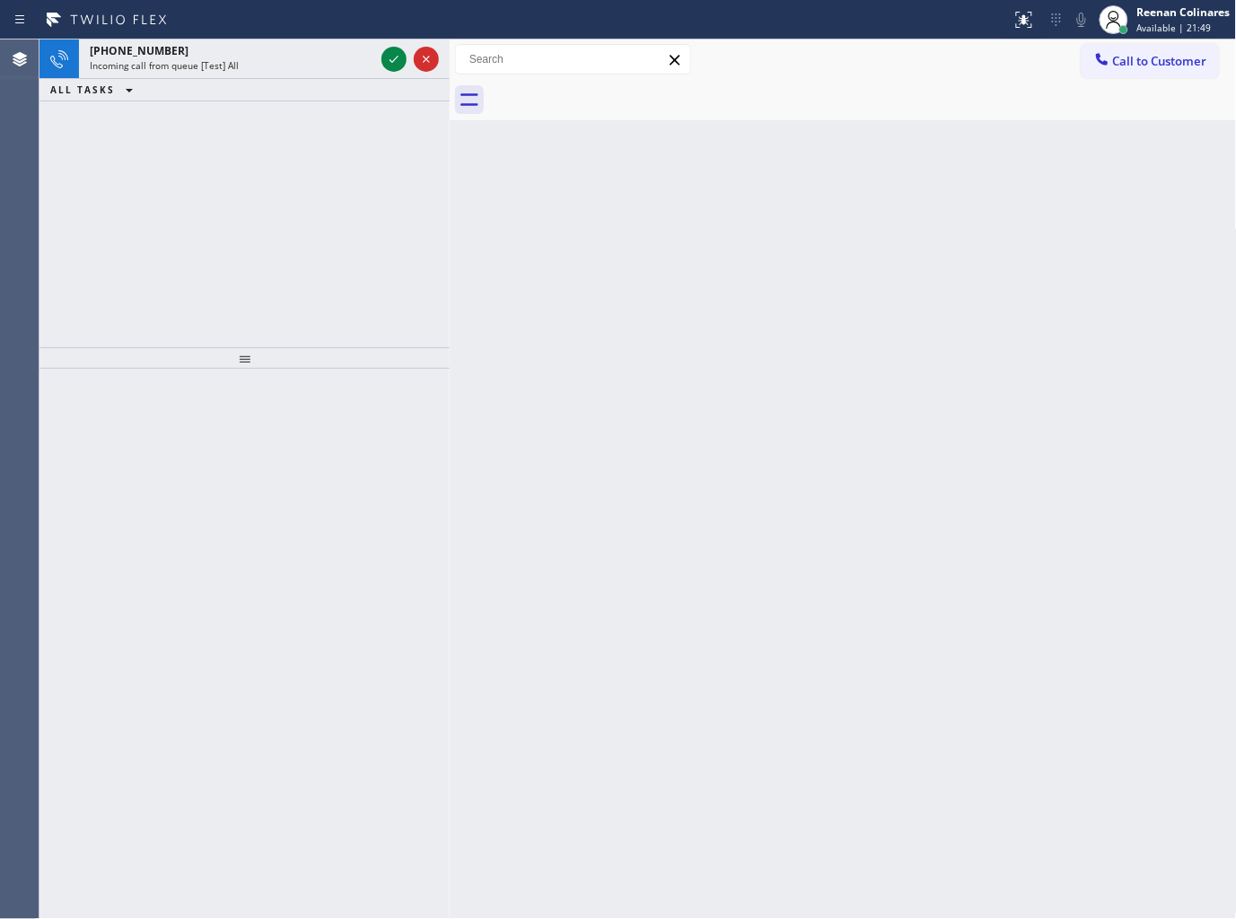
click at [277, 36] on div "Status report No issues detected If you experience an issue, please download th…" at bounding box center [618, 20] width 1236 height 40
click at [289, 61] on div "Incoming call from queue [Test] All" at bounding box center [232, 65] width 285 height 13
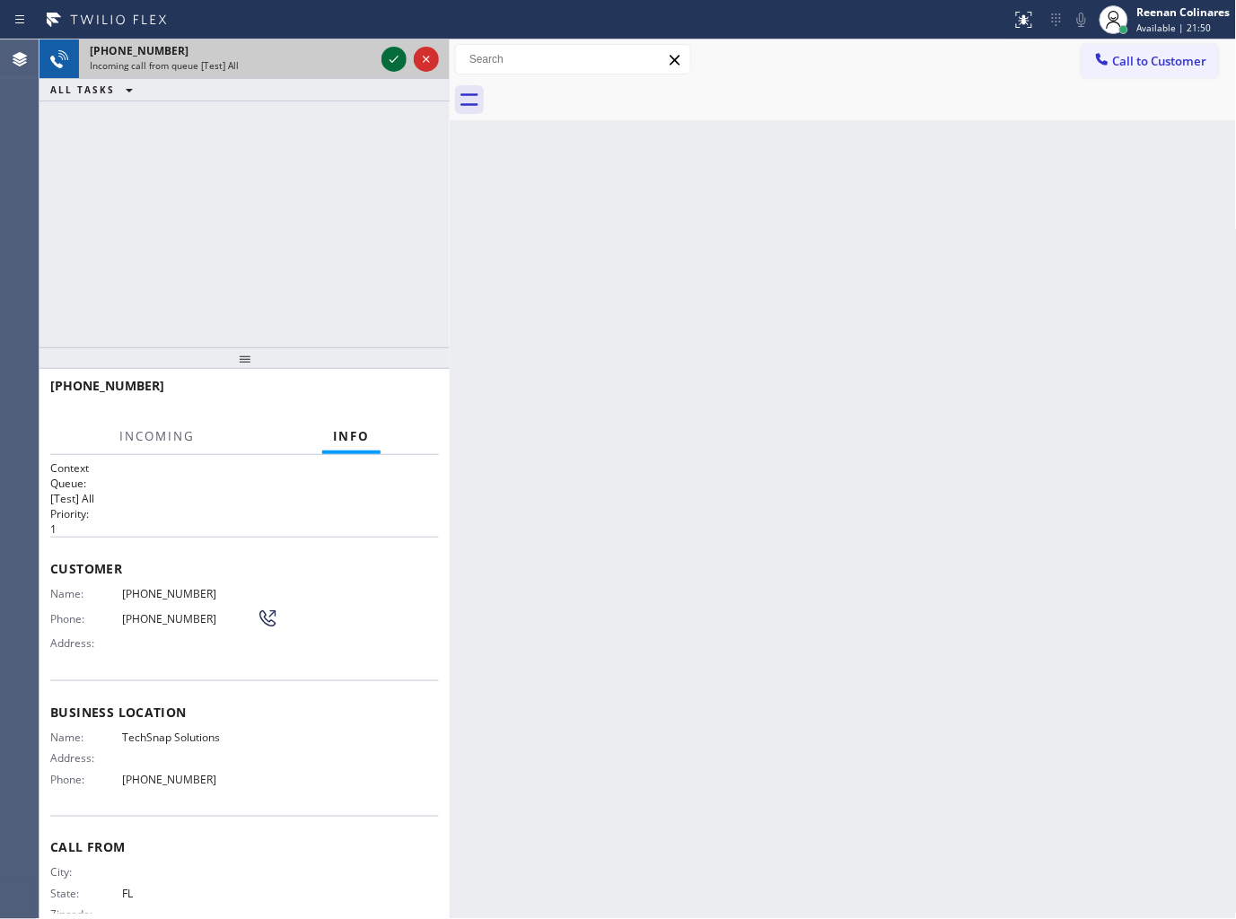
click at [395, 58] on icon at bounding box center [394, 59] width 9 height 7
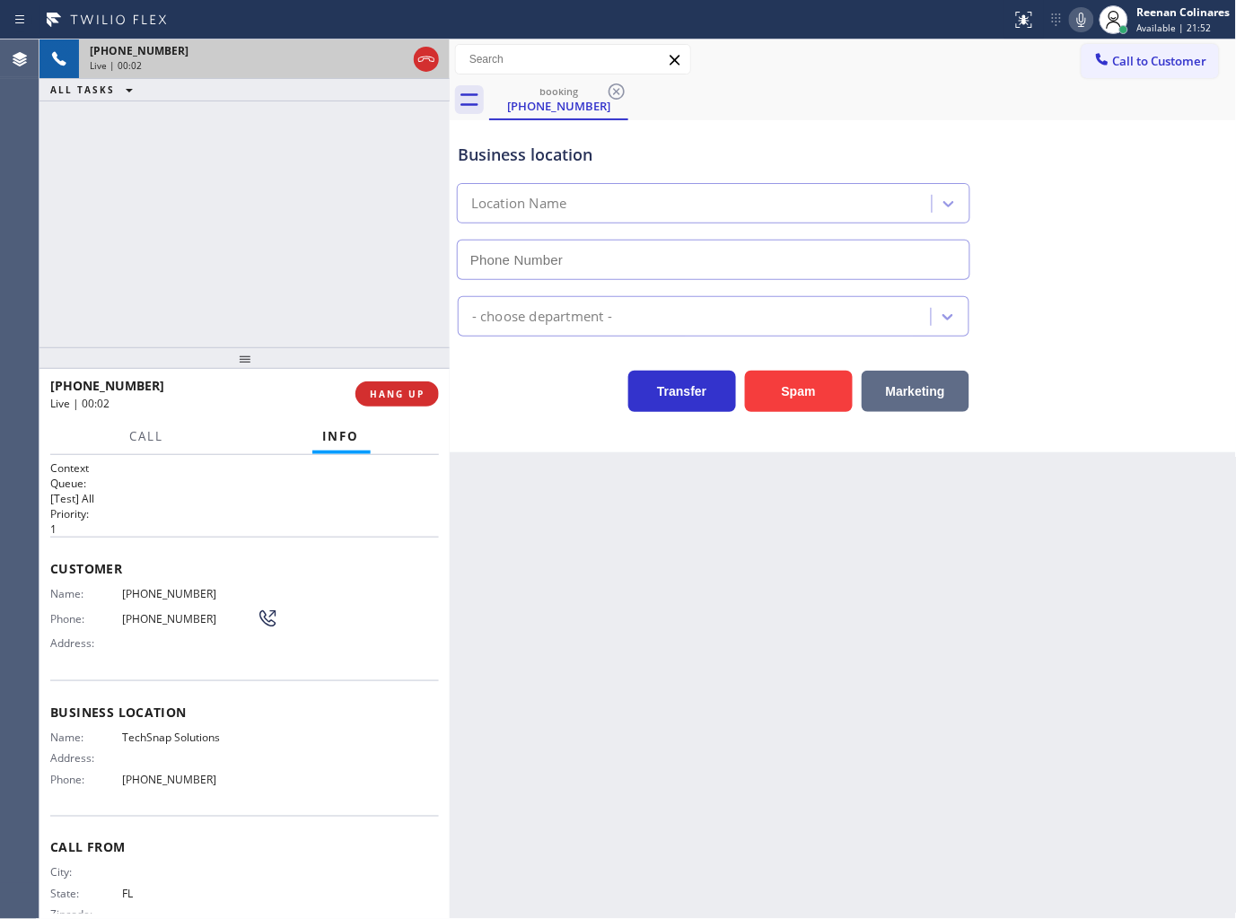
type input "(786) 474-9718"
click at [791, 393] on button "Spam" at bounding box center [799, 391] width 108 height 41
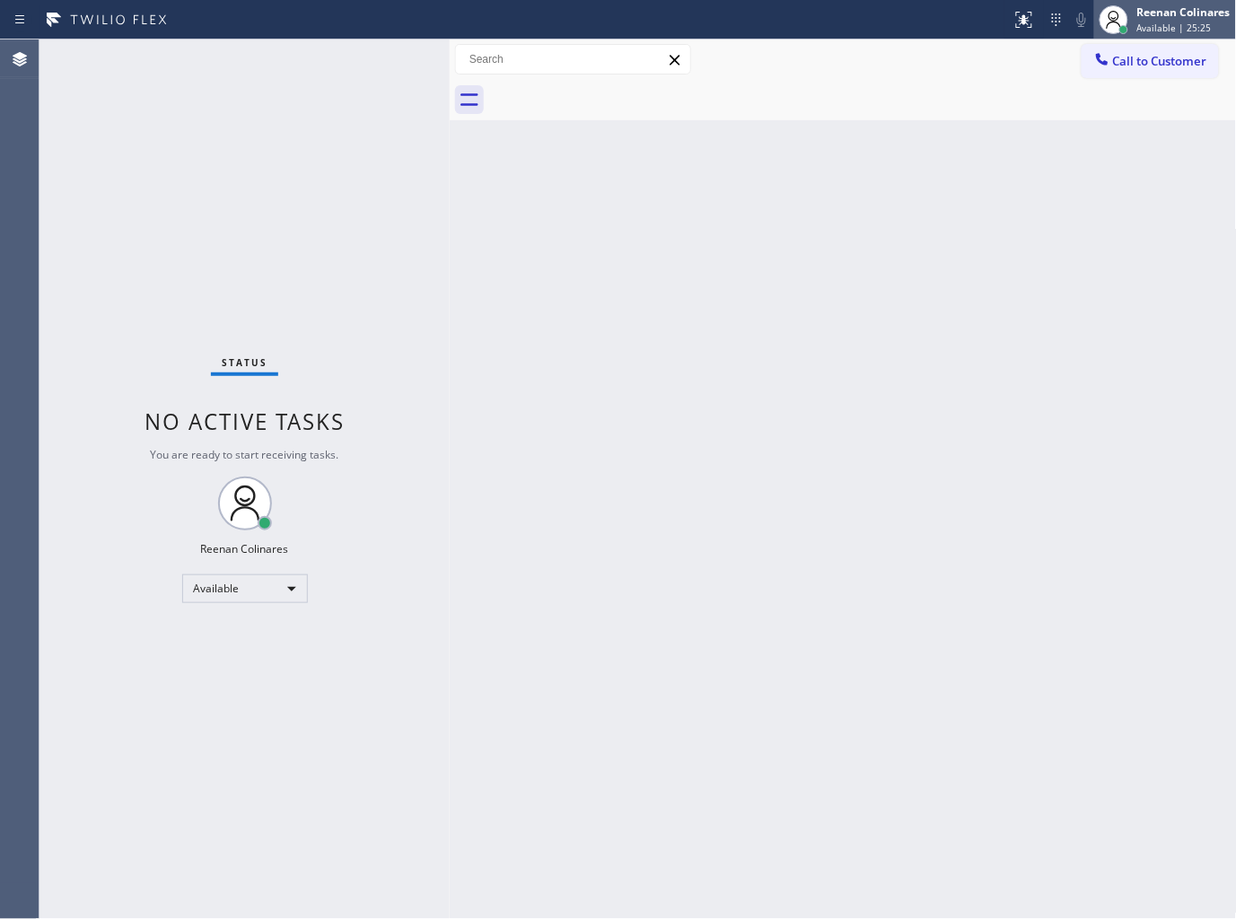
click at [1181, 7] on div "Reenan Colinares" at bounding box center [1184, 11] width 93 height 15
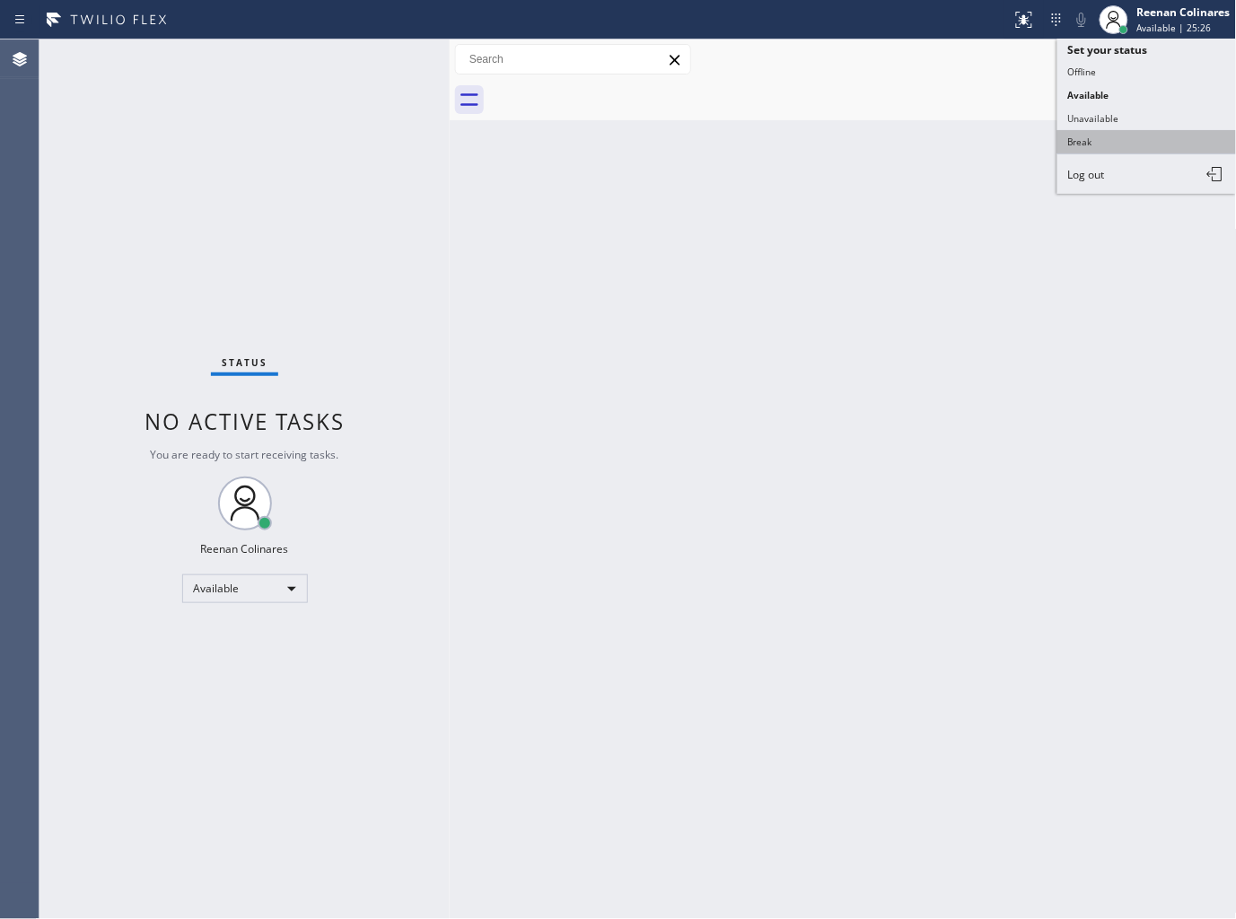
click at [1079, 138] on button "Break" at bounding box center [1148, 141] width 180 height 23
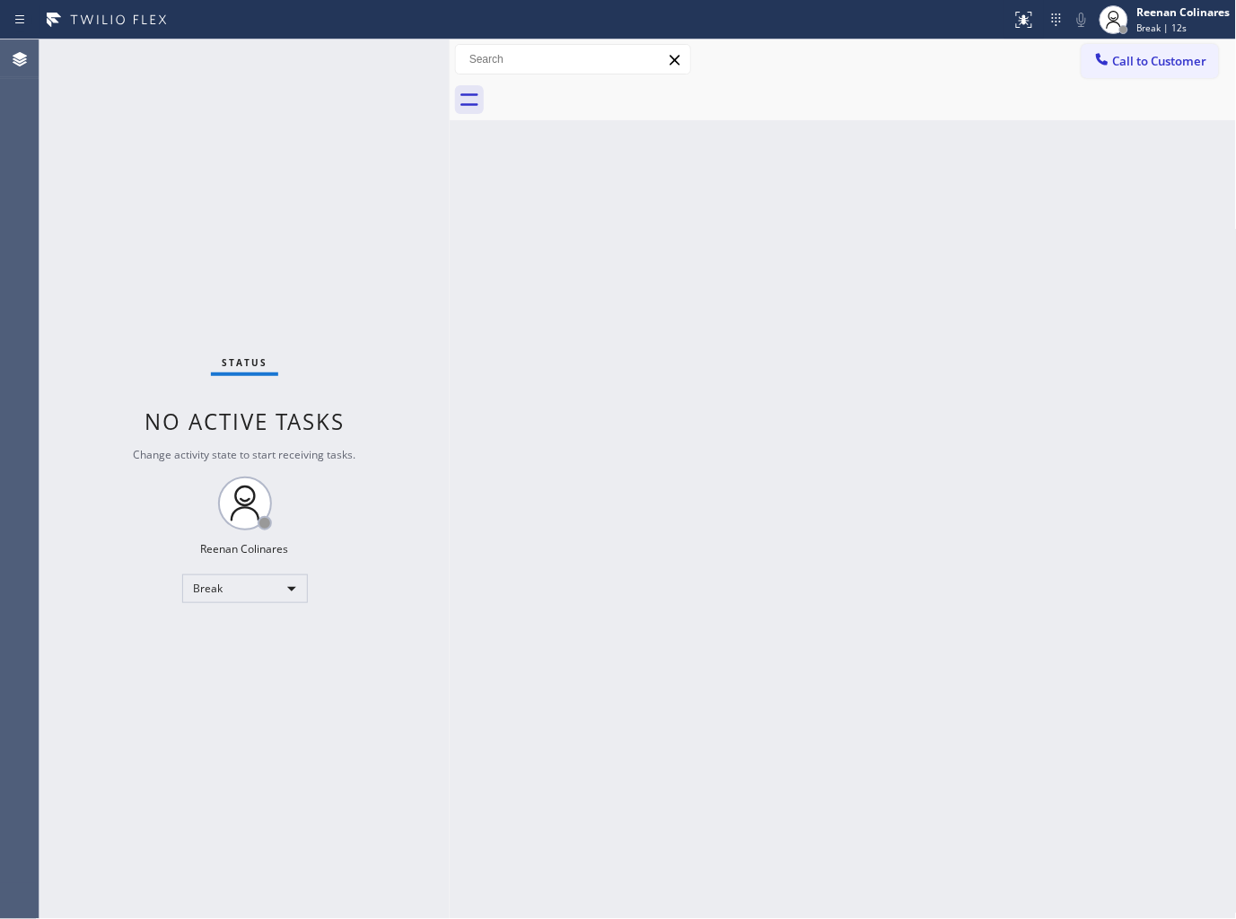
click at [703, 276] on div "Back to Dashboard Change Sender ID Customers Technicians Select a contact Outbo…" at bounding box center [843, 480] width 787 height 880
